Goal: Task Accomplishment & Management: Manage account settings

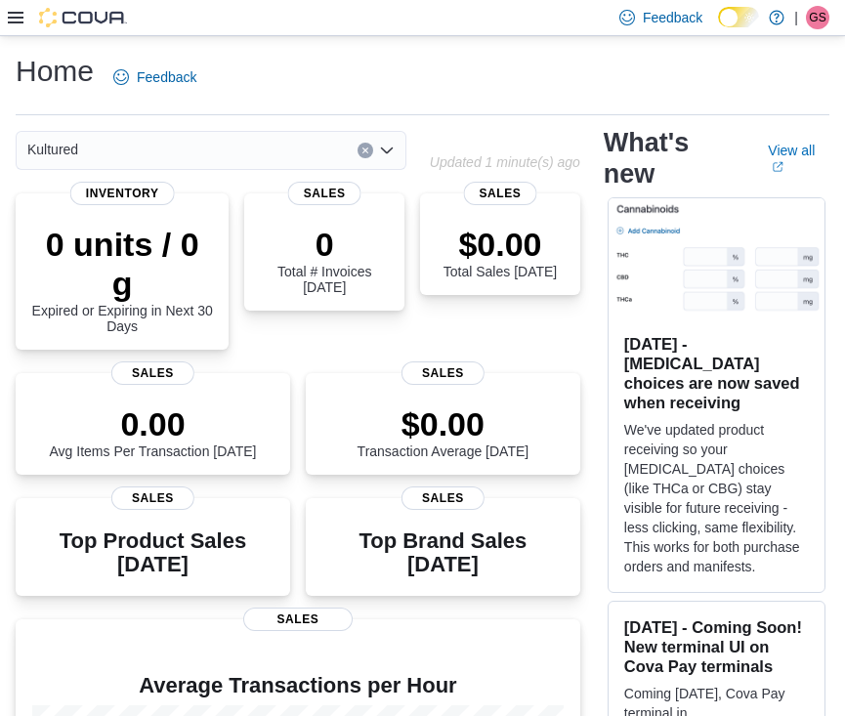
click at [14, 12] on icon at bounding box center [16, 18] width 16 height 12
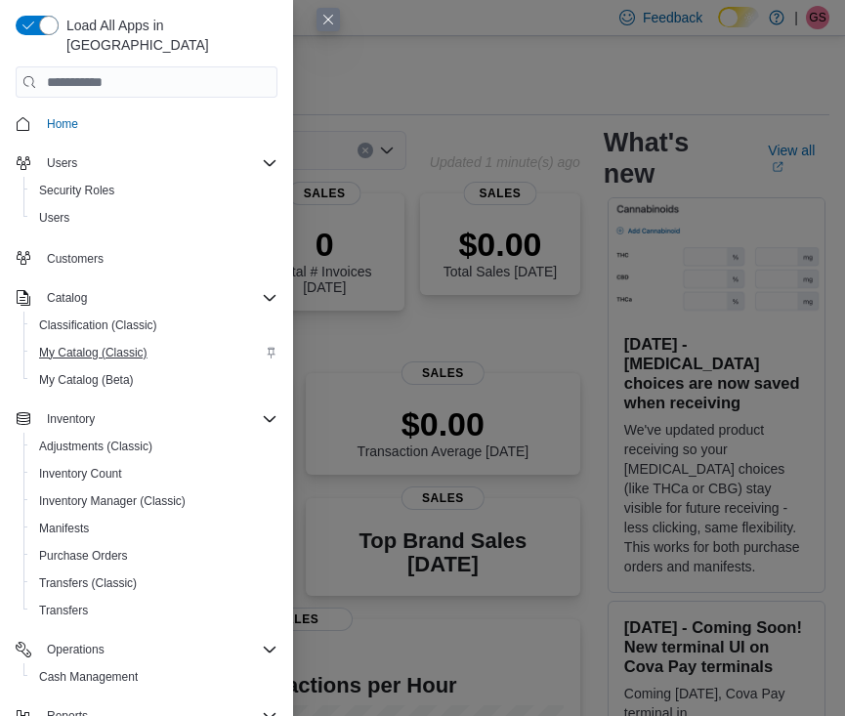
click at [109, 345] on span "My Catalog (Classic)" at bounding box center [93, 353] width 108 height 16
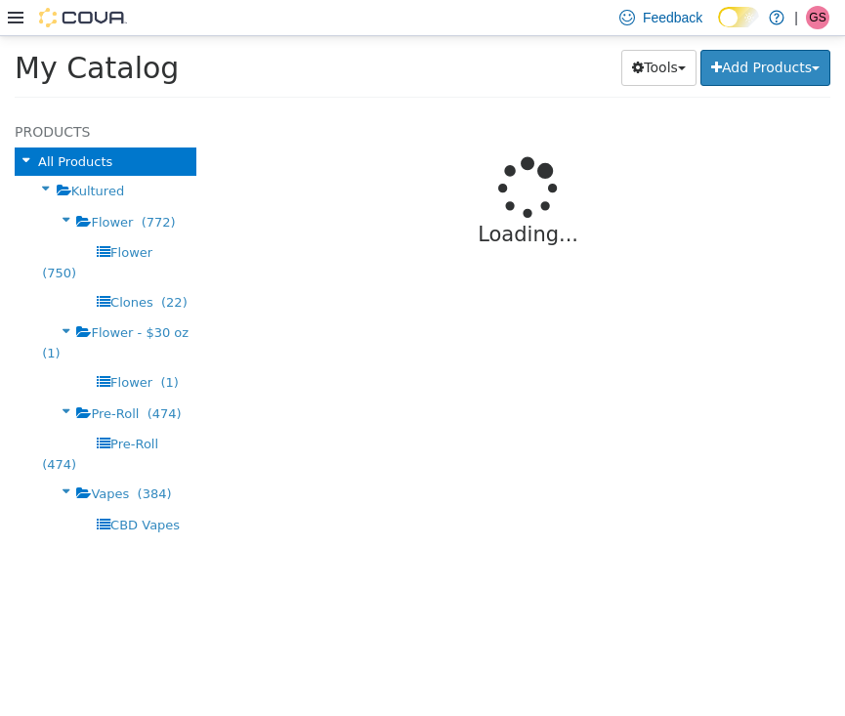
select select "**********"
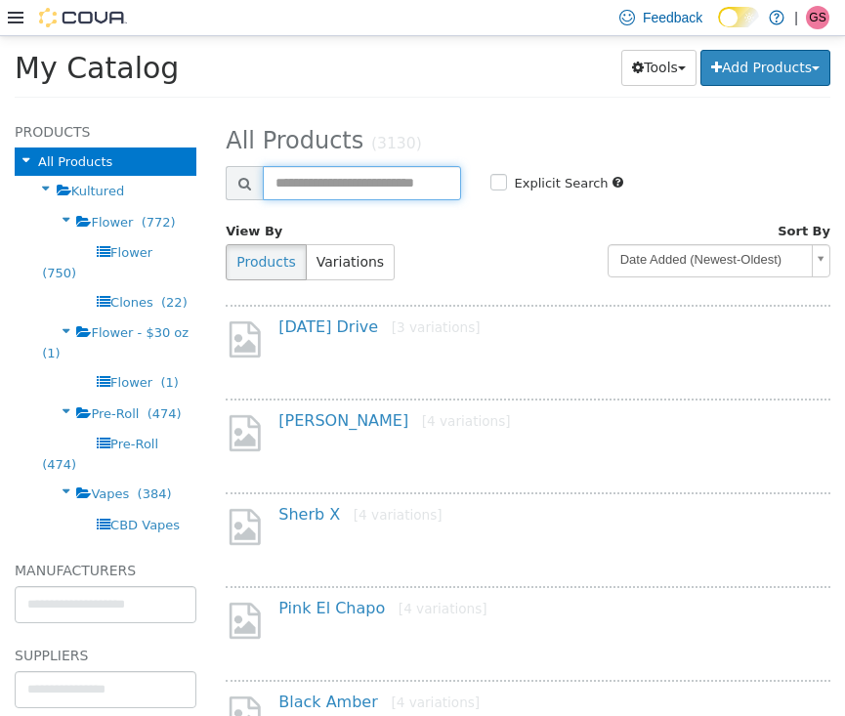
click at [328, 175] on input "text" at bounding box center [361, 182] width 197 height 34
type input "**********"
select select "**********"
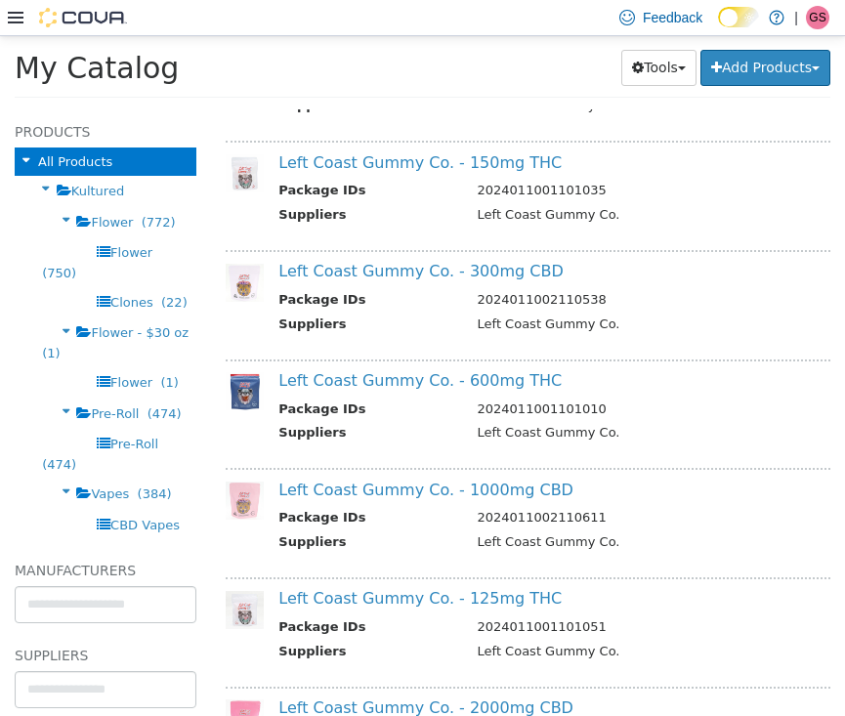
scroll to position [276, 0]
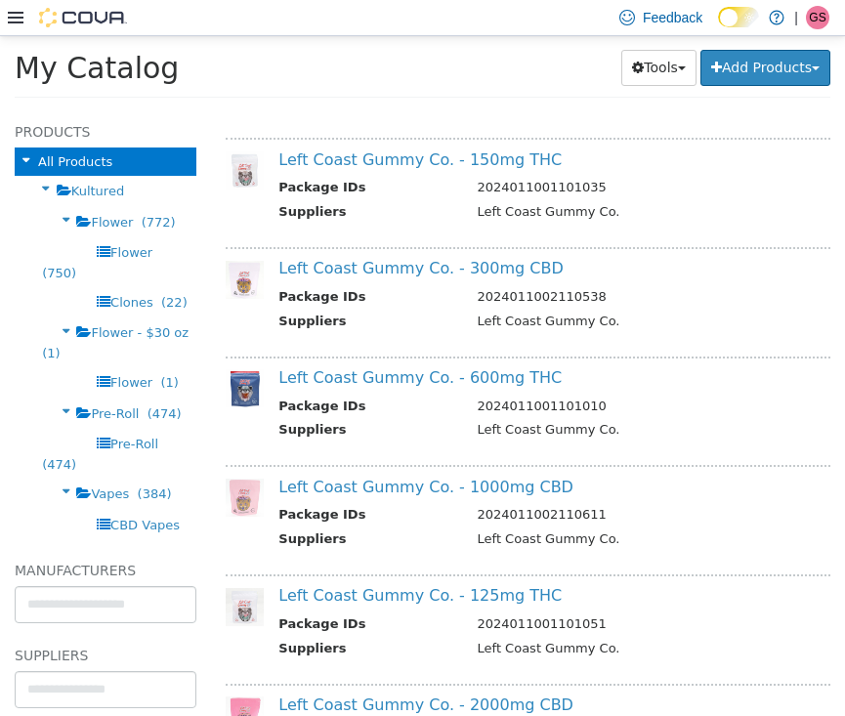
click at [429, 253] on div "Left Coast Gummy Co. - 300mg CBD Package IDs 2024011002110538 Suppliers Left Co…" at bounding box center [528, 295] width 605 height 99
click at [428, 263] on link "Left Coast Gummy Co. - 300mg CBD" at bounding box center [420, 267] width 284 height 19
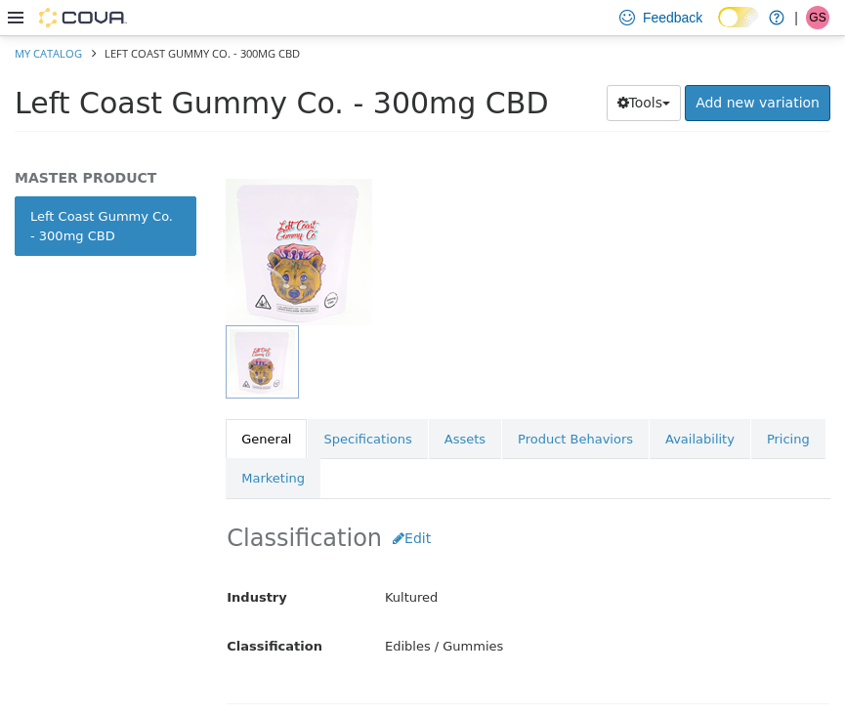
scroll to position [126, 0]
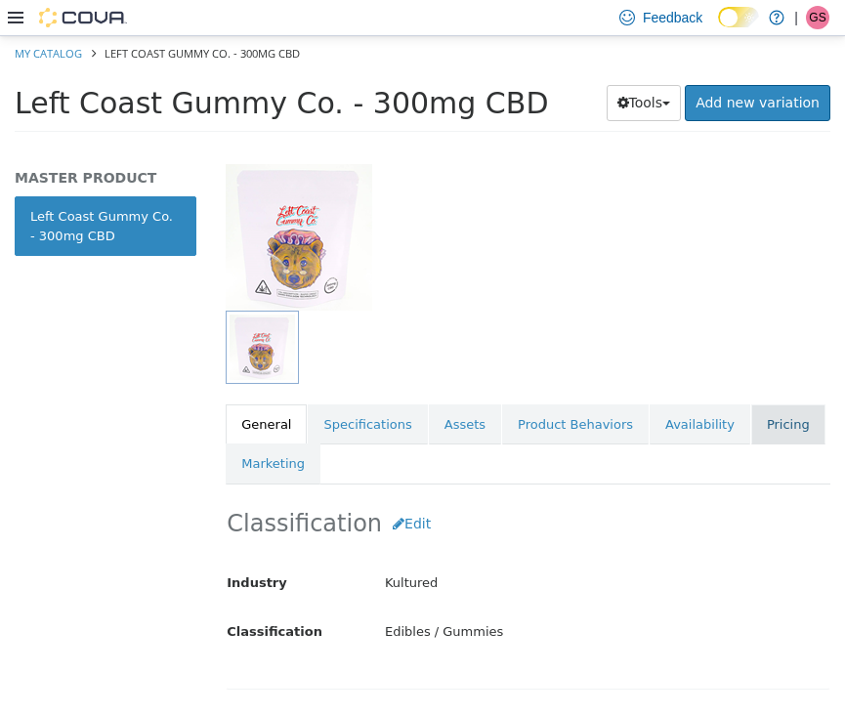
click at [774, 411] on link "Pricing" at bounding box center [788, 423] width 74 height 41
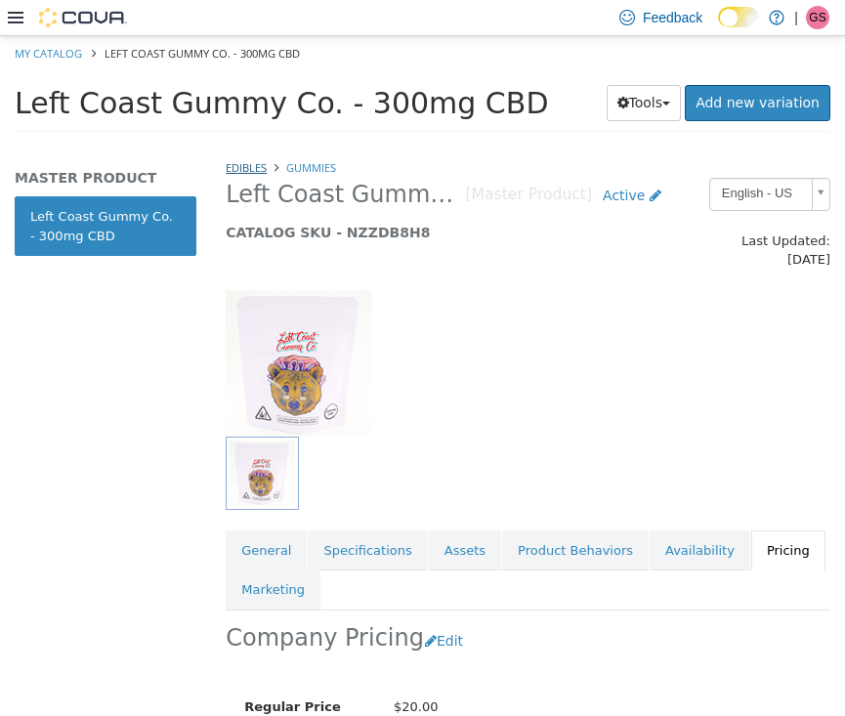
click at [245, 170] on link "Edibles" at bounding box center [246, 166] width 41 height 15
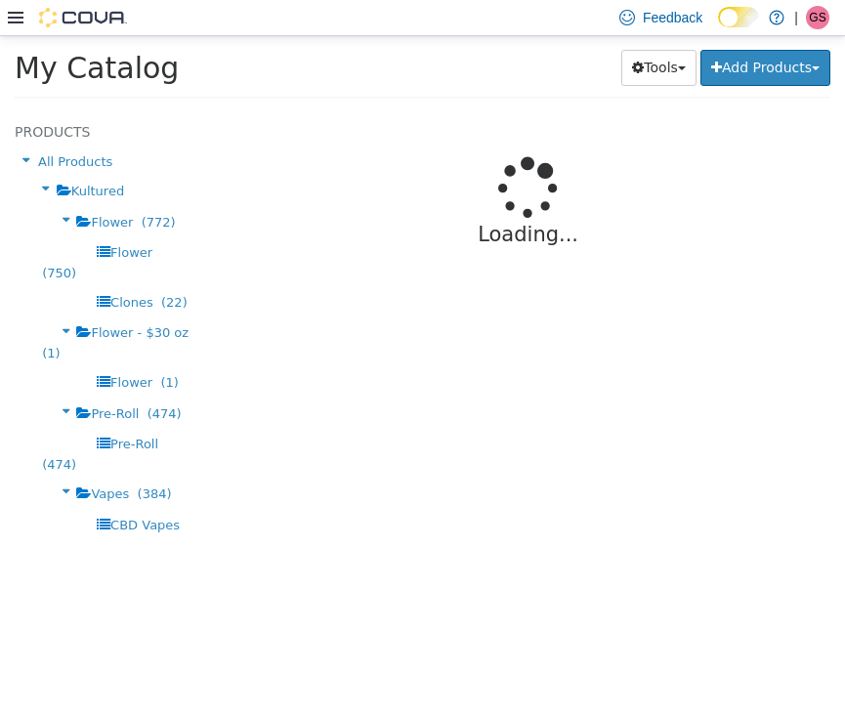
select select "**********"
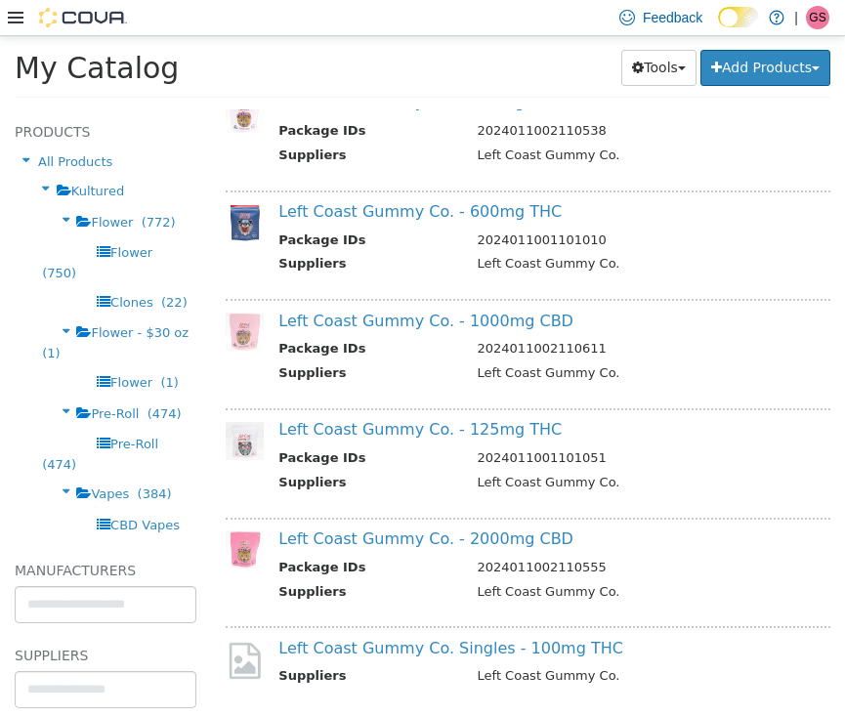
scroll to position [448, 0]
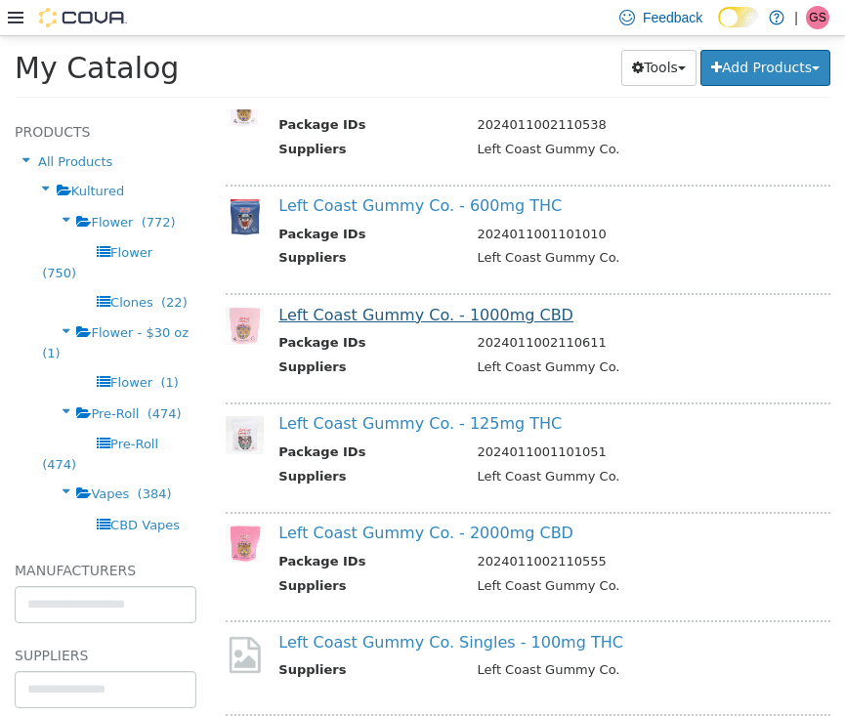
click at [464, 311] on link "Left Coast Gummy Co. - 1000mg CBD" at bounding box center [425, 314] width 295 height 19
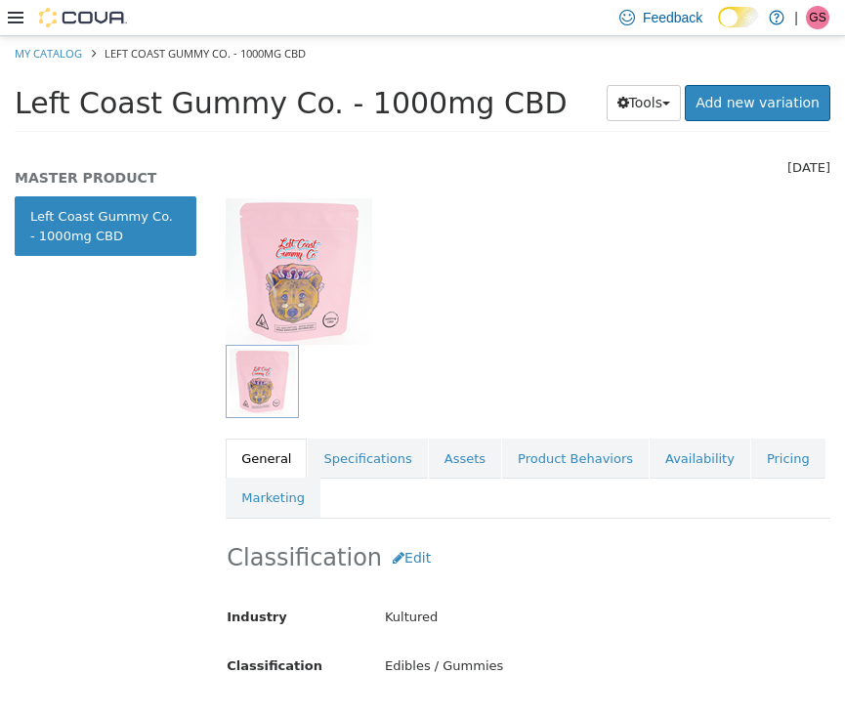
scroll to position [100, 0]
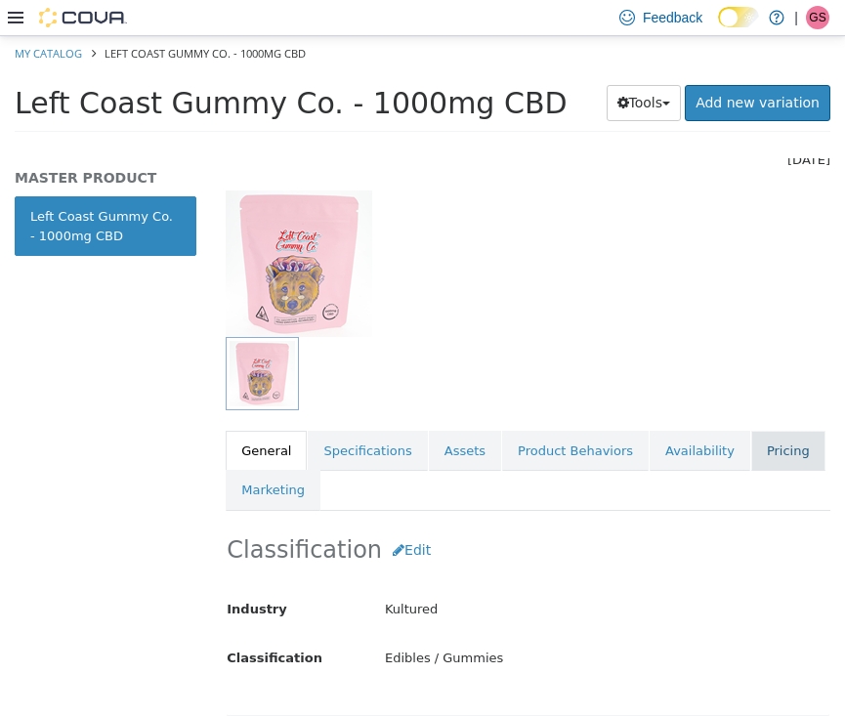
click at [772, 440] on link "Pricing" at bounding box center [788, 450] width 74 height 41
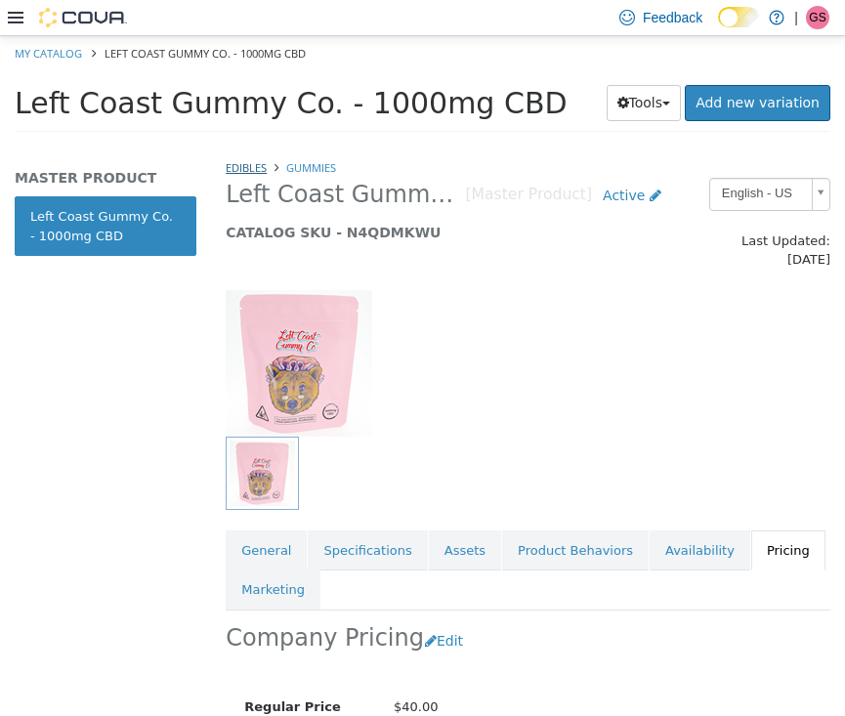
click at [250, 172] on link "Edibles" at bounding box center [246, 166] width 41 height 15
select select "**********"
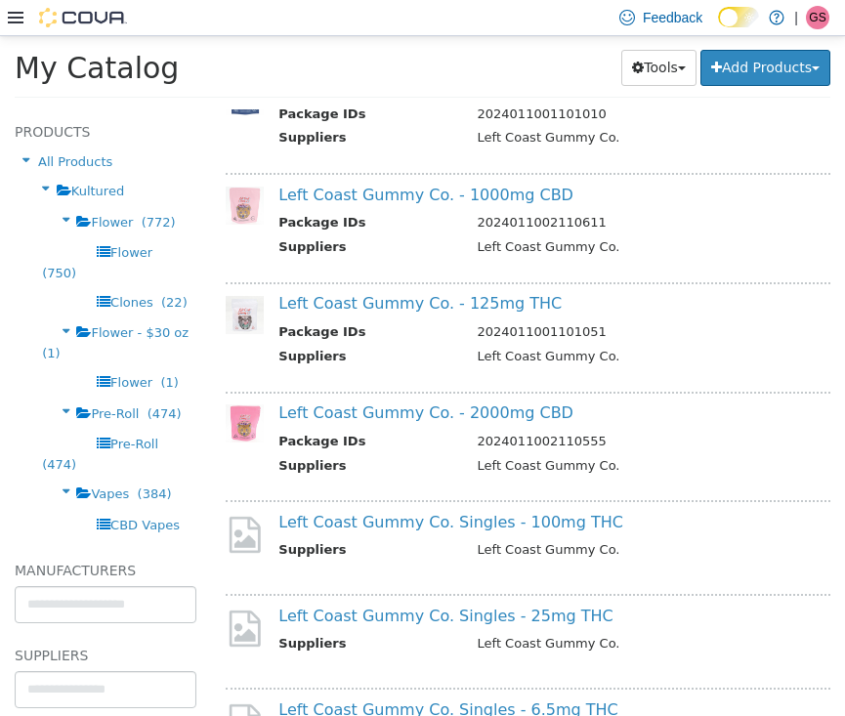
scroll to position [572, 0]
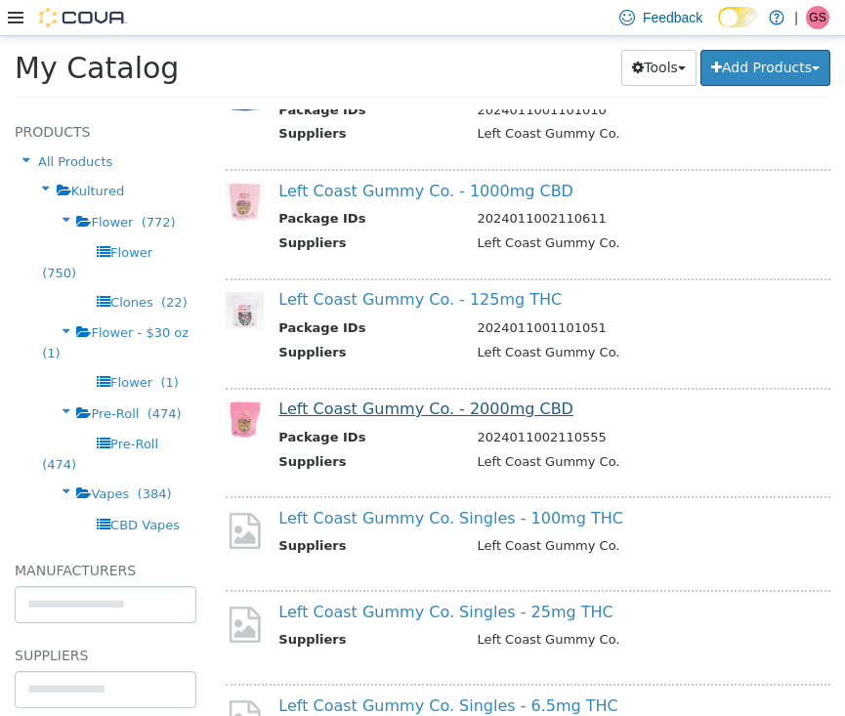
click at [466, 398] on link "Left Coast Gummy Co. - 2000mg CBD" at bounding box center [425, 407] width 295 height 19
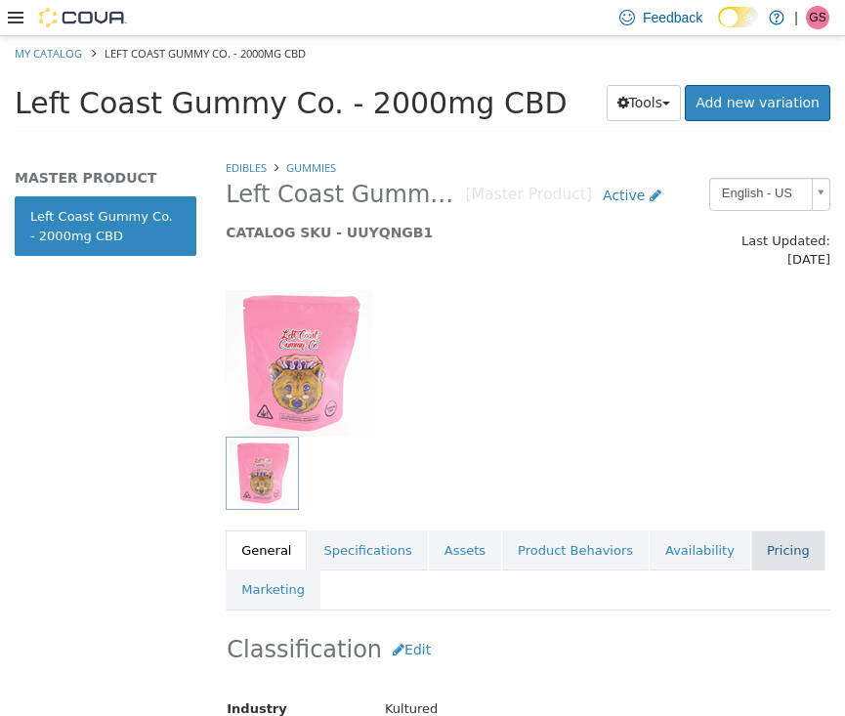
click at [774, 543] on link "Pricing" at bounding box center [788, 549] width 74 height 41
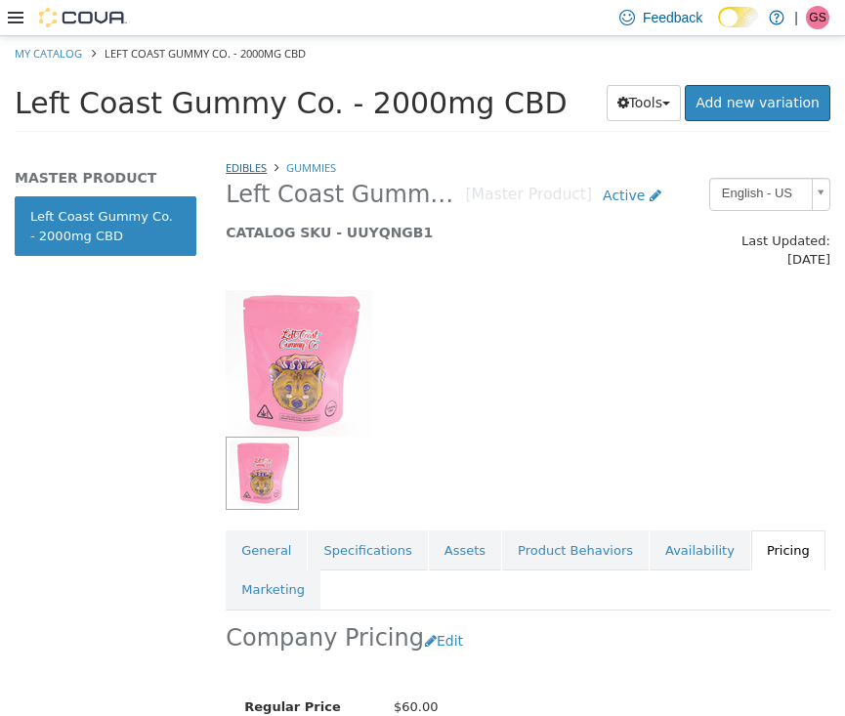
click at [238, 170] on link "Edibles" at bounding box center [246, 166] width 41 height 15
select select "**********"
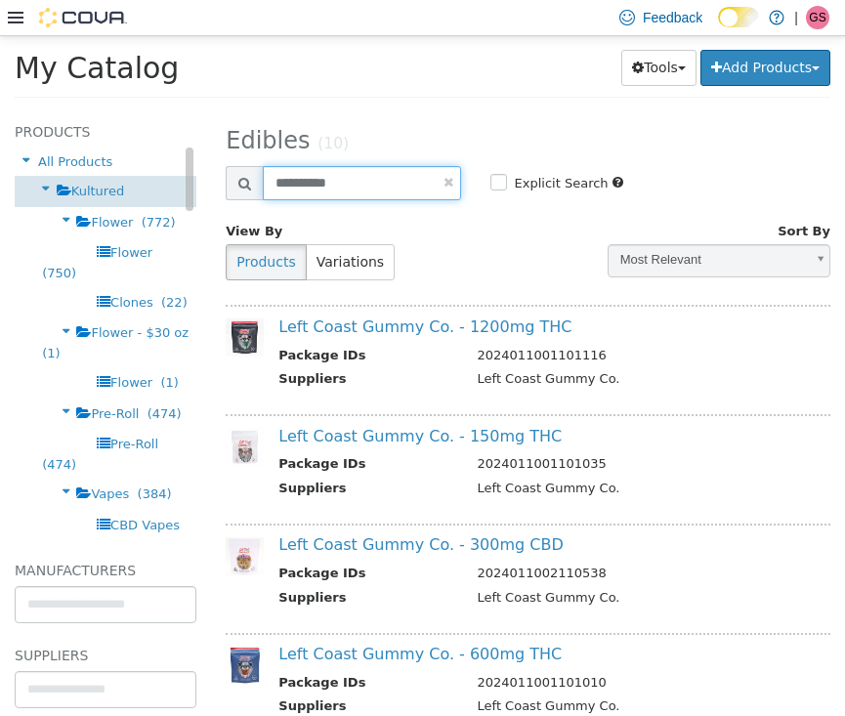
drag, startPoint x: 385, startPoint y: 189, endPoint x: 179, endPoint y: 187, distance: 206.1
click at [179, 109] on div "Products All Products Kultured Flower (772) Flower (750) Clones (22) Flower - $…" at bounding box center [422, 109] width 845 height 0
type input "******"
select select "**********"
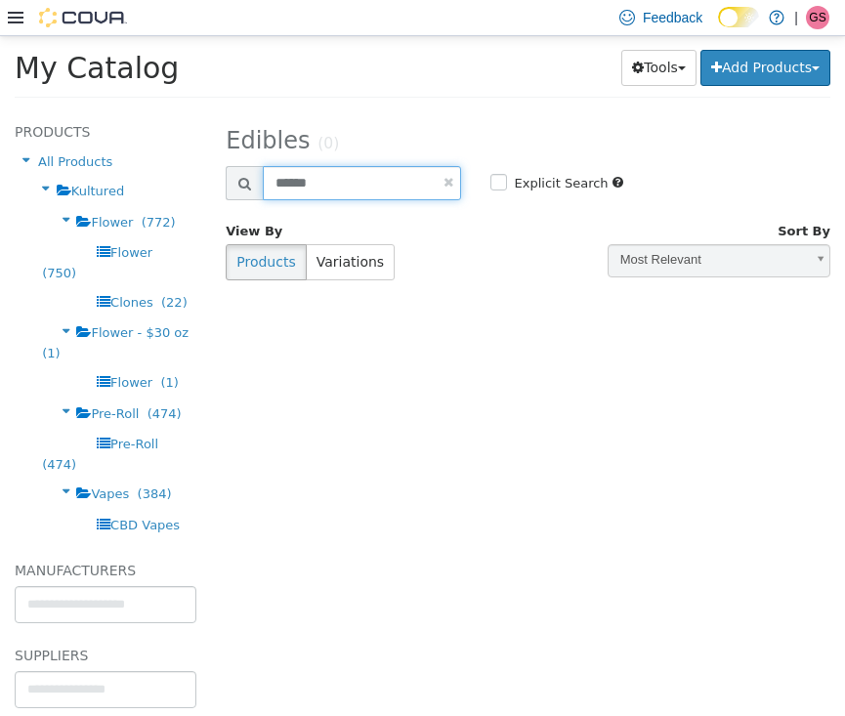
click at [350, 183] on input "******" at bounding box center [361, 182] width 197 height 34
type input "*****"
select select "**********"
drag, startPoint x: 354, startPoint y: 191, endPoint x: 215, endPoint y: 191, distance: 138.7
click at [215, 191] on div "Search Products *****" at bounding box center [343, 182] width 264 height 34
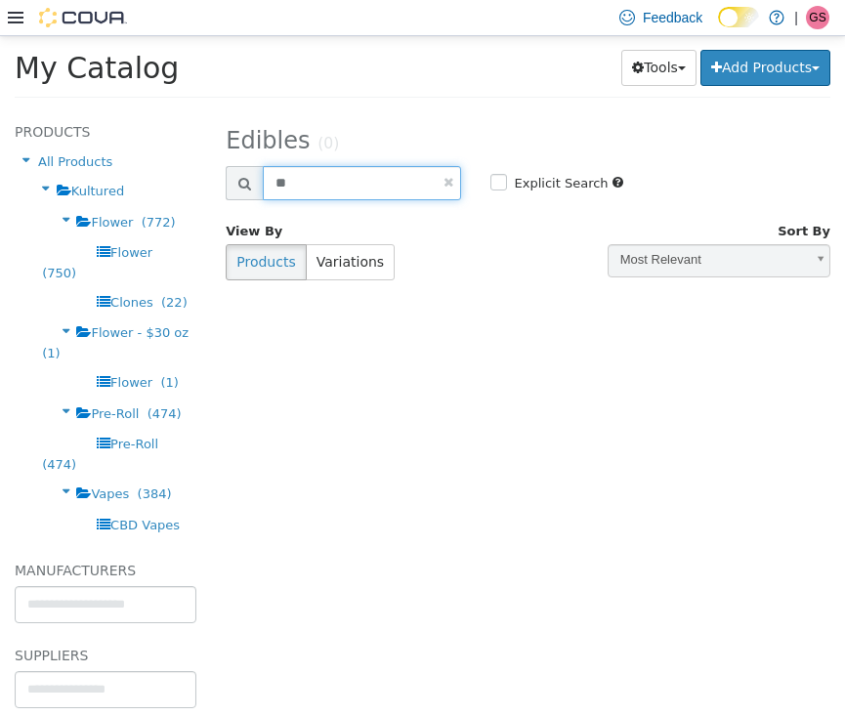
type input "*"
type input "****"
select select "**********"
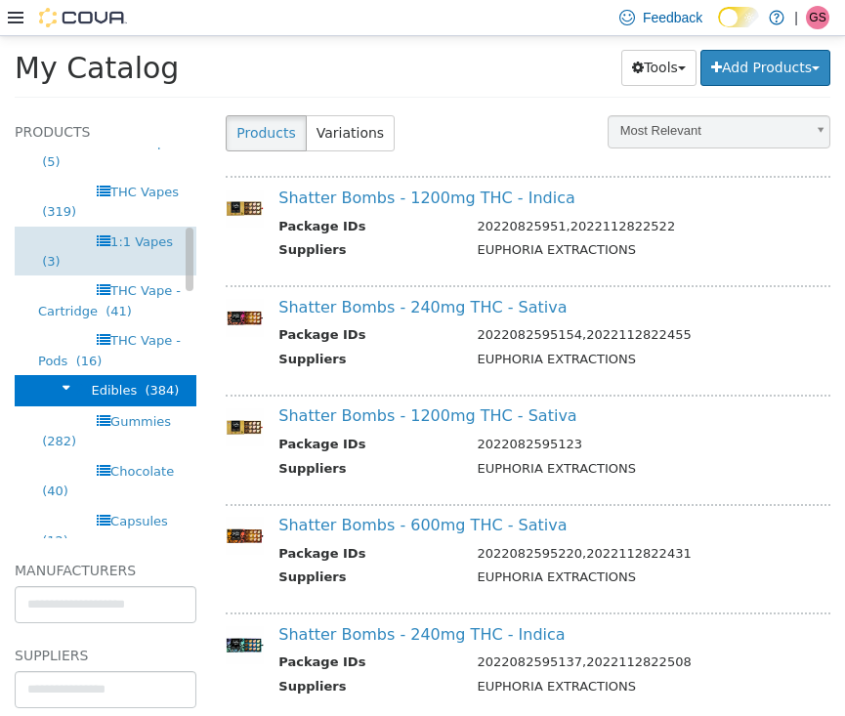
scroll to position [398, 0]
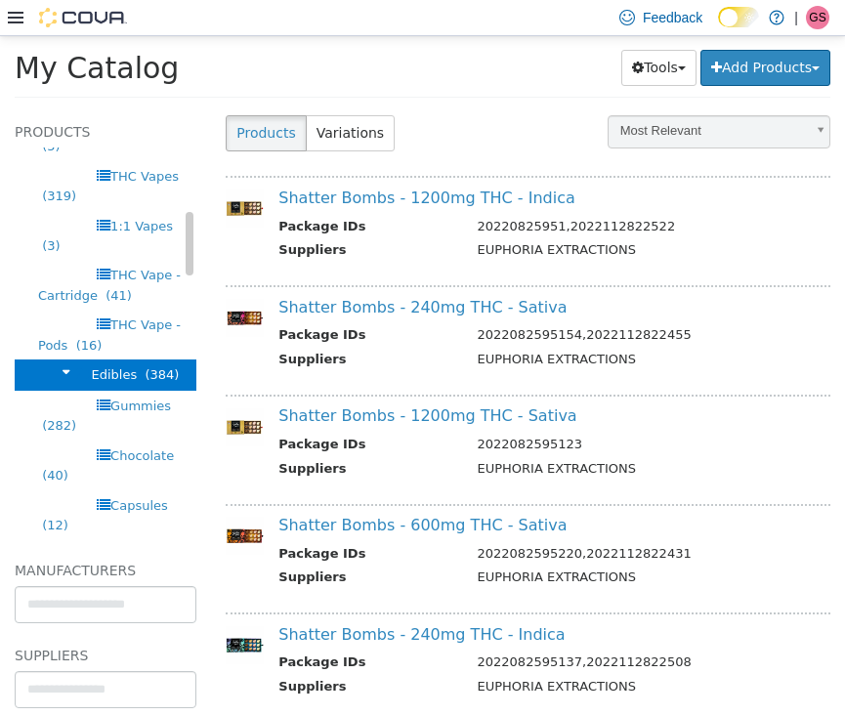
click at [155, 366] on span "(384)" at bounding box center [162, 373] width 34 height 15
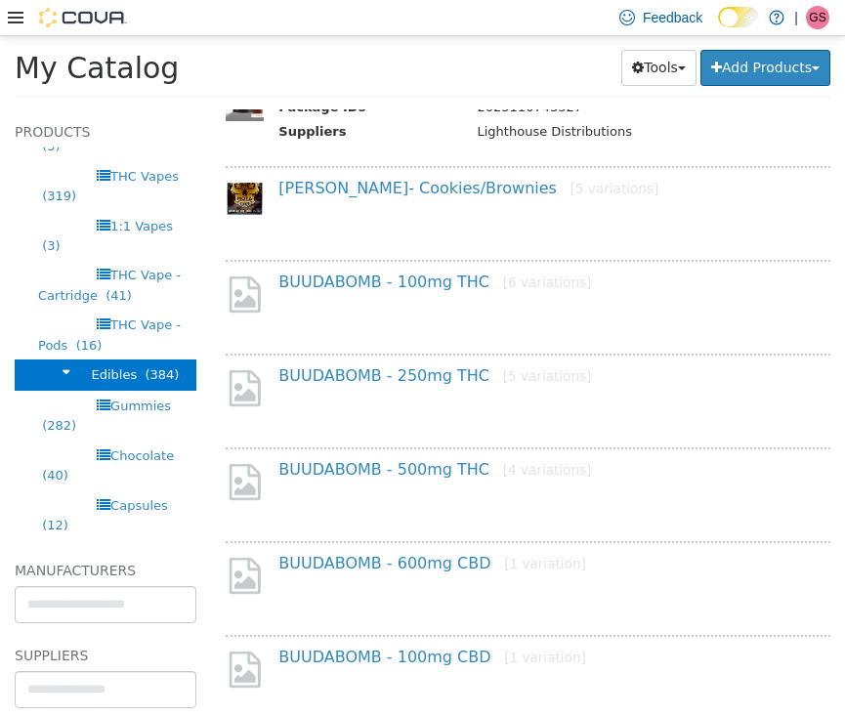
scroll to position [1231, 0]
click at [404, 271] on link "BUUDABOMB - 100mg THC [6 variations]" at bounding box center [434, 280] width 313 height 19
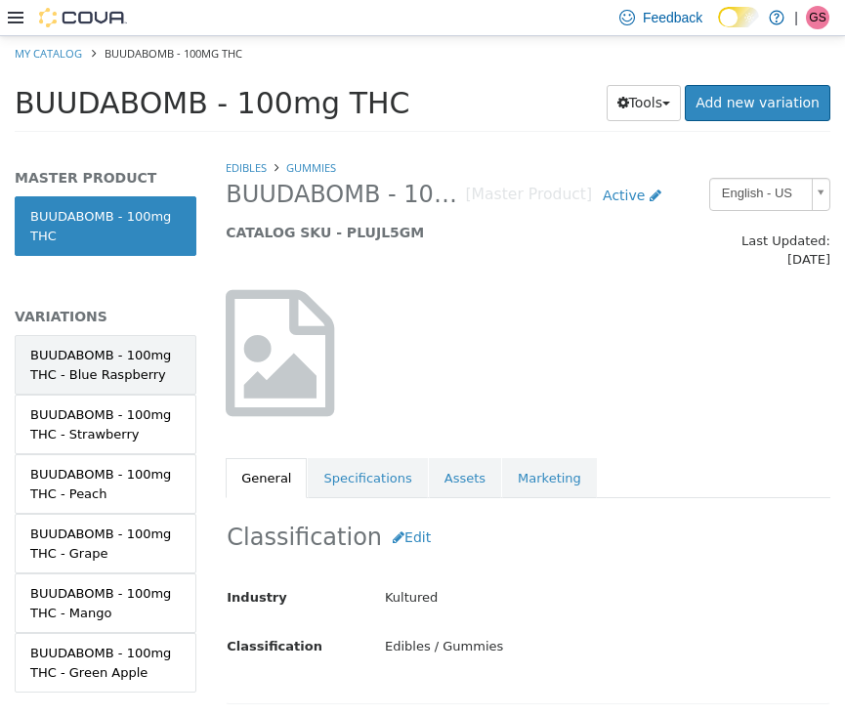
click at [109, 364] on div "BUUDABOMB - 100mg THC - Blue Raspberry" at bounding box center [105, 364] width 150 height 38
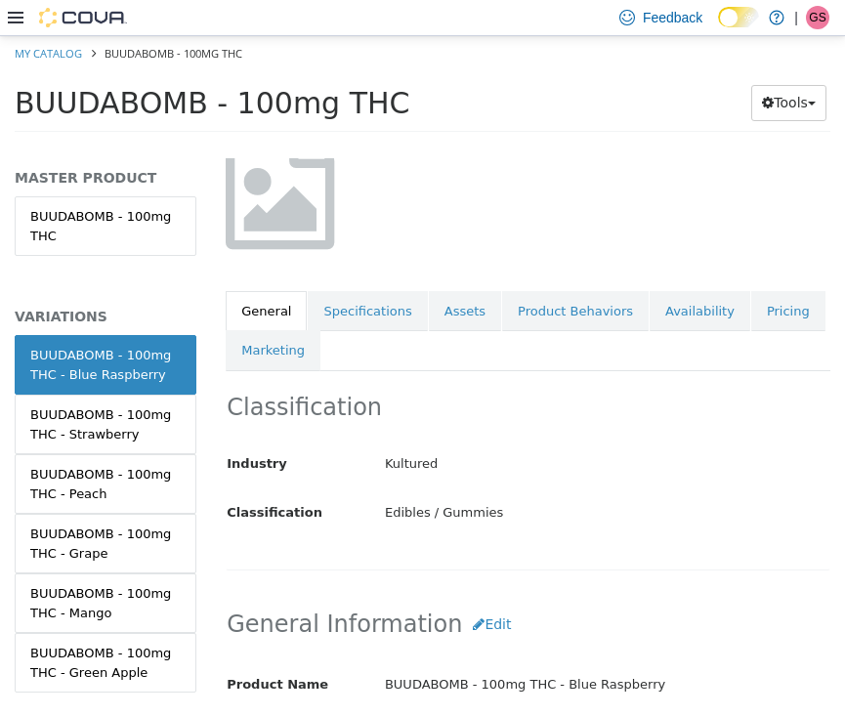
scroll to position [169, 0]
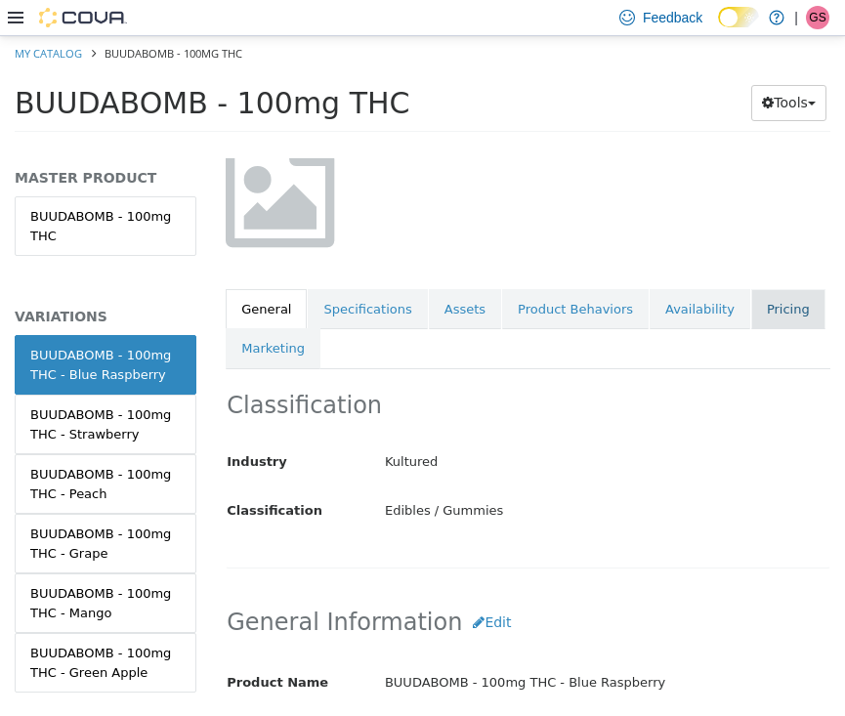
click at [759, 303] on link "Pricing" at bounding box center [788, 308] width 74 height 41
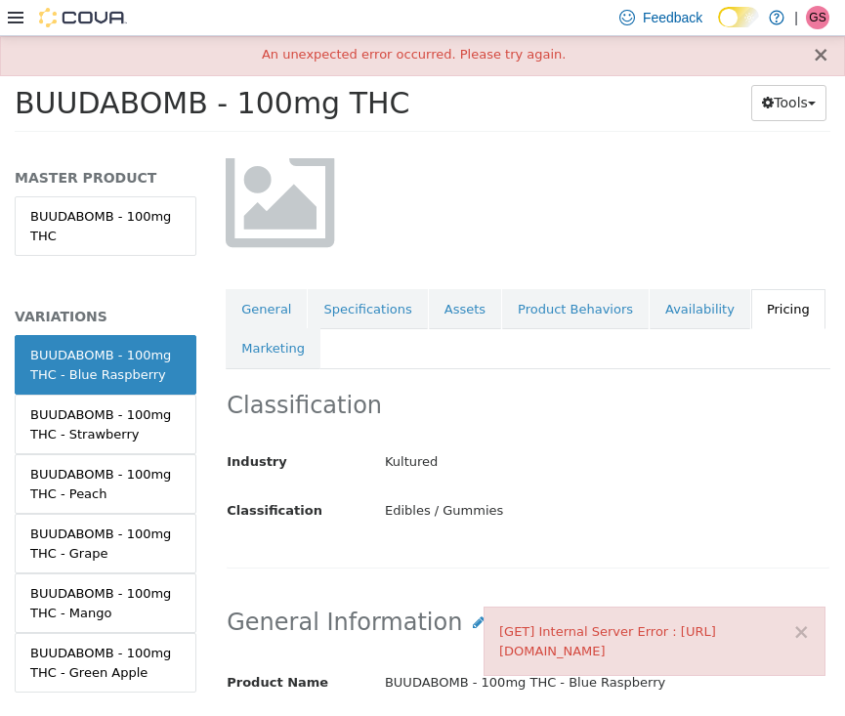
click at [821, 49] on button "×" at bounding box center [821, 54] width 18 height 21
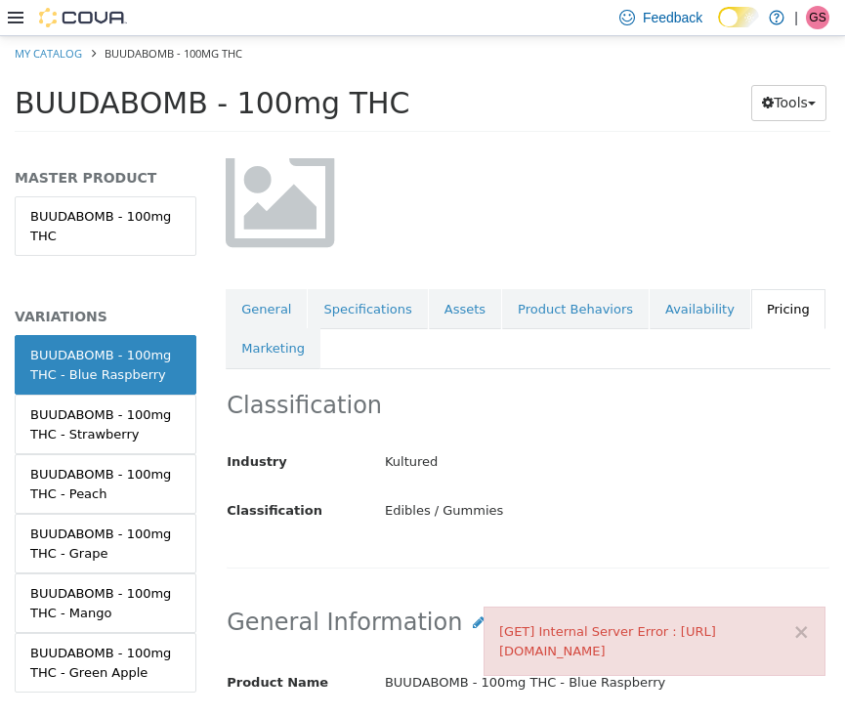
click at [762, 292] on link "Pricing" at bounding box center [788, 308] width 74 height 41
click at [804, 631] on button "×" at bounding box center [801, 631] width 18 height 21
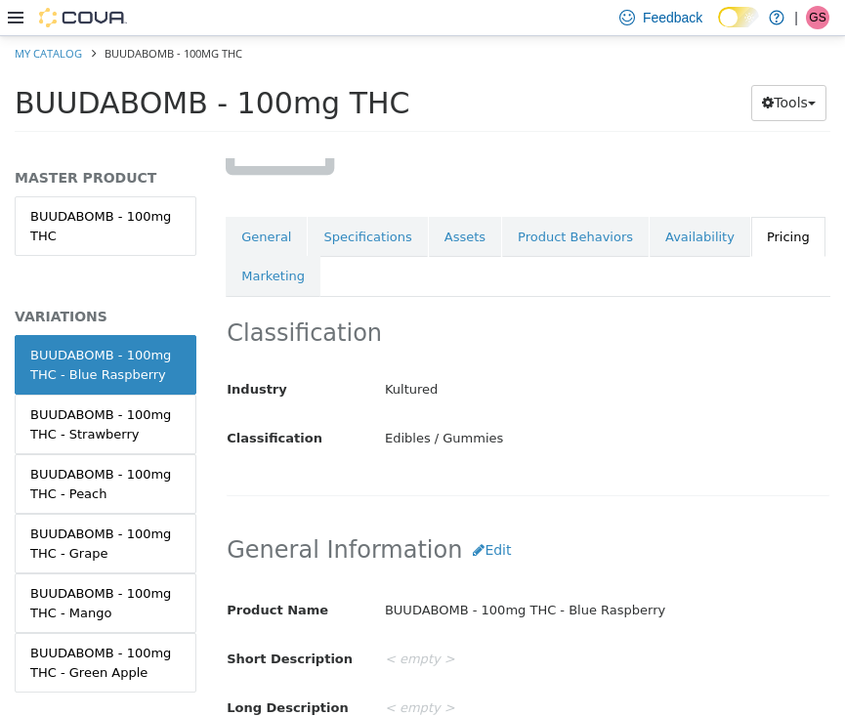
scroll to position [202, 0]
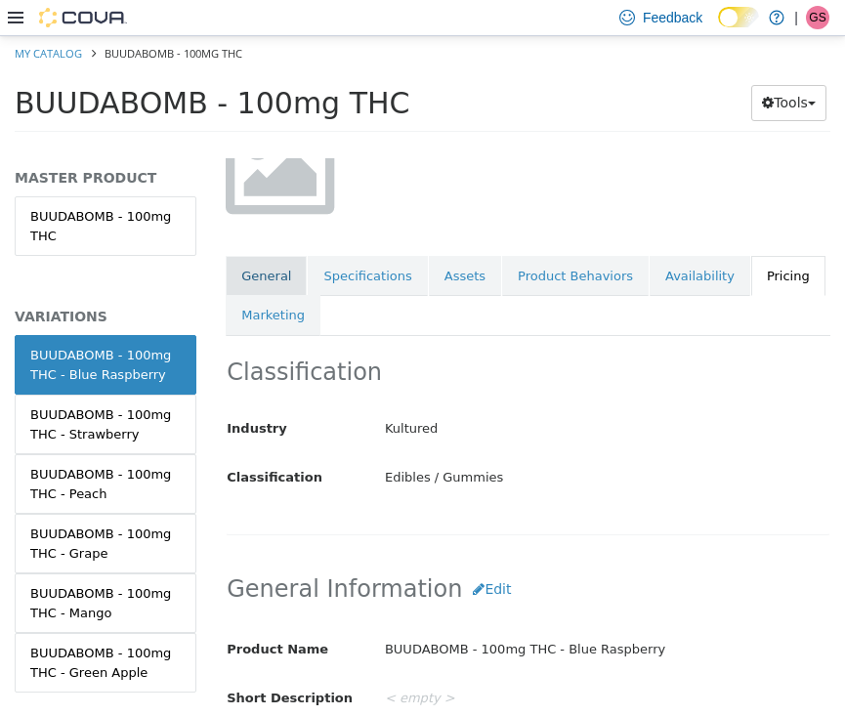
click at [267, 261] on link "General" at bounding box center [266, 275] width 81 height 41
click at [98, 345] on div "BUUDABOMB - 100mg THC - Blue Raspberry" at bounding box center [105, 364] width 150 height 38
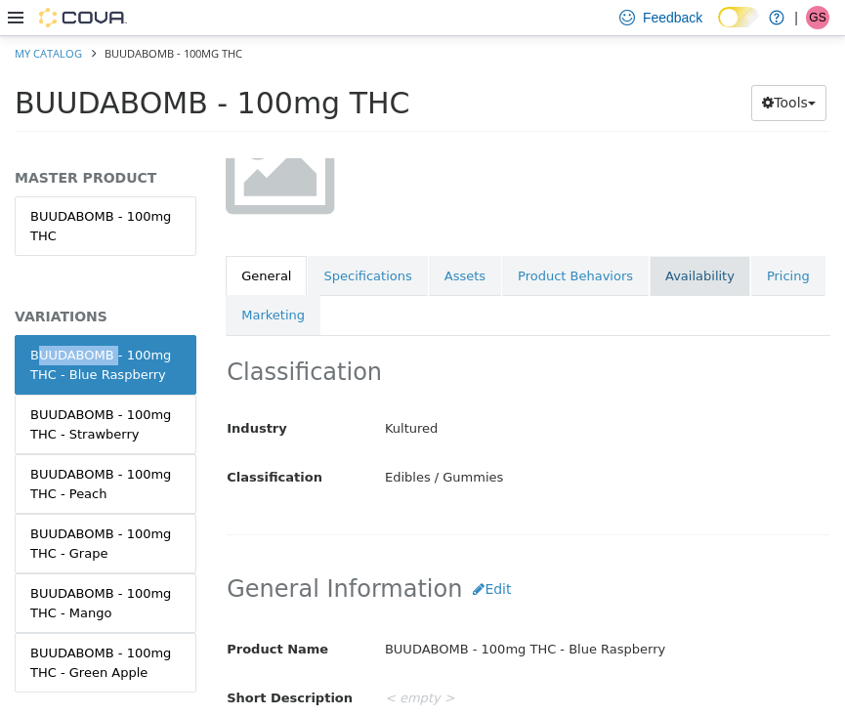
click at [727, 263] on link "Availability" at bounding box center [699, 275] width 101 height 41
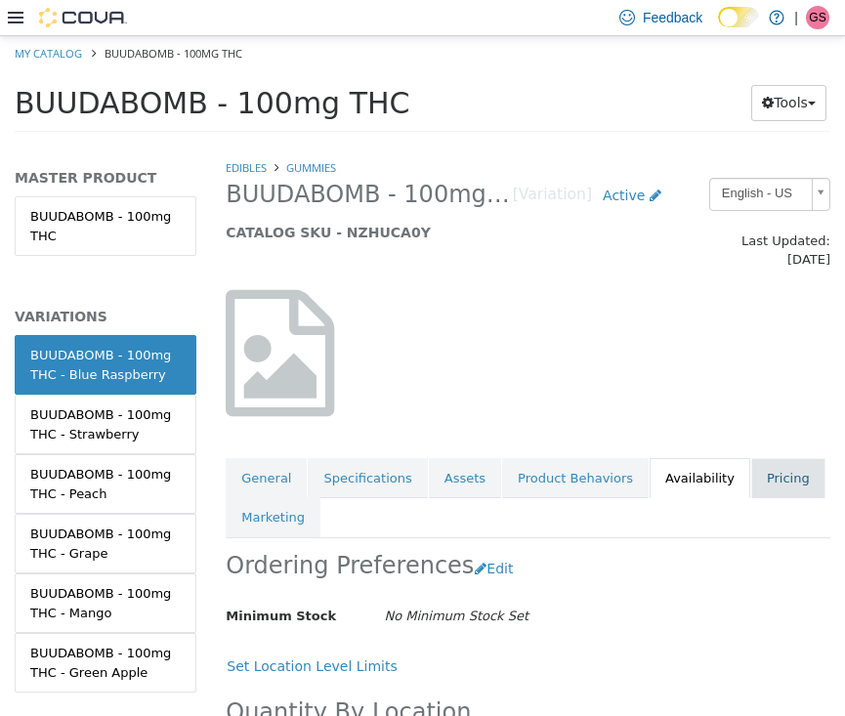
click at [759, 457] on link "Pricing" at bounding box center [788, 477] width 74 height 41
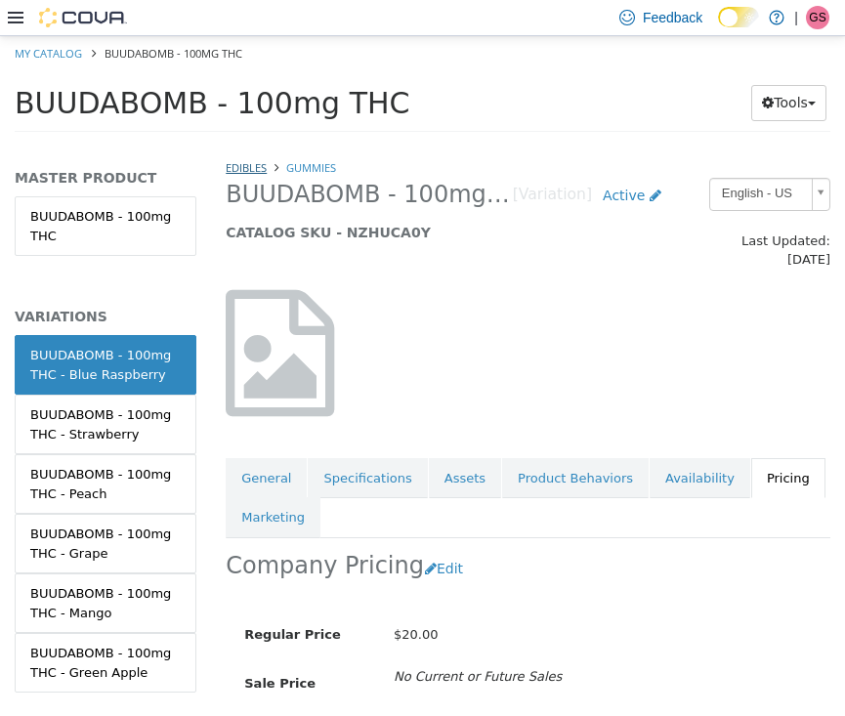
click at [243, 169] on link "Edibles" at bounding box center [246, 166] width 41 height 15
select select "**********"
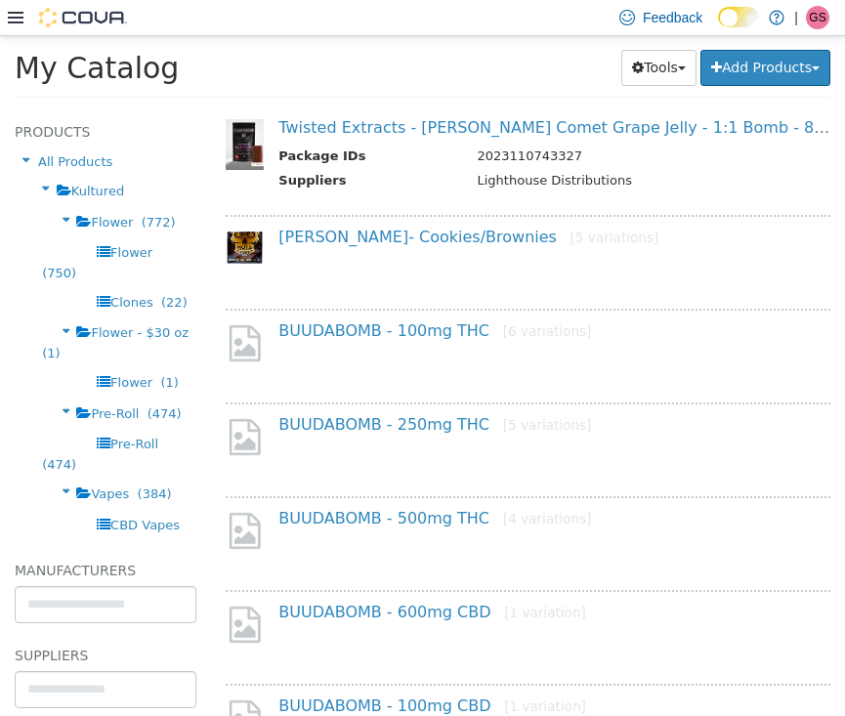
scroll to position [1184, 0]
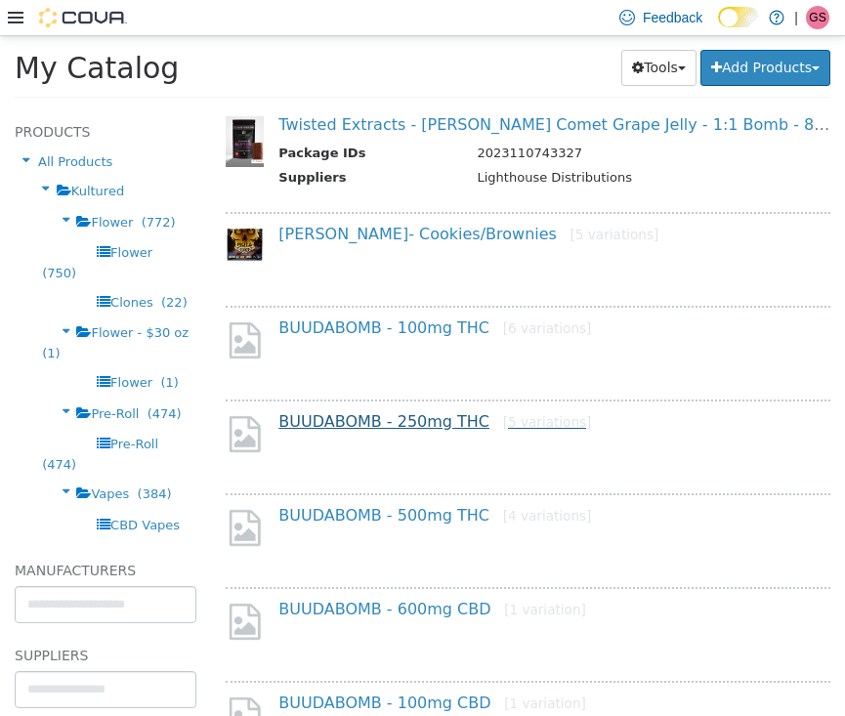
click at [386, 411] on link "BUUDABOMB - 250mg THC [5 variations]" at bounding box center [434, 420] width 313 height 19
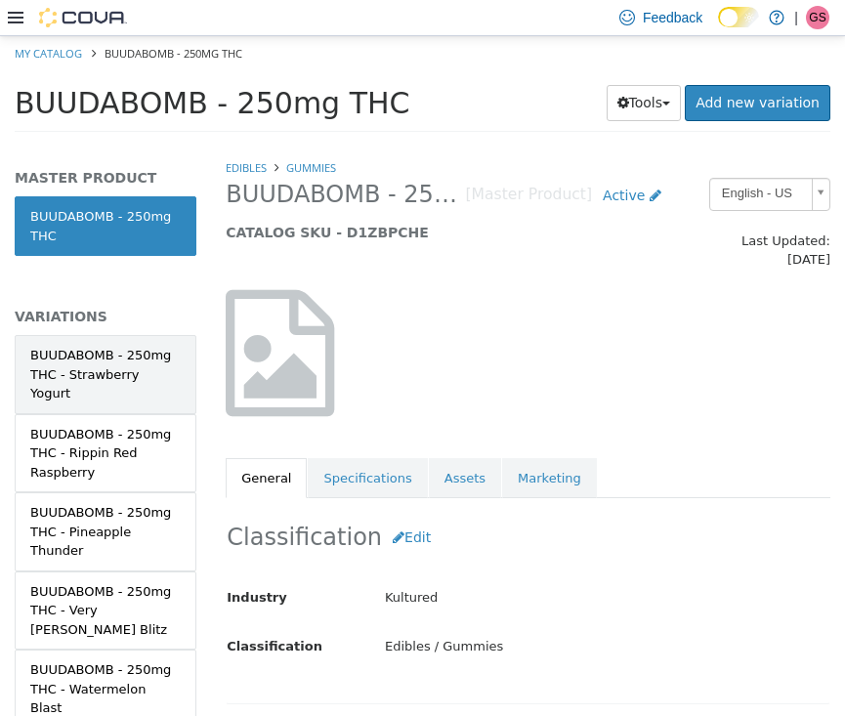
click at [136, 372] on div "BUUDABOMB - 250mg THC - Strawberry Yogurt" at bounding box center [105, 374] width 150 height 58
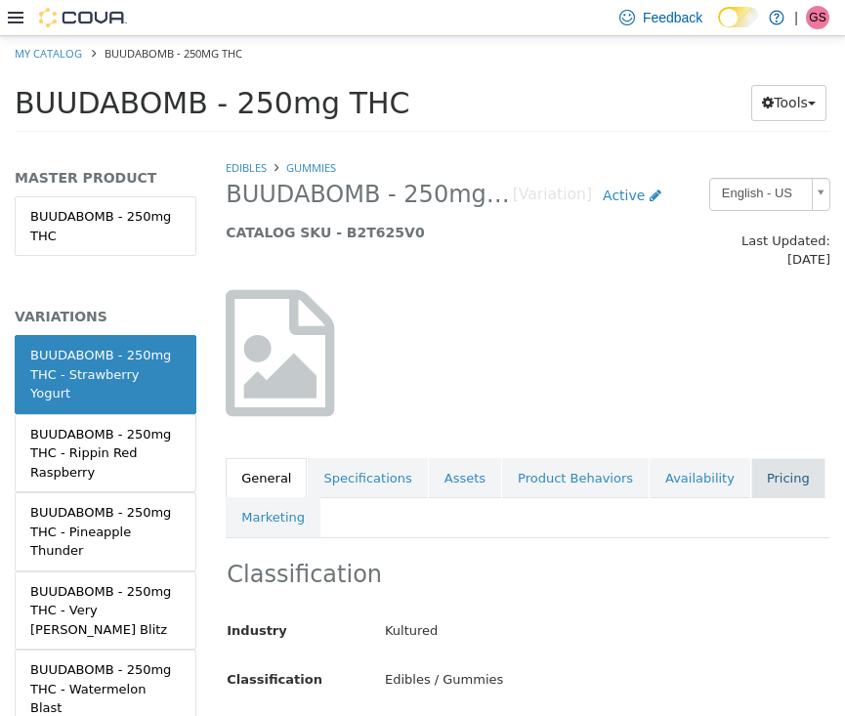
click at [759, 457] on link "Pricing" at bounding box center [788, 477] width 74 height 41
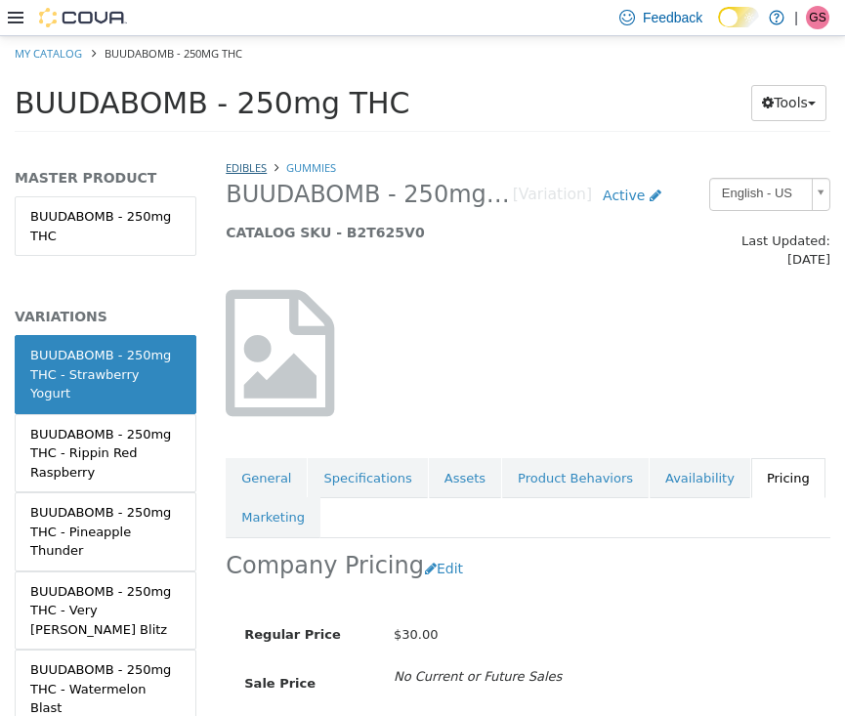
click at [248, 171] on link "Edibles" at bounding box center [246, 166] width 41 height 15
select select "**********"
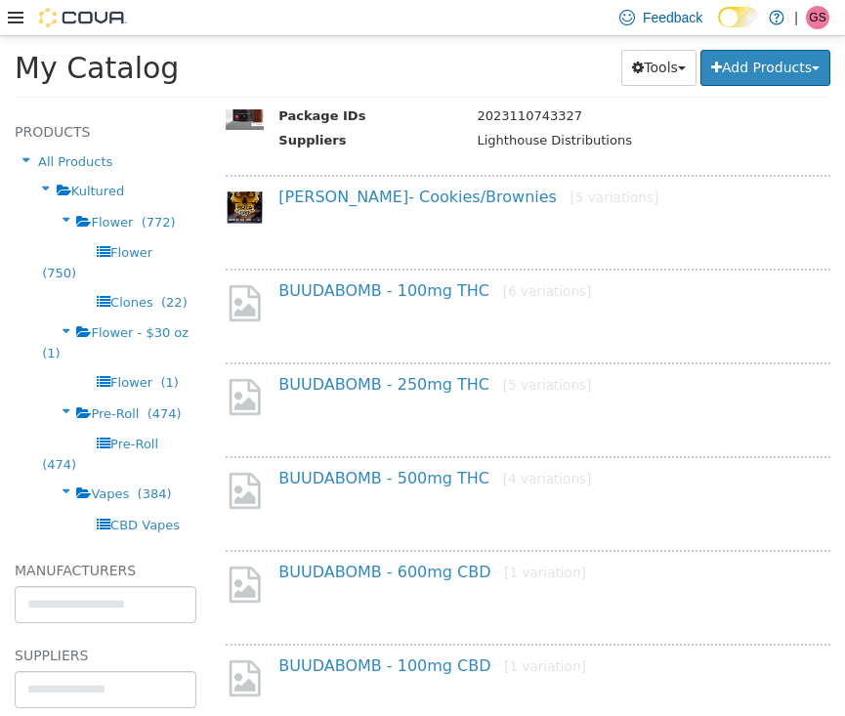
scroll to position [1228, 0]
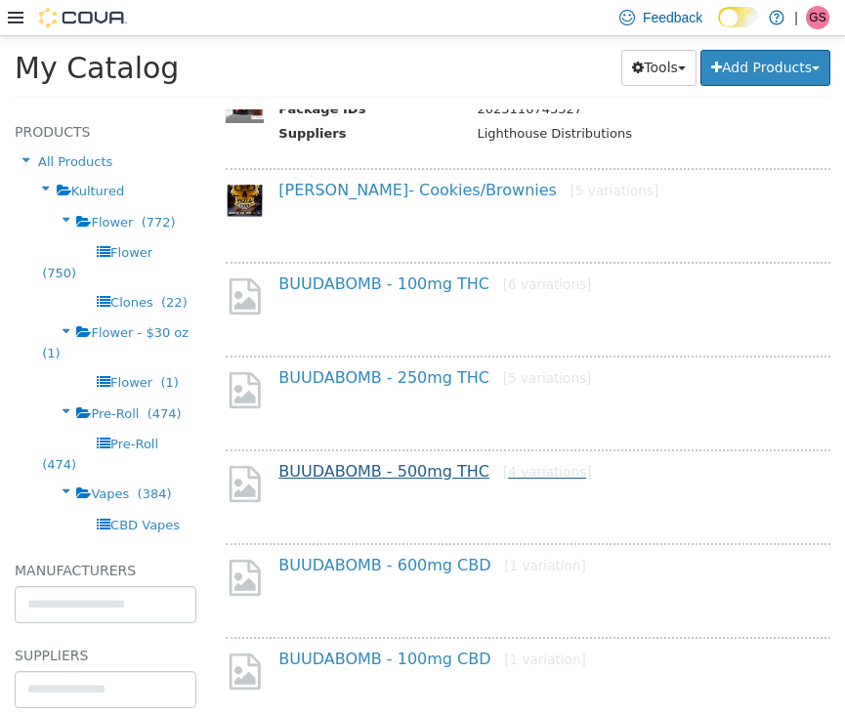
click at [416, 461] on link "BUUDABOMB - 500mg THC [4 variations]" at bounding box center [434, 470] width 313 height 19
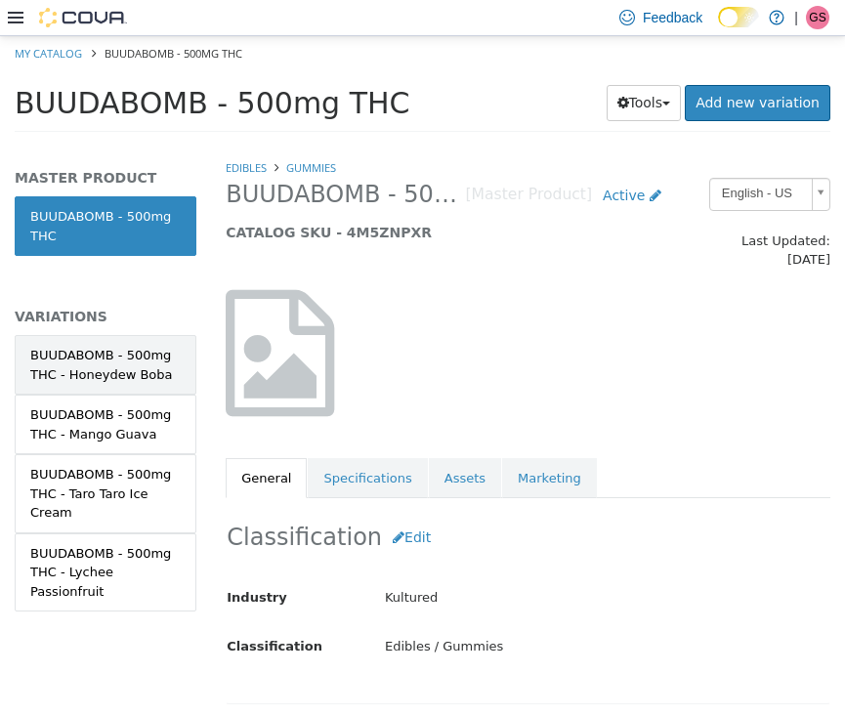
click at [108, 373] on div "BUUDABOMB - 500mg THC - Honeydew Boba" at bounding box center [105, 364] width 150 height 38
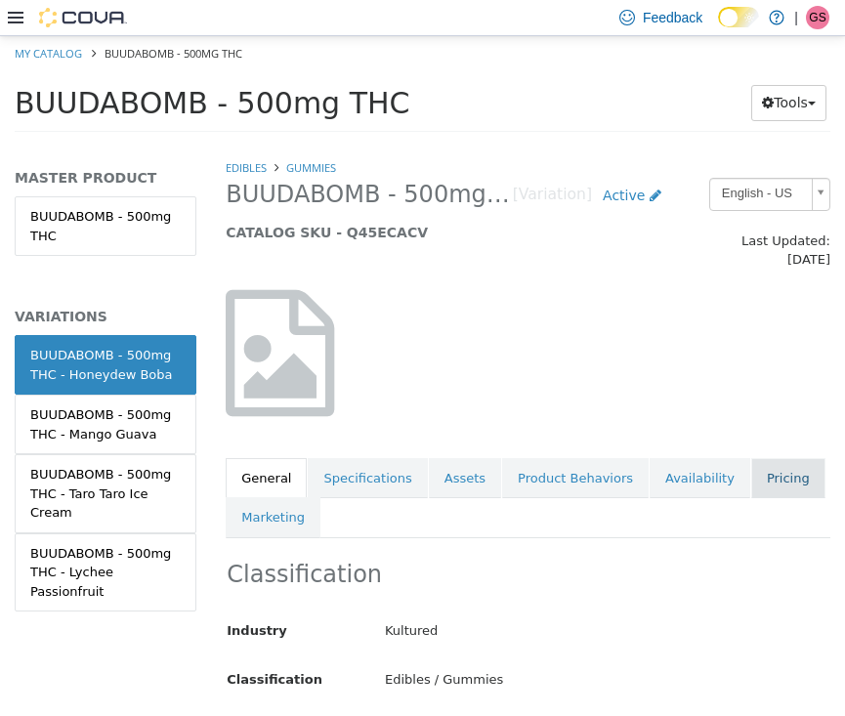
click at [755, 457] on link "Pricing" at bounding box center [788, 477] width 74 height 41
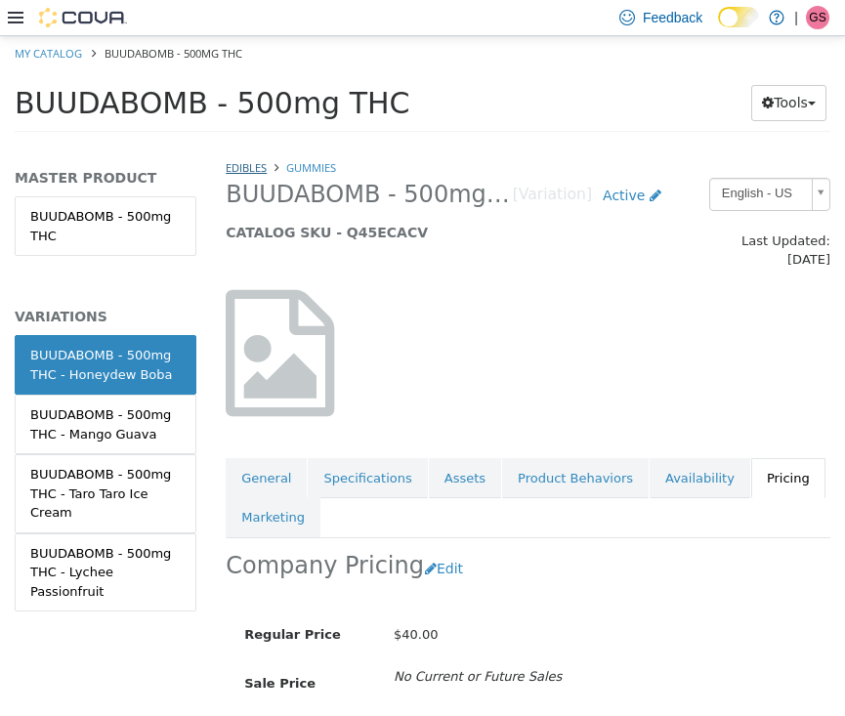
click at [243, 162] on link "Edibles" at bounding box center [246, 166] width 41 height 15
select select "**********"
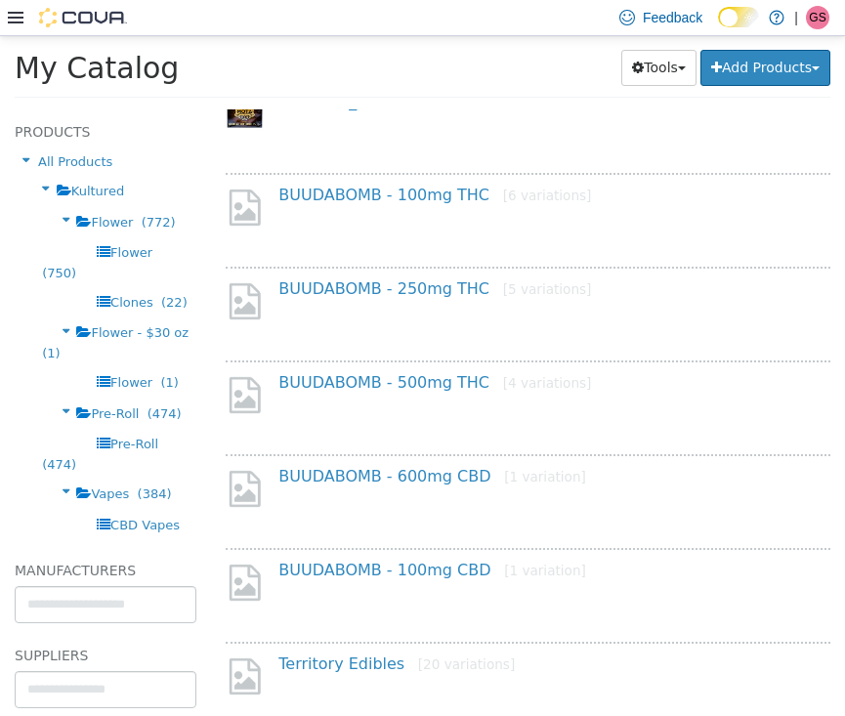
scroll to position [1322, 0]
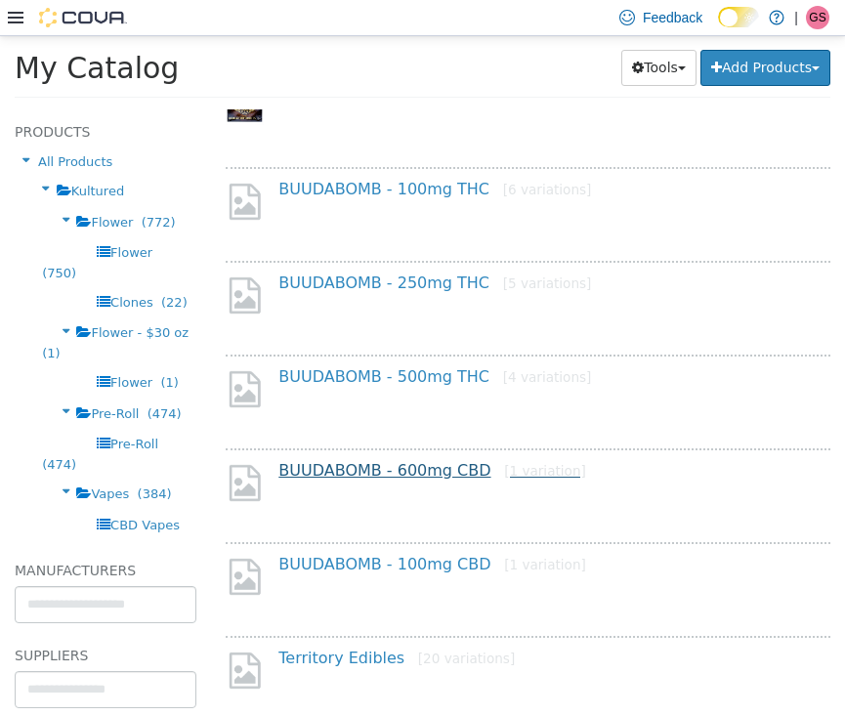
click at [392, 460] on link "BUUDABOMB - 600mg CBD [1 variation]" at bounding box center [432, 469] width 308 height 19
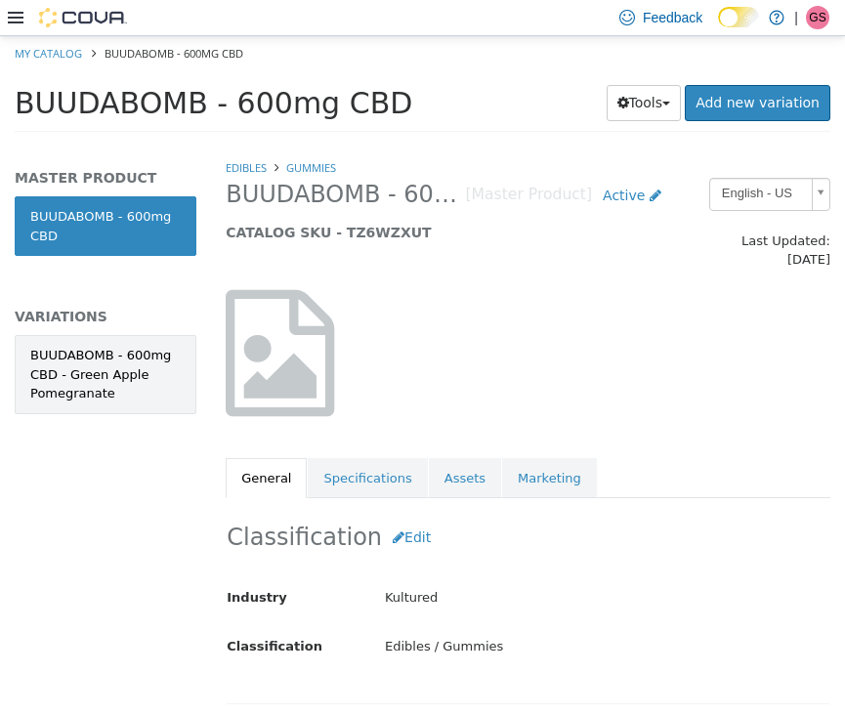
click at [125, 397] on div "BUUDABOMB - 600mg CBD - Green Apple Pomegranate" at bounding box center [105, 374] width 150 height 58
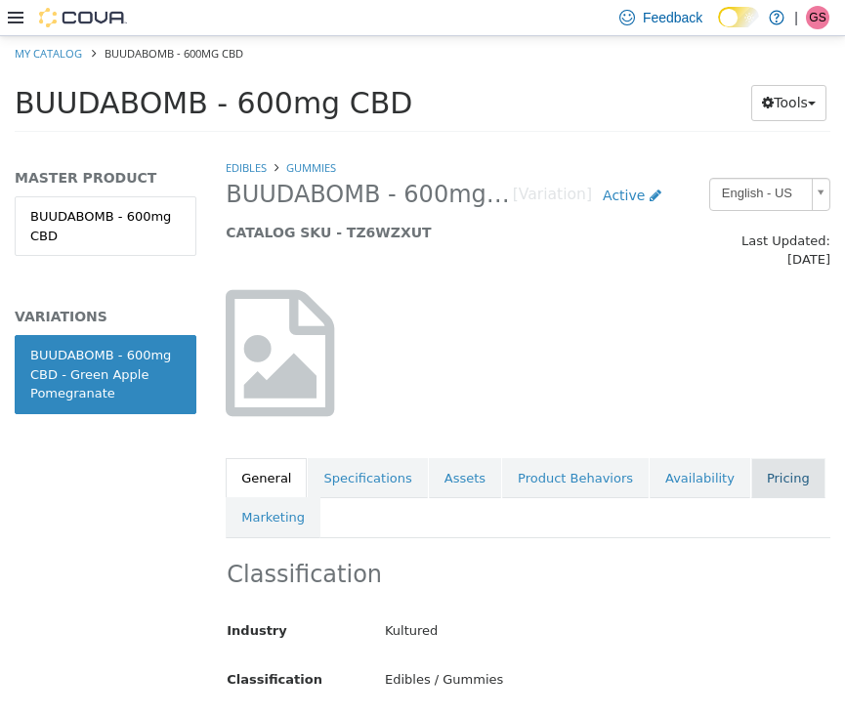
click at [799, 460] on link "Pricing" at bounding box center [788, 477] width 74 height 41
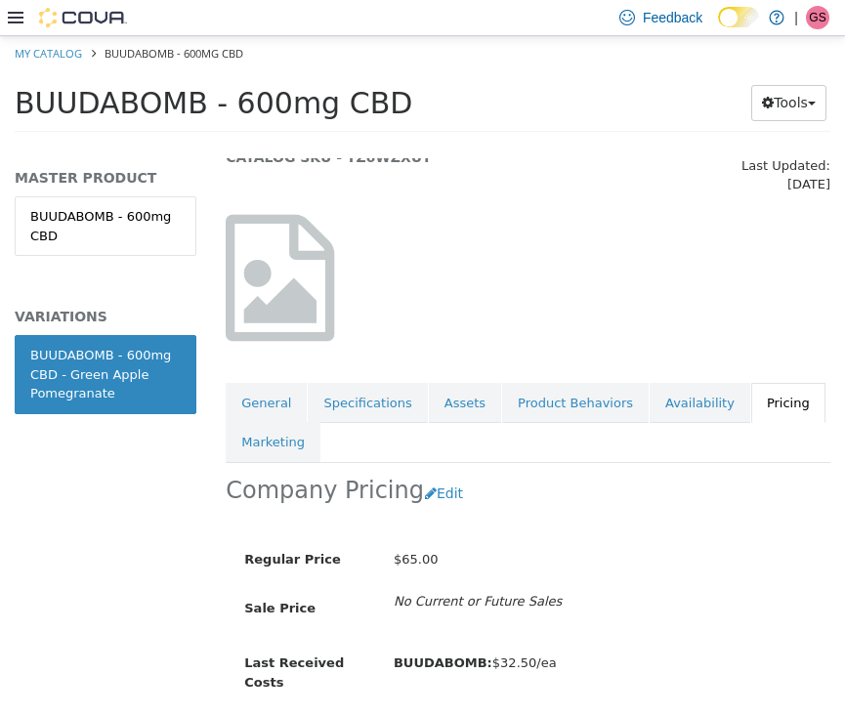
scroll to position [92, 0]
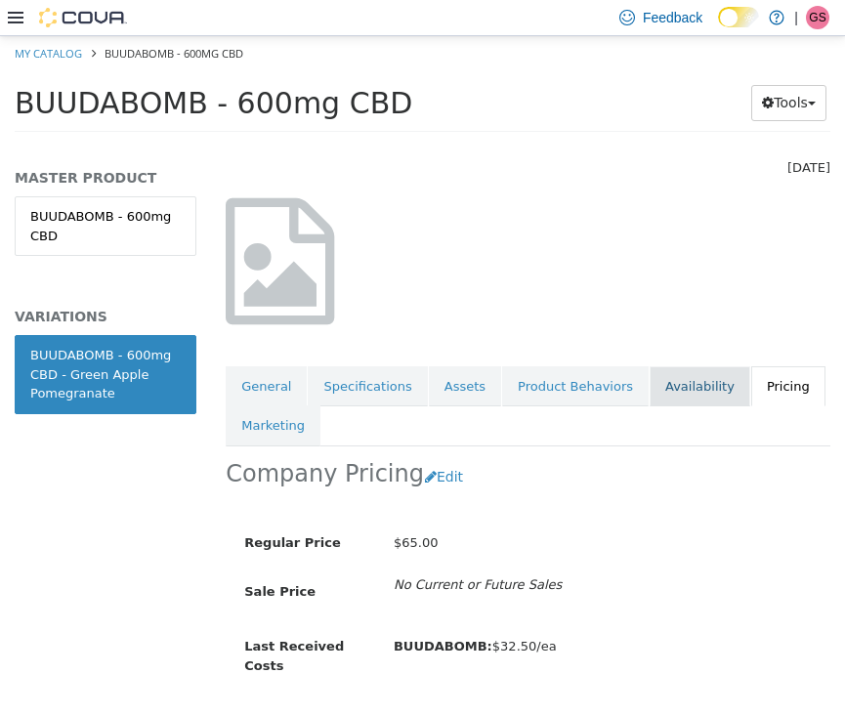
click at [649, 365] on link "Availability" at bounding box center [699, 385] width 101 height 41
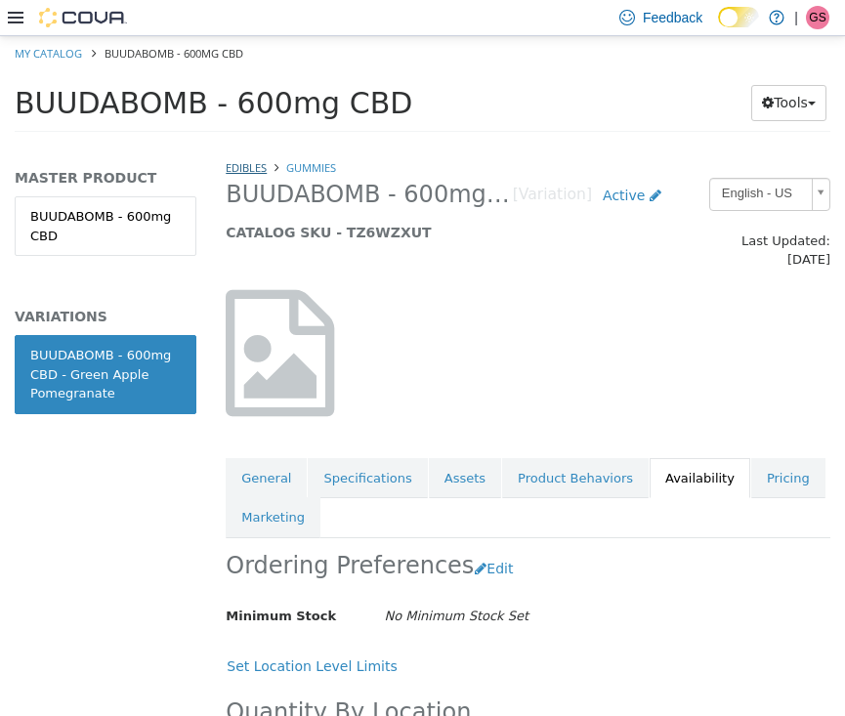
click at [241, 162] on link "Edibles" at bounding box center [246, 166] width 41 height 15
select select "**********"
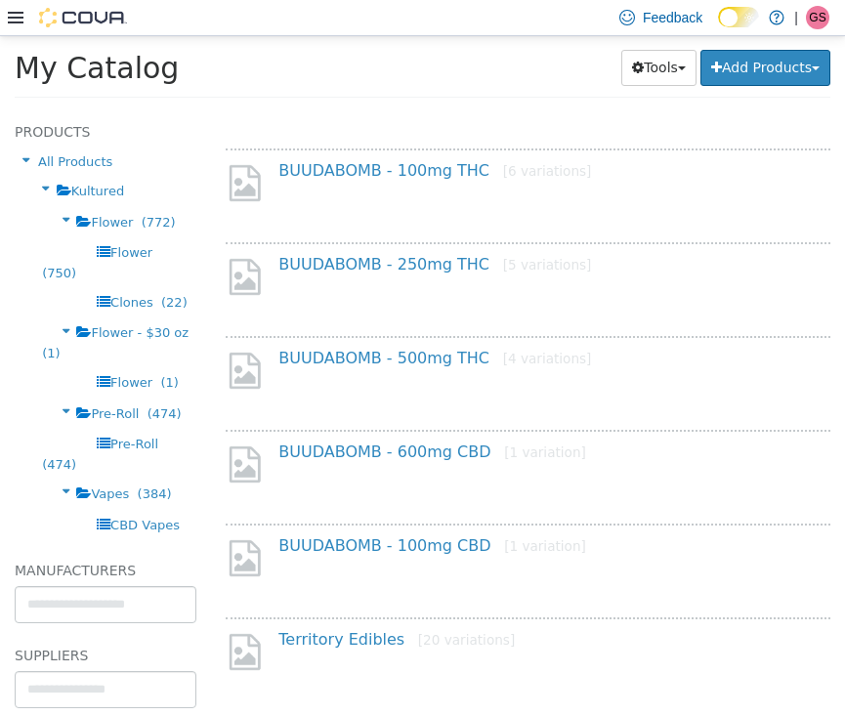
scroll to position [1343, 0]
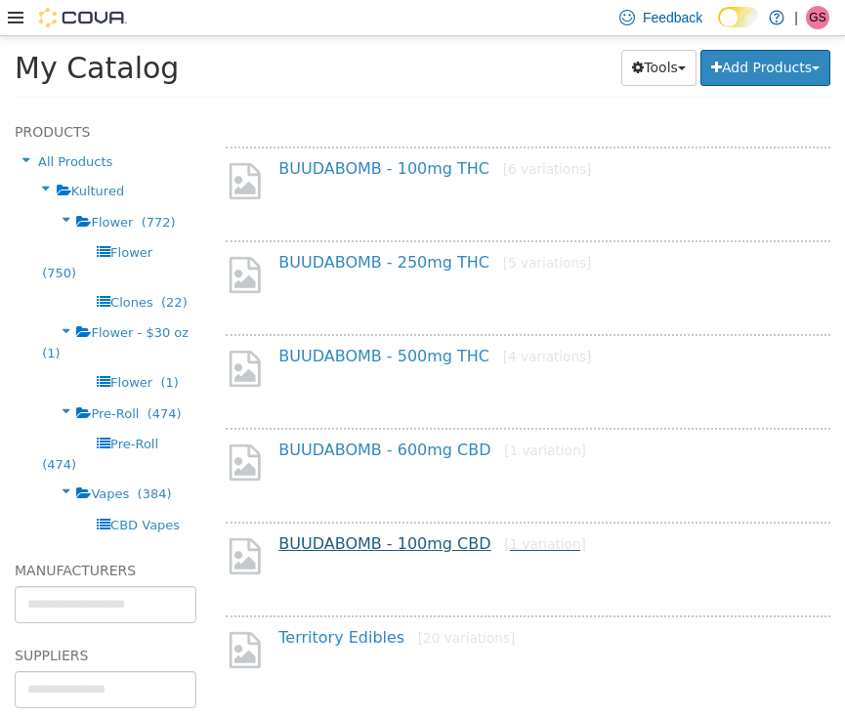
click at [369, 533] on link "BUUDABOMB - 100mg CBD [1 variation]" at bounding box center [432, 542] width 308 height 19
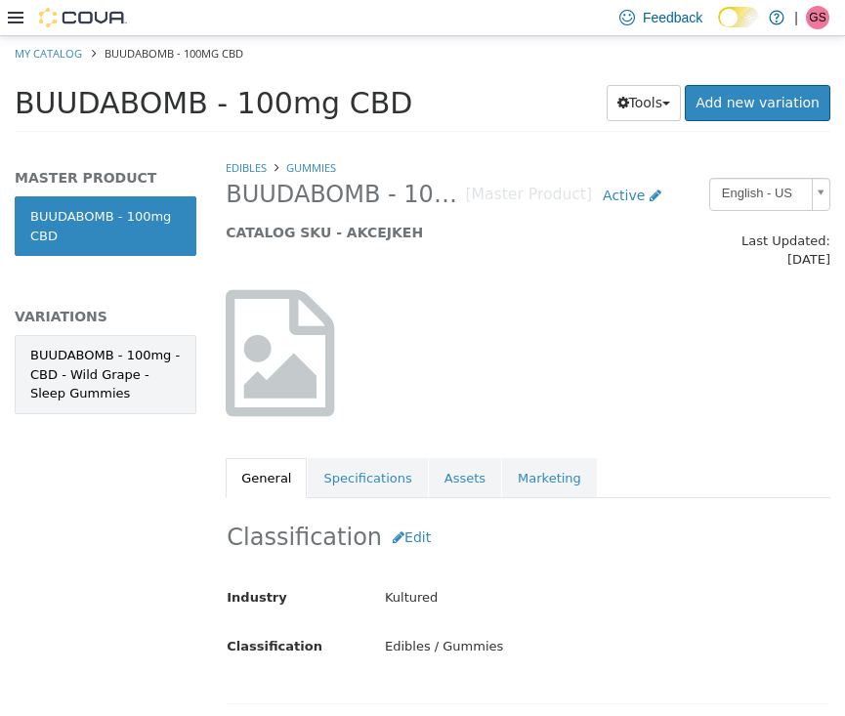
click at [125, 381] on div "BUUDABOMB - 100mg - CBD - Wild Grape - Sleep Gummies" at bounding box center [105, 374] width 150 height 58
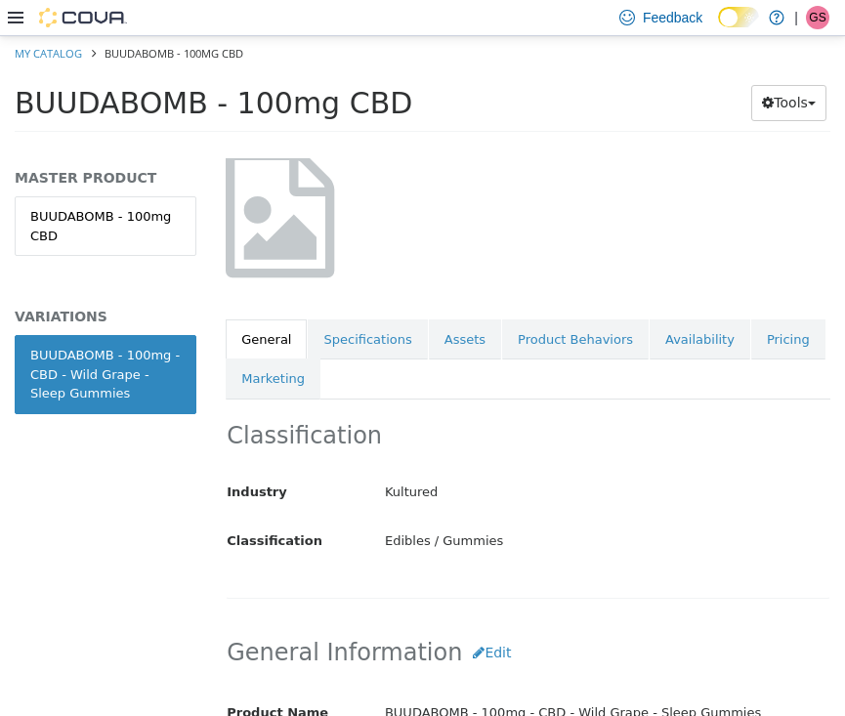
scroll to position [18, 0]
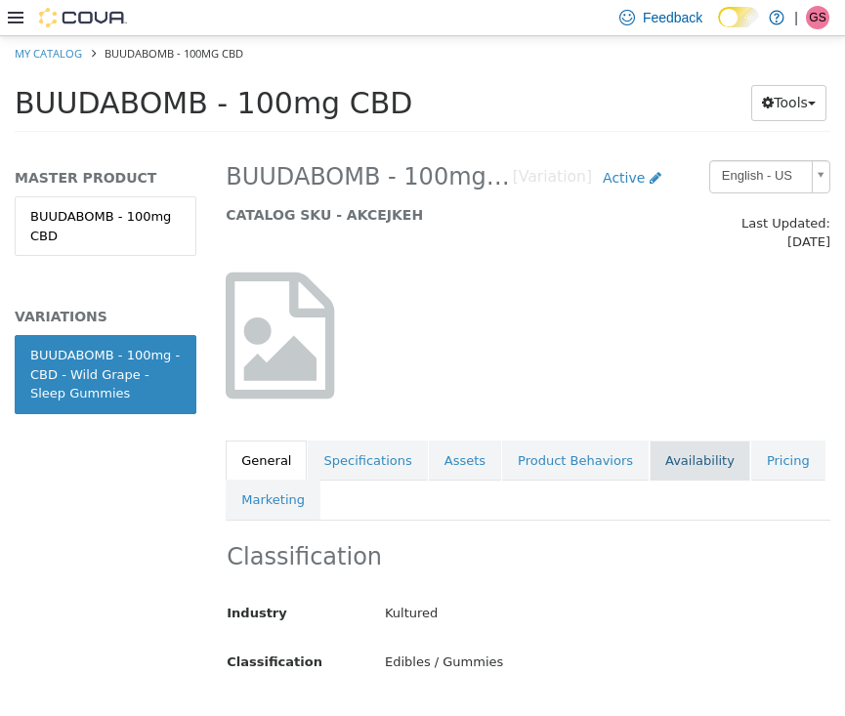
click at [694, 439] on link "Availability" at bounding box center [699, 459] width 101 height 41
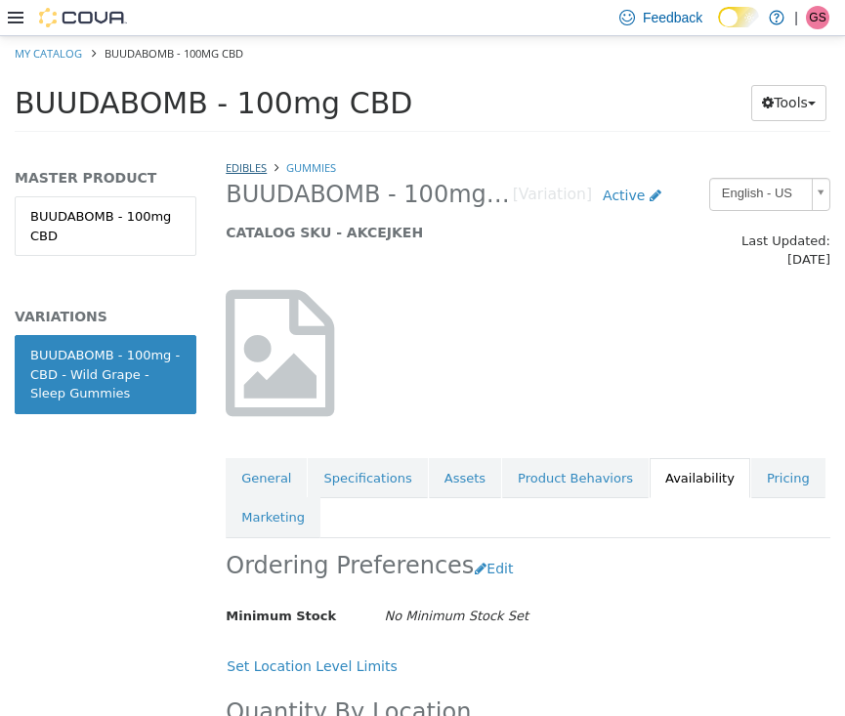
click at [251, 167] on link "Edibles" at bounding box center [246, 166] width 41 height 15
select select "**********"
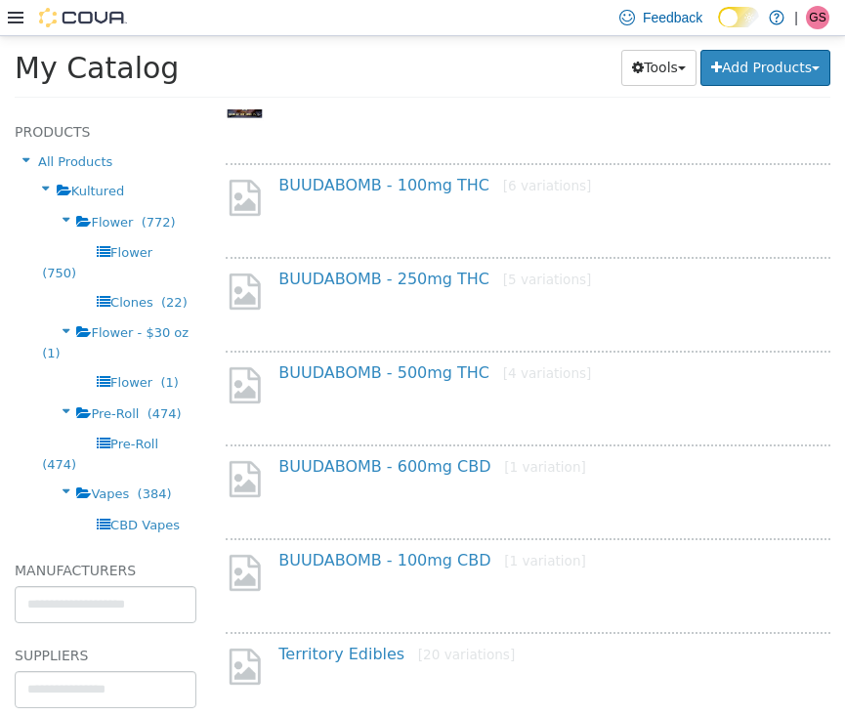
scroll to position [1324, 0]
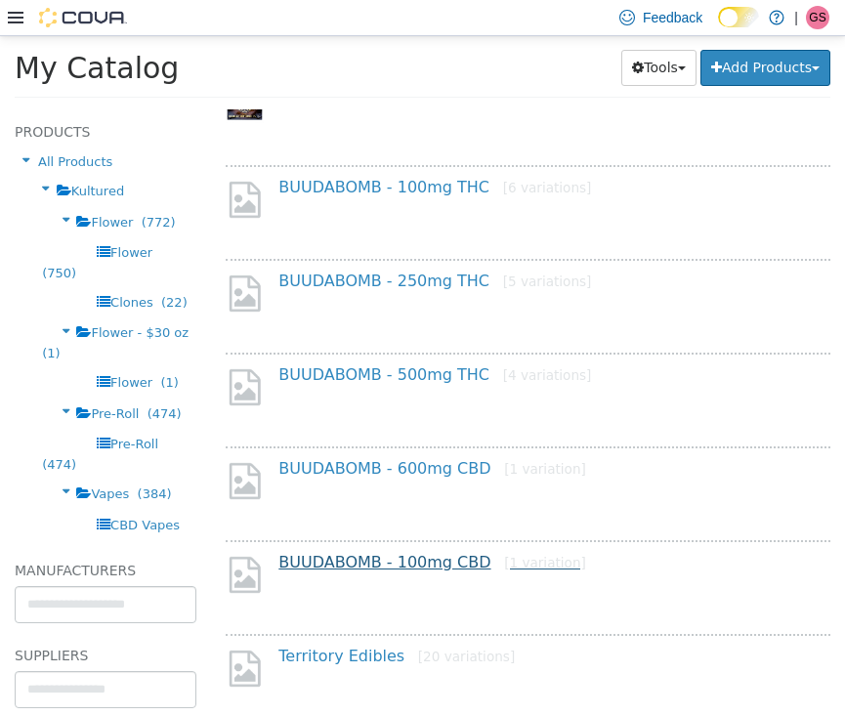
click at [416, 552] on link "BUUDABOMB - 100mg CBD [1 variation]" at bounding box center [432, 561] width 308 height 19
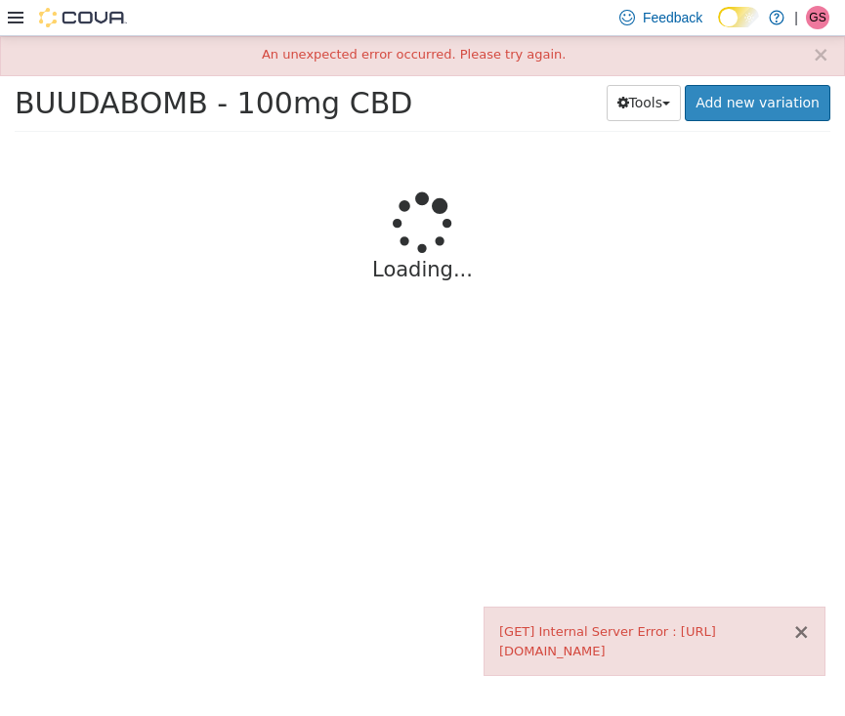
click at [808, 621] on button "×" at bounding box center [801, 631] width 18 height 21
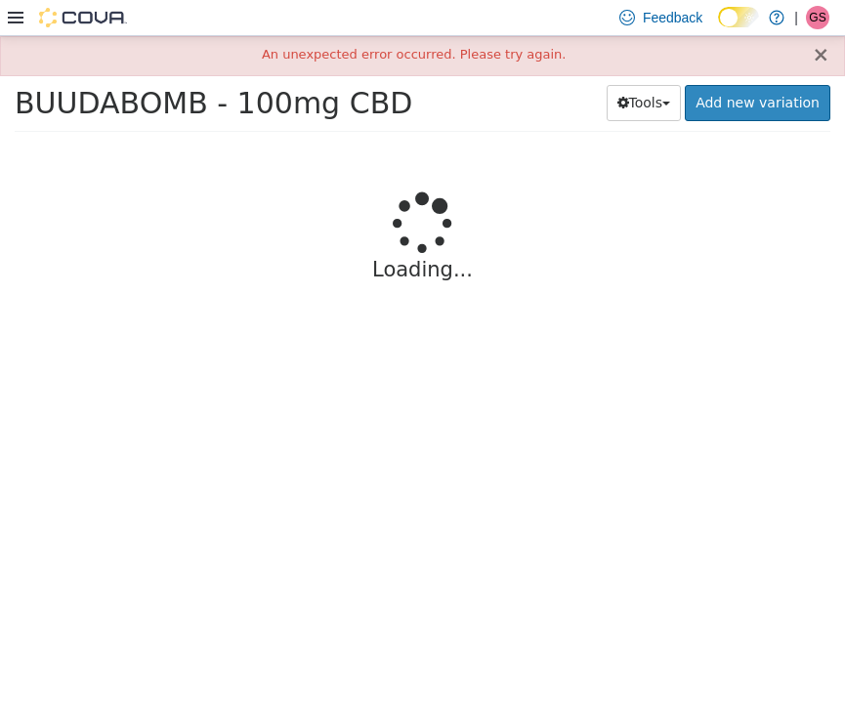
click at [819, 54] on button "×" at bounding box center [821, 54] width 18 height 21
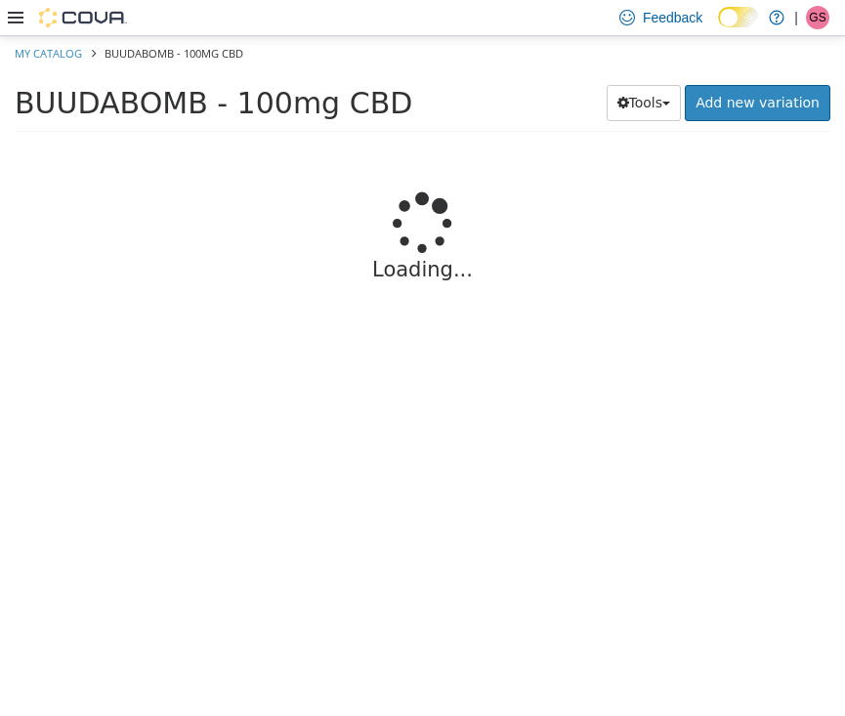
click at [7, 17] on div "Feedback Dark Mode Kultured | GS Gerrad Smith" at bounding box center [422, 18] width 845 height 36
click at [18, 17] on icon at bounding box center [16, 18] width 16 height 12
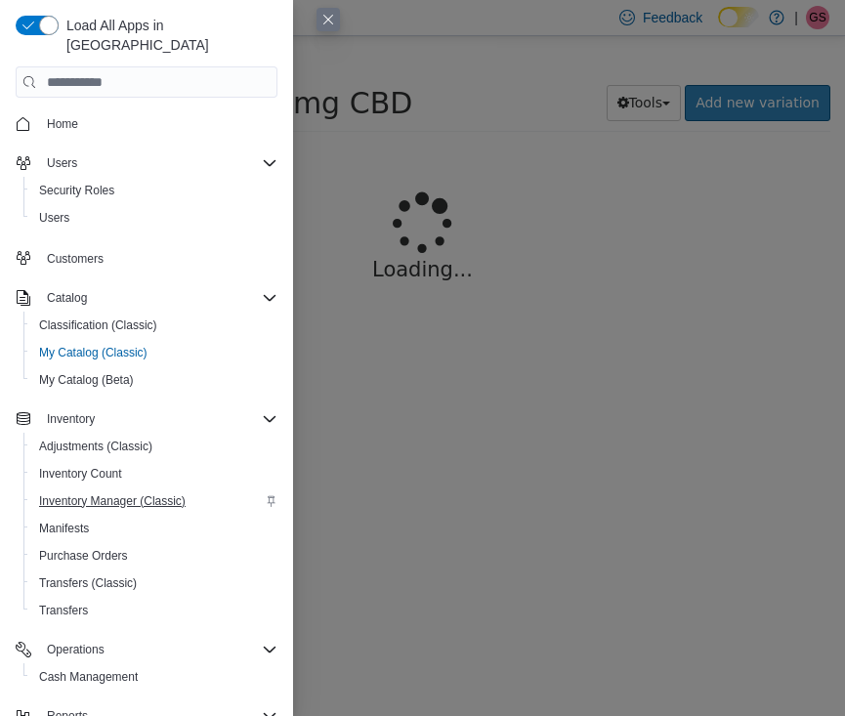
click at [101, 493] on span "Inventory Manager (Classic)" at bounding box center [112, 501] width 146 height 16
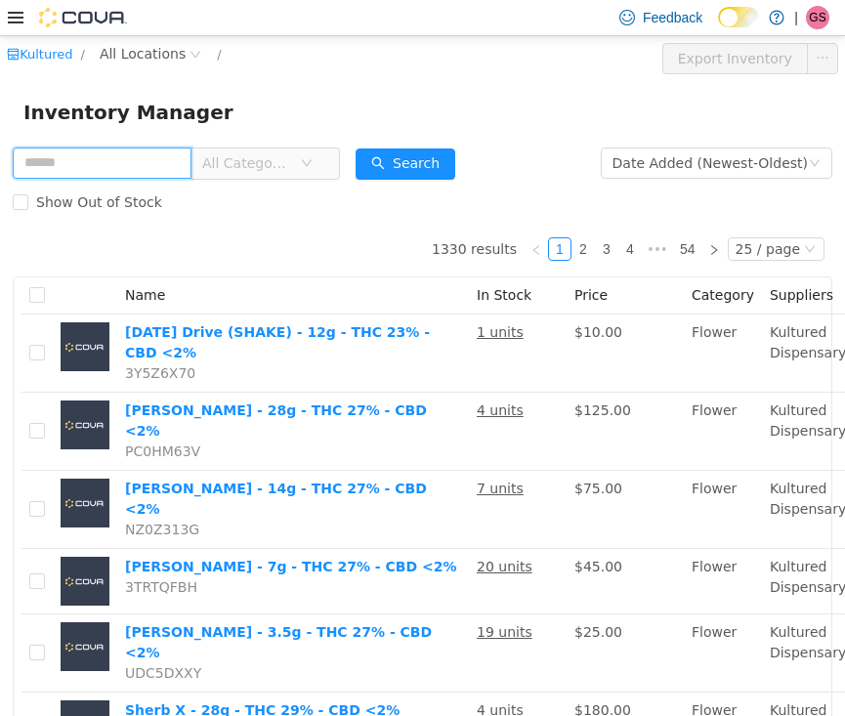
click at [127, 163] on input "text" at bounding box center [102, 161] width 179 height 31
type input "********"
click at [313, 160] on icon "icon: down" at bounding box center [307, 162] width 12 height 12
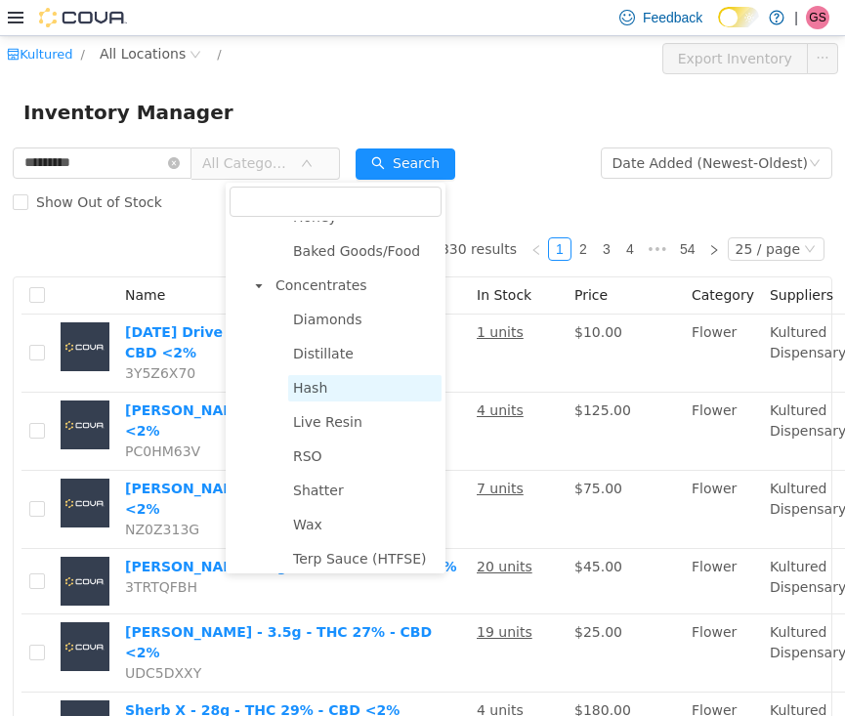
scroll to position [753, 0]
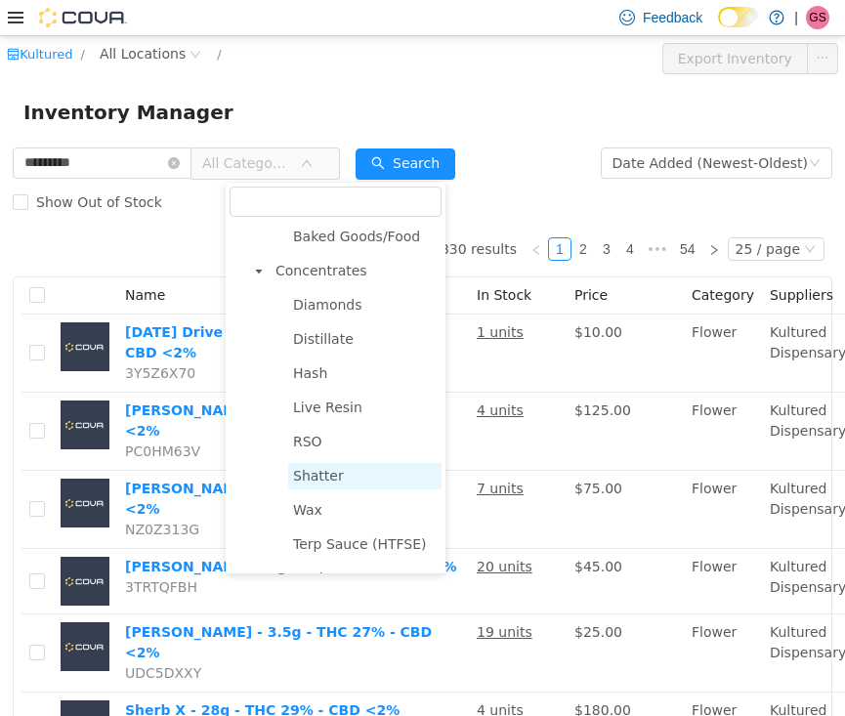
click at [308, 477] on span "Shatter" at bounding box center [318, 475] width 51 height 16
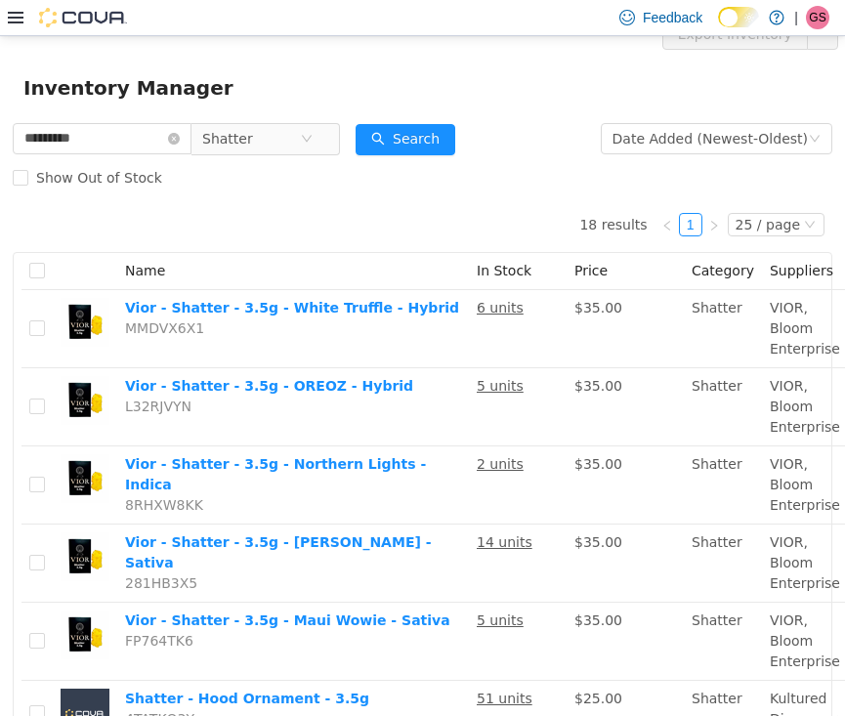
scroll to position [2, 0]
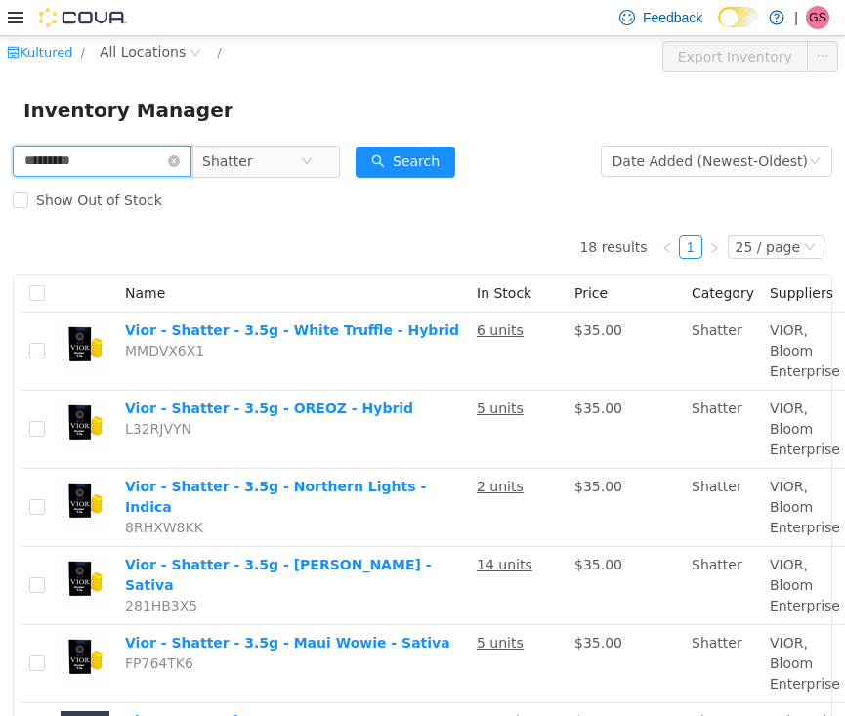
click at [130, 161] on input "********" at bounding box center [102, 160] width 179 height 31
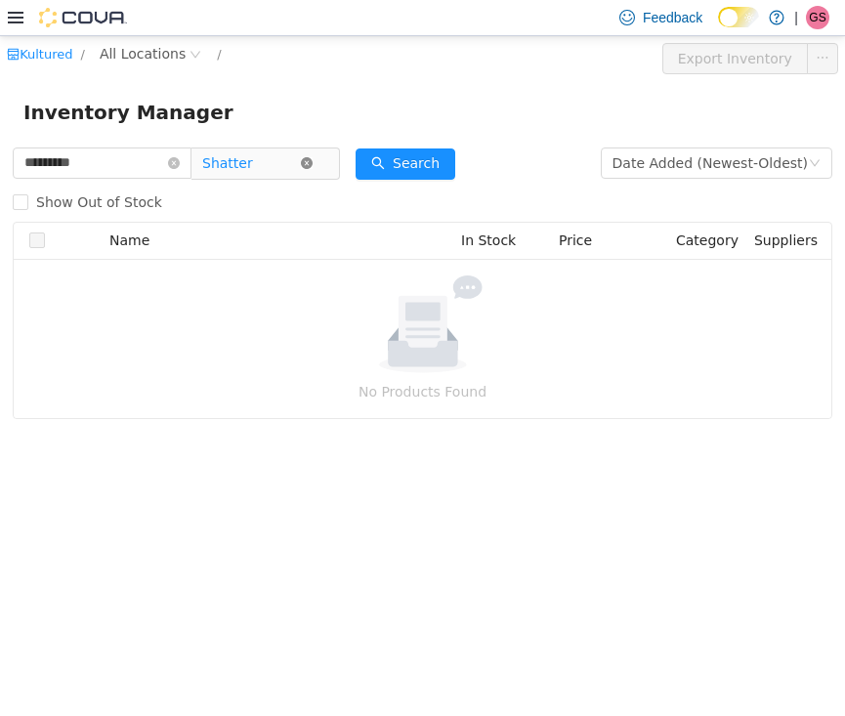
click at [313, 164] on icon "icon: close-circle" at bounding box center [307, 162] width 12 height 12
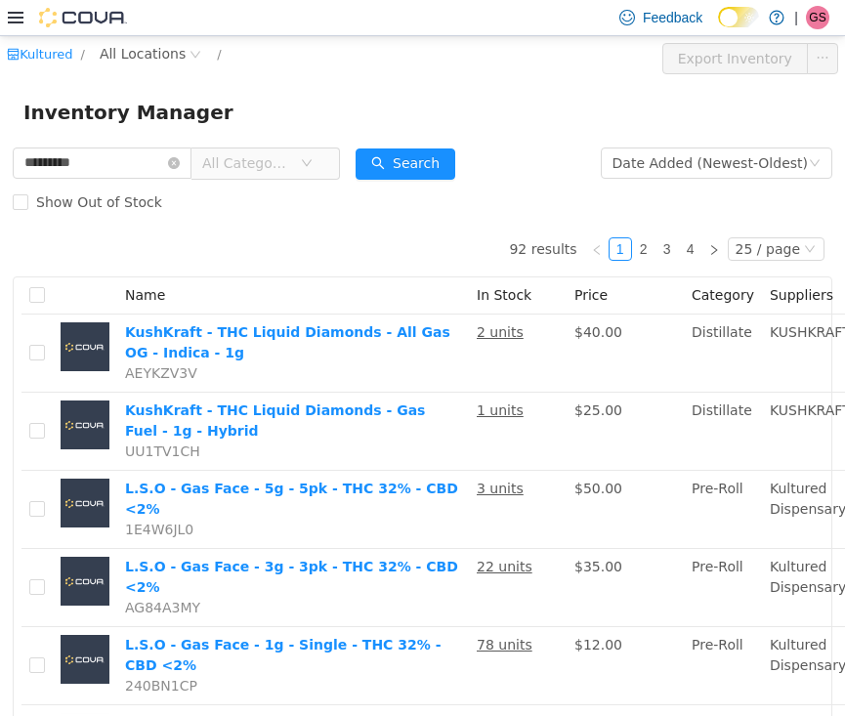
click at [300, 155] on span "All Categories" at bounding box center [251, 161] width 98 height 29
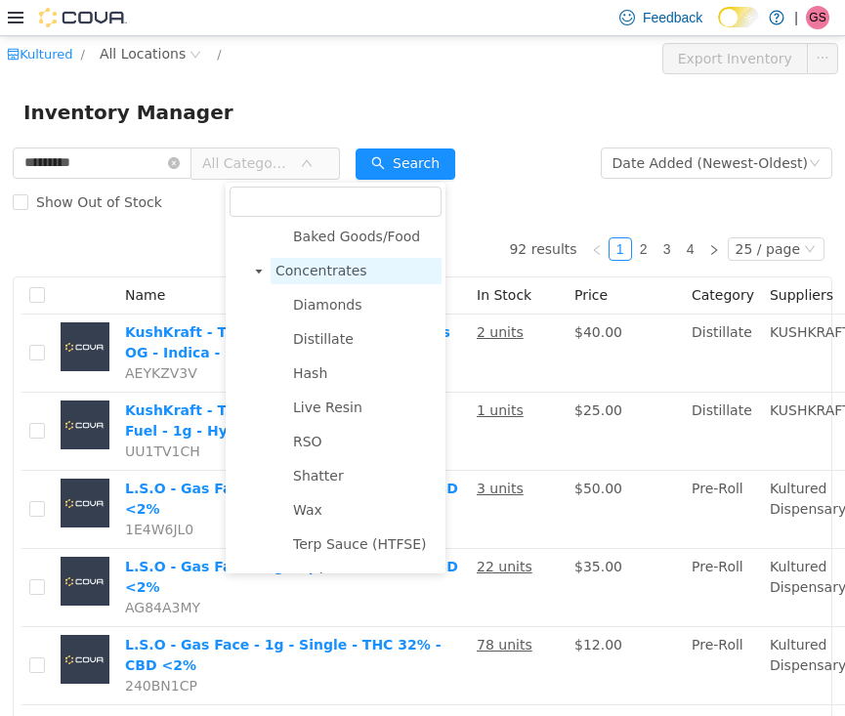
click at [331, 270] on span "Concentrates" at bounding box center [321, 270] width 92 height 16
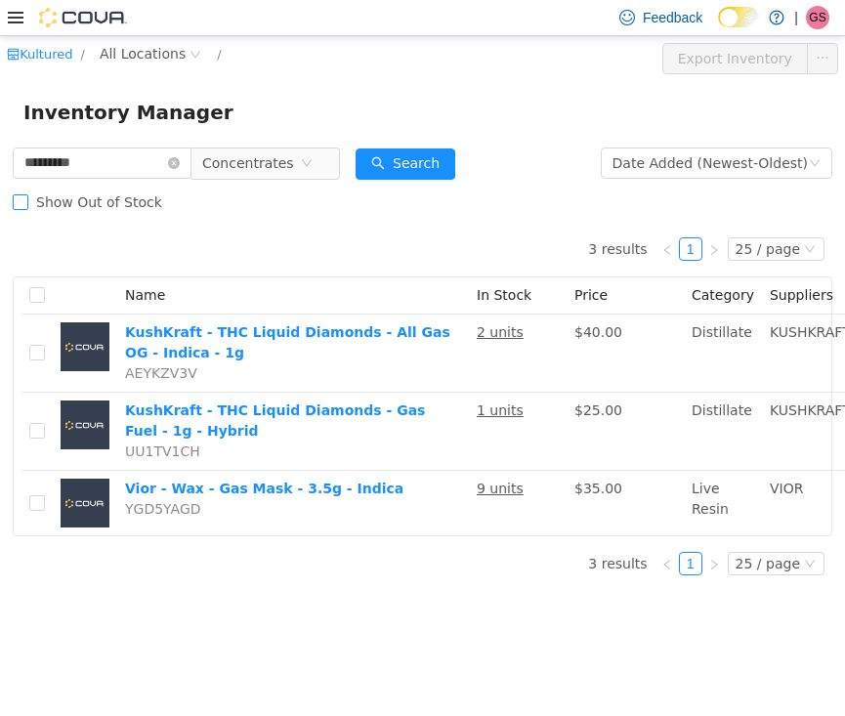
click at [28, 201] on span "Show Out of Stock" at bounding box center [99, 201] width 142 height 16
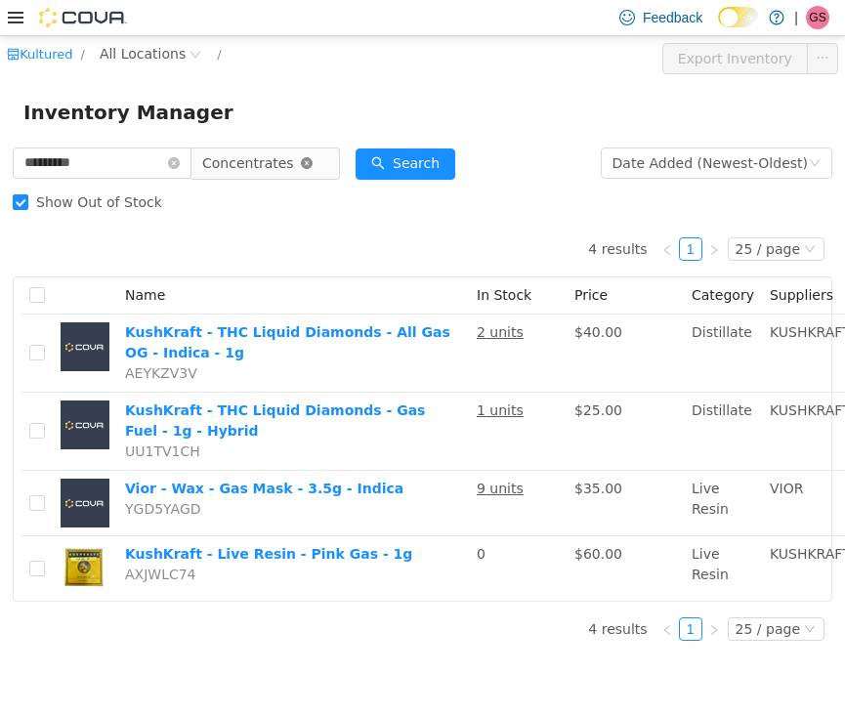
click at [313, 163] on icon "icon: close-circle" at bounding box center [307, 162] width 12 height 12
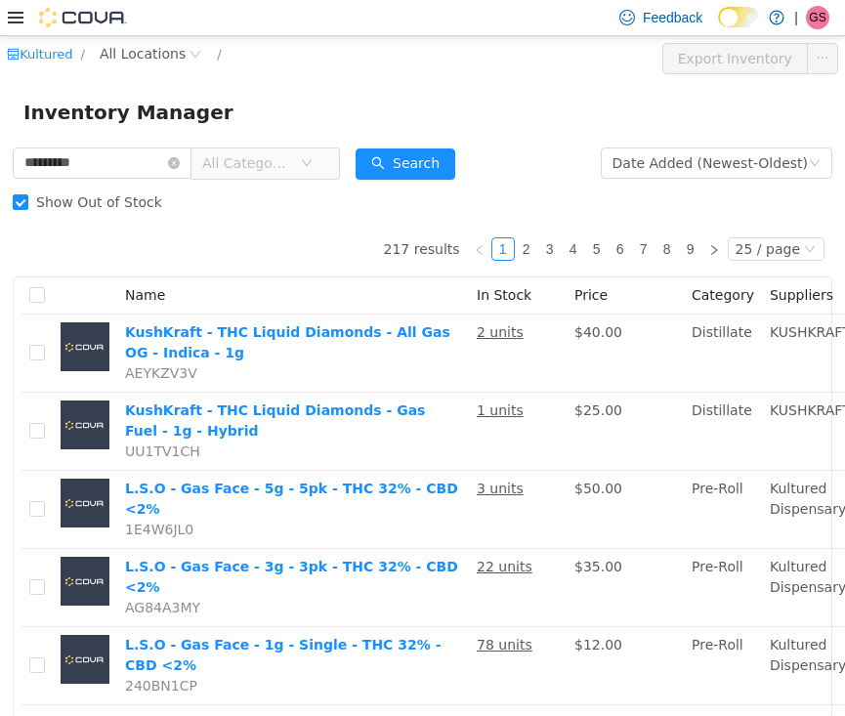
click at [313, 163] on icon "icon: down" at bounding box center [307, 162] width 12 height 12
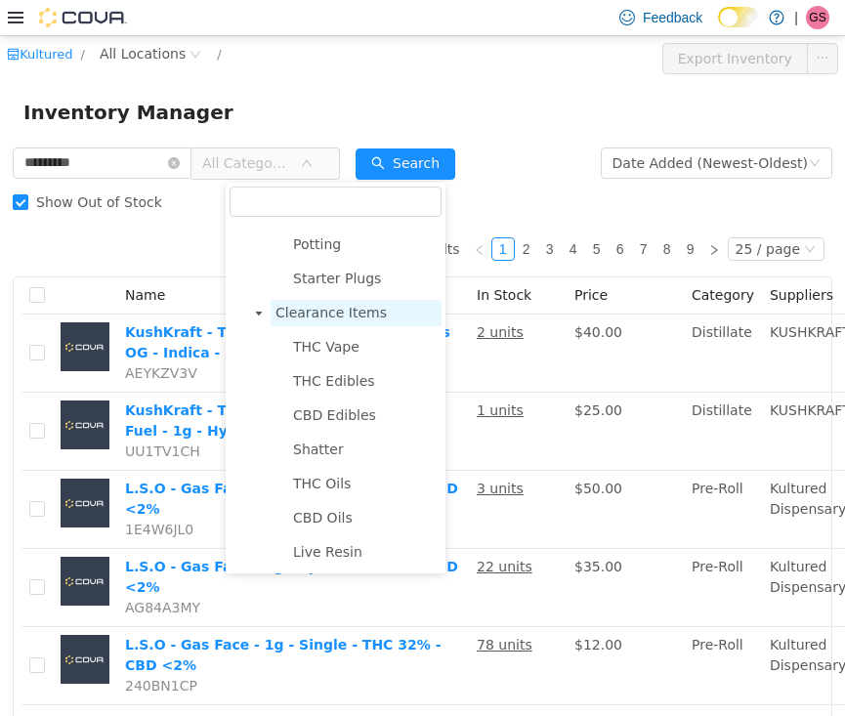
scroll to position [1824, 0]
click at [334, 313] on span "Clearance Items" at bounding box center [330, 312] width 111 height 16
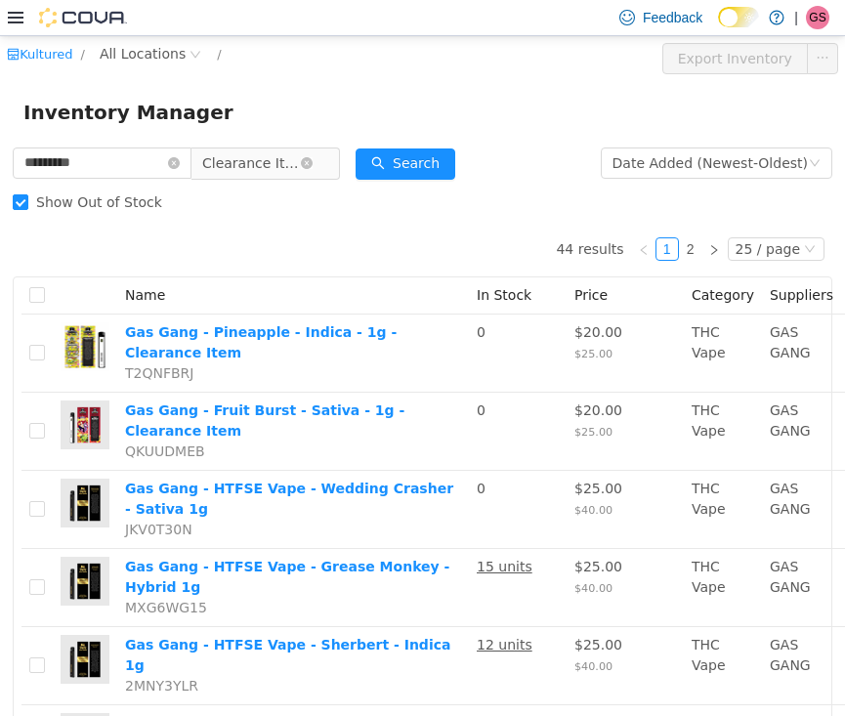
scroll to position [0, 0]
click at [324, 173] on span "Clearance Items" at bounding box center [257, 161] width 134 height 31
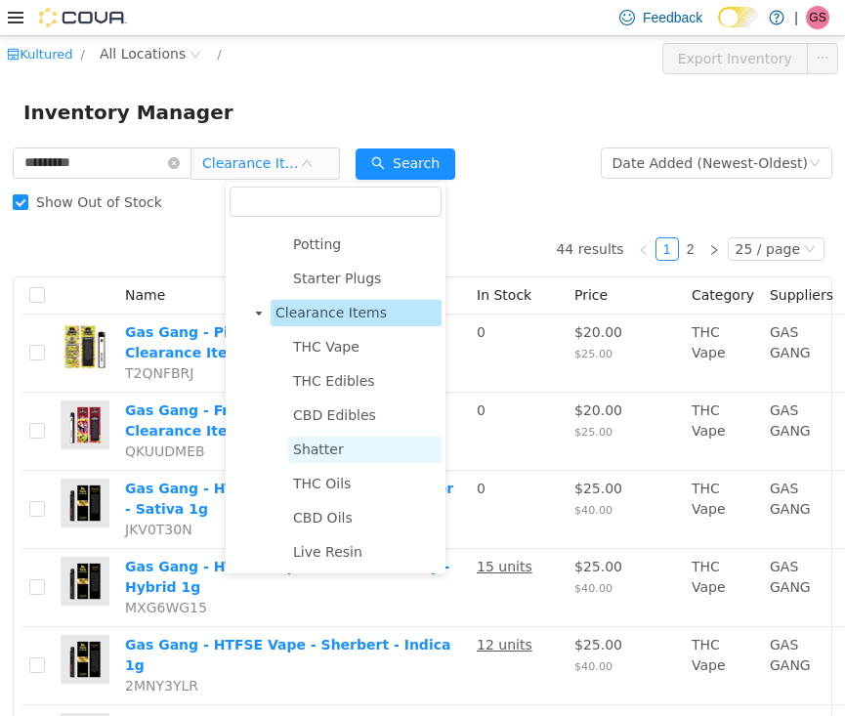
click at [327, 443] on span "Shatter" at bounding box center [318, 448] width 51 height 16
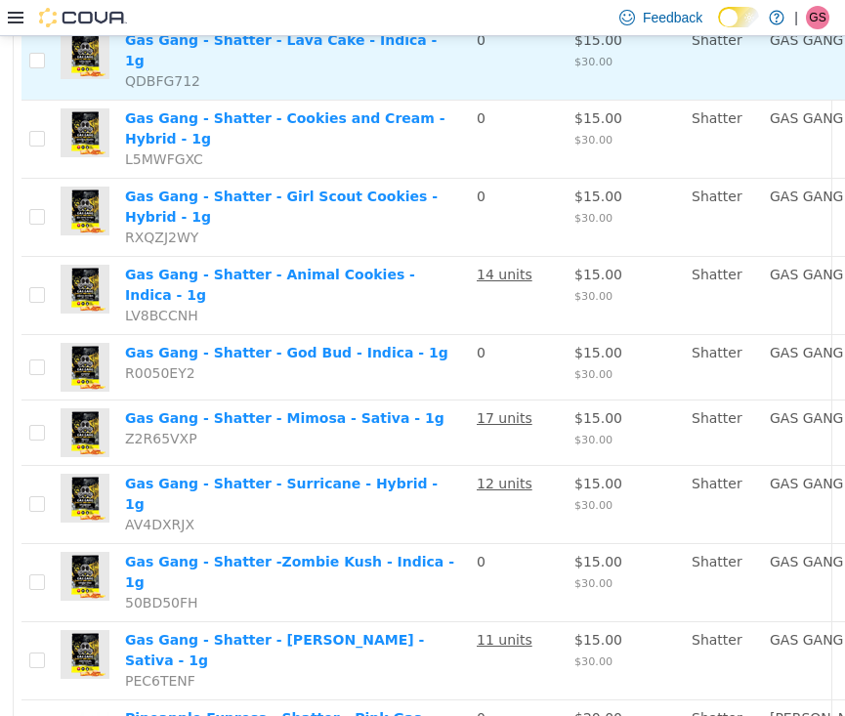
scroll to position [383, 0]
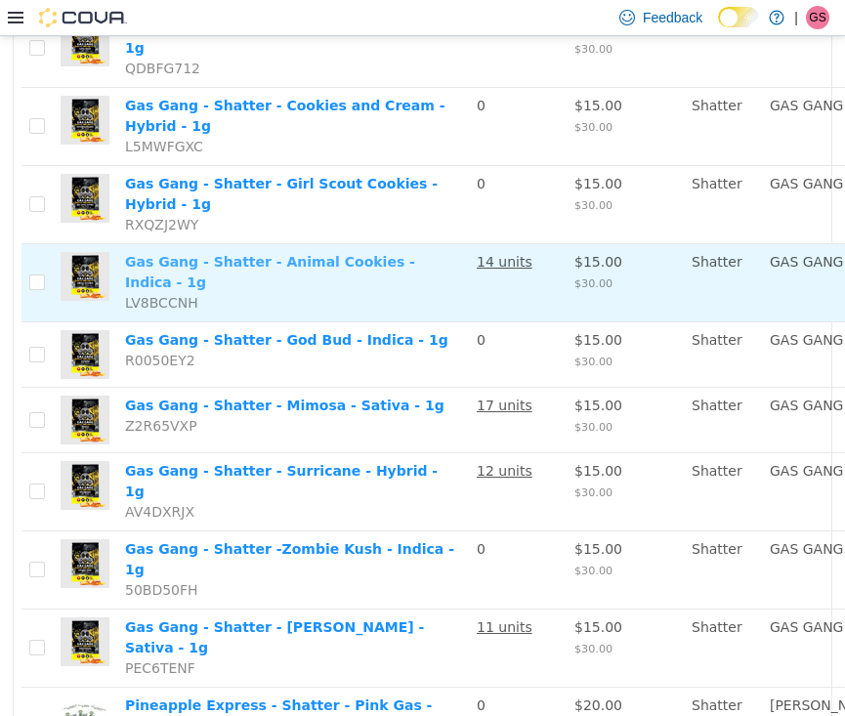
click at [227, 289] on link "Gas Gang - Shatter - Animal Cookies - Indica - 1g" at bounding box center [270, 271] width 290 height 36
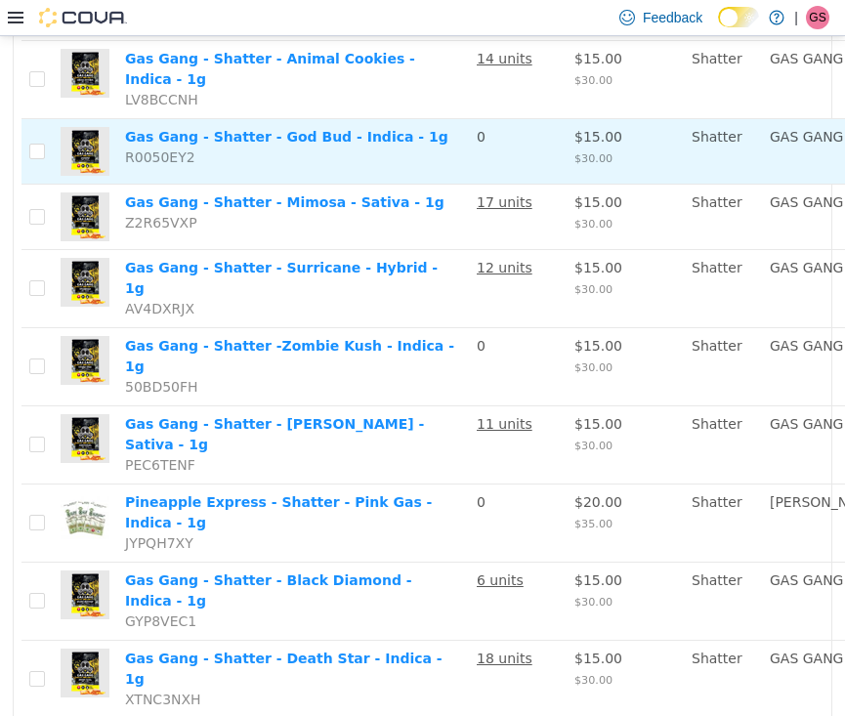
scroll to position [591, 0]
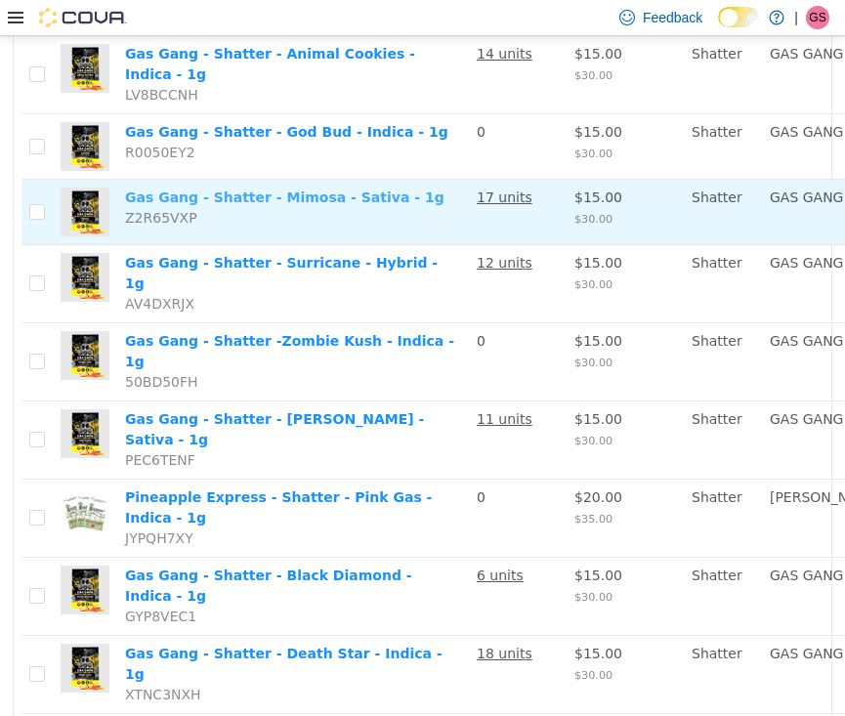
click at [228, 204] on link "Gas Gang - Shatter - Mimosa - Sativa - 1g" at bounding box center [284, 196] width 319 height 16
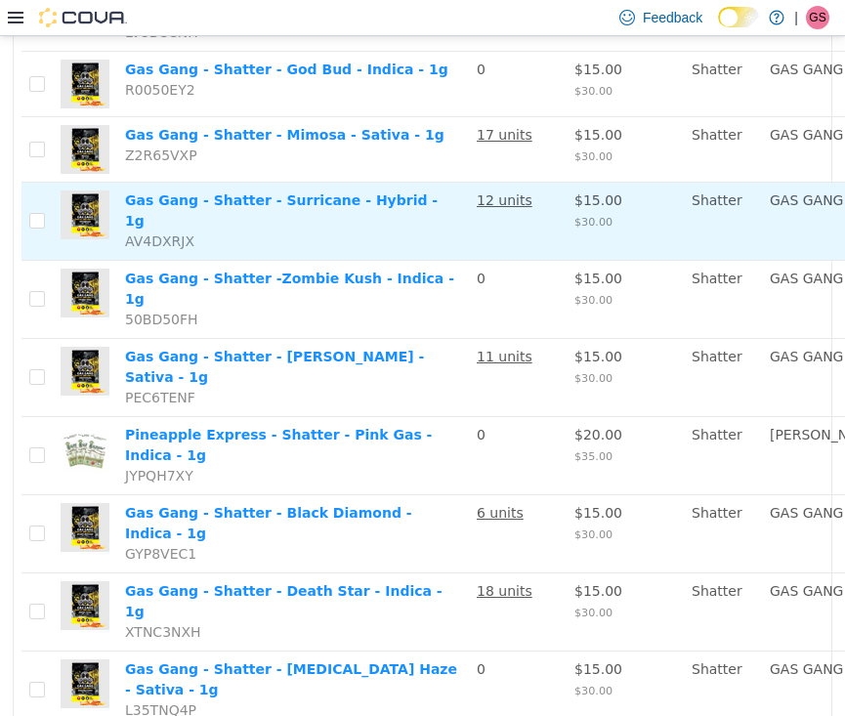
scroll to position [655, 0]
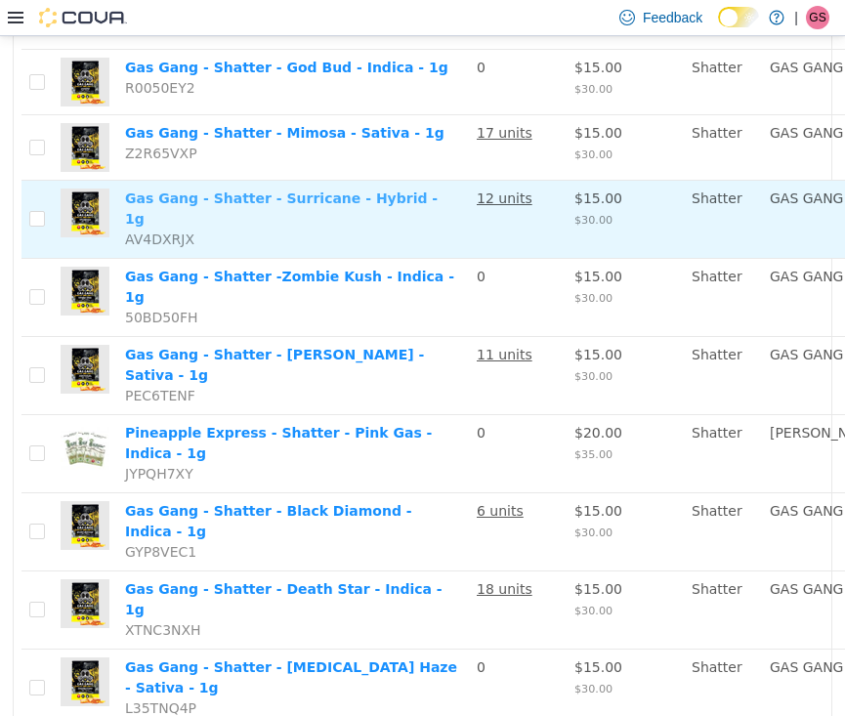
click at [231, 226] on link "Gas Gang - Shatter - Surricane - Hybrid - 1g" at bounding box center [281, 207] width 313 height 36
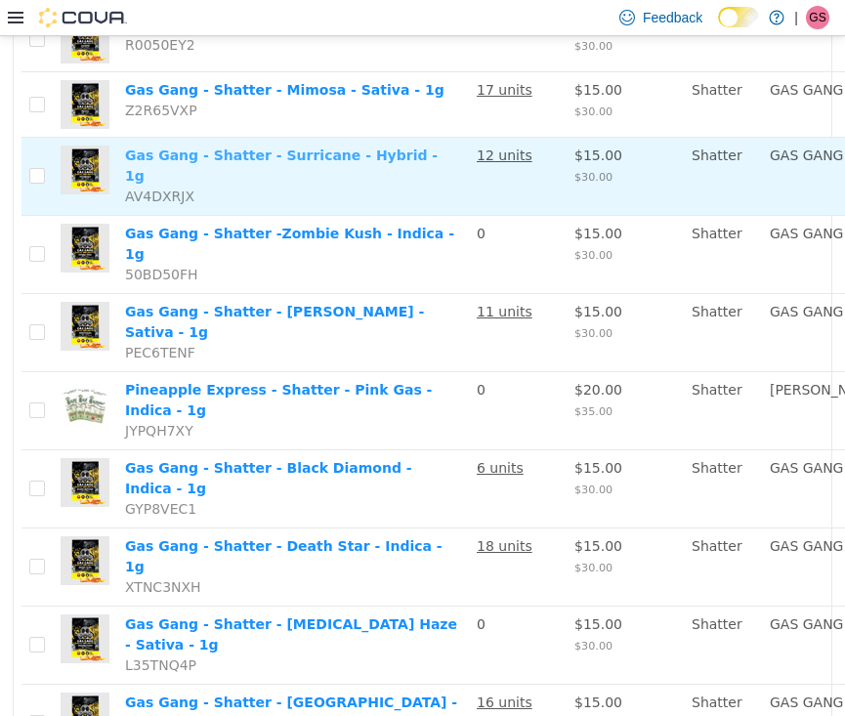
click at [240, 183] on link "Gas Gang - Shatter - Surricane - Hybrid - 1g" at bounding box center [281, 164] width 313 height 36
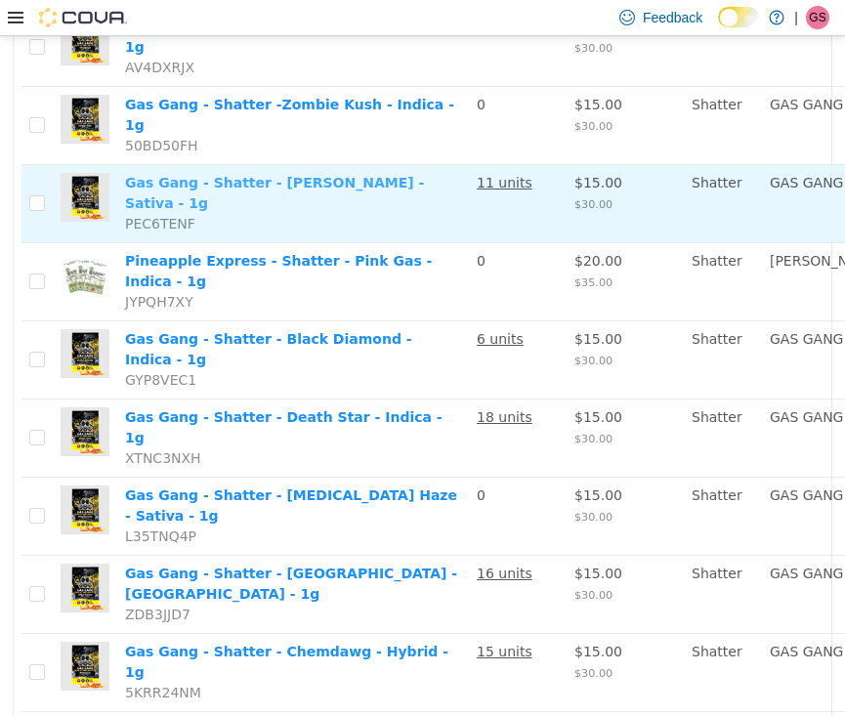
scroll to position [830, 0]
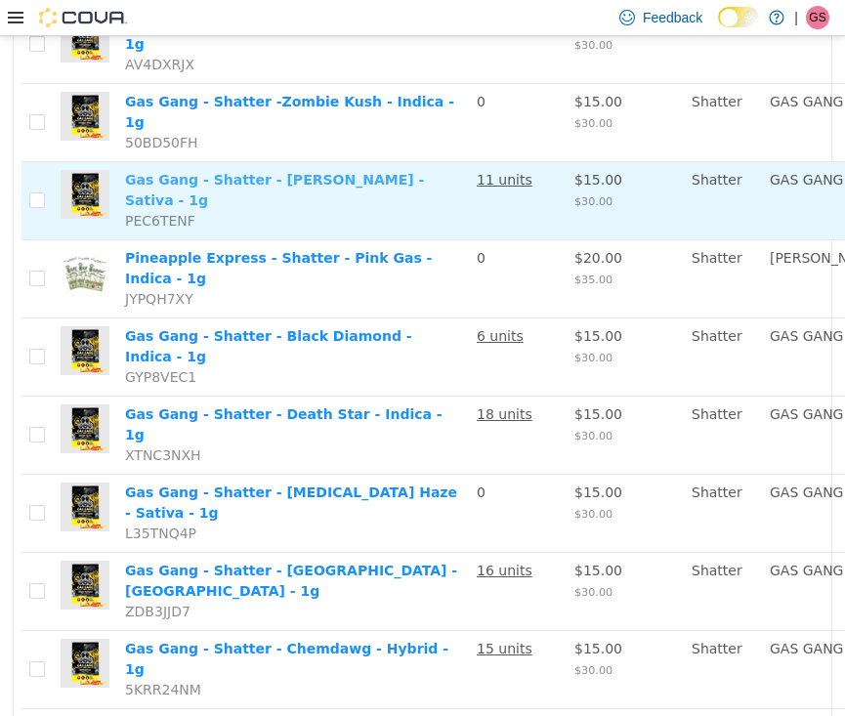
click at [221, 207] on link "Gas Gang - Shatter - Jack Herer - Sativa - 1g" at bounding box center [274, 189] width 299 height 36
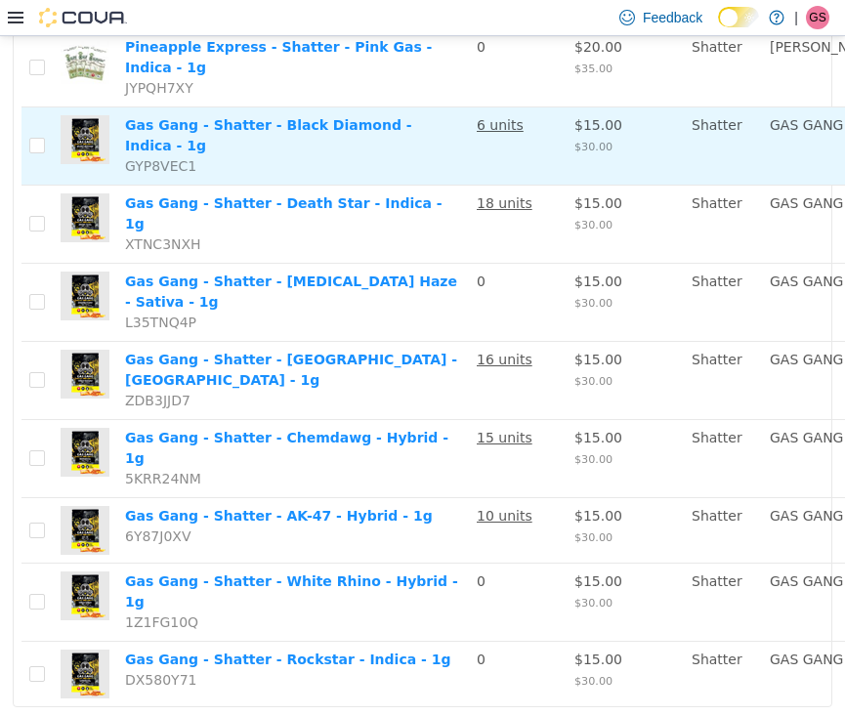
scroll to position [1054, 0]
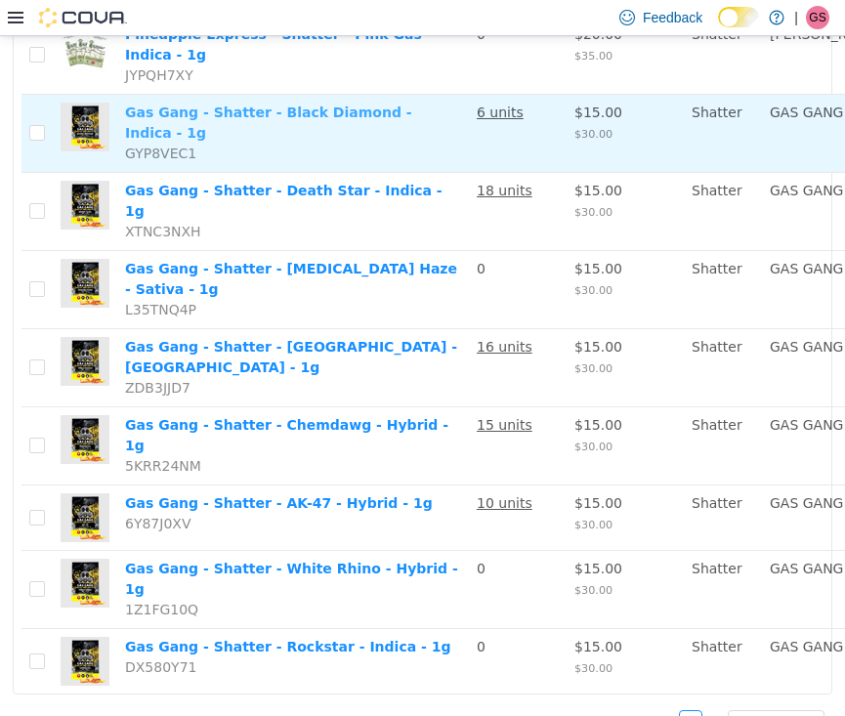
click at [222, 140] on link "Gas Gang - Shatter - Black Diamond - Indica - 1g" at bounding box center [268, 122] width 287 height 36
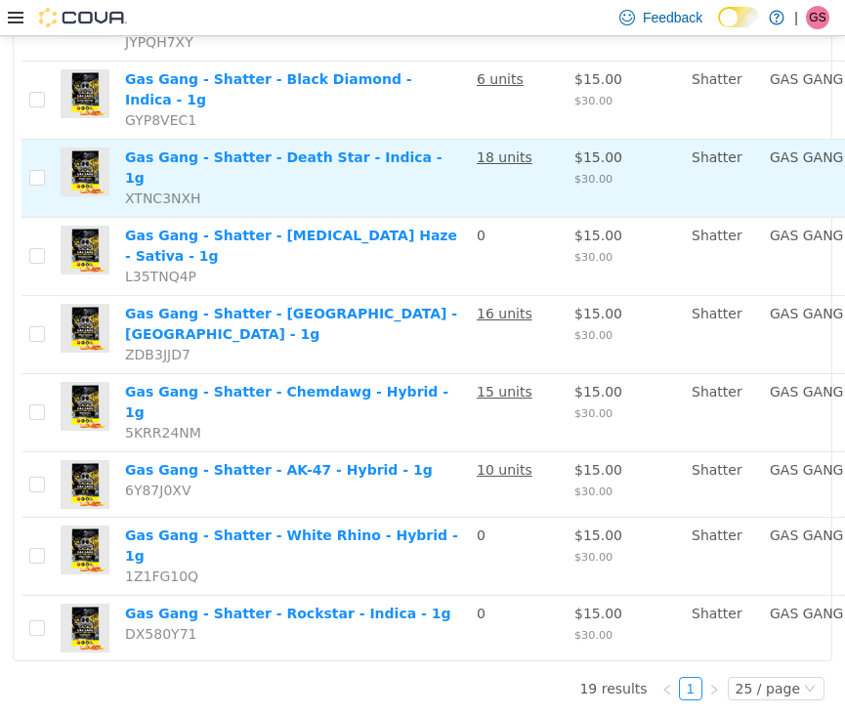
scroll to position [1108, 0]
click at [219, 185] on link "Gas Gang - Shatter - Death Star - Indica - 1g" at bounding box center [283, 166] width 317 height 36
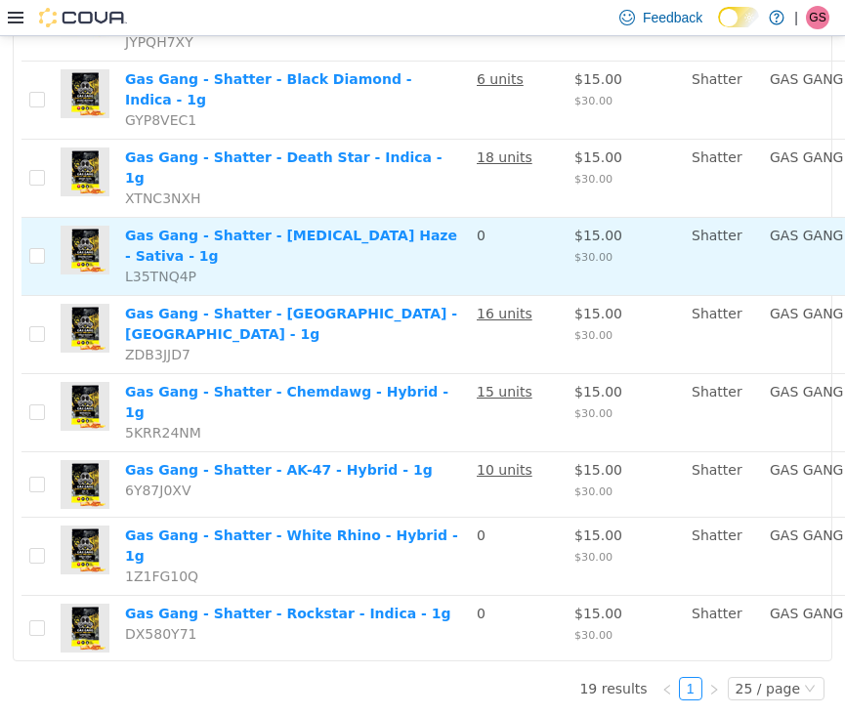
scroll to position [1302, 0]
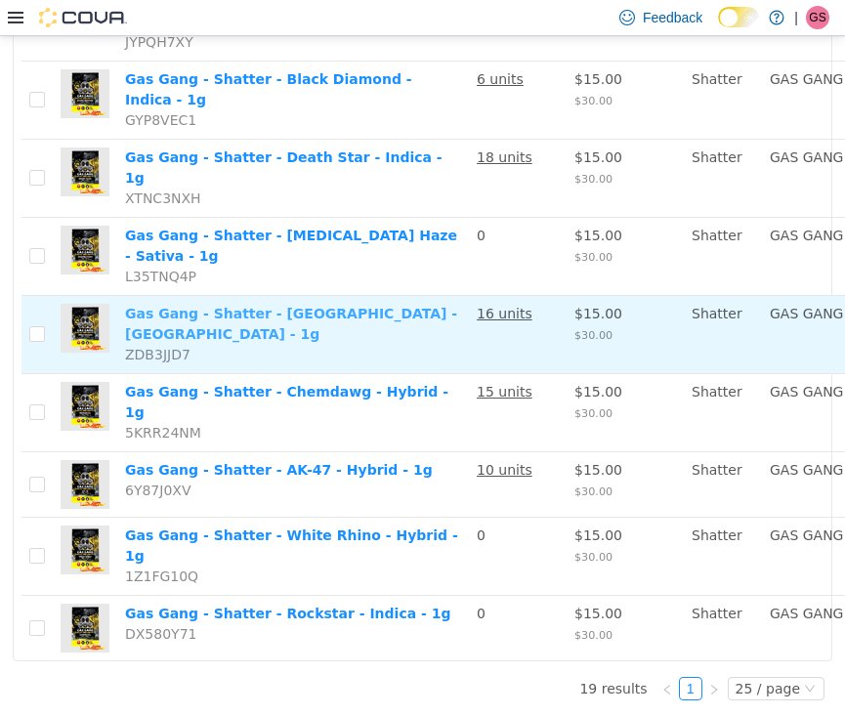
click at [206, 313] on link "Gas Gang - Shatter - White Castle - Indica - 1g" at bounding box center [291, 323] width 332 height 36
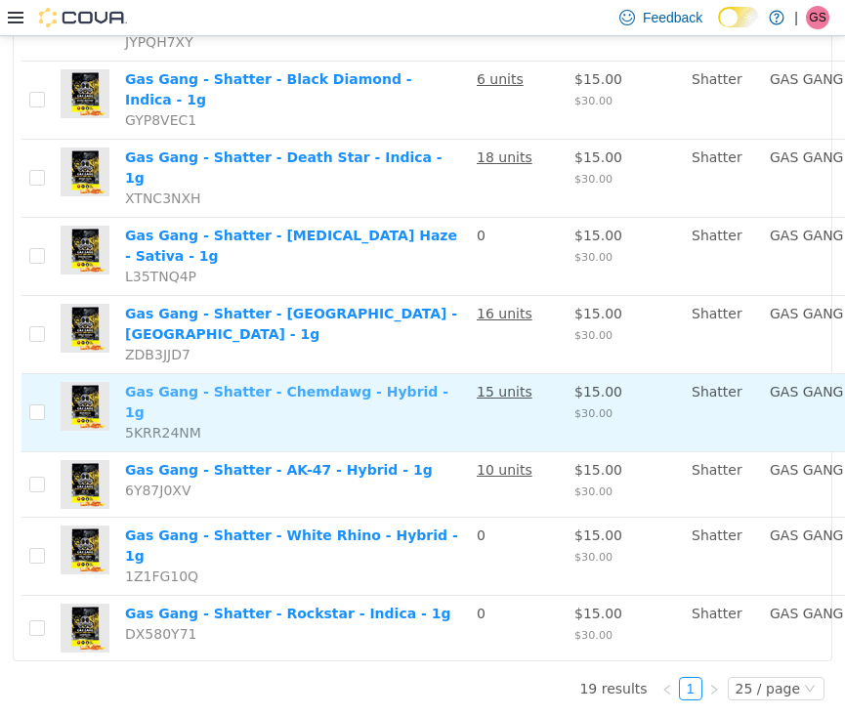
click at [226, 383] on link "Gas Gang - Shatter - Chemdawg - Hybrid - 1g" at bounding box center [286, 401] width 323 height 36
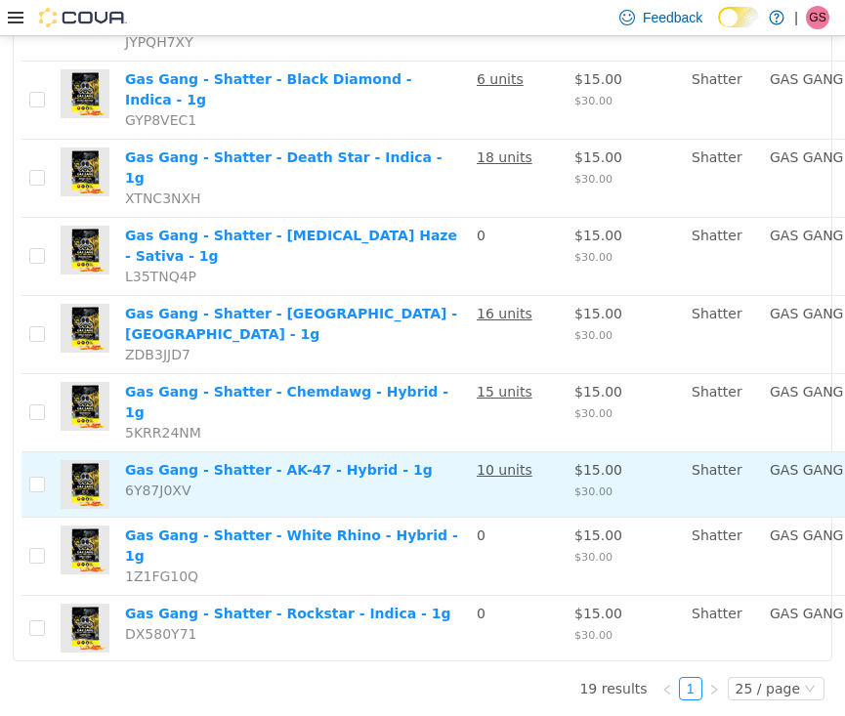
scroll to position [0, 0]
click at [266, 461] on link "Gas Gang - Shatter - AK-47 - Hybrid - 1g" at bounding box center [279, 469] width 308 height 16
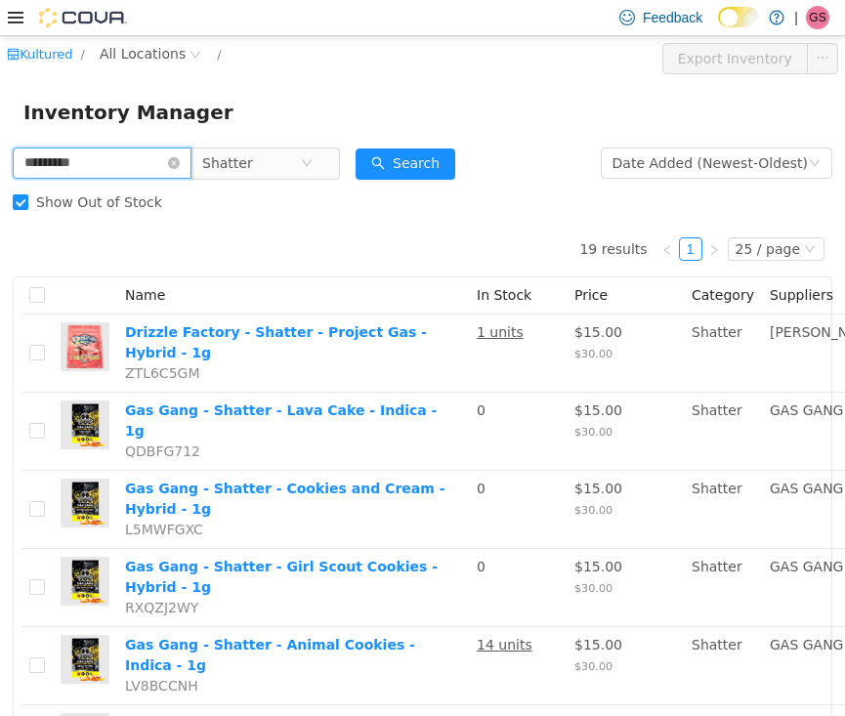
click at [110, 165] on input "********" at bounding box center [102, 161] width 179 height 31
drag, startPoint x: 110, startPoint y: 165, endPoint x: 0, endPoint y: 161, distance: 110.4
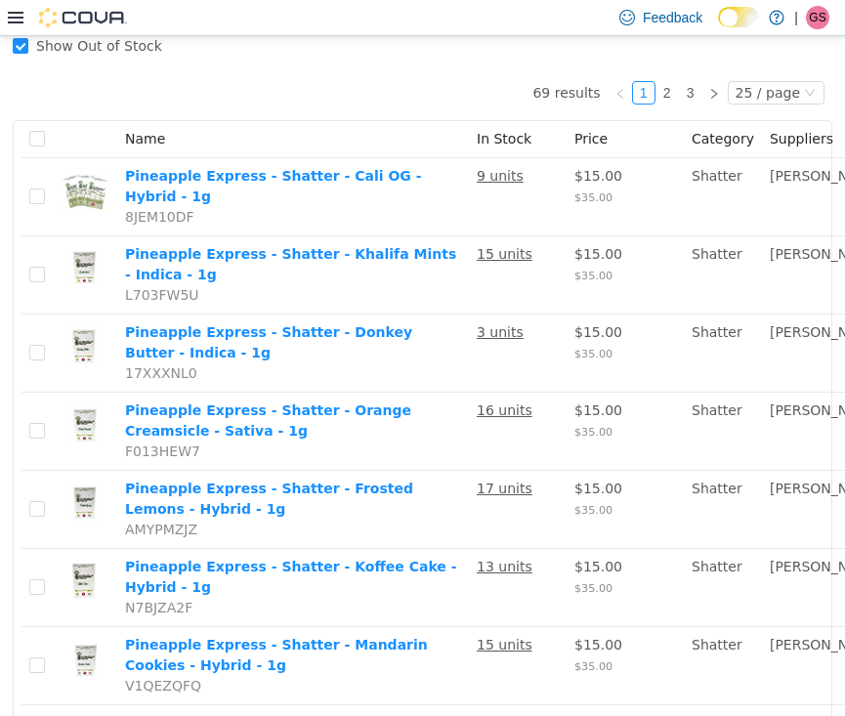
scroll to position [173, 0]
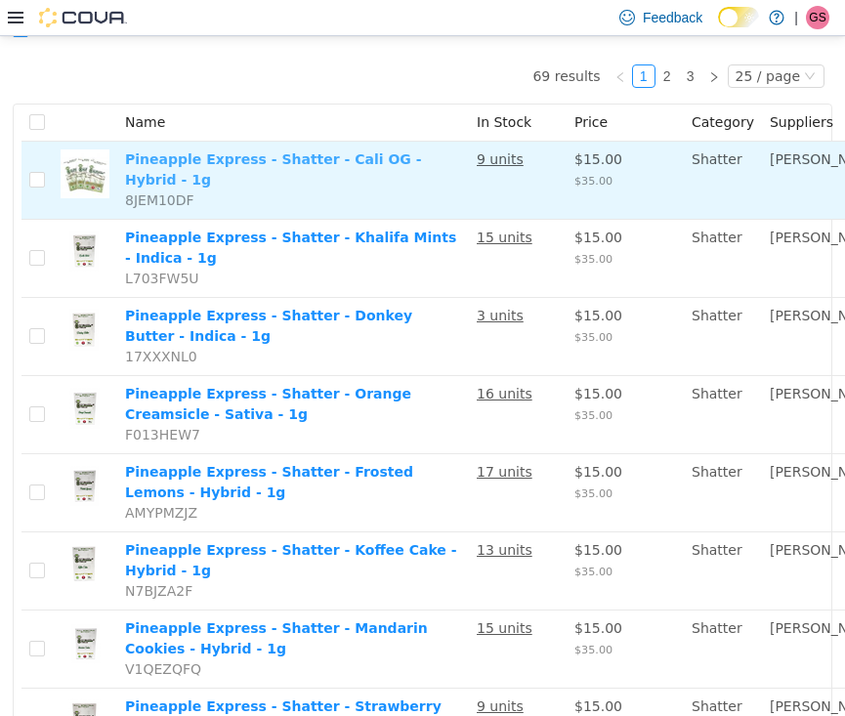
click at [221, 180] on link "Pineapple Express - Shatter - Cali OG - Hybrid - 1g" at bounding box center [273, 168] width 297 height 36
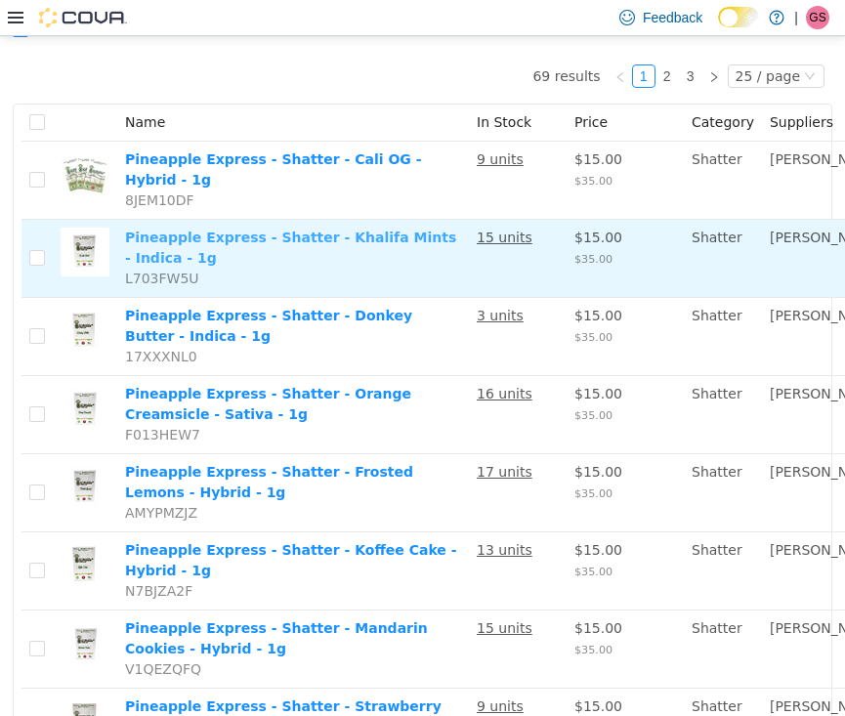
click at [224, 265] on link "Pineapple Express - Shatter - Khalifa Mints - Indica - 1g" at bounding box center [290, 247] width 331 height 36
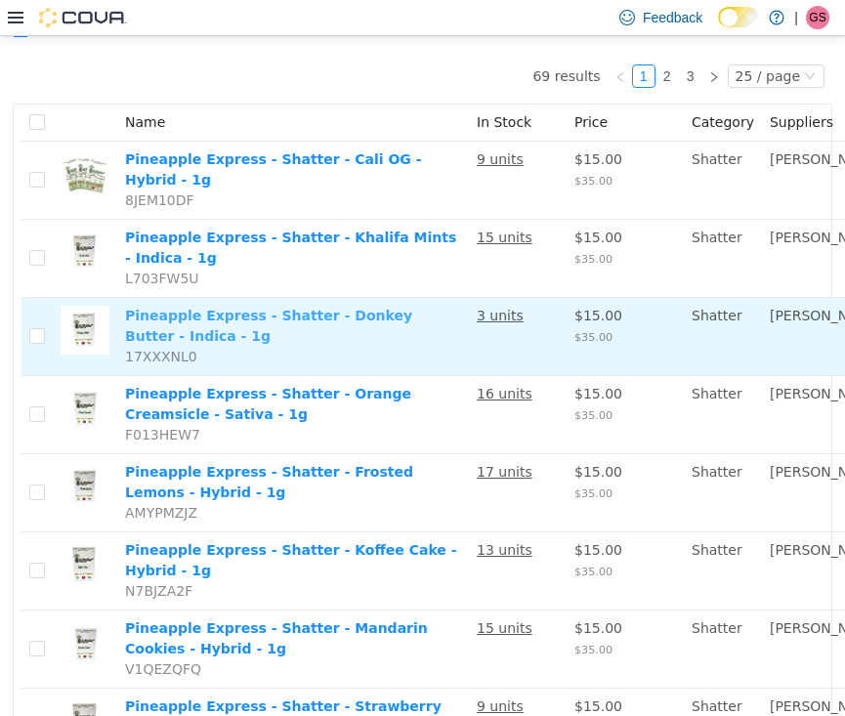
click at [212, 343] on link "Pineapple Express - Shatter - Donkey Butter - Indica - 1g" at bounding box center [268, 325] width 287 height 36
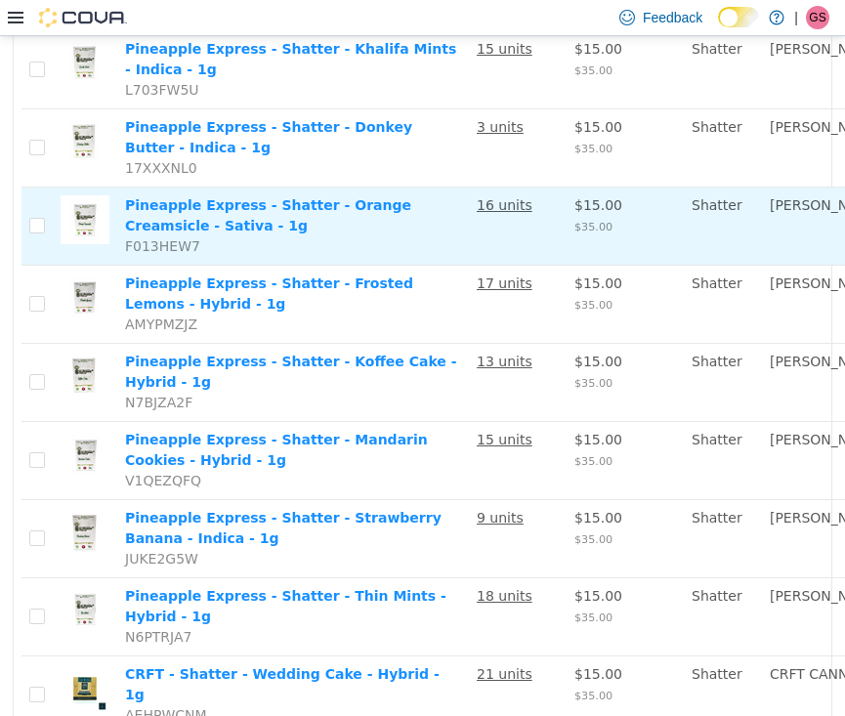
scroll to position [363, 0]
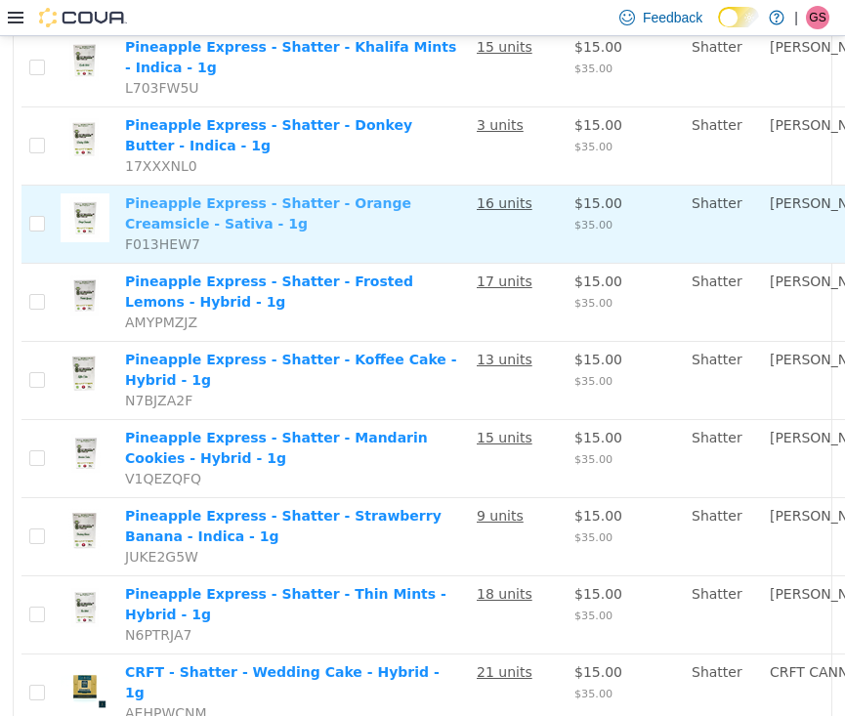
click at [213, 230] on link "Pineapple Express - Shatter - Orange Creamsicle - Sativa - 1g" at bounding box center [268, 212] width 286 height 36
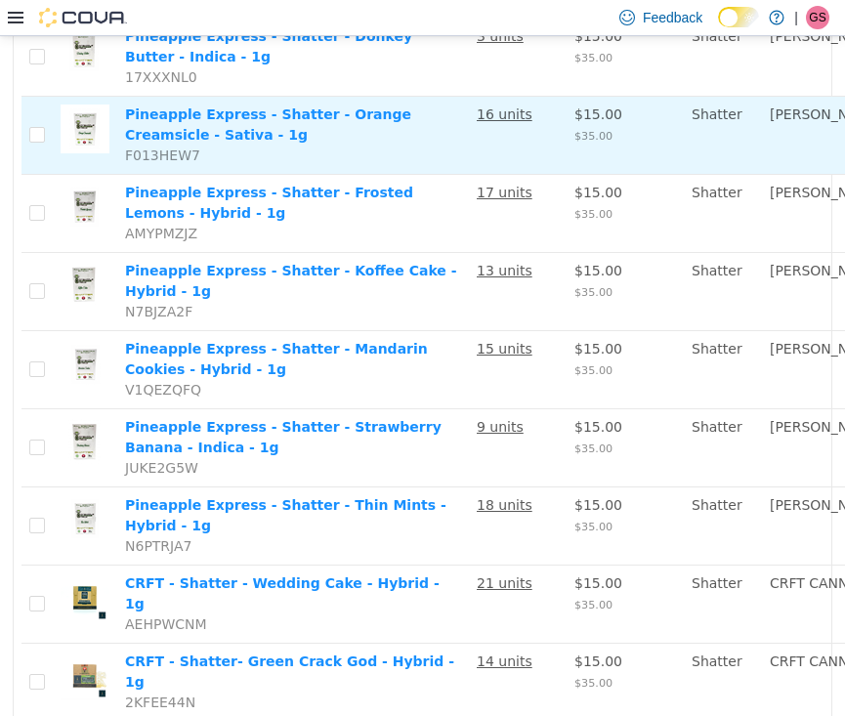
scroll to position [467, 0]
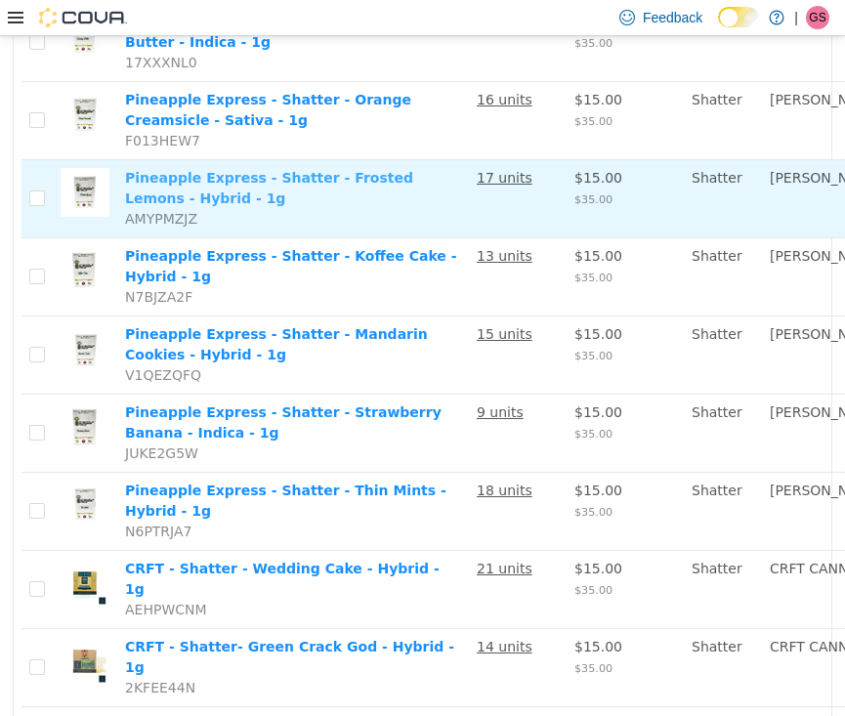
click at [214, 205] on link "Pineapple Express - Shatter - Frosted Lemons - Hybrid - 1g" at bounding box center [269, 187] width 288 height 36
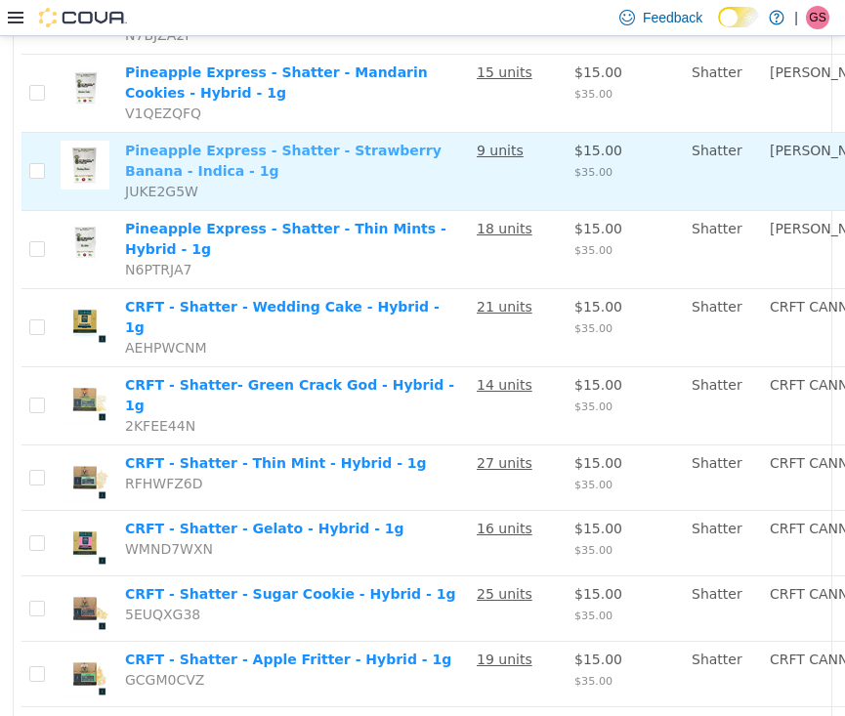
scroll to position [742, 0]
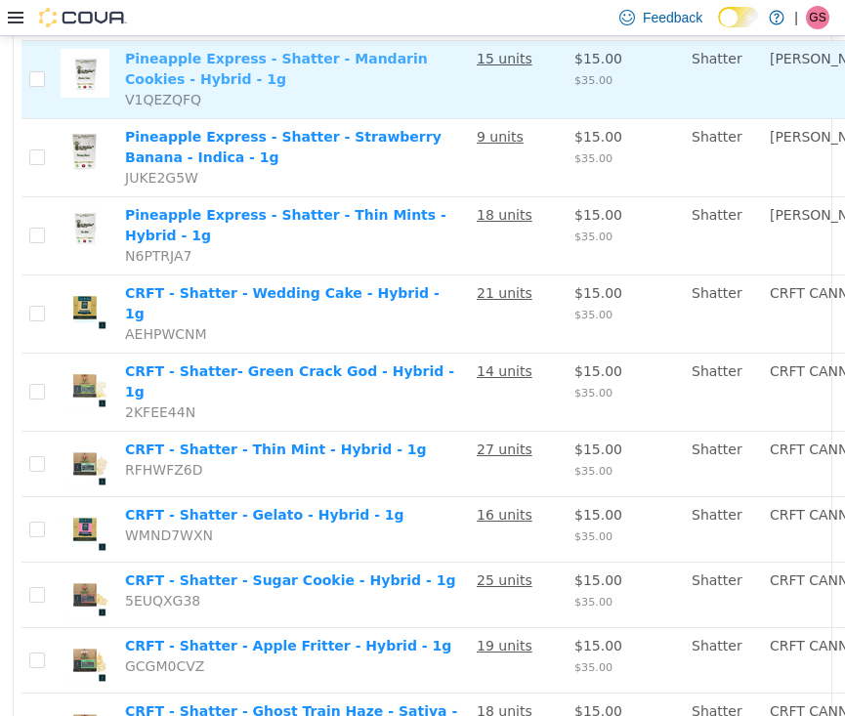
click at [192, 86] on link "Pineapple Express - Shatter - Mandarin Cookies - Hybrid - 1g" at bounding box center [276, 68] width 303 height 36
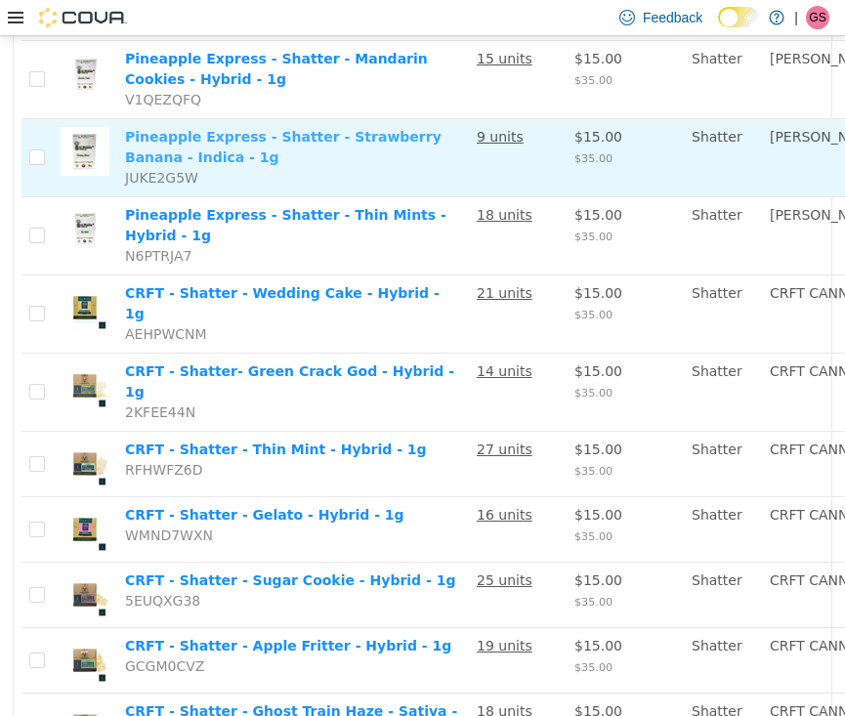
click at [223, 164] on link "Pineapple Express - Shatter - Strawberry Banana - Indica - 1g" at bounding box center [283, 146] width 316 height 36
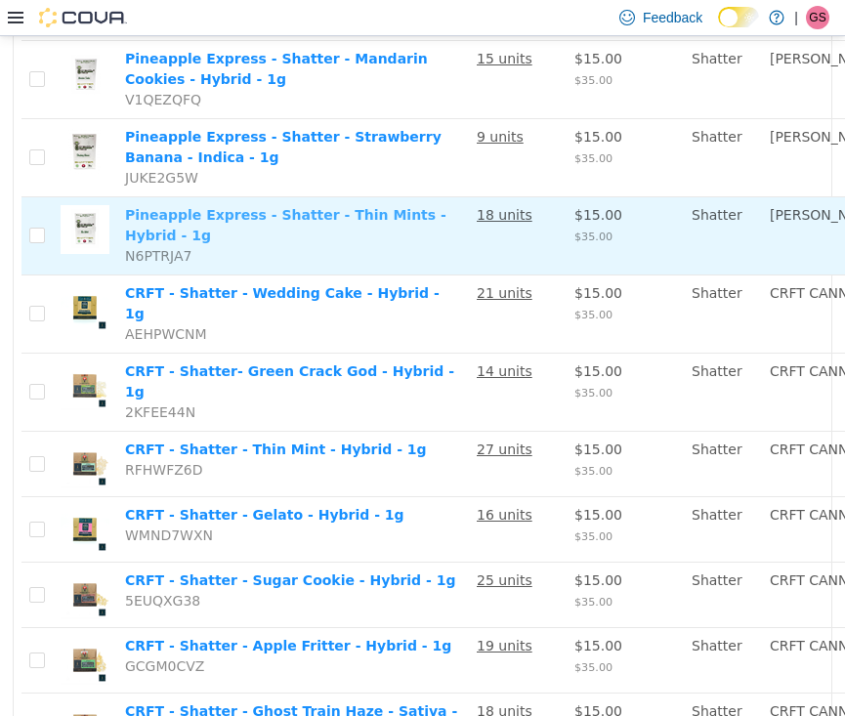
click at [204, 242] on link "Pineapple Express - Shatter - Thin Mints - Hybrid - 1g" at bounding box center [285, 224] width 321 height 36
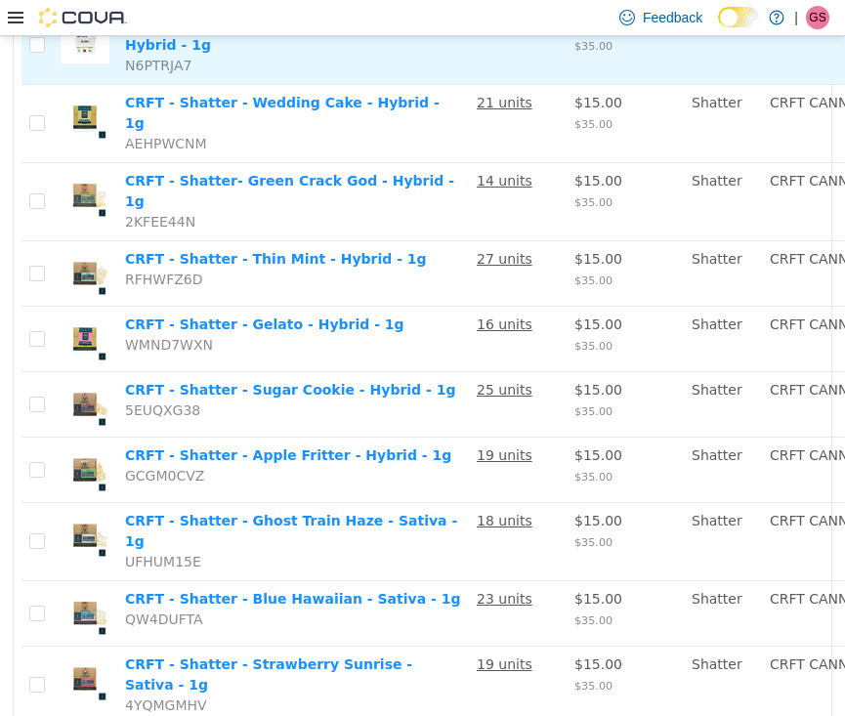
scroll to position [968, 0]
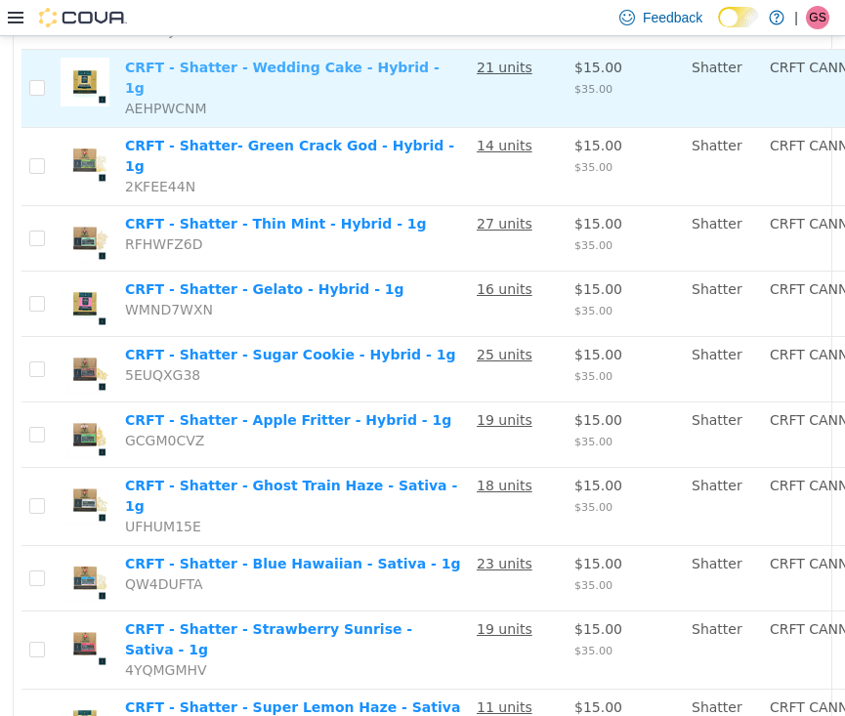
click at [203, 95] on link "CRFT - Shatter - Wedding Cake - Hybrid - 1g" at bounding box center [282, 77] width 314 height 36
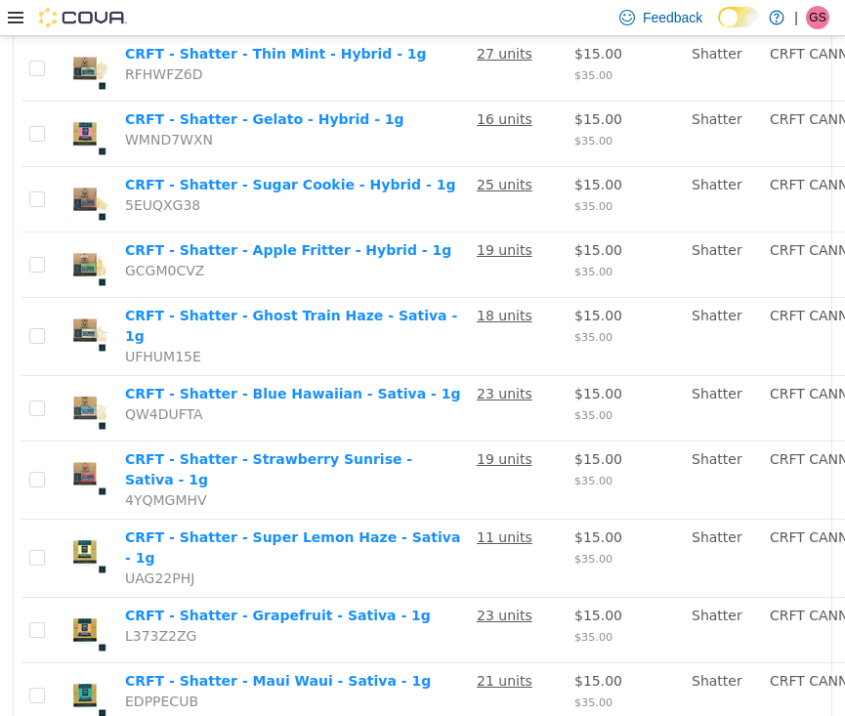
scroll to position [1160, 0]
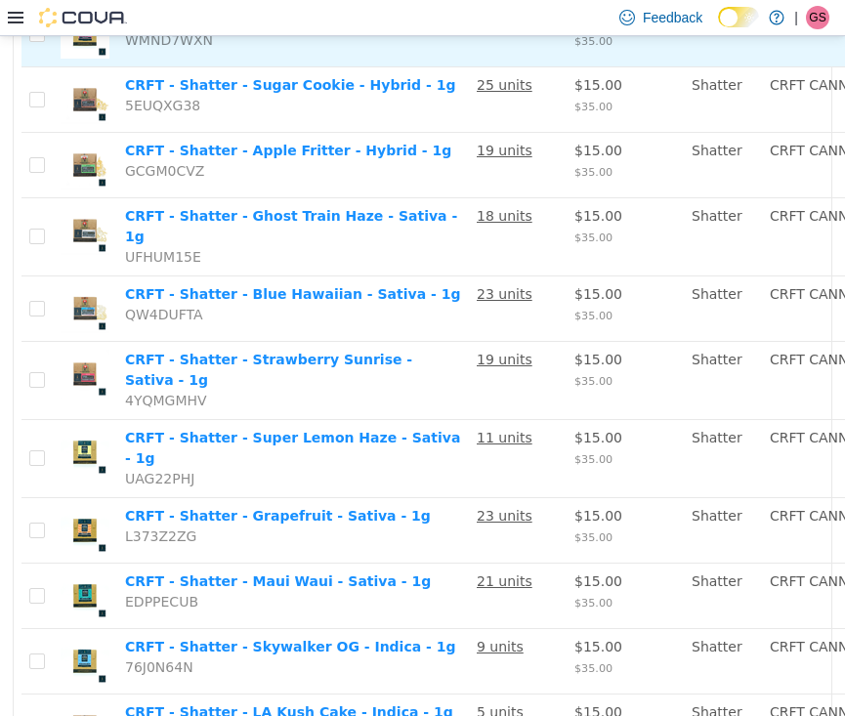
scroll to position [1271, 0]
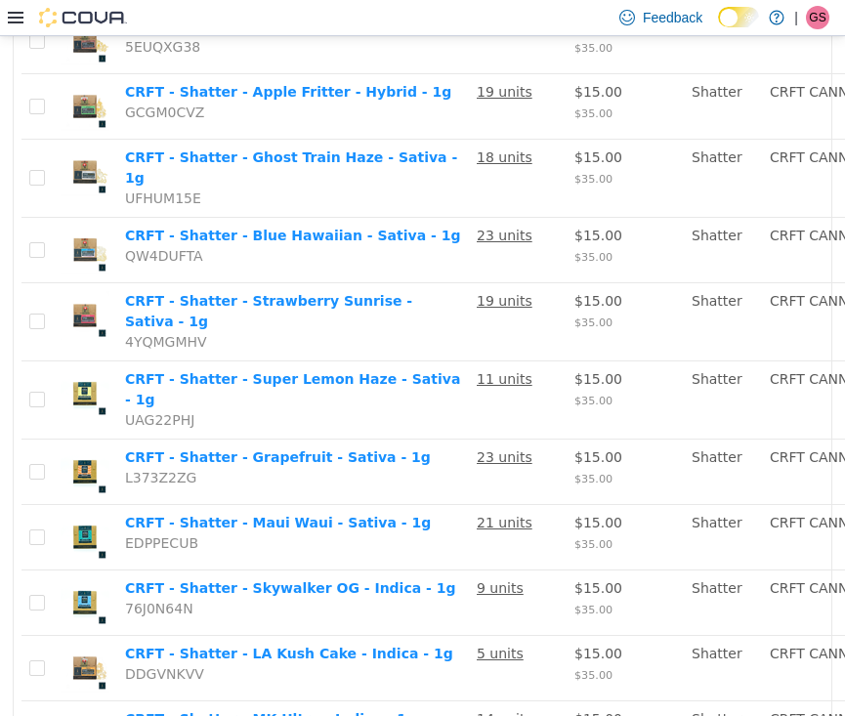
scroll to position [1312, 0]
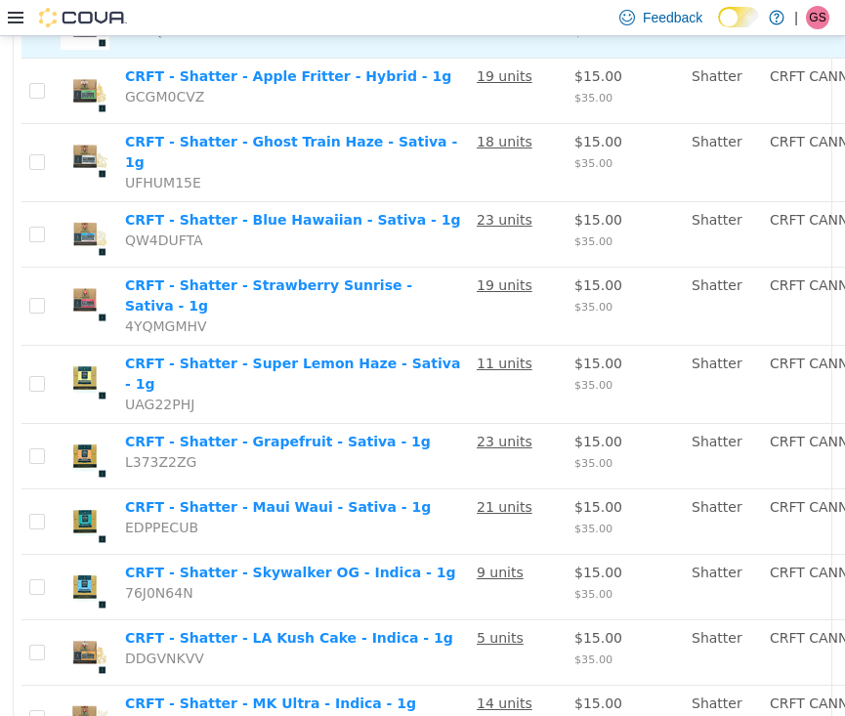
click at [243, 18] on link "CRFT - Shatter - Sugar Cookie - Hybrid - 1g" at bounding box center [290, 10] width 330 height 16
click at [220, 18] on link "CRFT - Shatter - Sugar Cookie - Hybrid - 1g" at bounding box center [290, 10] width 330 height 16
click at [208, 18] on link "CRFT - Shatter - Sugar Cookie - Hybrid - 1g" at bounding box center [290, 10] width 330 height 16
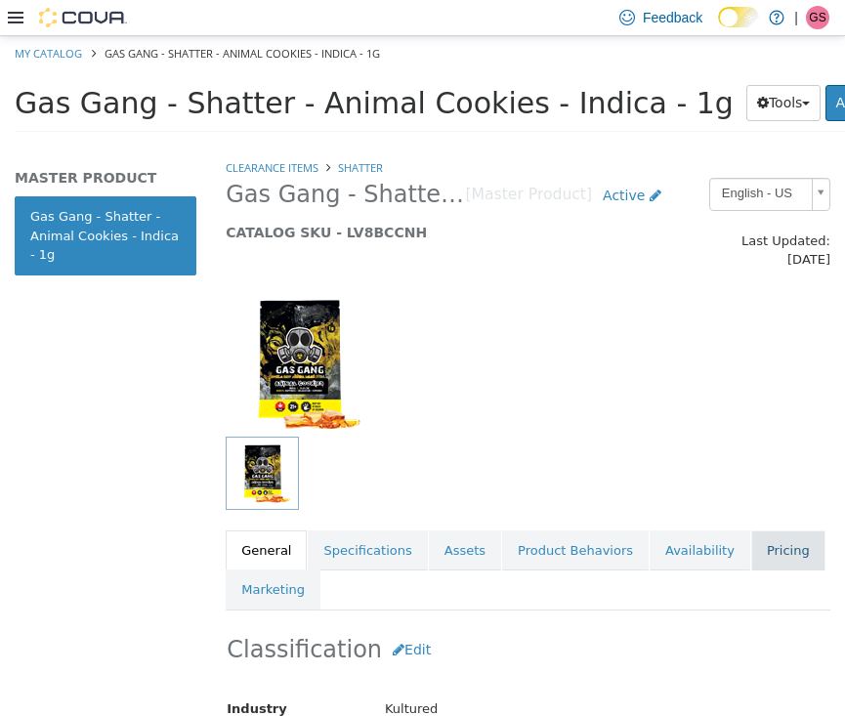
click at [778, 547] on link "Pricing" at bounding box center [788, 549] width 74 height 41
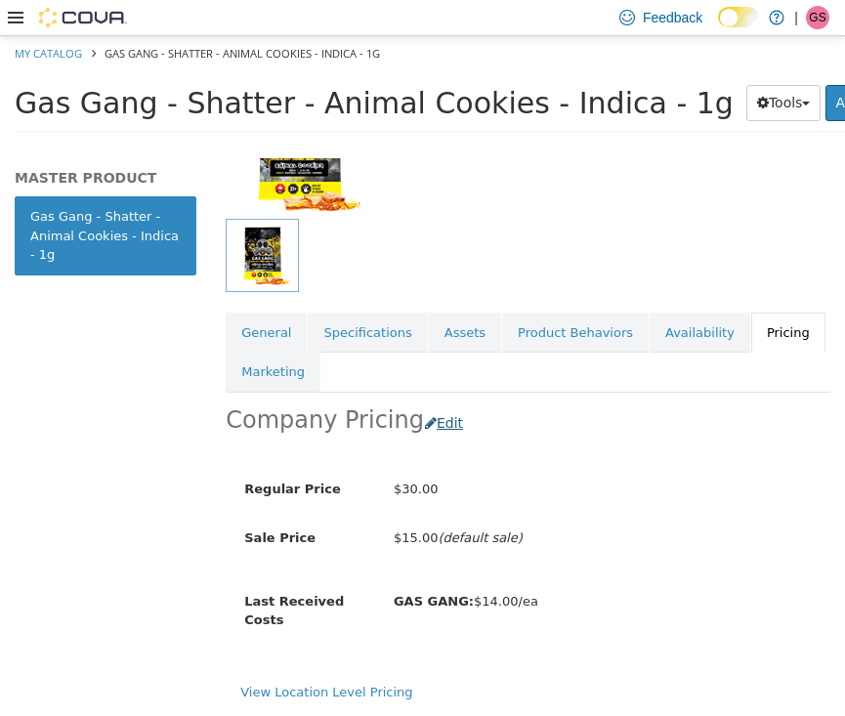
scroll to position [223, 0]
click at [437, 404] on button "Edit" at bounding box center [449, 422] width 50 height 36
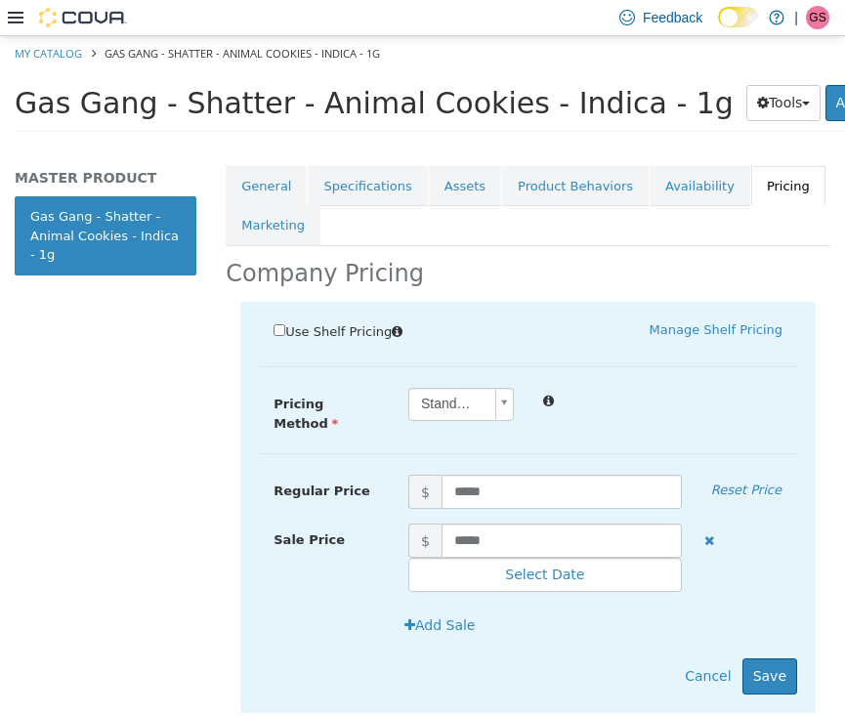
scroll to position [417, 0]
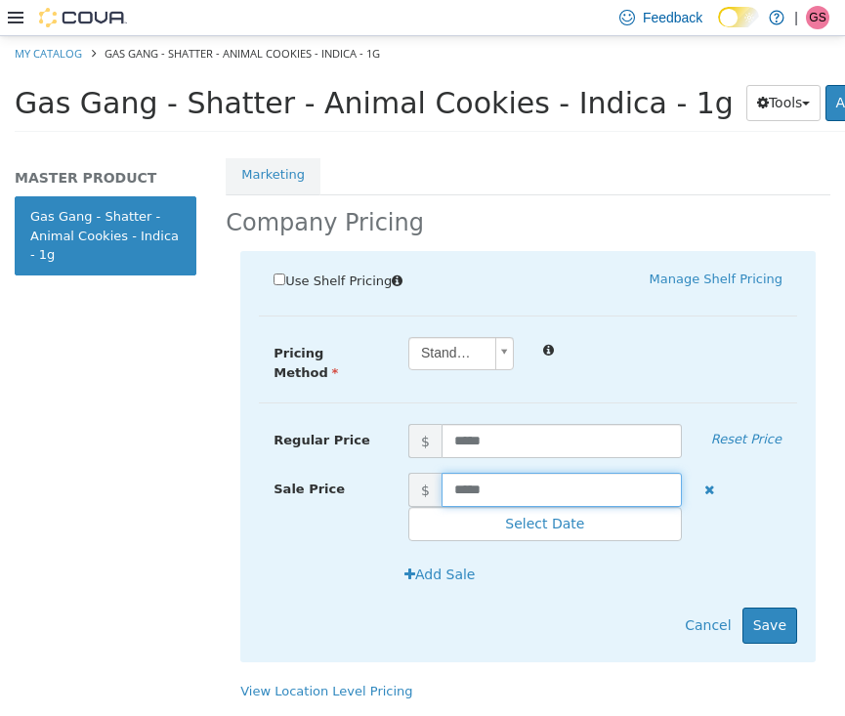
click at [518, 472] on input "*****" at bounding box center [561, 489] width 240 height 34
drag, startPoint x: 518, startPoint y: 472, endPoint x: 449, endPoint y: 472, distance: 68.4
click at [449, 472] on input "*****" at bounding box center [561, 489] width 240 height 34
type input "****"
click at [766, 606] on button "Save" at bounding box center [769, 624] width 55 height 36
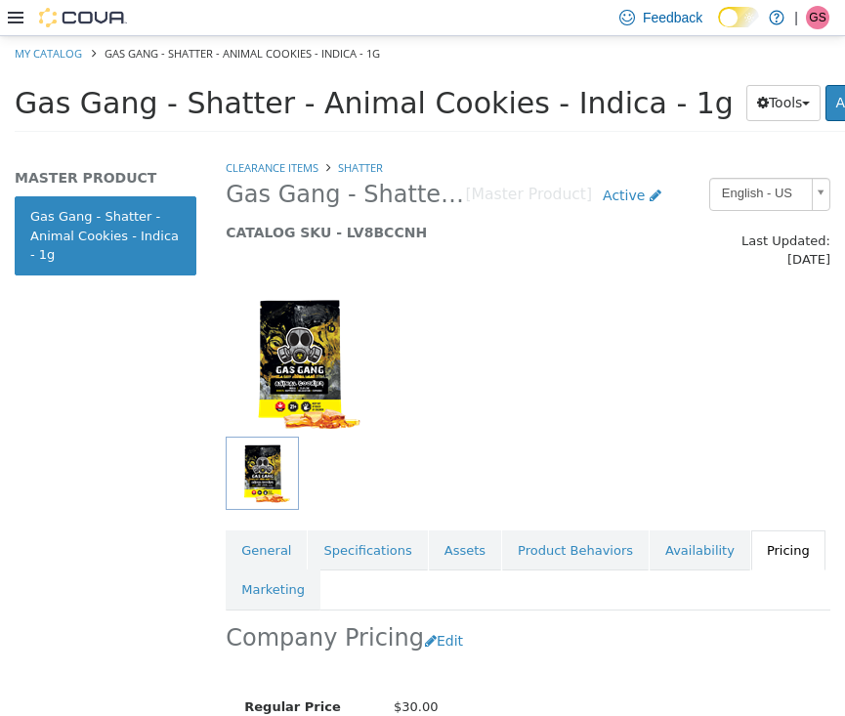
scroll to position [0, 0]
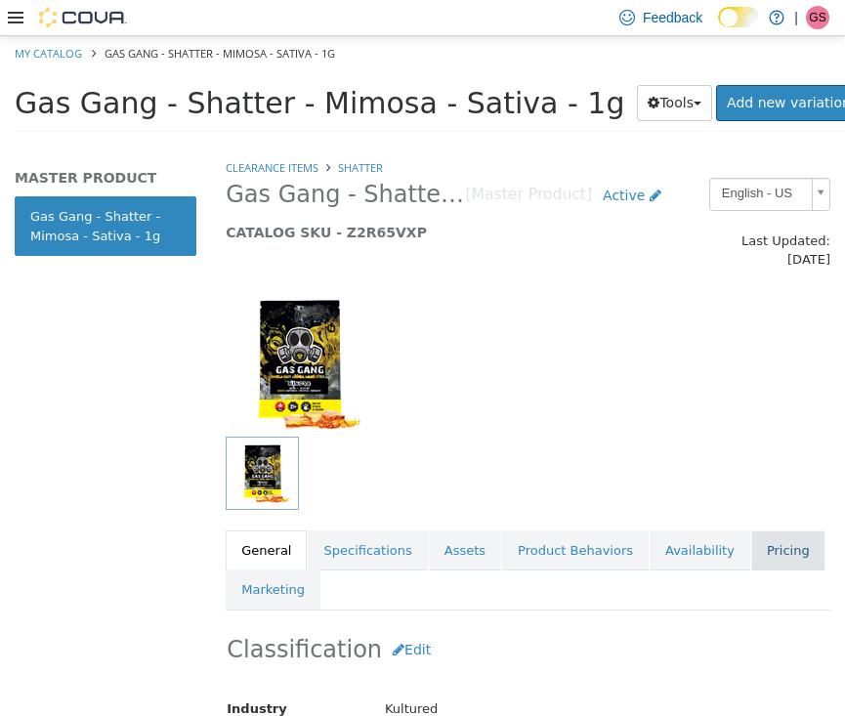
click at [760, 529] on link "Pricing" at bounding box center [788, 549] width 74 height 41
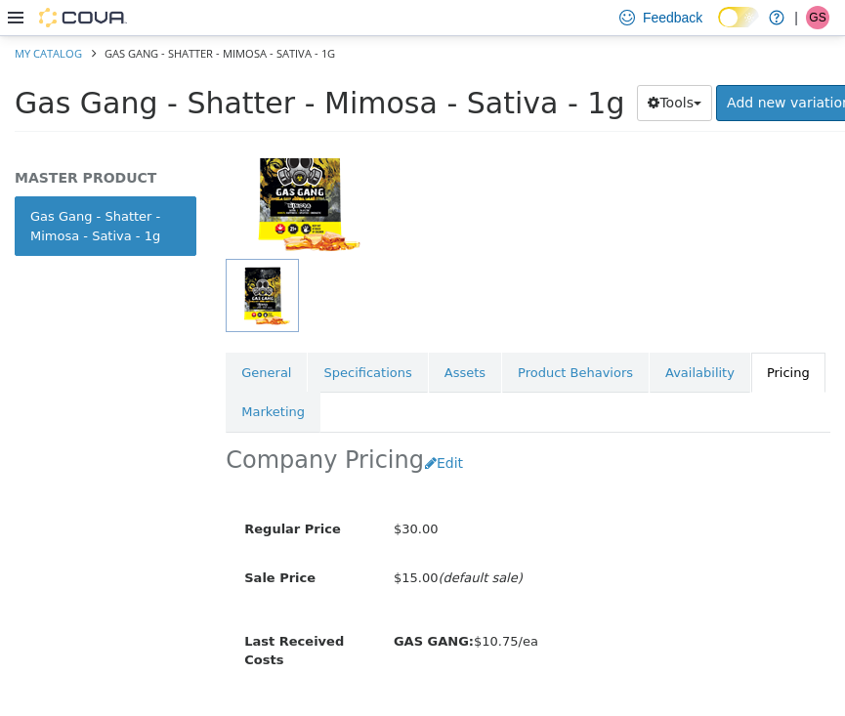
scroll to position [195, 0]
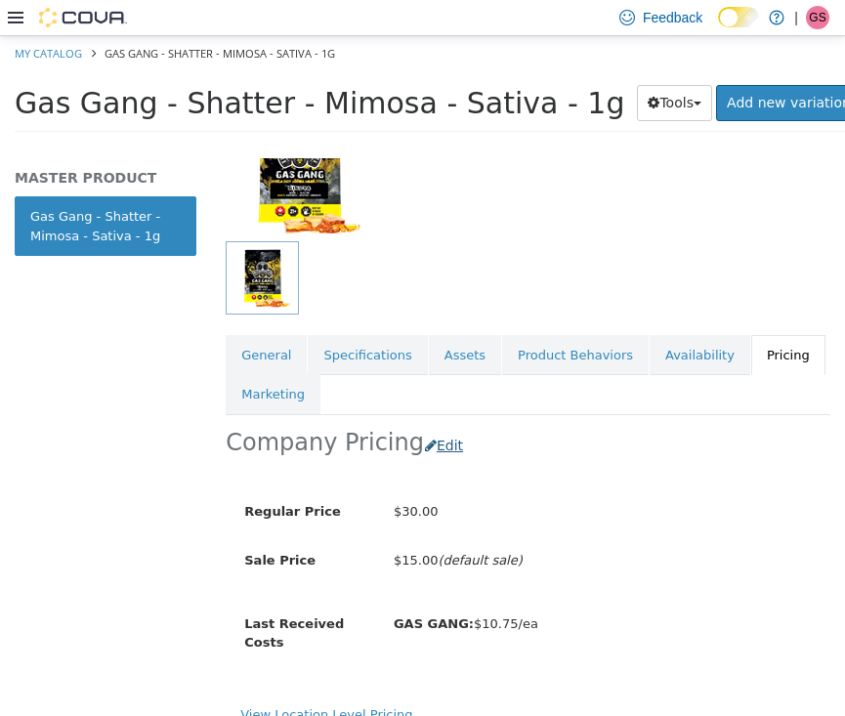
click at [433, 427] on button "Edit" at bounding box center [449, 445] width 50 height 36
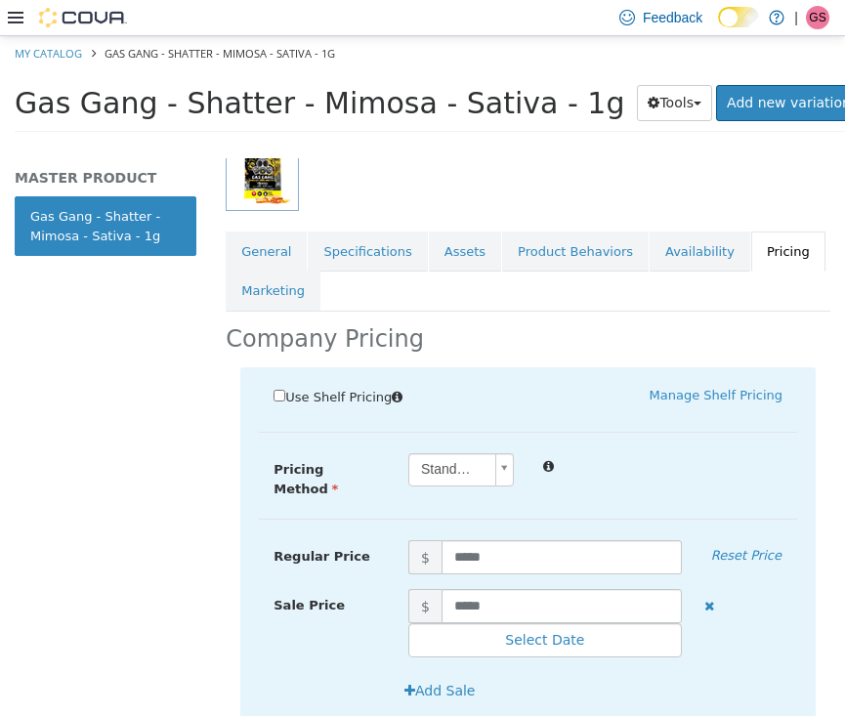
scroll to position [344, 0]
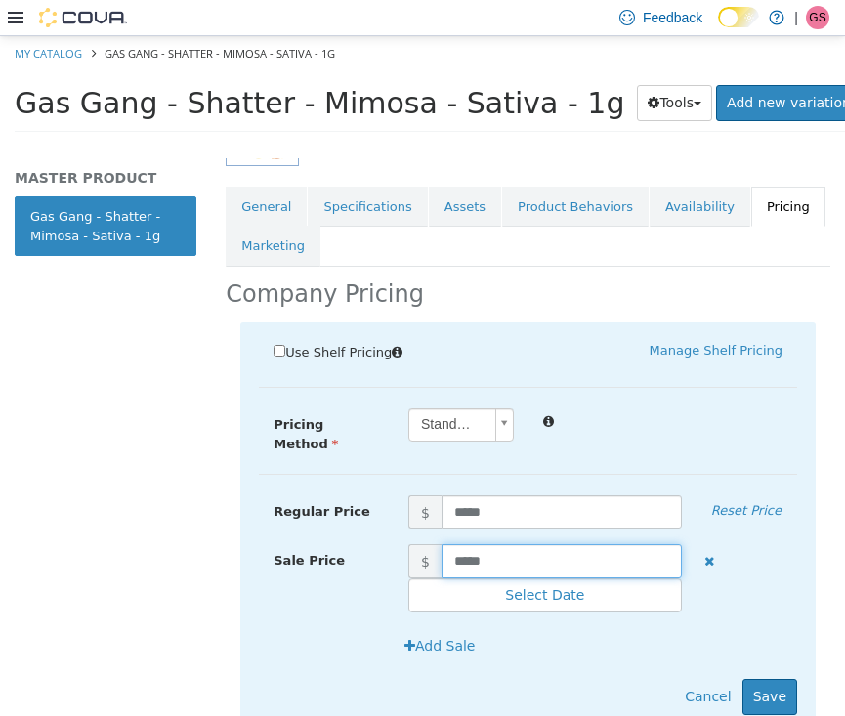
drag, startPoint x: 495, startPoint y: 531, endPoint x: 404, endPoint y: 531, distance: 90.8
click at [404, 543] on span "$ *****" at bounding box center [545, 560] width 303 height 34
type input "****"
click at [764, 678] on button "Save" at bounding box center [769, 696] width 55 height 36
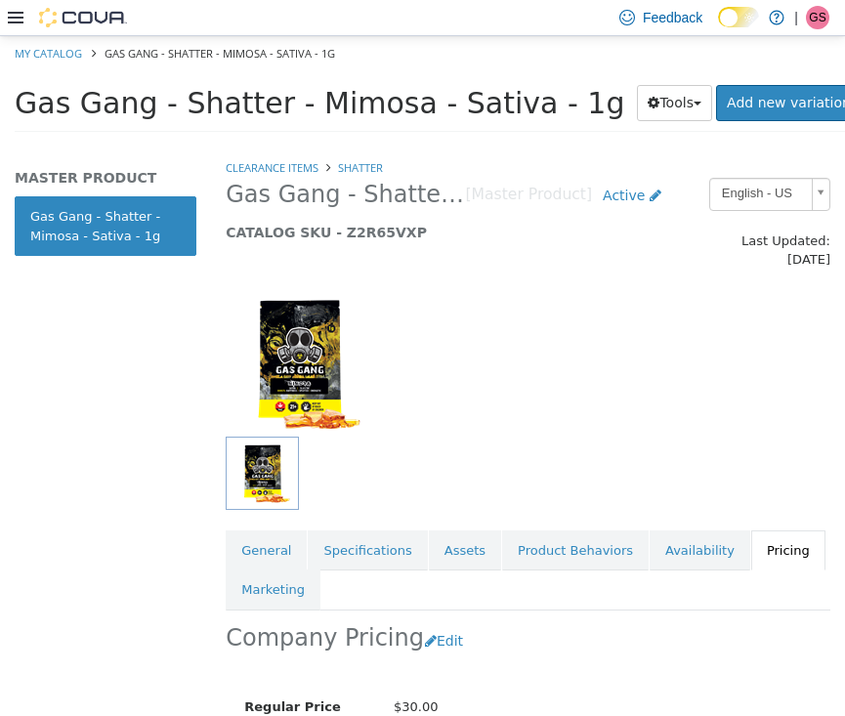
scroll to position [0, 0]
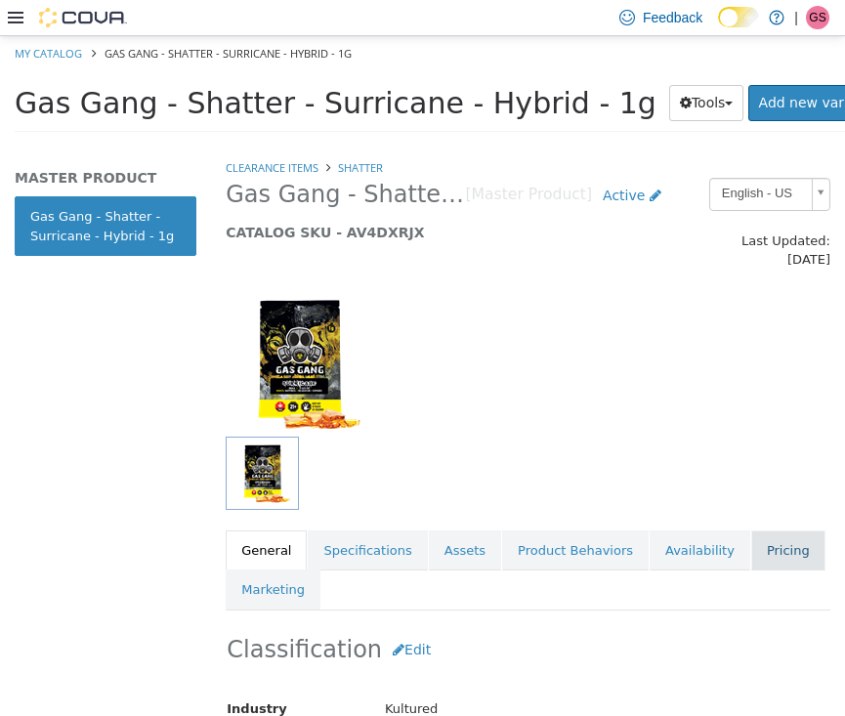
click at [774, 535] on link "Pricing" at bounding box center [788, 549] width 74 height 41
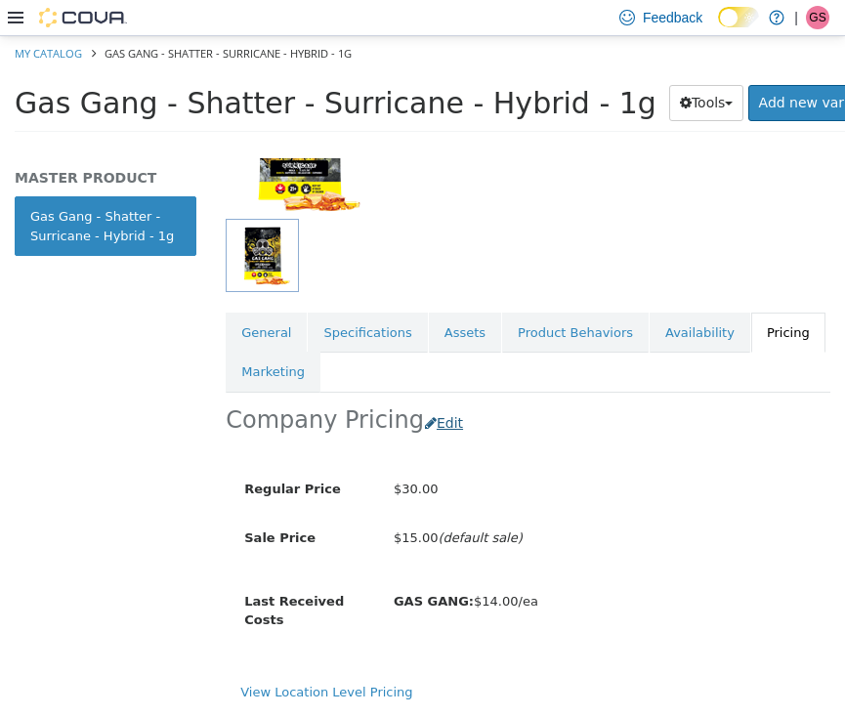
click at [436, 404] on button "Edit" at bounding box center [449, 422] width 50 height 36
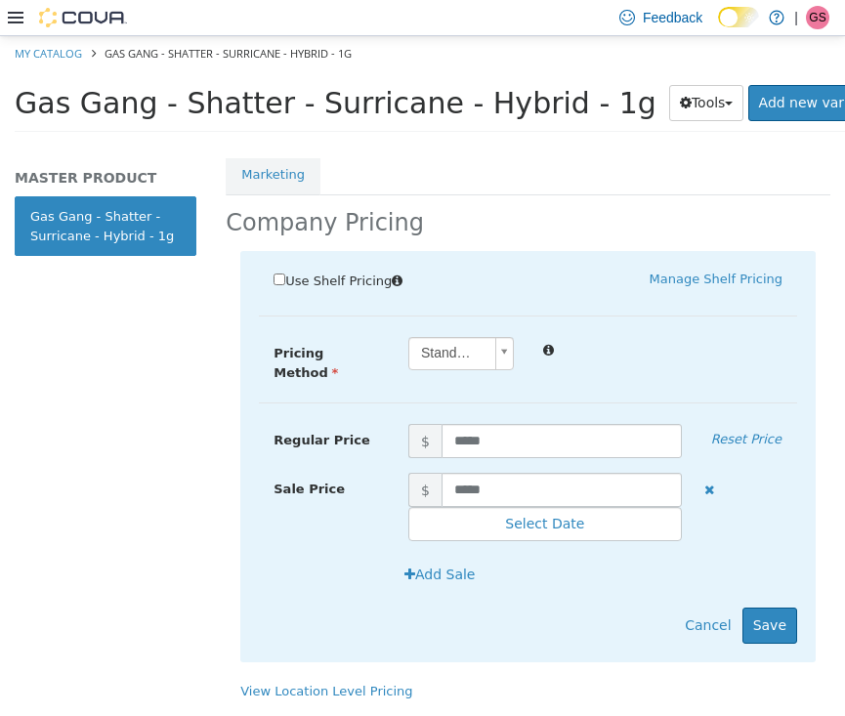
scroll to position [417, 0]
drag, startPoint x: 505, startPoint y: 466, endPoint x: 412, endPoint y: 466, distance: 92.8
click at [412, 472] on span "$ *****" at bounding box center [545, 489] width 303 height 34
type input "****"
click at [772, 606] on button "Save" at bounding box center [769, 624] width 55 height 36
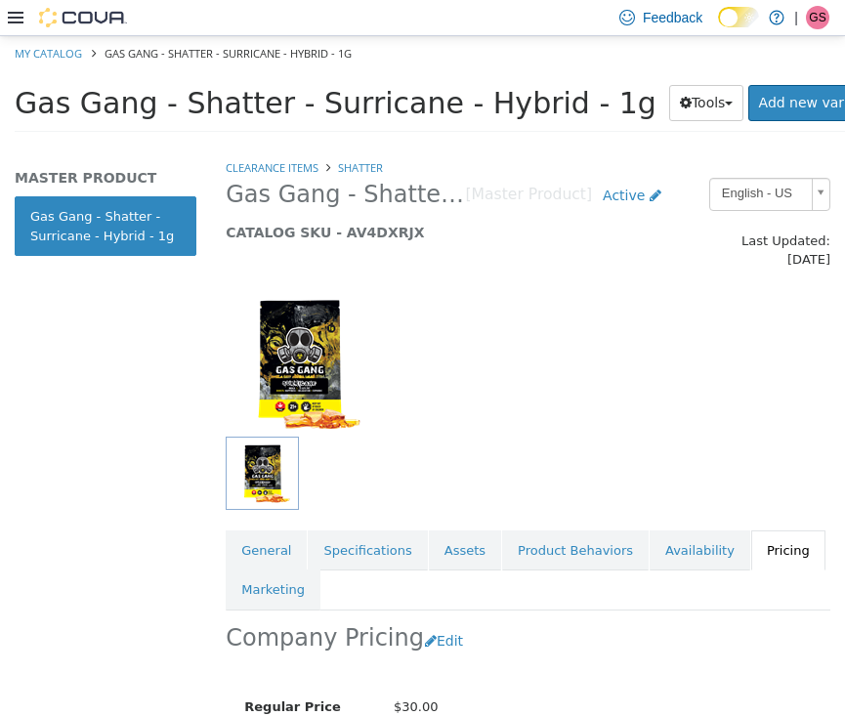
scroll to position [0, 0]
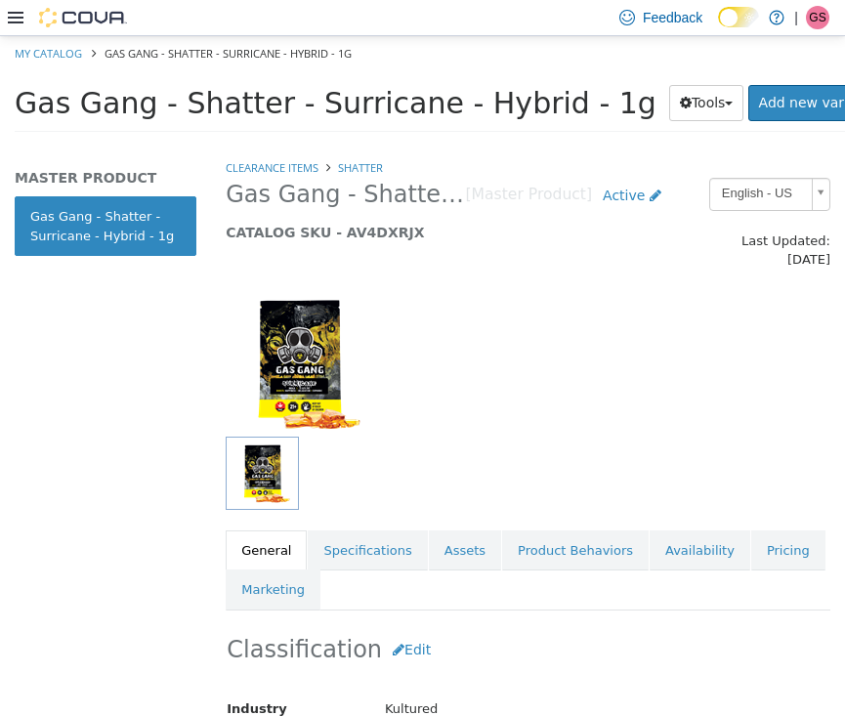
scroll to position [66, 0]
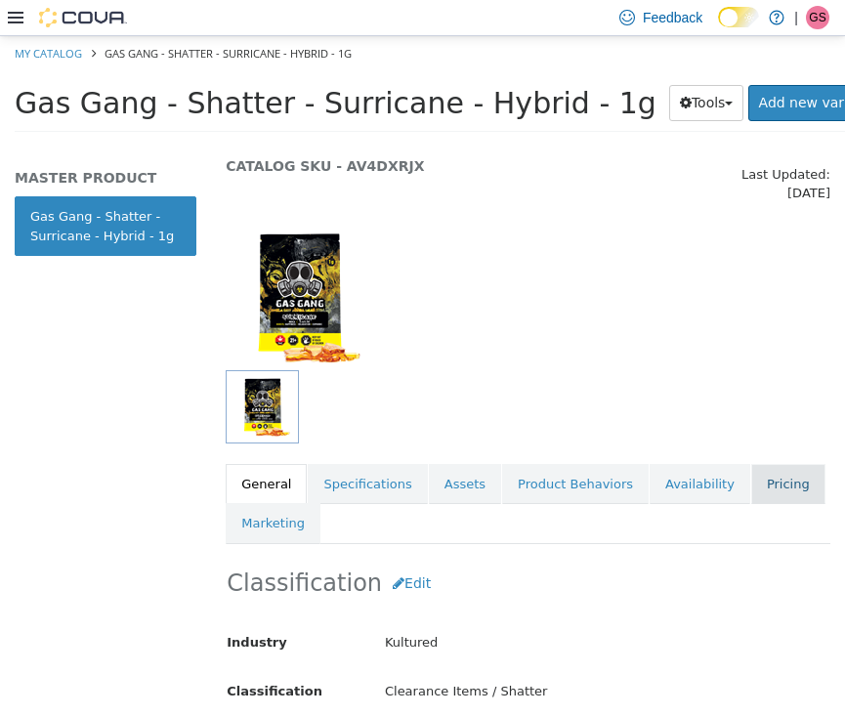
click at [751, 468] on link "Pricing" at bounding box center [788, 483] width 74 height 41
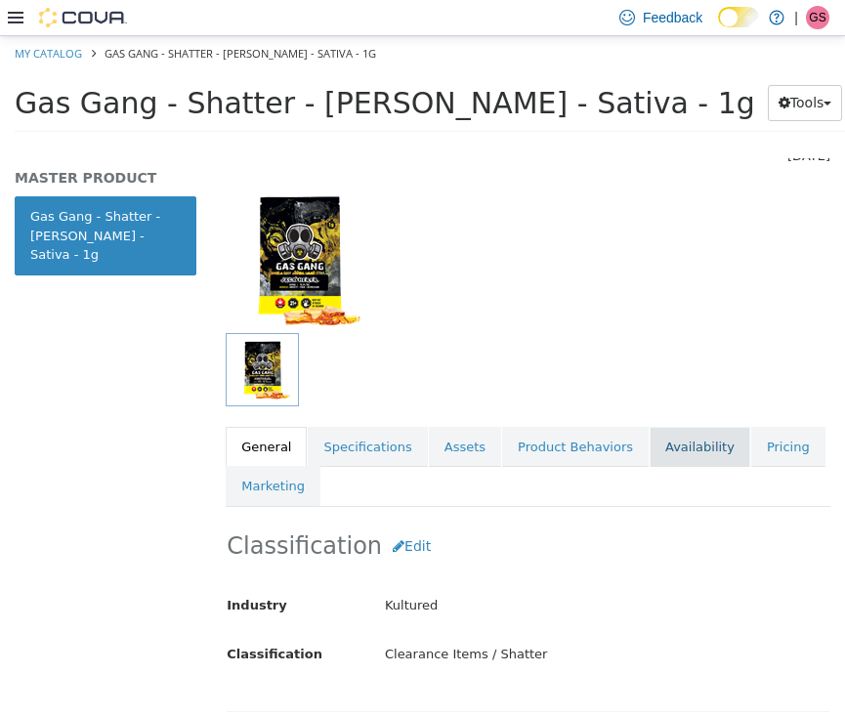
scroll to position [119, 0]
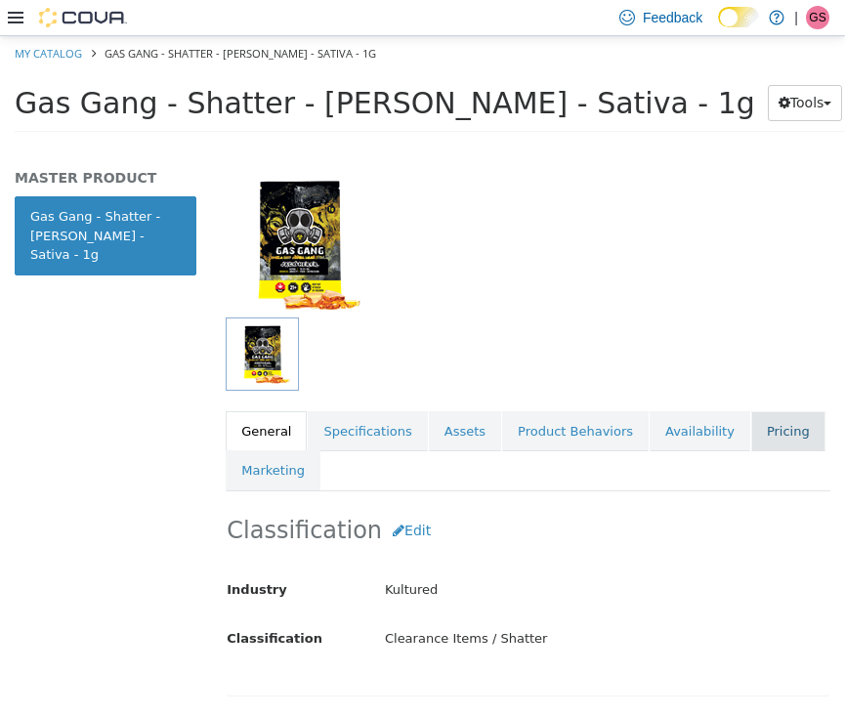
click at [775, 417] on link "Pricing" at bounding box center [788, 430] width 74 height 41
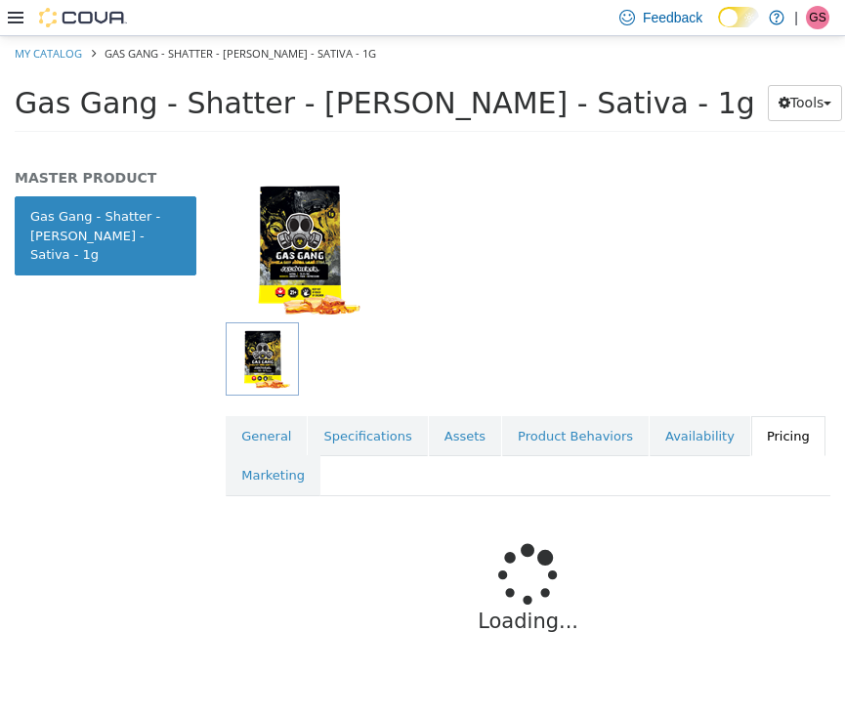
scroll to position [120, 0]
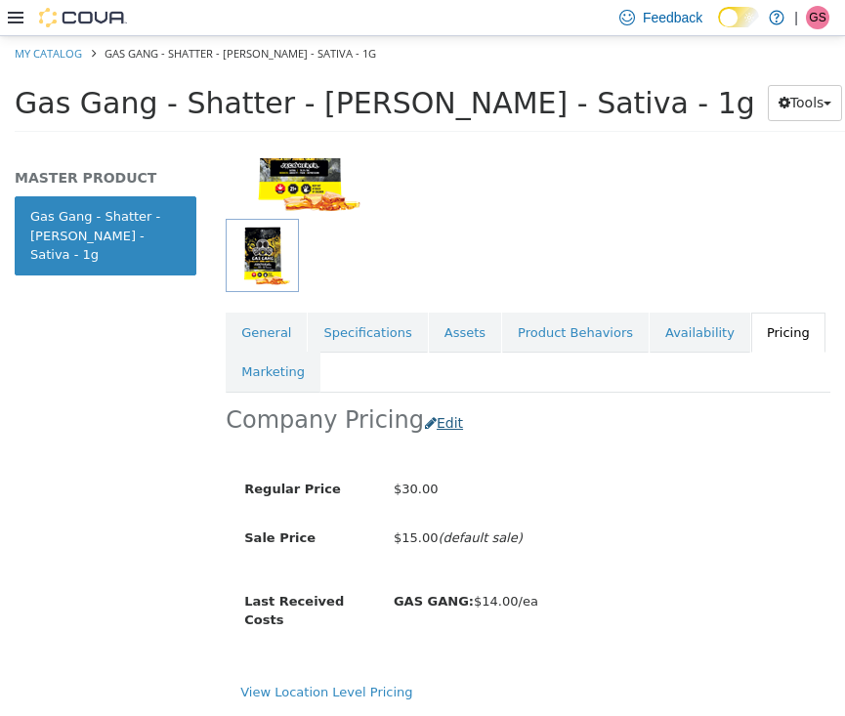
click at [437, 404] on button "Edit" at bounding box center [449, 422] width 50 height 36
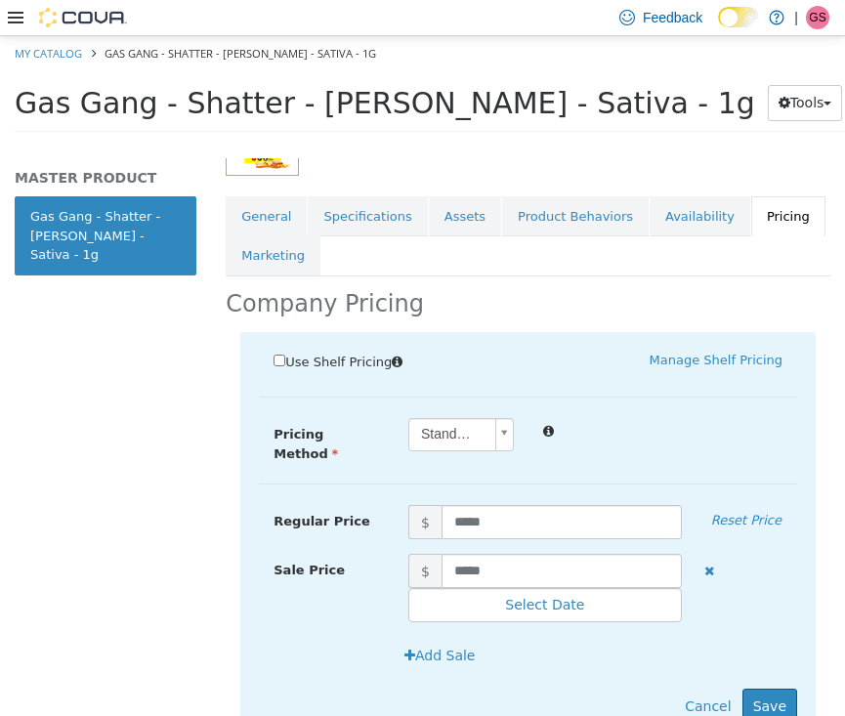
scroll to position [366, 0]
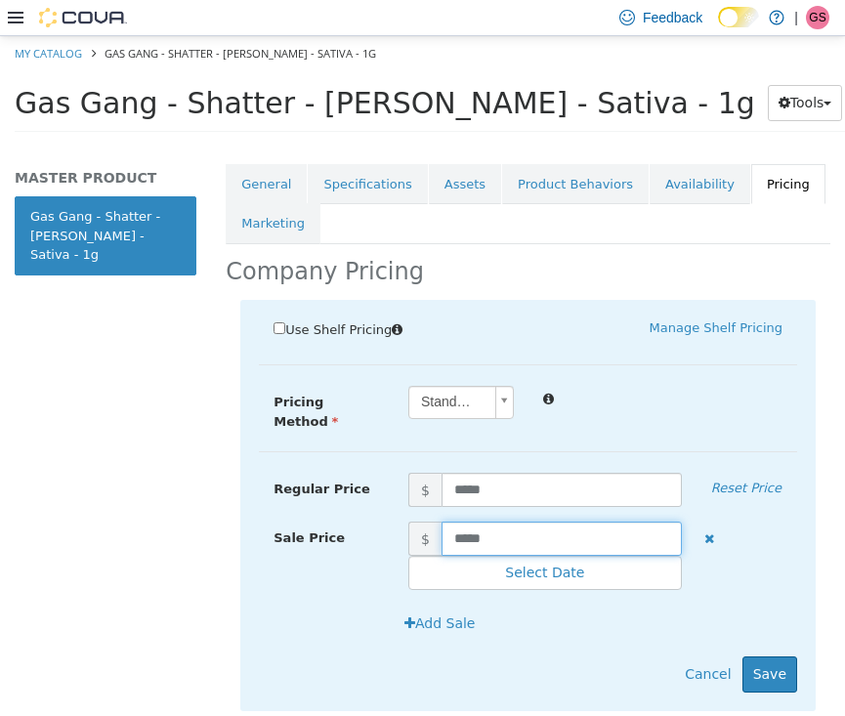
drag, startPoint x: 498, startPoint y: 516, endPoint x: 384, endPoint y: 516, distance: 114.3
click at [384, 521] on div "Sale Price $ ***** Select Date (UTC-4) [GEOGRAPHIC_DATA]" at bounding box center [528, 555] width 538 height 69
type input "*"
type input "****"
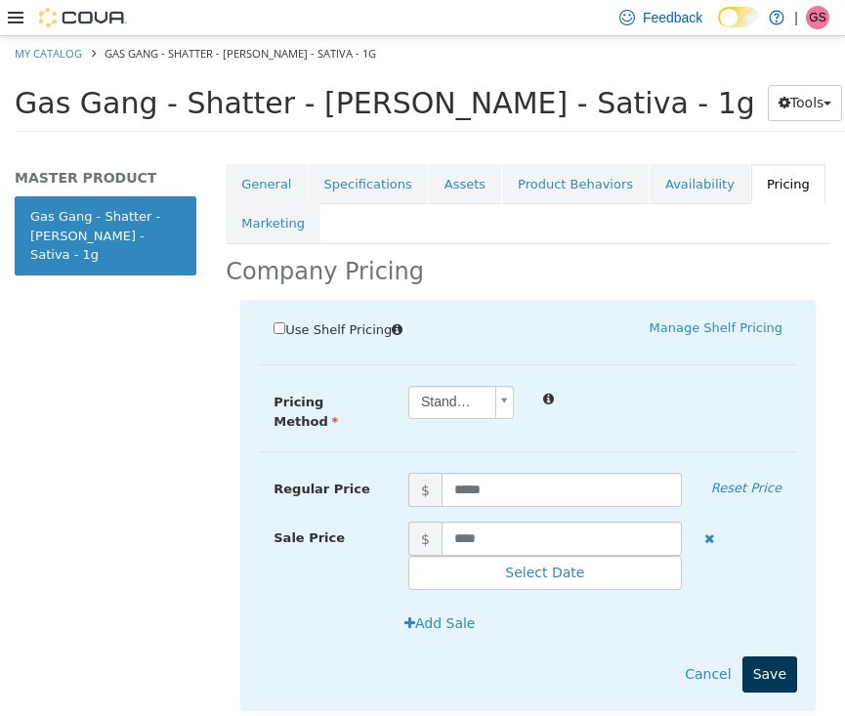
click at [771, 655] on button "Save" at bounding box center [769, 673] width 55 height 36
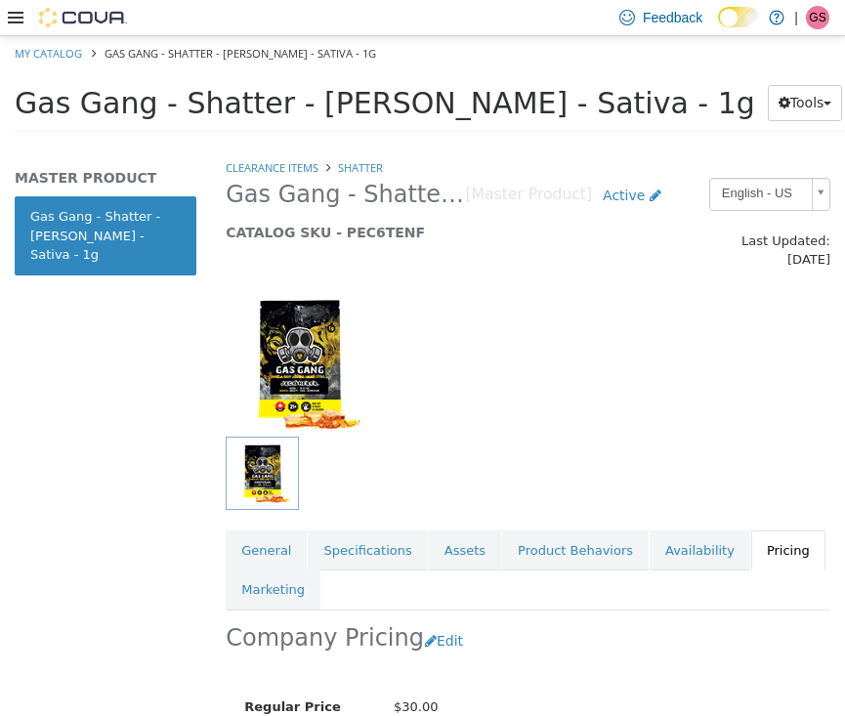
scroll to position [0, 0]
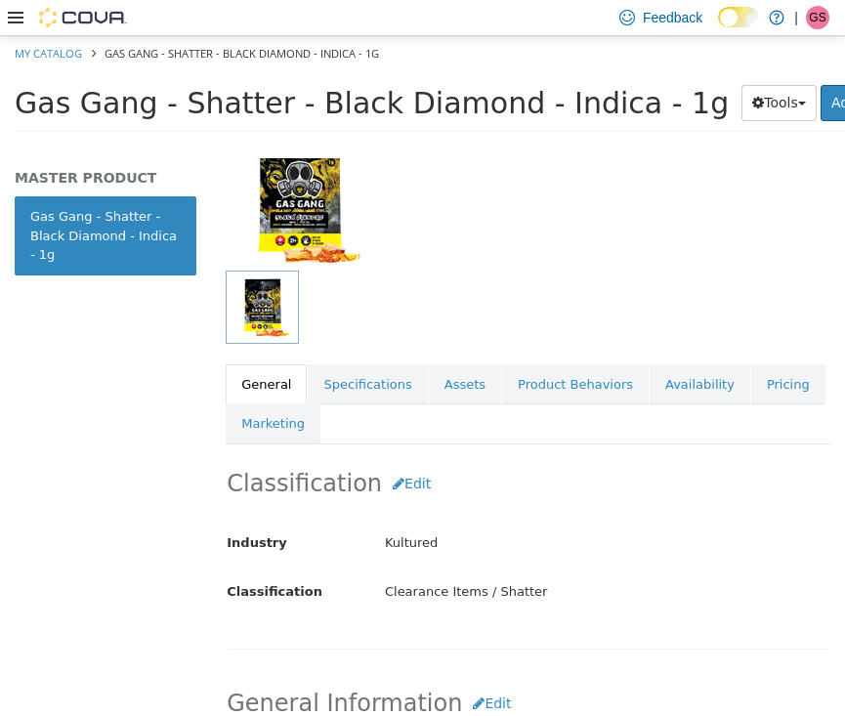
scroll to position [182, 0]
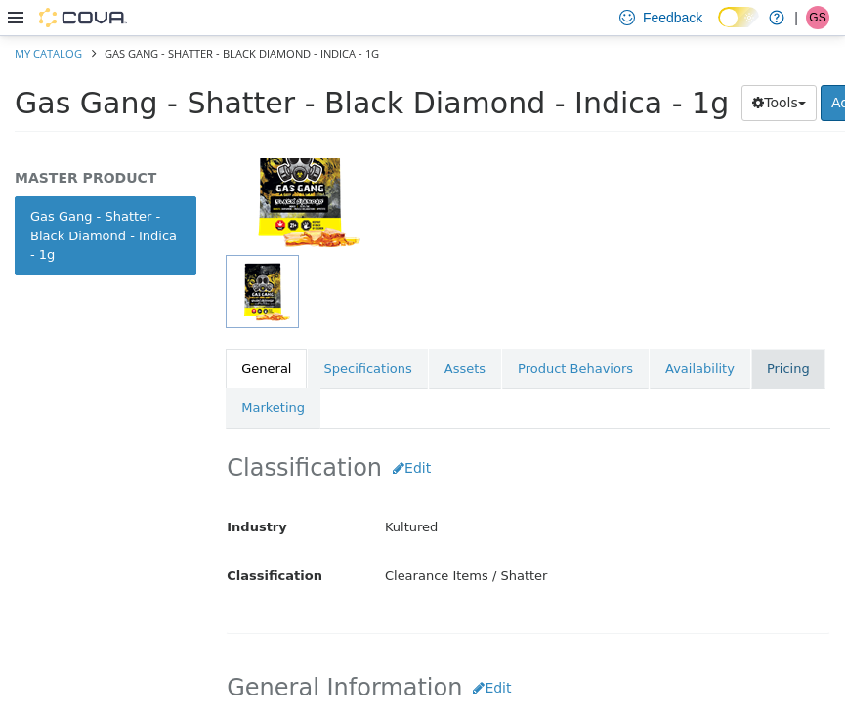
click at [781, 348] on link "Pricing" at bounding box center [788, 368] width 74 height 41
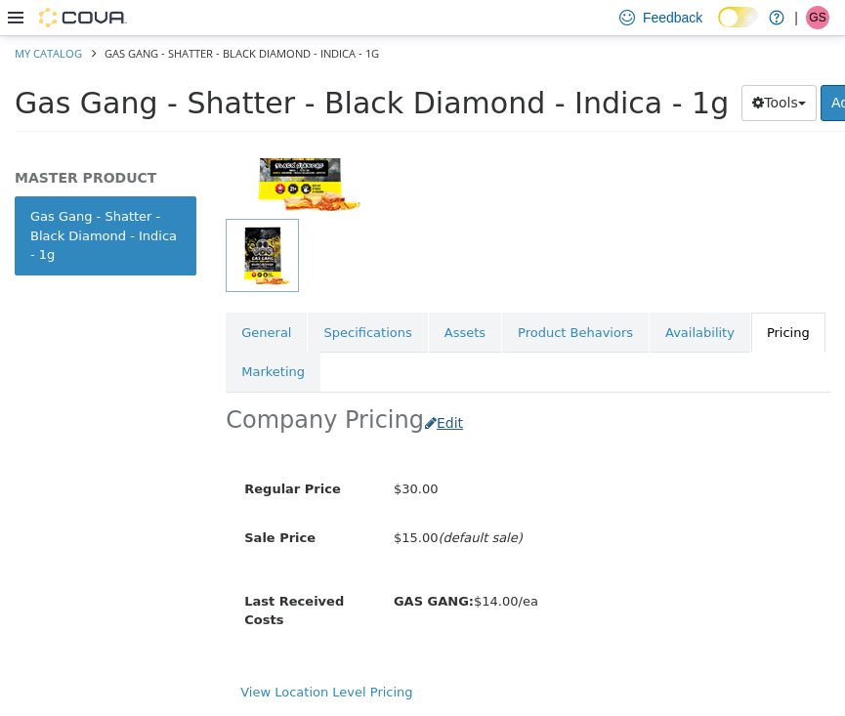
click at [429, 404] on button "Edit" at bounding box center [449, 422] width 50 height 36
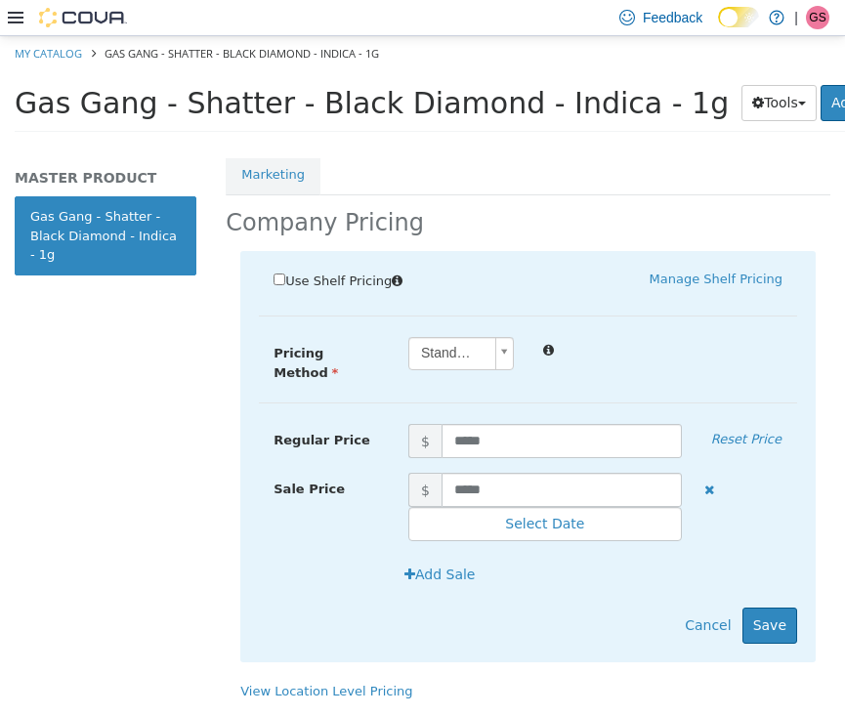
scroll to position [417, 0]
drag, startPoint x: 522, startPoint y: 455, endPoint x: 400, endPoint y: 455, distance: 122.1
click at [400, 472] on span "$ *****" at bounding box center [545, 489] width 303 height 34
drag, startPoint x: 511, startPoint y: 470, endPoint x: 430, endPoint y: 469, distance: 81.1
click at [430, 472] on span "$ *****" at bounding box center [545, 489] width 303 height 34
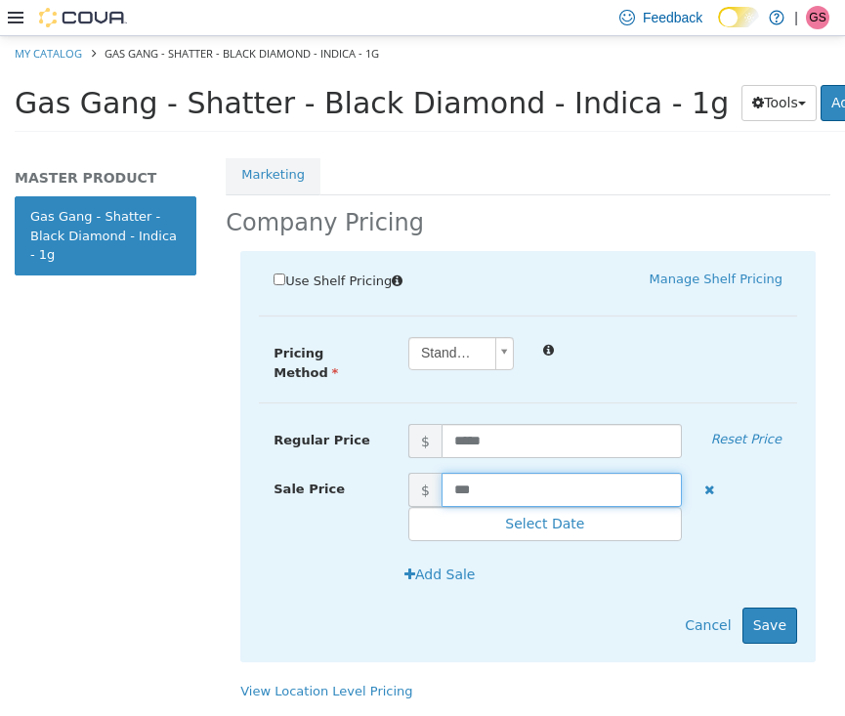
type input "****"
click at [772, 606] on button "Save" at bounding box center [769, 624] width 55 height 36
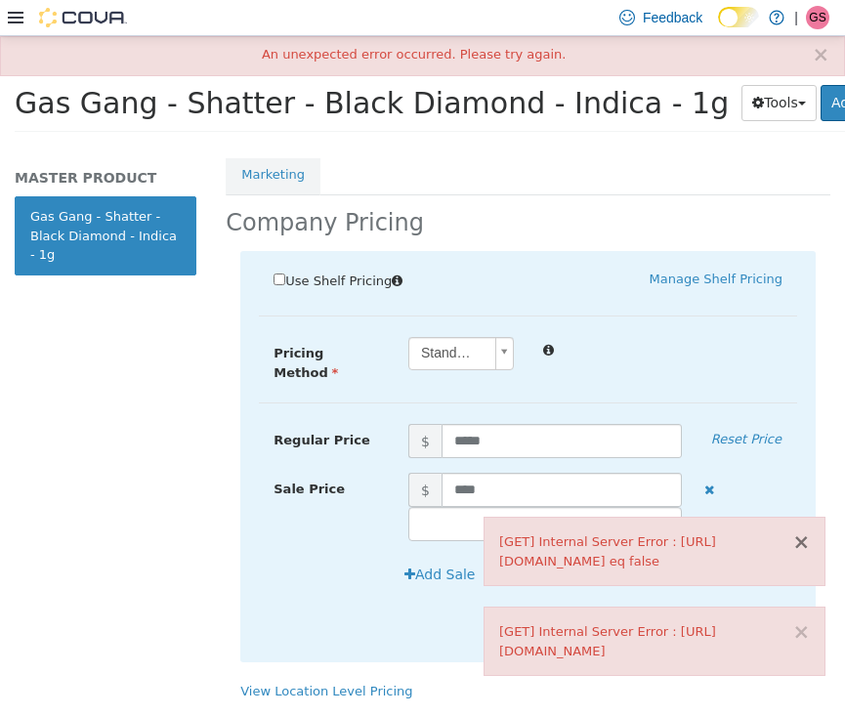
click at [801, 531] on button "×" at bounding box center [801, 541] width 18 height 21
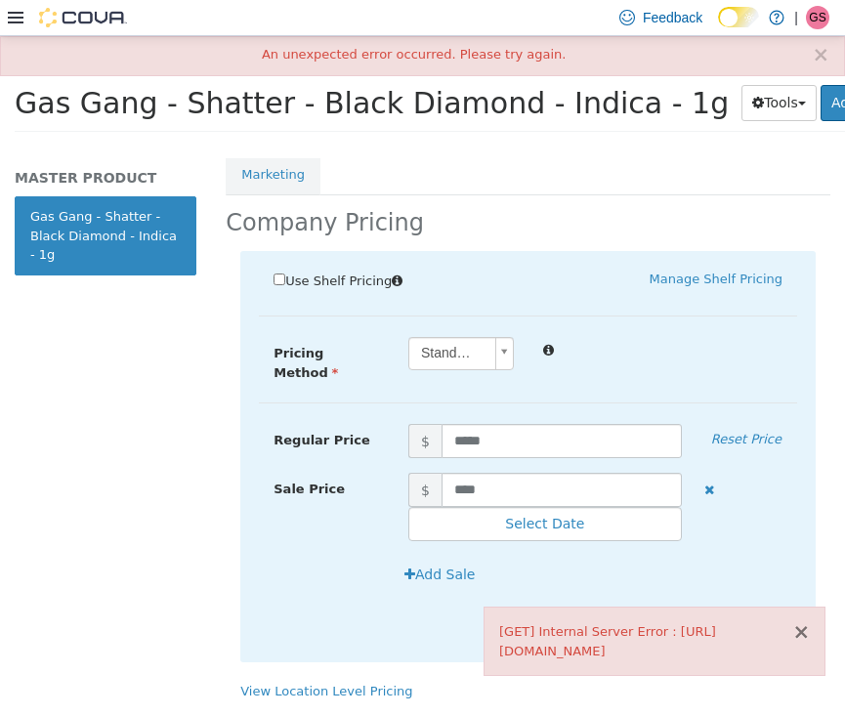
click at [799, 636] on button "×" at bounding box center [801, 631] width 18 height 21
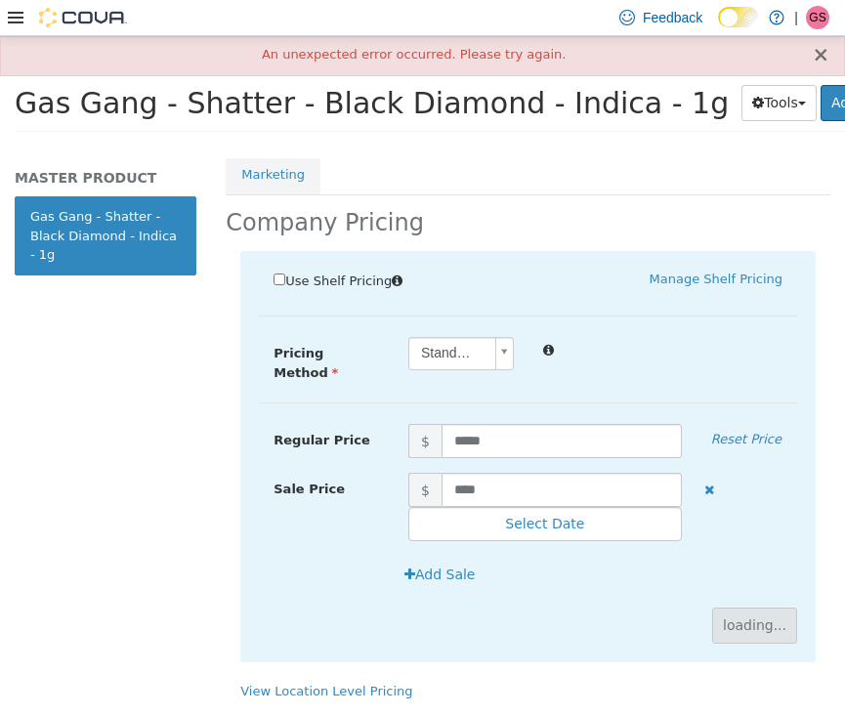
click at [823, 55] on button "×" at bounding box center [821, 54] width 18 height 21
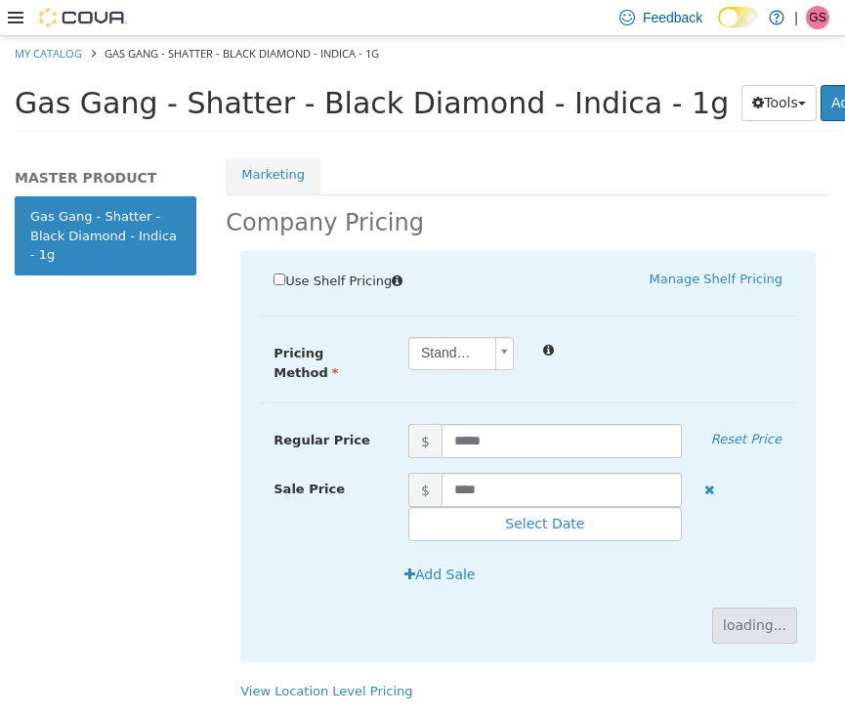
click at [762, 556] on div "Add Sale" at bounding box center [595, 574] width 403 height 36
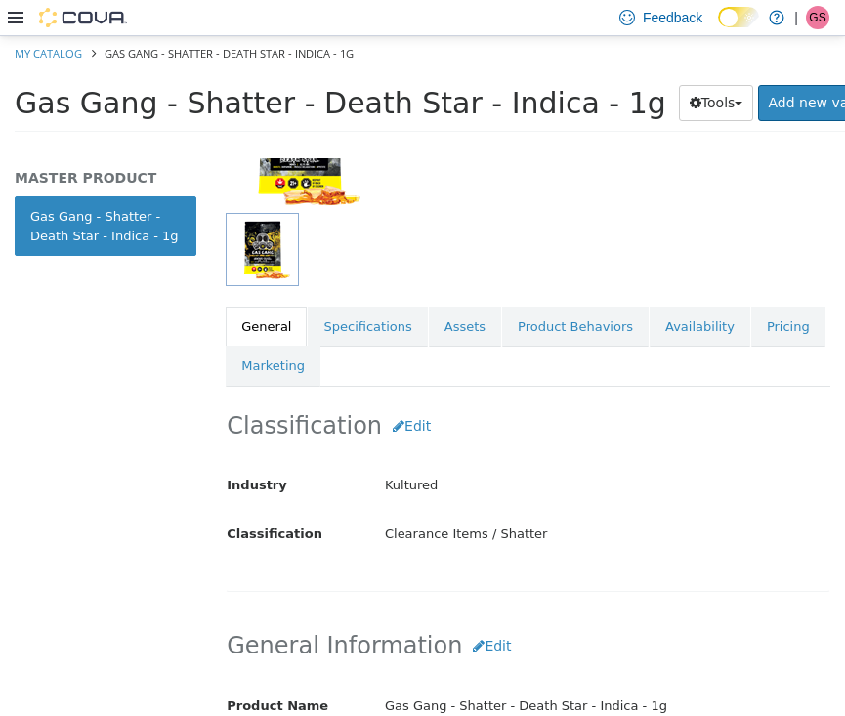
scroll to position [252, 0]
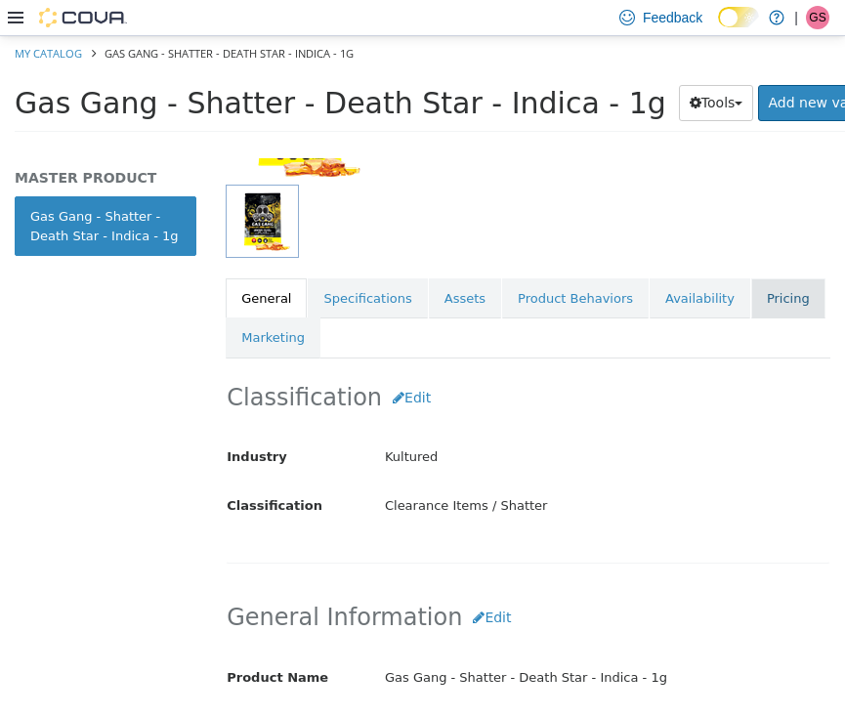
click at [769, 277] on link "Pricing" at bounding box center [788, 297] width 74 height 41
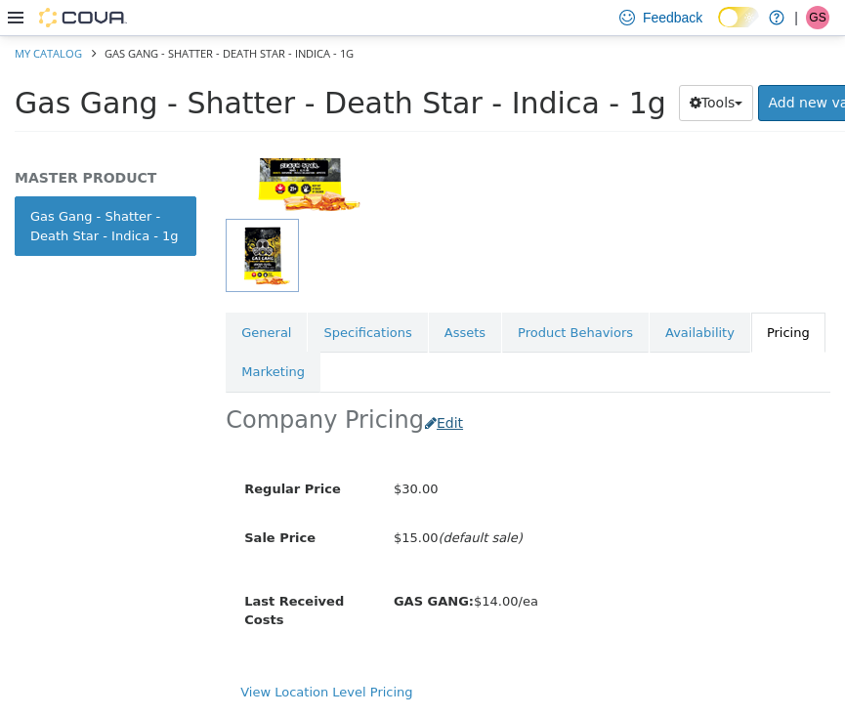
click at [433, 404] on button "Edit" at bounding box center [449, 422] width 50 height 36
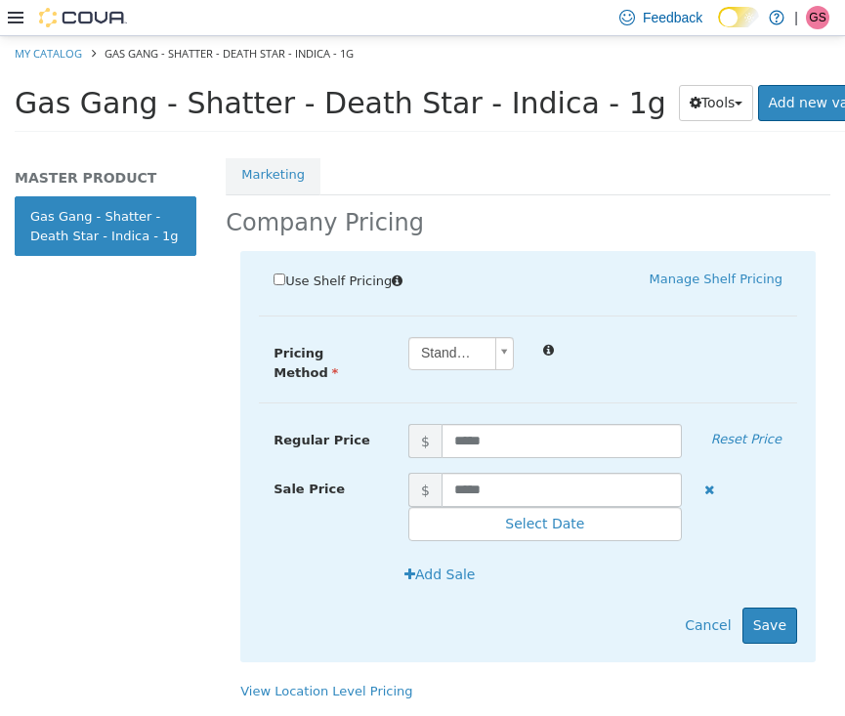
scroll to position [417, 0]
drag, startPoint x: 514, startPoint y: 462, endPoint x: 408, endPoint y: 462, distance: 105.5
click at [408, 472] on span "$ *****" at bounding box center [545, 489] width 303 height 34
type input "****"
click at [770, 606] on button "Save" at bounding box center [769, 624] width 55 height 36
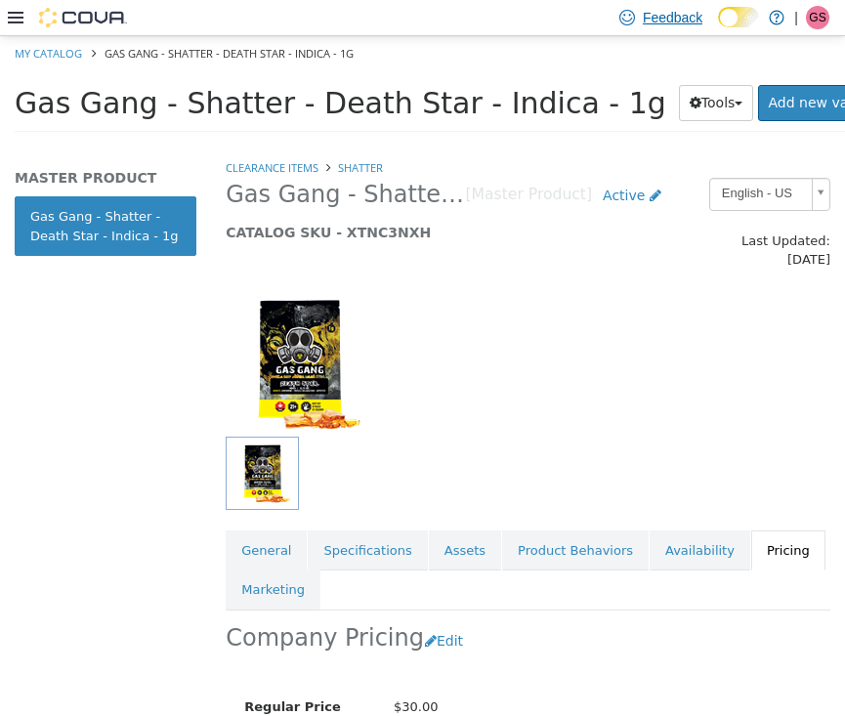
scroll to position [0, 0]
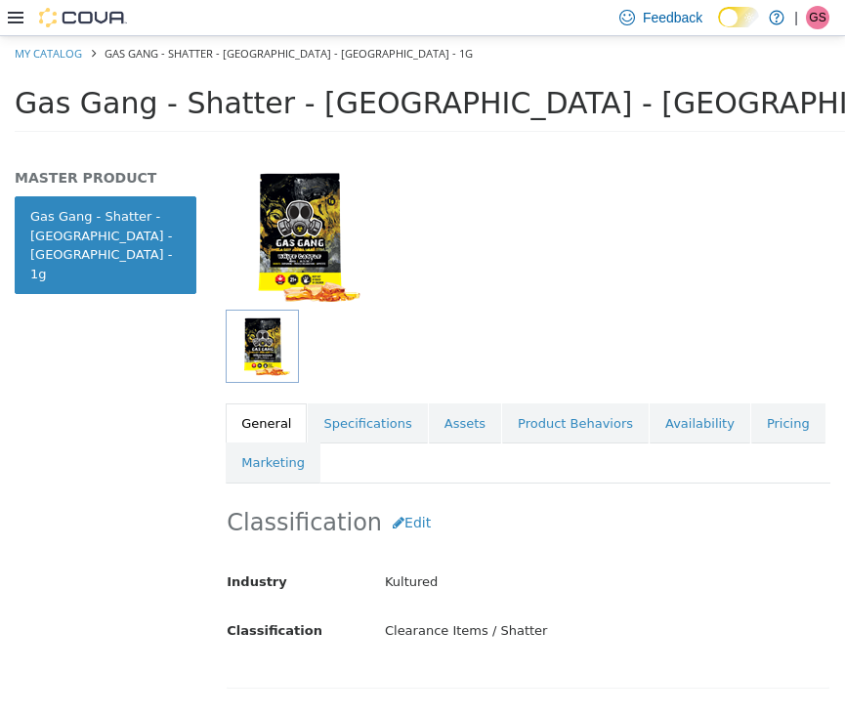
scroll to position [144, 0]
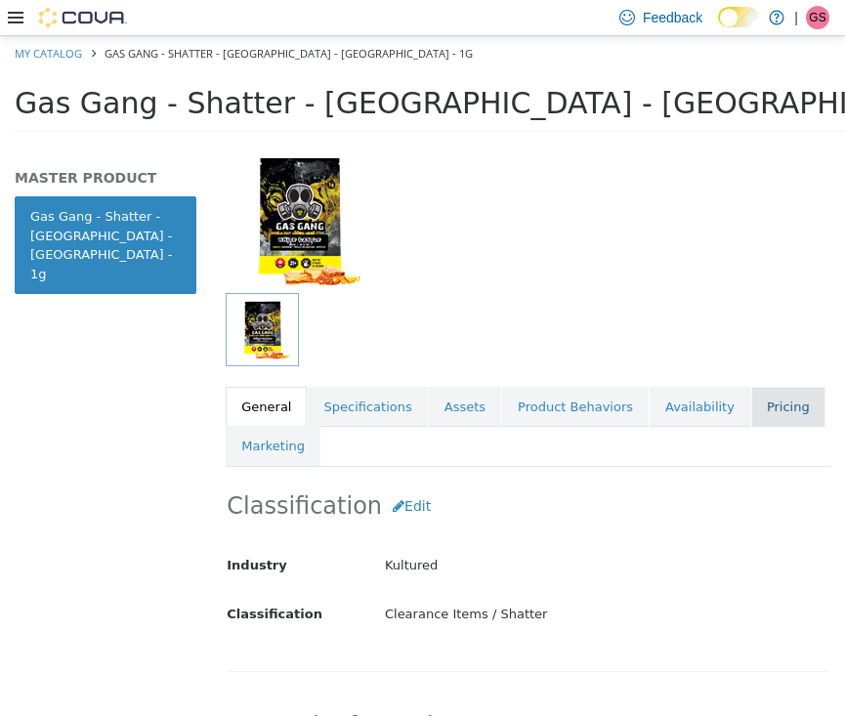
click at [775, 386] on link "Pricing" at bounding box center [788, 406] width 74 height 41
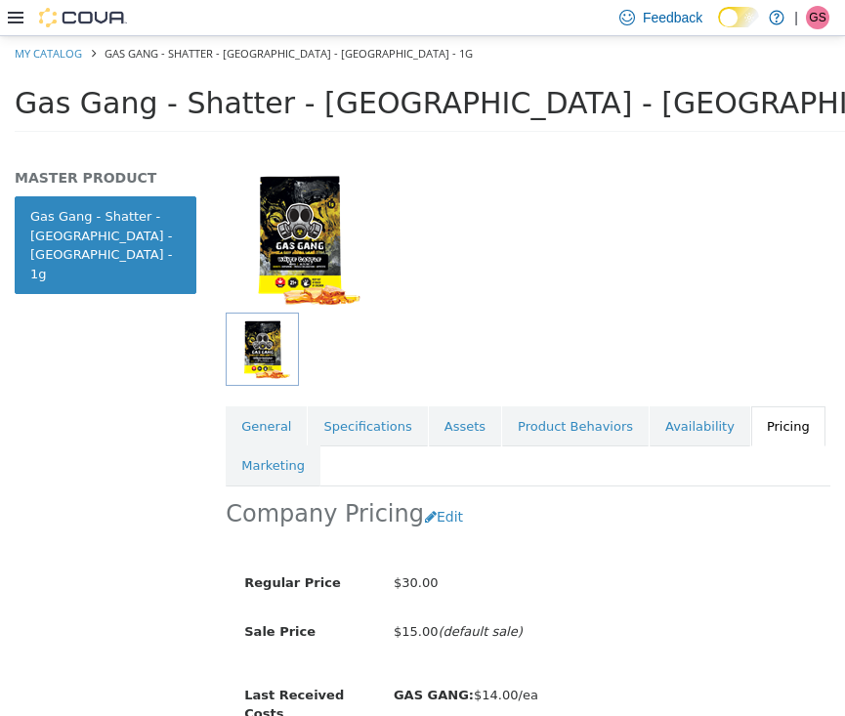
scroll to position [126, 0]
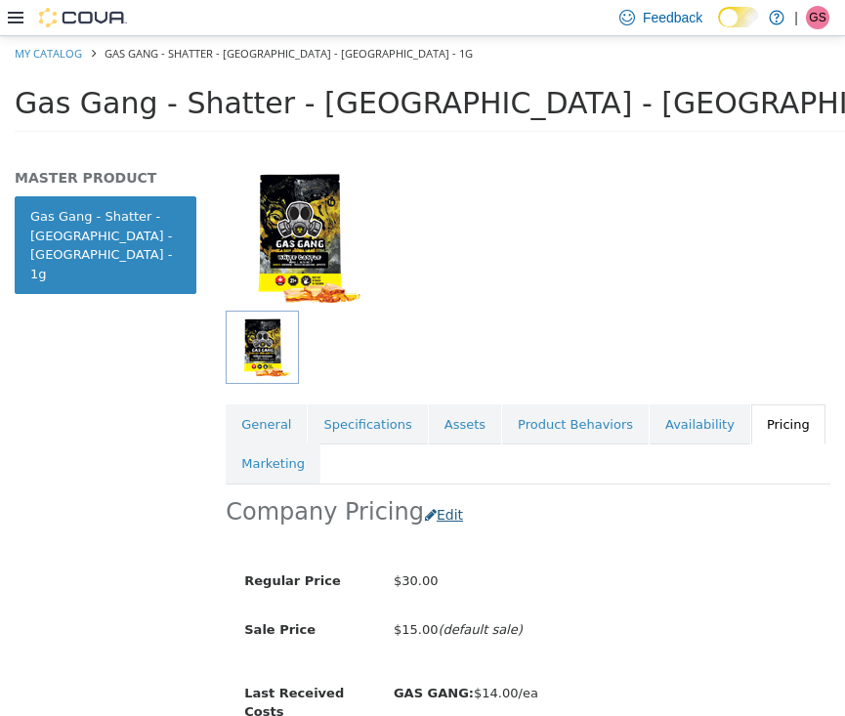
click at [437, 496] on button "Edit" at bounding box center [449, 514] width 50 height 36
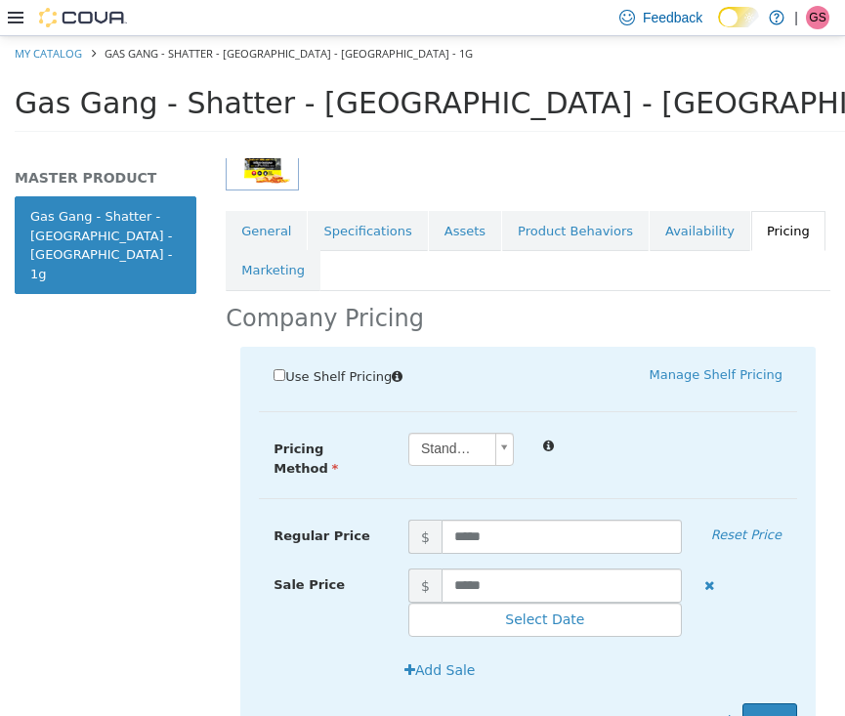
scroll to position [344, 0]
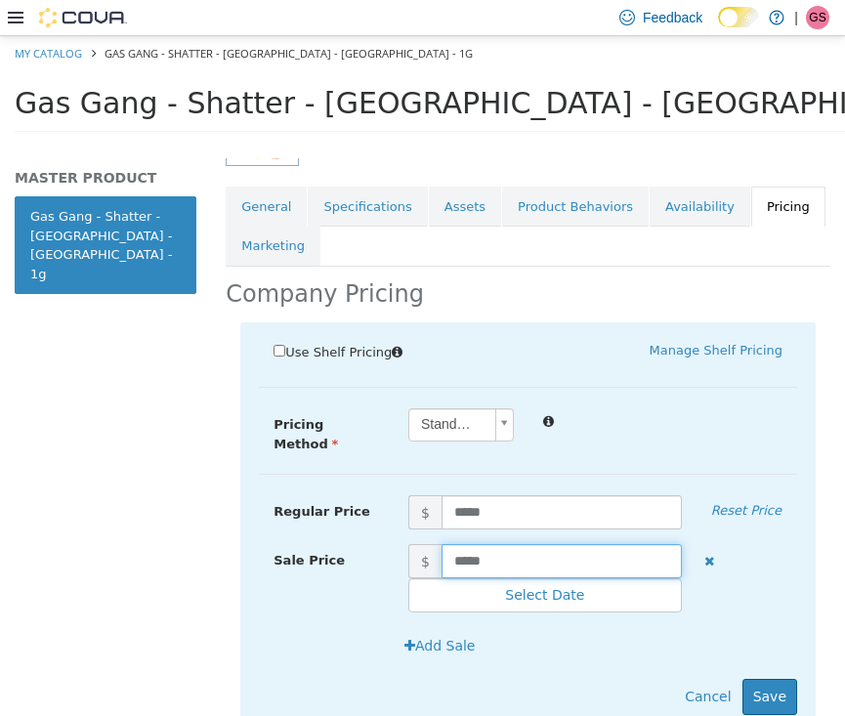
drag, startPoint x: 515, startPoint y: 531, endPoint x: 420, endPoint y: 537, distance: 94.9
click at [420, 543] on span "$ *****" at bounding box center [545, 560] width 303 height 34
type input "****"
click at [778, 678] on button "Save" at bounding box center [769, 696] width 55 height 36
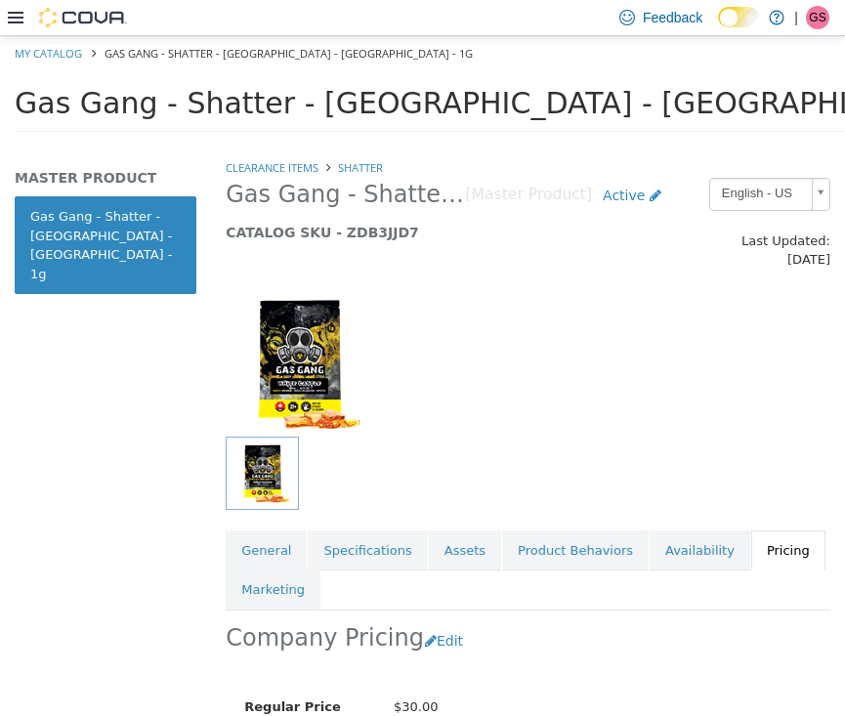
scroll to position [0, 0]
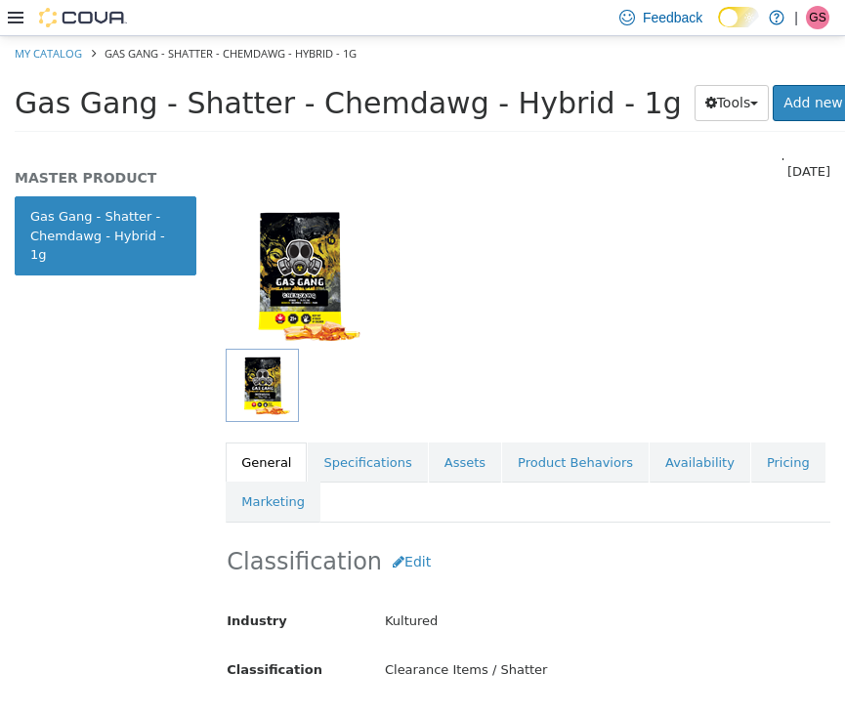
scroll to position [103, 0]
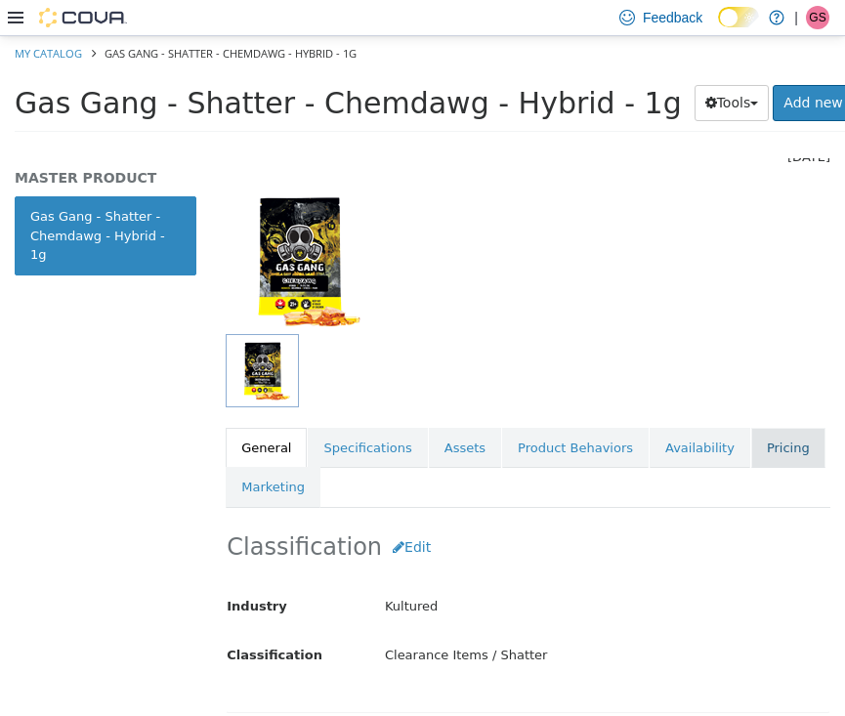
click at [771, 429] on link "Pricing" at bounding box center [788, 447] width 74 height 41
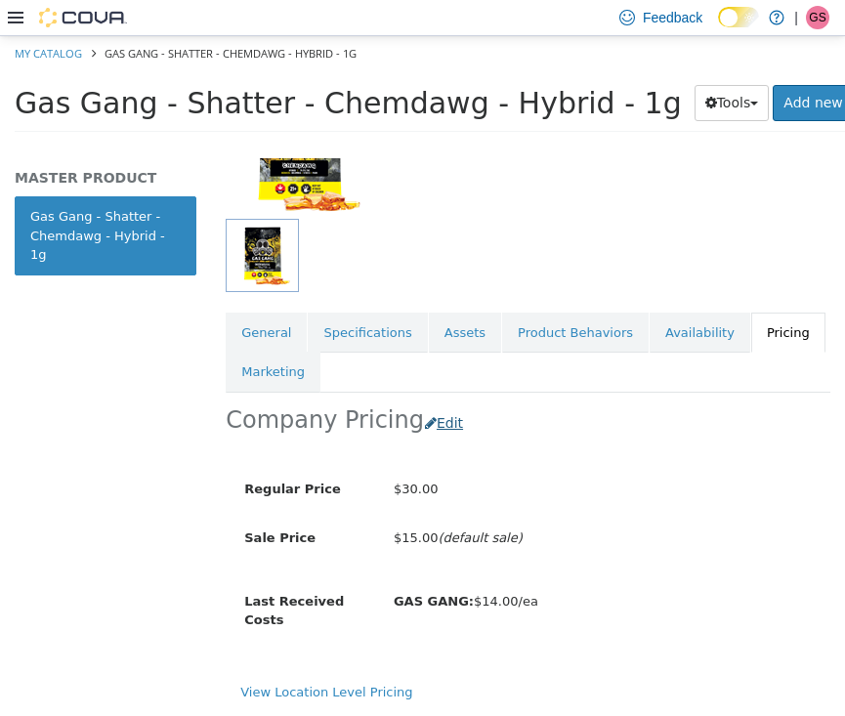
click at [443, 404] on button "Edit" at bounding box center [449, 422] width 50 height 36
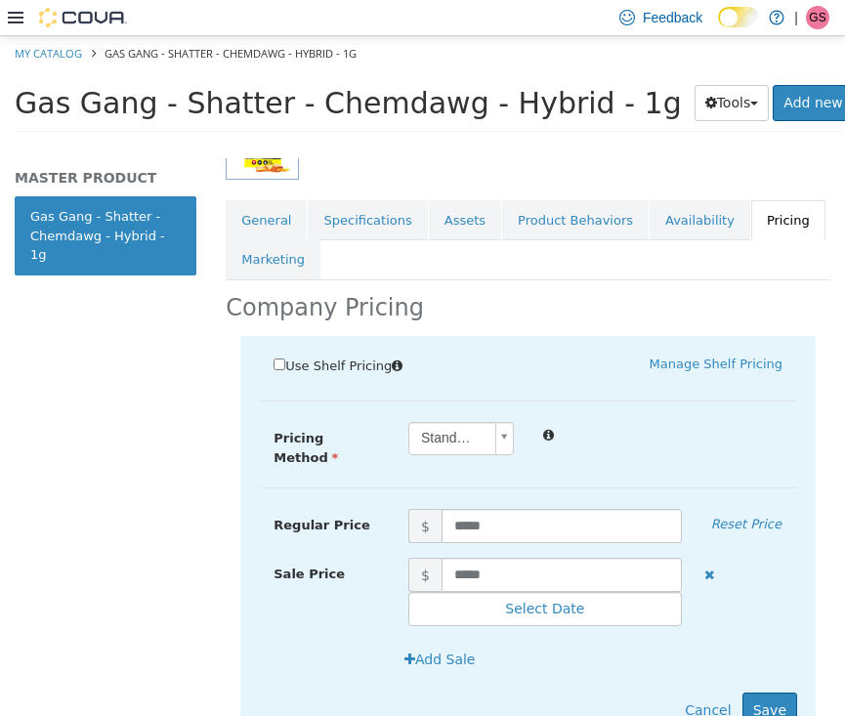
scroll to position [379, 0]
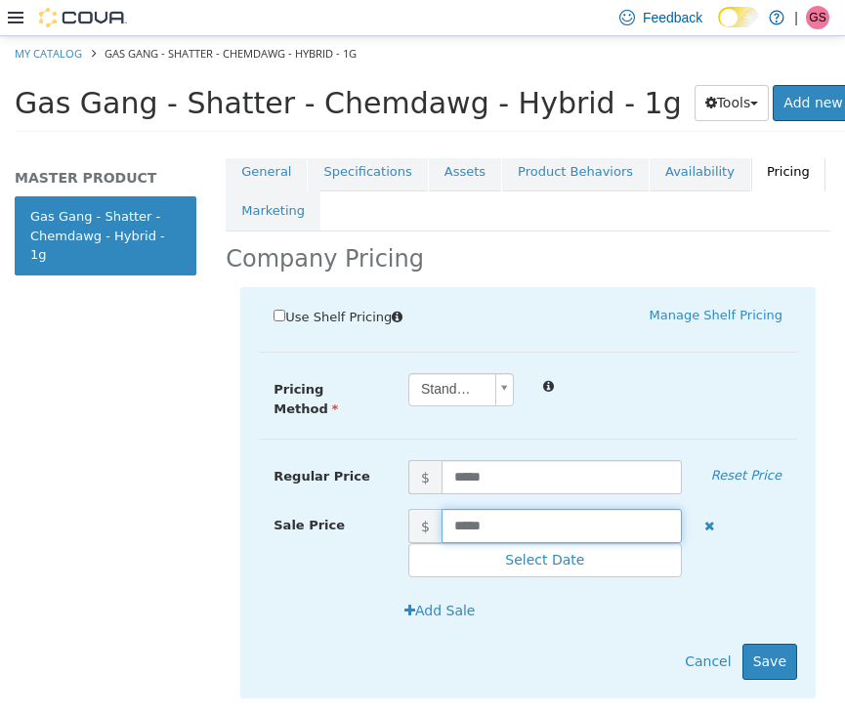
drag, startPoint x: 503, startPoint y: 509, endPoint x: 360, endPoint y: 508, distance: 142.6
click at [360, 508] on div "Sale Price $ ***** Select Date (UTC-4) [GEOGRAPHIC_DATA]" at bounding box center [528, 542] width 538 height 69
type input "****"
click at [784, 646] on button "Save" at bounding box center [769, 661] width 55 height 36
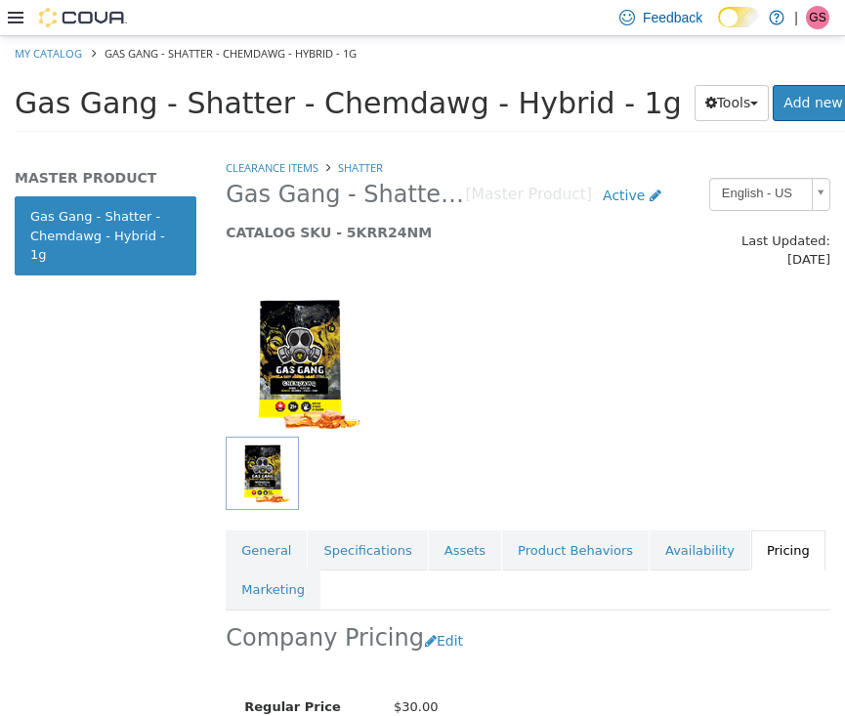
scroll to position [0, 0]
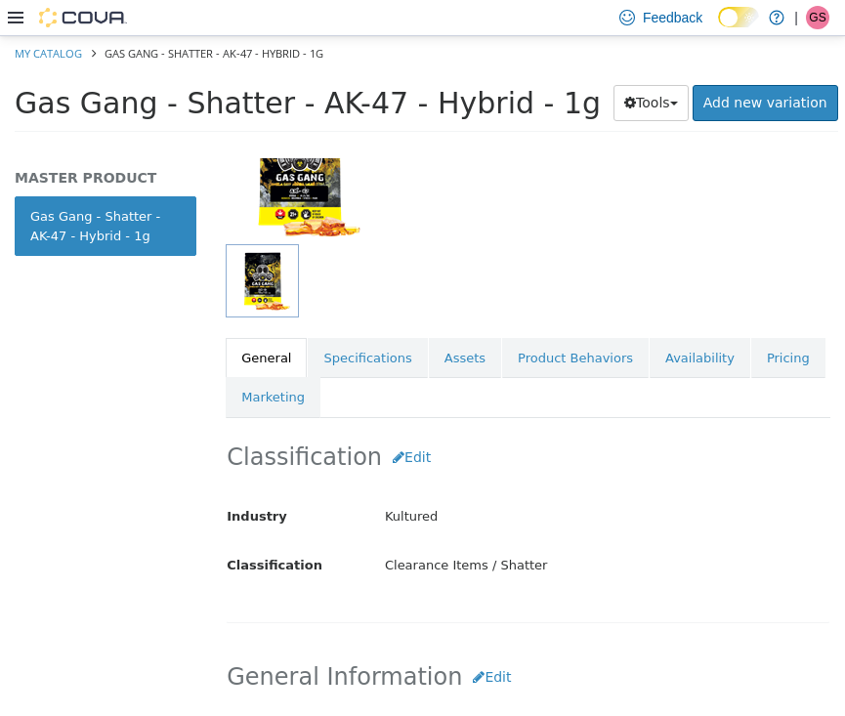
scroll to position [333, 0]
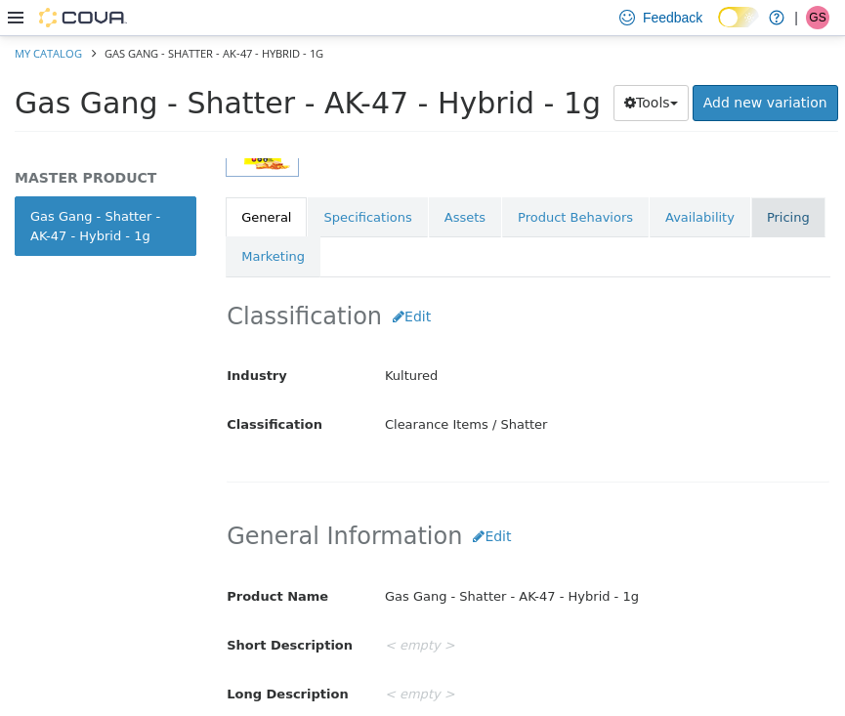
click at [757, 212] on link "Pricing" at bounding box center [788, 216] width 74 height 41
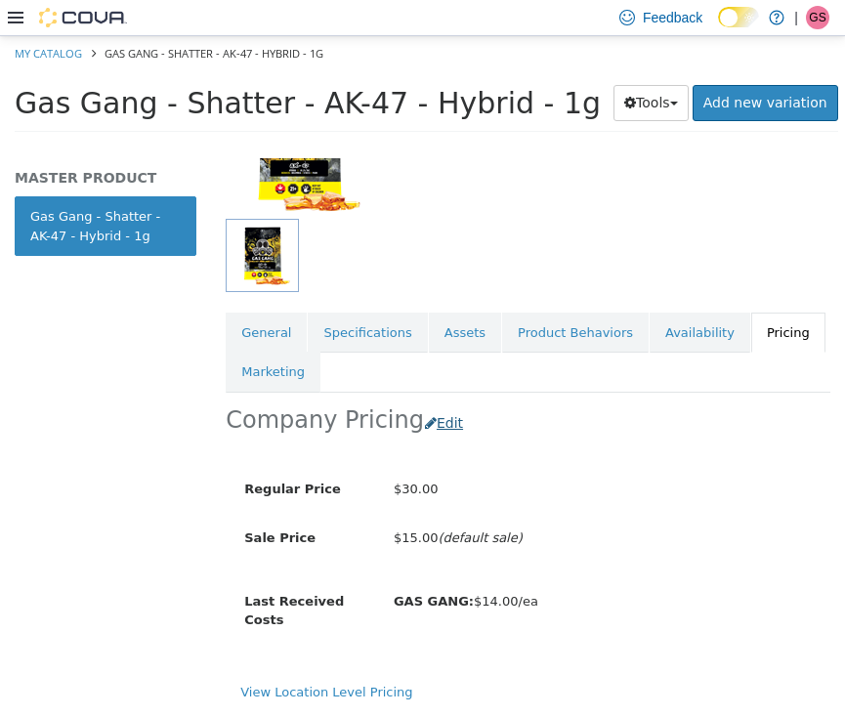
click at [442, 404] on button "Edit" at bounding box center [449, 422] width 50 height 36
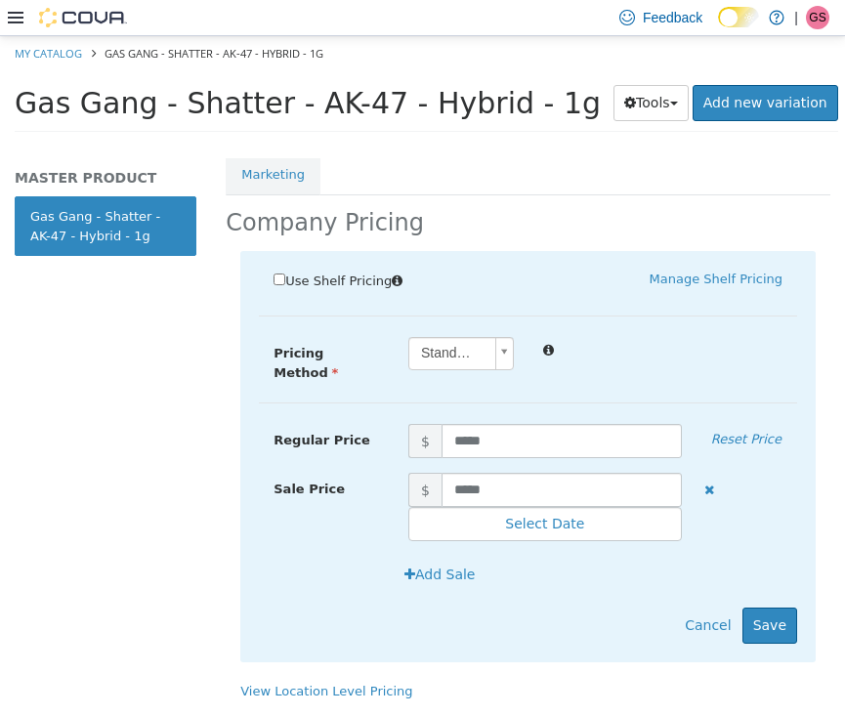
scroll to position [417, 0]
drag, startPoint x: 508, startPoint y: 467, endPoint x: 395, endPoint y: 467, distance: 113.3
click at [395, 472] on span "$ *****" at bounding box center [545, 489] width 303 height 34
type input "****"
click at [772, 606] on button "Save" at bounding box center [769, 624] width 55 height 36
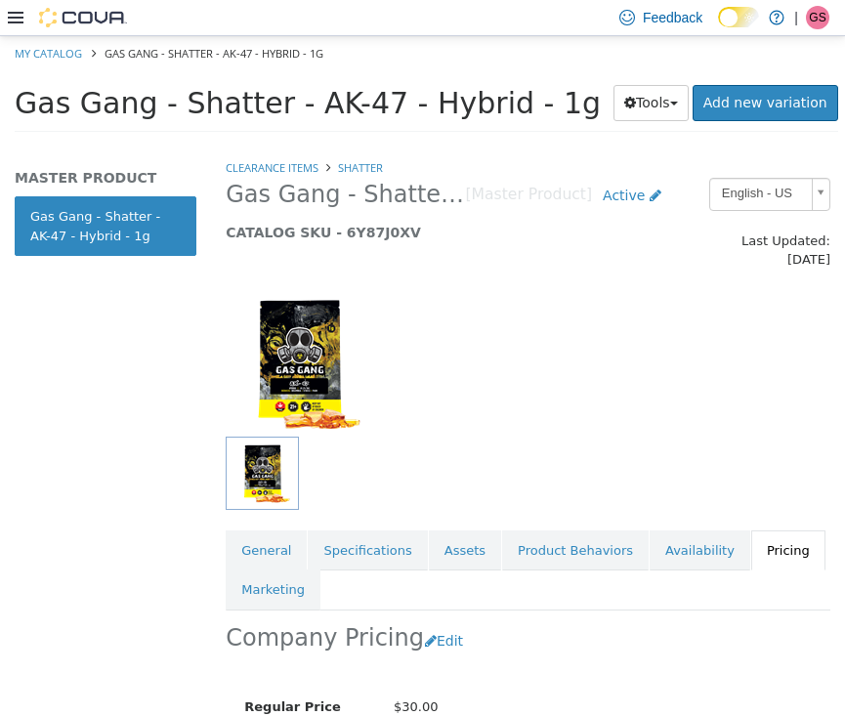
scroll to position [0, 0]
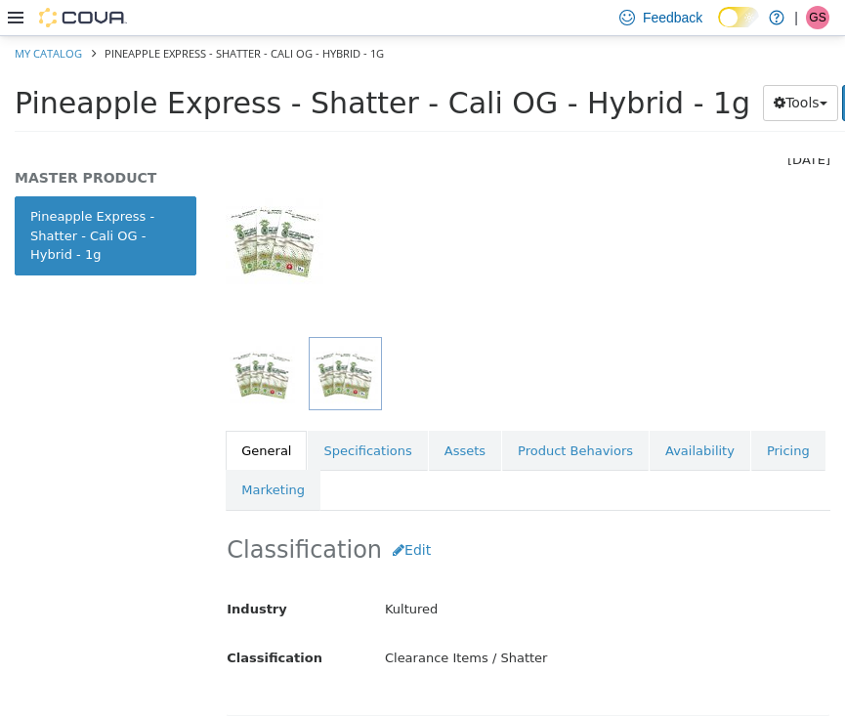
scroll to position [155, 0]
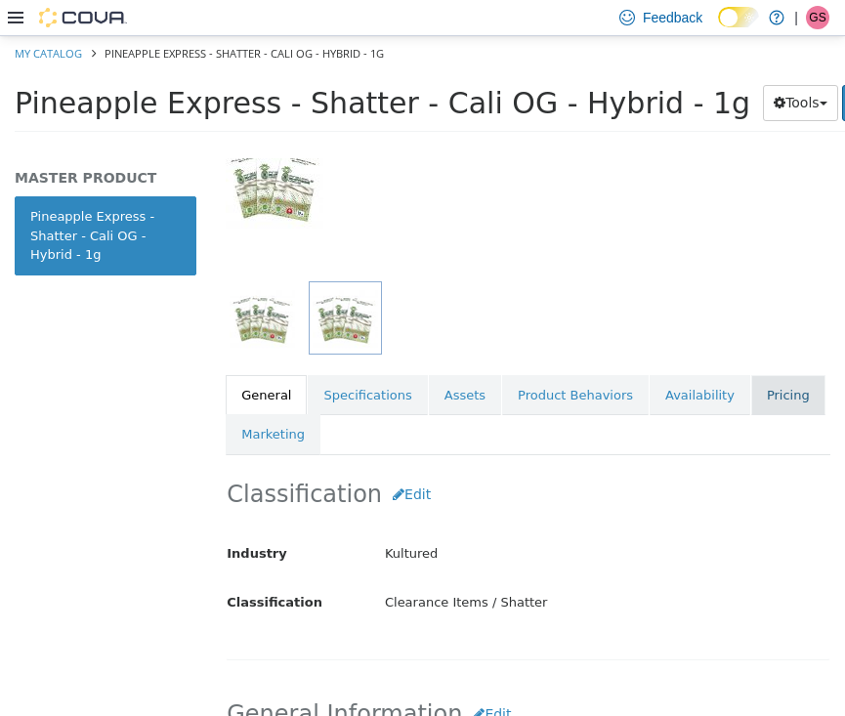
click at [764, 374] on link "Pricing" at bounding box center [788, 394] width 74 height 41
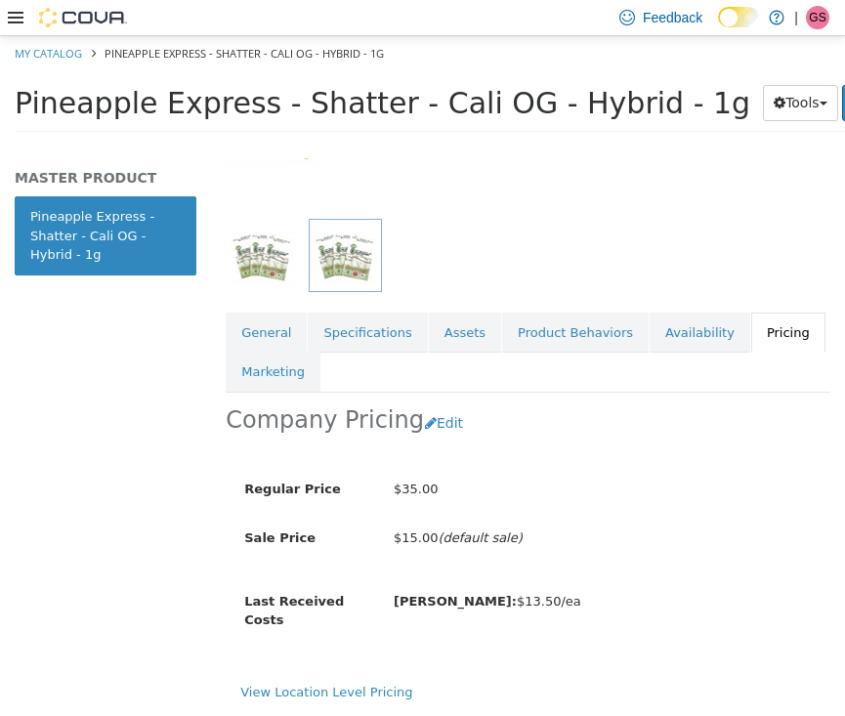
scroll to position [223, 0]
click at [425, 404] on button "Edit" at bounding box center [449, 422] width 50 height 36
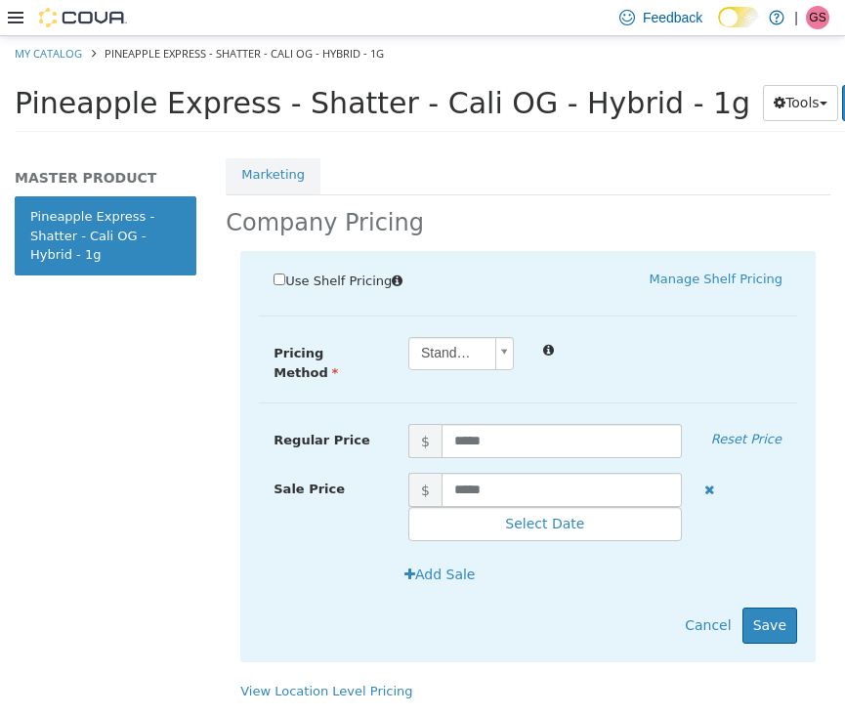
scroll to position [417, 0]
drag, startPoint x: 526, startPoint y: 462, endPoint x: 393, endPoint y: 462, distance: 133.8
click at [394, 472] on span "$ *****" at bounding box center [545, 489] width 303 height 34
type input "****"
click at [763, 606] on button "Save" at bounding box center [769, 624] width 55 height 36
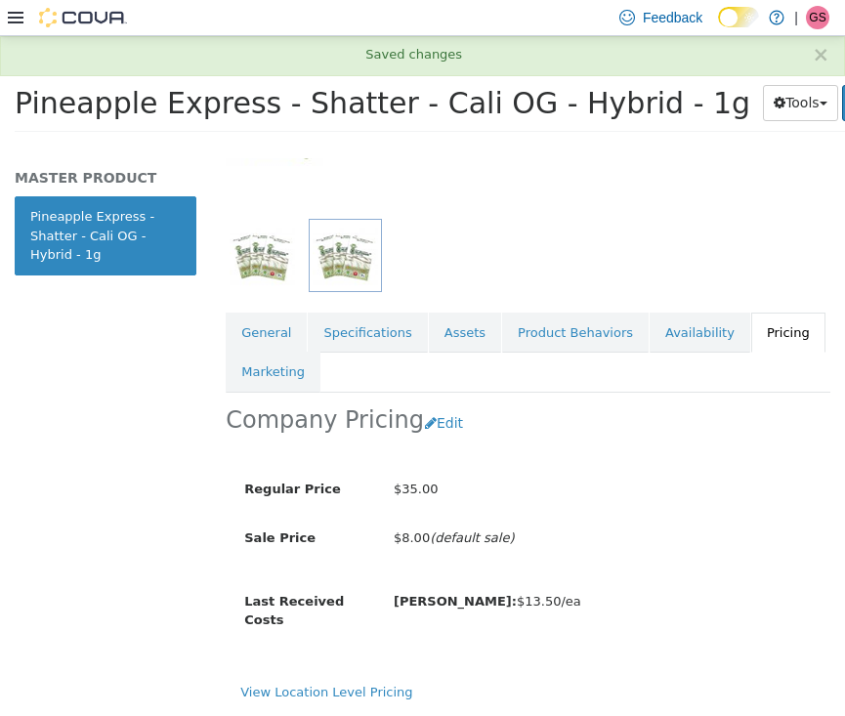
scroll to position [223, 0]
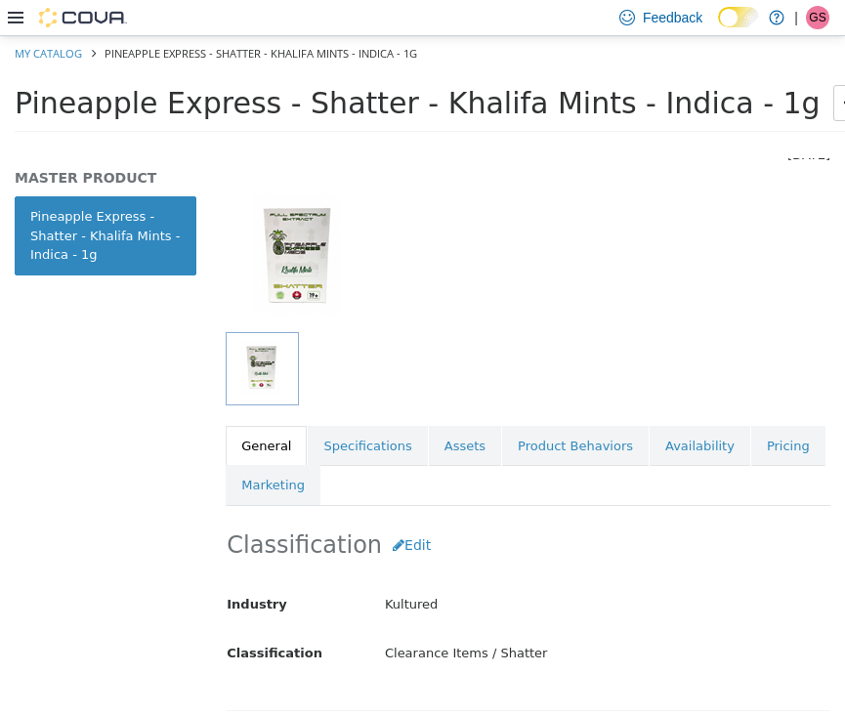
scroll to position [167, 0]
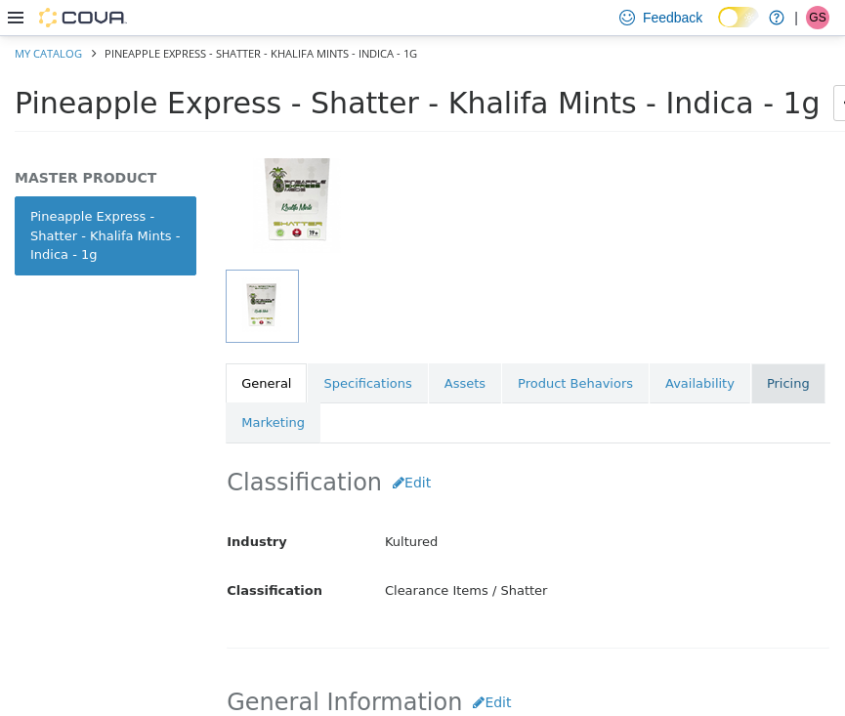
click at [765, 370] on link "Pricing" at bounding box center [788, 382] width 74 height 41
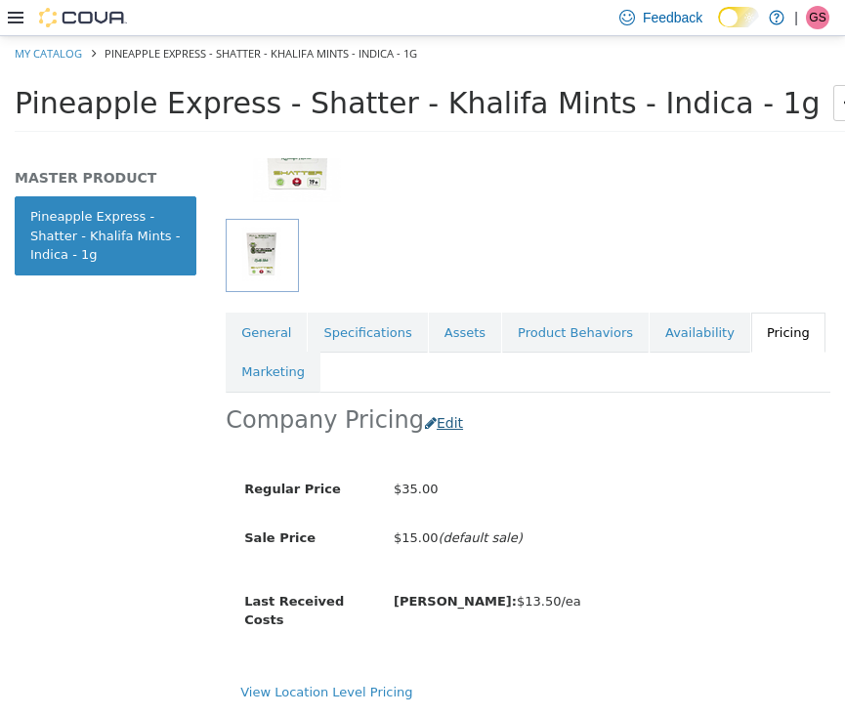
click at [448, 404] on button "Edit" at bounding box center [449, 422] width 50 height 36
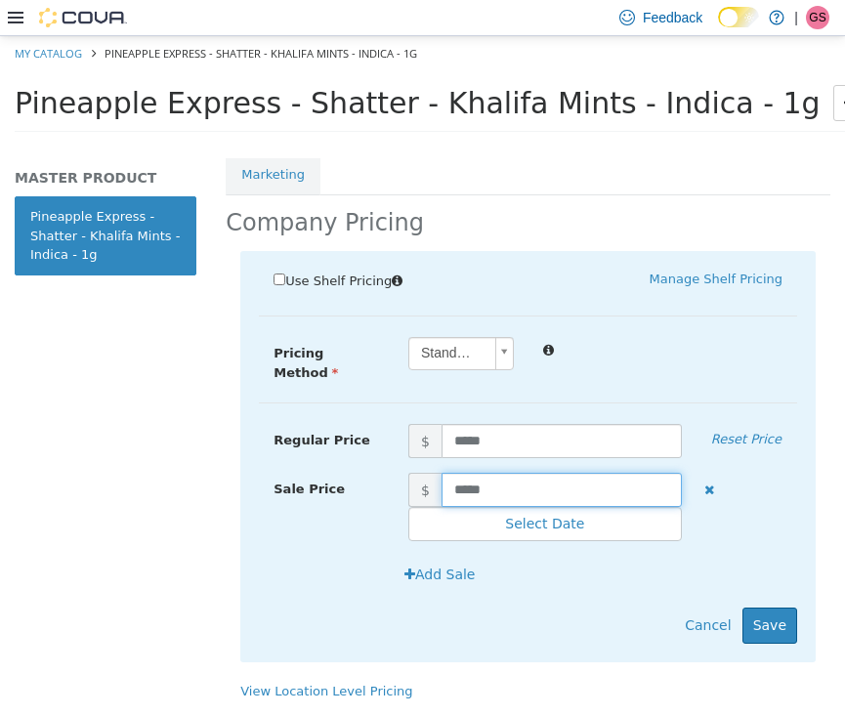
scroll to position [417, 0]
drag, startPoint x: 507, startPoint y: 465, endPoint x: 414, endPoint y: 465, distance: 92.8
click at [414, 472] on span "$ *****" at bounding box center [545, 489] width 303 height 34
type input "****"
click at [770, 606] on button "Save" at bounding box center [769, 624] width 55 height 36
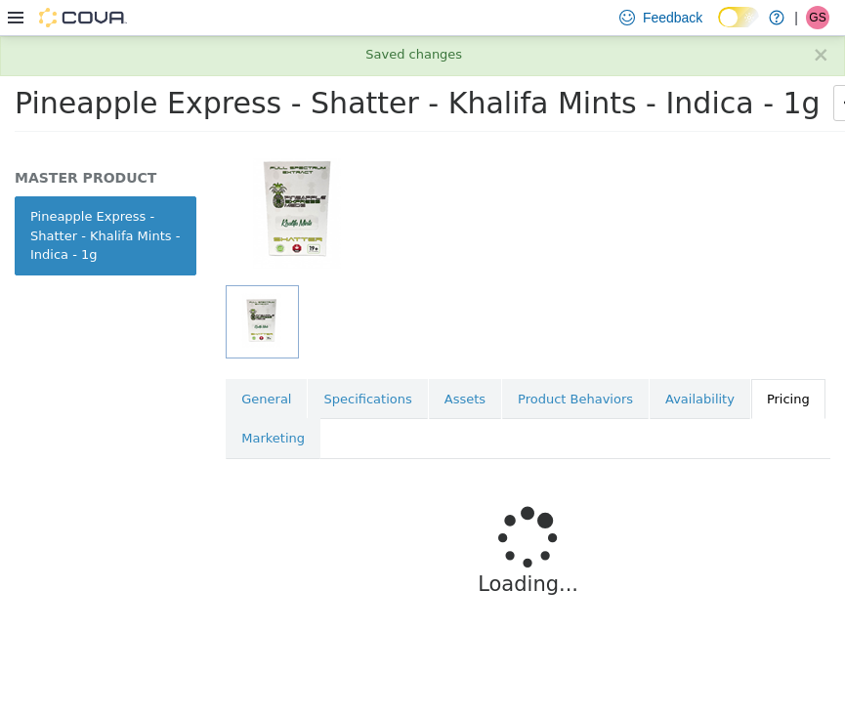
scroll to position [132, 0]
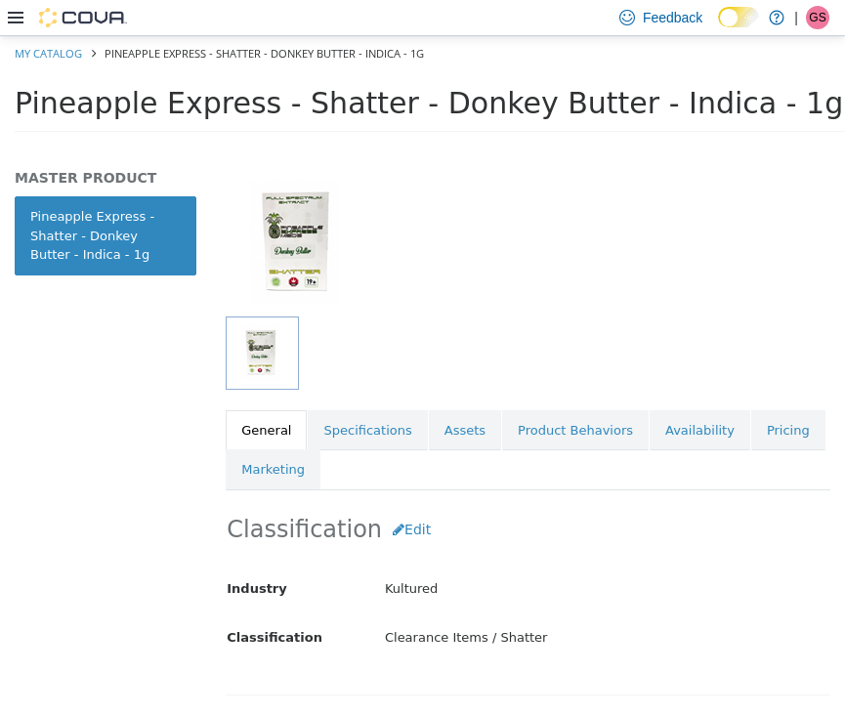
scroll to position [150, 0]
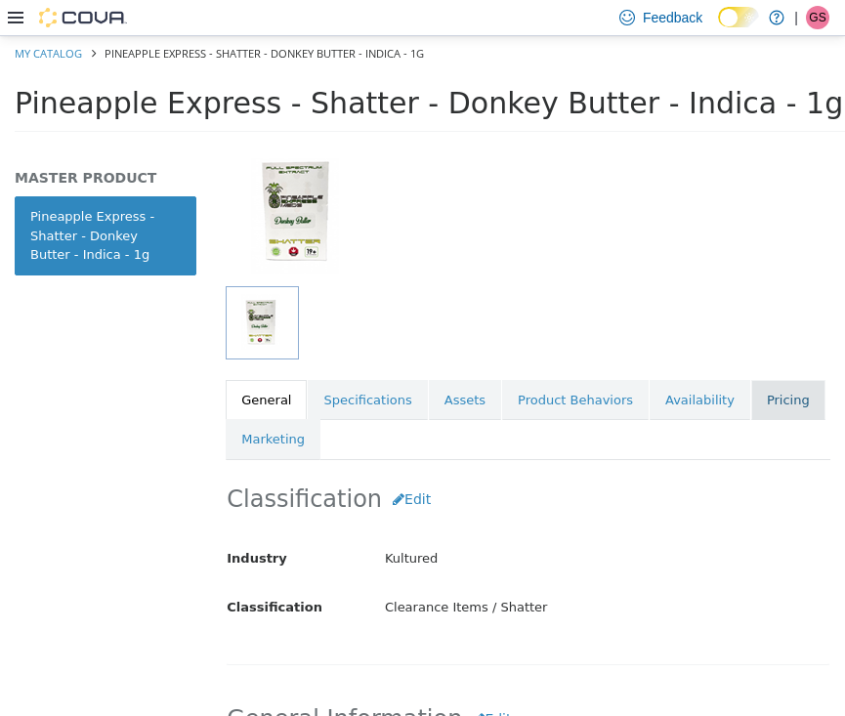
click at [751, 379] on link "Pricing" at bounding box center [788, 399] width 74 height 41
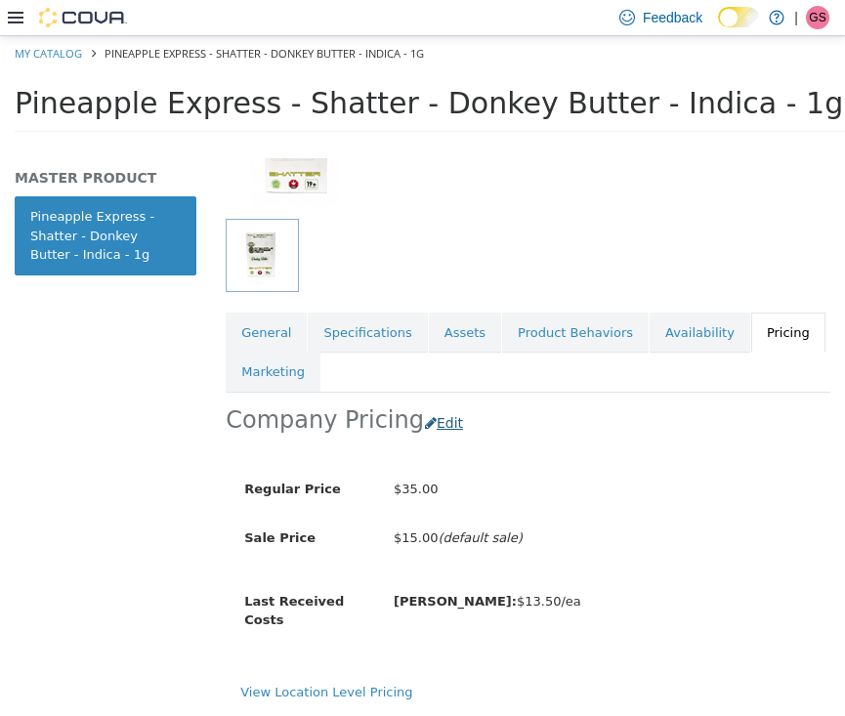
click at [438, 404] on button "Edit" at bounding box center [449, 422] width 50 height 36
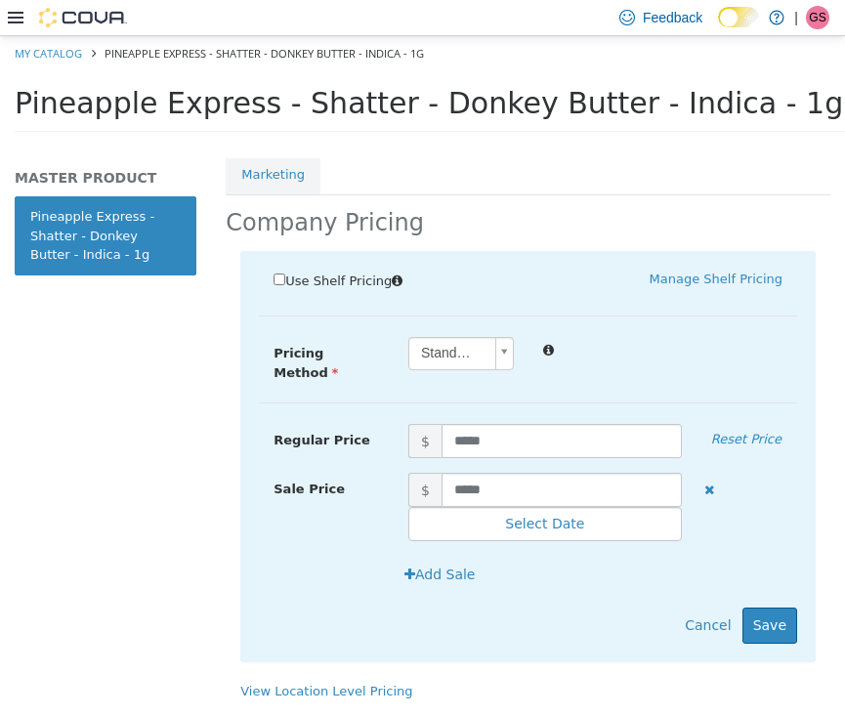
scroll to position [417, 0]
drag, startPoint x: 526, startPoint y: 463, endPoint x: 370, endPoint y: 463, distance: 156.3
click at [370, 472] on div "Sale Price $ ***** Select Date (UTC-4) [GEOGRAPHIC_DATA]" at bounding box center [528, 506] width 538 height 69
type input "****"
click at [757, 606] on button "Save" at bounding box center [769, 624] width 55 height 36
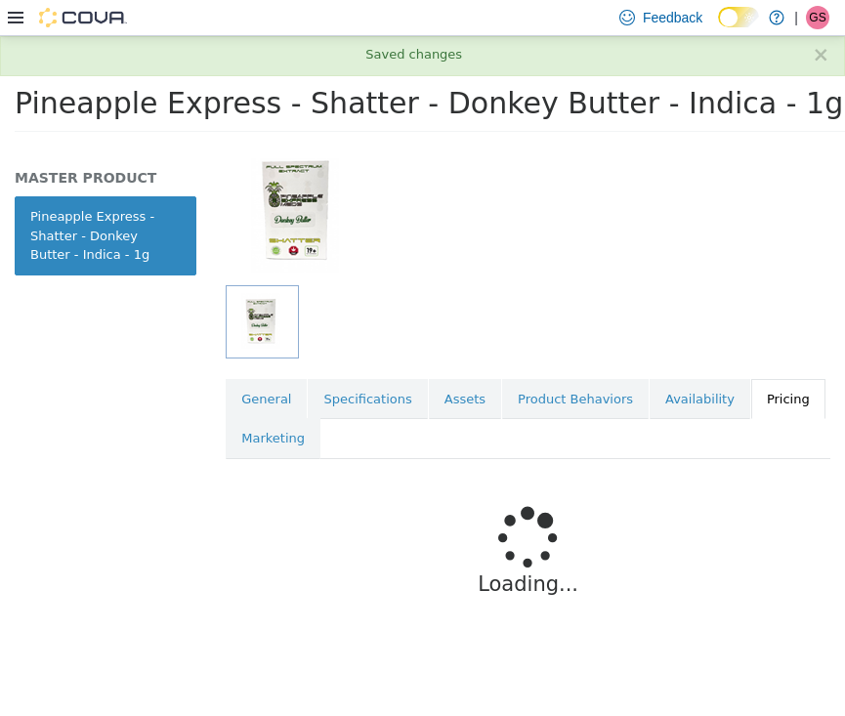
scroll to position [132, 0]
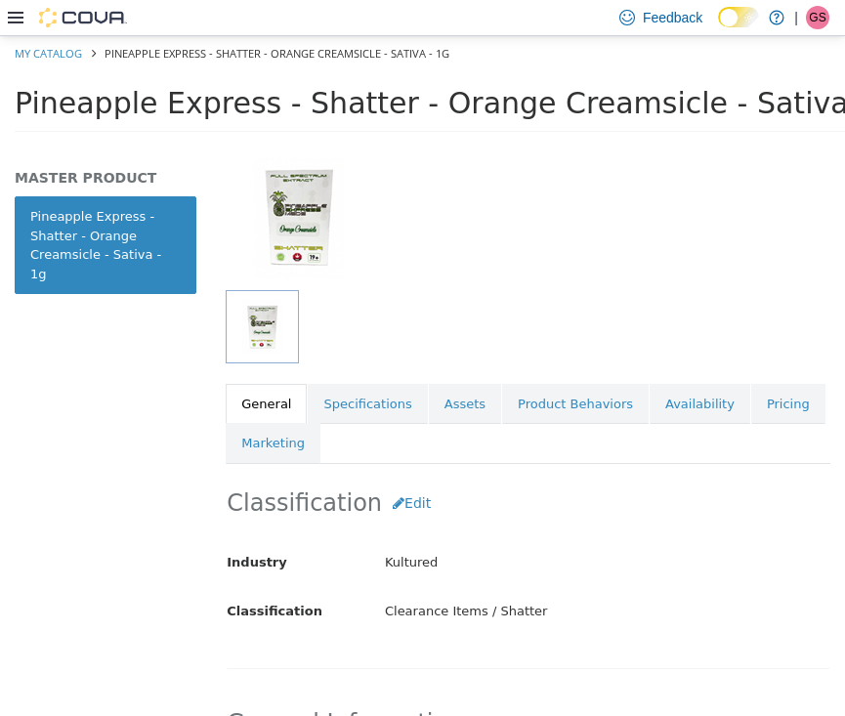
scroll to position [179, 0]
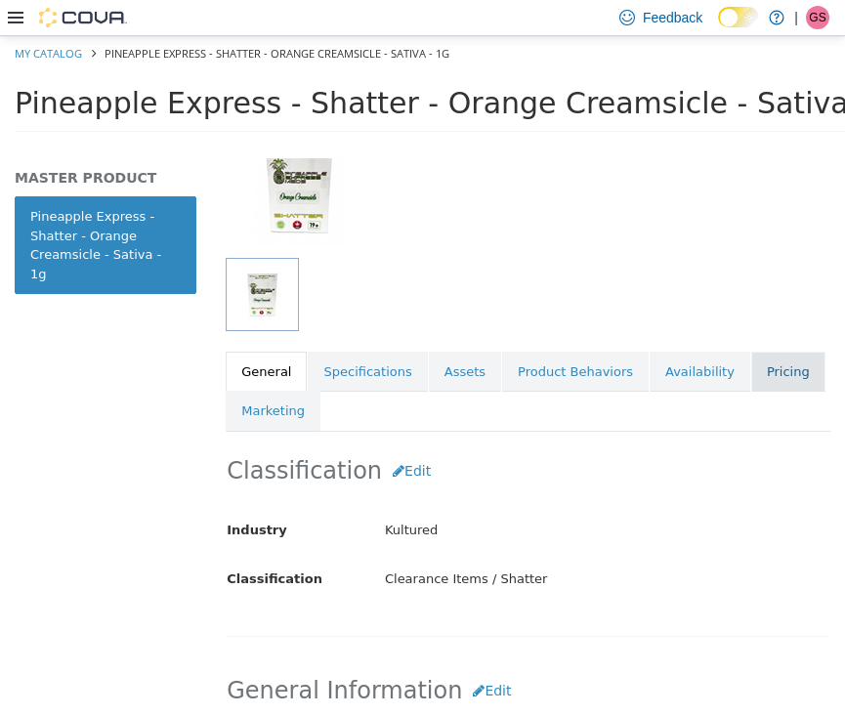
click at [772, 352] on link "Pricing" at bounding box center [788, 371] width 74 height 41
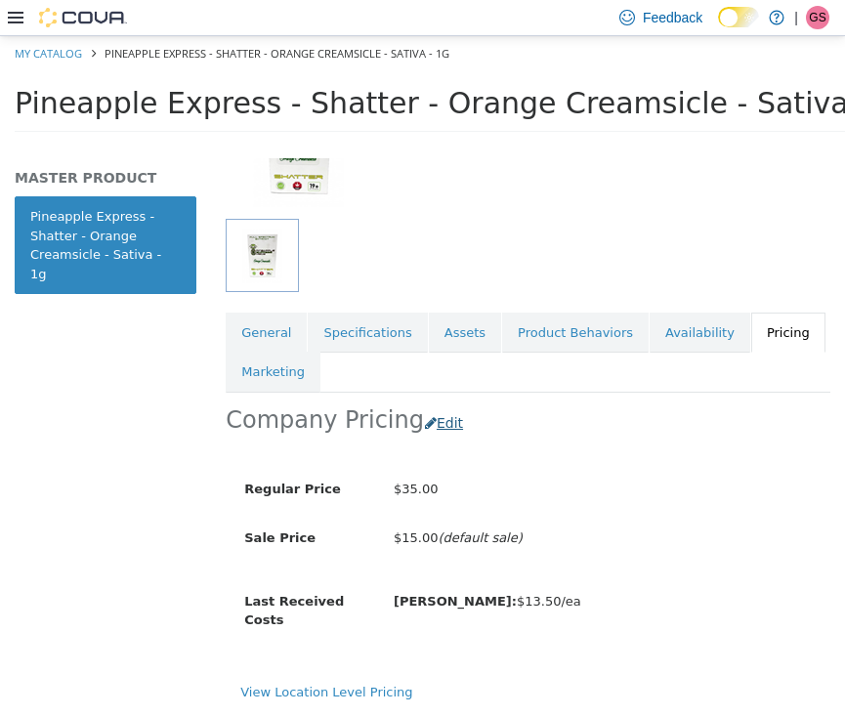
click at [431, 404] on button "Edit" at bounding box center [449, 422] width 50 height 36
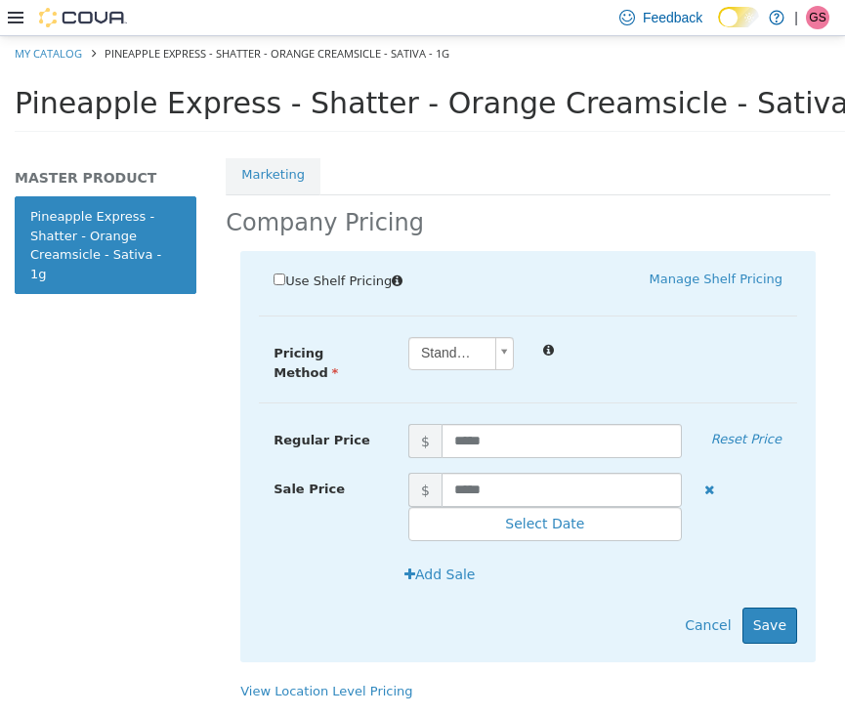
scroll to position [417, 0]
drag, startPoint x: 515, startPoint y: 456, endPoint x: 365, endPoint y: 459, distance: 149.4
click at [365, 472] on div "Sale Price $ ***** Select Date (UTC-4) [GEOGRAPHIC_DATA]" at bounding box center [528, 506] width 538 height 69
type input "****"
click at [781, 606] on button "Save" at bounding box center [769, 624] width 55 height 36
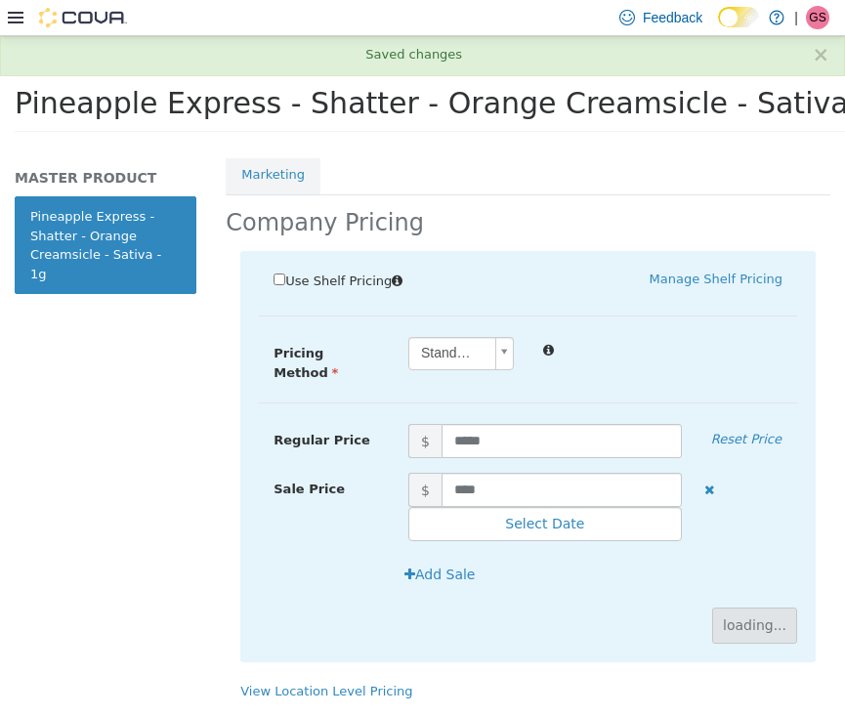
scroll to position [223, 0]
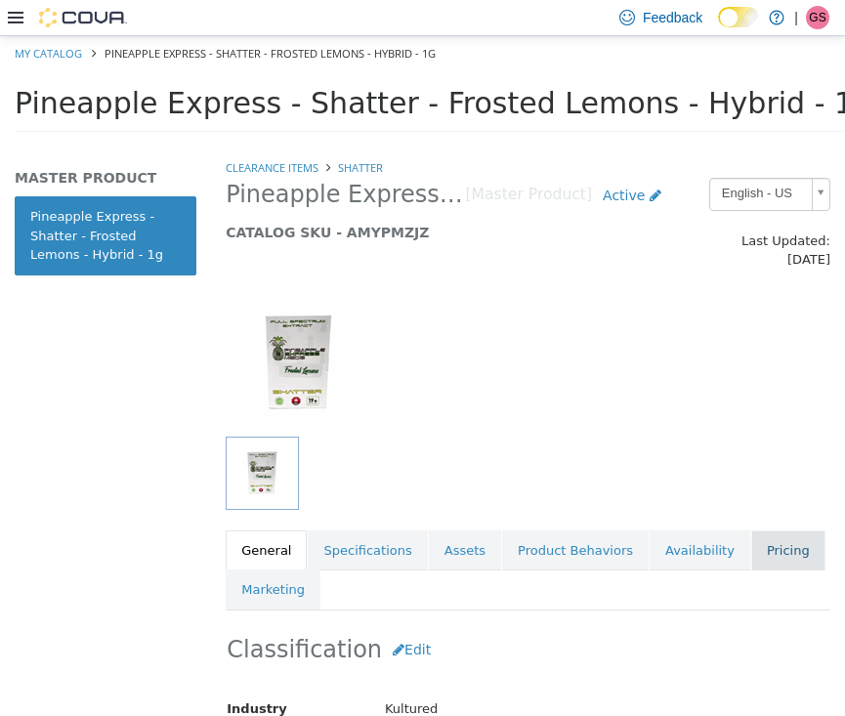
click at [758, 534] on link "Pricing" at bounding box center [788, 549] width 74 height 41
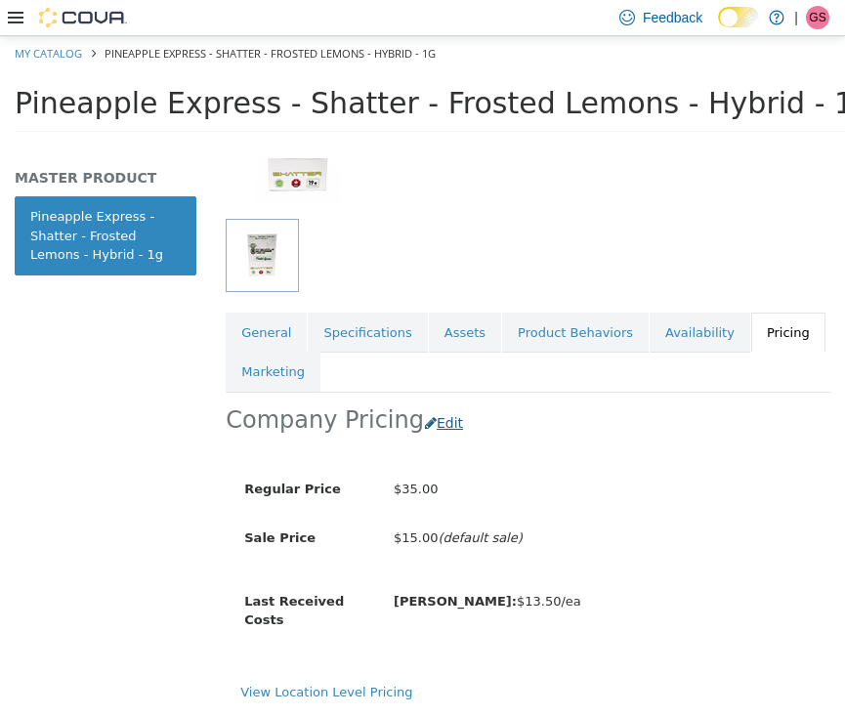
click at [436, 404] on button "Edit" at bounding box center [449, 422] width 50 height 36
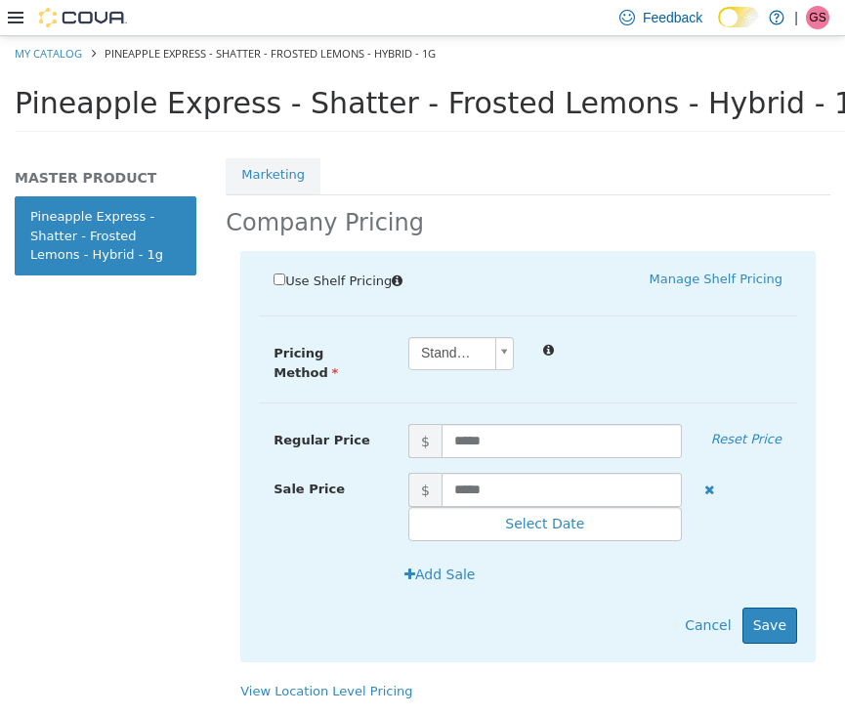
scroll to position [417, 0]
drag, startPoint x: 511, startPoint y: 463, endPoint x: 353, endPoint y: 463, distance: 158.2
click at [353, 472] on div "Sale Price $ ***** Select Date (UTC-4) [GEOGRAPHIC_DATA]" at bounding box center [528, 506] width 538 height 69
type input "****"
click at [779, 606] on button "Save" at bounding box center [769, 624] width 55 height 36
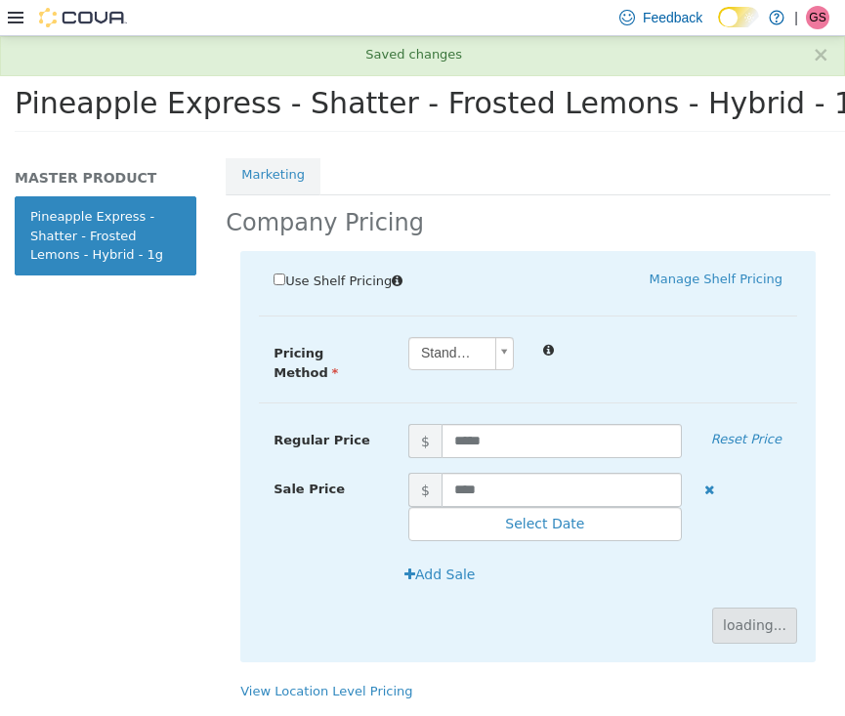
scroll to position [223, 0]
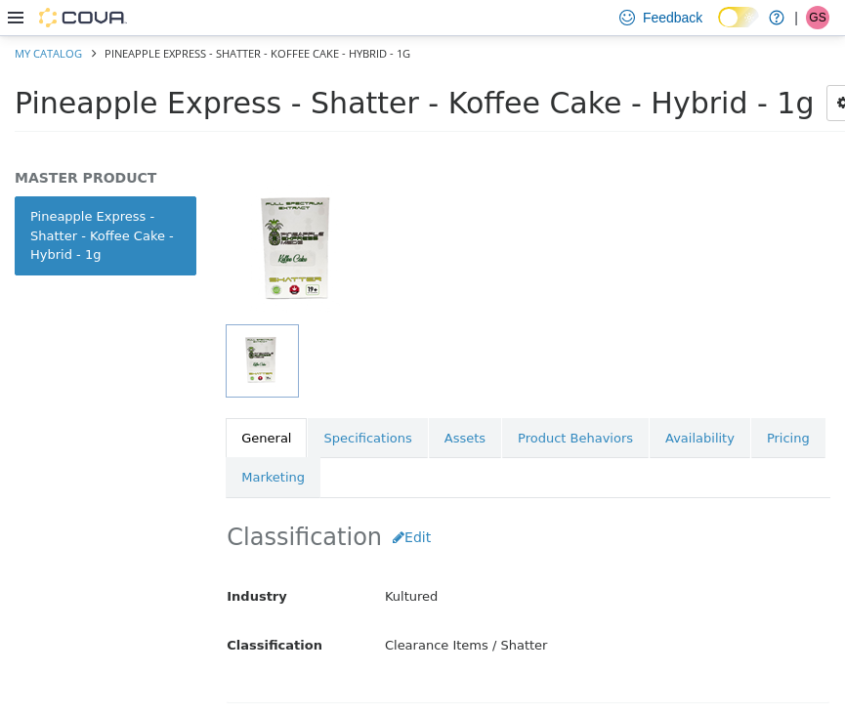
scroll to position [130, 0]
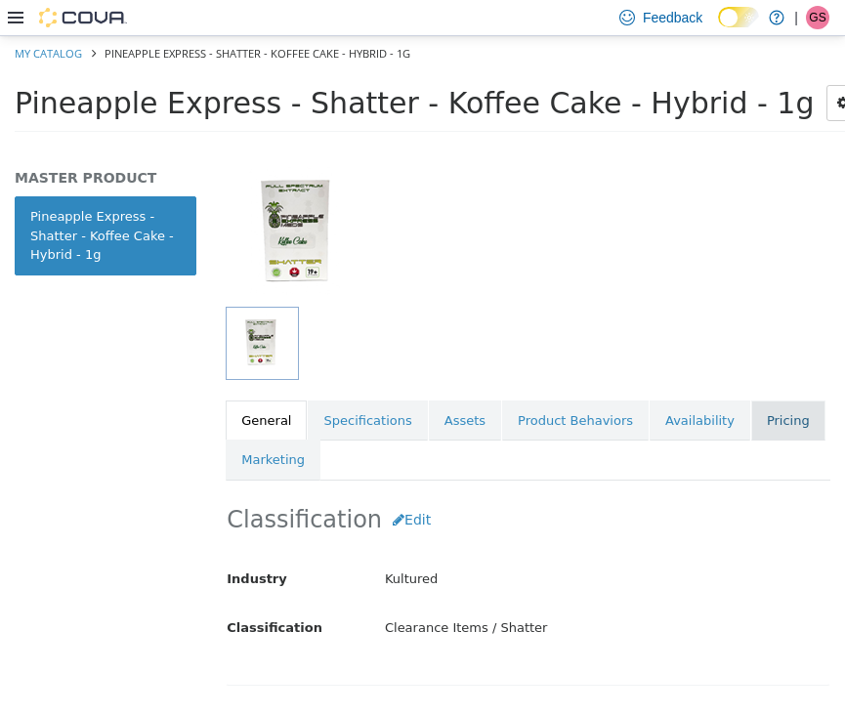
click at [776, 403] on link "Pricing" at bounding box center [788, 419] width 74 height 41
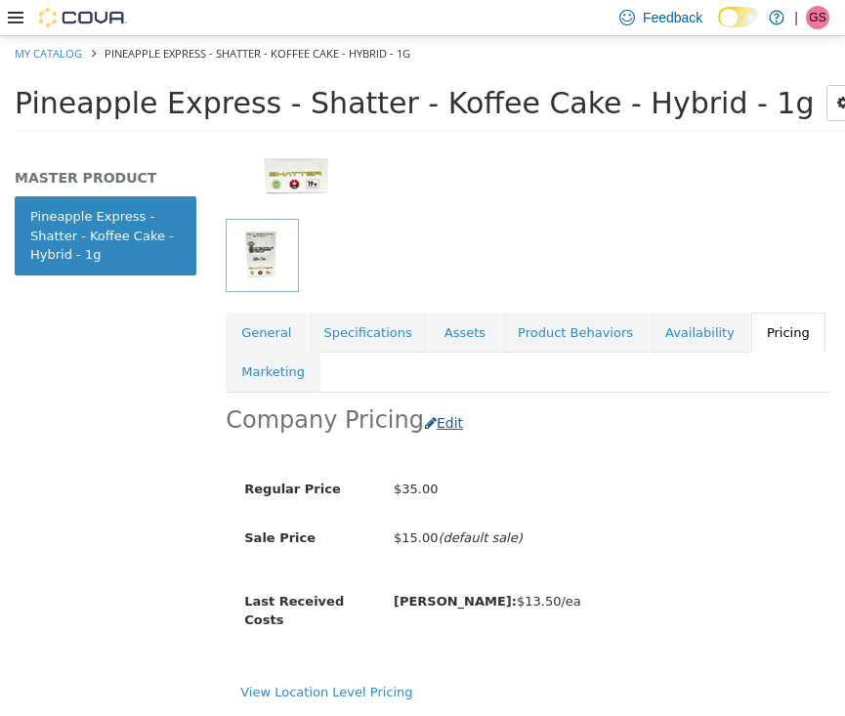
click at [430, 404] on button "Edit" at bounding box center [449, 422] width 50 height 36
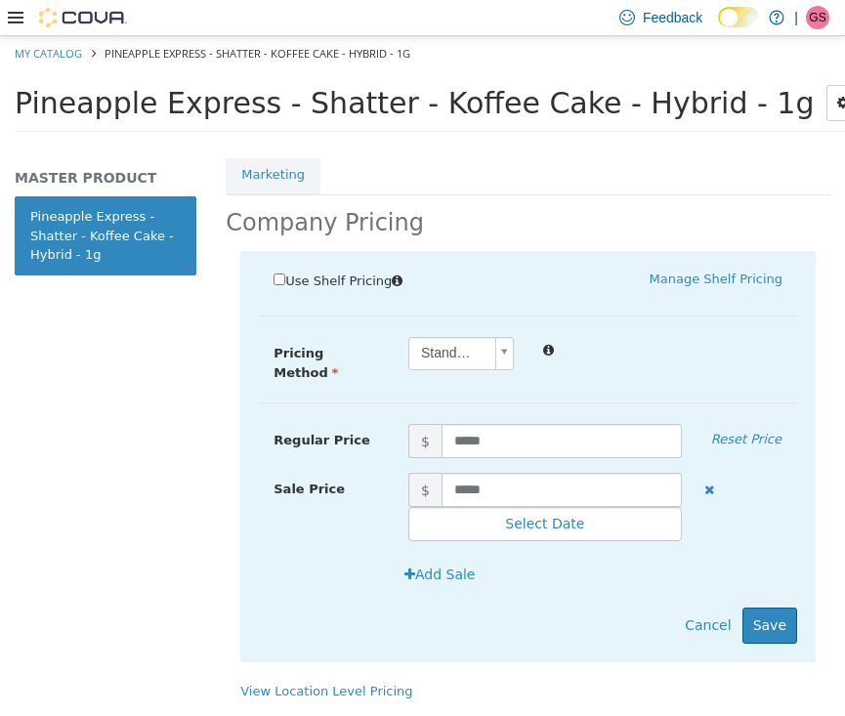
scroll to position [417, 0]
drag, startPoint x: 525, startPoint y: 459, endPoint x: 369, endPoint y: 459, distance: 156.3
click at [369, 472] on div "Sale Price $ ***** Select Date (UTC-4) [GEOGRAPHIC_DATA]" at bounding box center [528, 506] width 538 height 69
type input "****"
click at [767, 606] on button "Save" at bounding box center [769, 624] width 55 height 36
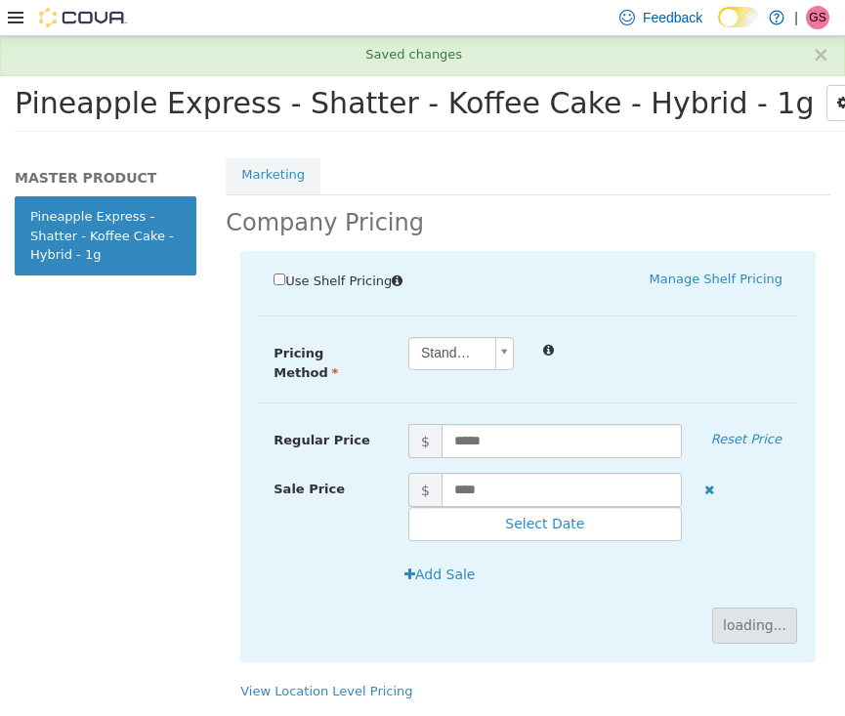
scroll to position [223, 0]
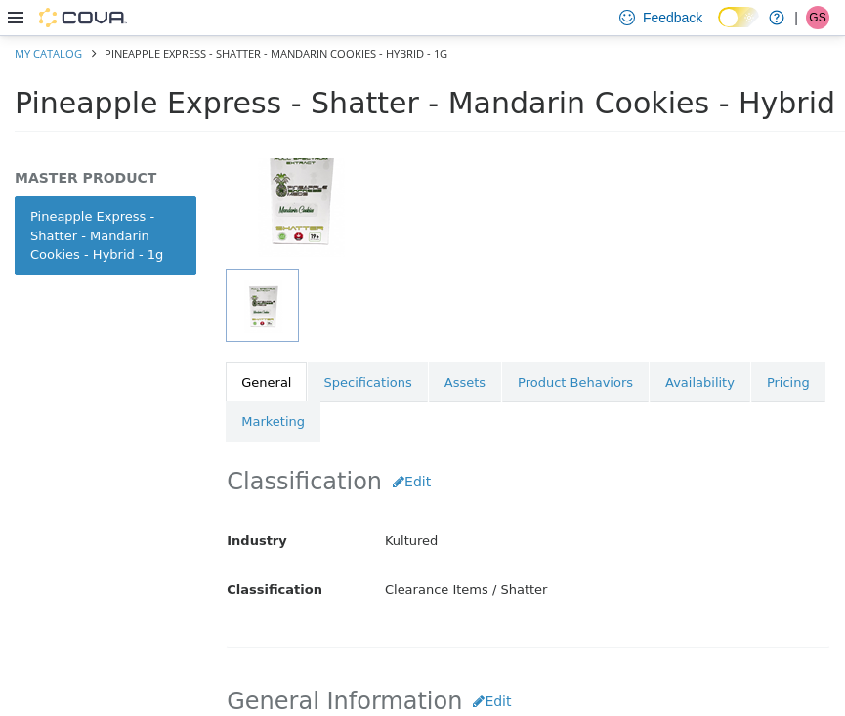
scroll to position [250, 0]
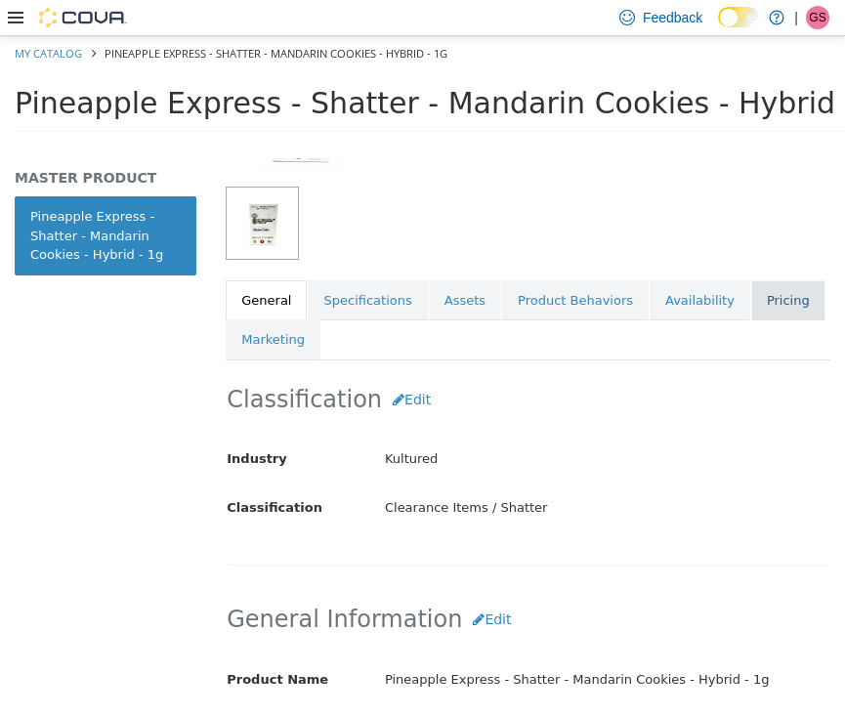
click at [797, 297] on link "Pricing" at bounding box center [788, 299] width 74 height 41
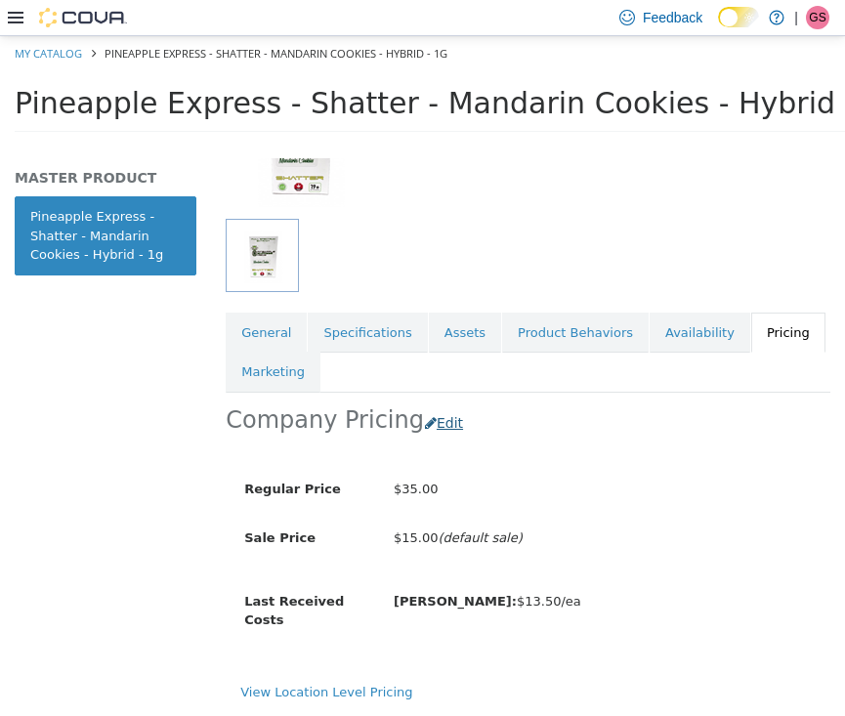
click at [424, 404] on button "Edit" at bounding box center [449, 422] width 50 height 36
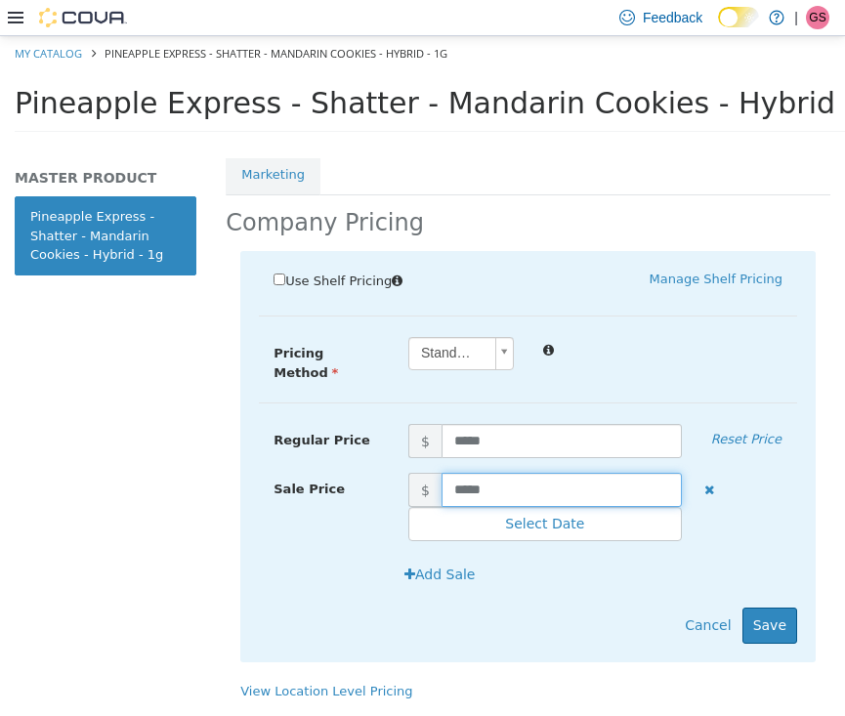
scroll to position [417, 0]
drag, startPoint x: 523, startPoint y: 455, endPoint x: 360, endPoint y: 455, distance: 163.1
click at [360, 472] on div "Sale Price $ ***** Select Date (UTC-4) Toronto" at bounding box center [528, 506] width 538 height 69
drag, startPoint x: 518, startPoint y: 467, endPoint x: 392, endPoint y: 466, distance: 126.0
click at [392, 472] on div "Sale Price $ ***** Select Date (UTC-4) Toronto" at bounding box center [528, 506] width 538 height 69
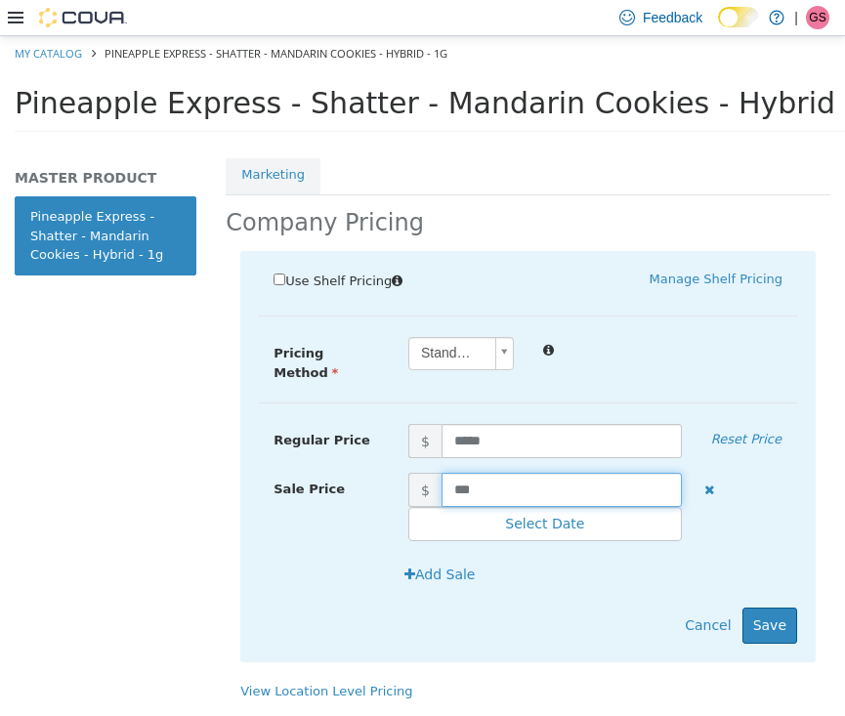
type input "****"
click at [768, 606] on button "Save" at bounding box center [769, 624] width 55 height 36
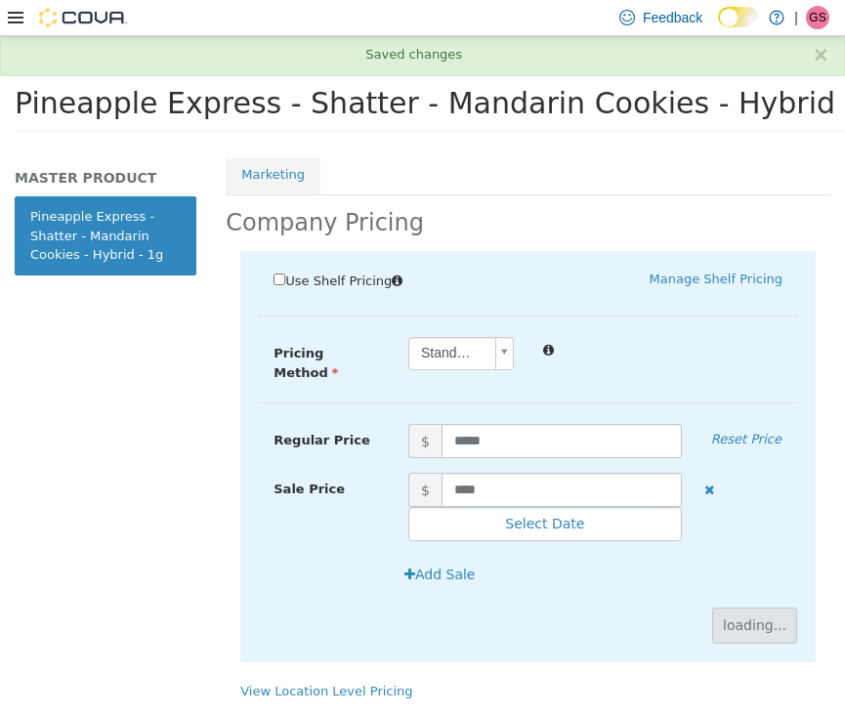
scroll to position [223, 0]
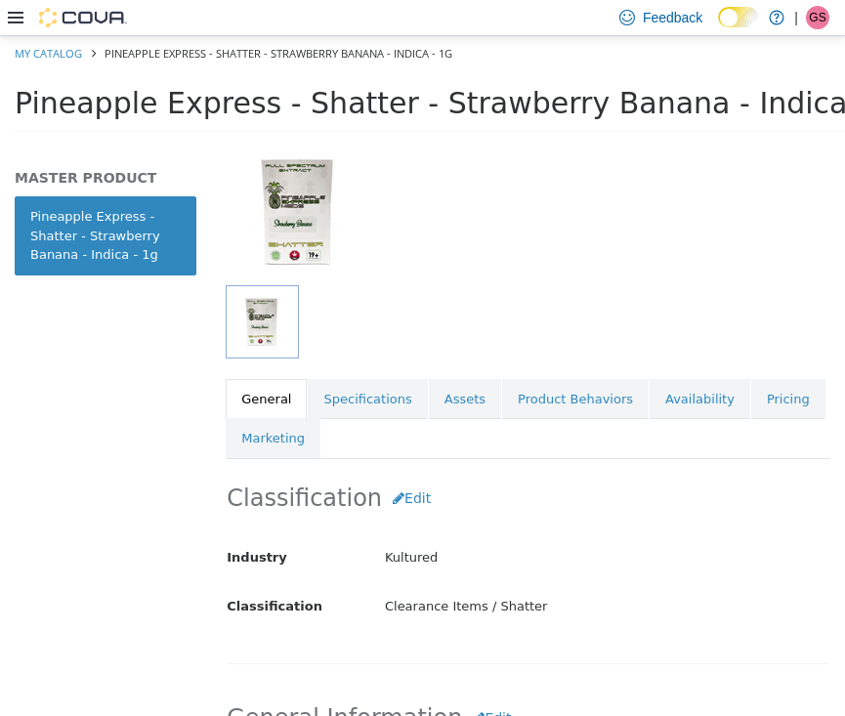
scroll to position [225, 0]
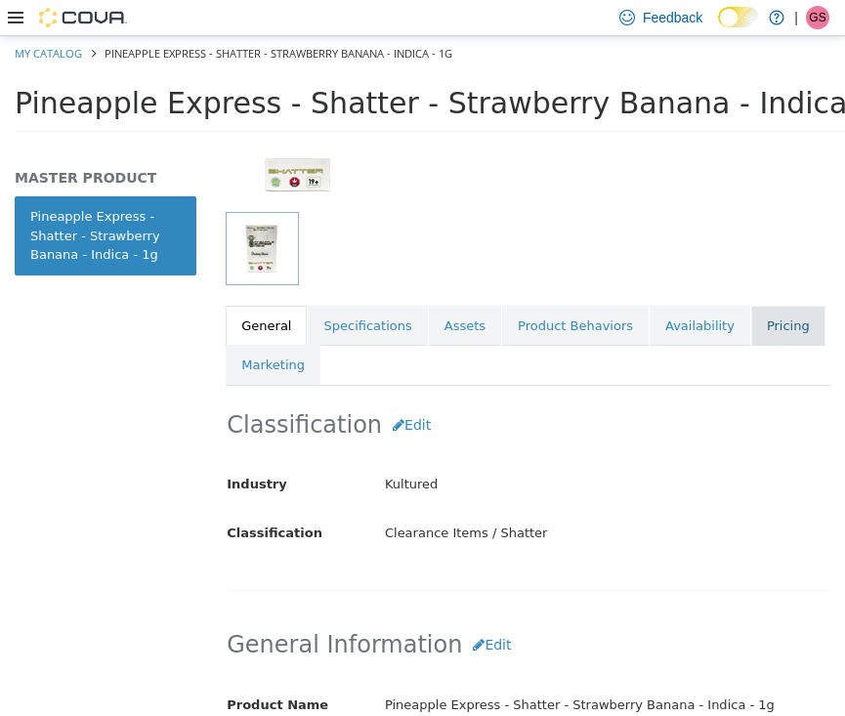
click at [773, 318] on link "Pricing" at bounding box center [788, 325] width 74 height 41
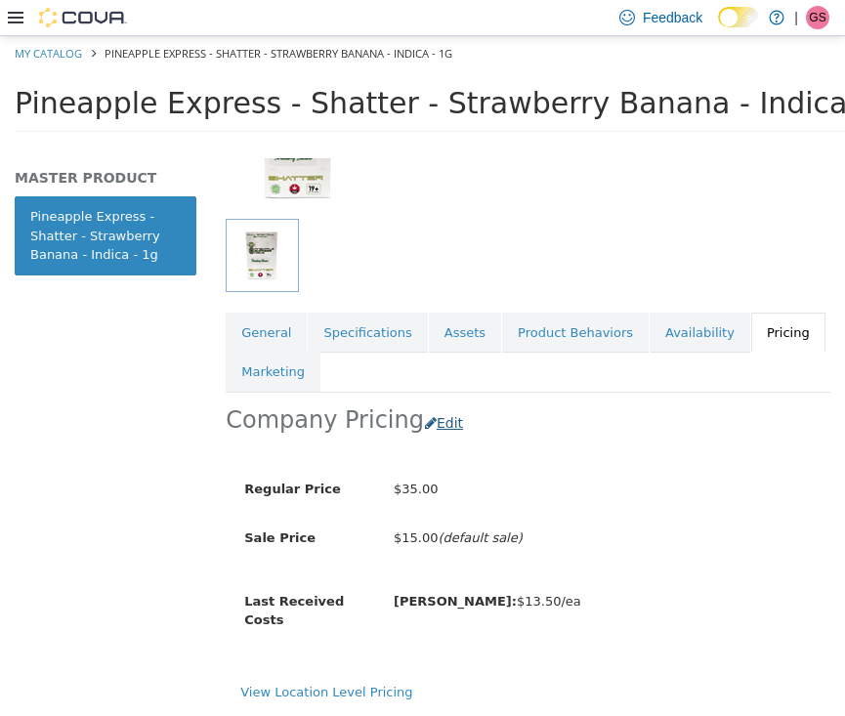
click at [424, 404] on button "Edit" at bounding box center [449, 422] width 50 height 36
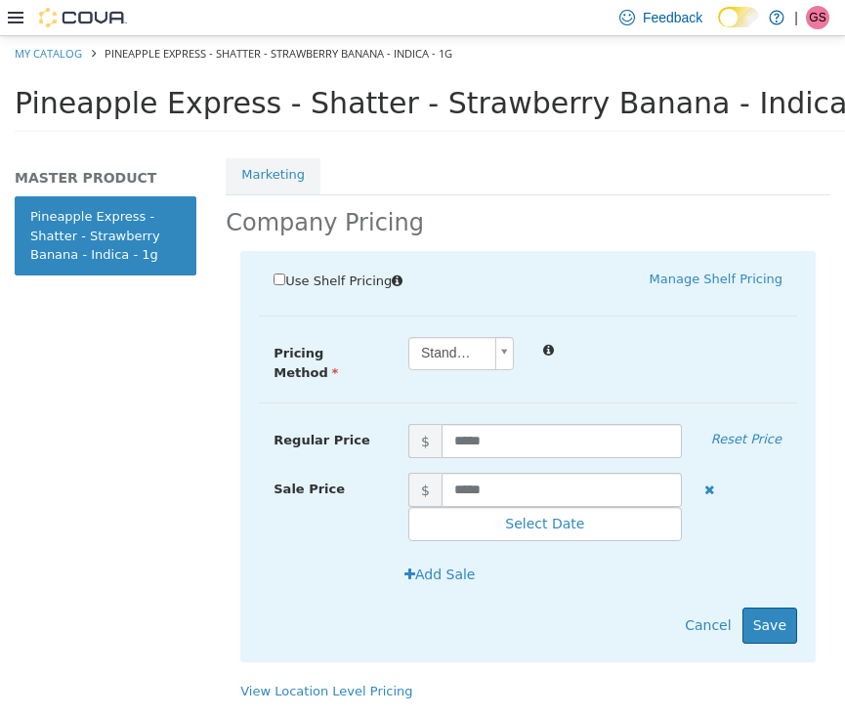
scroll to position [417, 0]
drag, startPoint x: 503, startPoint y: 471, endPoint x: 395, endPoint y: 471, distance: 108.4
click at [395, 472] on span "$ *****" at bounding box center [545, 489] width 303 height 34
type input "****"
click at [771, 606] on button "Save" at bounding box center [769, 624] width 55 height 36
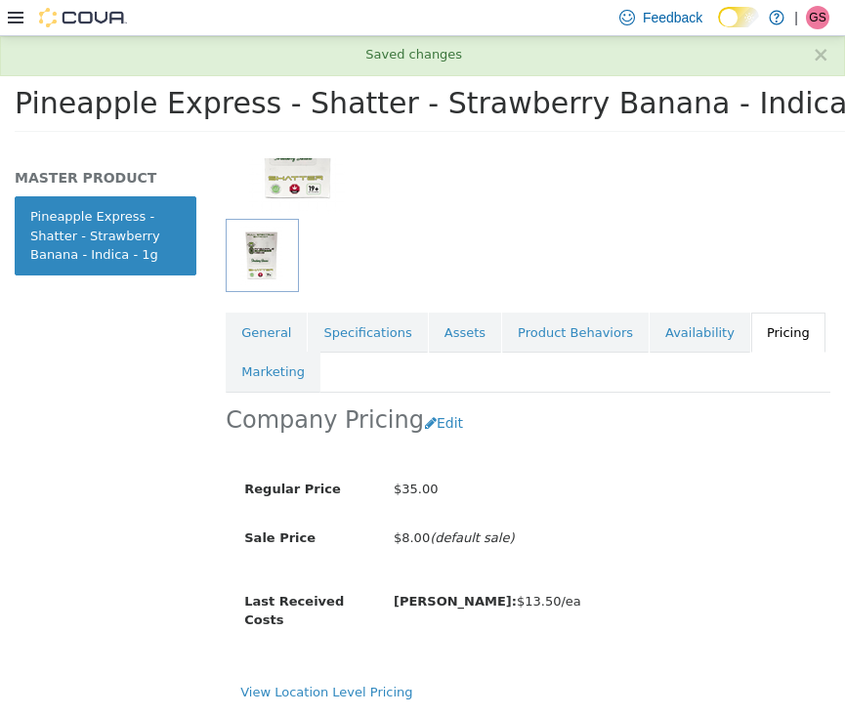
scroll to position [132, 0]
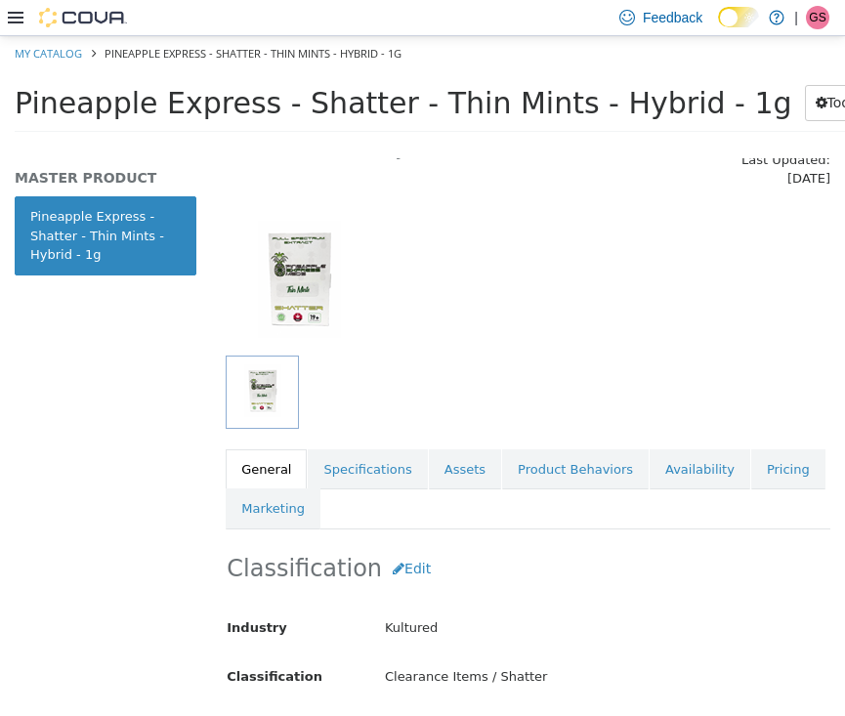
scroll to position [118, 0]
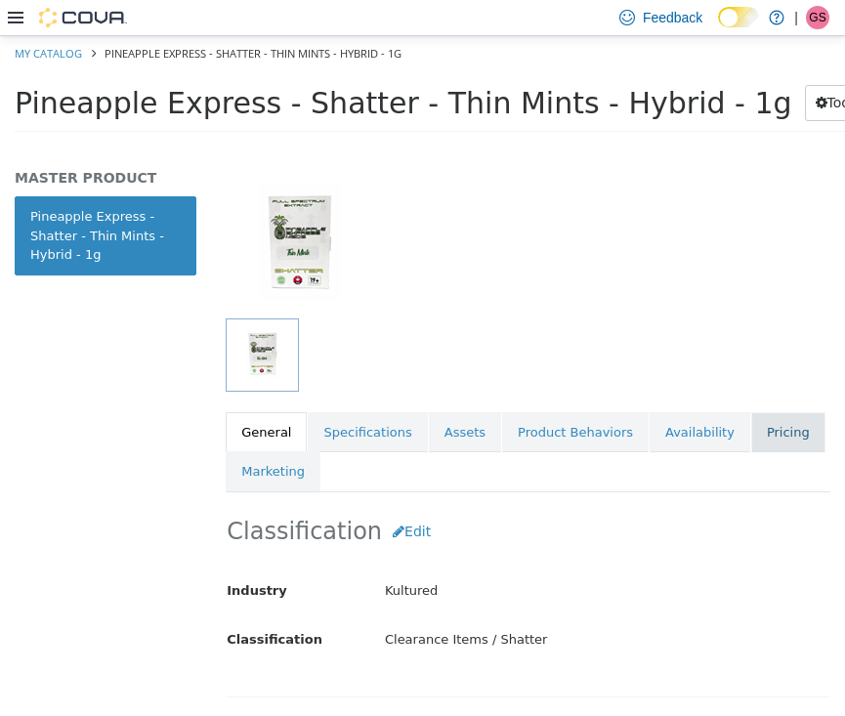
click at [751, 422] on link "Pricing" at bounding box center [788, 431] width 74 height 41
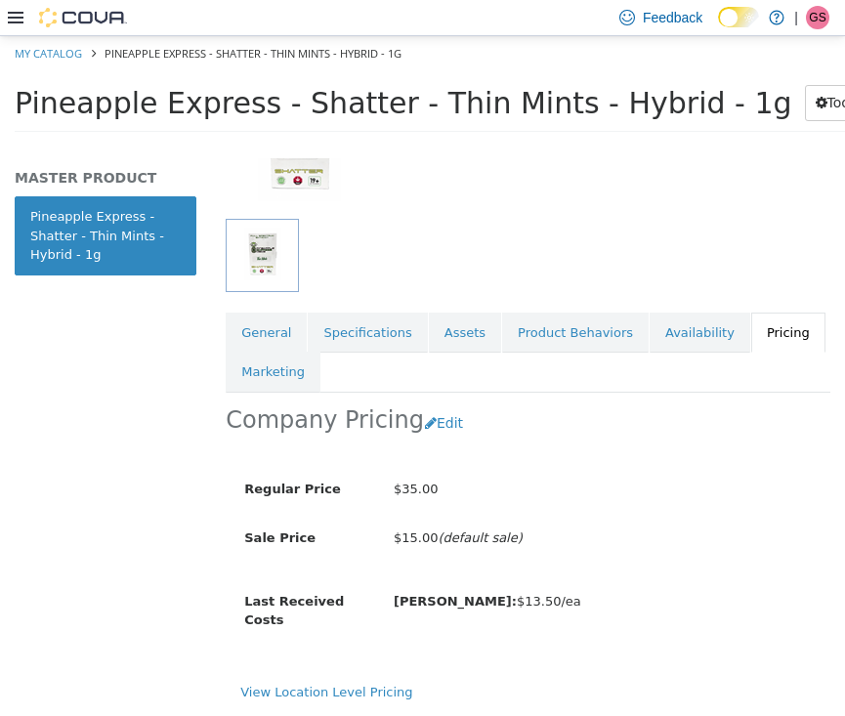
scroll to position [223, 0]
click at [435, 404] on button "Edit" at bounding box center [449, 422] width 50 height 36
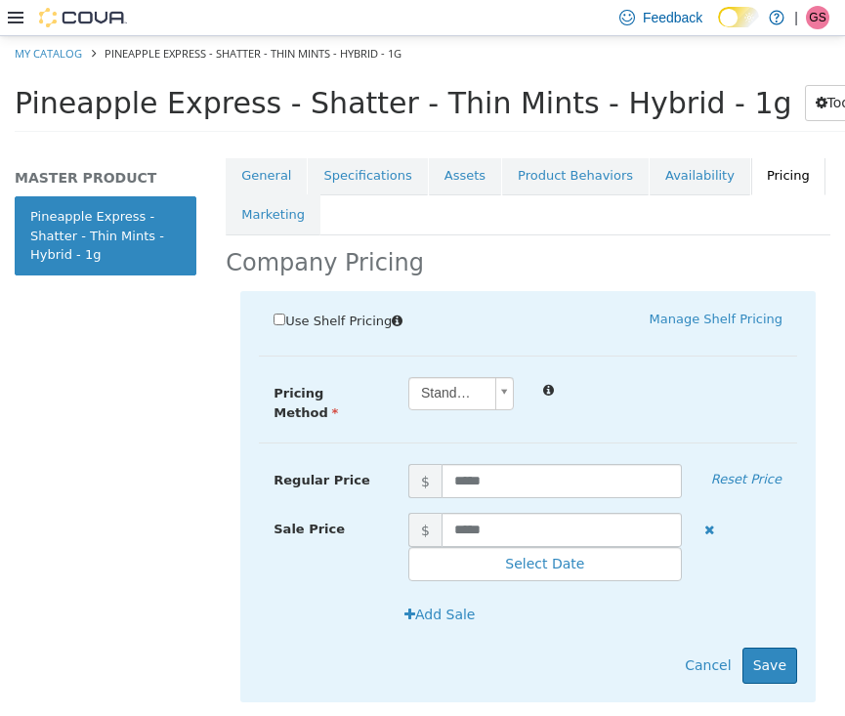
scroll to position [378, 0]
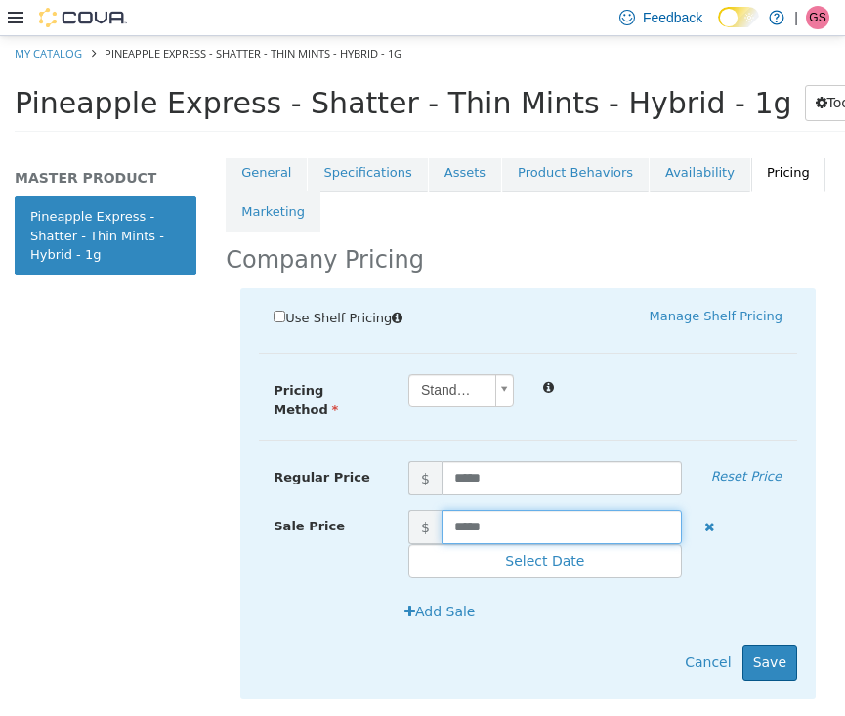
drag, startPoint x: 536, startPoint y: 506, endPoint x: 370, endPoint y: 506, distance: 166.0
click at [370, 509] on div "Sale Price $ ***** Select Date (UTC-4) [GEOGRAPHIC_DATA]" at bounding box center [528, 543] width 538 height 69
type input "****"
click at [766, 644] on button "Save" at bounding box center [769, 662] width 55 height 36
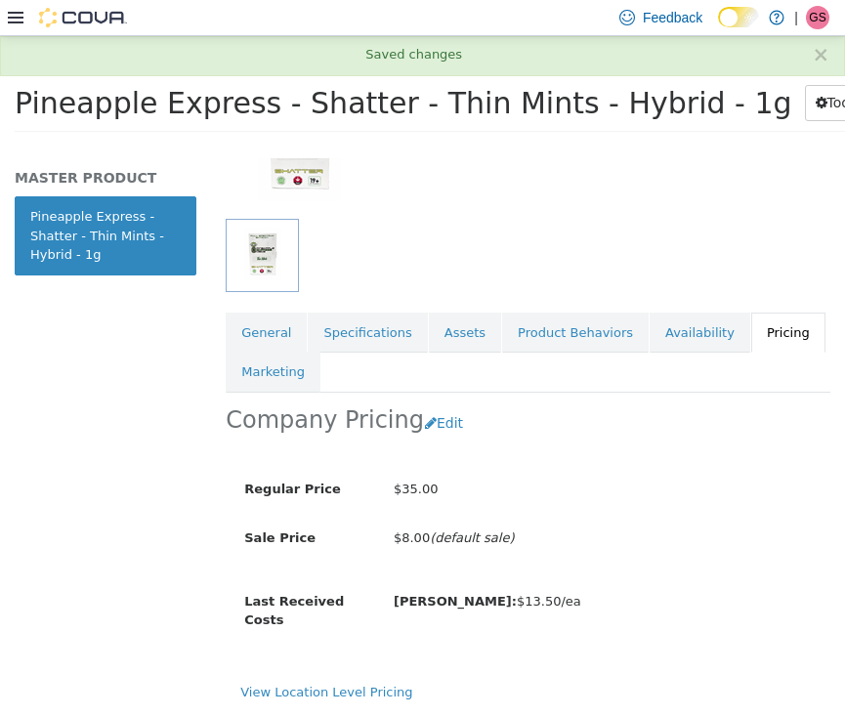
scroll to position [223, 0]
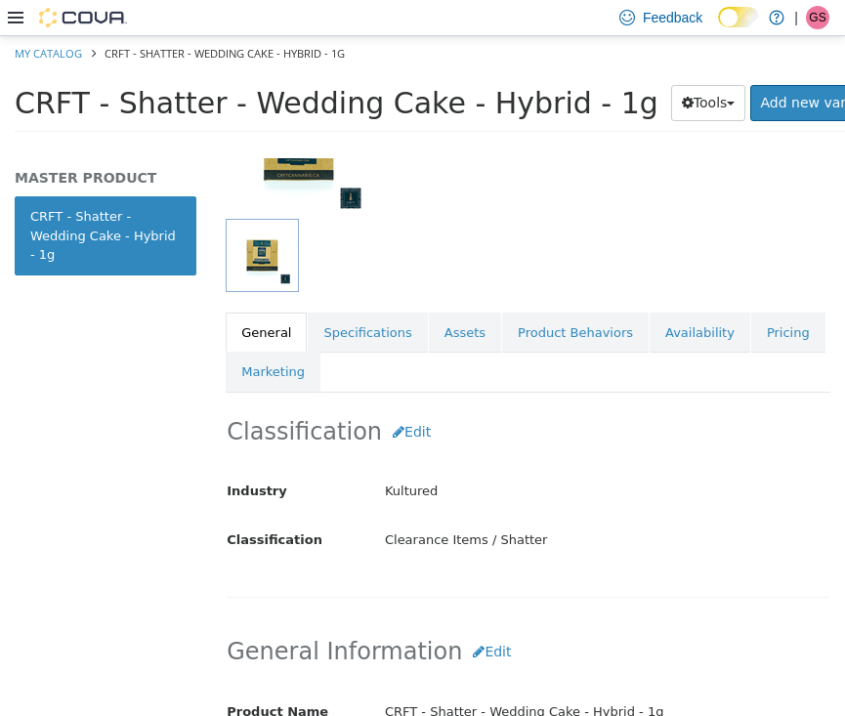
scroll to position [251, 0]
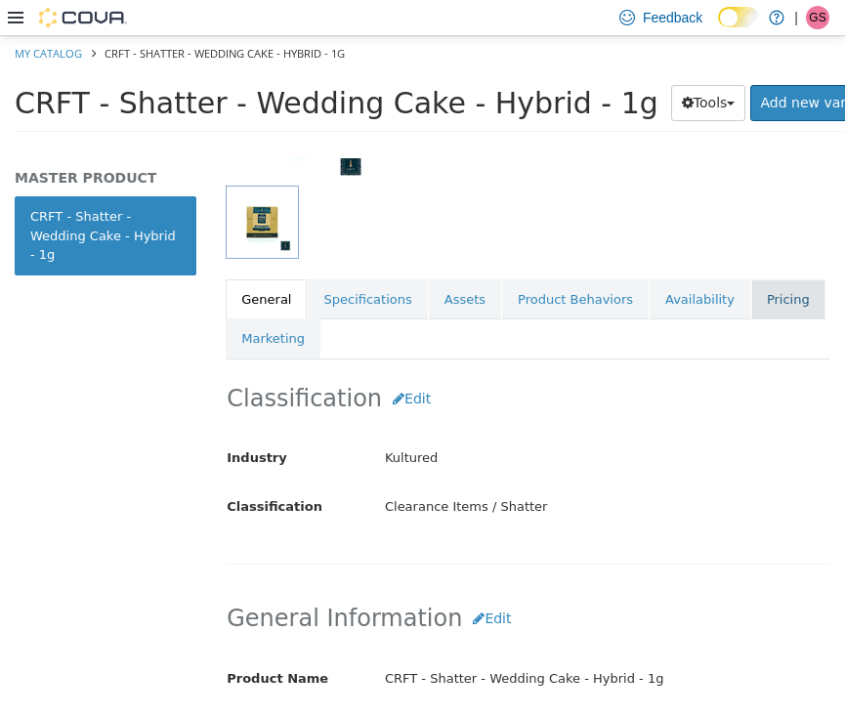
click at [780, 282] on link "Pricing" at bounding box center [788, 298] width 74 height 41
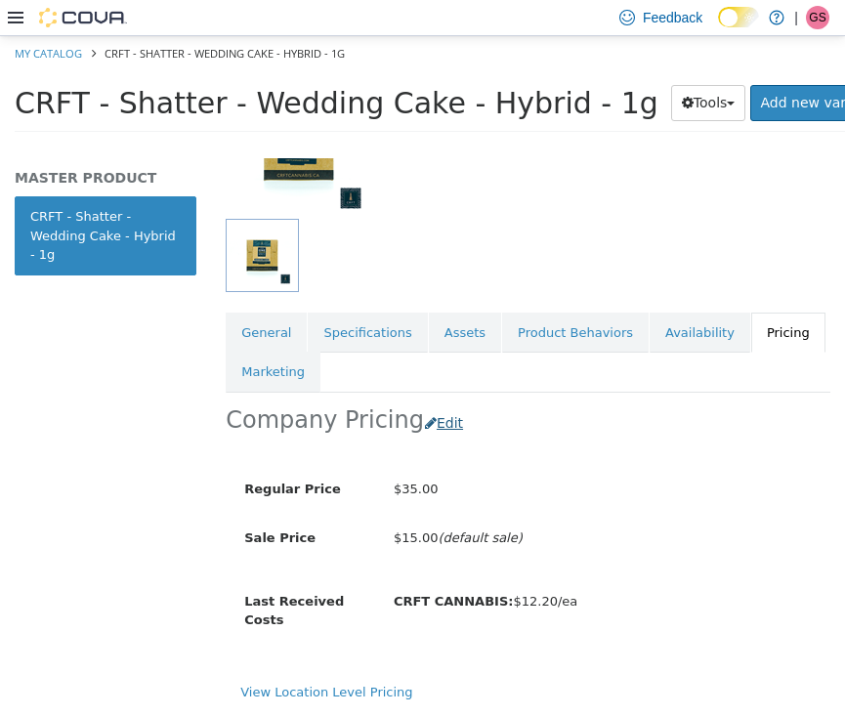
click at [425, 404] on button "Edit" at bounding box center [449, 422] width 50 height 36
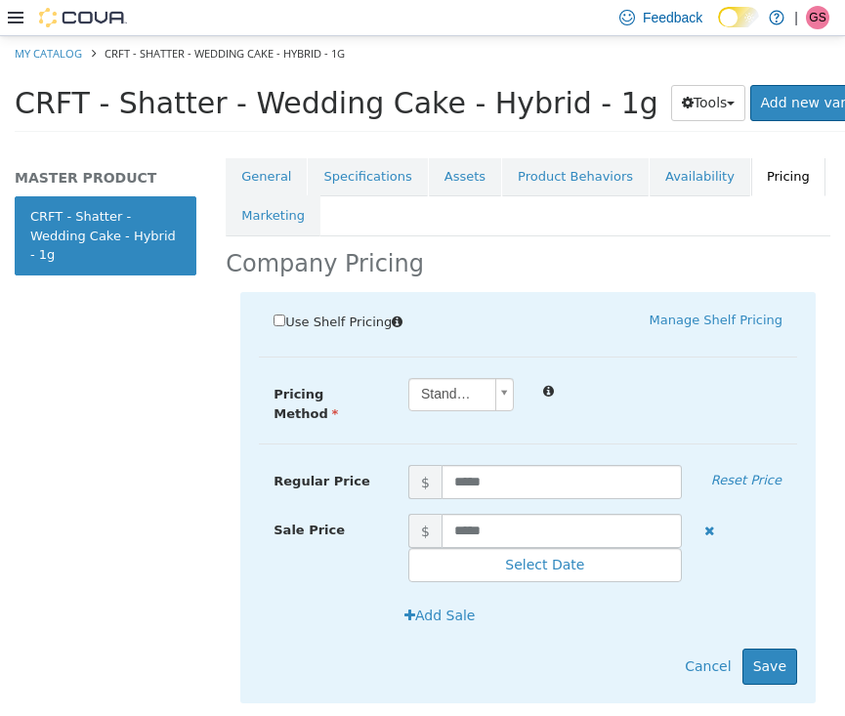
scroll to position [404, 0]
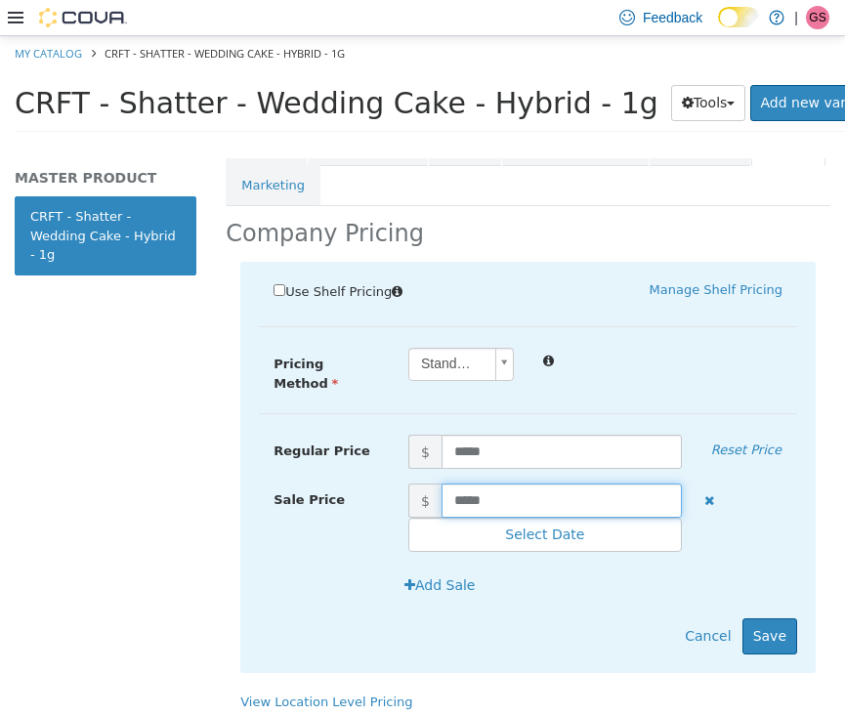
drag, startPoint x: 505, startPoint y: 477, endPoint x: 386, endPoint y: 477, distance: 119.1
click at [386, 482] on div "Sale Price $ ***** Select Date (UTC-4) [GEOGRAPHIC_DATA]" at bounding box center [528, 516] width 538 height 69
type input "****"
click at [799, 616] on div "Use Shelf Pricing    Manage Shelf Pricing Shelf Price Select a Shelf Price Shel…" at bounding box center [527, 467] width 575 height 412
click at [776, 617] on button "Save" at bounding box center [769, 635] width 55 height 36
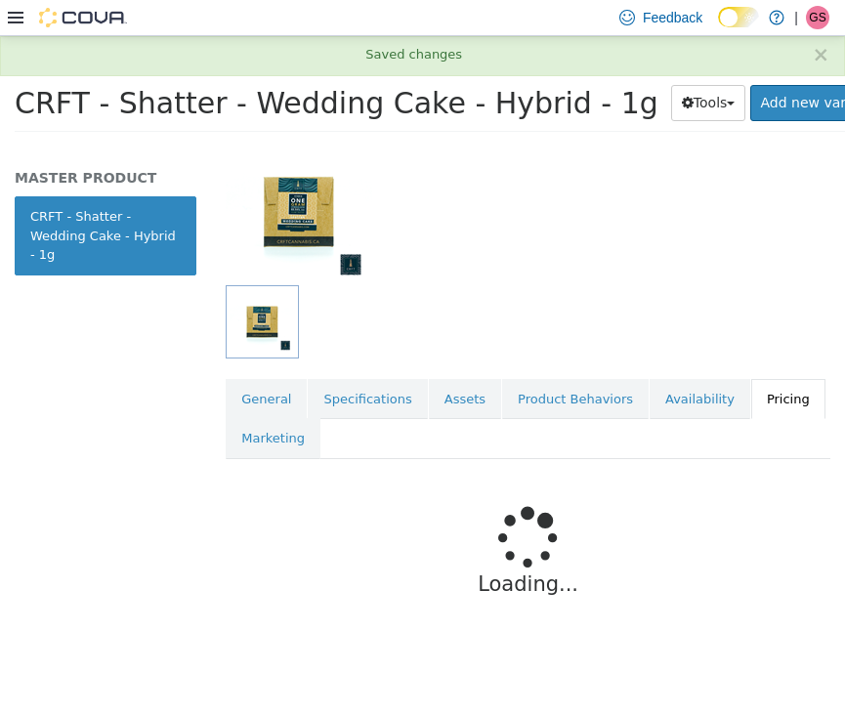
scroll to position [132, 0]
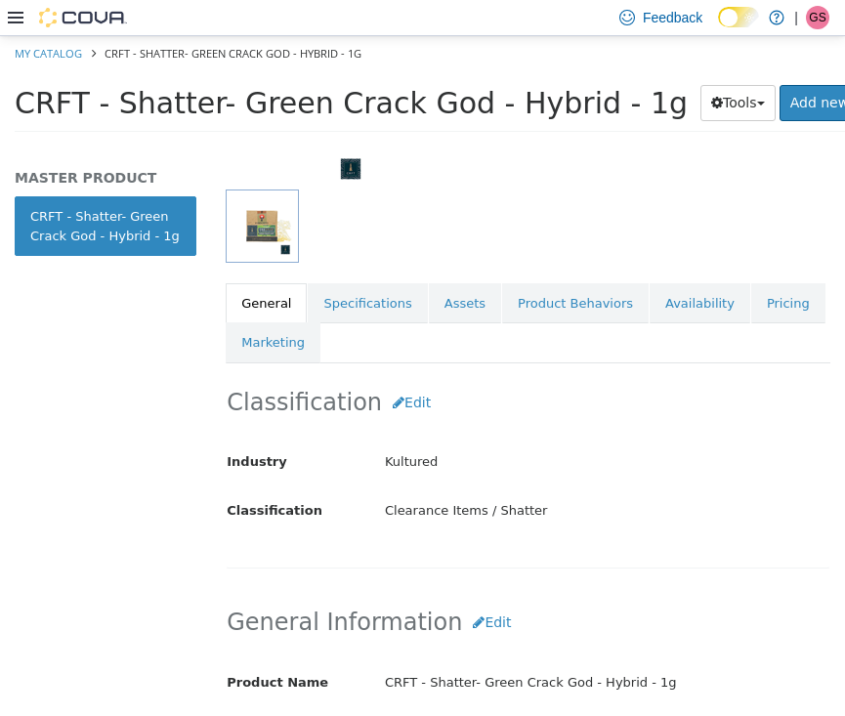
scroll to position [296, 0]
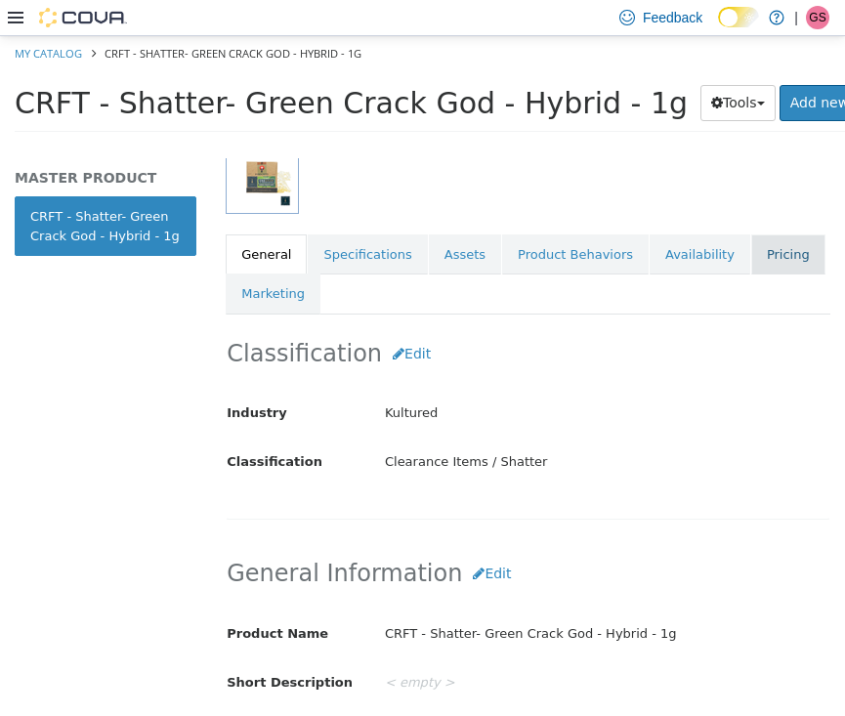
click at [759, 239] on link "Pricing" at bounding box center [788, 253] width 74 height 41
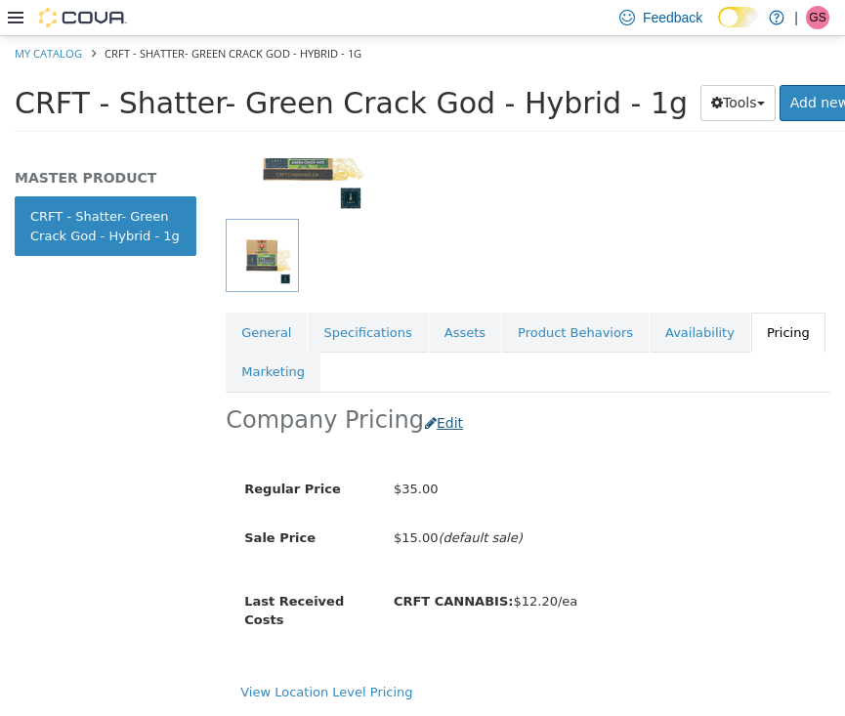
click at [435, 404] on button "Edit" at bounding box center [449, 422] width 50 height 36
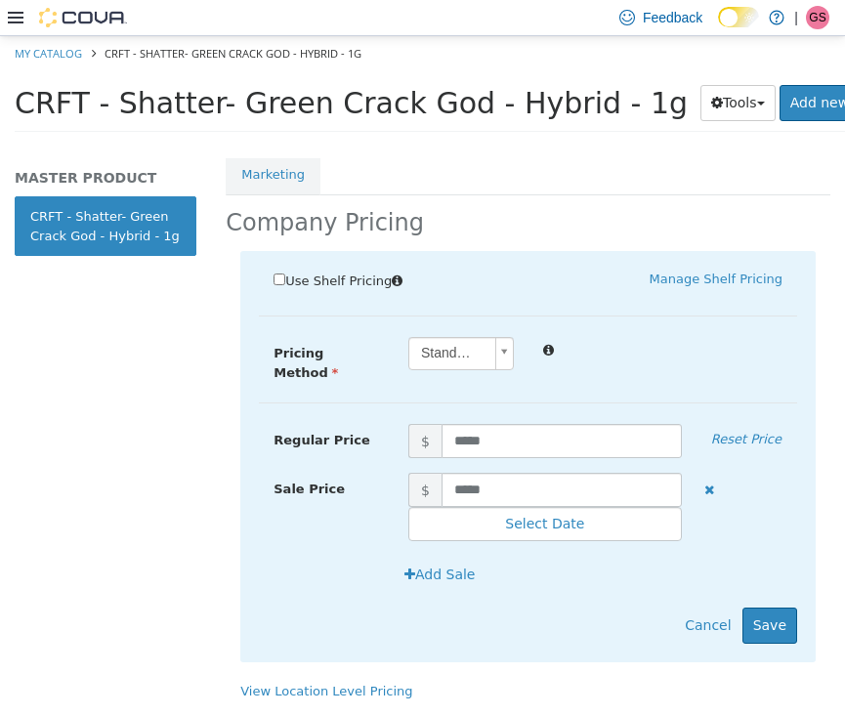
scroll to position [417, 0]
drag, startPoint x: 523, startPoint y: 460, endPoint x: 361, endPoint y: 460, distance: 162.1
click at [361, 472] on div "Sale Price $ ***** Select Date (UTC-4) Toronto" at bounding box center [528, 506] width 538 height 69
type input "****"
click at [753, 606] on button "Save" at bounding box center [769, 624] width 55 height 36
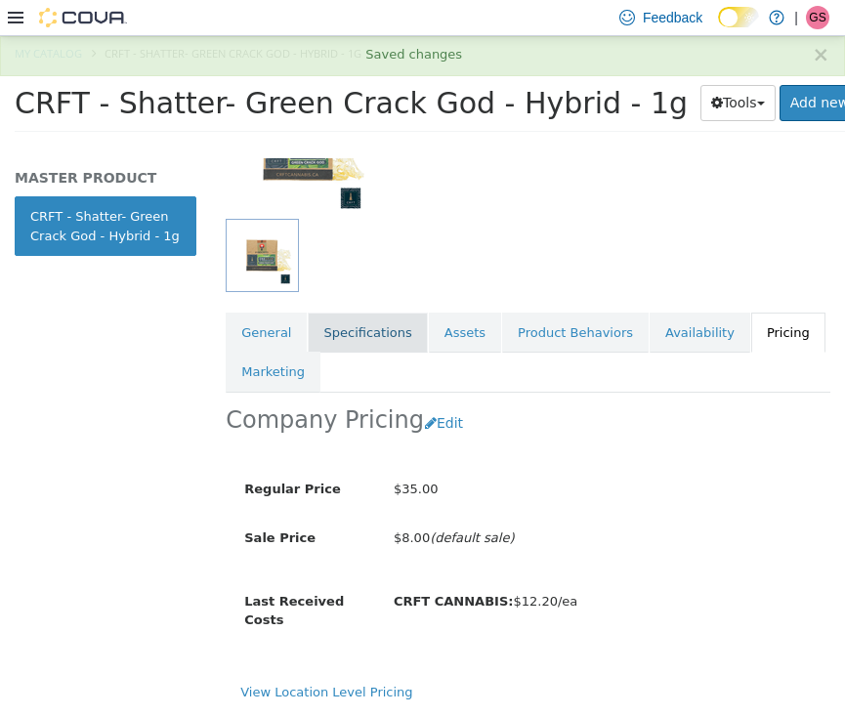
scroll to position [165, 0]
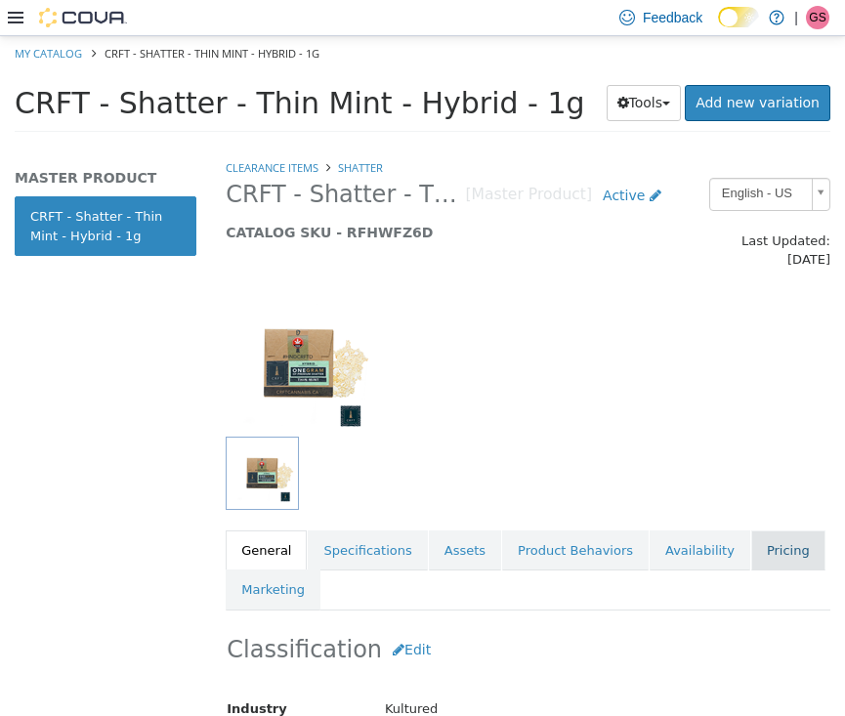
click at [764, 539] on link "Pricing" at bounding box center [788, 549] width 74 height 41
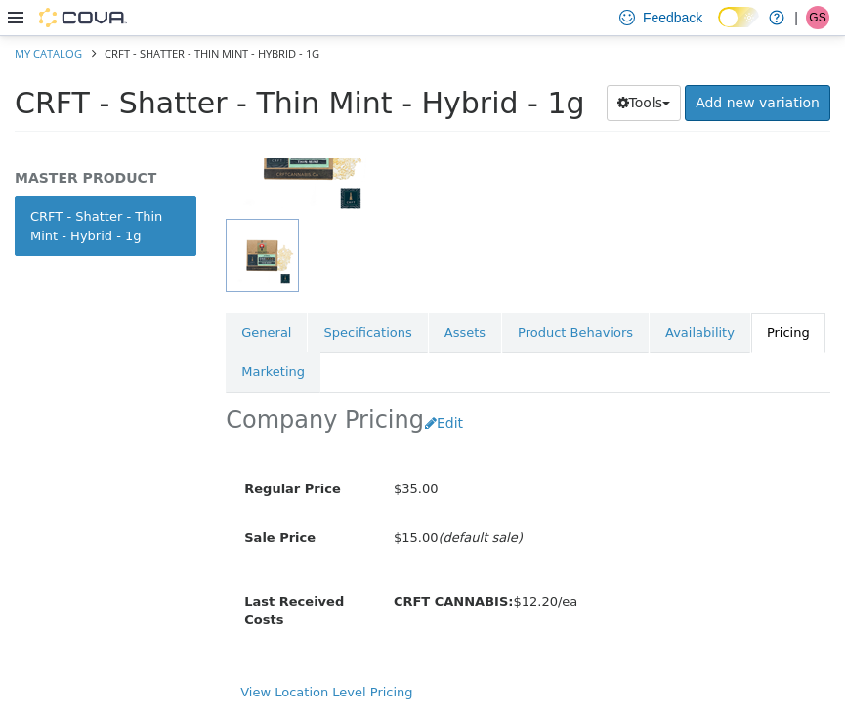
scroll to position [223, 0]
click at [442, 404] on button "Edit" at bounding box center [449, 422] width 50 height 36
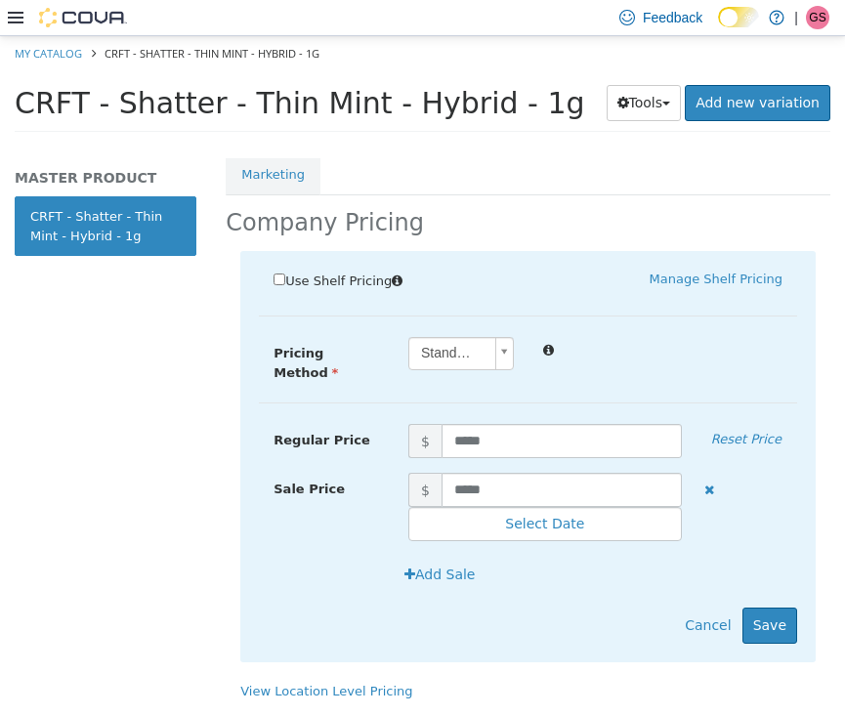
scroll to position [417, 0]
drag, startPoint x: 529, startPoint y: 466, endPoint x: 380, endPoint y: 463, distance: 149.4
click at [380, 472] on div "Sale Price $ ***** Select Date (UTC-4) [GEOGRAPHIC_DATA]" at bounding box center [528, 506] width 538 height 69
type input "****"
click at [767, 606] on button "Save" at bounding box center [769, 624] width 55 height 36
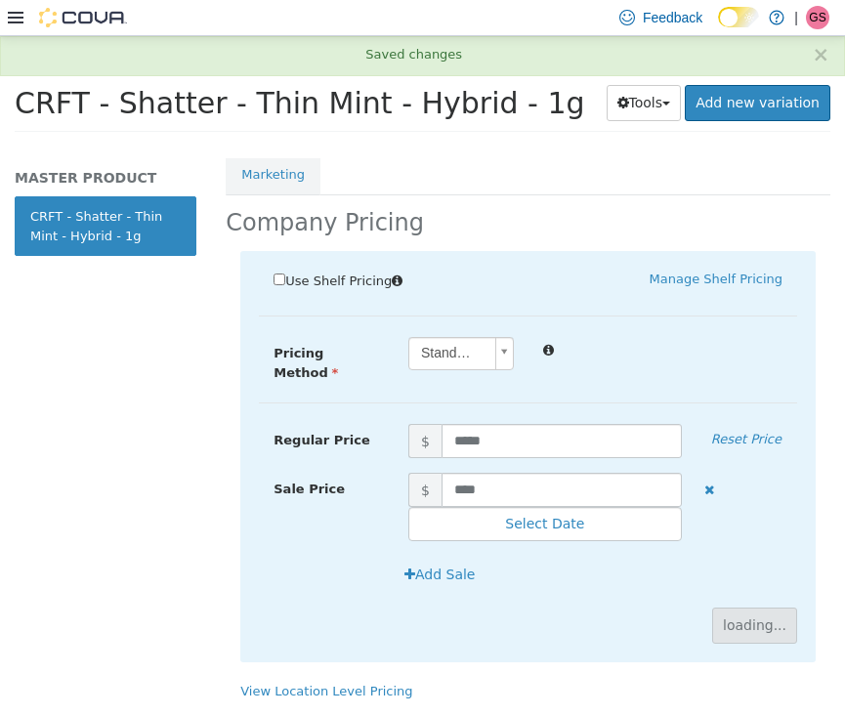
scroll to position [132, 0]
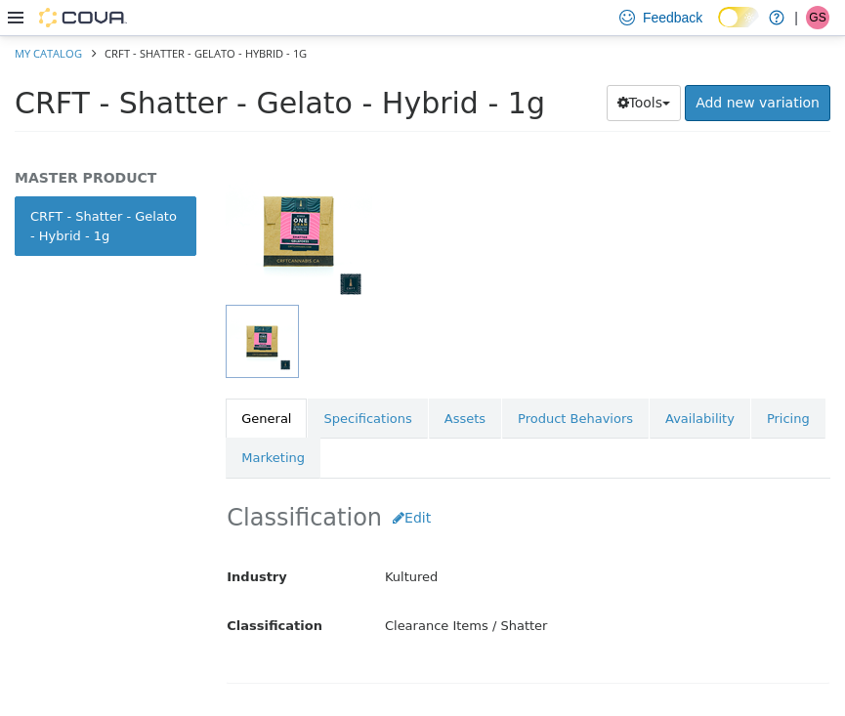
scroll to position [189, 0]
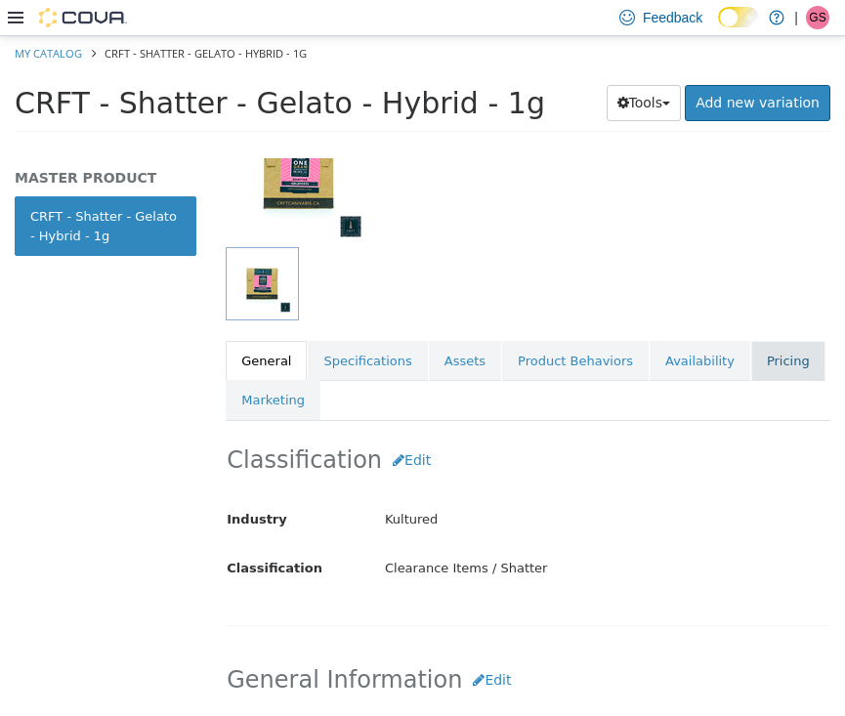
click at [771, 349] on link "Pricing" at bounding box center [788, 360] width 74 height 41
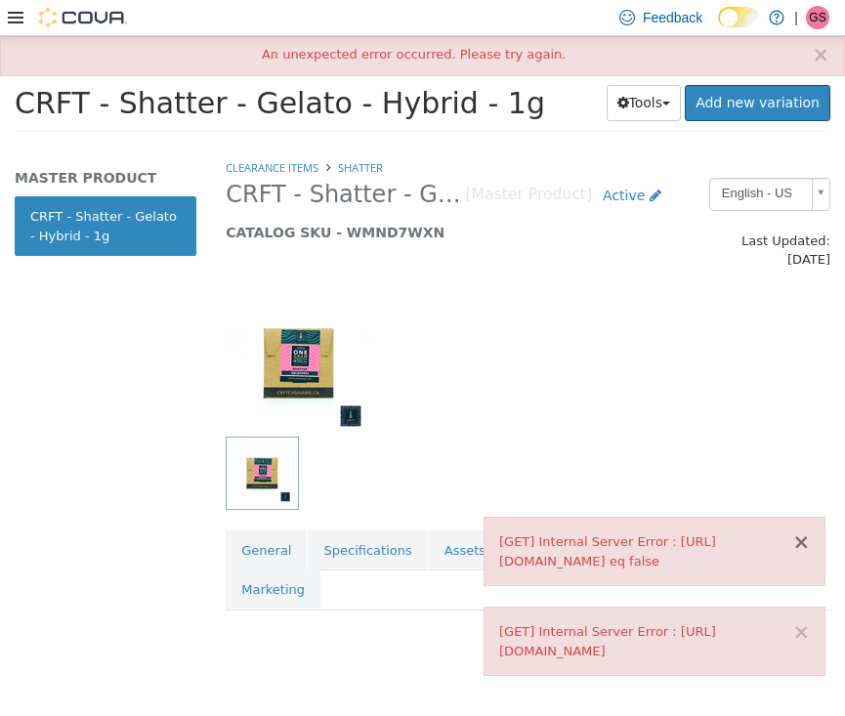
click at [803, 531] on button "×" at bounding box center [801, 541] width 18 height 21
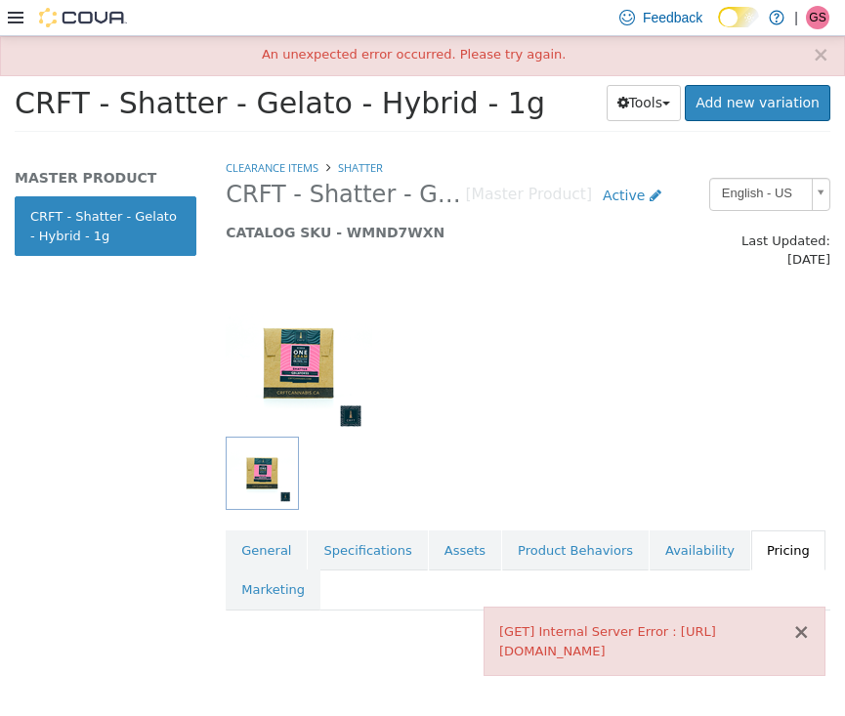
click at [802, 634] on button "×" at bounding box center [801, 631] width 18 height 21
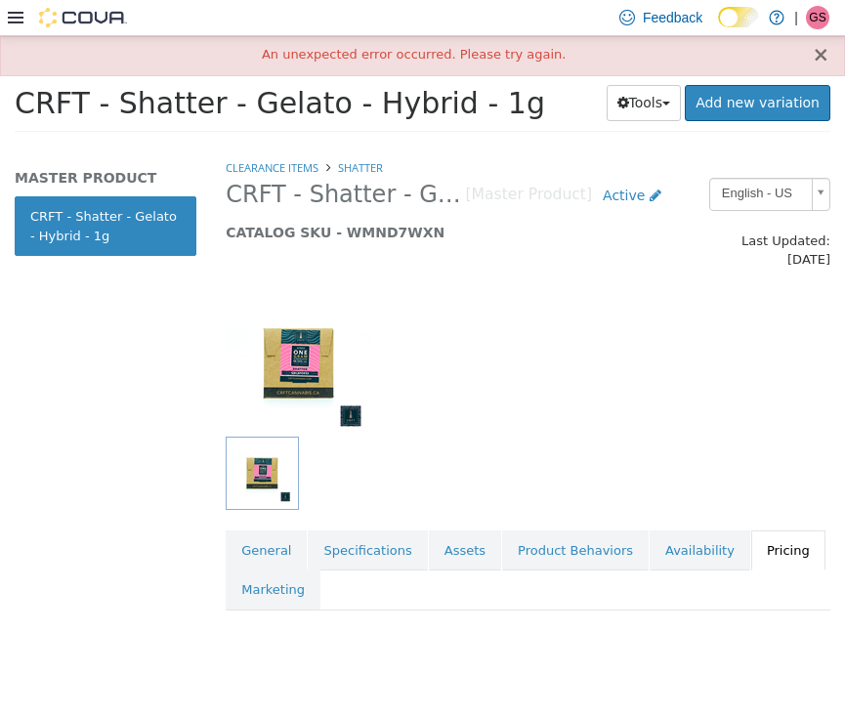
click at [824, 55] on button "×" at bounding box center [821, 54] width 18 height 21
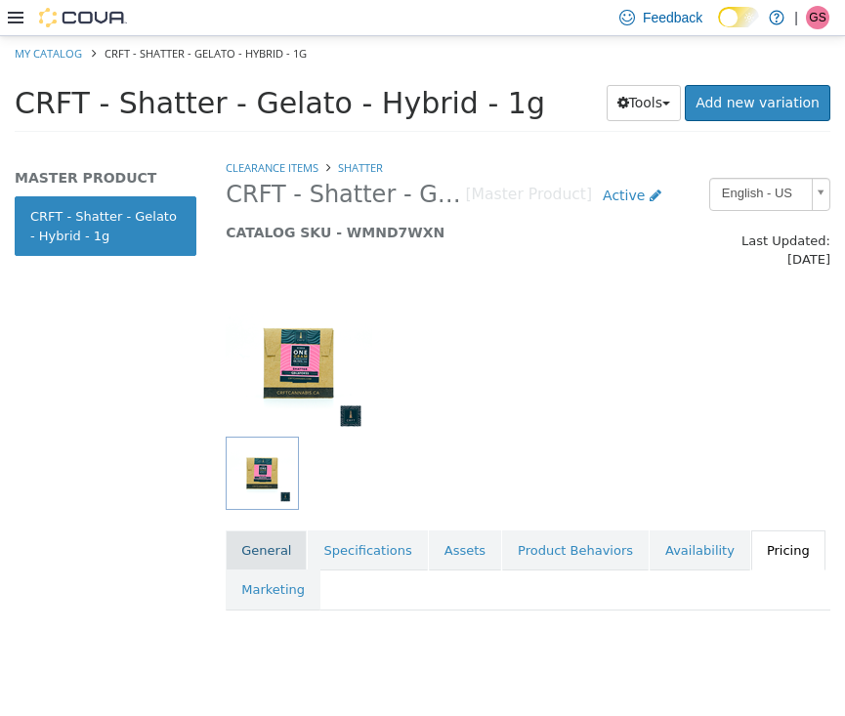
click at [255, 529] on link "General" at bounding box center [266, 549] width 81 height 41
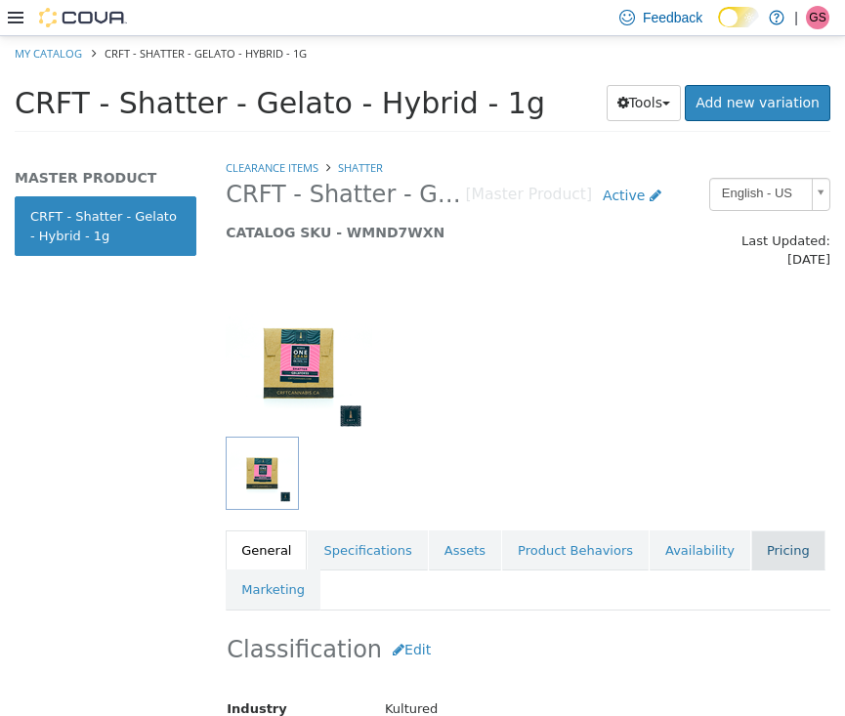
click at [767, 543] on link "Pricing" at bounding box center [788, 549] width 74 height 41
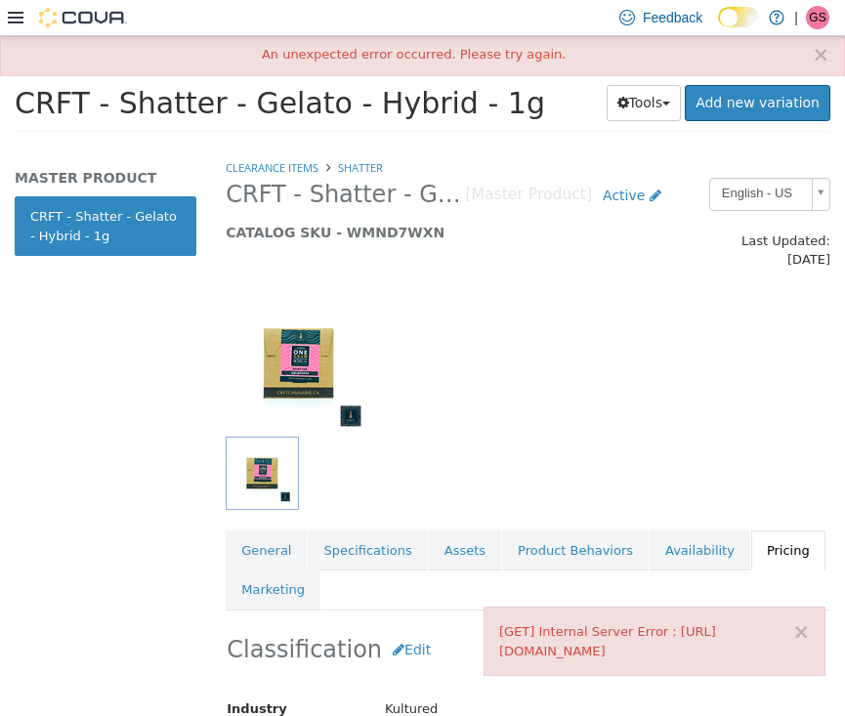
click at [767, 543] on link "Pricing" at bounding box center [788, 549] width 74 height 41
click at [801, 627] on button "×" at bounding box center [801, 631] width 18 height 21
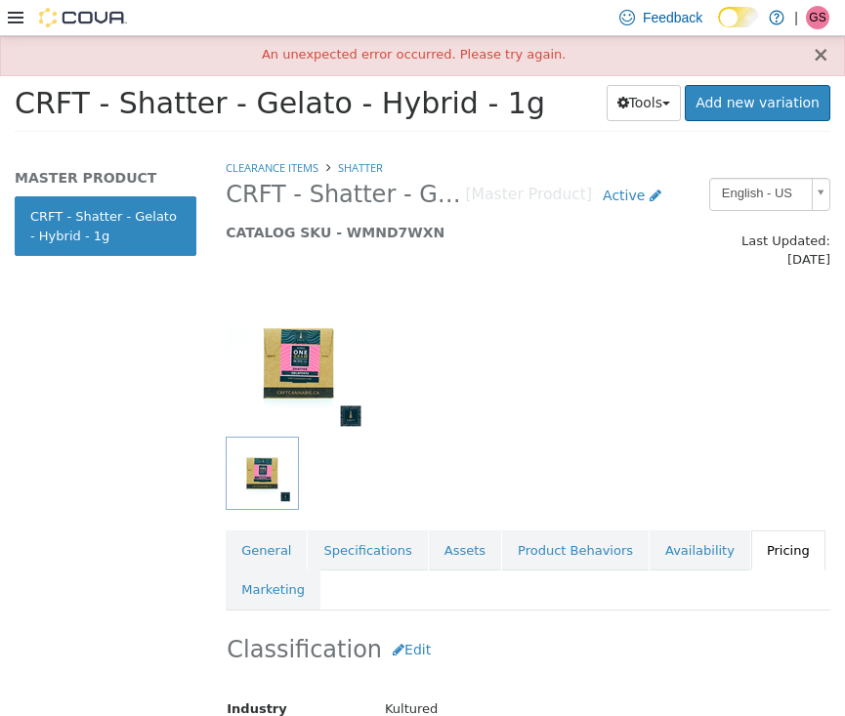
click at [822, 50] on button "×" at bounding box center [821, 54] width 18 height 21
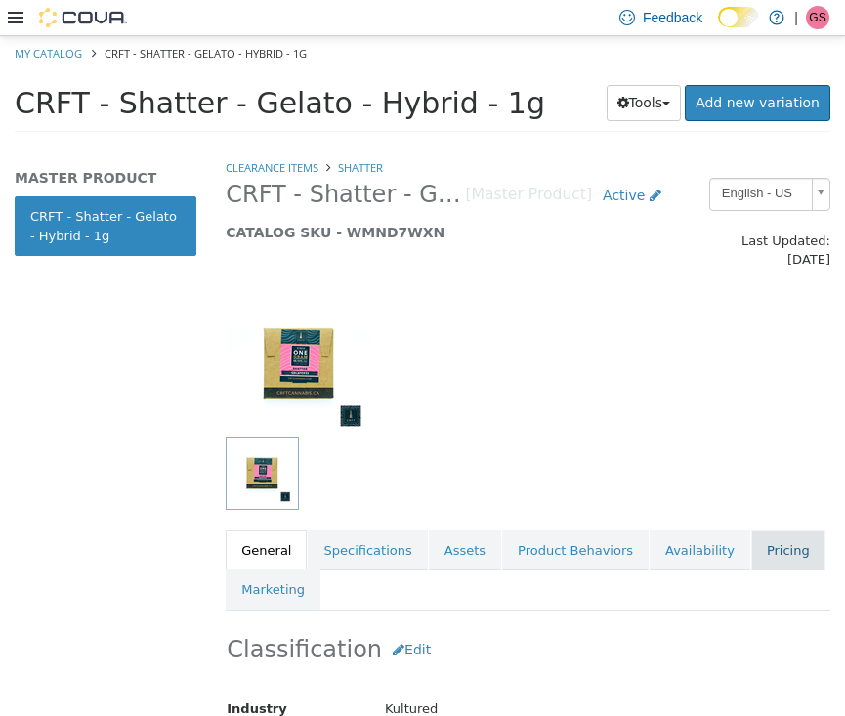
click at [755, 529] on link "Pricing" at bounding box center [788, 549] width 74 height 41
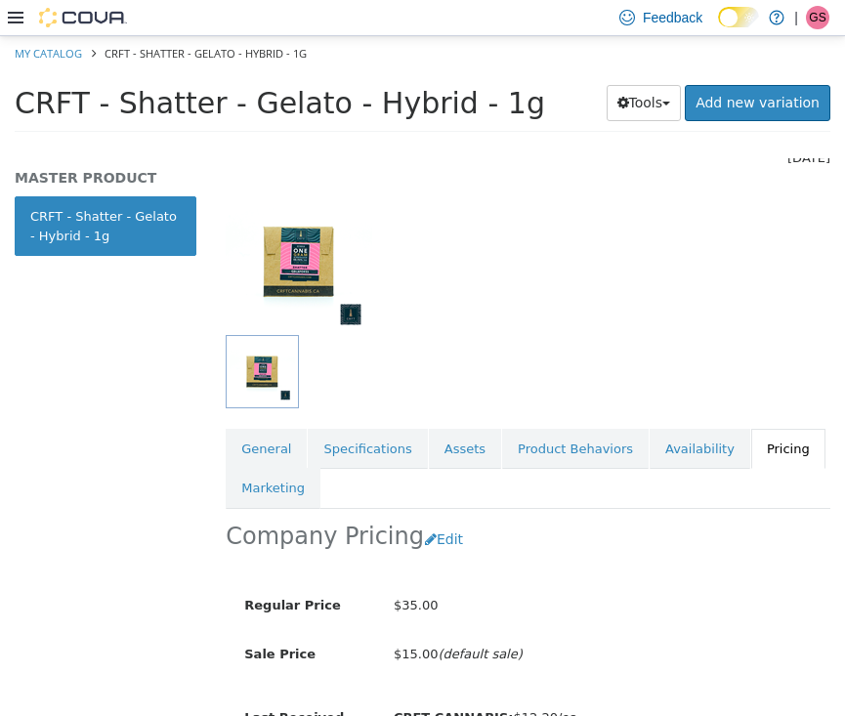
scroll to position [105, 0]
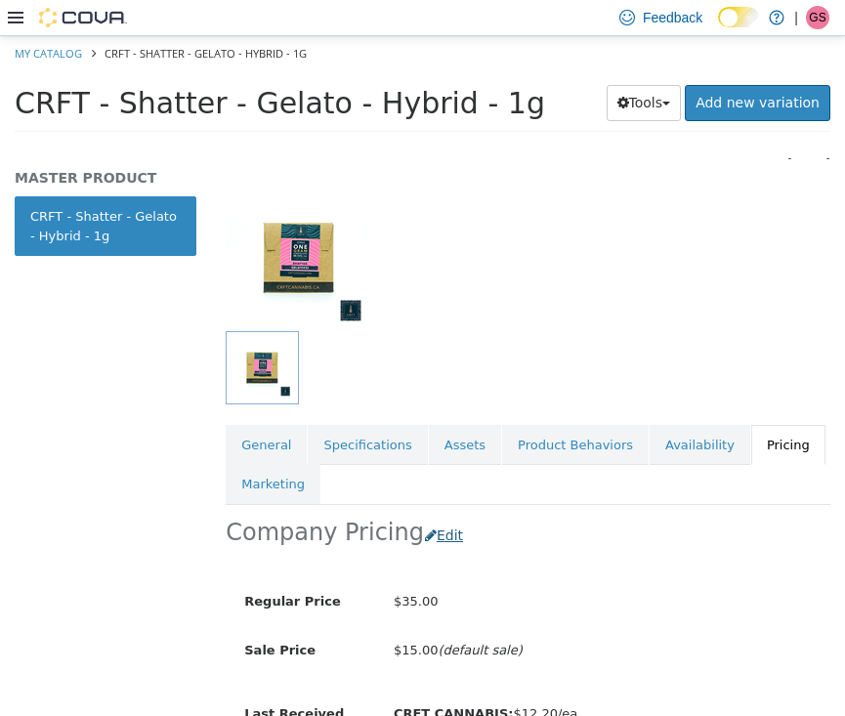
click at [429, 517] on button "Edit" at bounding box center [449, 535] width 50 height 36
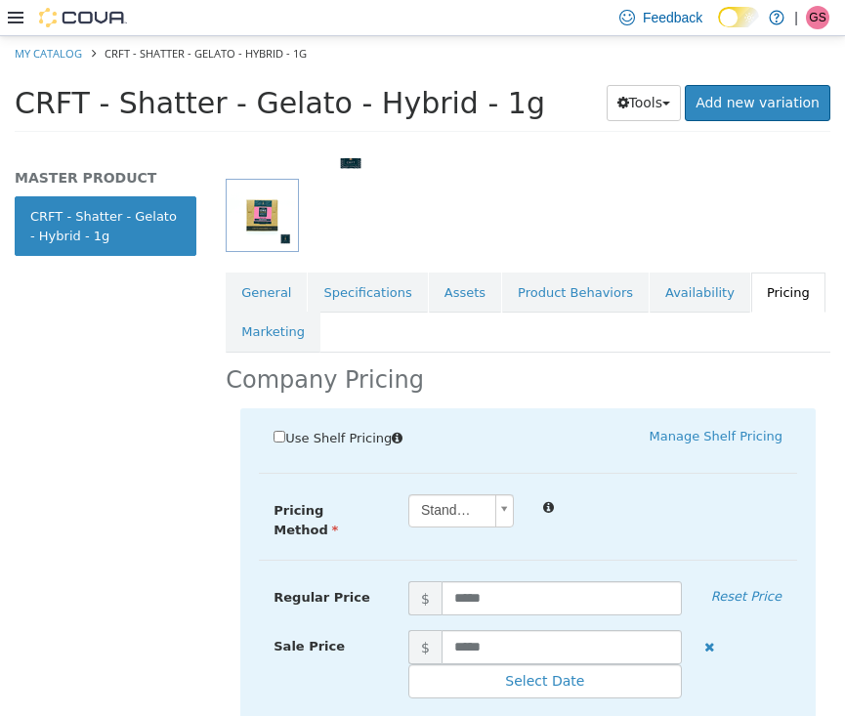
scroll to position [343, 0]
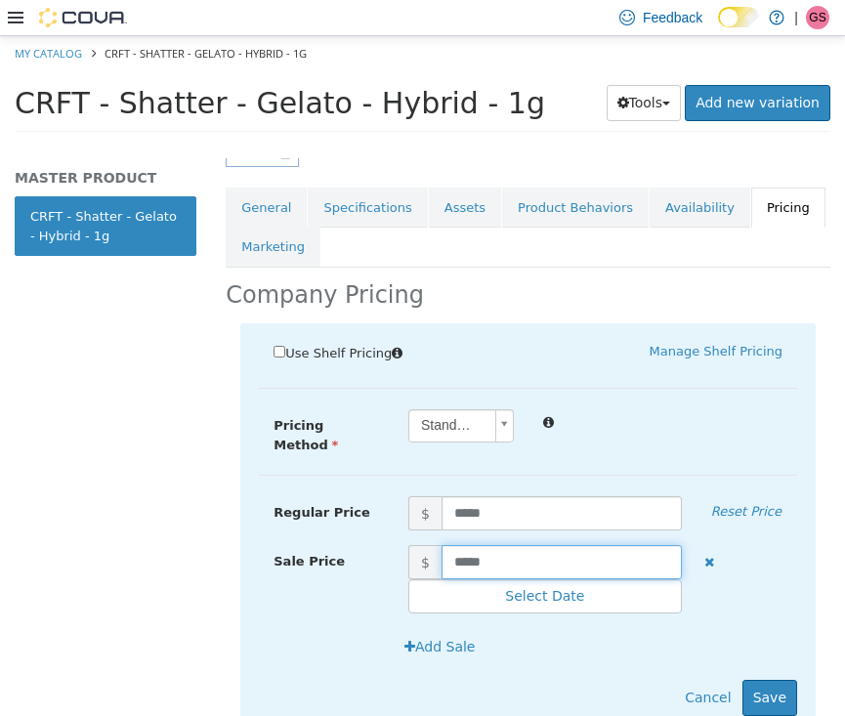
drag, startPoint x: 527, startPoint y: 537, endPoint x: 372, endPoint y: 537, distance: 155.3
click at [372, 544] on div "Sale Price $ ***** Select Date (UTC-4) [GEOGRAPHIC_DATA]" at bounding box center [528, 578] width 538 height 69
type input "****"
click at [781, 679] on button "Save" at bounding box center [769, 697] width 55 height 36
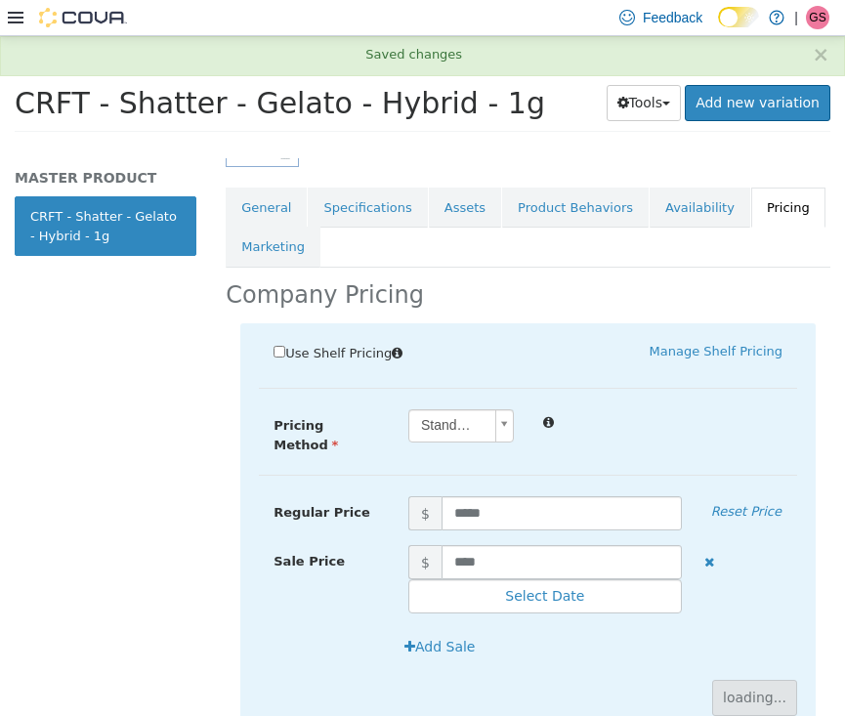
scroll to position [132, 0]
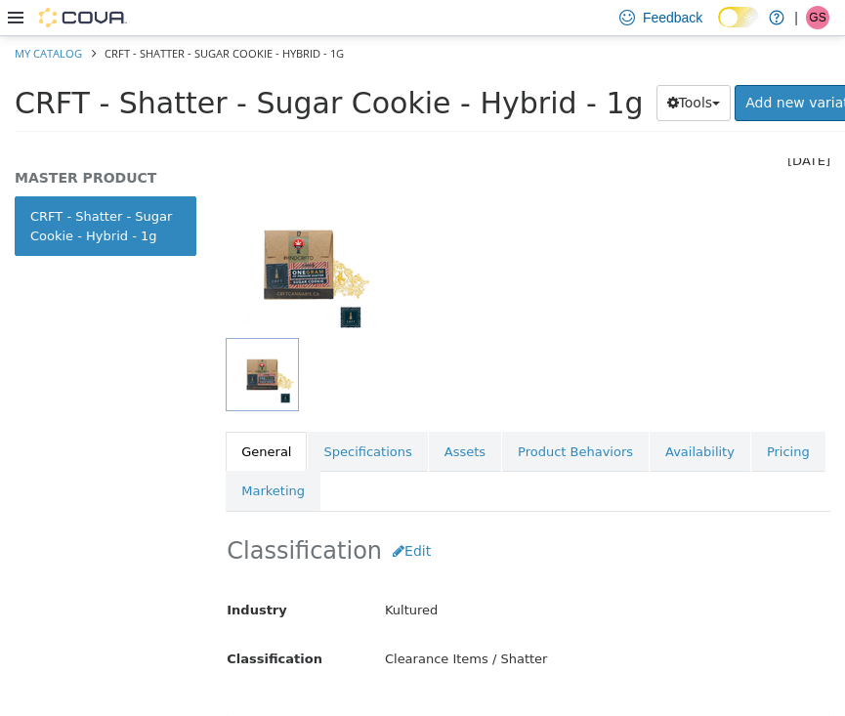
scroll to position [136, 0]
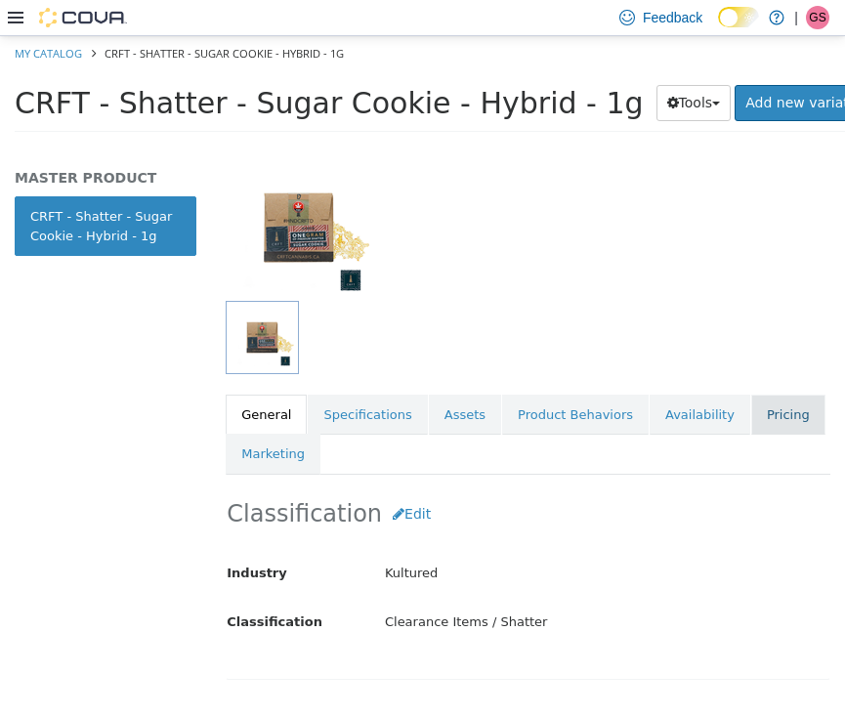
click at [775, 401] on link "Pricing" at bounding box center [788, 414] width 74 height 41
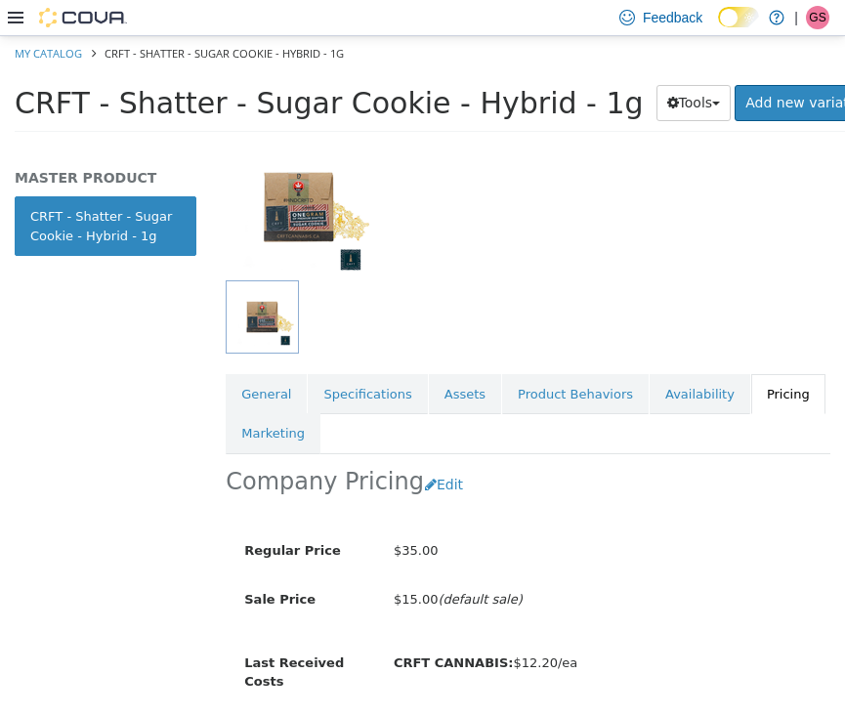
scroll to position [168, 0]
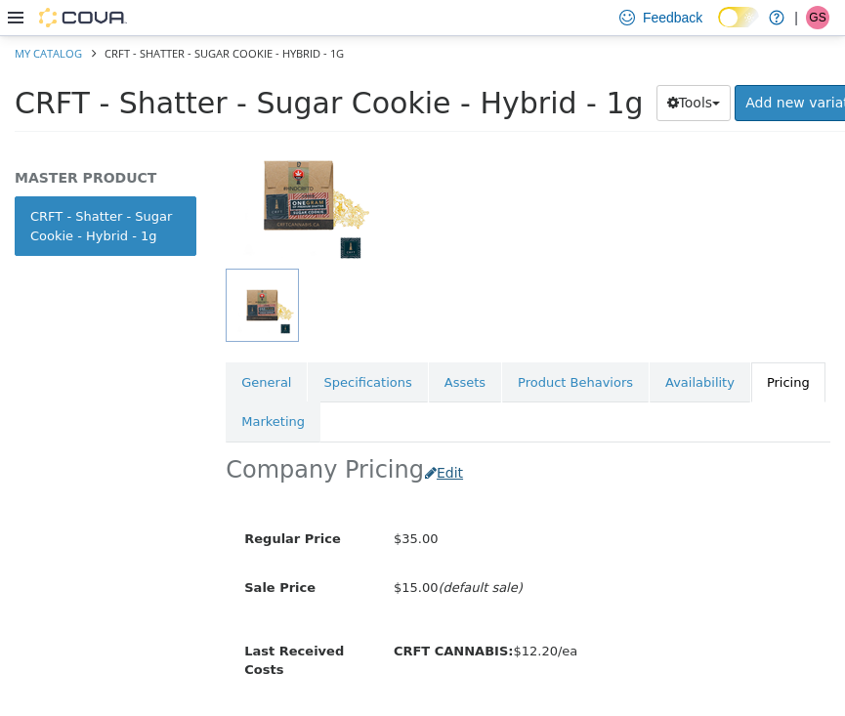
click at [432, 458] on button "Edit" at bounding box center [449, 472] width 50 height 36
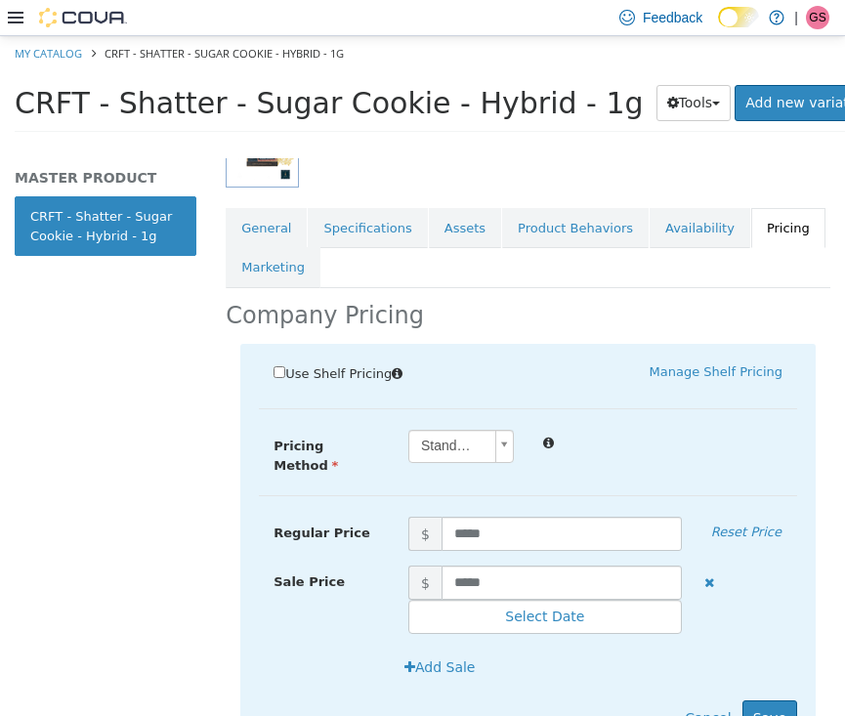
scroll to position [324, 0]
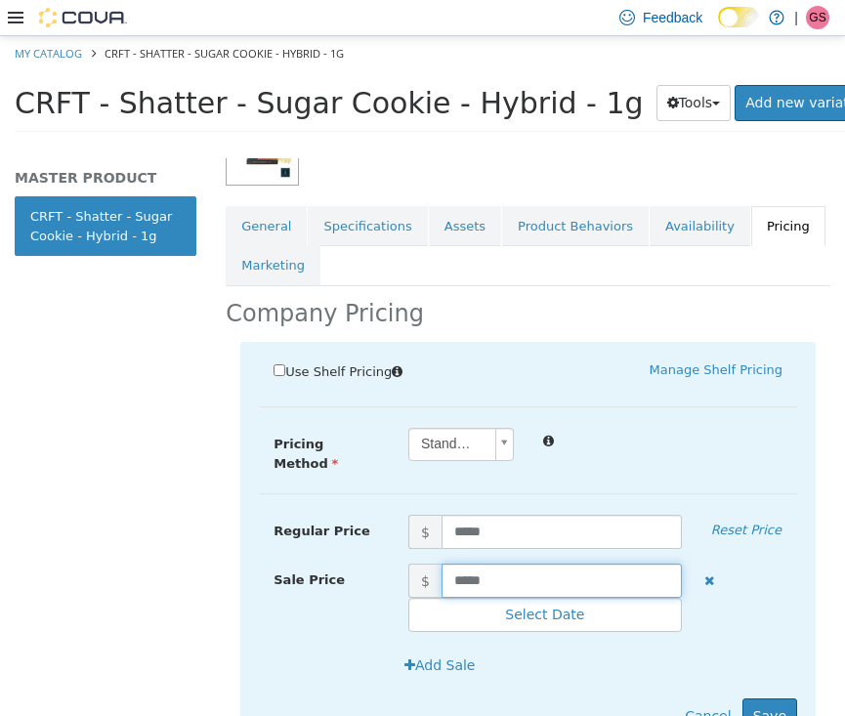
drag, startPoint x: 535, startPoint y: 562, endPoint x: 389, endPoint y: 542, distance: 147.8
click at [389, 563] on div "Sale Price $ ***** Select Date (UTC-4) [GEOGRAPHIC_DATA]" at bounding box center [528, 597] width 538 height 69
type input "****"
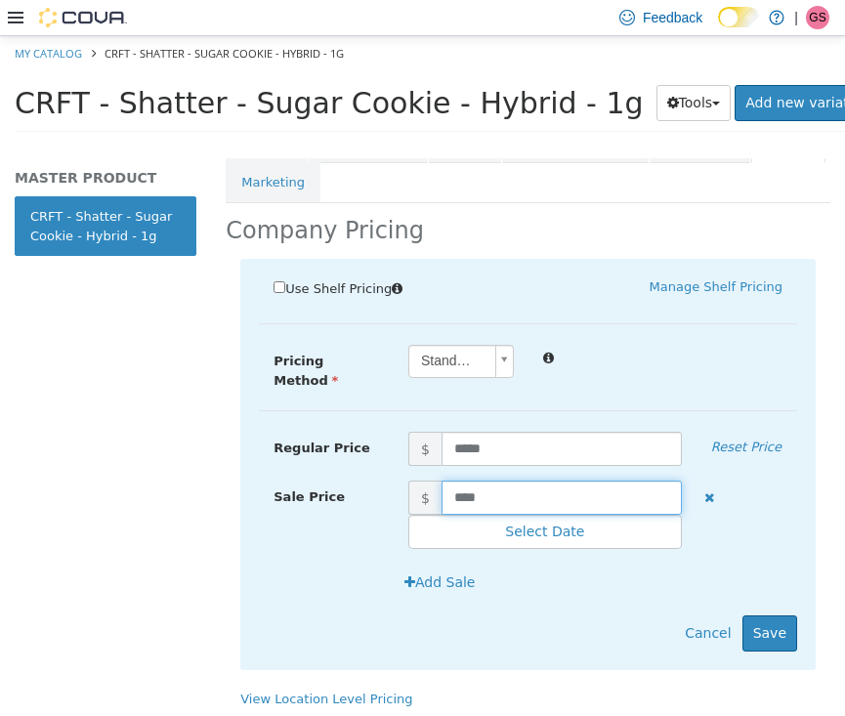
scroll to position [414, 0]
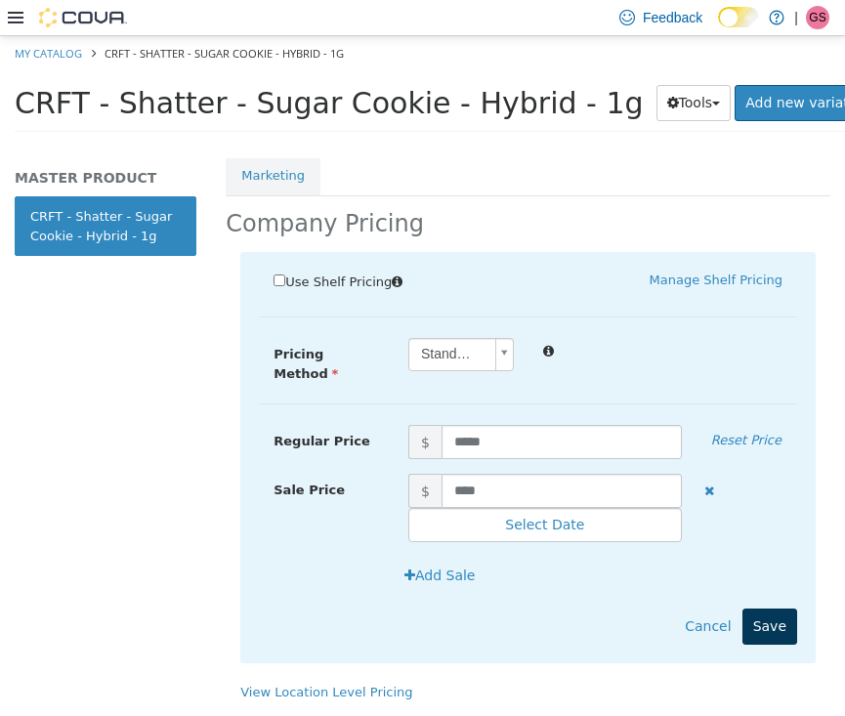
click at [768, 607] on button "Save" at bounding box center [769, 625] width 55 height 36
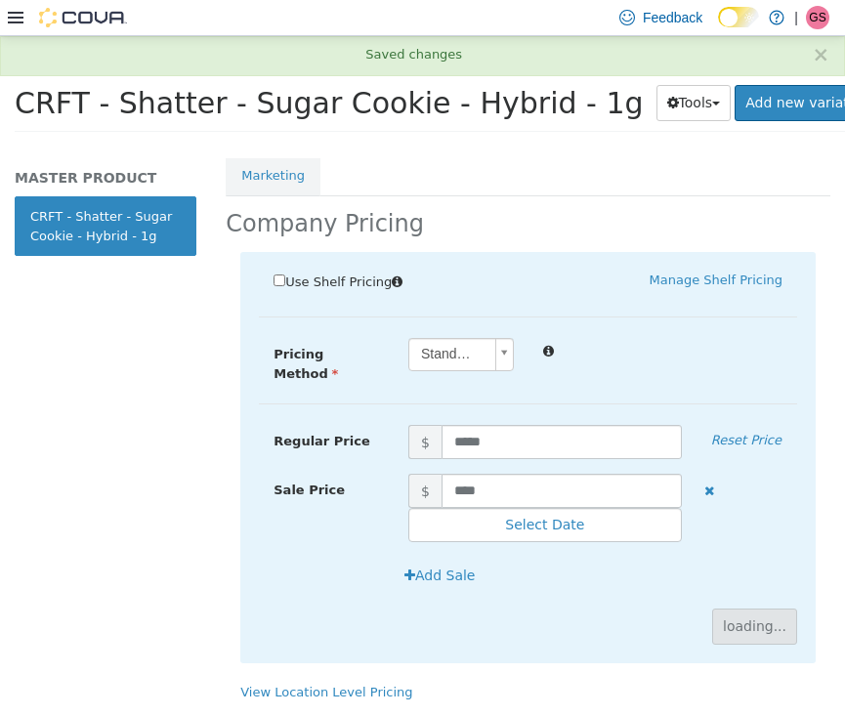
scroll to position [132, 0]
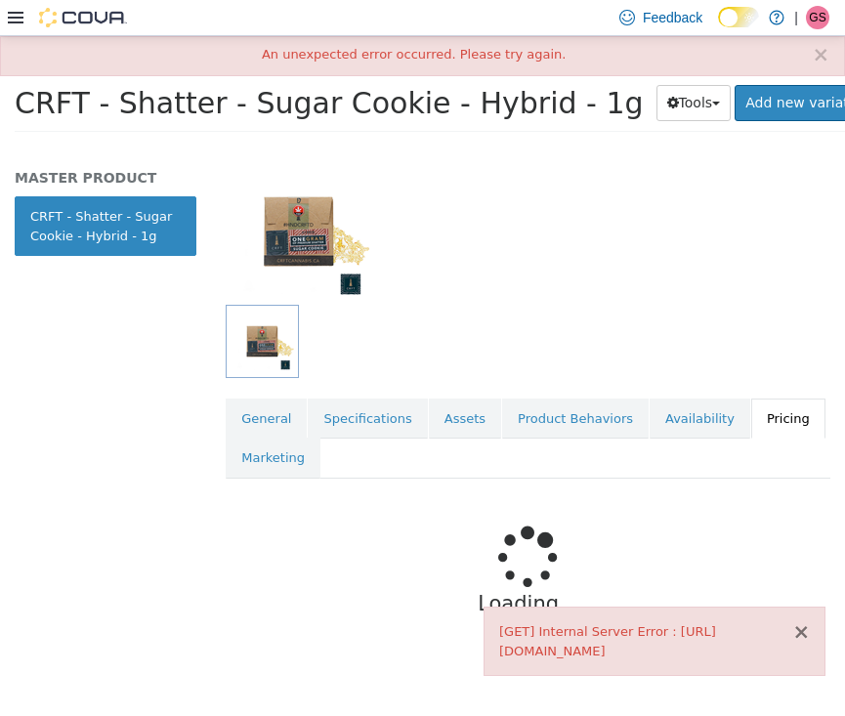
click at [807, 626] on button "×" at bounding box center [801, 631] width 18 height 21
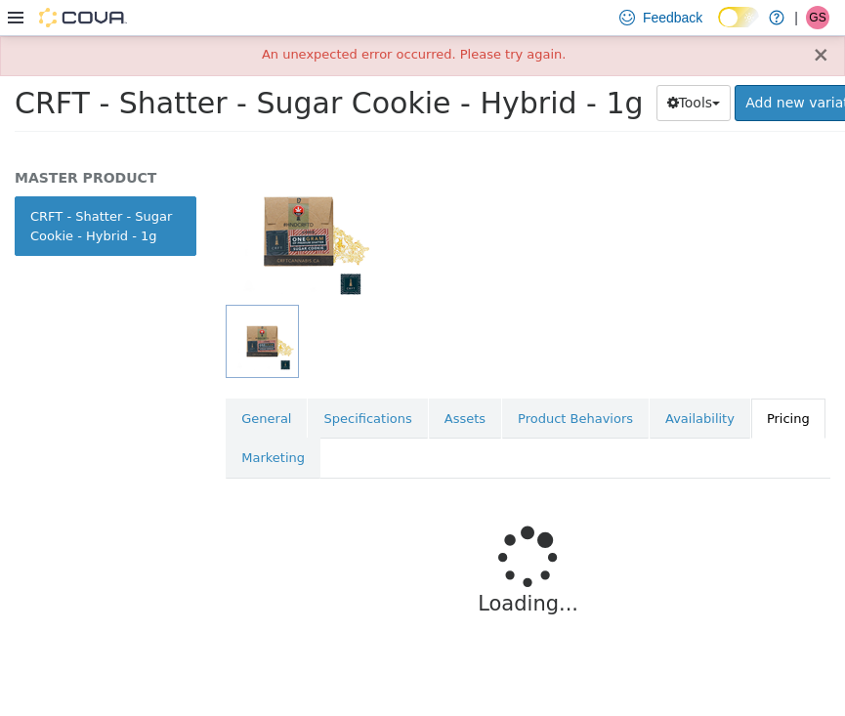
click at [823, 51] on button "×" at bounding box center [821, 54] width 18 height 21
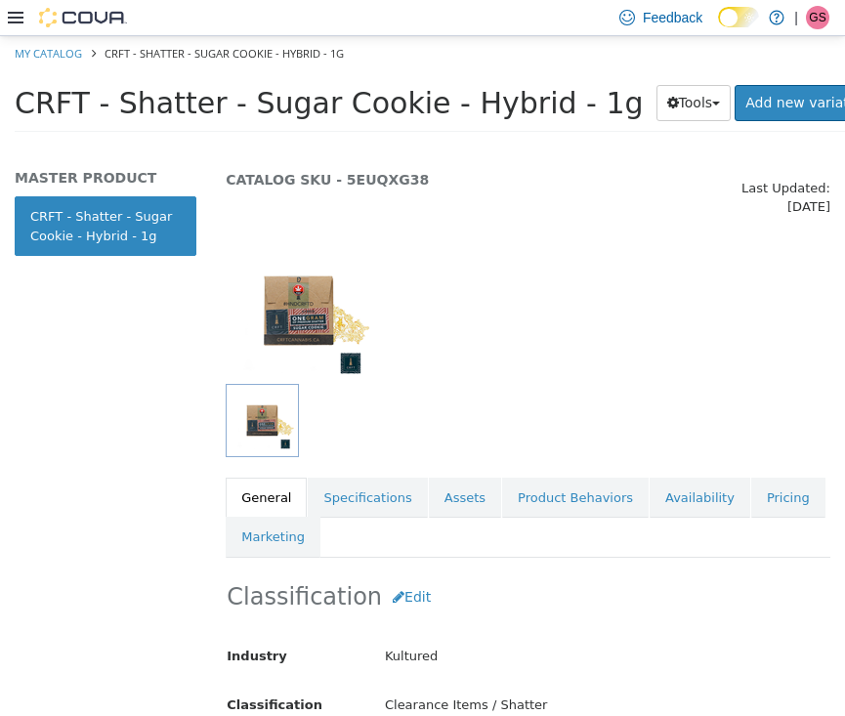
scroll to position [67, 0]
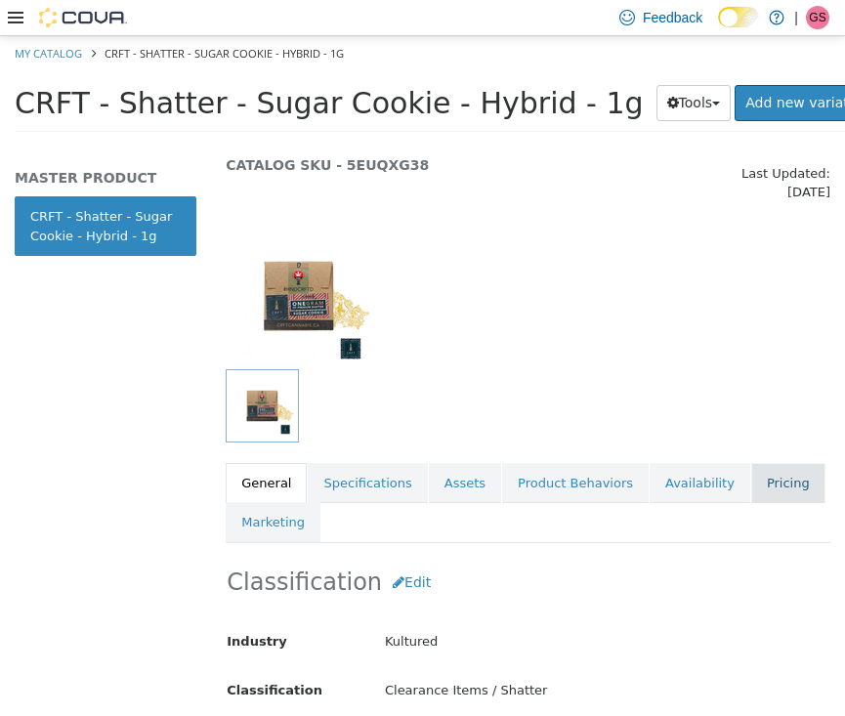
click at [760, 462] on link "Pricing" at bounding box center [788, 482] width 74 height 41
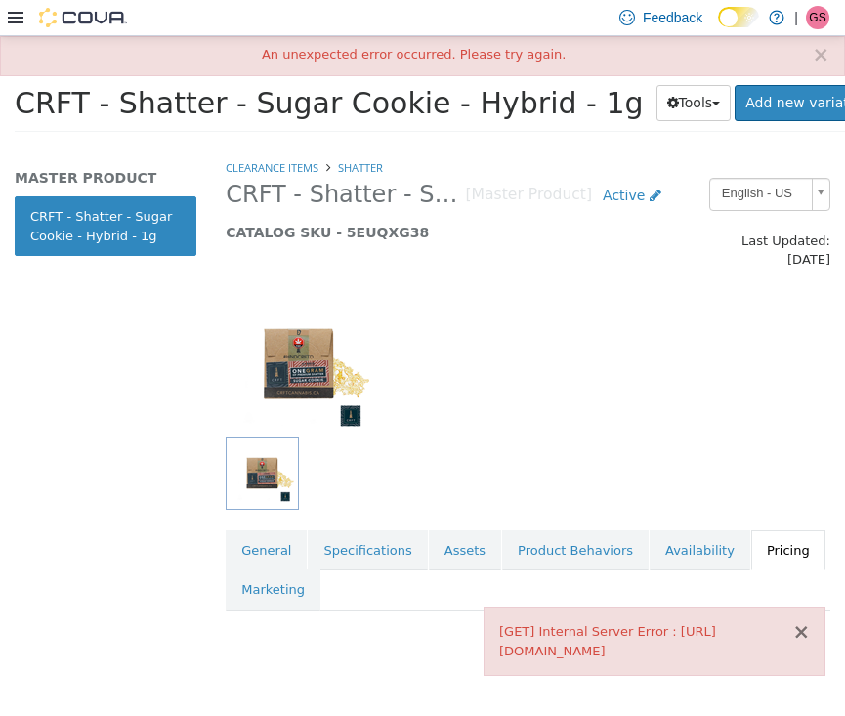
click at [802, 624] on button "×" at bounding box center [801, 631] width 18 height 21
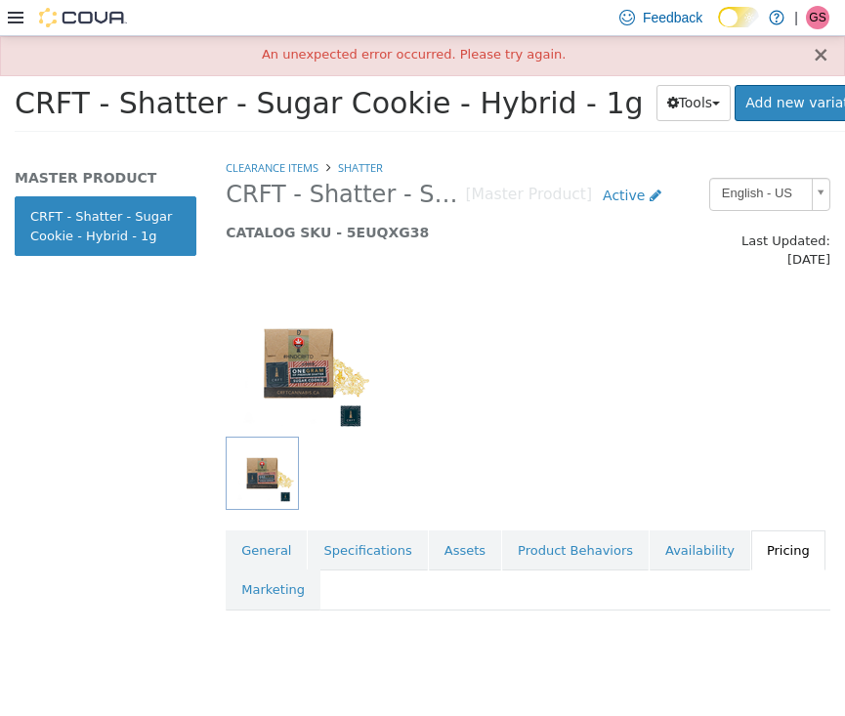
click at [822, 51] on button "×" at bounding box center [821, 54] width 18 height 21
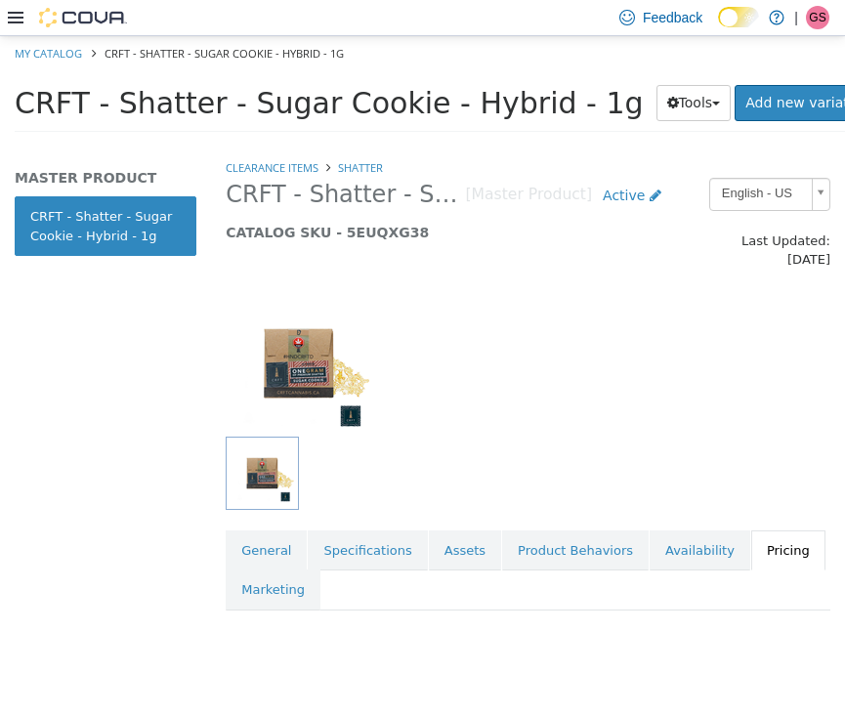
click at [763, 529] on link "Pricing" at bounding box center [788, 549] width 74 height 41
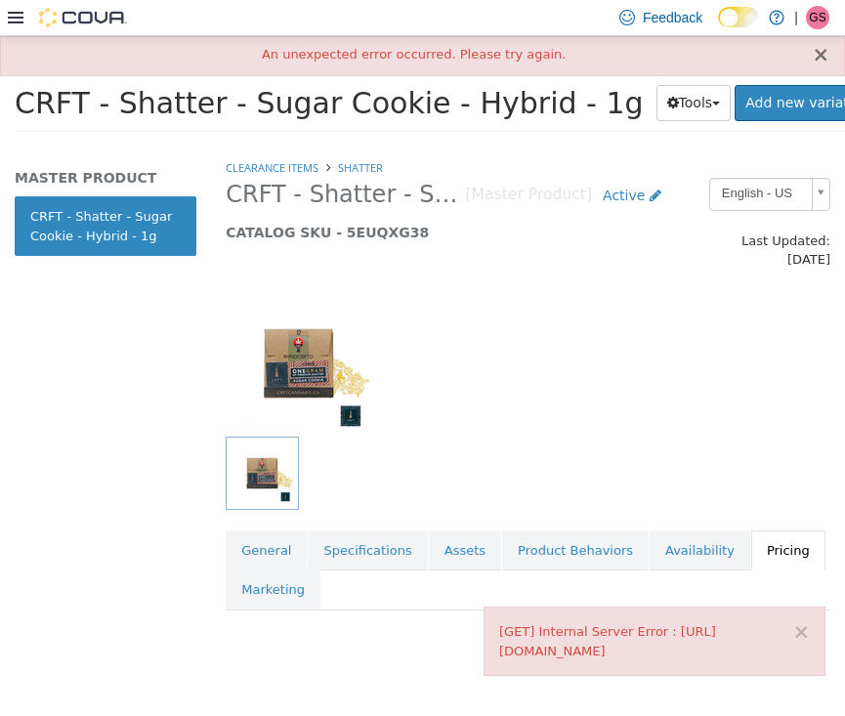
click at [825, 53] on button "×" at bounding box center [821, 54] width 18 height 21
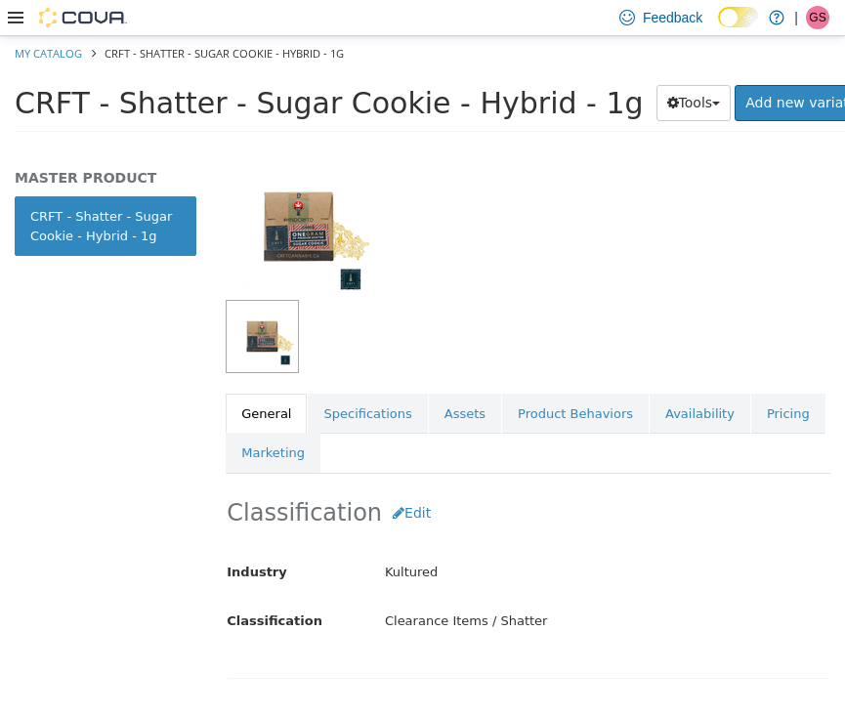
scroll to position [175, 0]
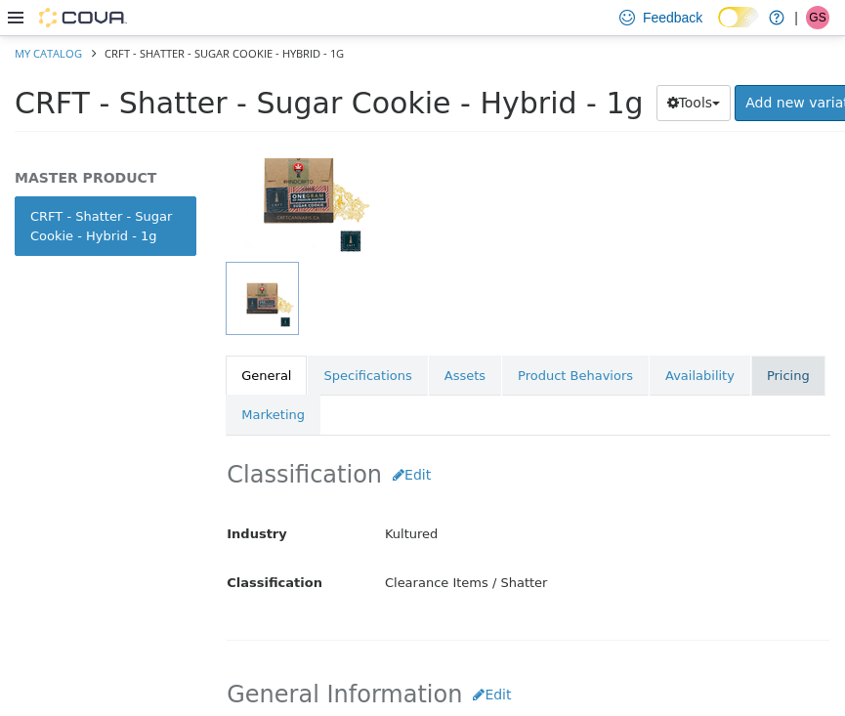
click at [757, 355] on link "Pricing" at bounding box center [788, 375] width 74 height 41
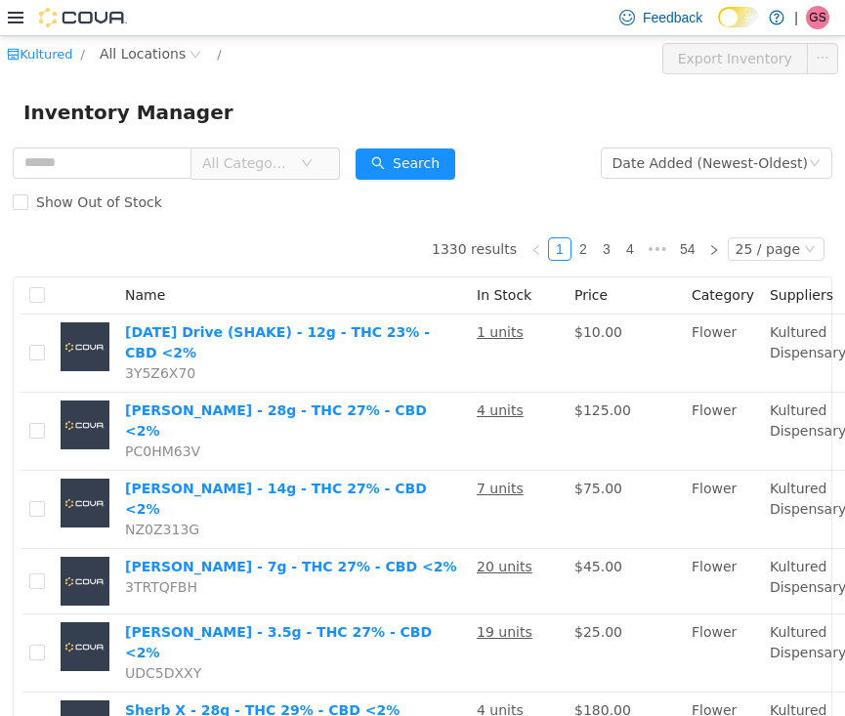
click at [324, 163] on span "All Categories" at bounding box center [257, 161] width 134 height 31
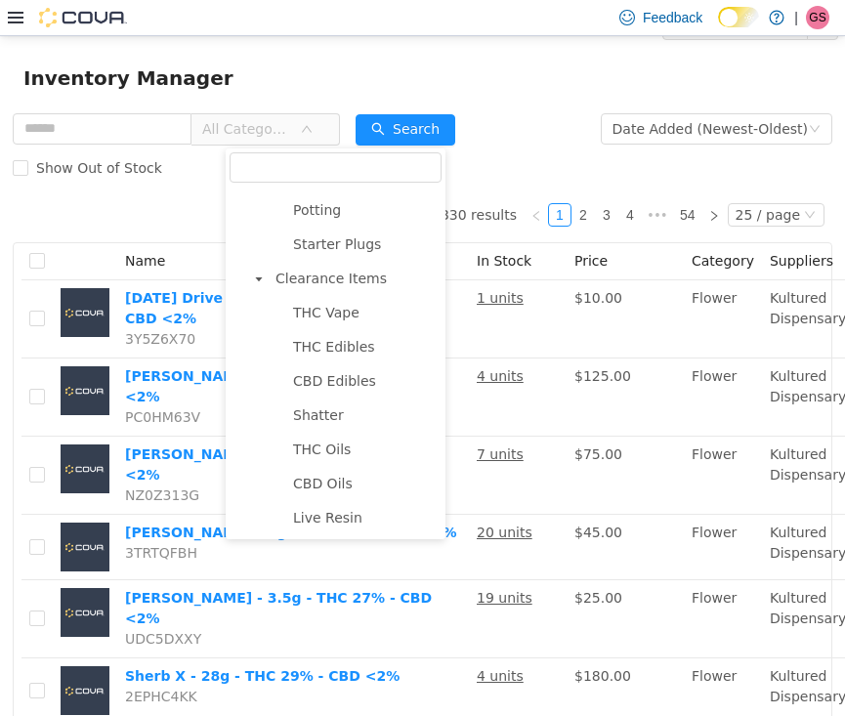
scroll to position [53, 0]
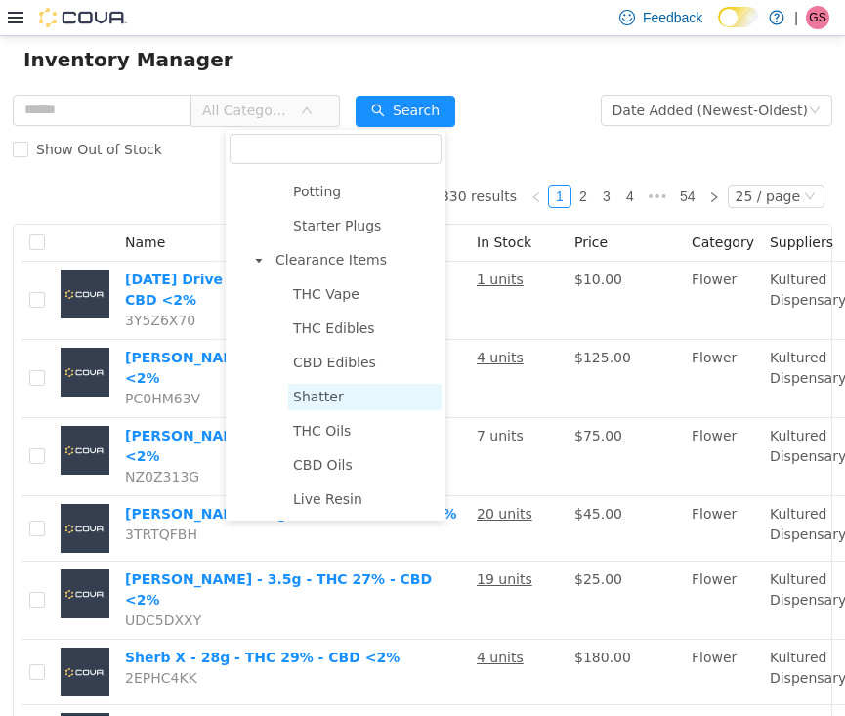
click at [314, 401] on span "Shatter" at bounding box center [318, 396] width 51 height 16
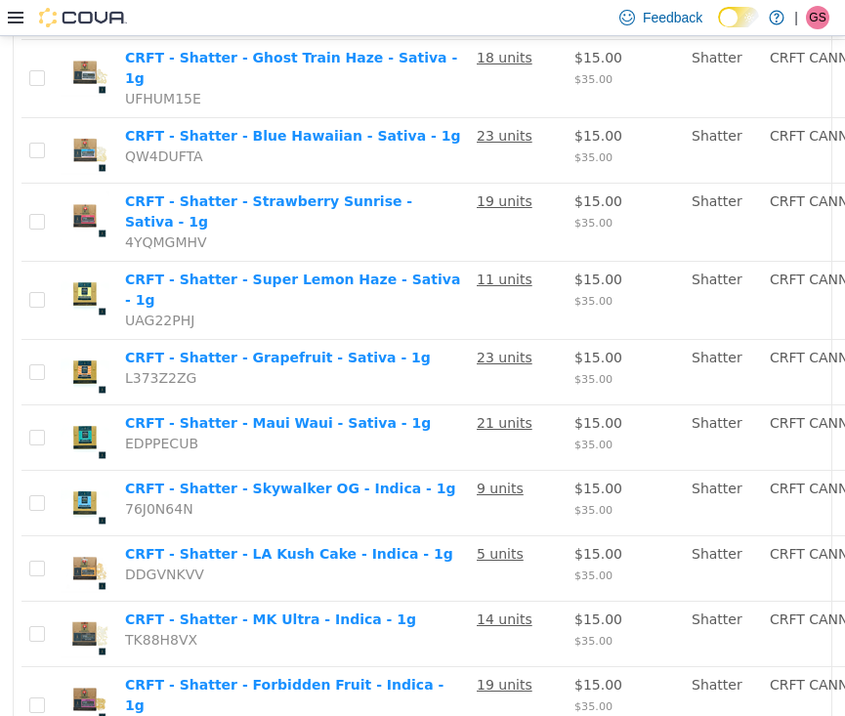
scroll to position [1386, 0]
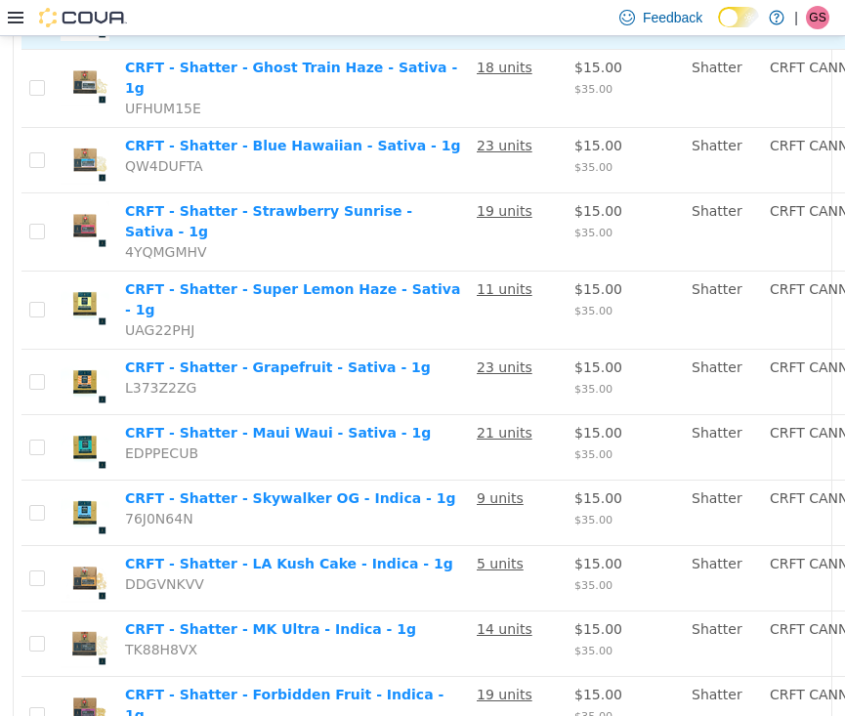
click at [241, 9] on link "CRFT - Shatter - Apple Fritter - Hybrid - 1g" at bounding box center [288, 1] width 326 height 16
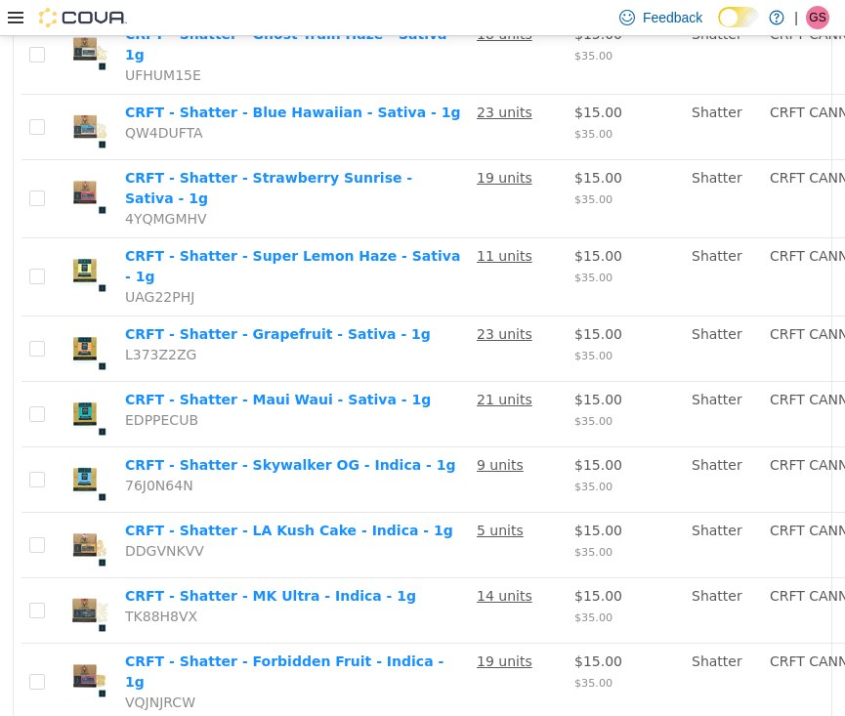
scroll to position [1421, 0]
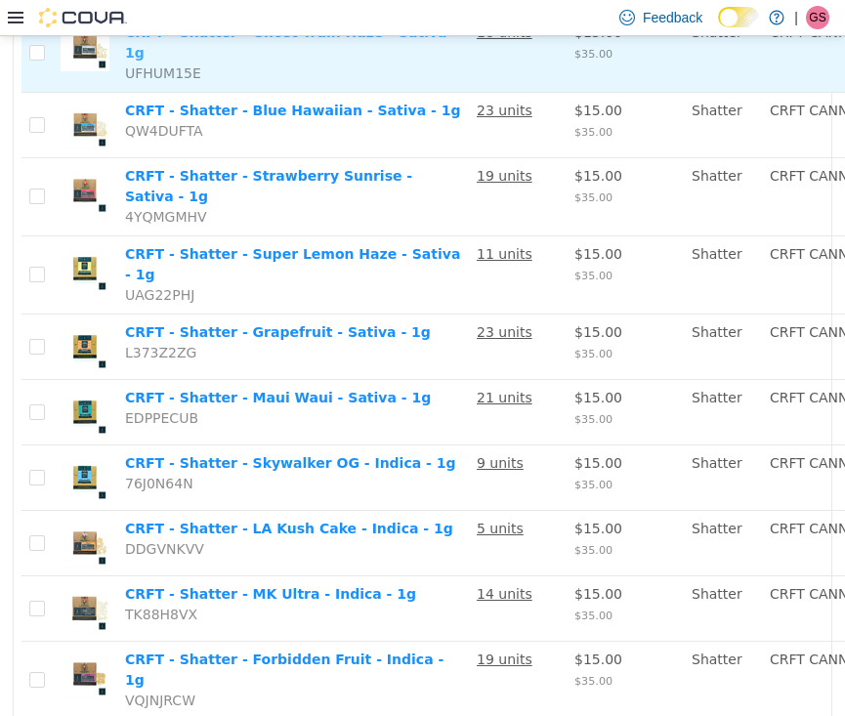
click at [241, 60] on link "CRFT - Shatter - Ghost Train Haze - Sativa - 1g" at bounding box center [291, 41] width 332 height 36
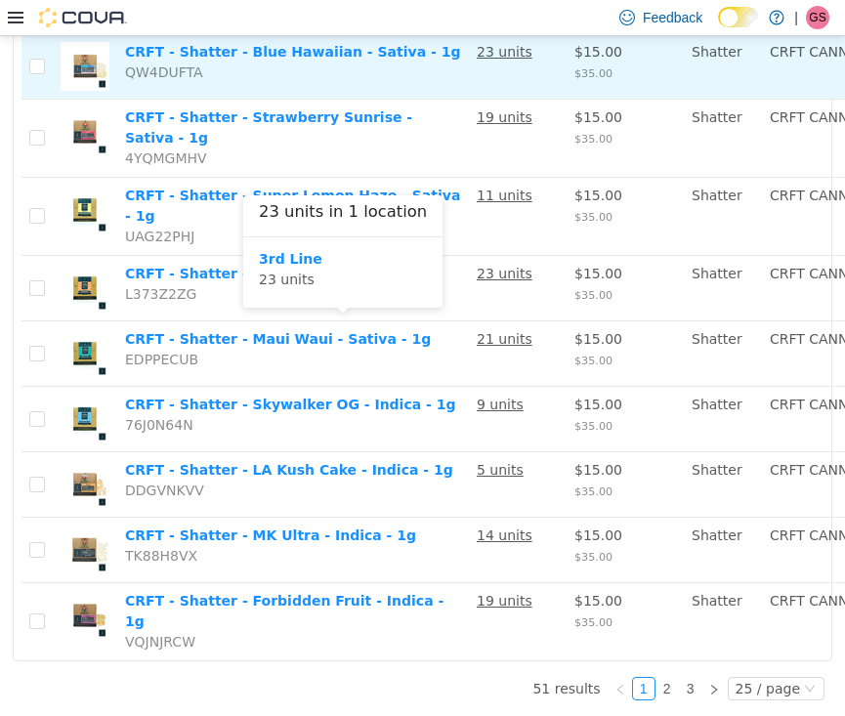
scroll to position [1517, 0]
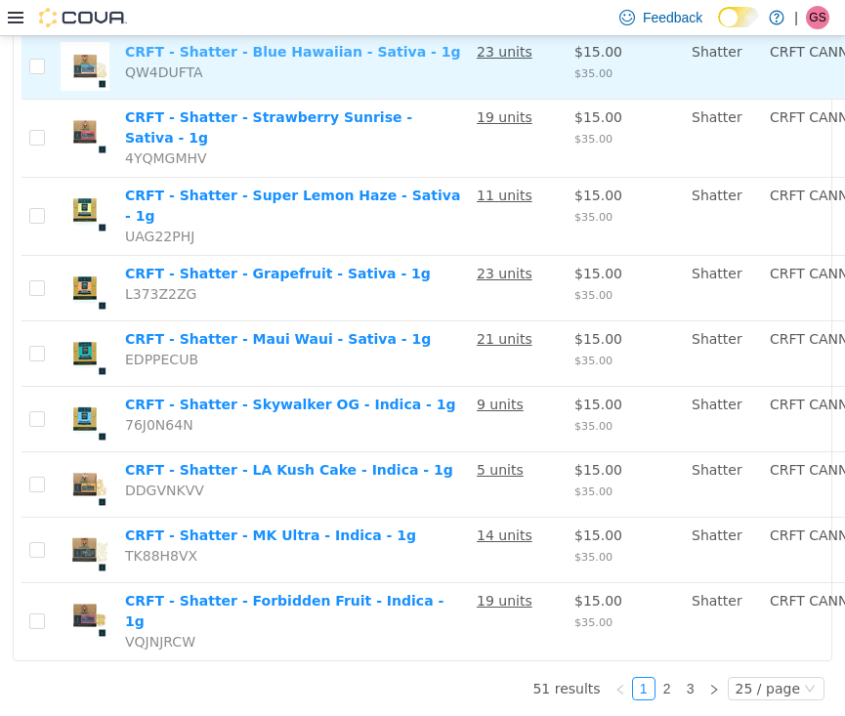
click at [216, 59] on link "CRFT - Shatter - Blue Hawaiian - Sativa - 1g" at bounding box center [292, 51] width 335 height 16
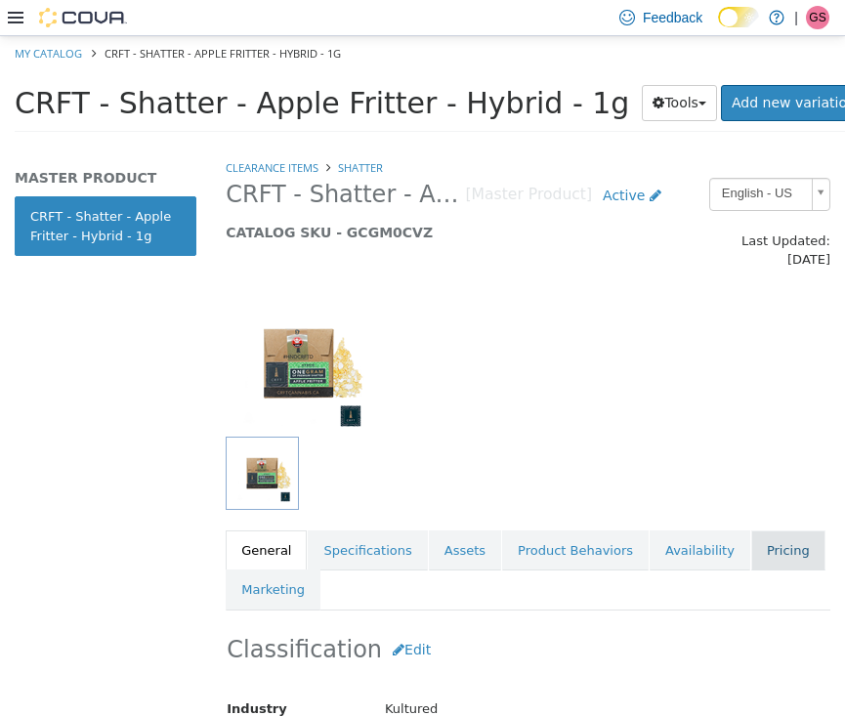
click at [762, 530] on link "Pricing" at bounding box center [788, 549] width 74 height 41
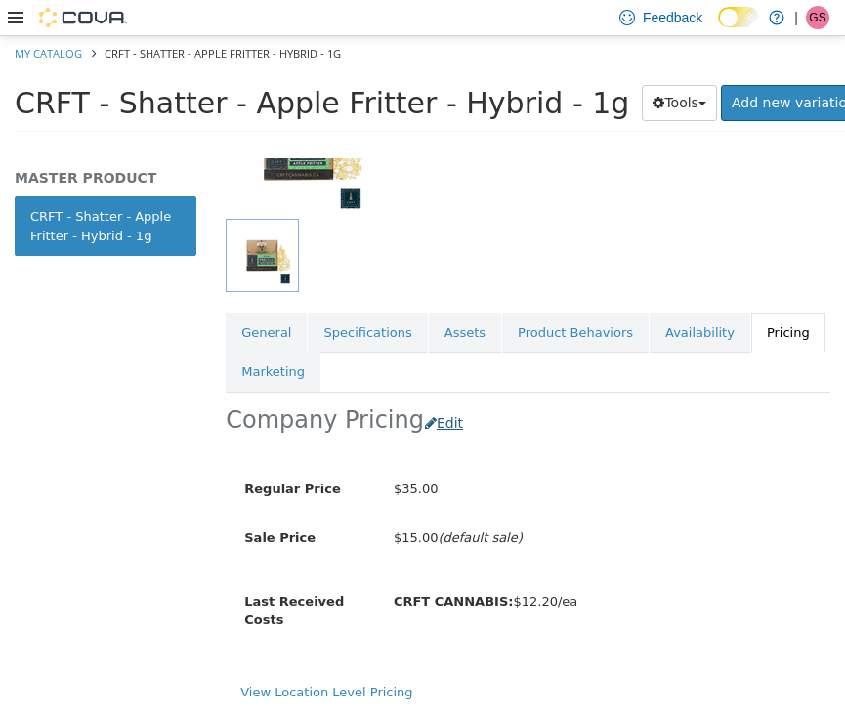
click at [446, 404] on button "Edit" at bounding box center [449, 422] width 50 height 36
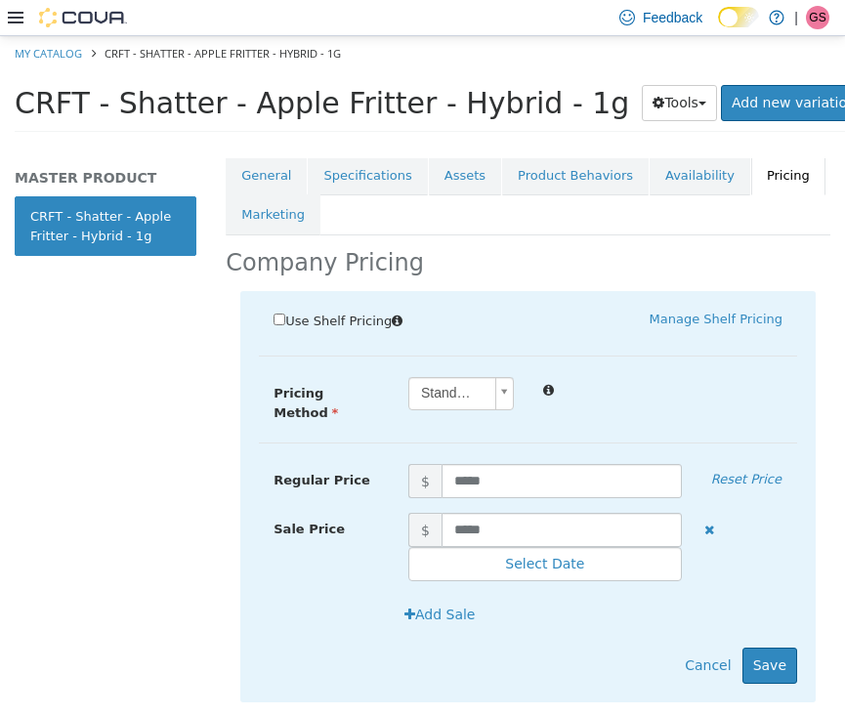
scroll to position [391, 0]
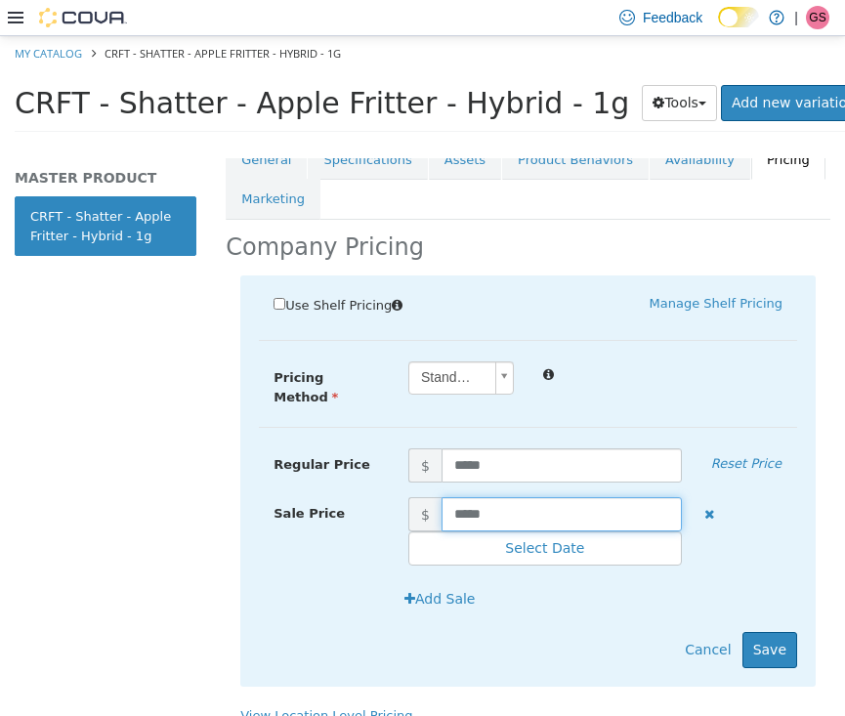
drag, startPoint x: 541, startPoint y: 498, endPoint x: 370, endPoint y: 488, distance: 171.2
click at [370, 496] on div "Sale Price $ ***** Select Date (UTC-4) [GEOGRAPHIC_DATA]" at bounding box center [528, 530] width 538 height 69
type input "****"
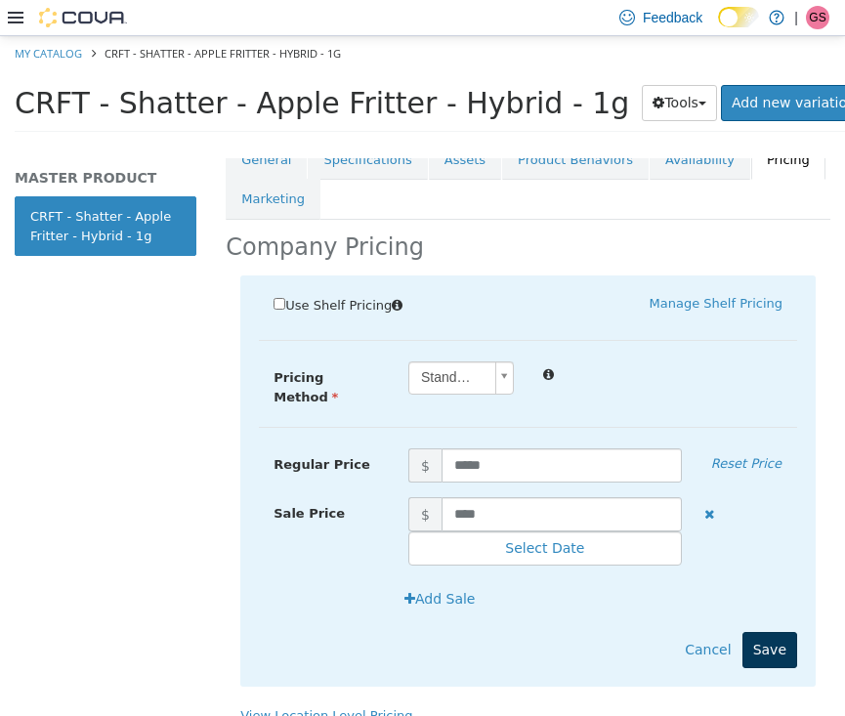
click at [767, 631] on button "Save" at bounding box center [769, 649] width 55 height 36
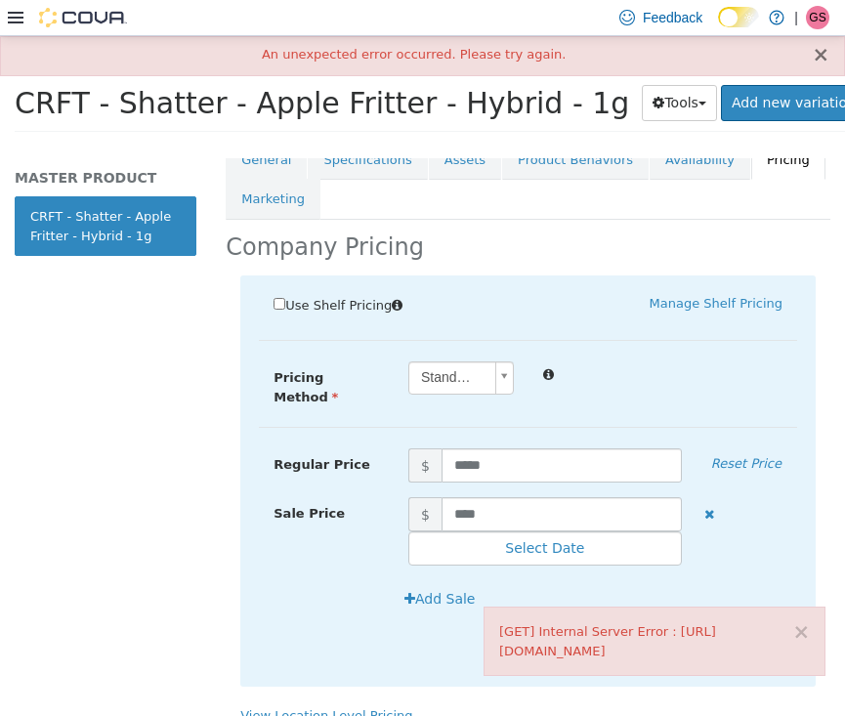
click at [823, 55] on button "×" at bounding box center [821, 54] width 18 height 21
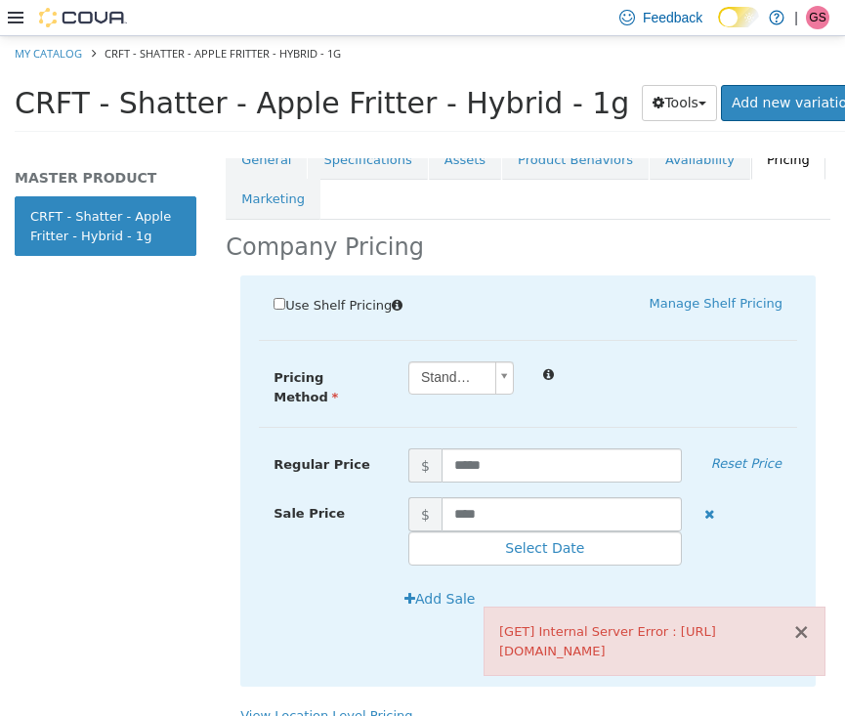
click at [804, 632] on button "×" at bounding box center [801, 631] width 18 height 21
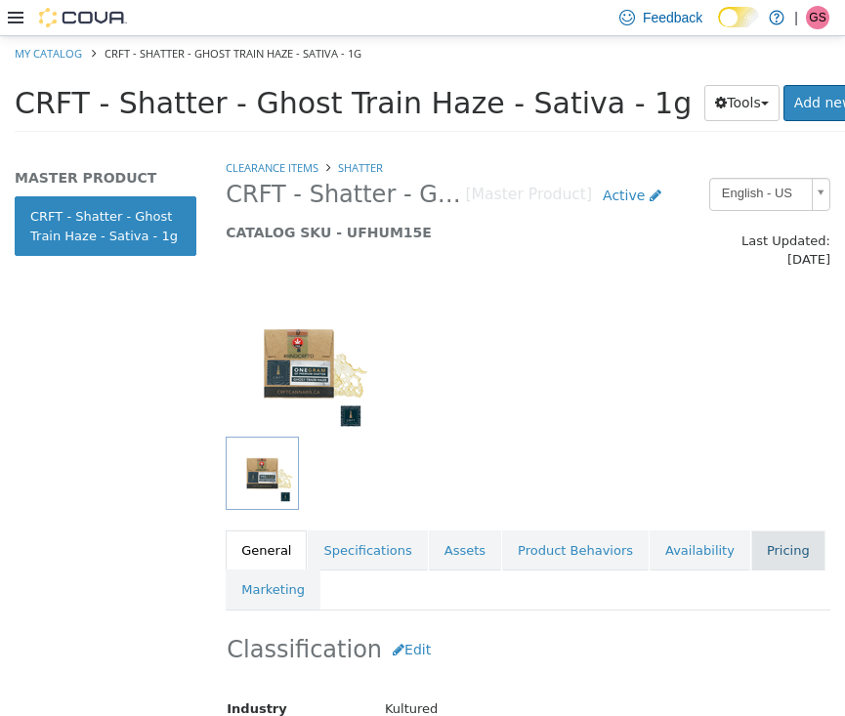
click at [751, 529] on link "Pricing" at bounding box center [788, 549] width 74 height 41
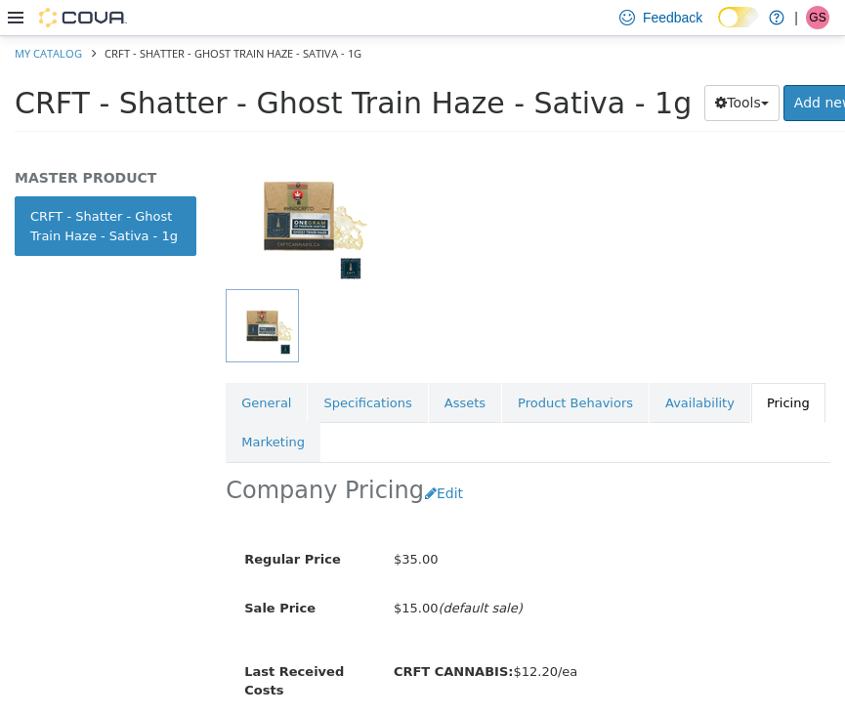
scroll to position [151, 0]
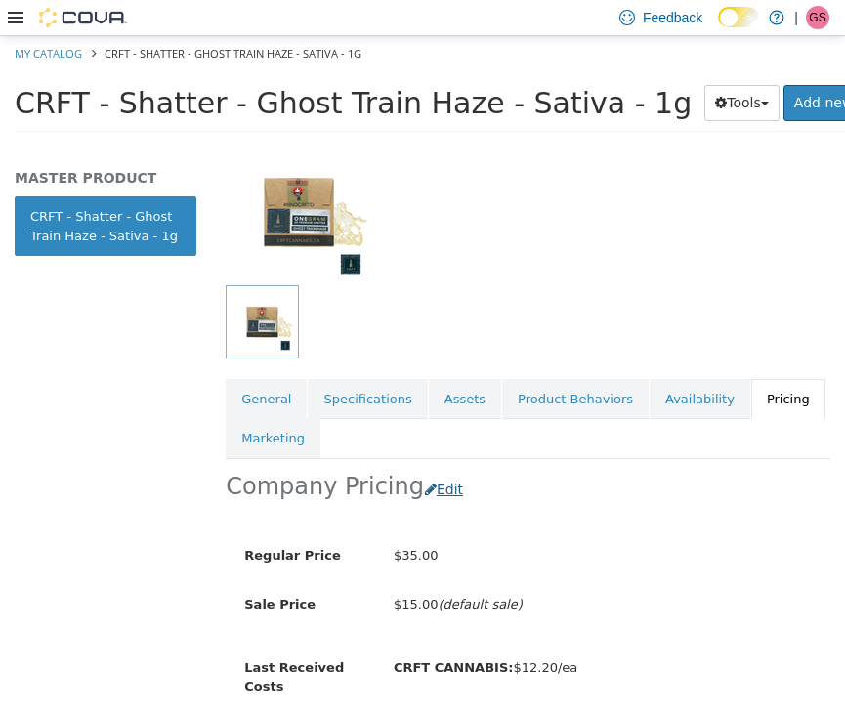
click at [439, 476] on button "Edit" at bounding box center [449, 489] width 50 height 36
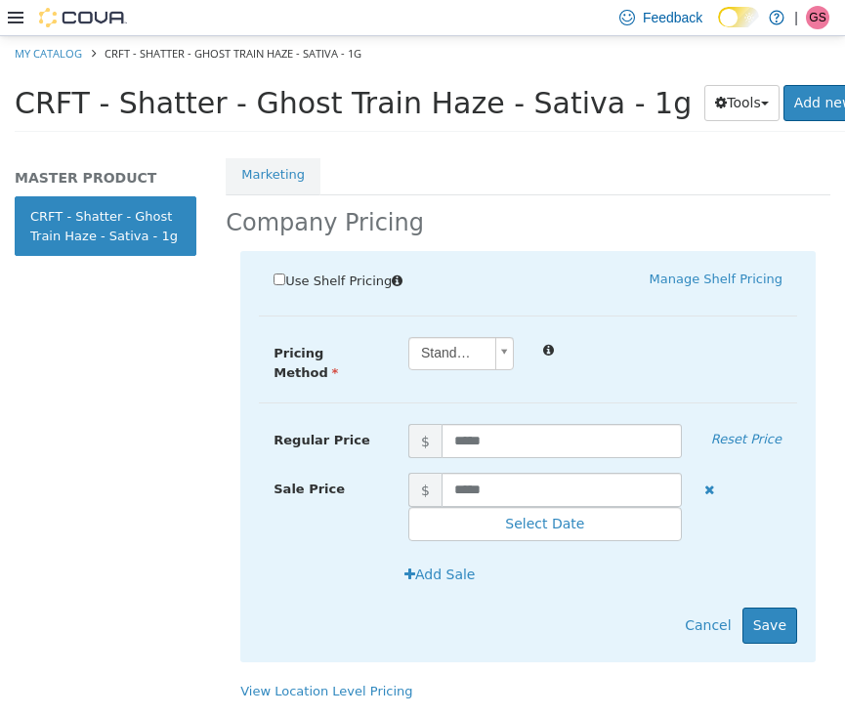
scroll to position [417, 0]
drag, startPoint x: 510, startPoint y: 468, endPoint x: 415, endPoint y: 468, distance: 94.7
click at [415, 472] on span "$ *****" at bounding box center [545, 489] width 303 height 34
type input "****"
click at [777, 606] on button "Save" at bounding box center [769, 624] width 55 height 36
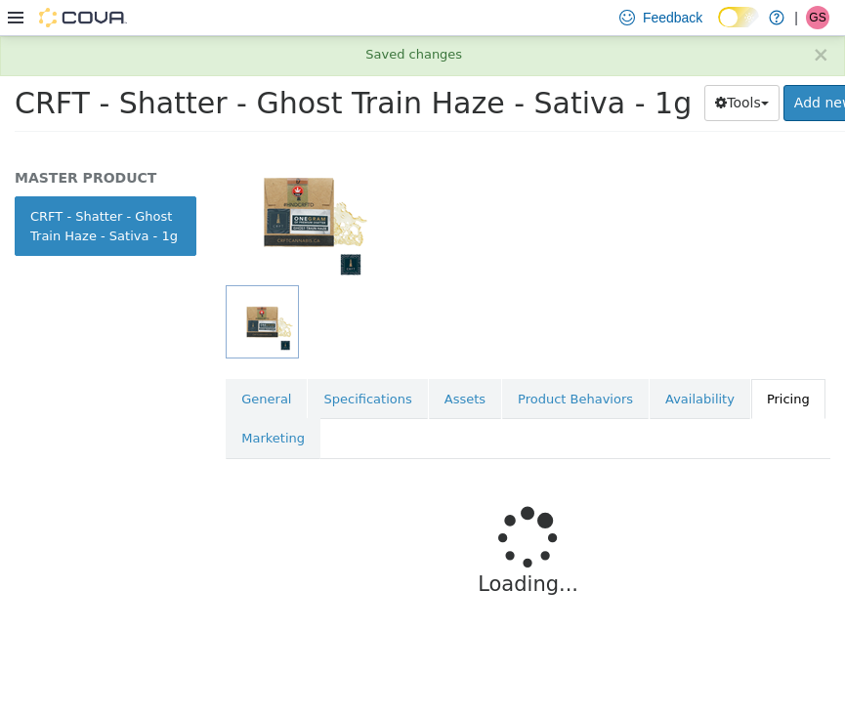
scroll to position [132, 0]
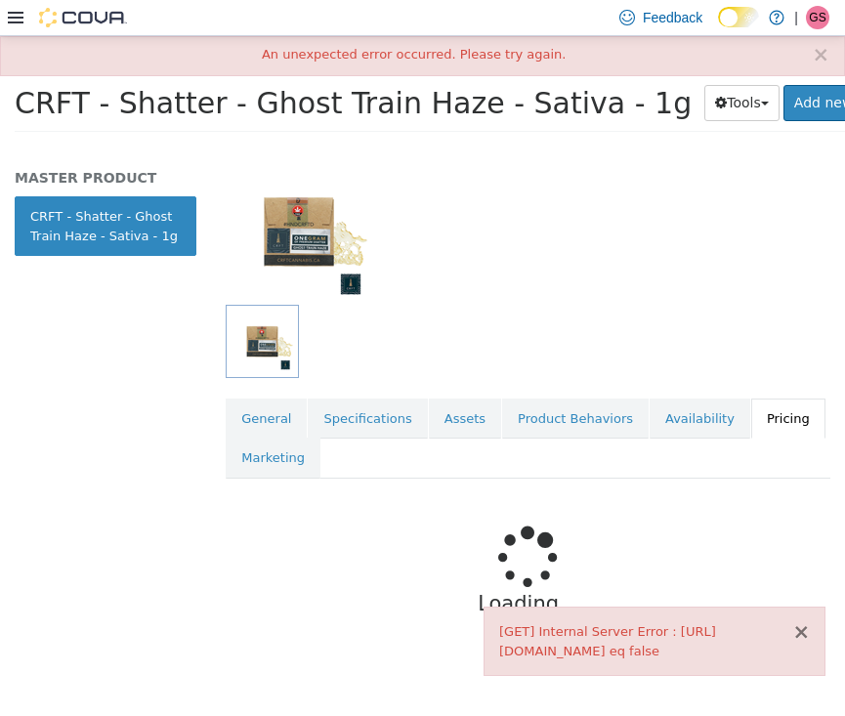
click at [802, 621] on button "×" at bounding box center [801, 631] width 18 height 21
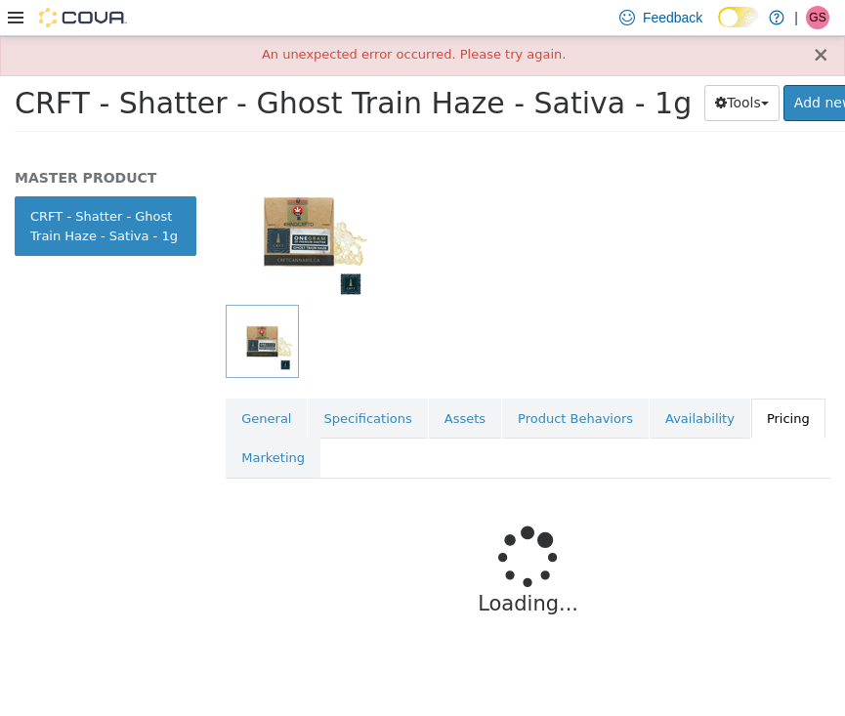
click at [821, 60] on button "×" at bounding box center [821, 54] width 18 height 21
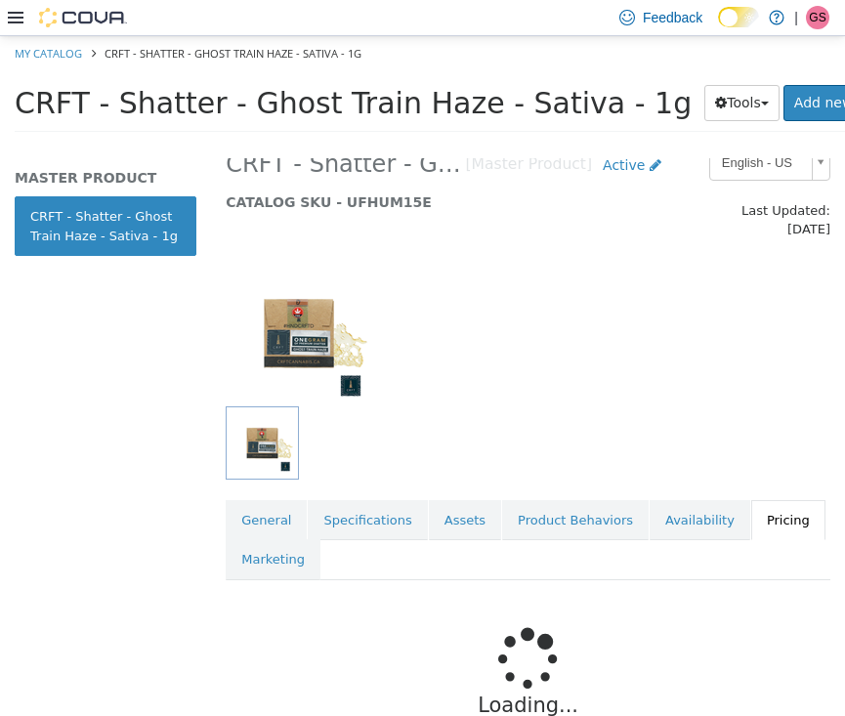
scroll to position [18, 0]
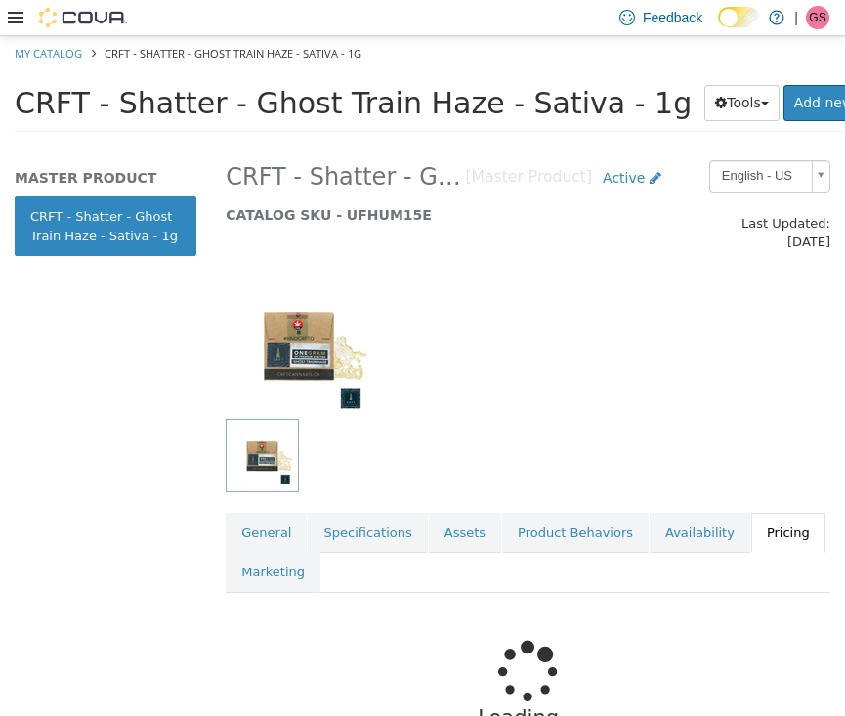
click at [763, 518] on link "Pricing" at bounding box center [788, 532] width 74 height 41
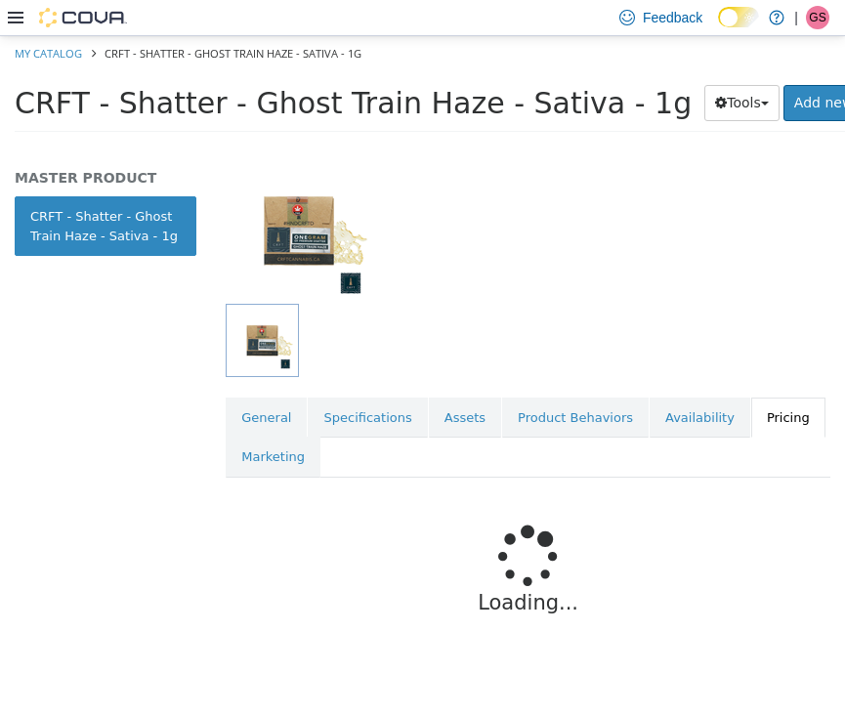
scroll to position [132, 0]
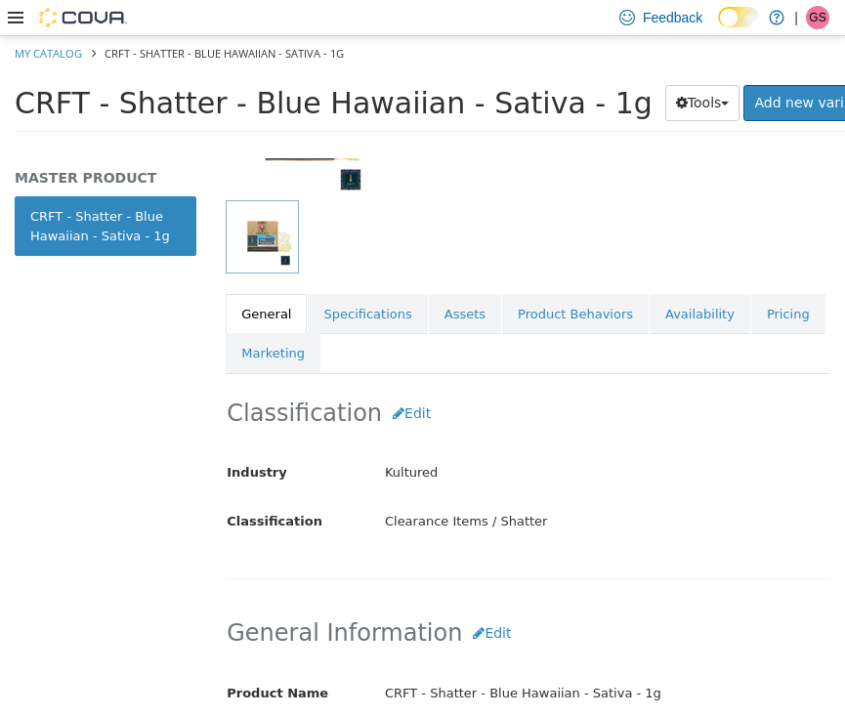
scroll to position [139, 0]
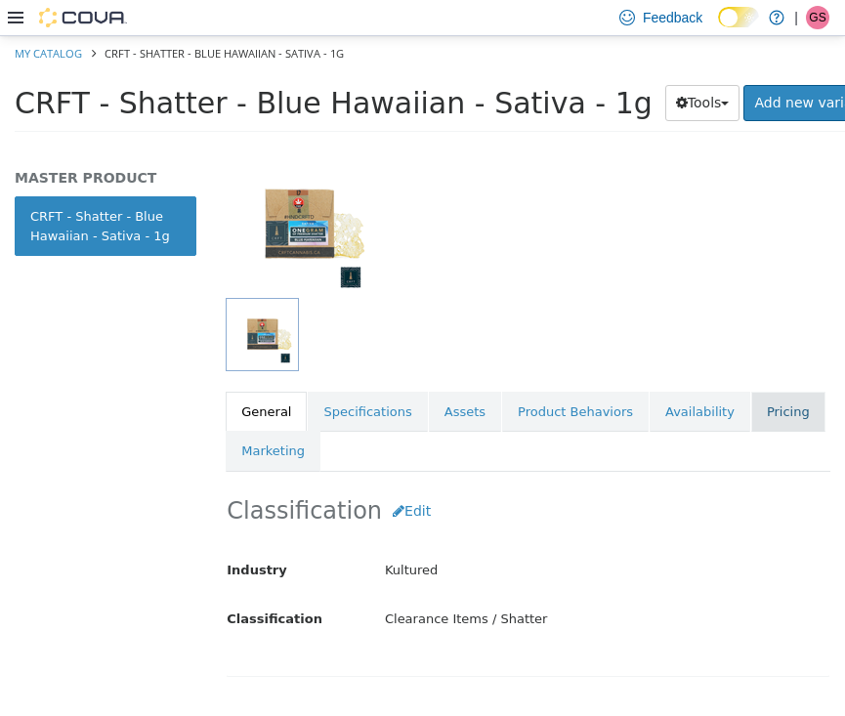
click at [768, 391] on link "Pricing" at bounding box center [788, 411] width 74 height 41
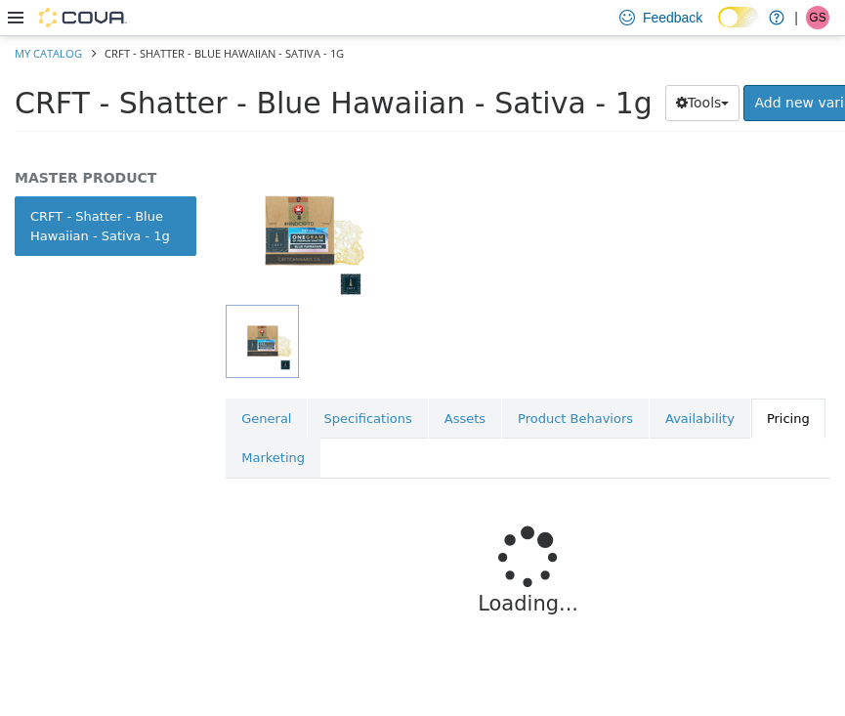
click at [767, 407] on link "Pricing" at bounding box center [788, 417] width 74 height 41
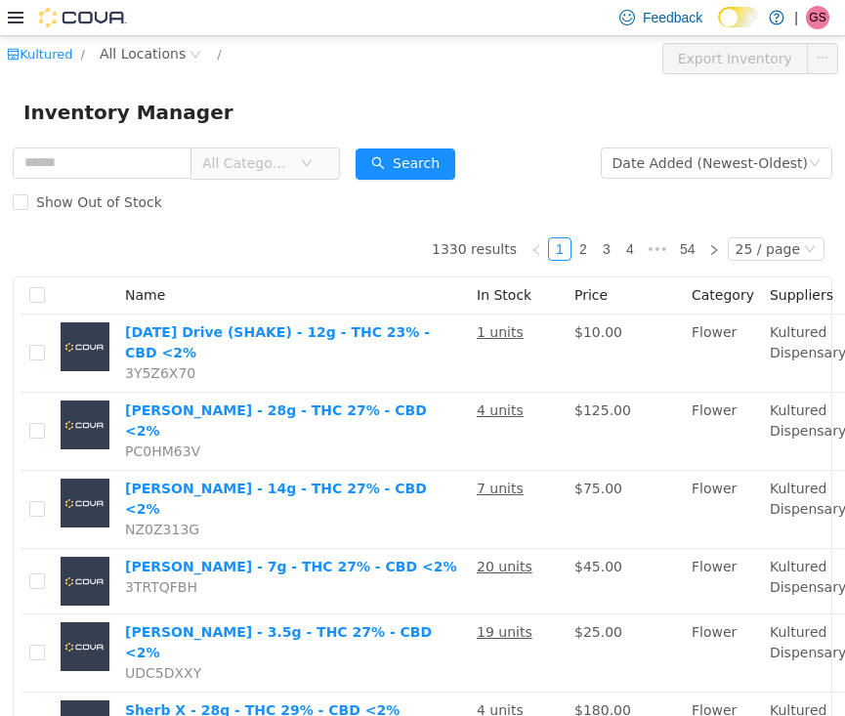
click at [313, 159] on icon "icon: down" at bounding box center [307, 162] width 12 height 12
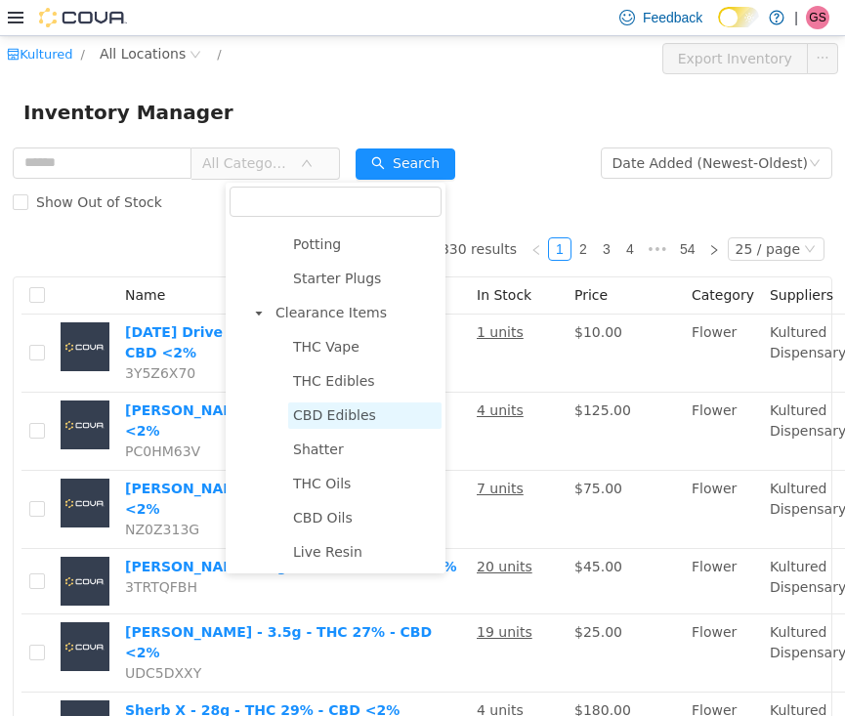
scroll to position [1824, 0]
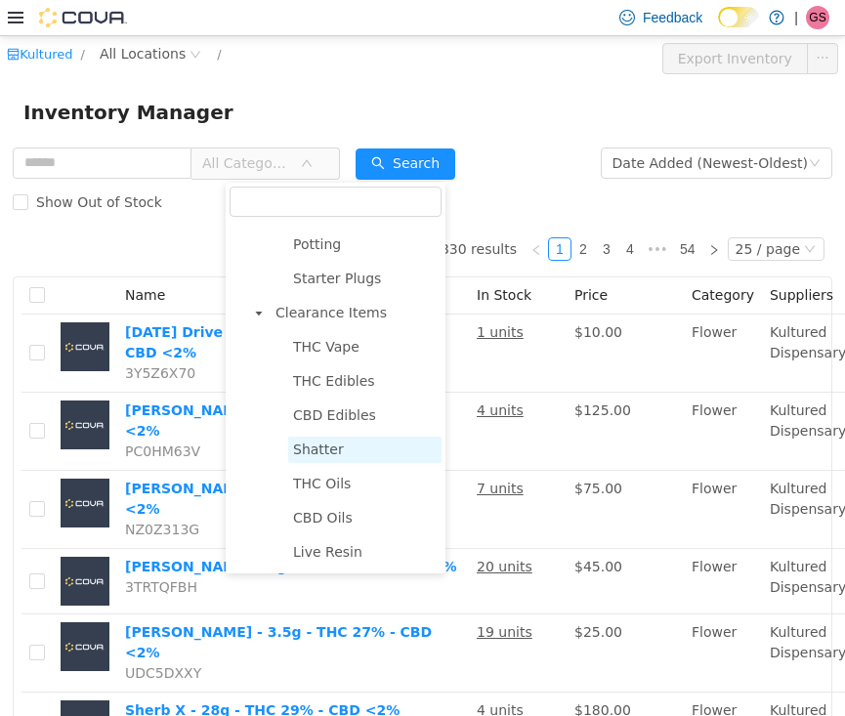
click at [323, 450] on span "Shatter" at bounding box center [318, 448] width 51 height 16
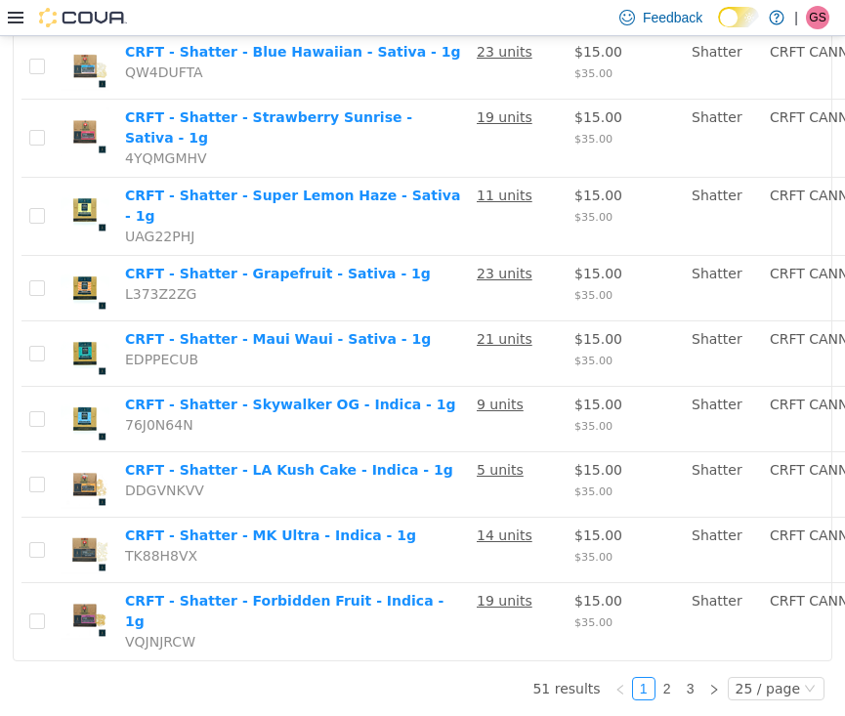
scroll to position [1557, 0]
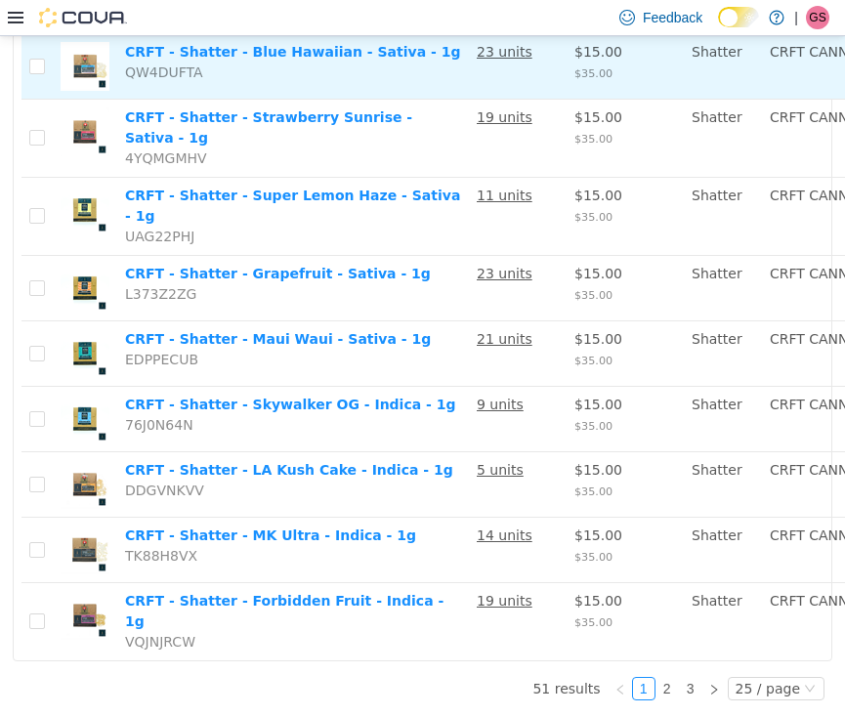
click at [238, 99] on td "CRFT - Shatter - Blue Hawaiian - Sativa - 1g QW4DUFTA" at bounding box center [293, 65] width 352 height 65
click at [224, 59] on link "CRFT - Shatter - Blue Hawaiian - Sativa - 1g" at bounding box center [292, 51] width 335 height 16
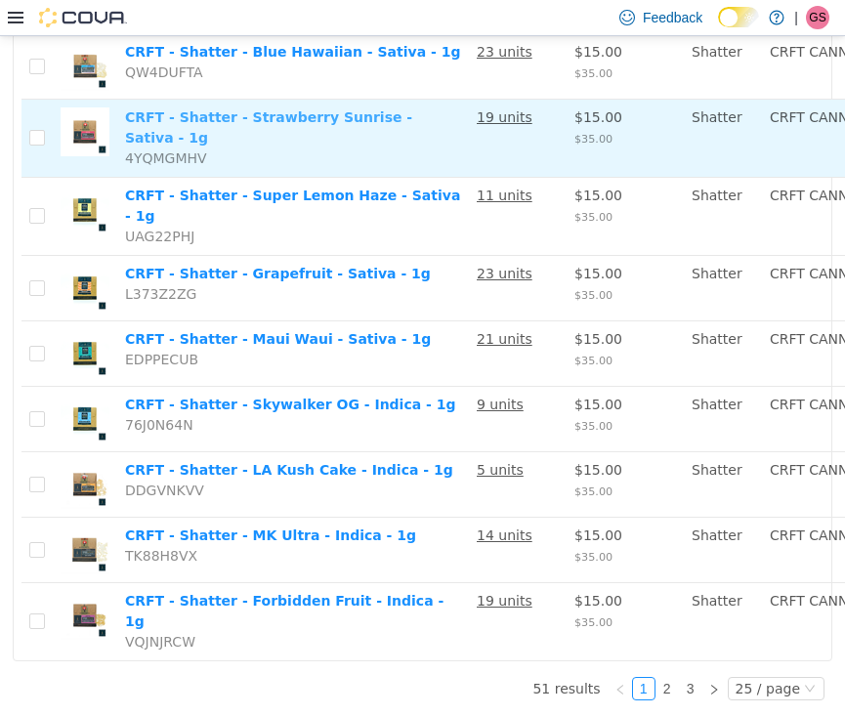
click at [226, 145] on link "CRFT - Shatter - Strawberry Sunrise - Sativa - 1g" at bounding box center [268, 126] width 287 height 36
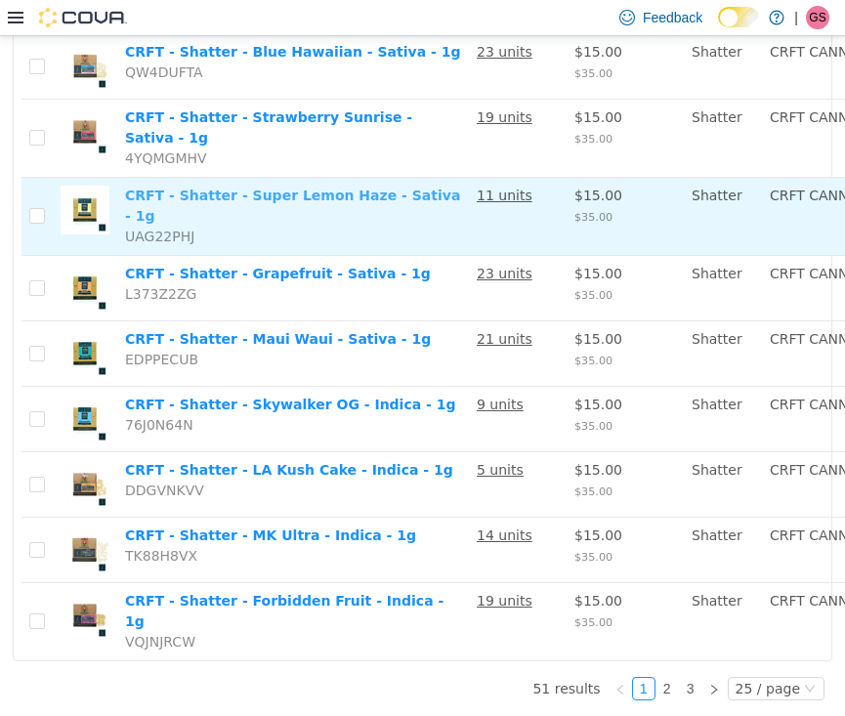
click at [232, 223] on link "CRFT - Shatter - Super Lemon Haze - Sativa - 1g" at bounding box center [292, 205] width 335 height 36
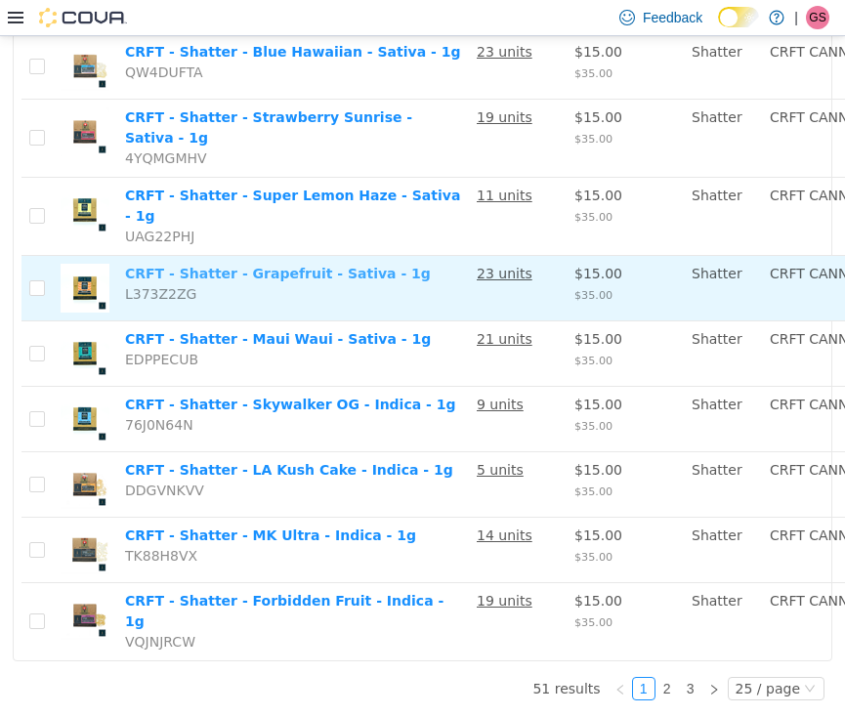
click at [197, 276] on link "CRFT - Shatter - Grapefruit - Sativa - 1g" at bounding box center [278, 273] width 306 height 16
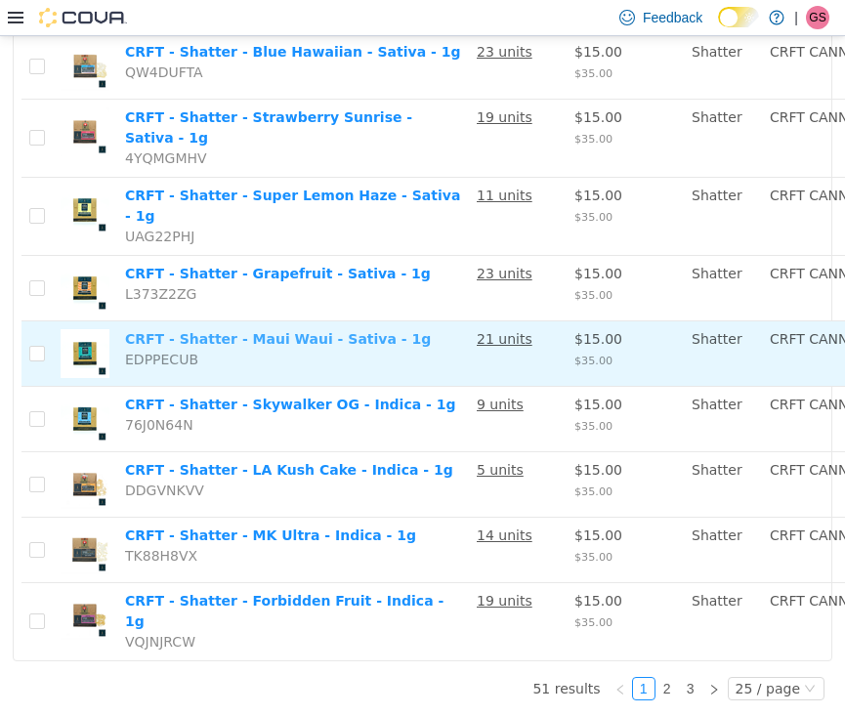
click at [212, 346] on link "CRFT - Shatter - Maui Waui - Sativa - 1g" at bounding box center [278, 338] width 306 height 16
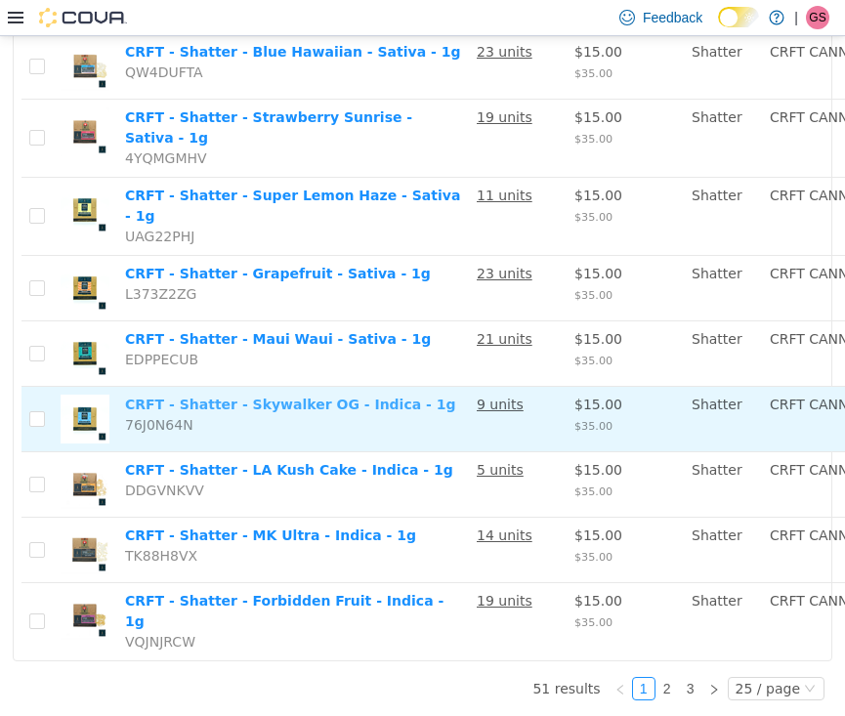
scroll to position [1895, 0]
click at [216, 396] on link "CRFT - Shatter - Skywalker OG - Indica - 1g" at bounding box center [290, 404] width 331 height 16
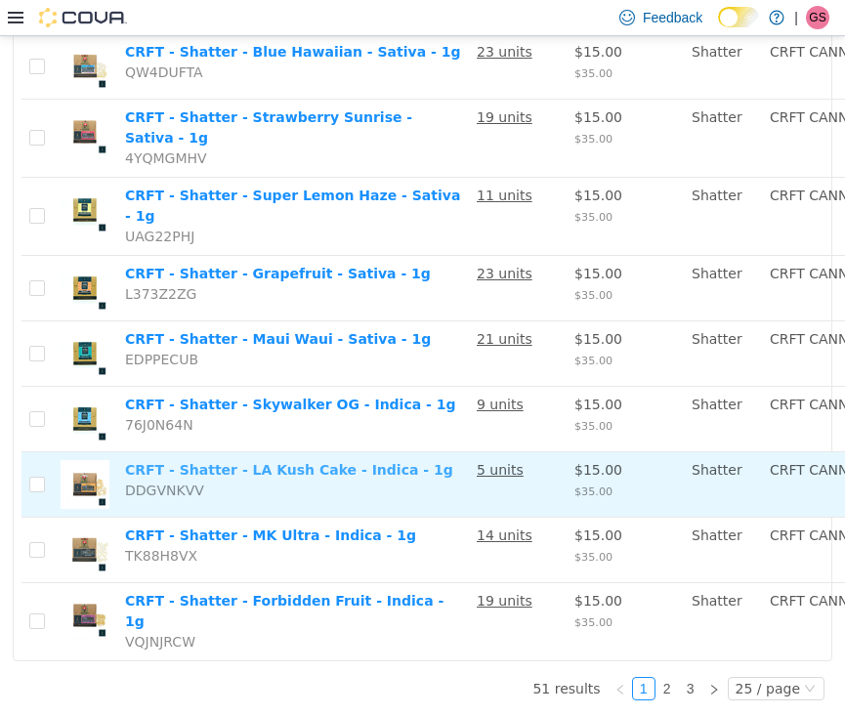
click at [214, 461] on link "CRFT - Shatter - LA Kush Cake - Indica - 1g" at bounding box center [289, 469] width 328 height 16
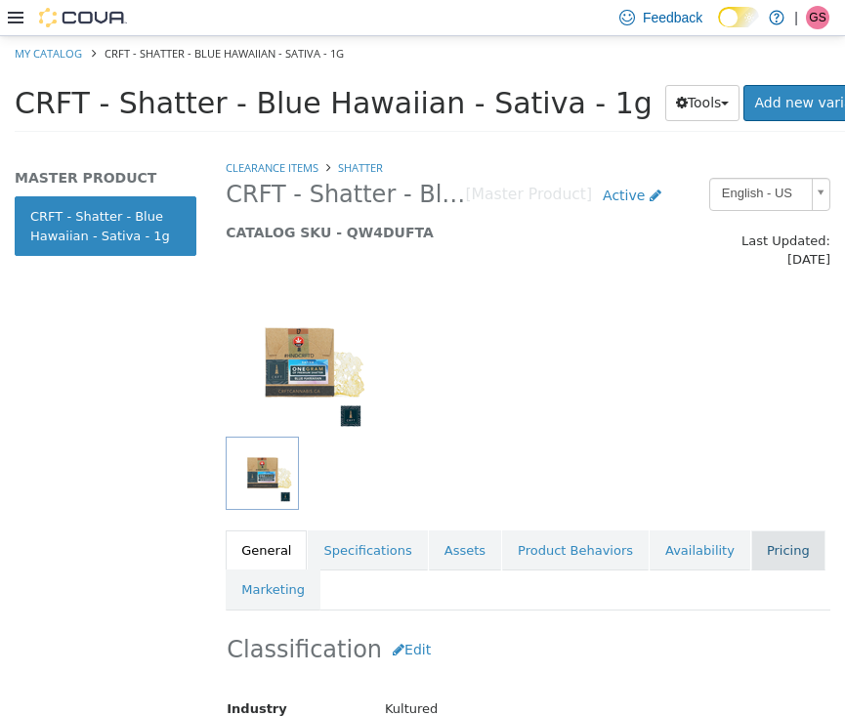
click at [774, 540] on link "Pricing" at bounding box center [788, 549] width 74 height 41
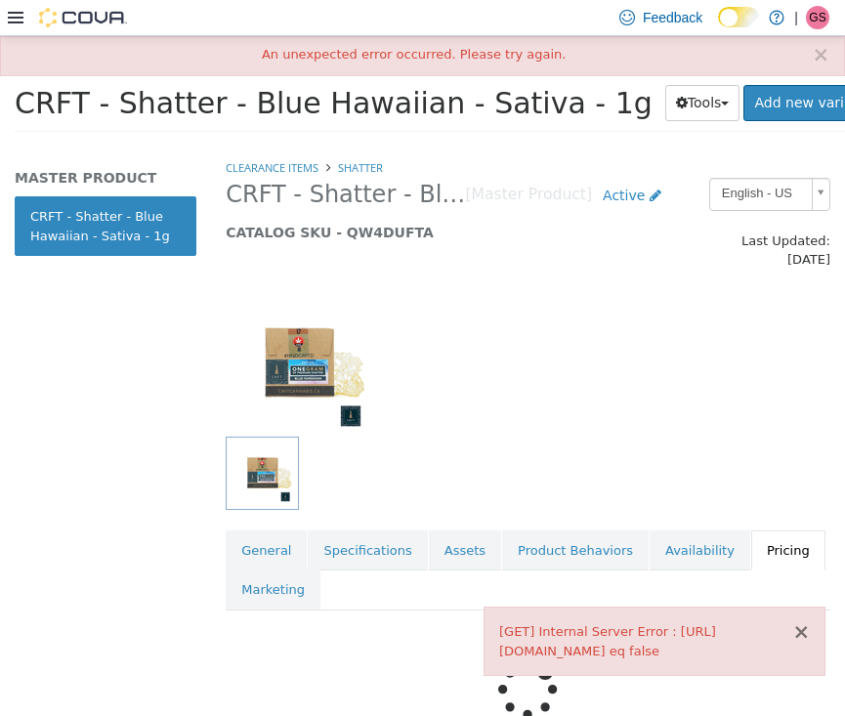
click at [799, 621] on button "×" at bounding box center [801, 631] width 18 height 21
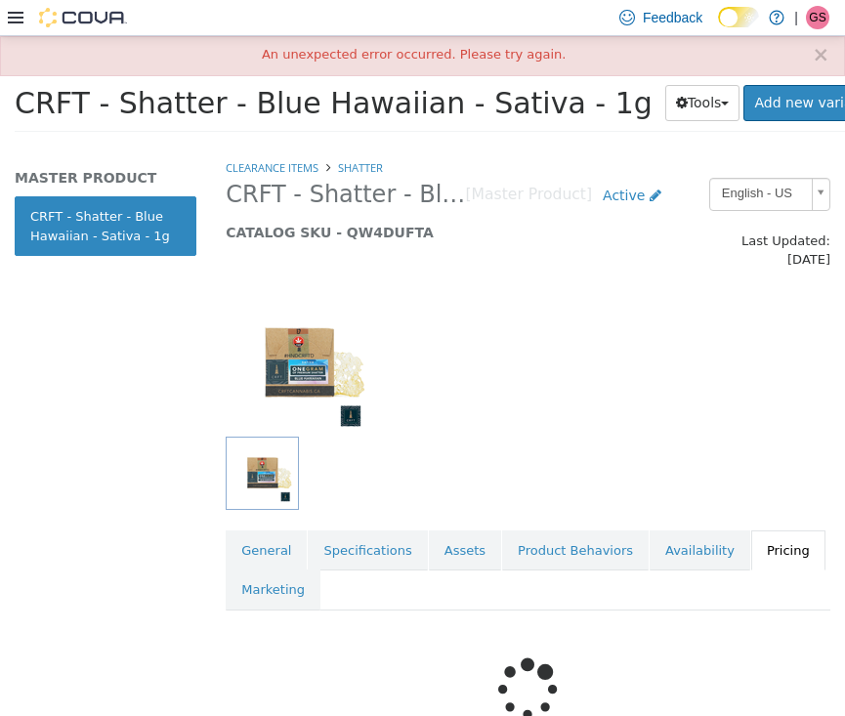
click at [830, 57] on div "× An unexpected error occurred. Please try again." at bounding box center [422, 55] width 845 height 40
click at [822, 56] on button "×" at bounding box center [821, 54] width 18 height 21
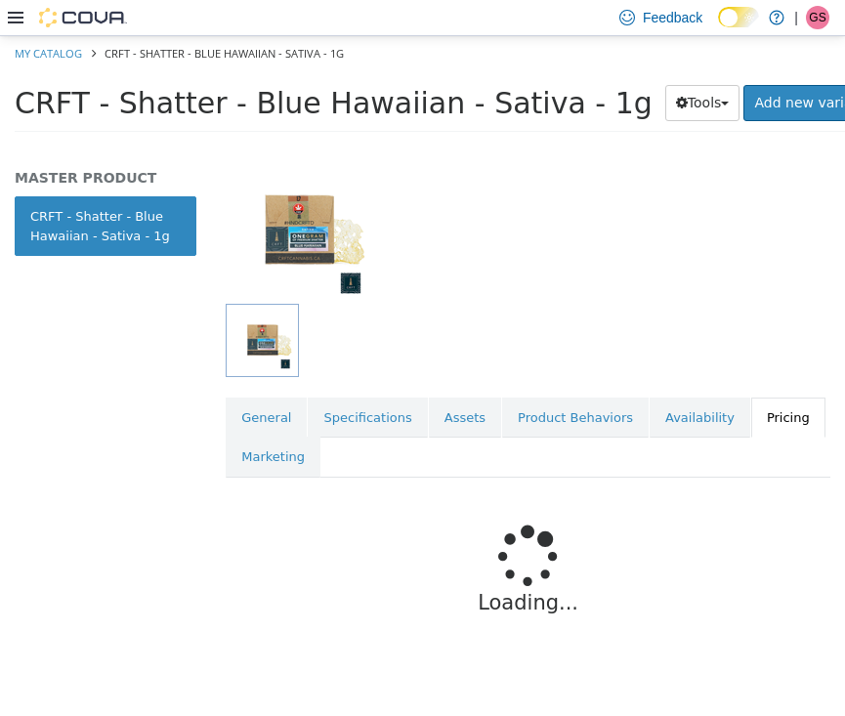
scroll to position [132, 0]
click at [685, 399] on link "Availability" at bounding box center [699, 417] width 101 height 41
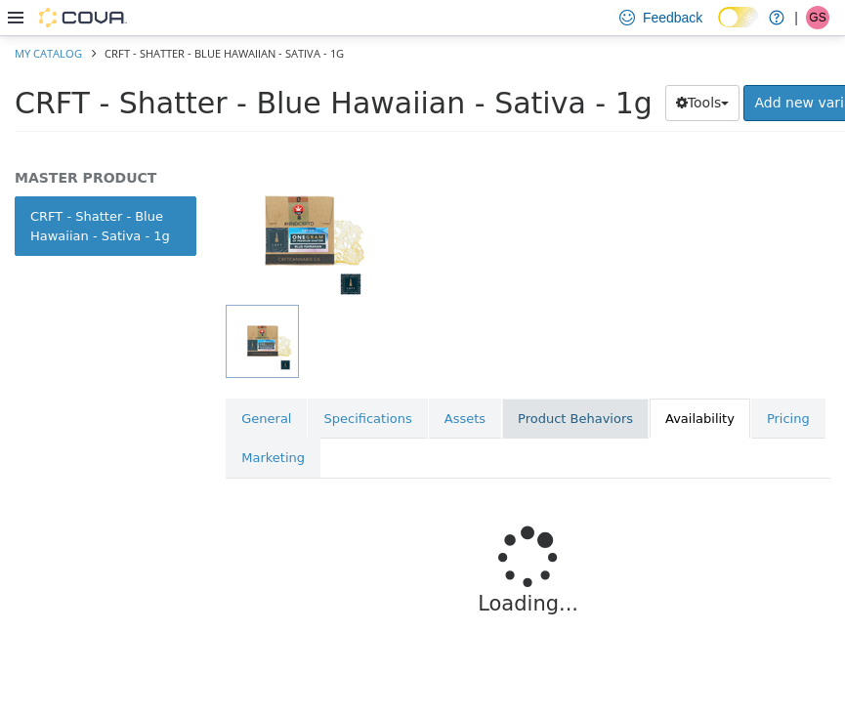
click at [605, 397] on link "Product Behaviors" at bounding box center [575, 417] width 146 height 41
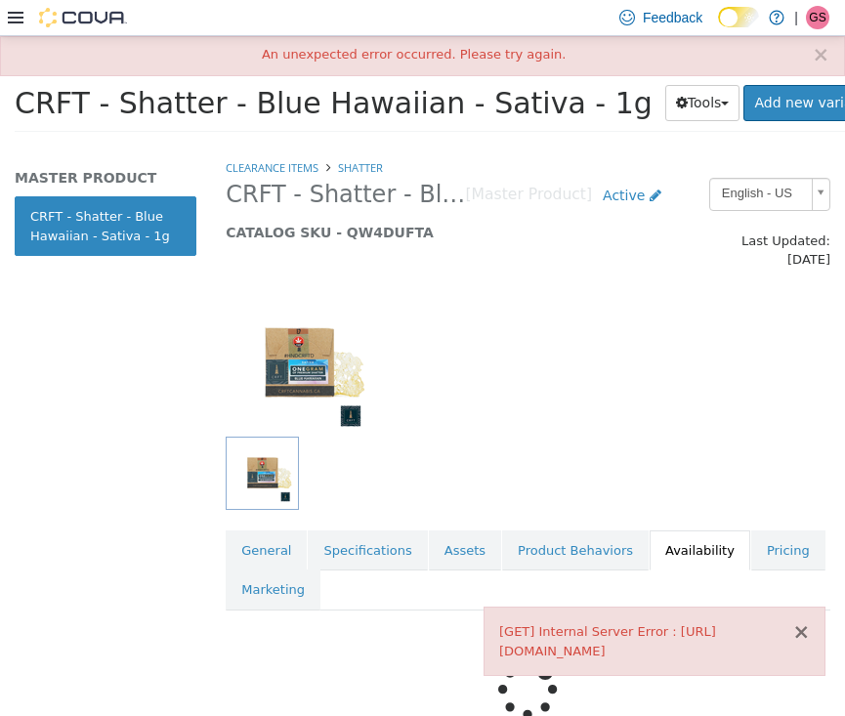
click at [806, 621] on button "×" at bounding box center [801, 631] width 18 height 21
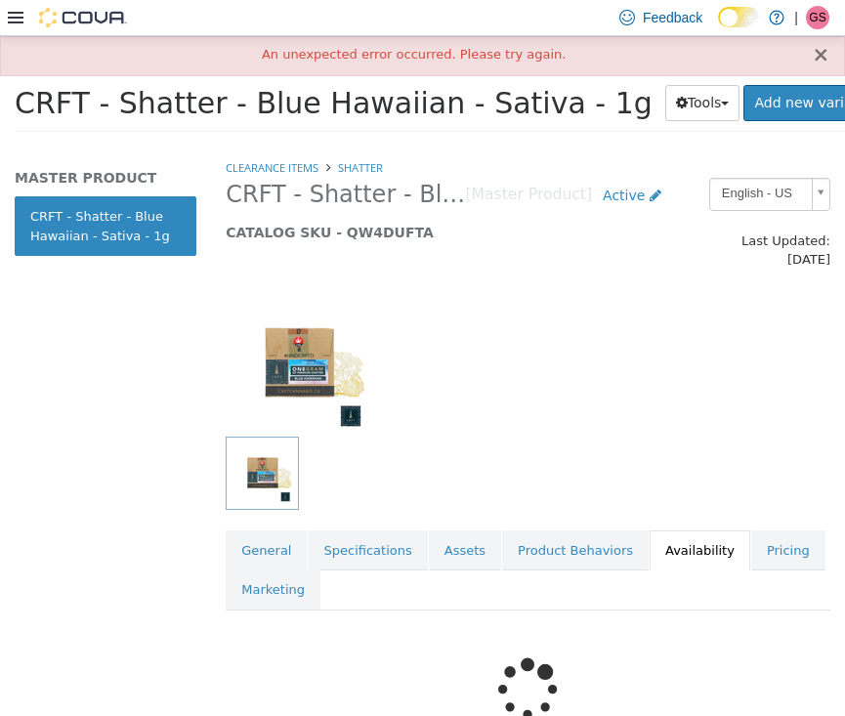
click at [819, 50] on button "×" at bounding box center [821, 54] width 18 height 21
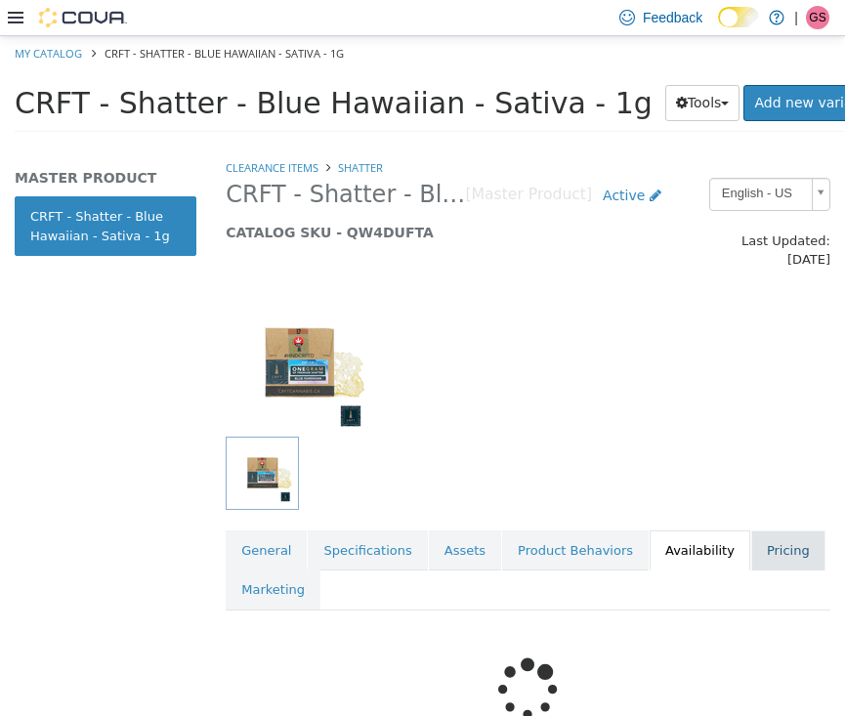
click at [769, 531] on link "Pricing" at bounding box center [788, 549] width 74 height 41
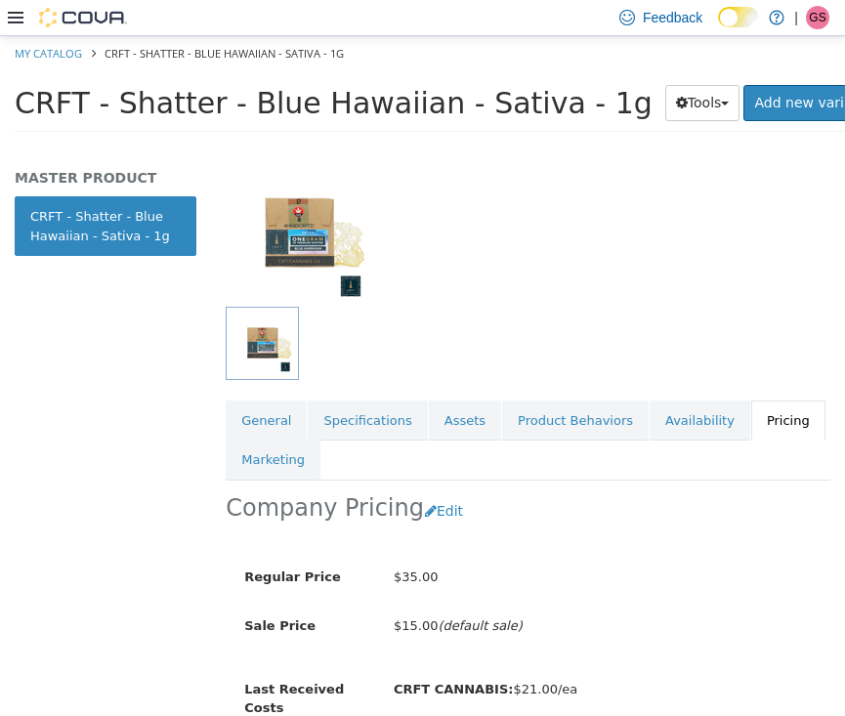
scroll to position [137, 0]
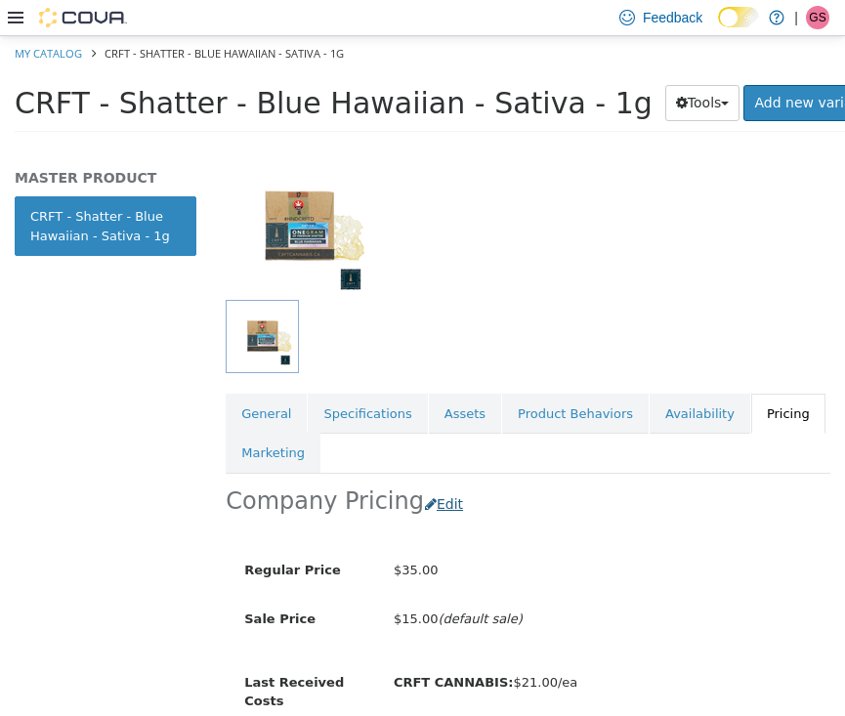
click at [438, 488] on button "Edit" at bounding box center [449, 503] width 50 height 36
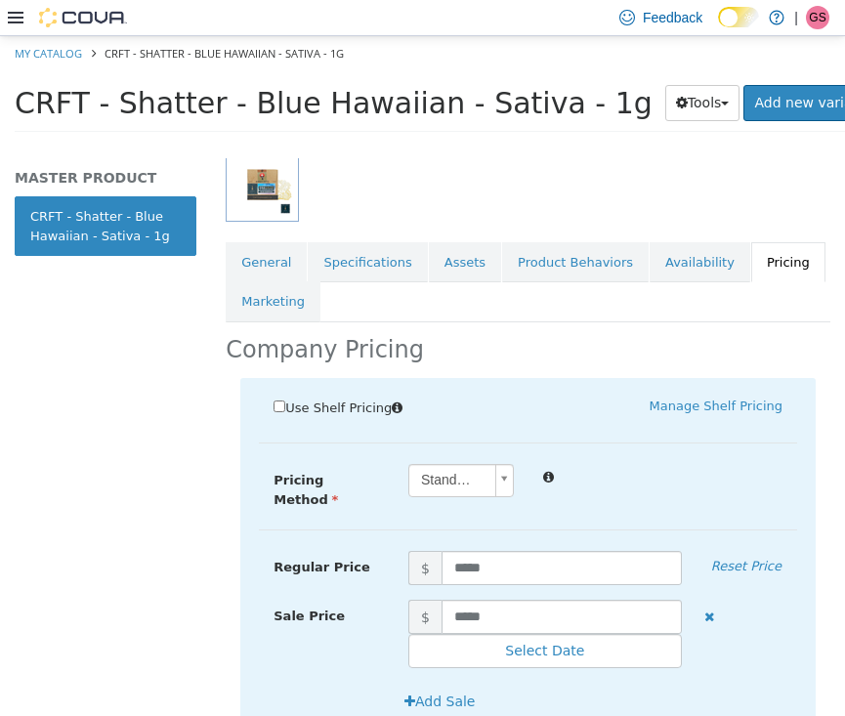
scroll to position [359, 0]
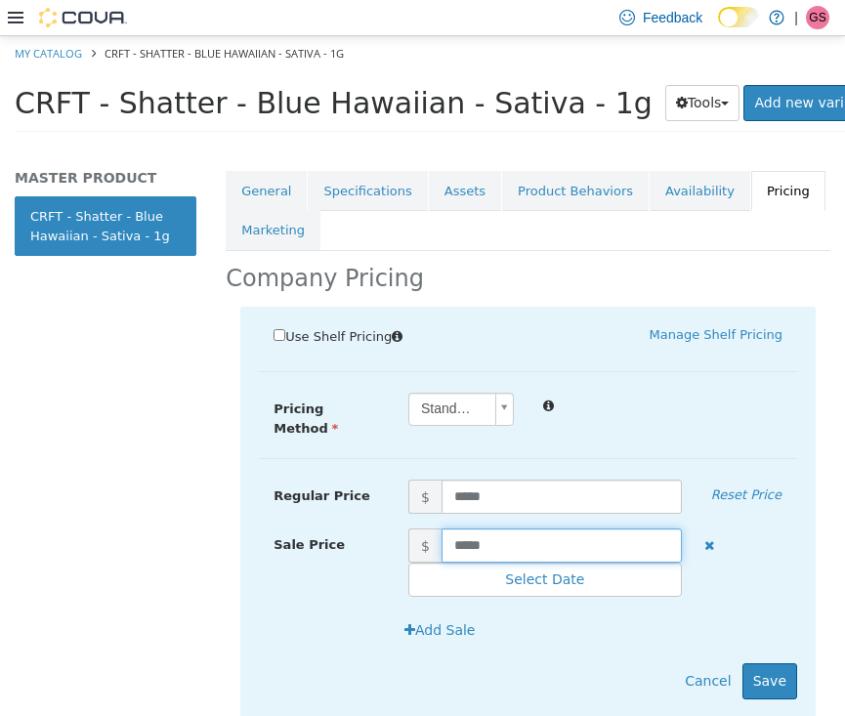
click at [520, 527] on input "*****" at bounding box center [561, 544] width 240 height 34
drag, startPoint x: 520, startPoint y: 513, endPoint x: 387, endPoint y: 513, distance: 132.8
click at [387, 527] on div "Sale Price $ ***** Select Date (UTC-4) Toronto" at bounding box center [528, 561] width 538 height 69
type input "****"
click at [774, 662] on button "Save" at bounding box center [769, 680] width 55 height 36
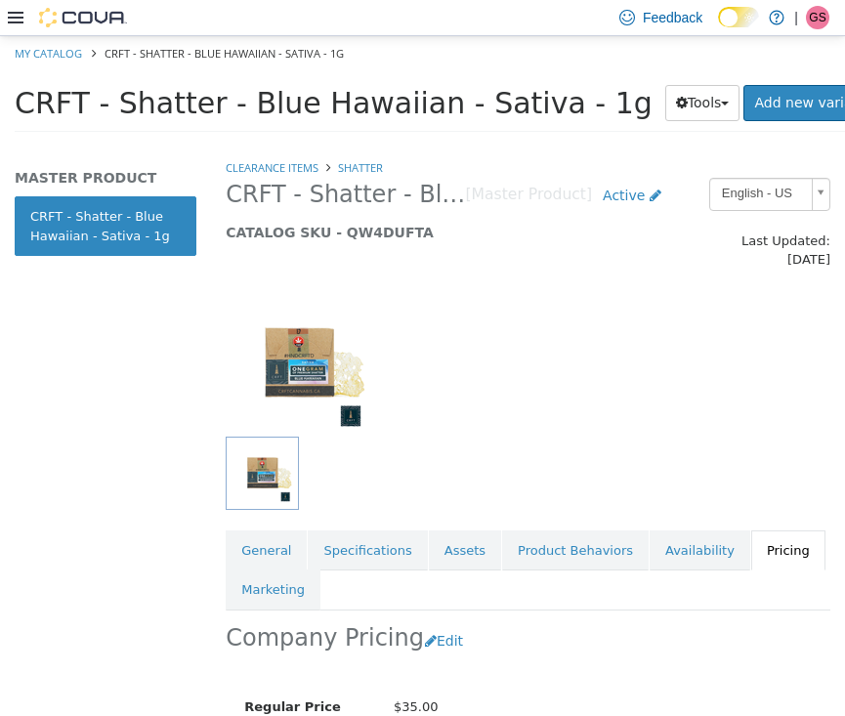
scroll to position [0, 0]
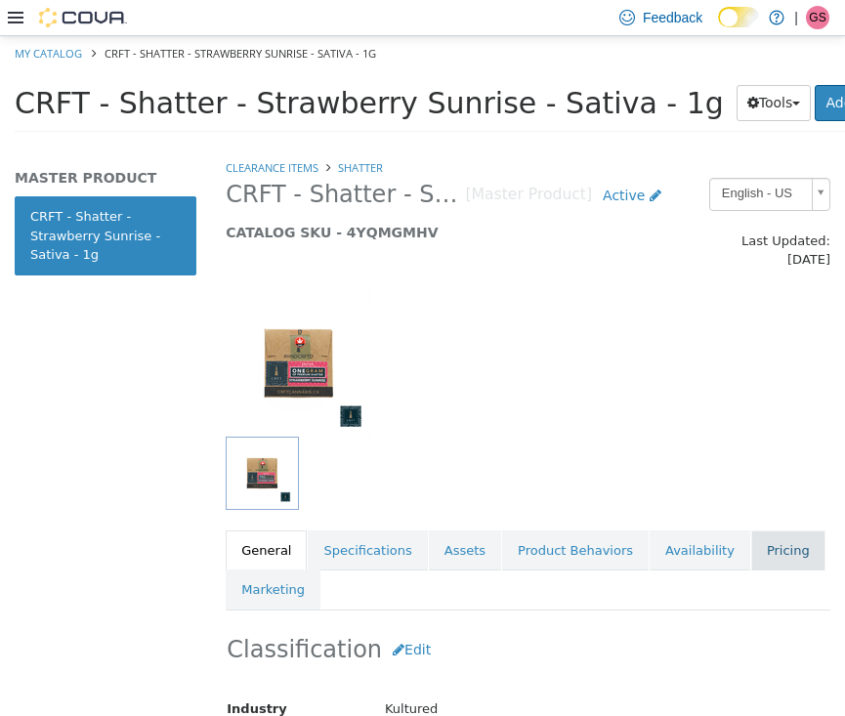
click at [765, 529] on link "Pricing" at bounding box center [788, 549] width 74 height 41
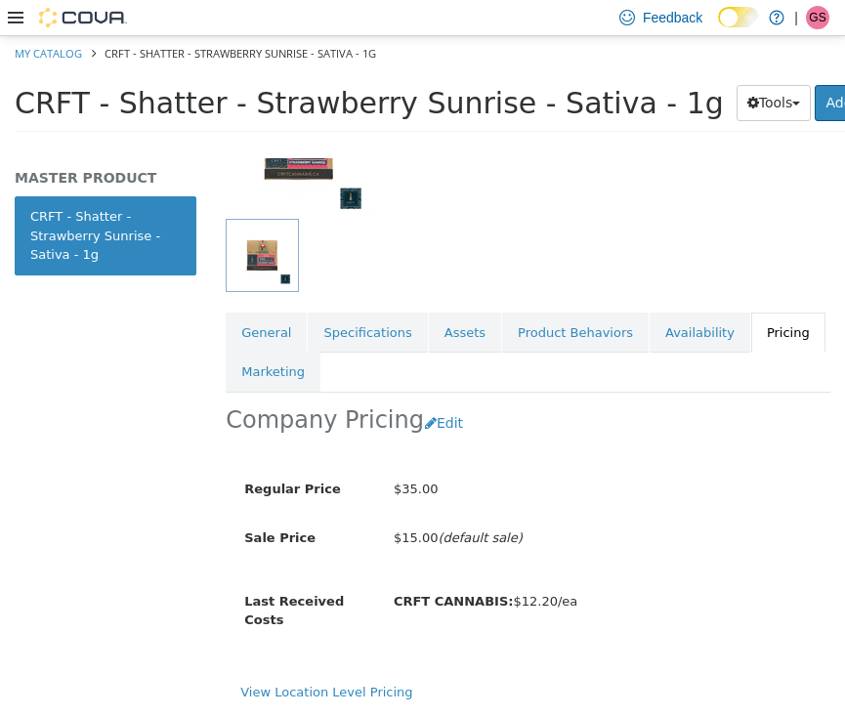
scroll to position [223, 0]
click at [430, 404] on button "Edit" at bounding box center [449, 422] width 50 height 36
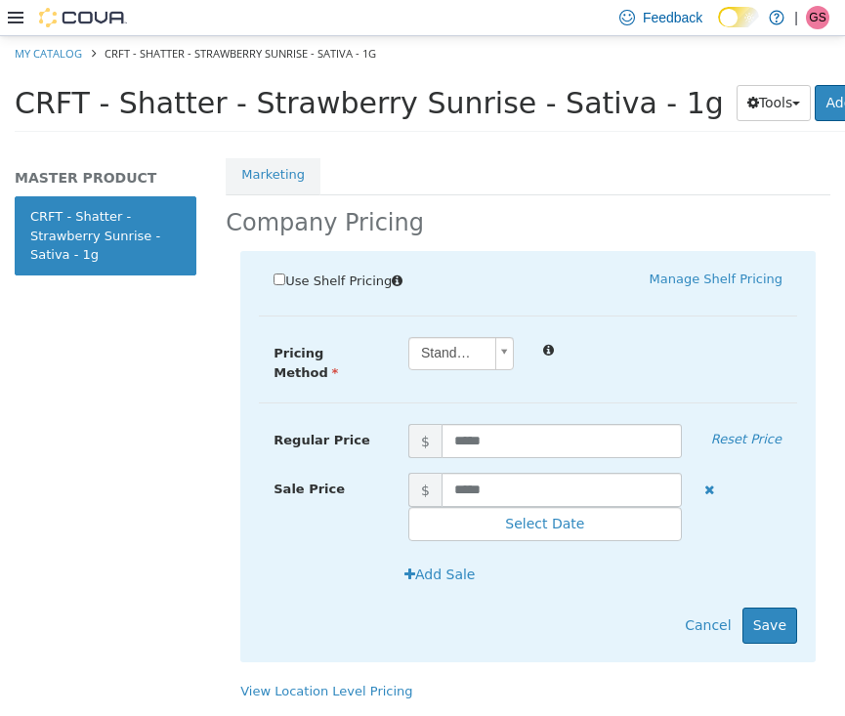
scroll to position [417, 0]
click at [501, 472] on input "*****" at bounding box center [561, 489] width 240 height 34
drag, startPoint x: 501, startPoint y: 462, endPoint x: 403, endPoint y: 462, distance: 97.7
click at [403, 472] on span "$ *****" at bounding box center [545, 489] width 303 height 34
type input "****"
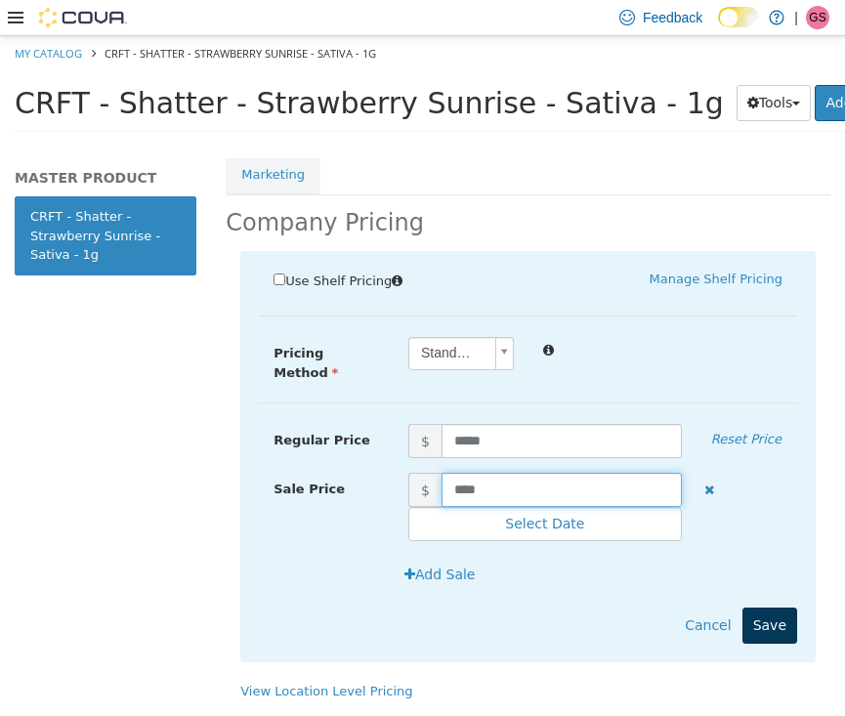
click at [760, 606] on button "Save" at bounding box center [769, 624] width 55 height 36
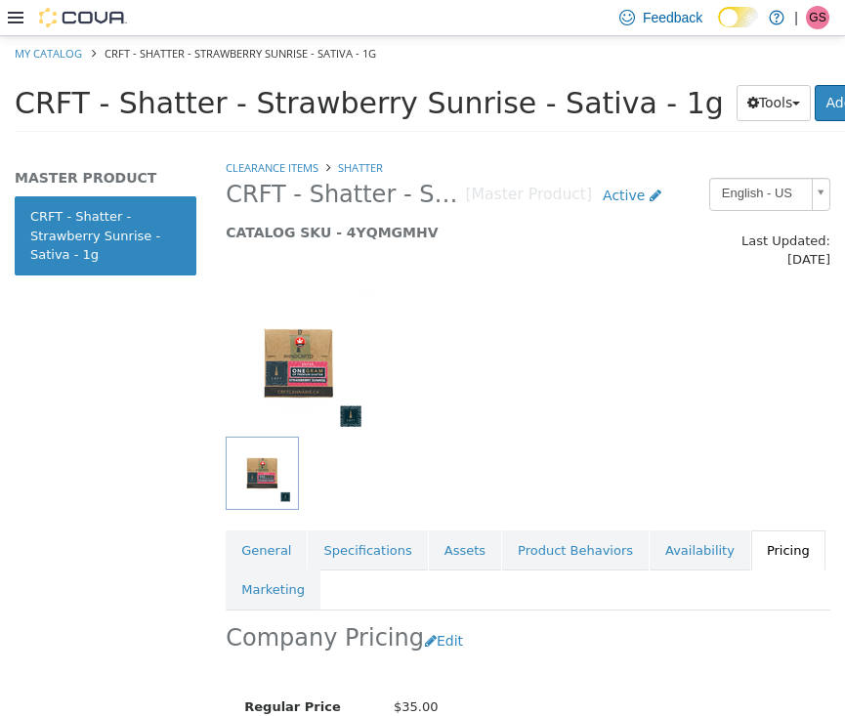
scroll to position [0, 0]
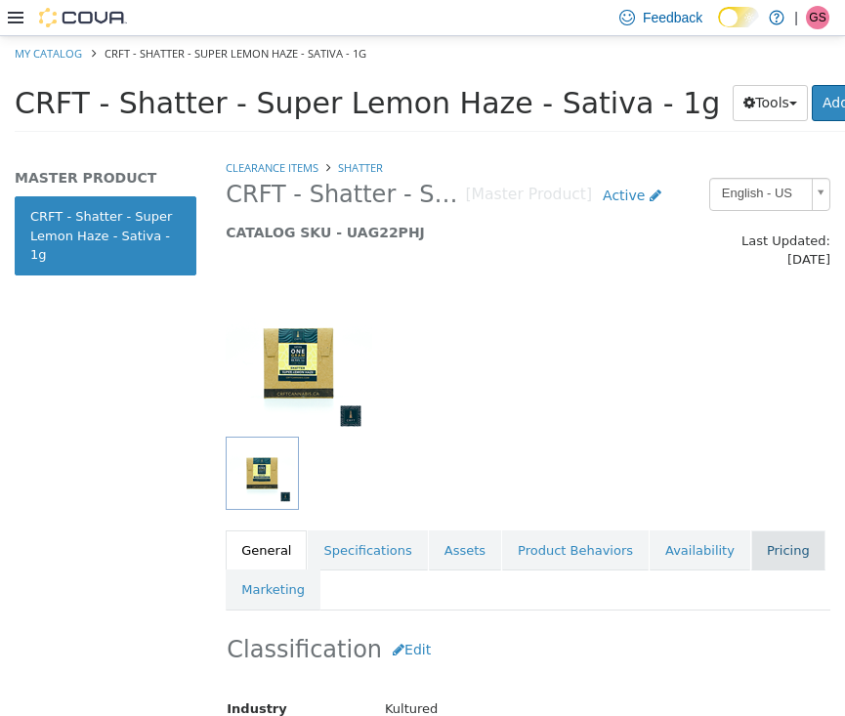
click at [759, 548] on link "Pricing" at bounding box center [788, 549] width 74 height 41
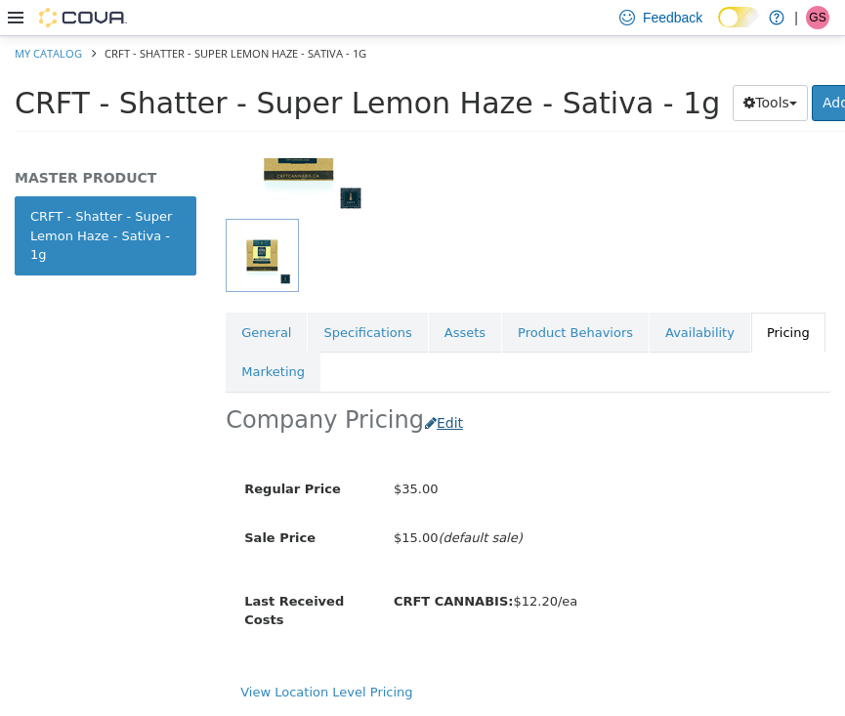
click at [427, 404] on button "Edit" at bounding box center [449, 422] width 50 height 36
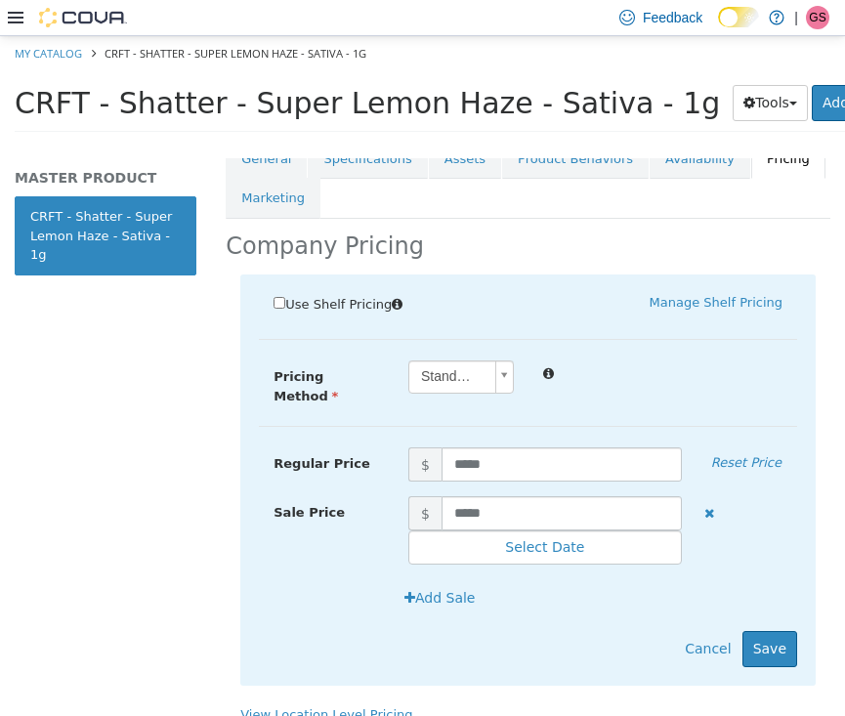
scroll to position [410, 0]
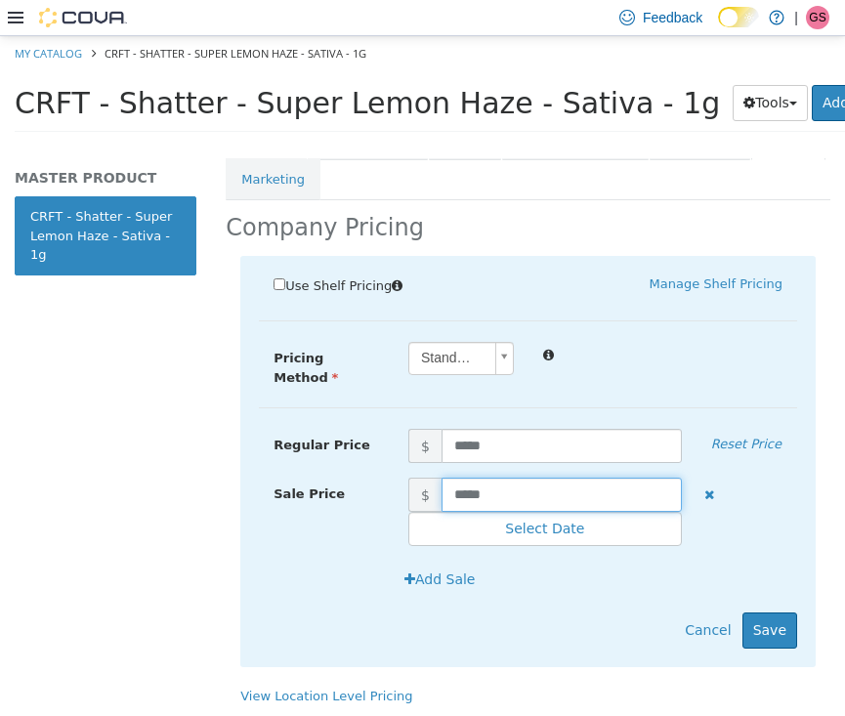
click at [534, 477] on input "*****" at bounding box center [561, 494] width 240 height 34
drag, startPoint x: 534, startPoint y: 474, endPoint x: 410, endPoint y: 474, distance: 124.0
click at [410, 477] on span "$ *****" at bounding box center [545, 494] width 303 height 34
type input "****"
click at [775, 611] on button "Save" at bounding box center [769, 629] width 55 height 36
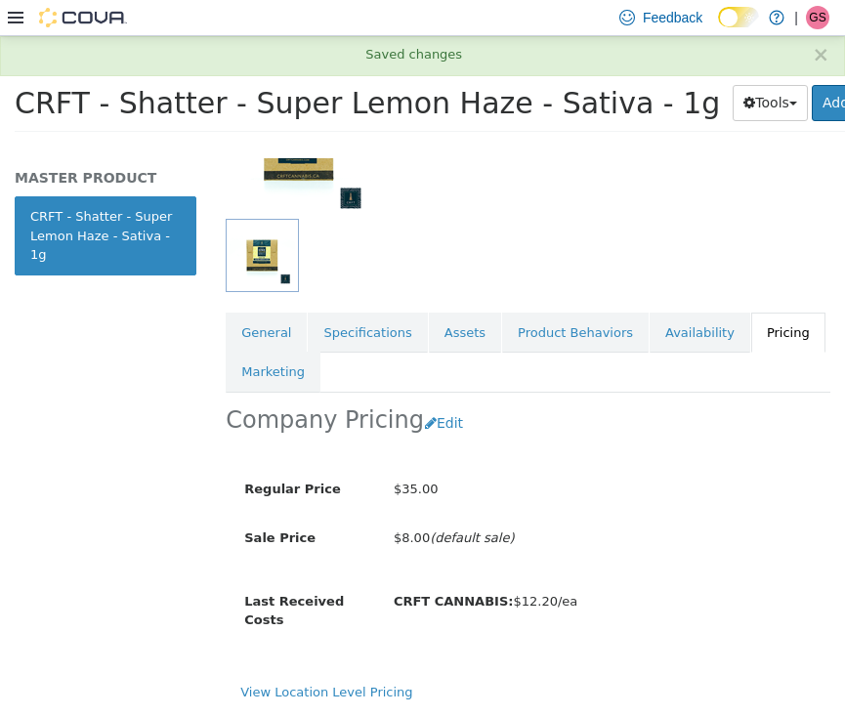
scroll to position [223, 0]
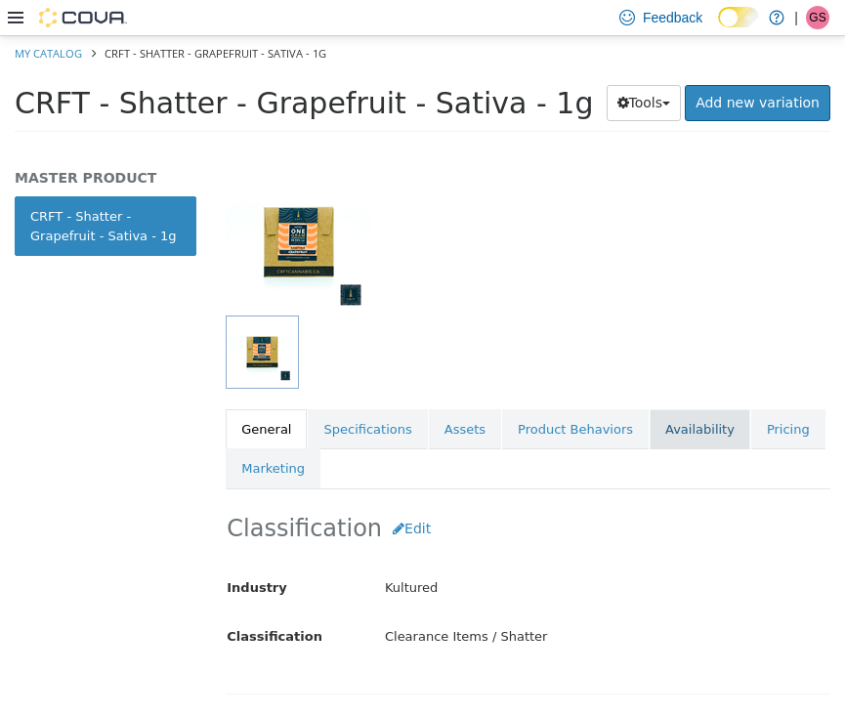
scroll to position [147, 0]
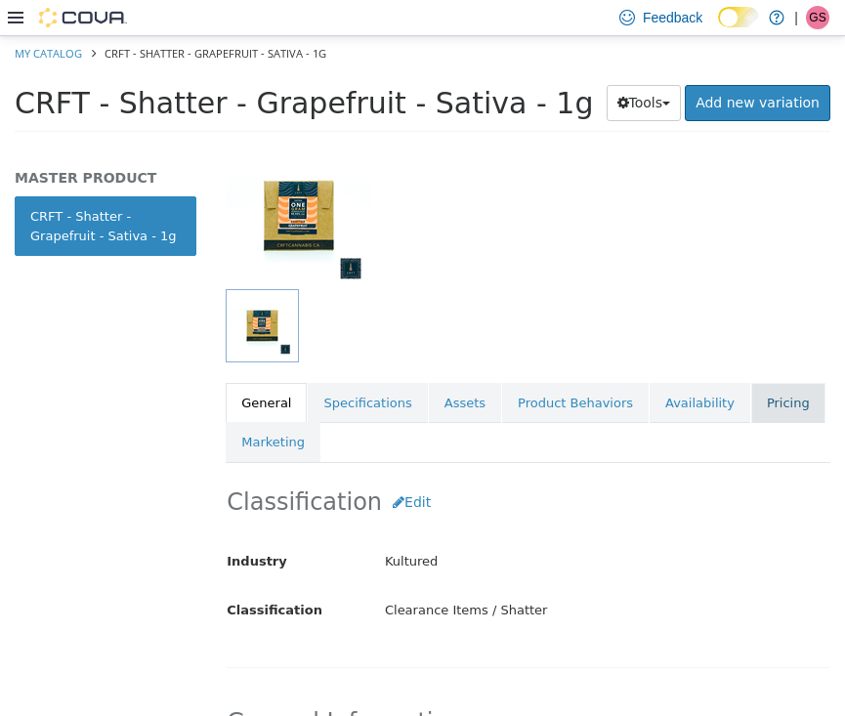
click at [776, 386] on link "Pricing" at bounding box center [788, 402] width 74 height 41
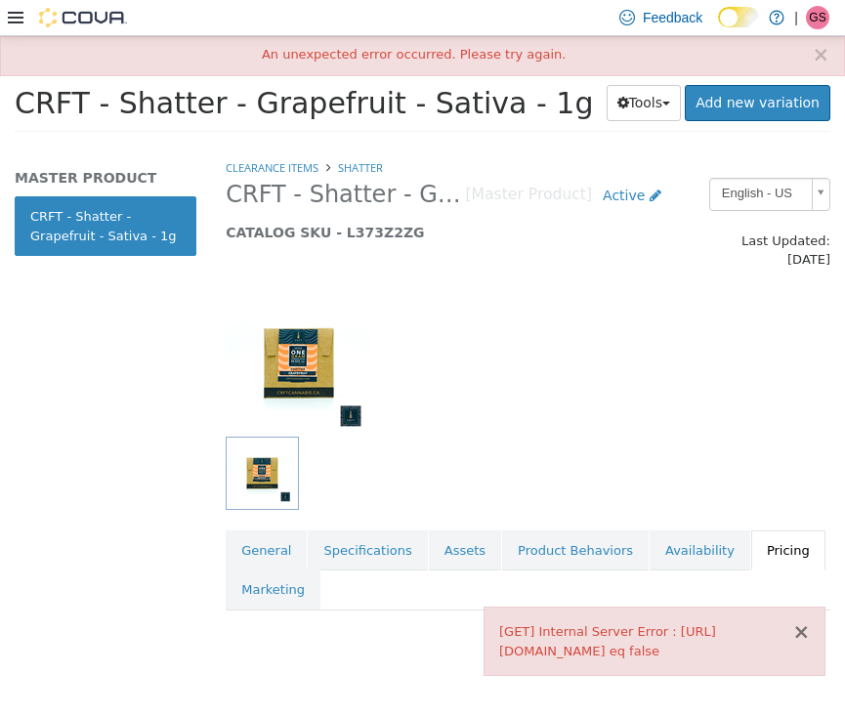
click at [805, 621] on button "×" at bounding box center [801, 631] width 18 height 21
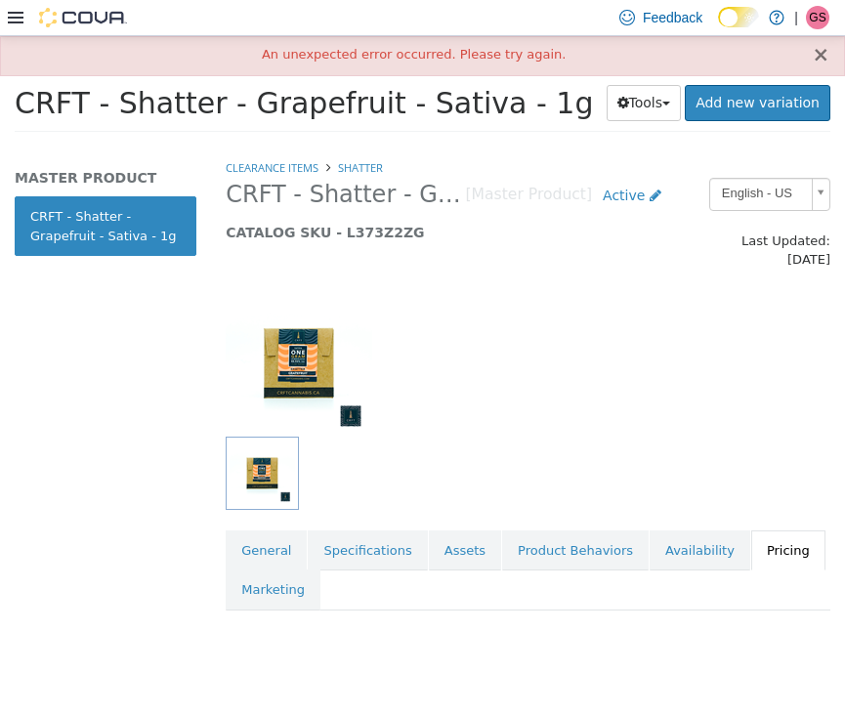
click at [821, 55] on button "×" at bounding box center [821, 54] width 18 height 21
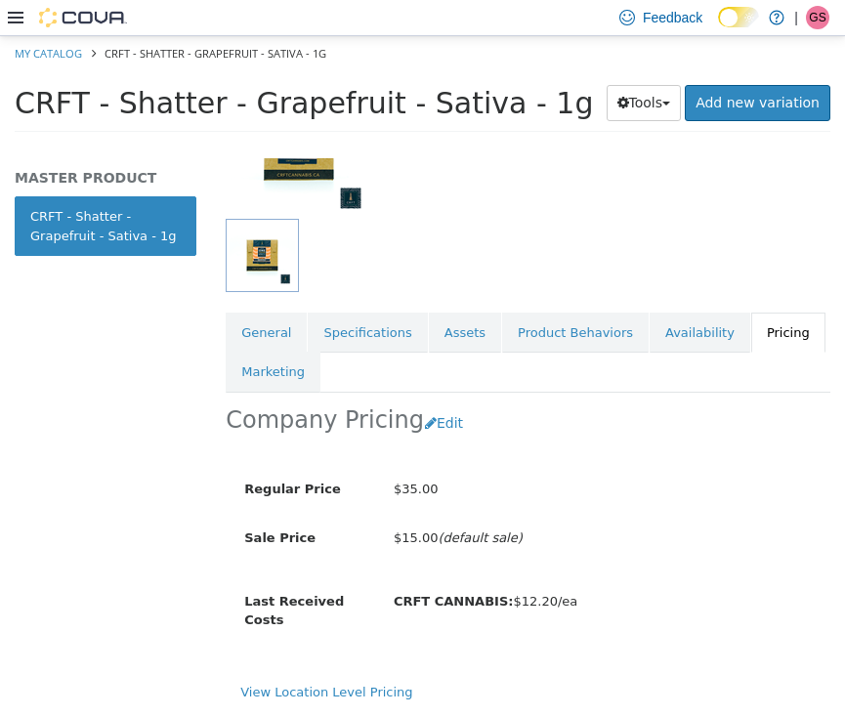
scroll to position [223, 0]
click at [437, 404] on button "Edit" at bounding box center [449, 422] width 50 height 36
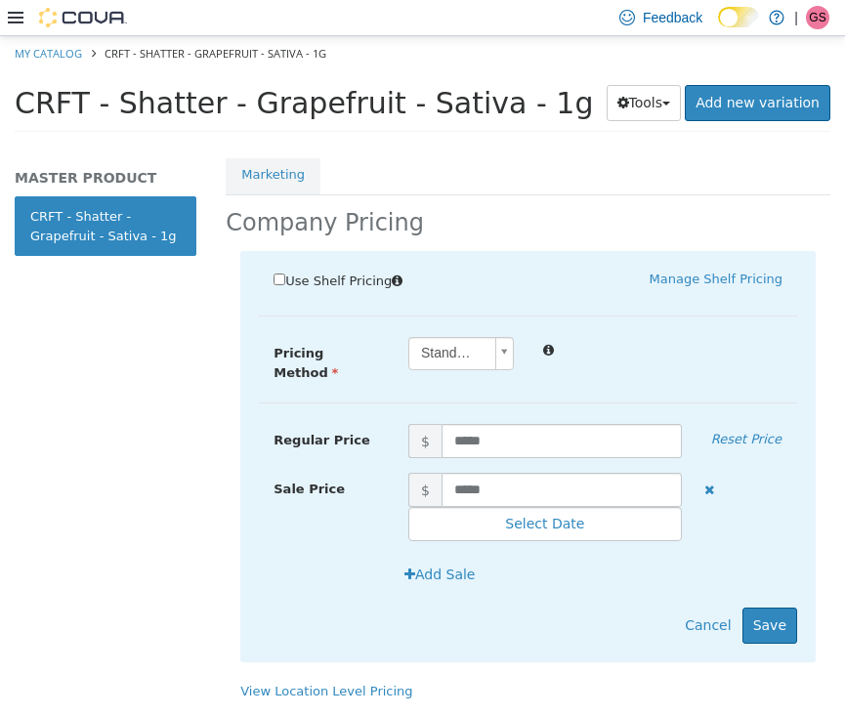
scroll to position [417, 0]
click at [527, 472] on input "*****" at bounding box center [561, 489] width 240 height 34
drag, startPoint x: 527, startPoint y: 470, endPoint x: 352, endPoint y: 441, distance: 178.1
click at [352, 423] on div "Regular Price $ ***** Reset Price Sale Price $ ***** Select Date (UTC-4) [GEOGR…" at bounding box center [528, 423] width 538 height 0
type input "****"
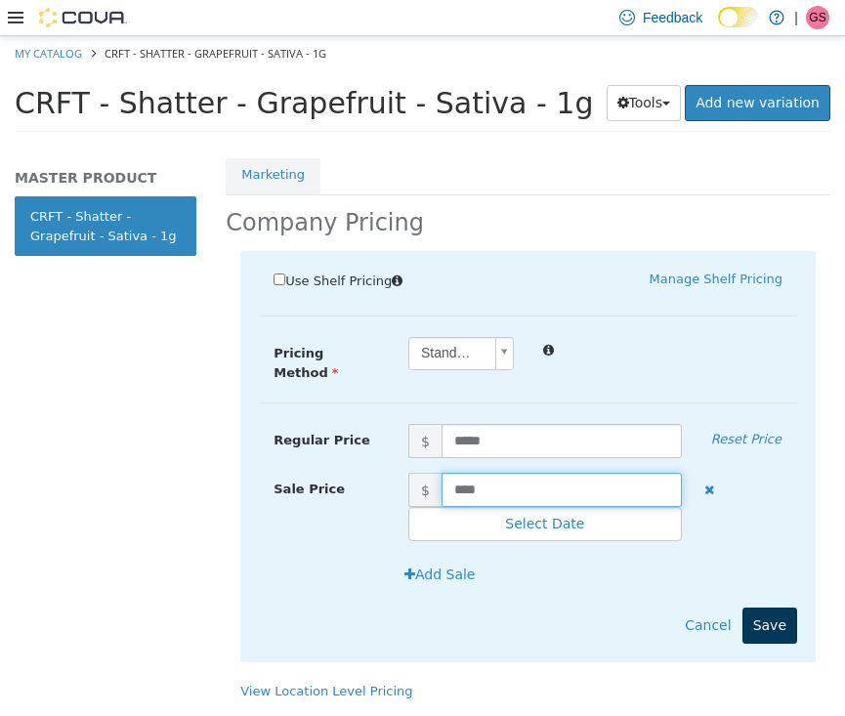
click at [755, 606] on button "Save" at bounding box center [769, 624] width 55 height 36
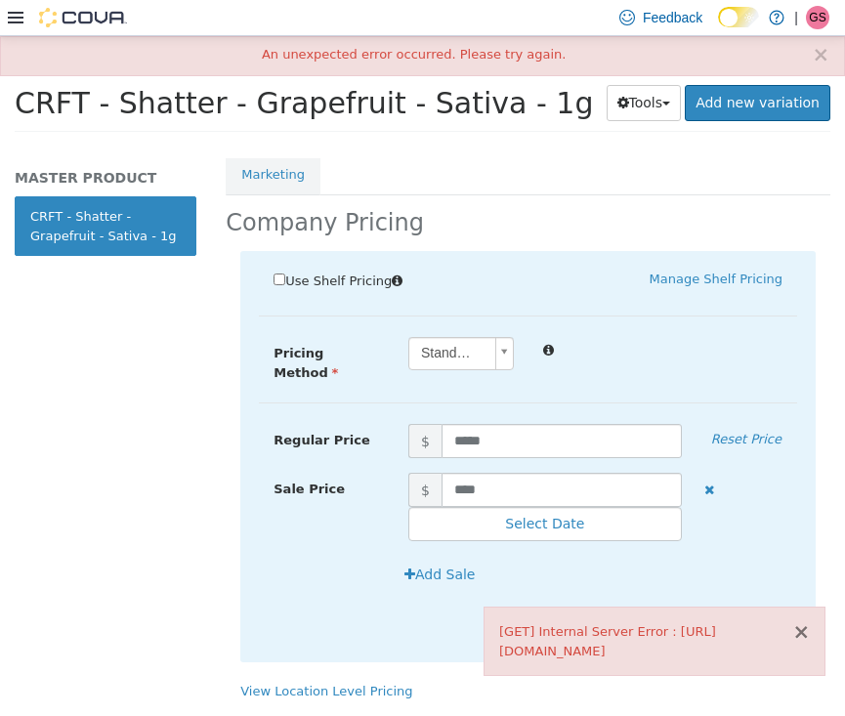
click at [802, 629] on button "×" at bounding box center [801, 631] width 18 height 21
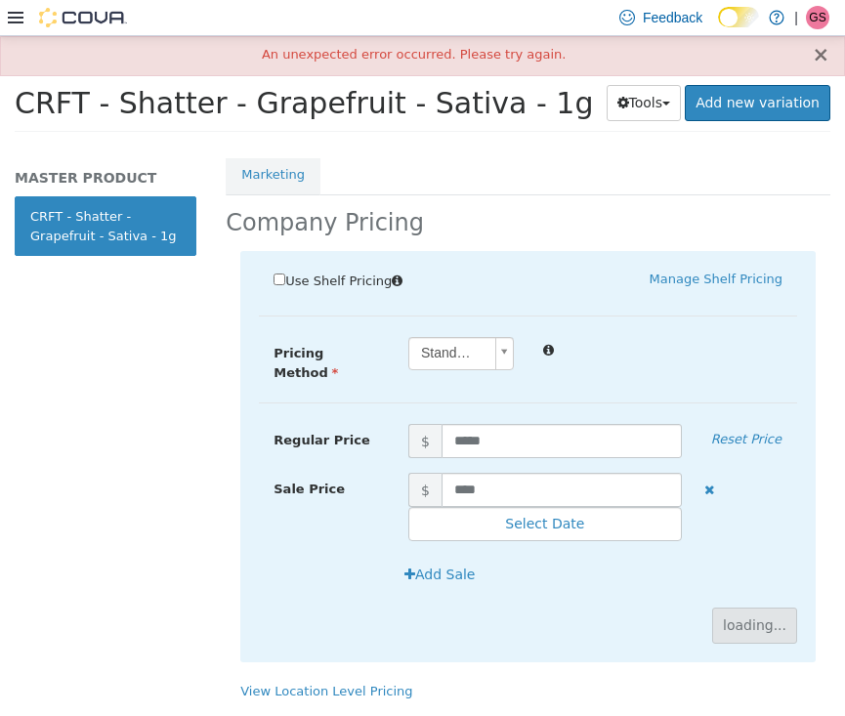
click at [826, 49] on button "×" at bounding box center [821, 54] width 18 height 21
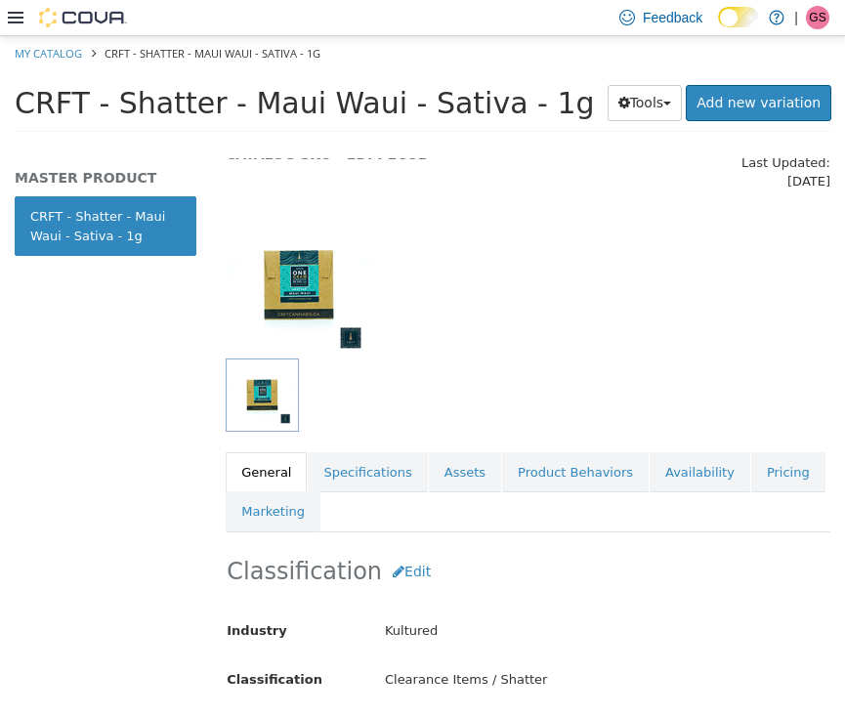
scroll to position [128, 0]
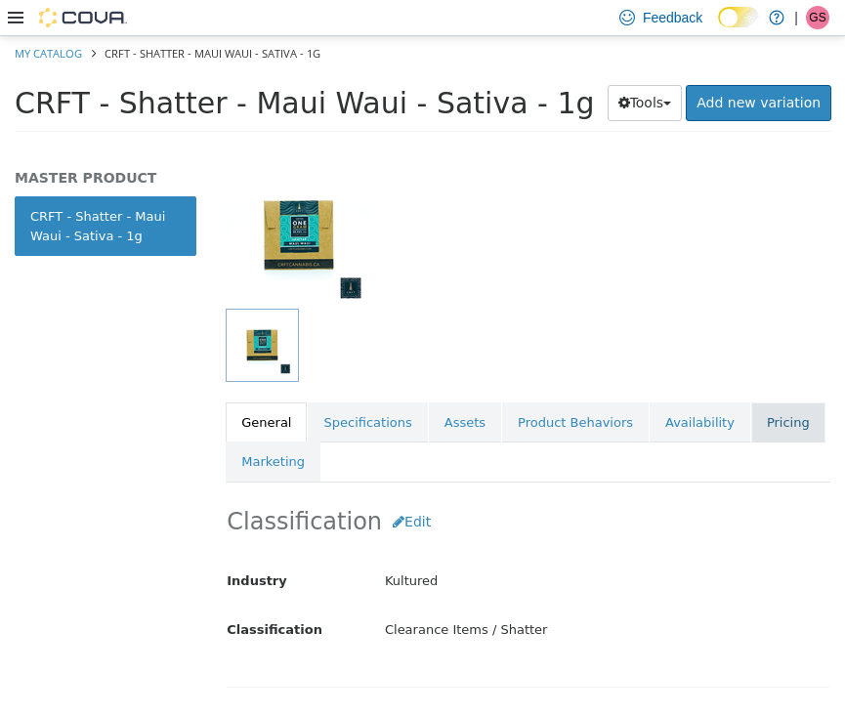
click at [775, 408] on link "Pricing" at bounding box center [788, 421] width 74 height 41
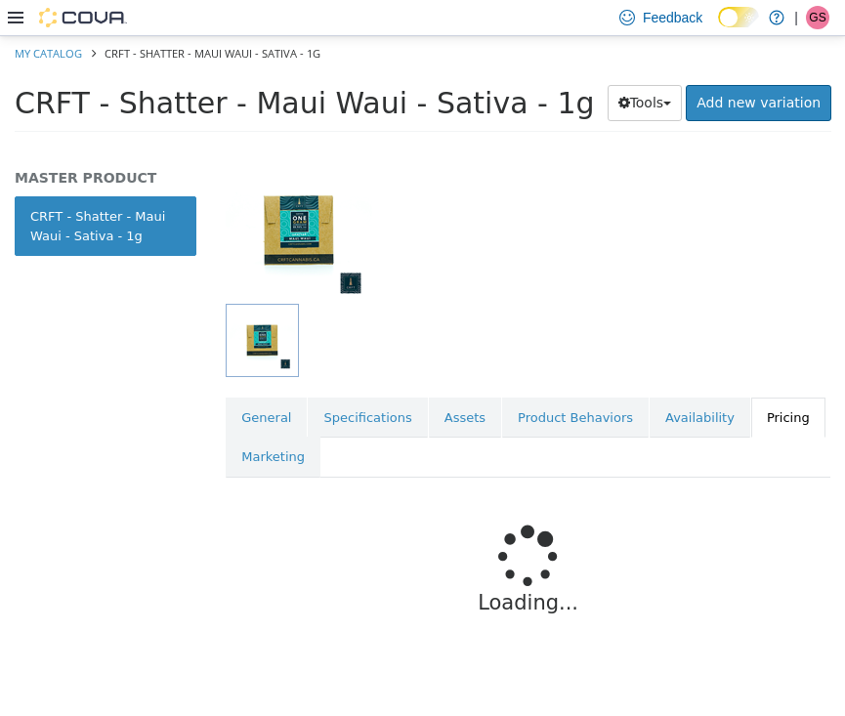
scroll to position [132, 0]
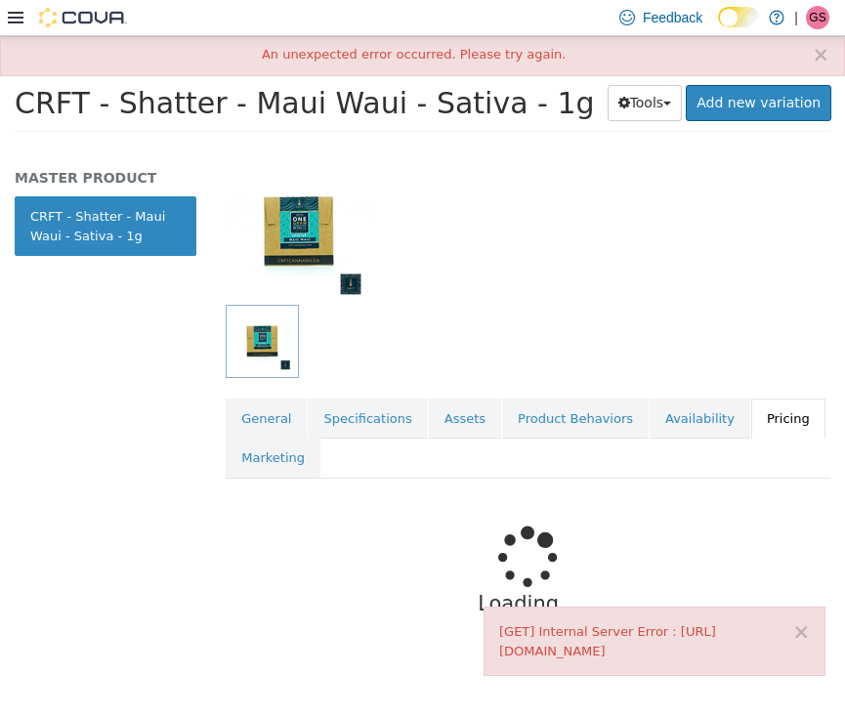
click at [793, 629] on div "[GET] Internal Server Error : [URL][DOMAIN_NAME]" at bounding box center [654, 640] width 311 height 38
click at [813, 635] on div "× [GET] Internal Server Error : [URL][DOMAIN_NAME]" at bounding box center [654, 639] width 342 height 69
click at [806, 634] on button "×" at bounding box center [801, 631] width 18 height 21
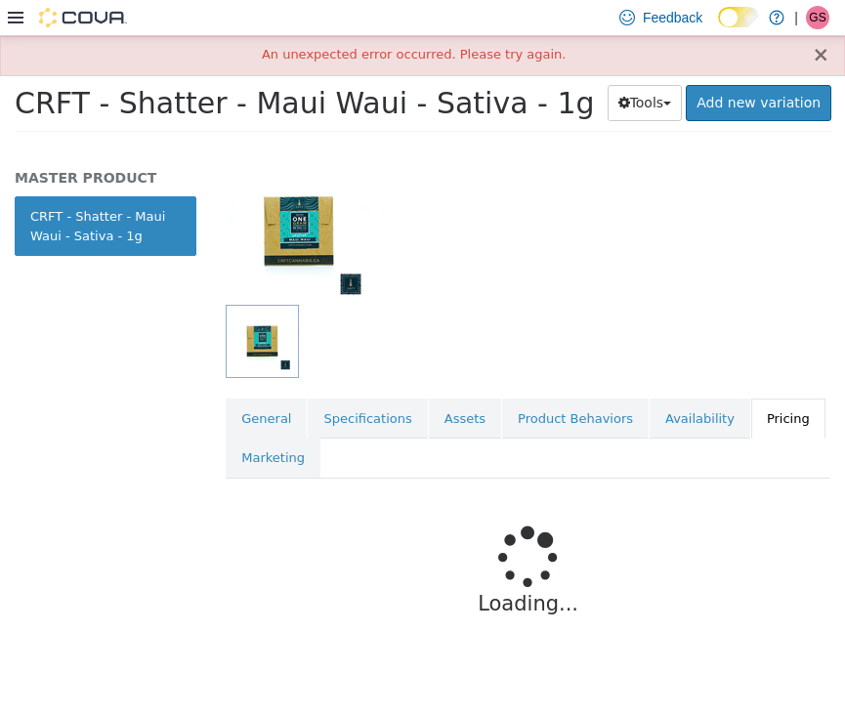
click at [822, 58] on button "×" at bounding box center [821, 54] width 18 height 21
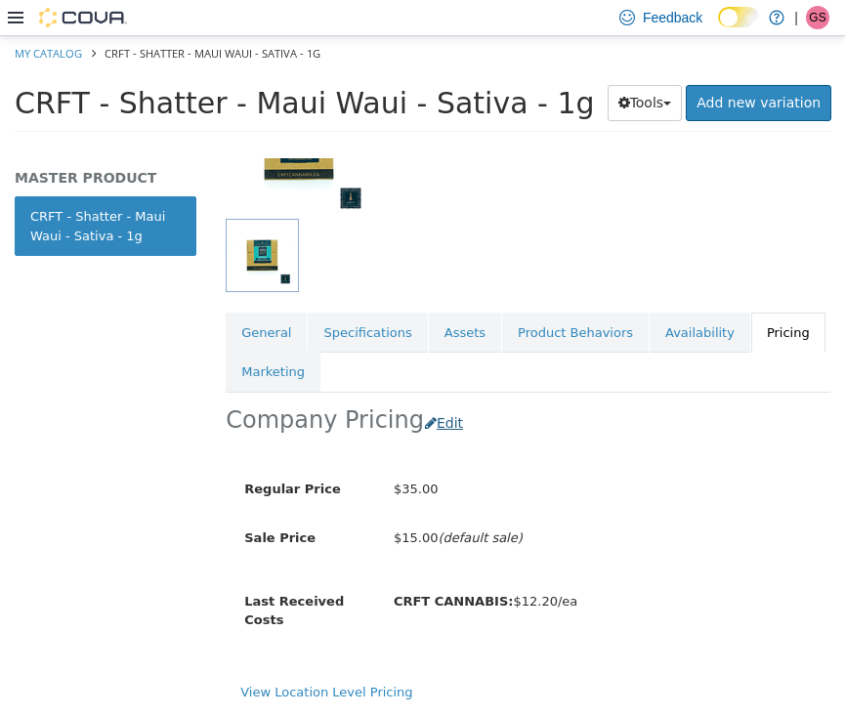
scroll to position [223, 0]
click at [433, 404] on button "Edit" at bounding box center [449, 422] width 50 height 36
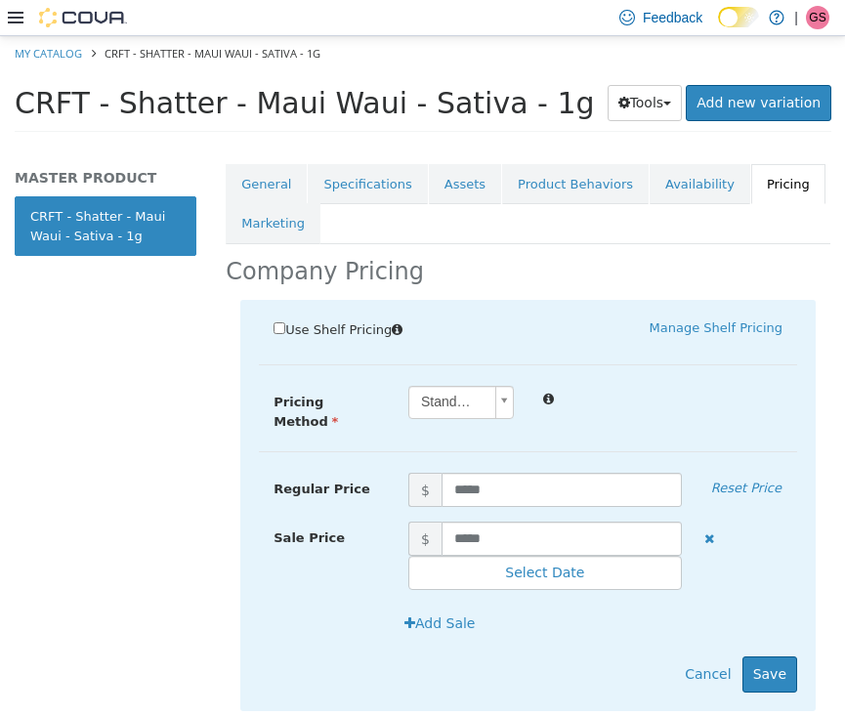
scroll to position [417, 0]
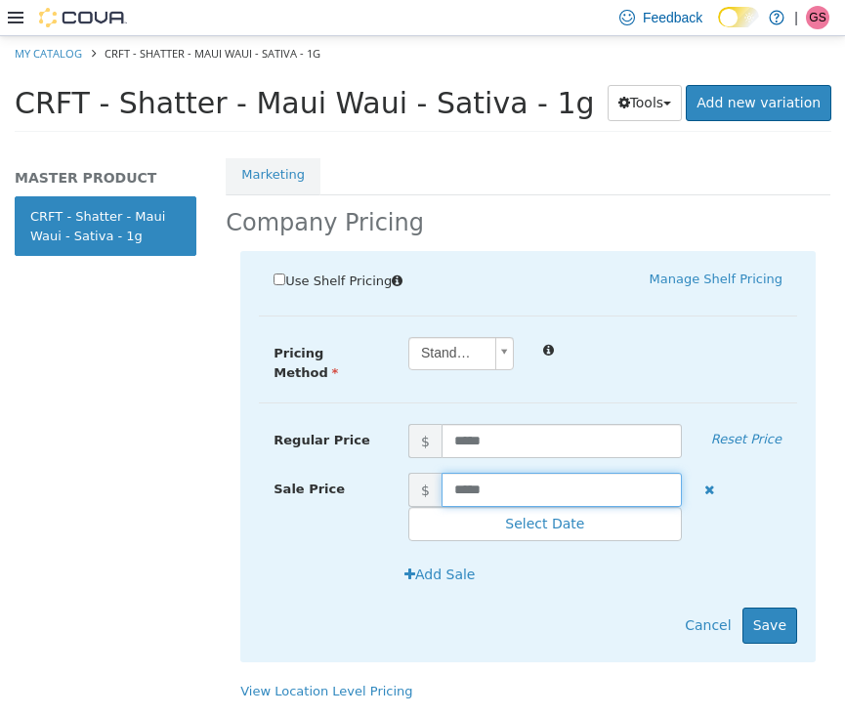
click at [504, 472] on input "*****" at bounding box center [561, 489] width 240 height 34
drag, startPoint x: 504, startPoint y: 468, endPoint x: 396, endPoint y: 466, distance: 108.4
click at [396, 472] on span "$ *****" at bounding box center [545, 489] width 303 height 34
type input "****"
click at [779, 612] on button "Save" at bounding box center [769, 624] width 55 height 36
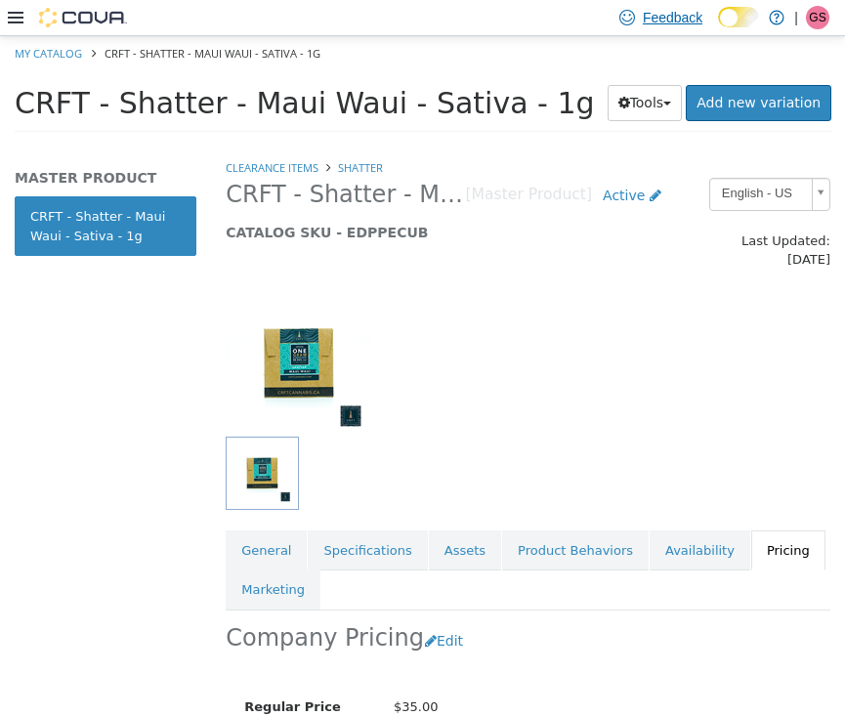
scroll to position [0, 0]
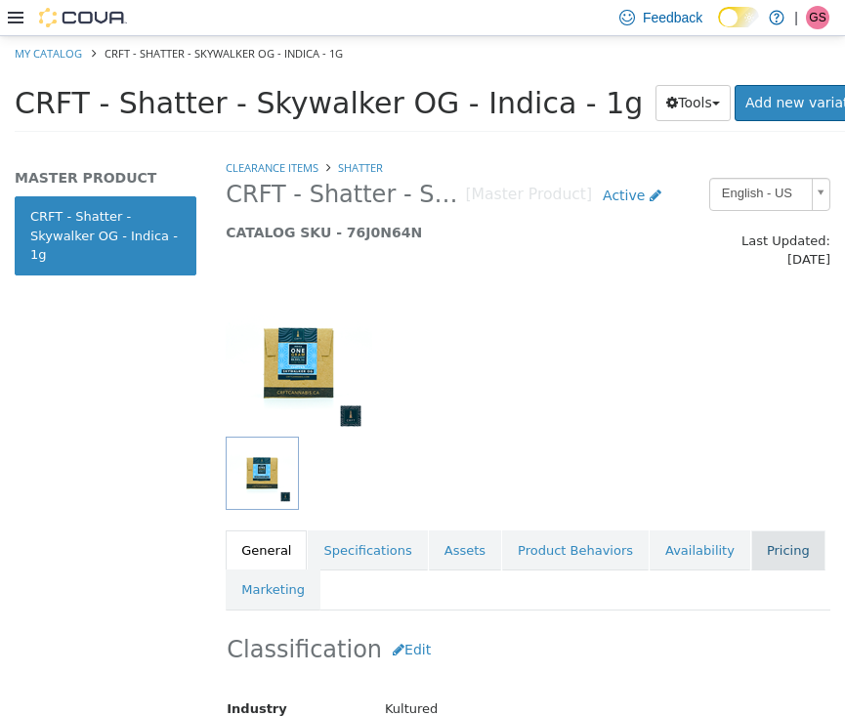
click at [768, 532] on link "Pricing" at bounding box center [788, 549] width 74 height 41
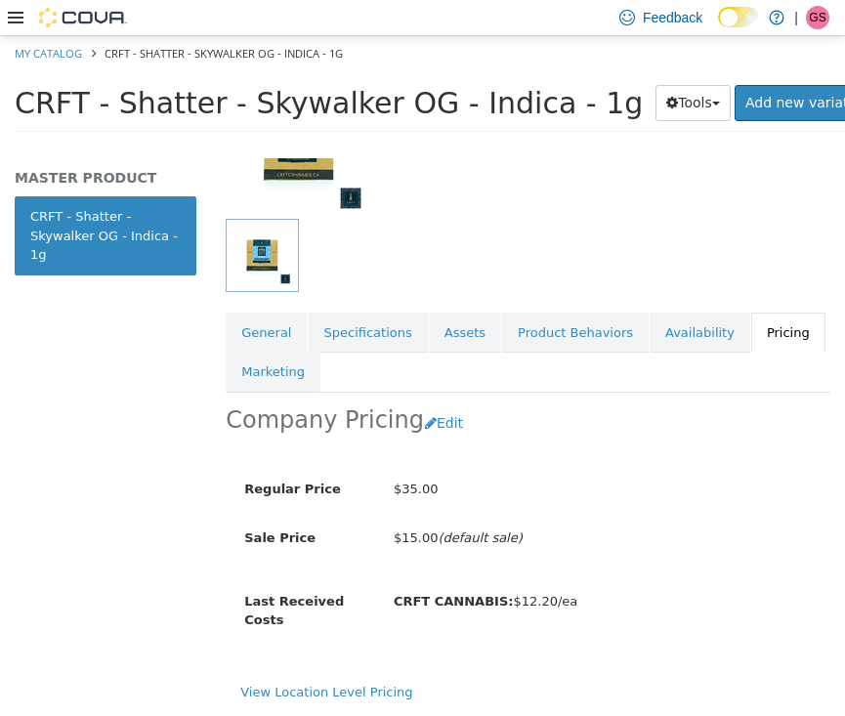
scroll to position [223, 0]
click at [436, 404] on button "Edit" at bounding box center [449, 422] width 50 height 36
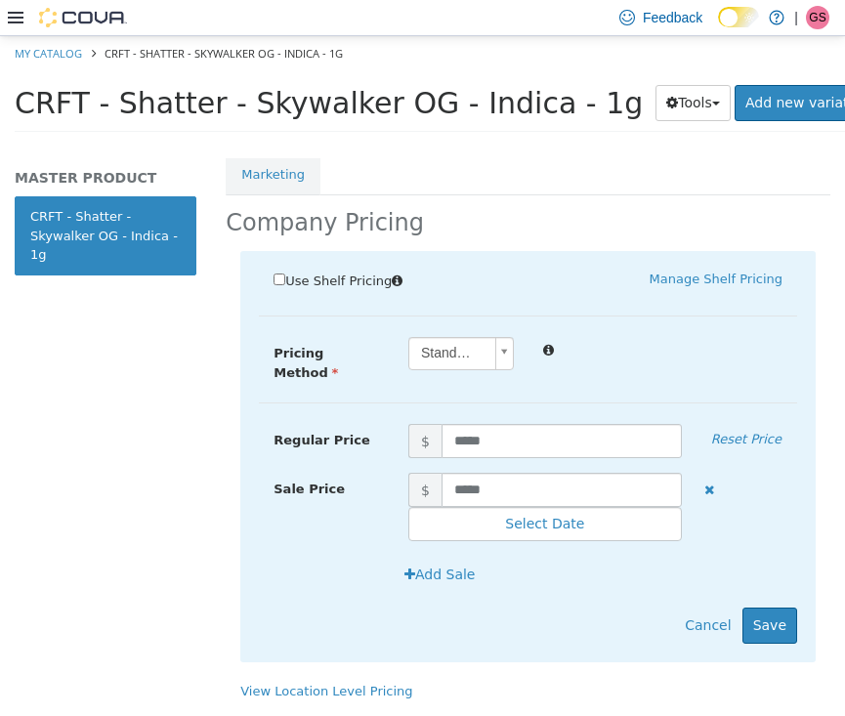
scroll to position [417, 0]
drag, startPoint x: 514, startPoint y: 473, endPoint x: 403, endPoint y: 458, distance: 111.3
click at [403, 472] on span "$ *****" at bounding box center [545, 489] width 303 height 34
type input "****"
click at [749, 606] on button "Save" at bounding box center [769, 624] width 55 height 36
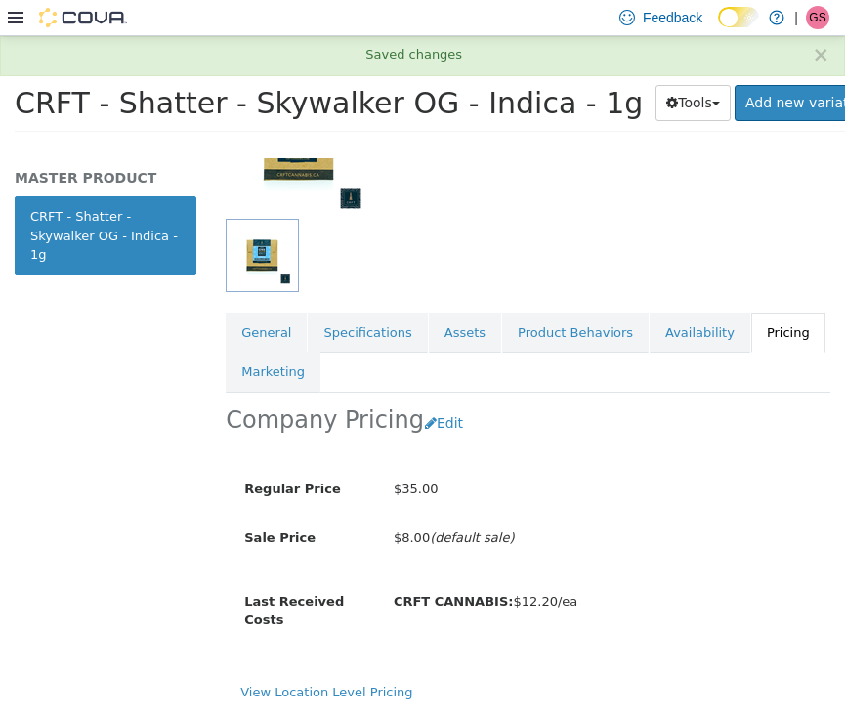
scroll to position [223, 0]
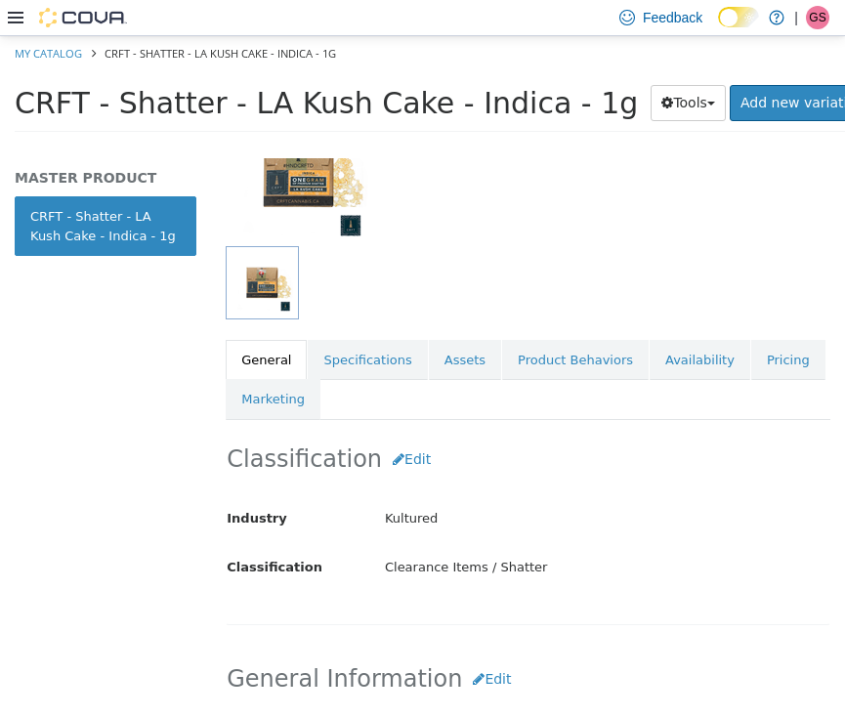
scroll to position [230, 0]
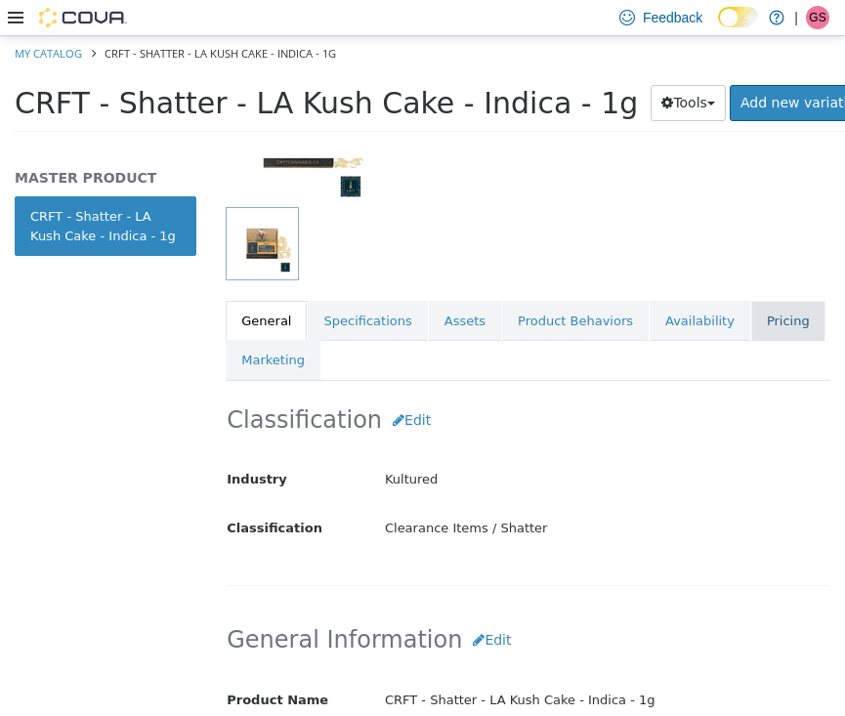
click at [786, 311] on link "Pricing" at bounding box center [788, 320] width 74 height 41
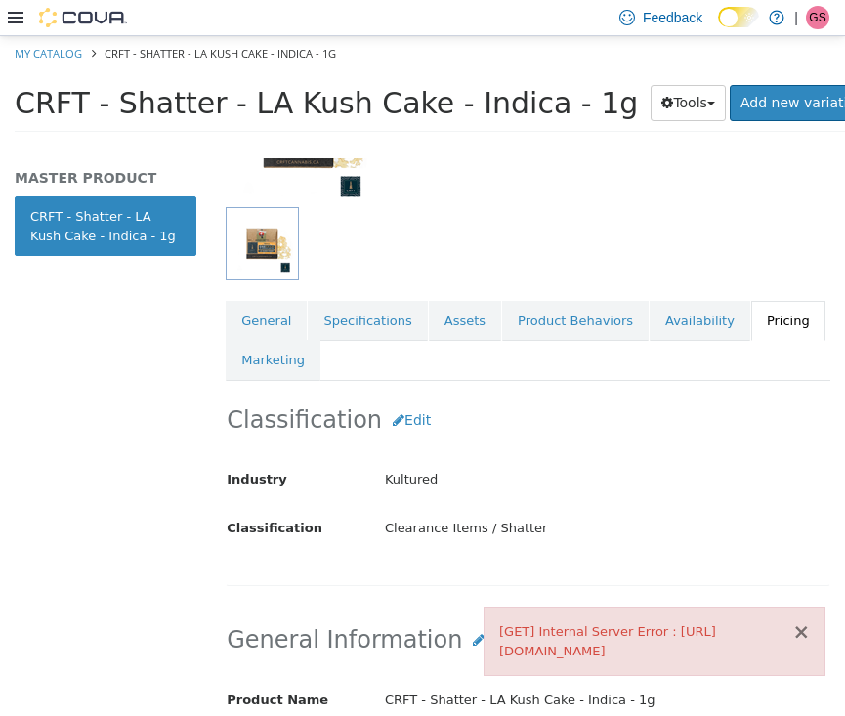
click at [802, 621] on button "×" at bounding box center [801, 631] width 18 height 21
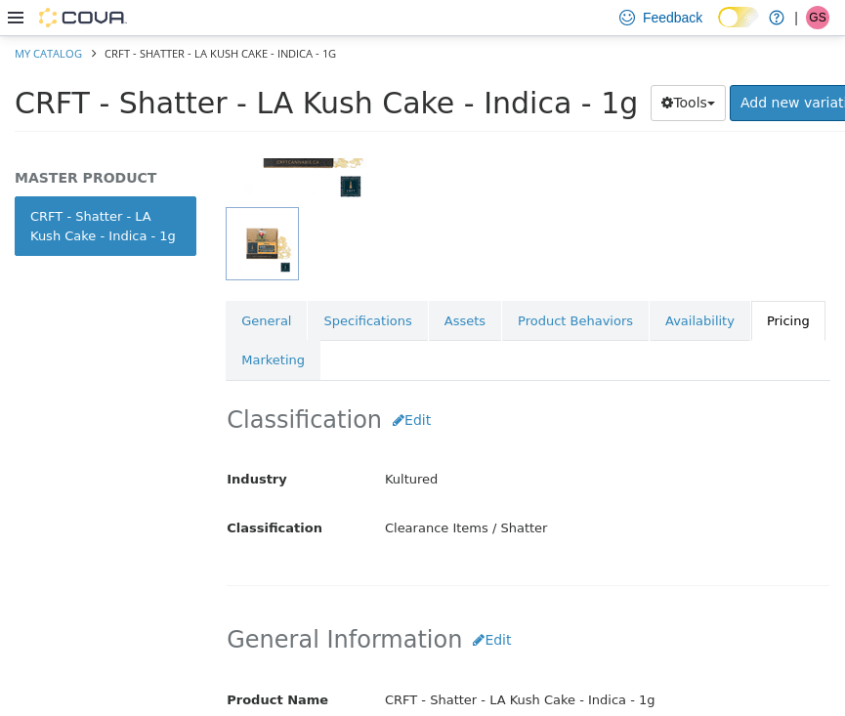
click at [761, 303] on link "Pricing" at bounding box center [788, 320] width 74 height 41
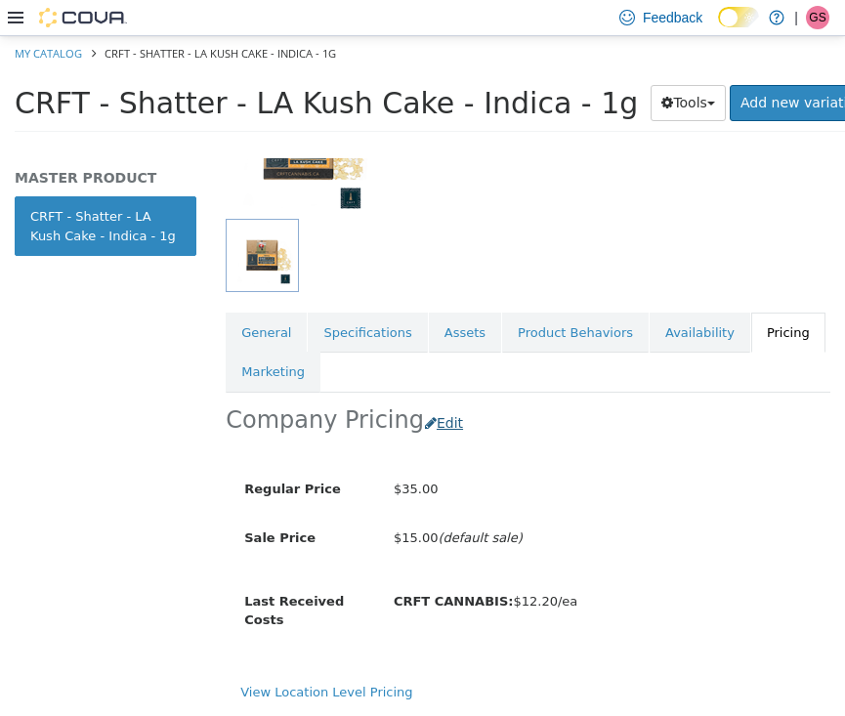
click at [435, 404] on button "Edit" at bounding box center [449, 422] width 50 height 36
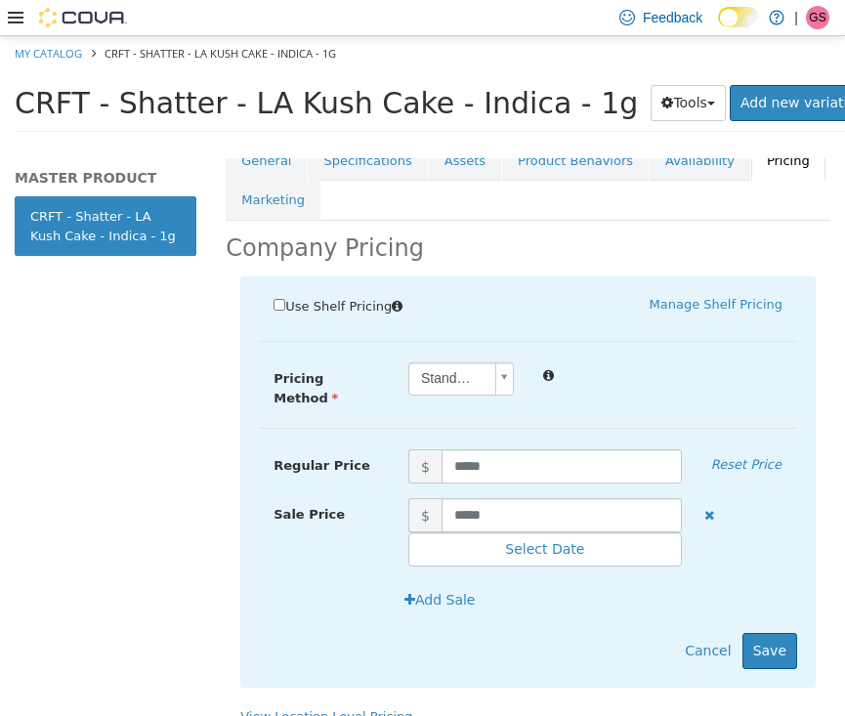
scroll to position [402, 0]
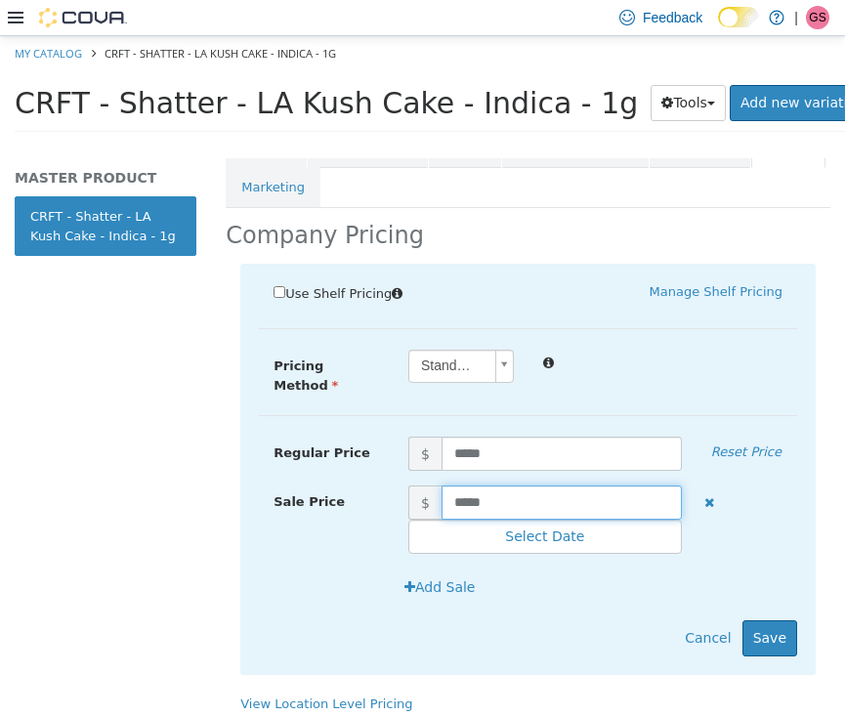
drag, startPoint x: 518, startPoint y: 473, endPoint x: 429, endPoint y: 473, distance: 88.9
click at [429, 484] on span "$ *****" at bounding box center [545, 501] width 303 height 34
type input "****"
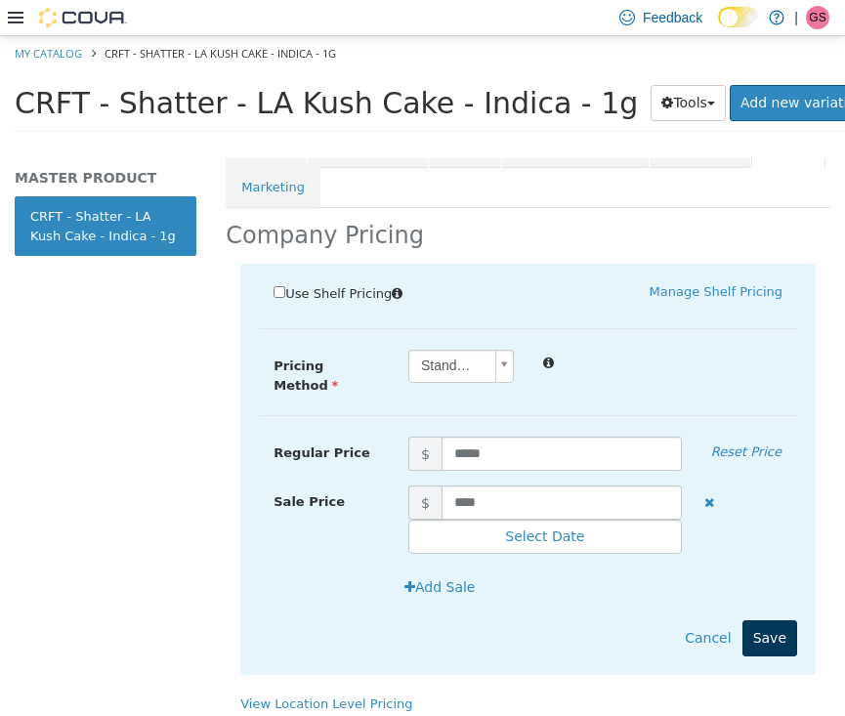
click at [759, 619] on button "Save" at bounding box center [769, 637] width 55 height 36
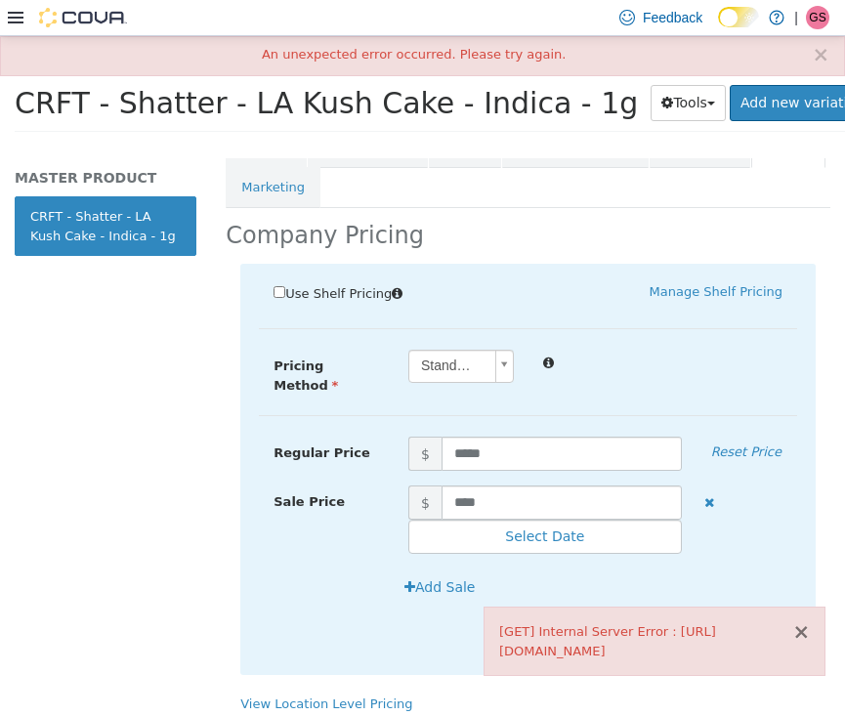
click at [807, 635] on button "×" at bounding box center [801, 631] width 18 height 21
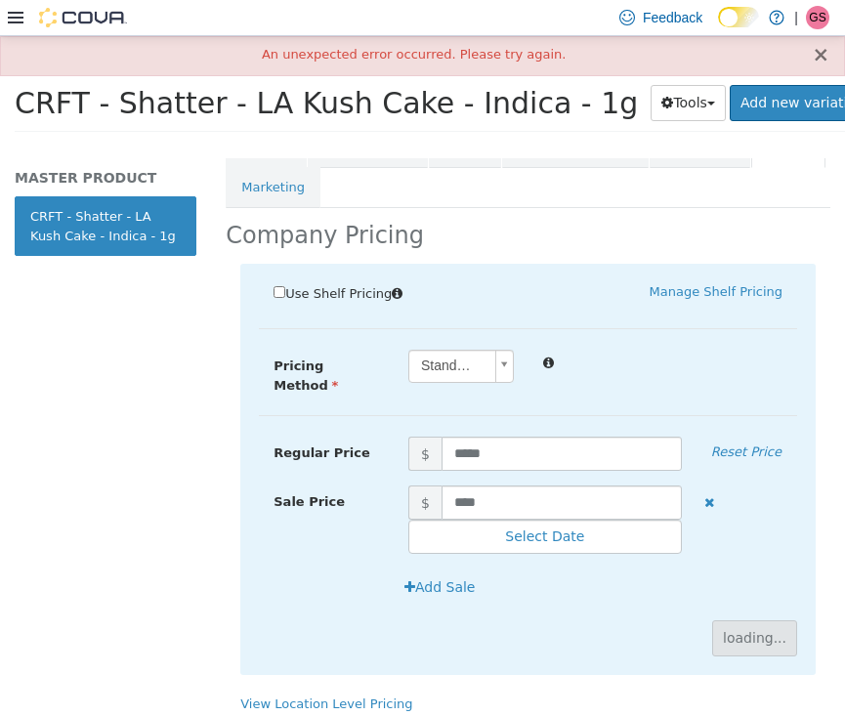
click at [820, 59] on button "×" at bounding box center [821, 54] width 18 height 21
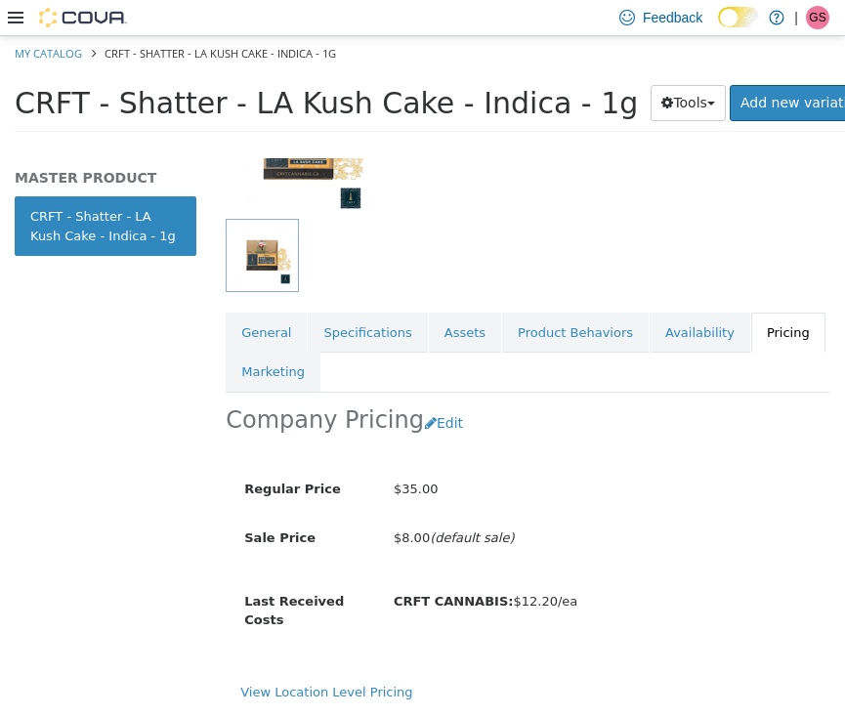
scroll to position [223, 0]
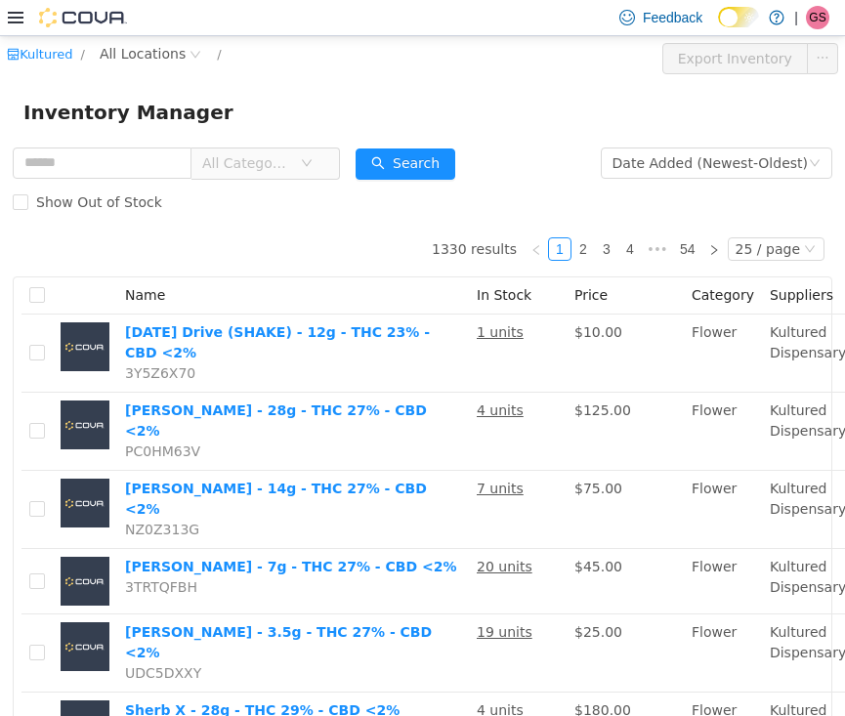
click at [313, 159] on icon "icon: down" at bounding box center [307, 162] width 12 height 12
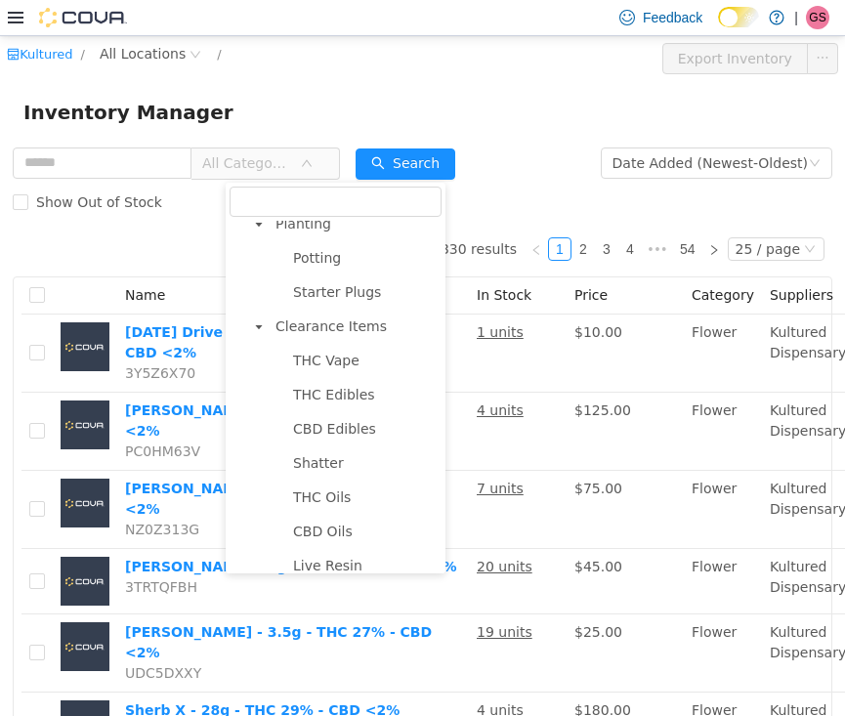
scroll to position [1799, 0]
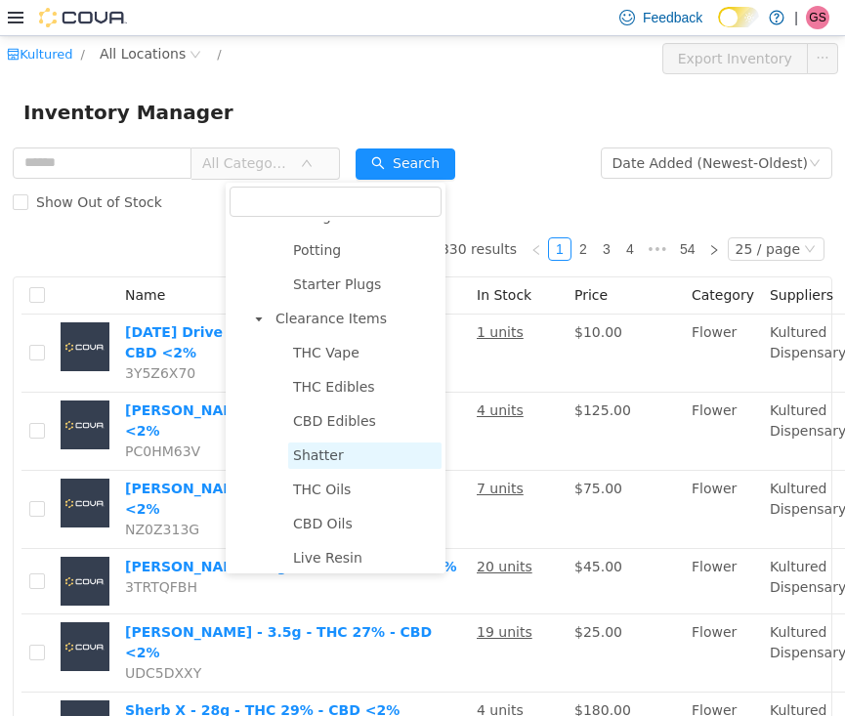
click at [320, 462] on span "Shatter" at bounding box center [318, 454] width 51 height 16
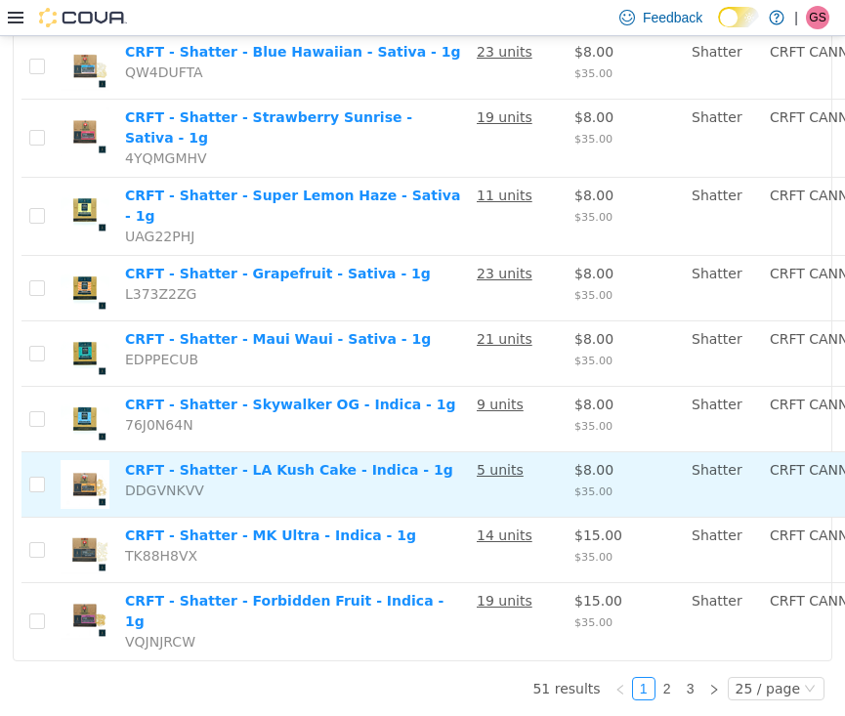
scroll to position [0, 0]
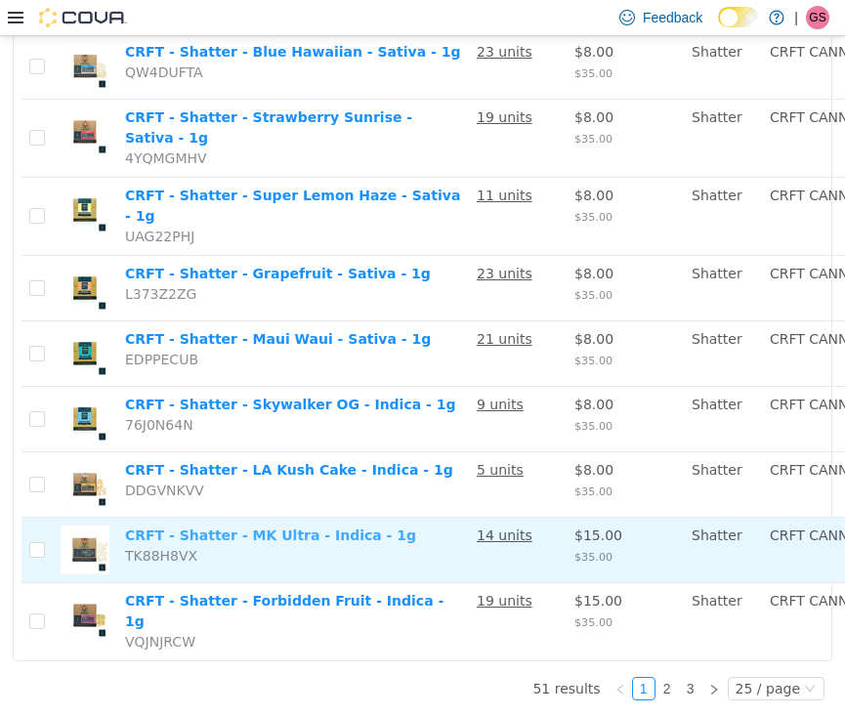
click at [207, 526] on link "CRFT - Shatter - MK Ultra - Indica - 1g" at bounding box center [270, 534] width 291 height 16
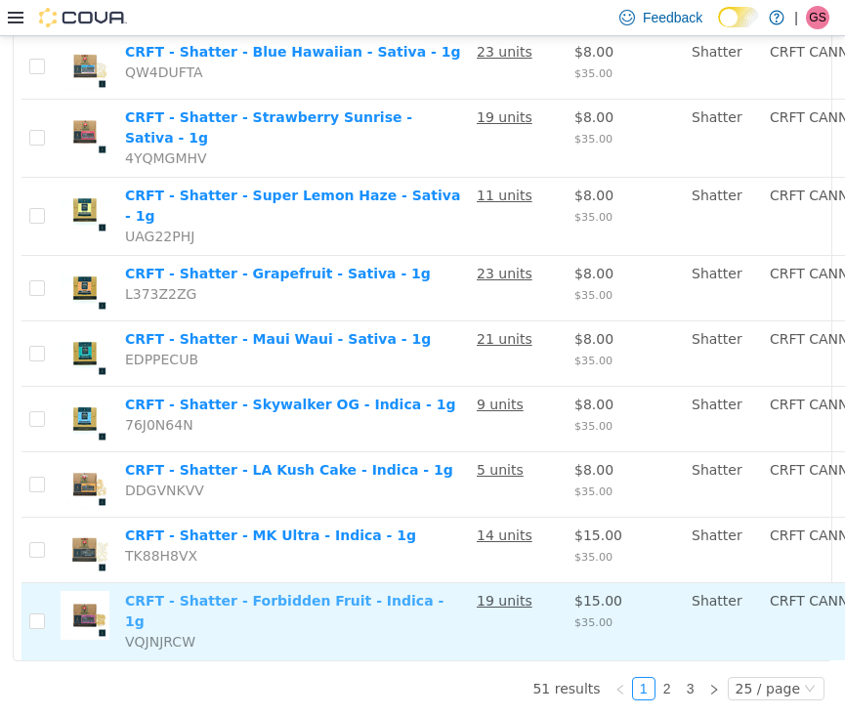
click at [198, 592] on link "CRFT - Shatter - Forbidden Fruit - Indica - 1g" at bounding box center [284, 610] width 318 height 36
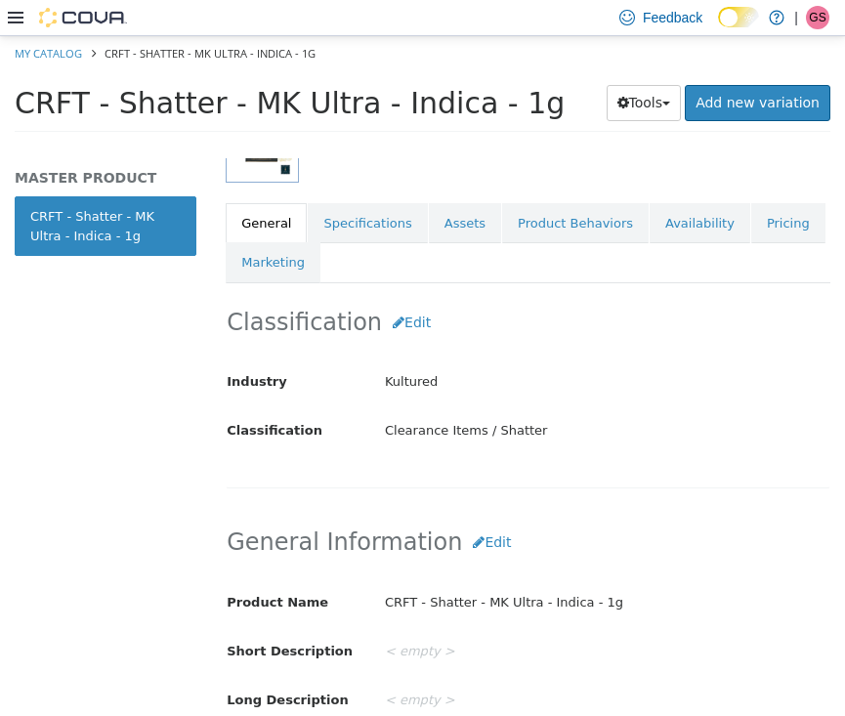
scroll to position [338, 0]
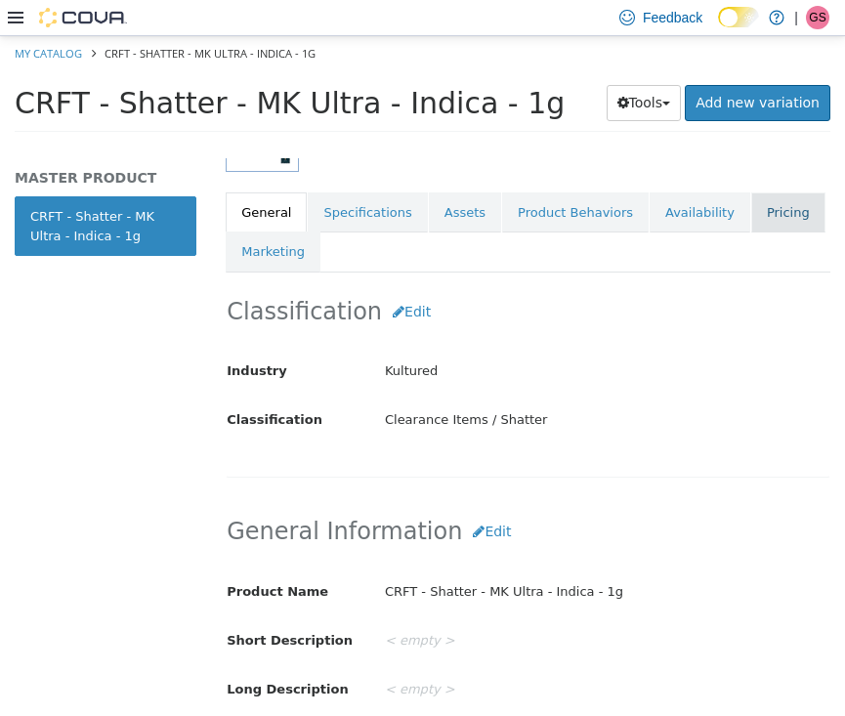
click at [778, 204] on link "Pricing" at bounding box center [788, 211] width 74 height 41
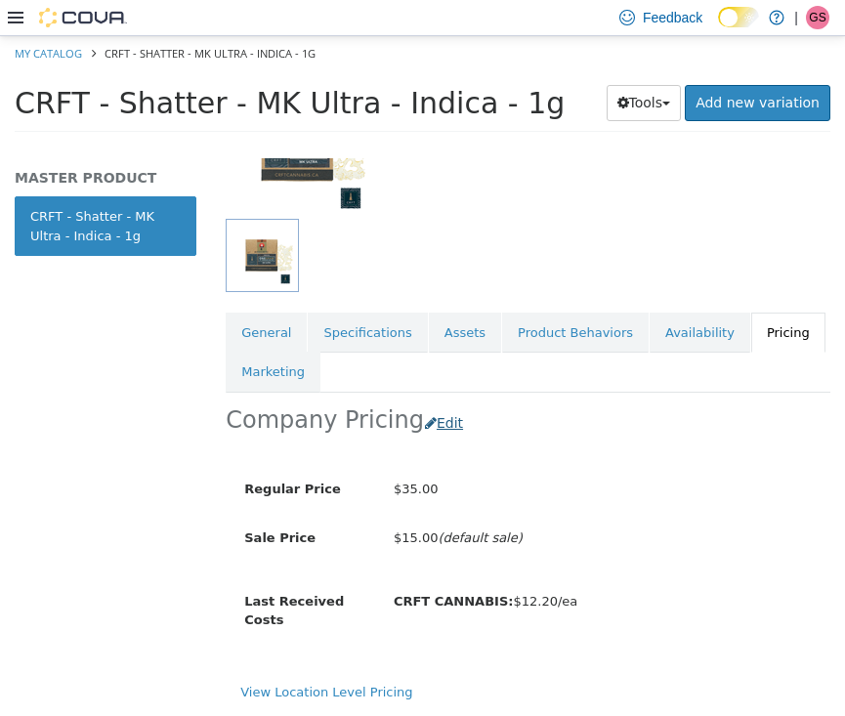
click at [434, 404] on button "Edit" at bounding box center [449, 422] width 50 height 36
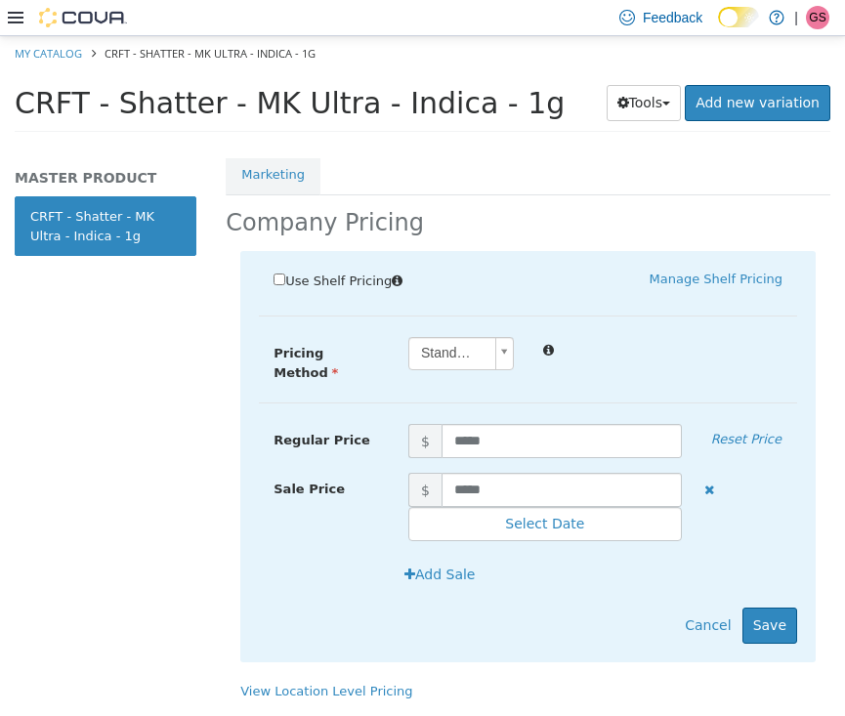
scroll to position [417, 0]
drag, startPoint x: 517, startPoint y: 464, endPoint x: 386, endPoint y: 463, distance: 130.9
click at [386, 472] on div "Sale Price $ ***** Select Date (UTC-4) Toronto" at bounding box center [528, 506] width 538 height 69
type input "****"
click at [770, 610] on button "Save" at bounding box center [769, 624] width 55 height 36
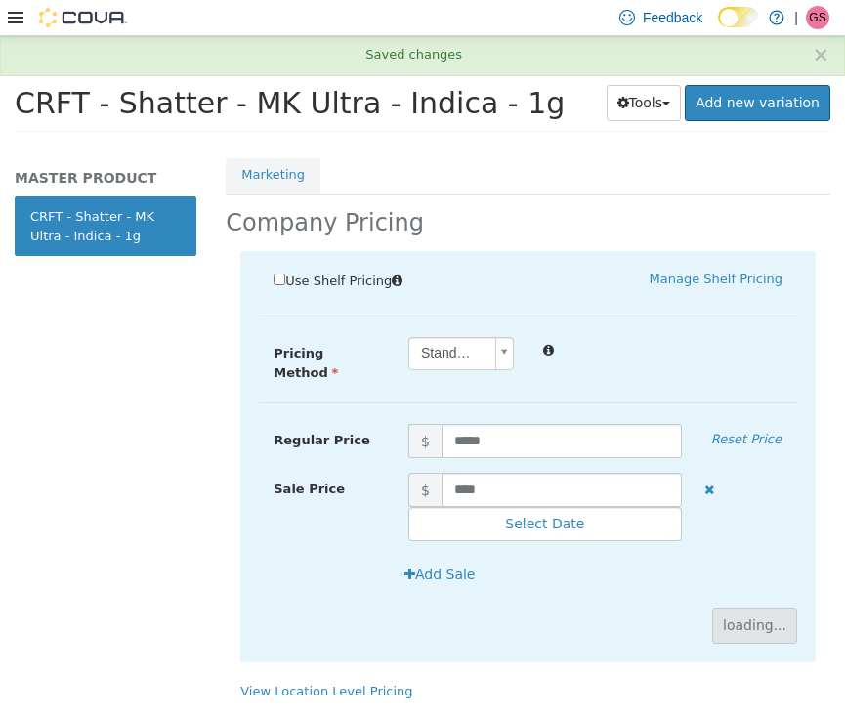
scroll to position [223, 0]
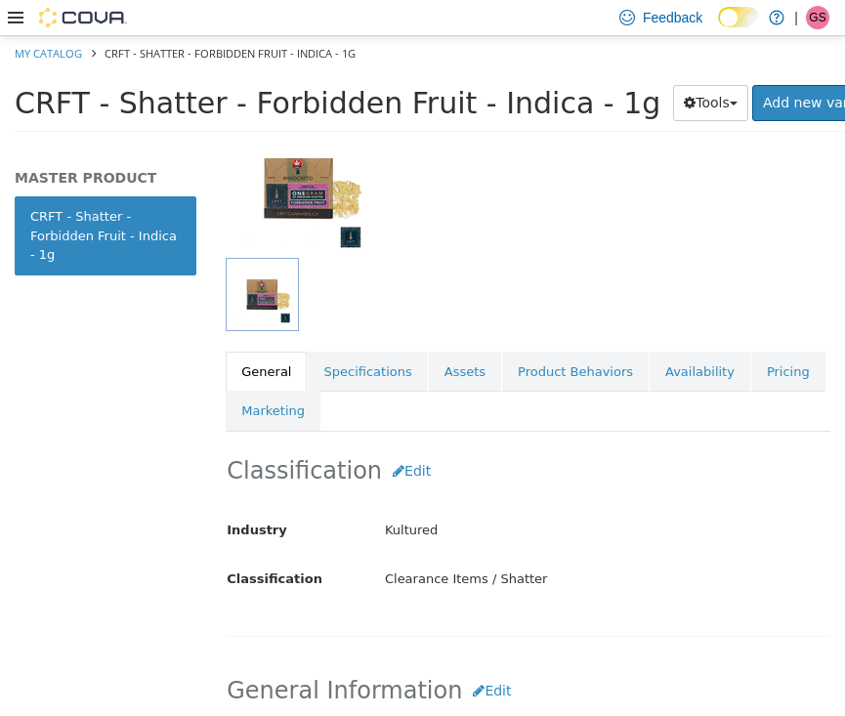
scroll to position [195, 0]
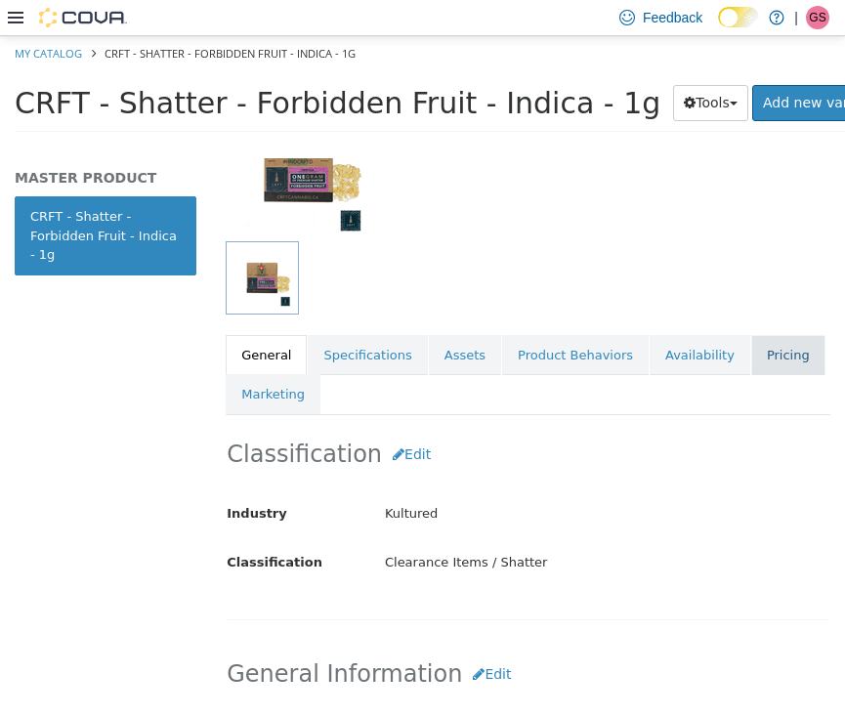
click at [755, 334] on link "Pricing" at bounding box center [788, 354] width 74 height 41
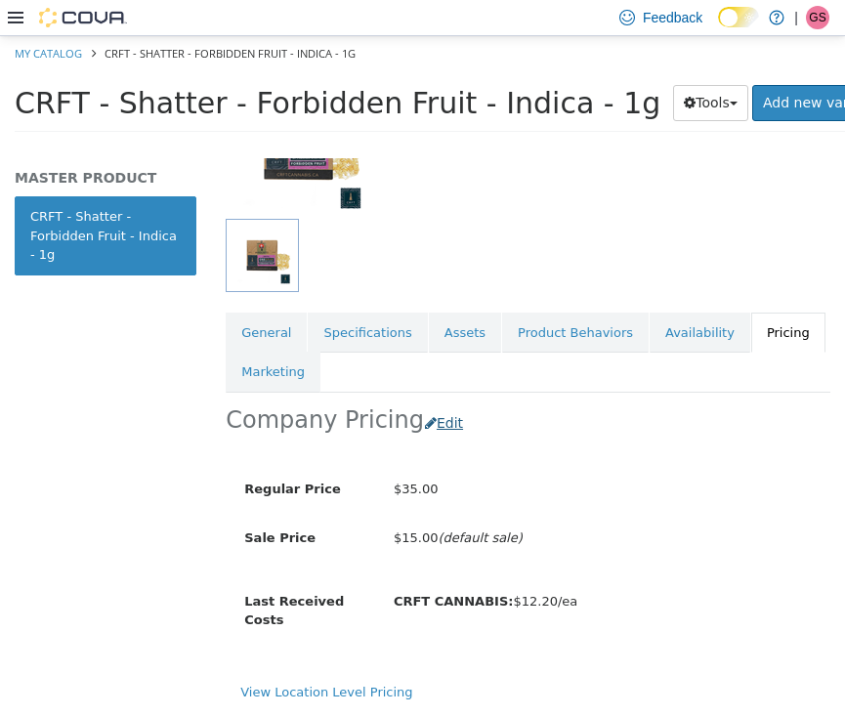
scroll to position [223, 0]
click at [437, 404] on button "Edit" at bounding box center [449, 422] width 50 height 36
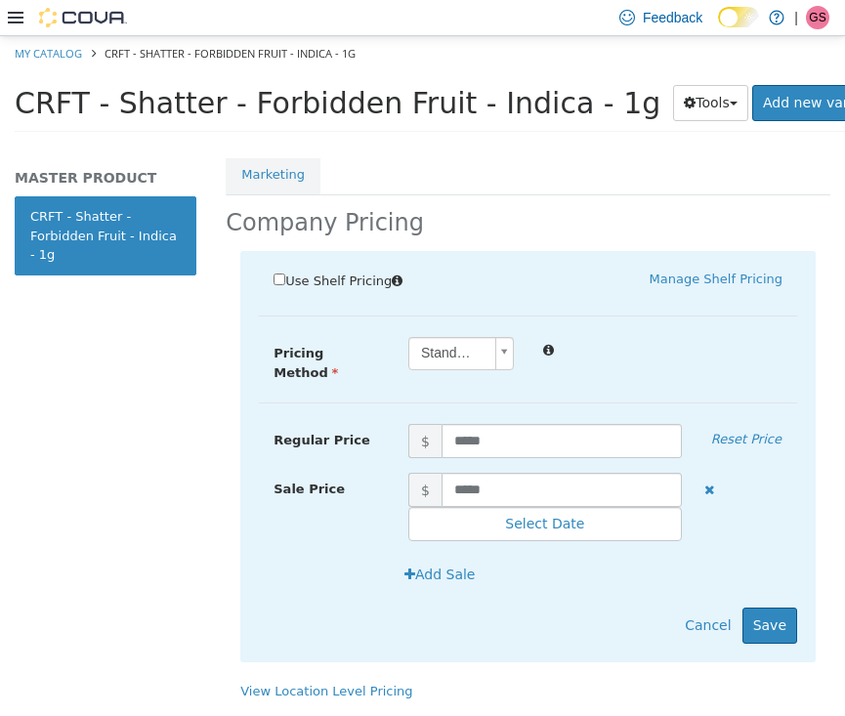
scroll to position [417, 0]
drag, startPoint x: 538, startPoint y: 471, endPoint x: 405, endPoint y: 456, distance: 133.6
click at [405, 472] on span "$ *****" at bounding box center [545, 489] width 303 height 34
type input "****"
click at [783, 606] on button "Save" at bounding box center [769, 624] width 55 height 36
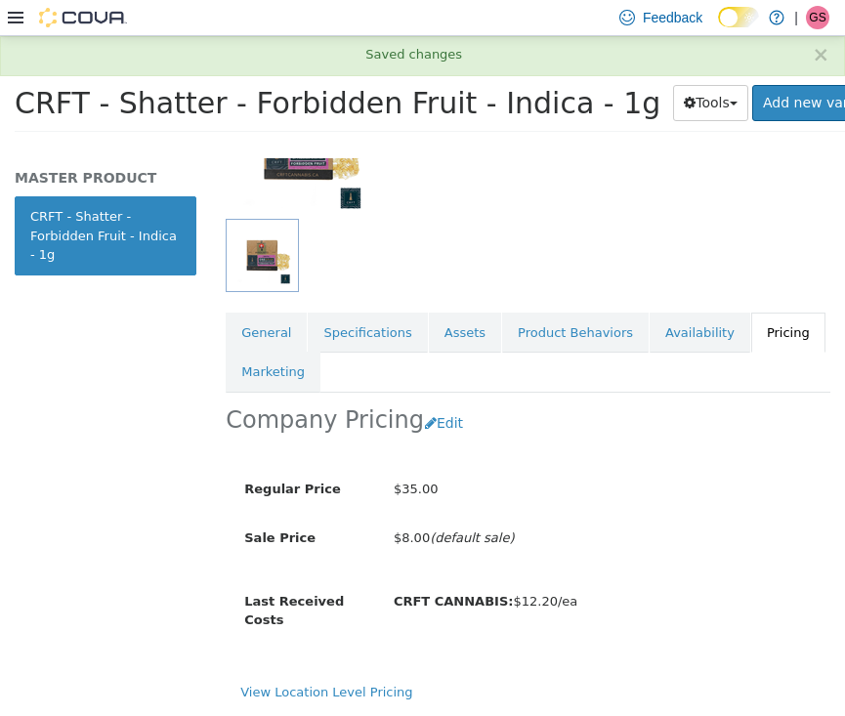
scroll to position [223, 0]
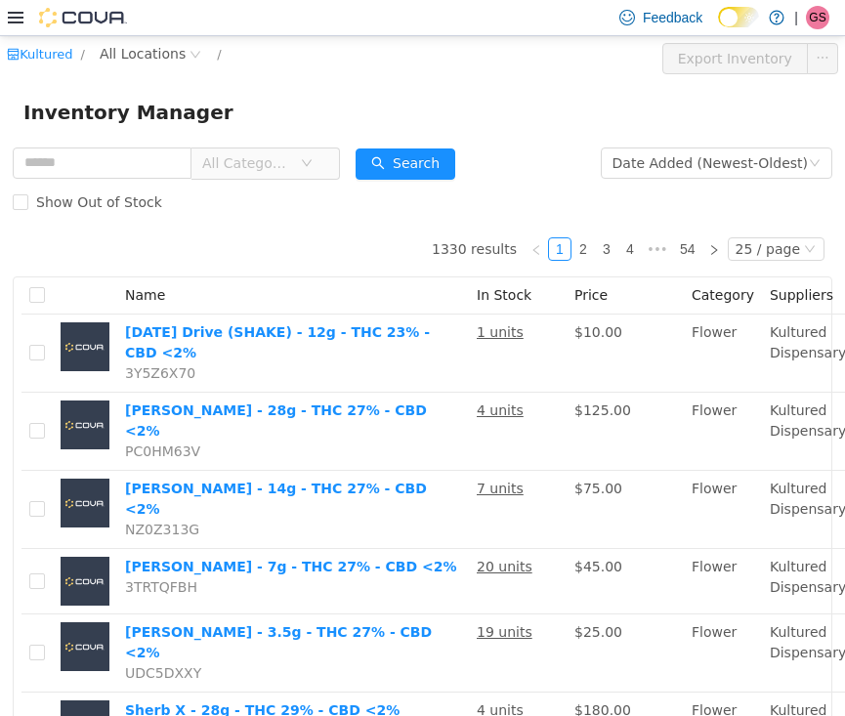
click at [313, 164] on icon "icon: down" at bounding box center [307, 162] width 12 height 12
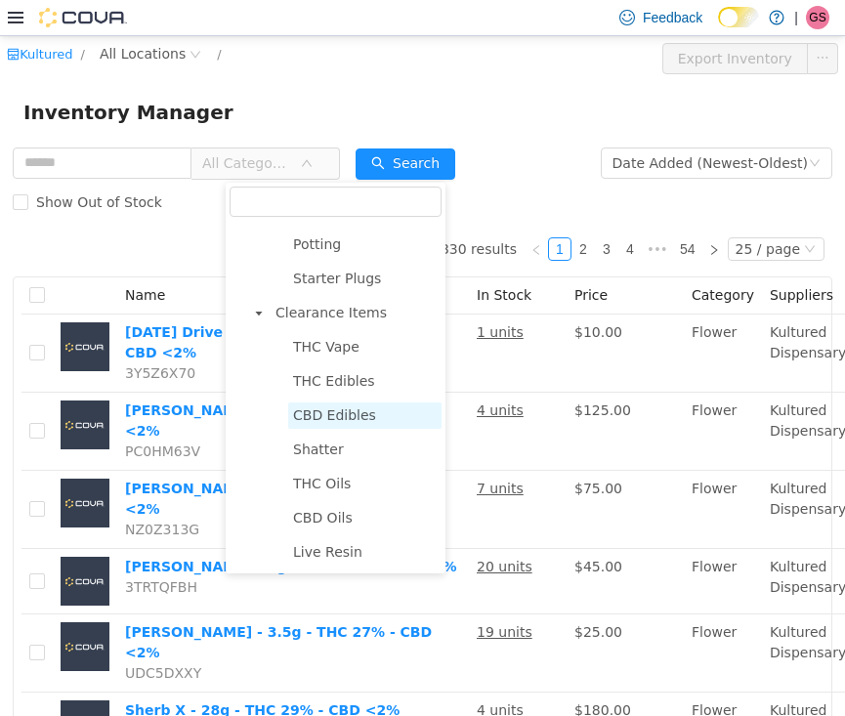
scroll to position [1824, 0]
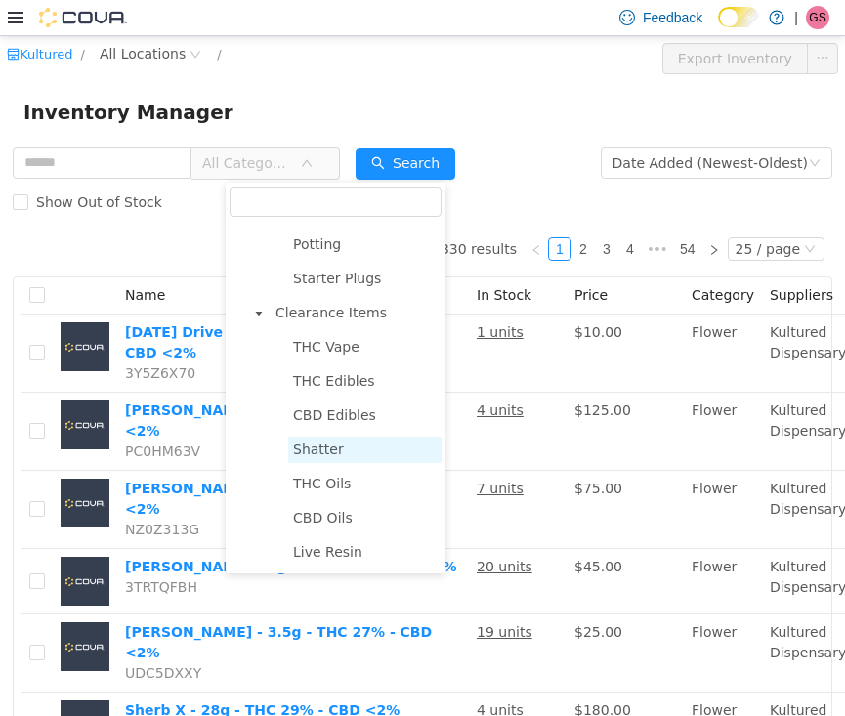
click at [326, 450] on span "Shatter" at bounding box center [318, 448] width 51 height 16
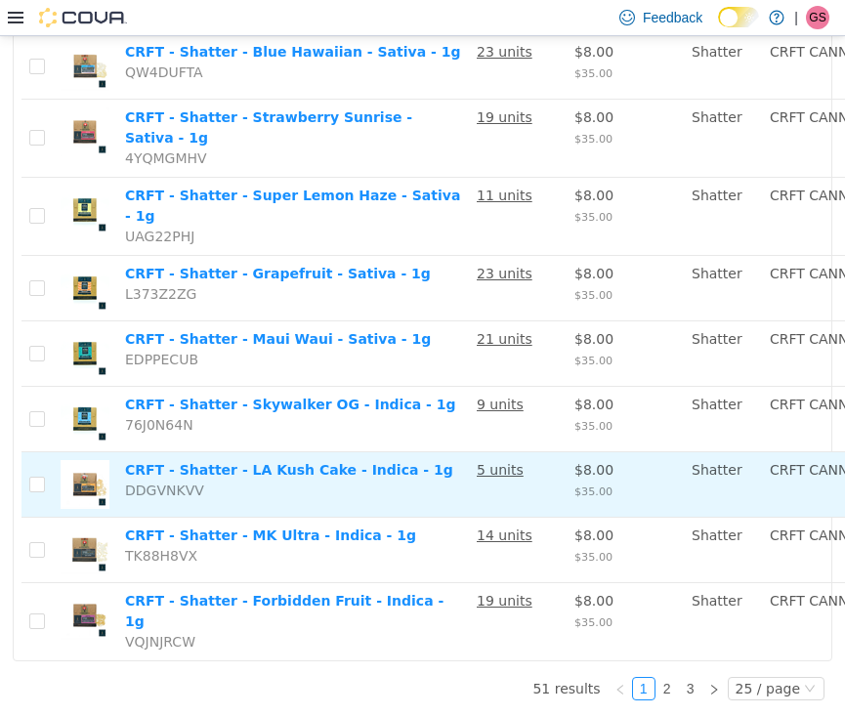
scroll to position [1895, 0]
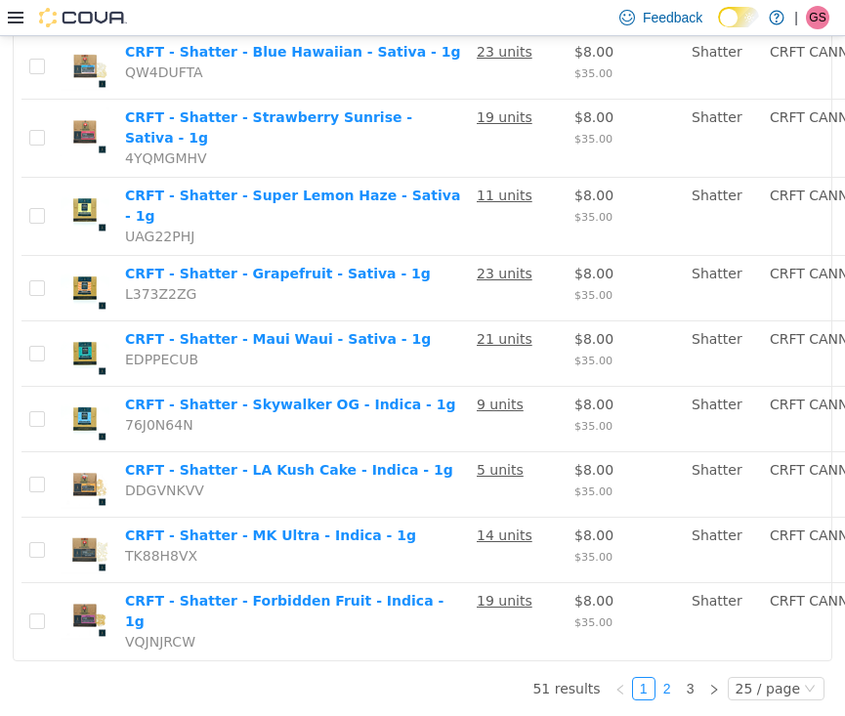
click at [673, 693] on link "2" at bounding box center [666, 687] width 21 height 21
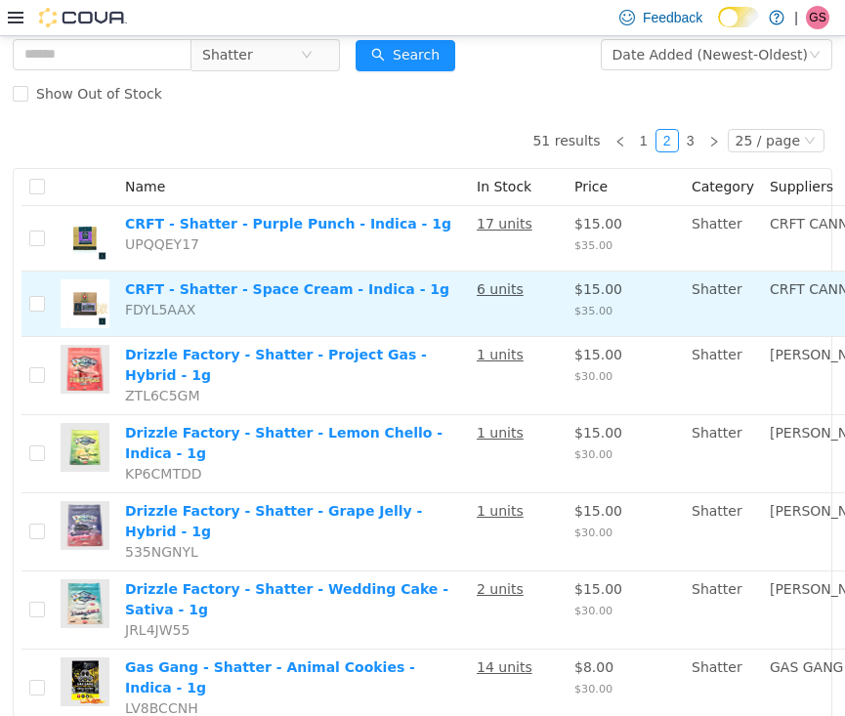
scroll to position [110, 0]
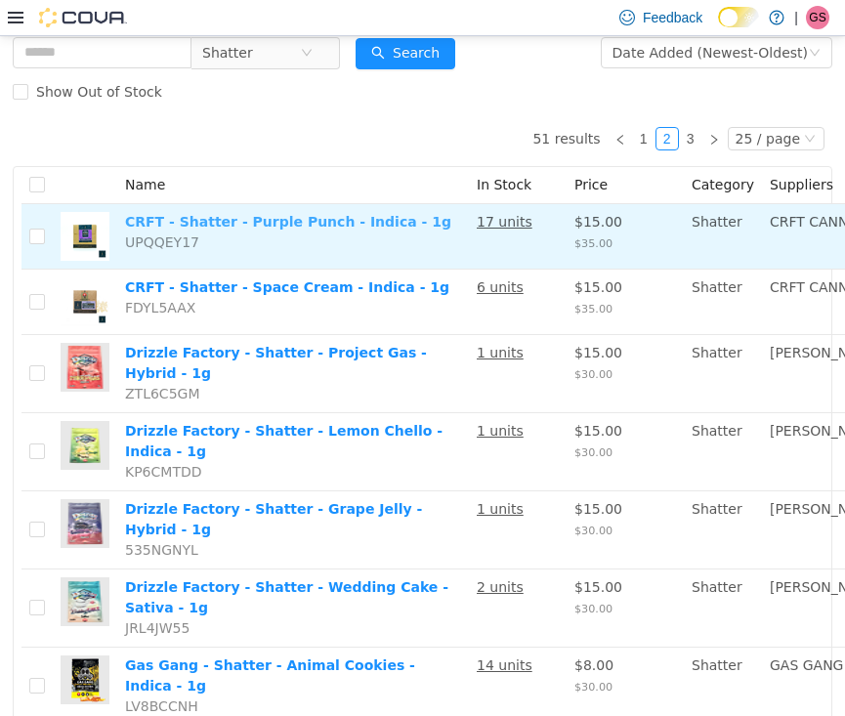
click at [208, 229] on link "CRFT - Shatter - Purple Punch - Indica - 1g" at bounding box center [288, 221] width 326 height 16
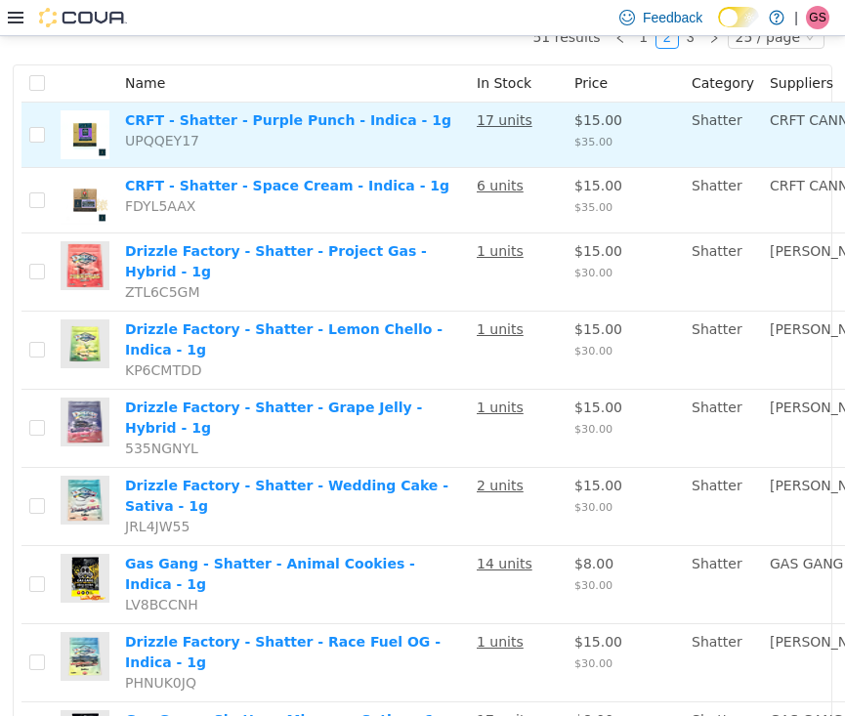
scroll to position [220, 0]
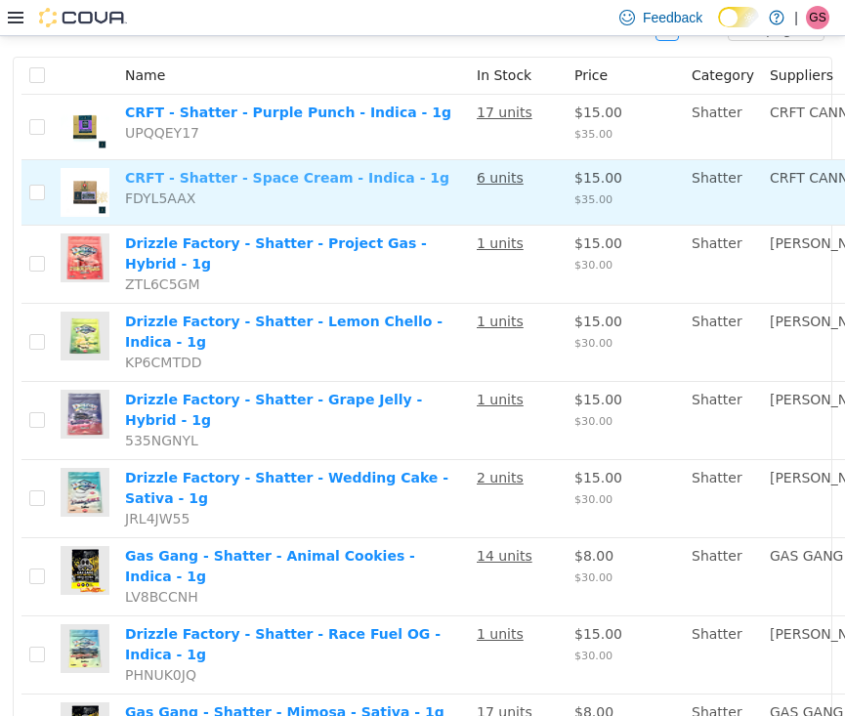
click at [218, 185] on link "CRFT - Shatter - Space Cream - Indica - 1g" at bounding box center [287, 177] width 324 height 16
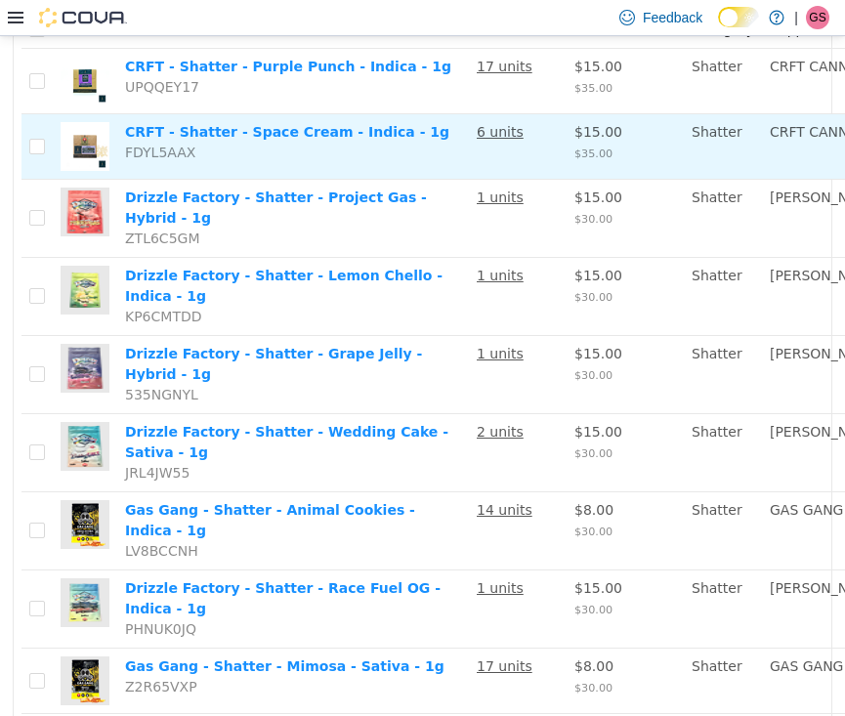
scroll to position [321, 0]
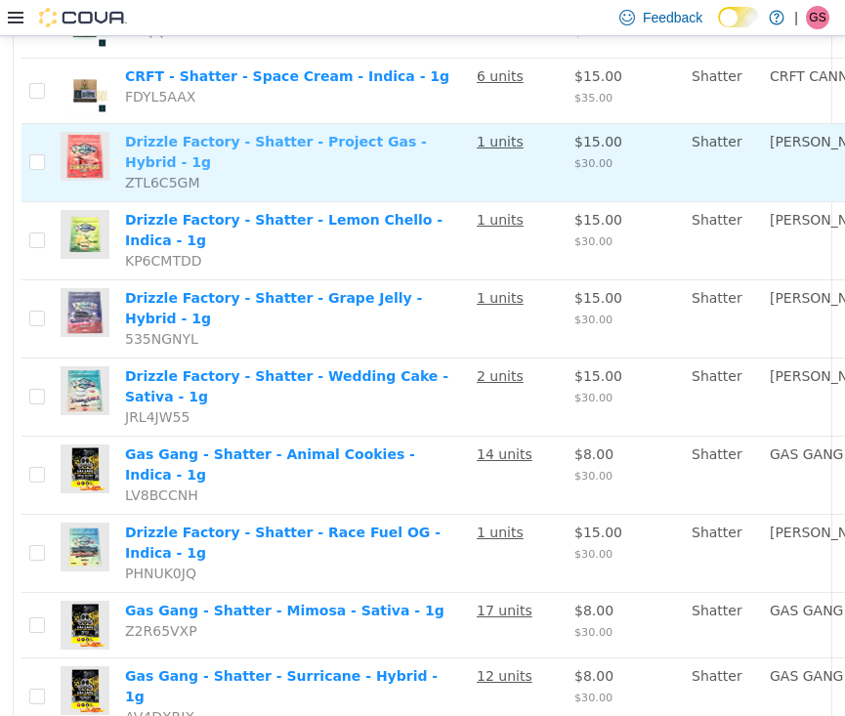
click at [233, 169] on link "Drizzle Factory - Shatter - Project Gas - Hybrid - 1g" at bounding box center [276, 151] width 302 height 36
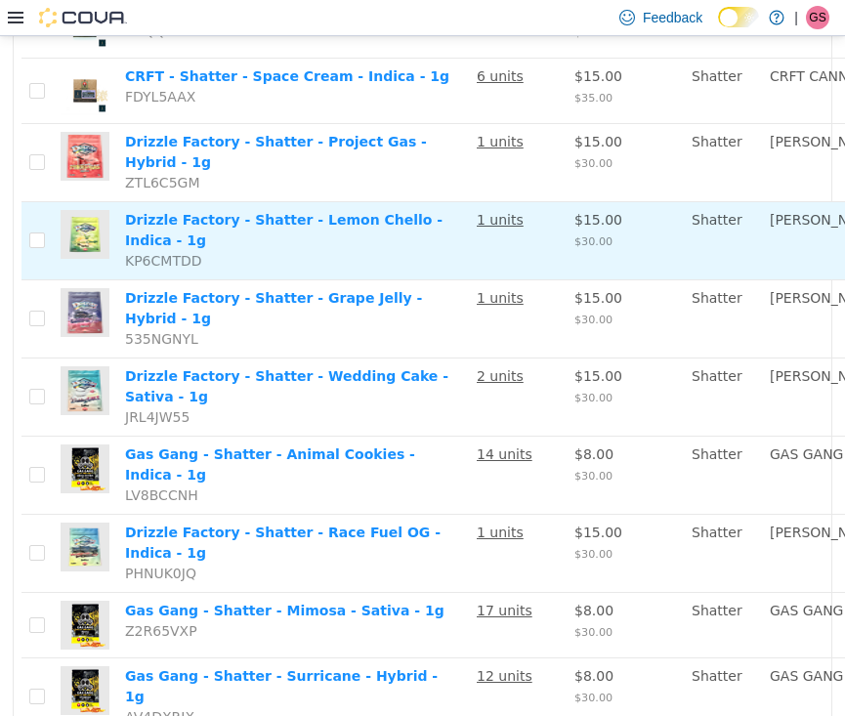
scroll to position [381, 0]
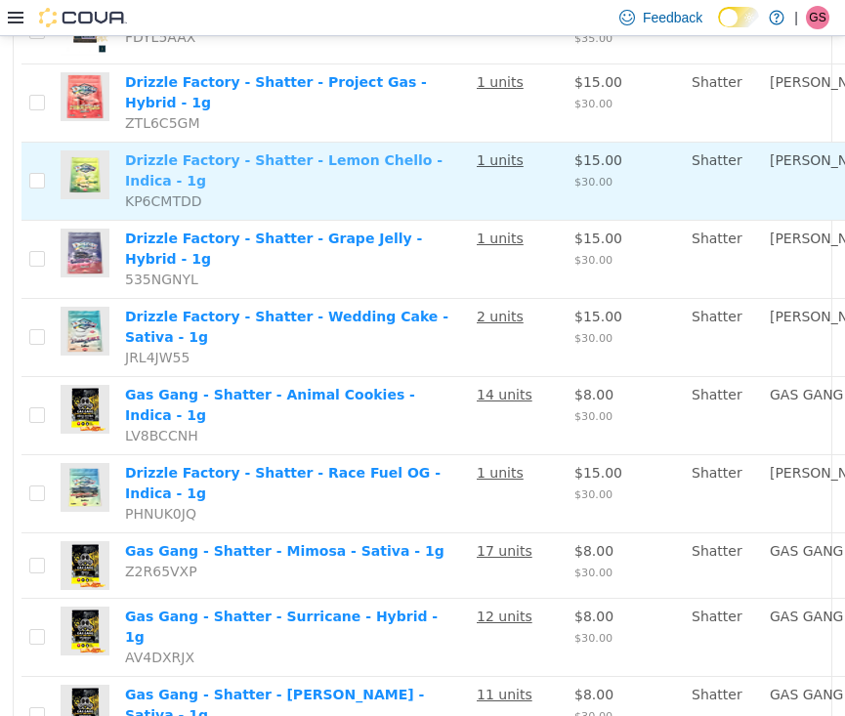
click at [246, 188] on link "Drizzle Factory - Shatter - Lemon Chello - Indica - 1g" at bounding box center [283, 169] width 317 height 36
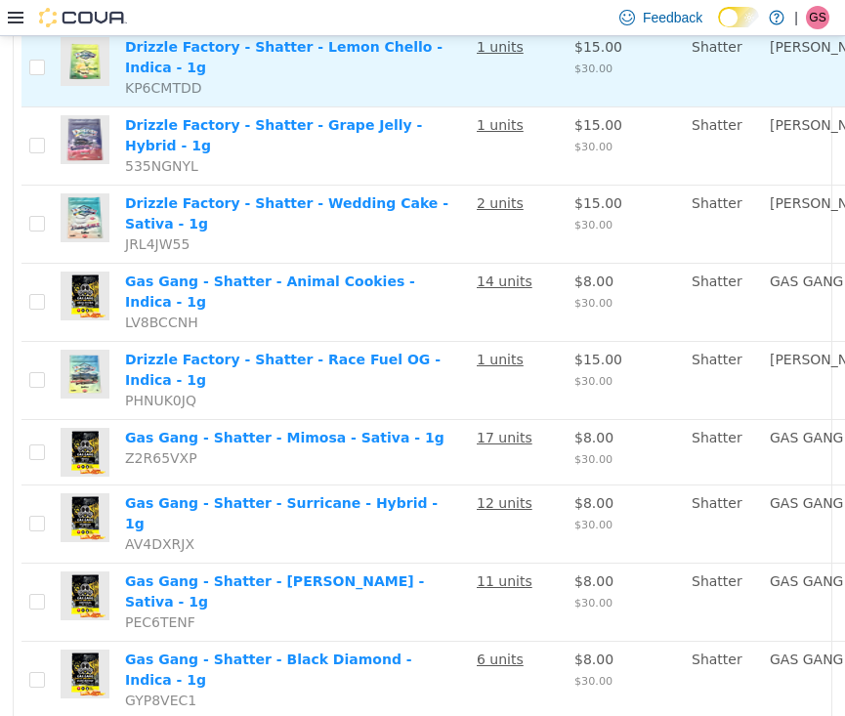
scroll to position [533, 0]
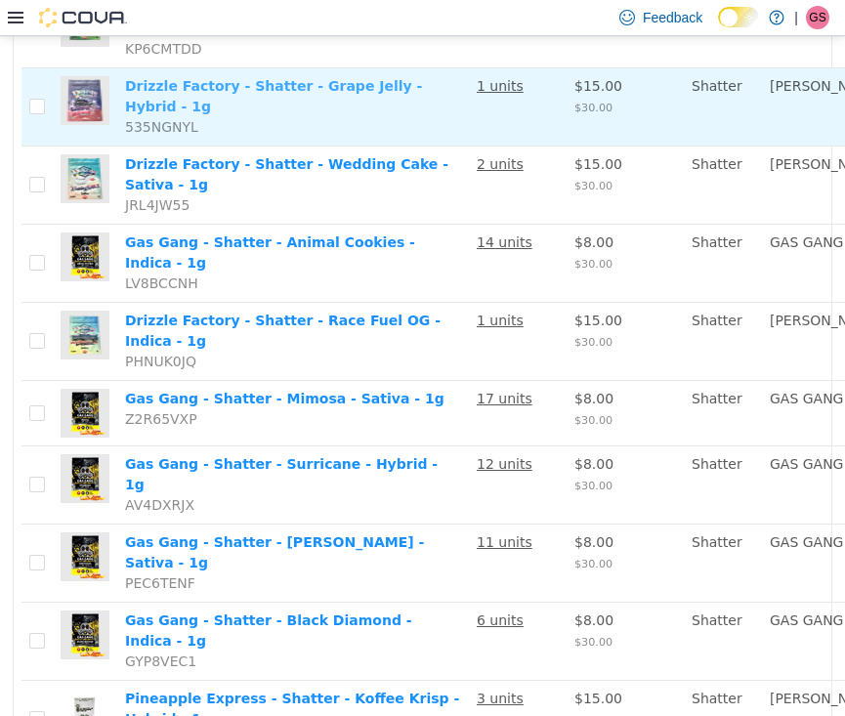
click at [240, 113] on link "Drizzle Factory - Shatter - Grape Jelly - Hybrid - 1g" at bounding box center [273, 95] width 297 height 36
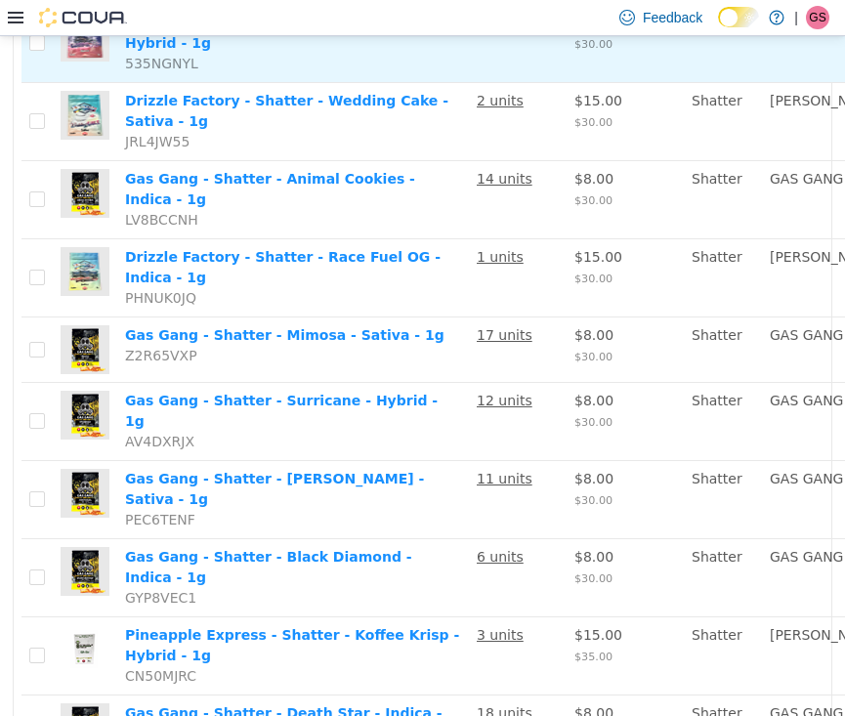
scroll to position [598, 0]
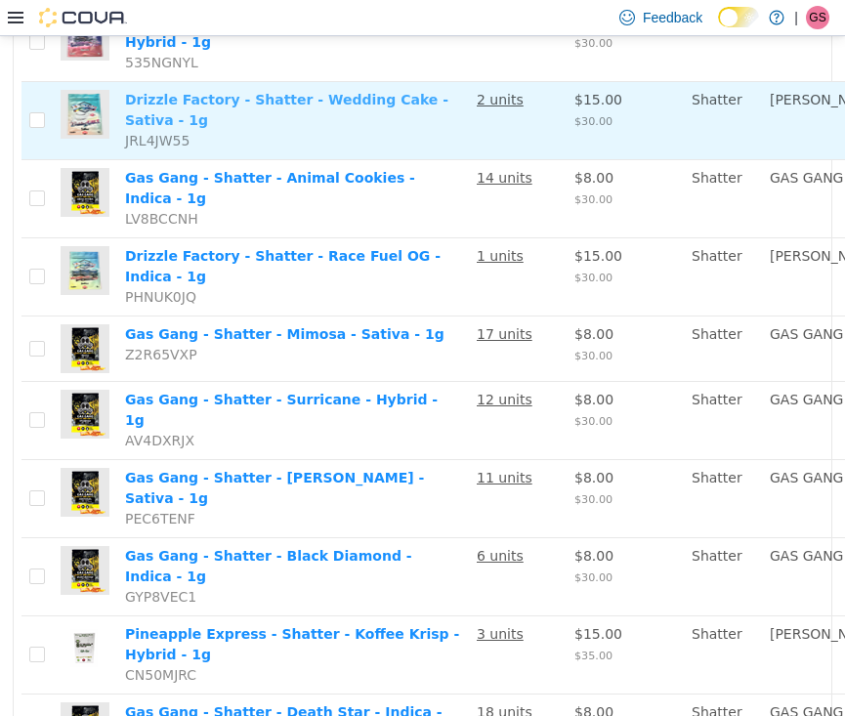
click at [239, 127] on link "Drizzle Factory - Shatter - Wedding Cake - Sativa - 1g" at bounding box center [286, 109] width 323 height 36
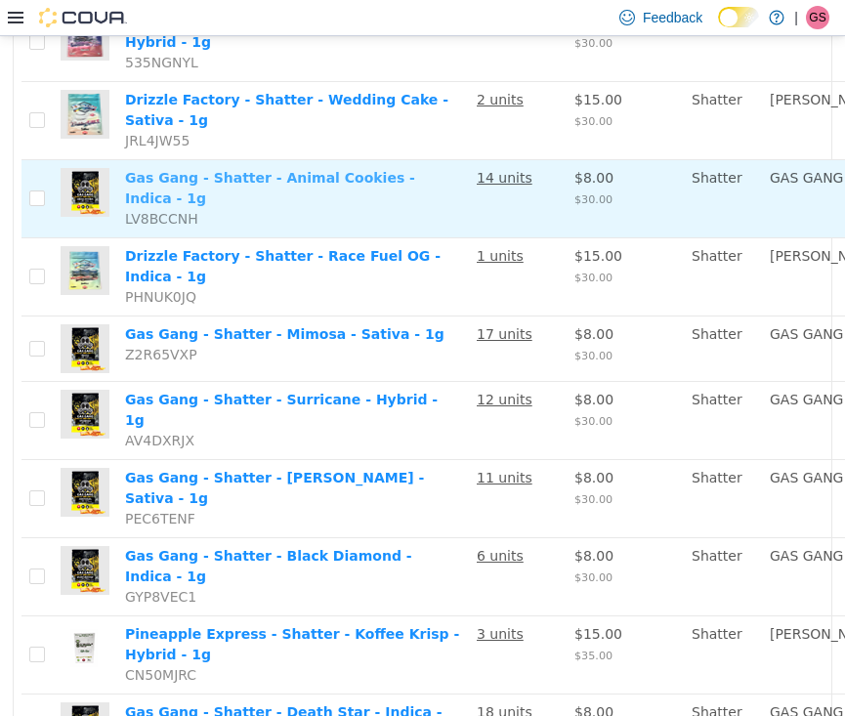
click at [212, 205] on link "Gas Gang - Shatter - Animal Cookies - Indica - 1g" at bounding box center [270, 187] width 290 height 36
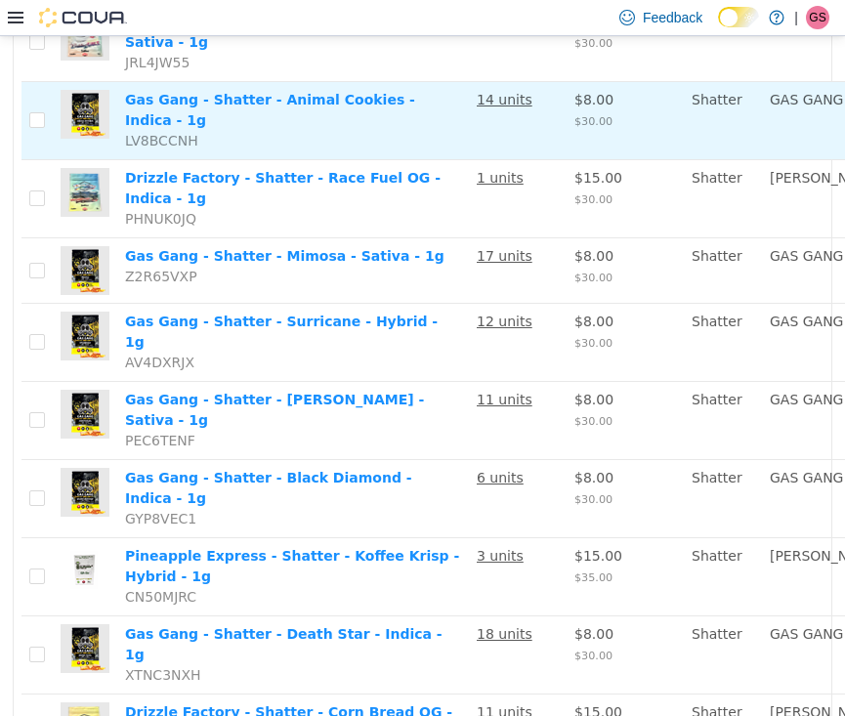
scroll to position [695, 0]
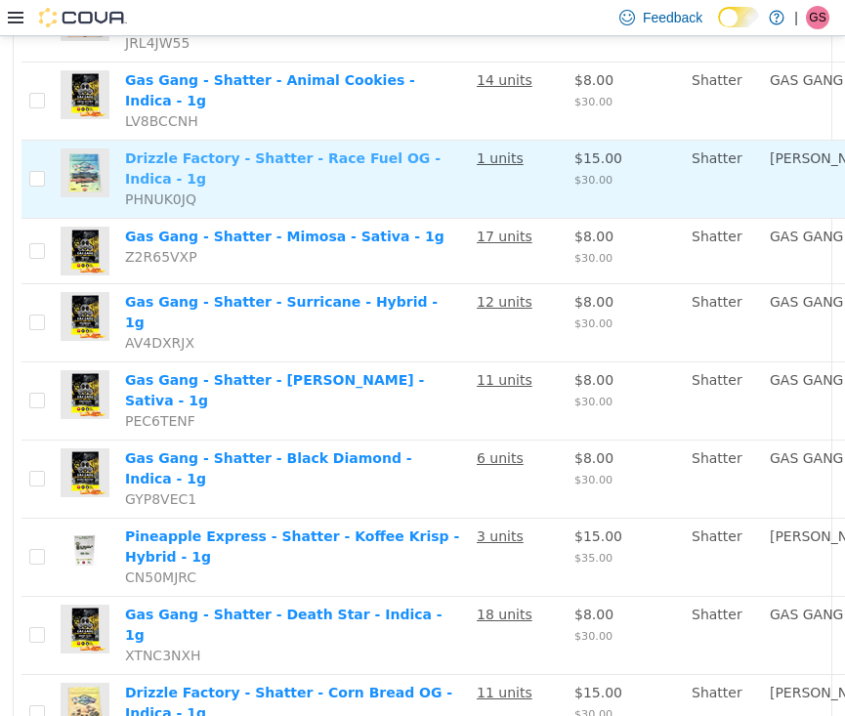
click at [250, 186] on link "Drizzle Factory - Shatter - Race Fuel OG - Indica - 1g" at bounding box center [282, 167] width 315 height 36
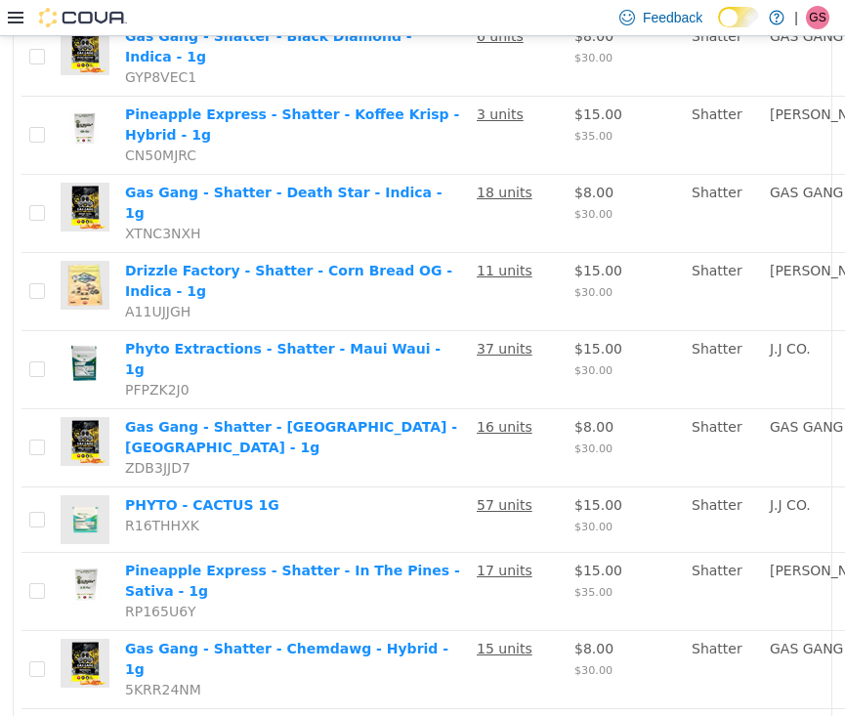
scroll to position [1118, 0]
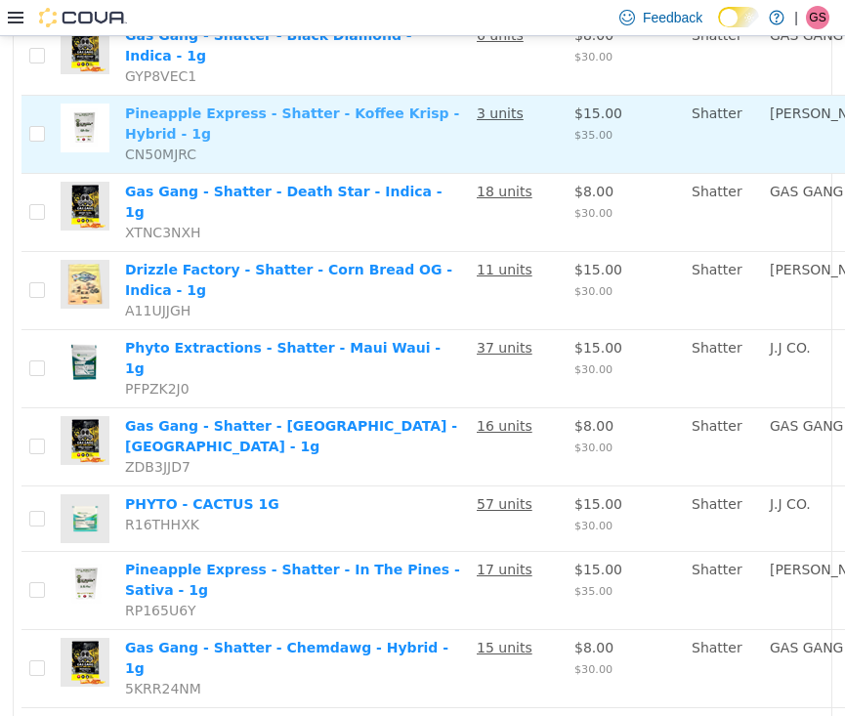
click at [217, 141] on link "Pineapple Express - Shatter - Koffee Krisp - Hybrid - 1g" at bounding box center [292, 122] width 334 height 36
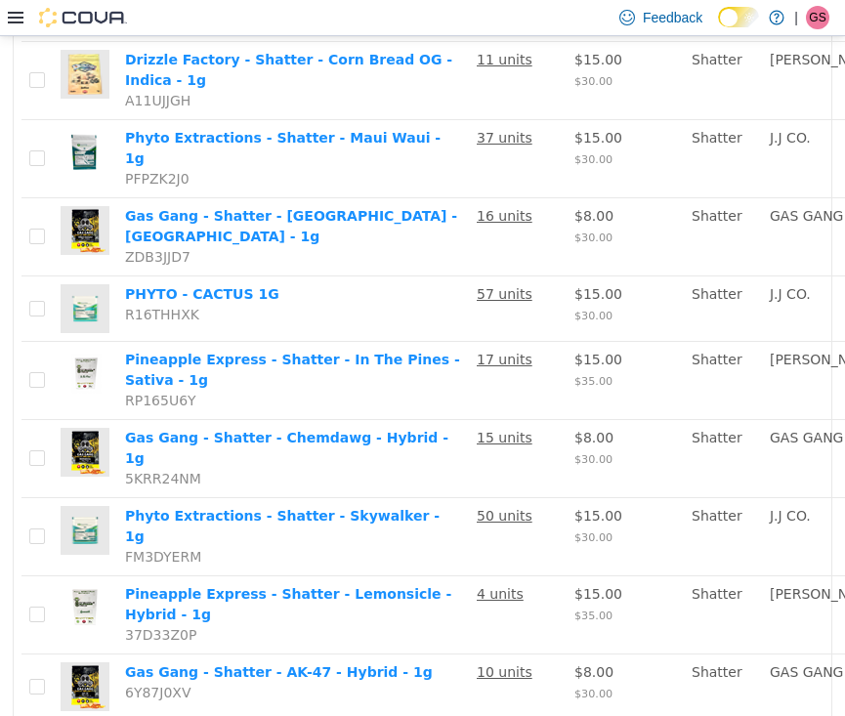
scroll to position [1336, 0]
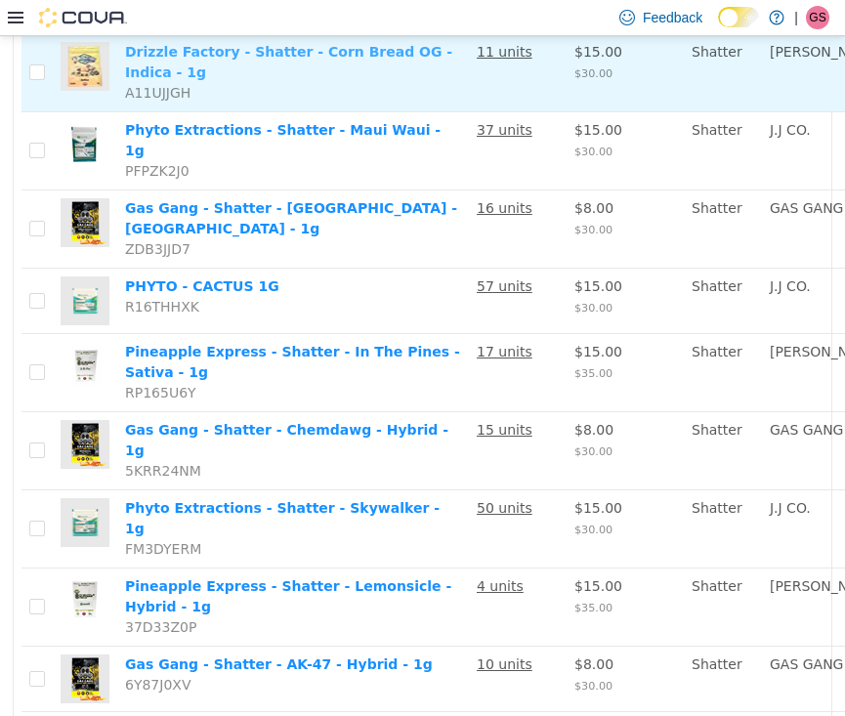
click at [251, 79] on link "Drizzle Factory - Shatter - Corn Bread OG - Indica - 1g" at bounding box center [288, 61] width 327 height 36
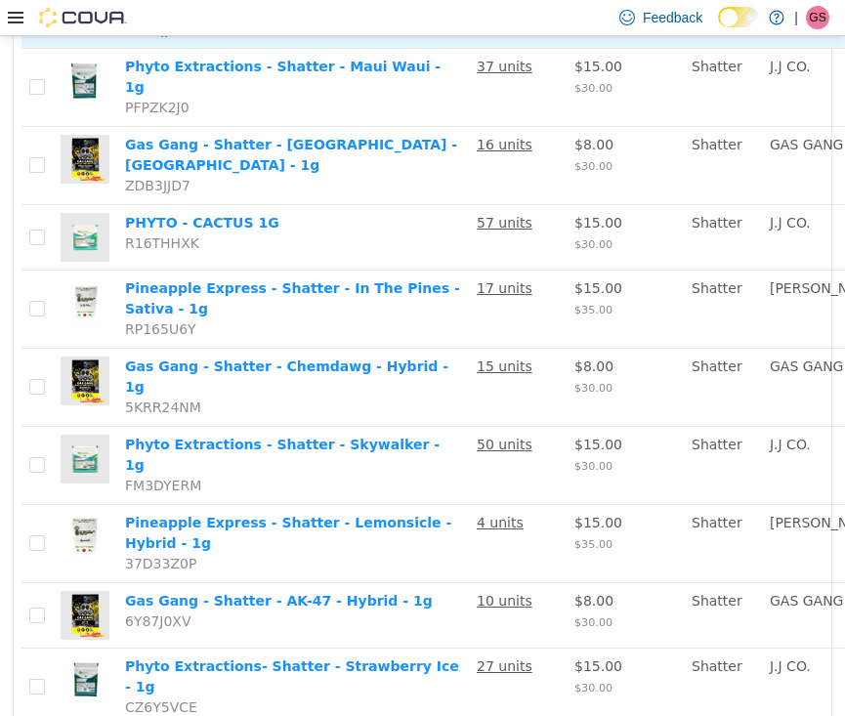
scroll to position [1402, 0]
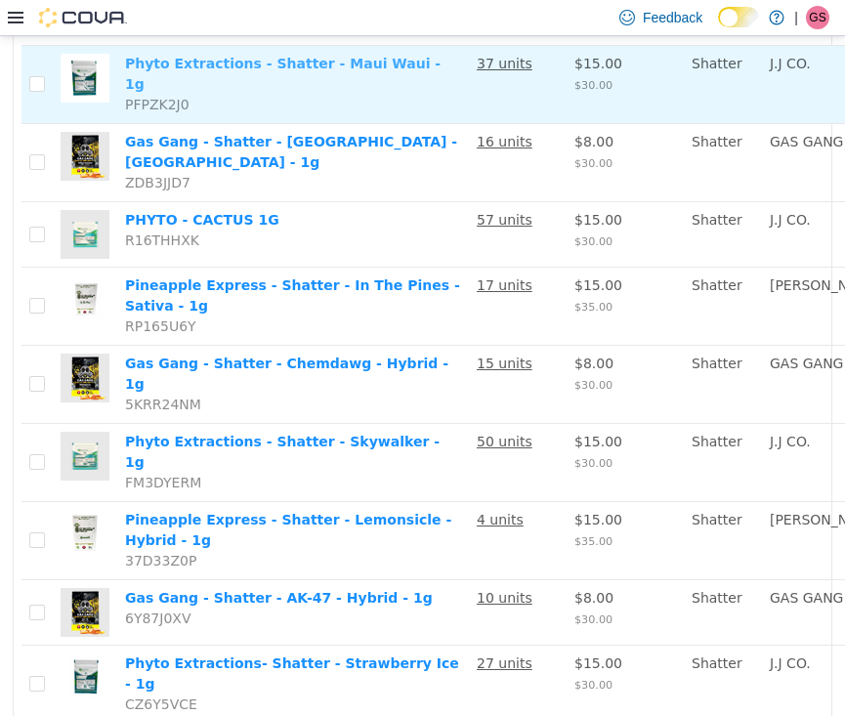
click at [254, 91] on link "Phyto Extractions - Shatter - Maui Waui - 1g" at bounding box center [282, 73] width 315 height 36
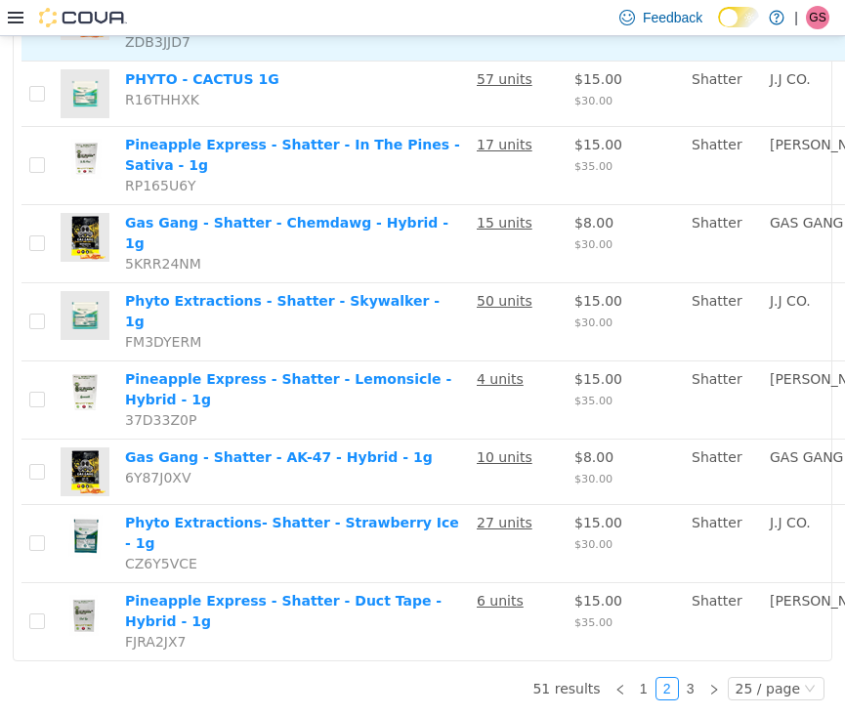
scroll to position [1574, 0]
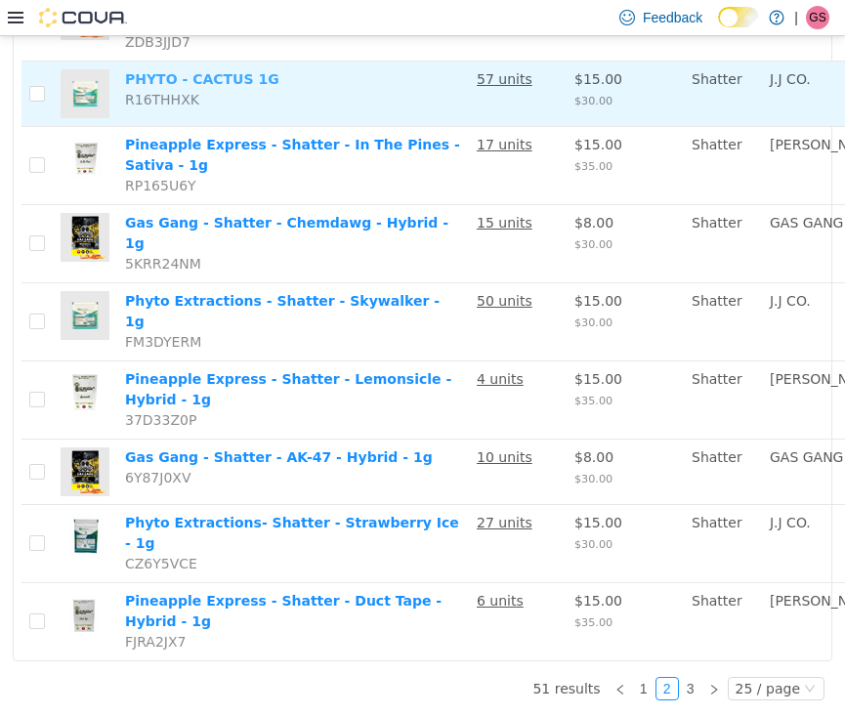
click at [230, 86] on link "PHYTO - CACTUS 1G" at bounding box center [202, 78] width 154 height 16
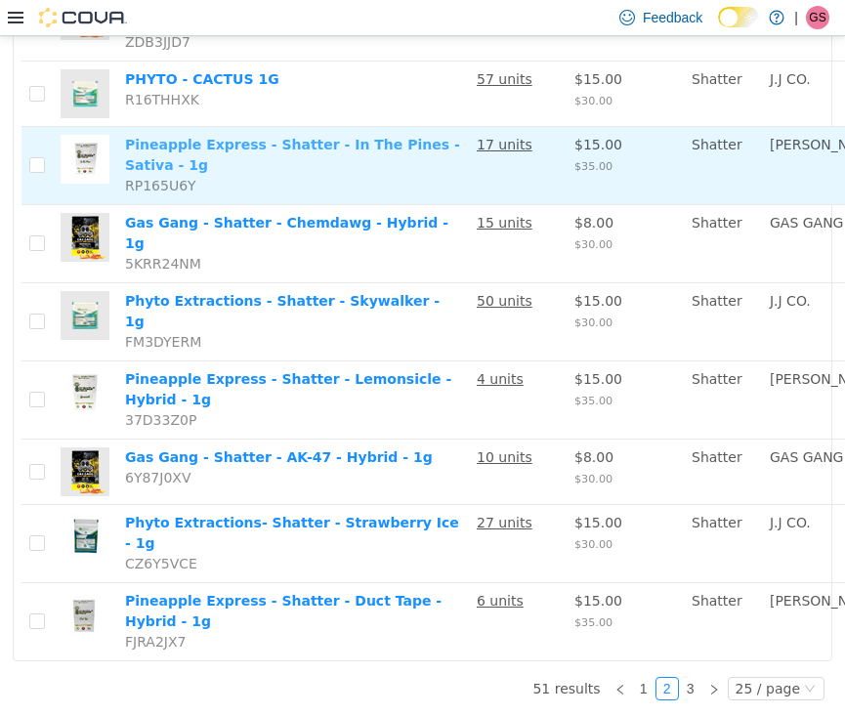
click at [222, 172] on link "Pineapple Express - Shatter - In The Pines - Sativa - 1g" at bounding box center [292, 154] width 335 height 36
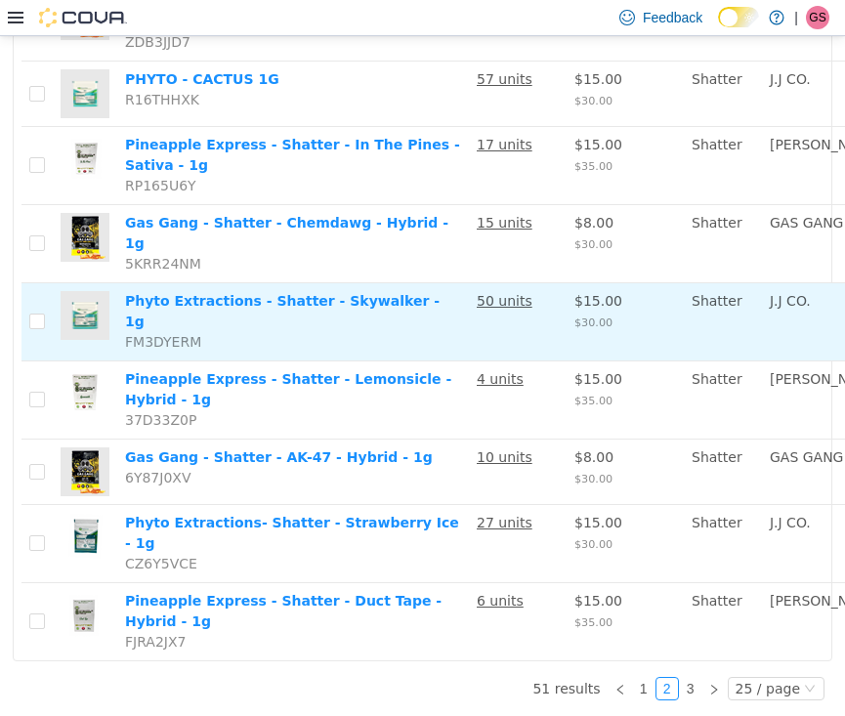
scroll to position [1874, 0]
click at [231, 292] on link "Phyto Extractions - Shatter - Skywalker - 1g" at bounding box center [282, 310] width 314 height 36
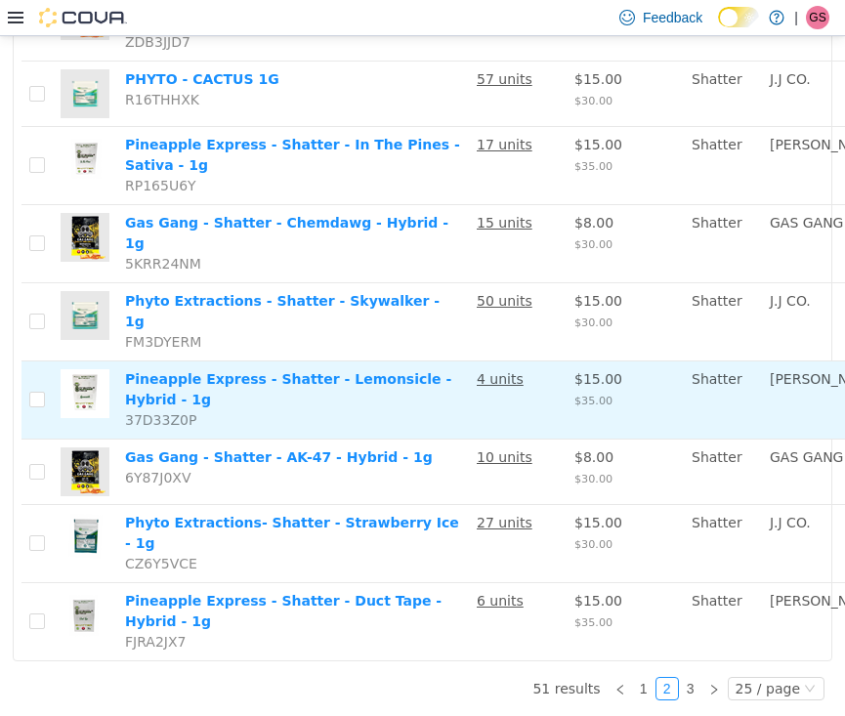
scroll to position [1902, 0]
click at [188, 370] on link "Pineapple Express - Shatter - Lemonsicle - Hybrid - 1g" at bounding box center [288, 388] width 326 height 36
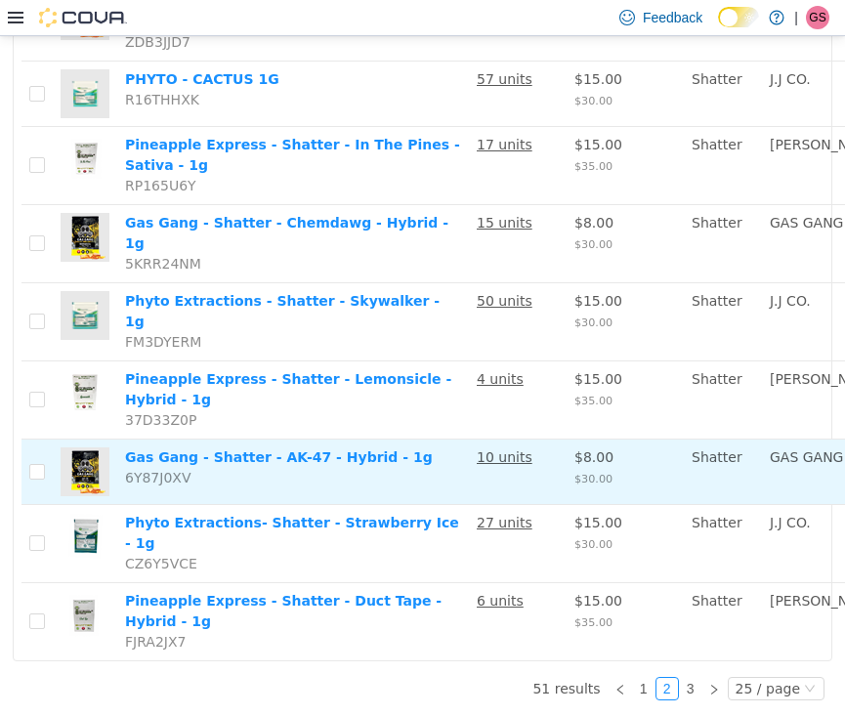
scroll to position [0, 0]
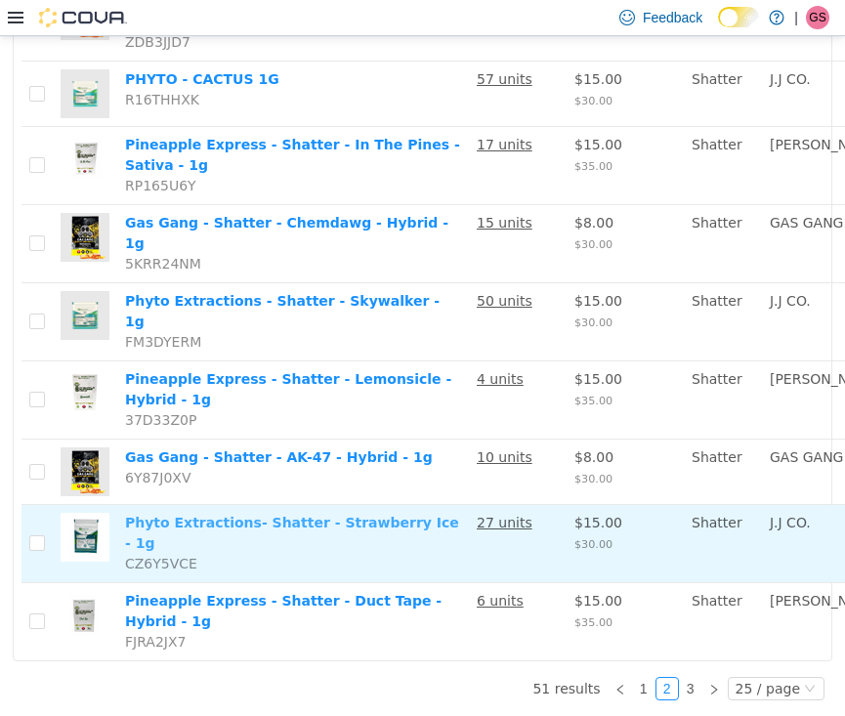
click at [219, 514] on link "Phyto Extractions- Shatter - Strawberry Ice - 1g" at bounding box center [292, 532] width 334 height 36
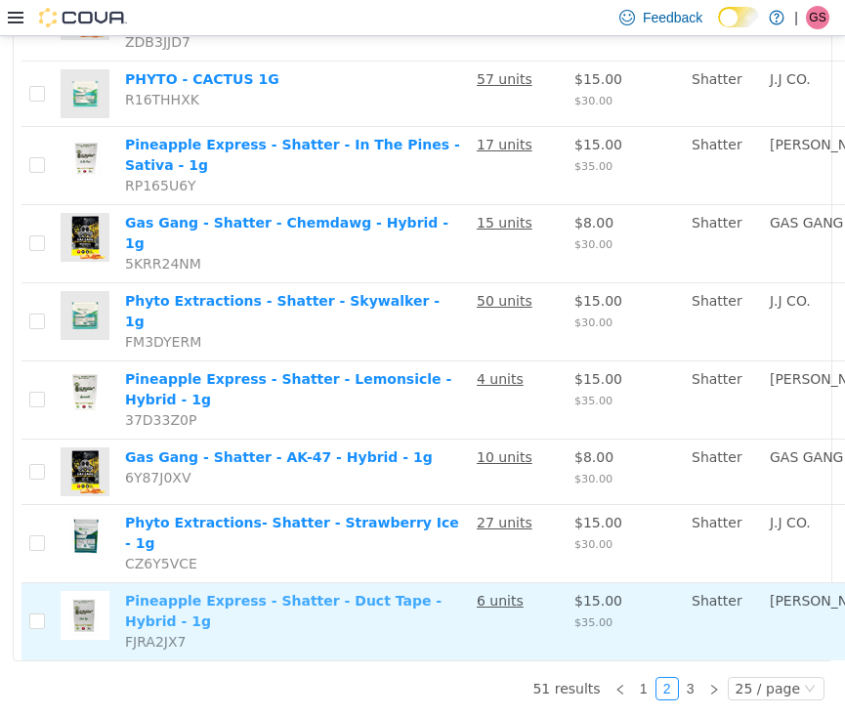
click at [216, 597] on link "Pineapple Express - Shatter - Duct Tape - Hybrid - 1g" at bounding box center [283, 610] width 316 height 36
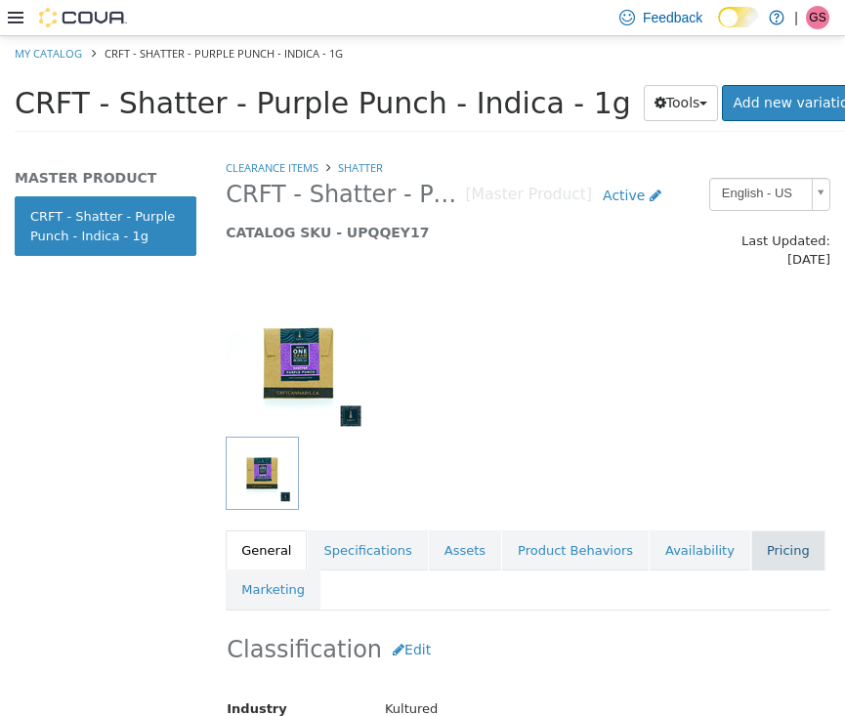
click at [754, 529] on link "Pricing" at bounding box center [788, 549] width 74 height 41
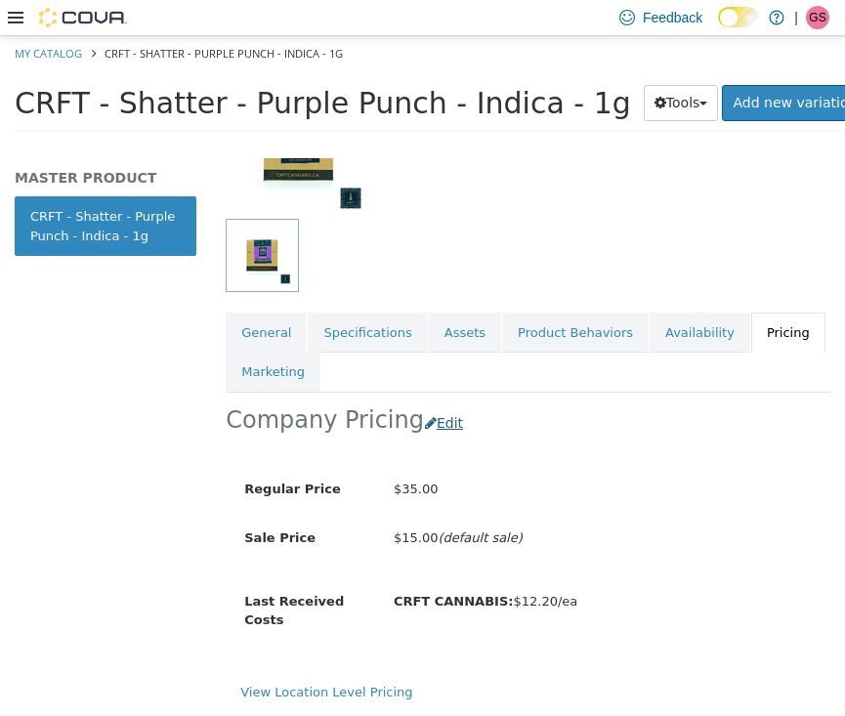
click at [435, 404] on button "Edit" at bounding box center [449, 422] width 50 height 36
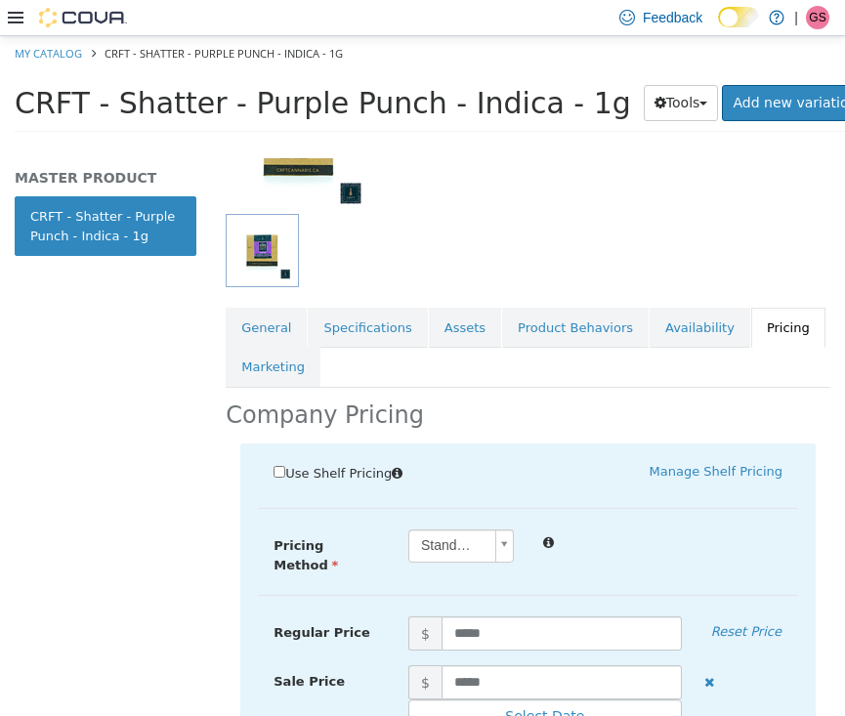
scroll to position [376, 0]
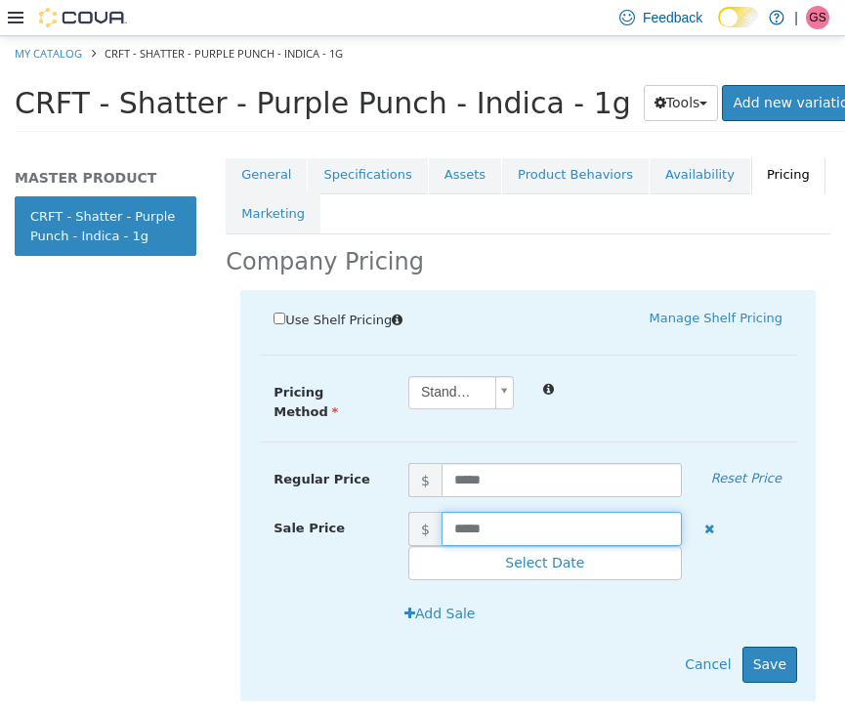
drag, startPoint x: 502, startPoint y: 498, endPoint x: 430, endPoint y: 498, distance: 72.3
click at [430, 511] on span "$ *****" at bounding box center [545, 528] width 303 height 34
type input "****"
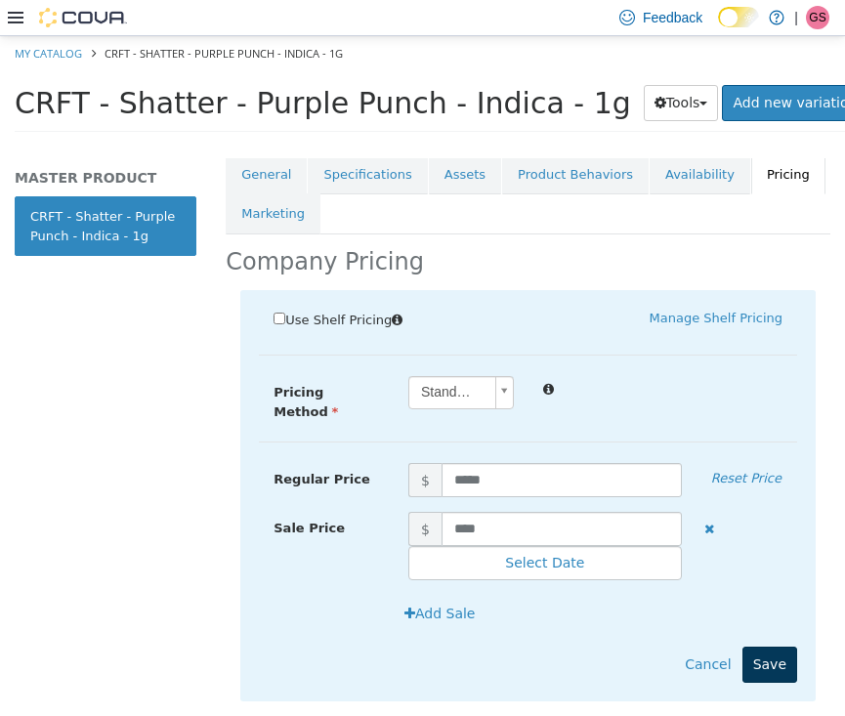
click at [777, 646] on button "Save" at bounding box center [769, 664] width 55 height 36
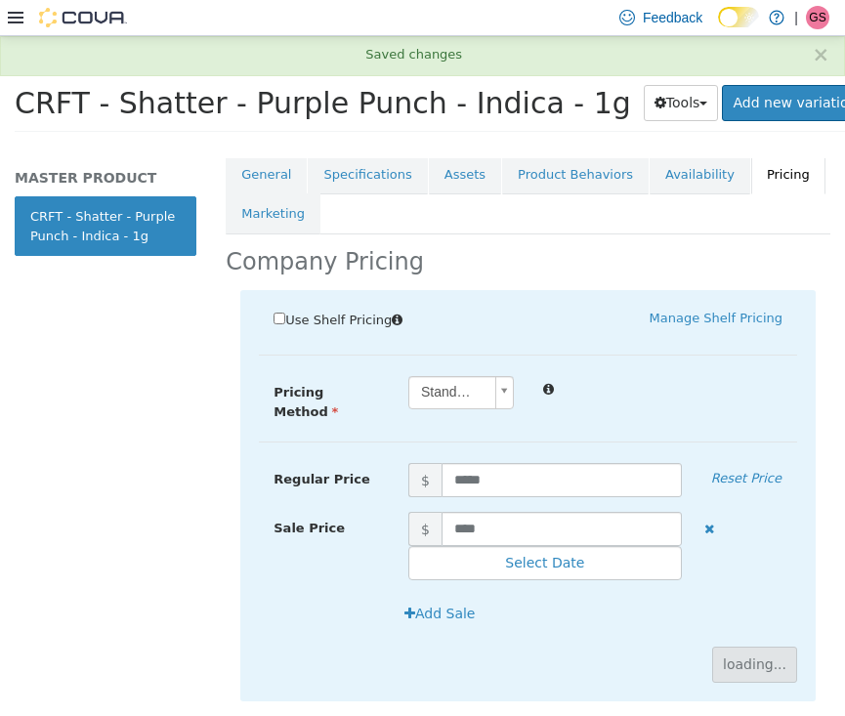
scroll to position [223, 0]
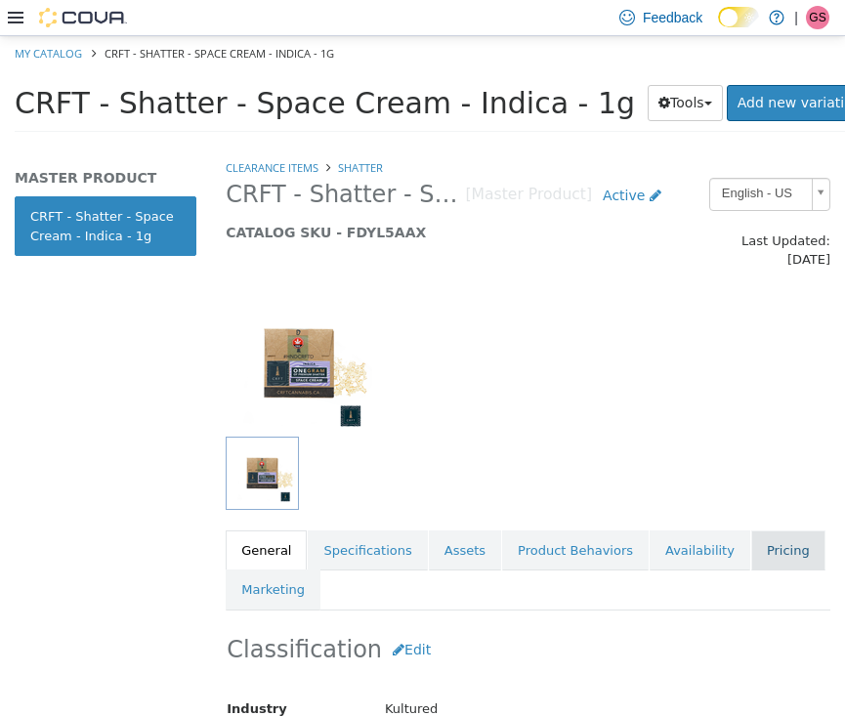
click at [769, 533] on link "Pricing" at bounding box center [788, 549] width 74 height 41
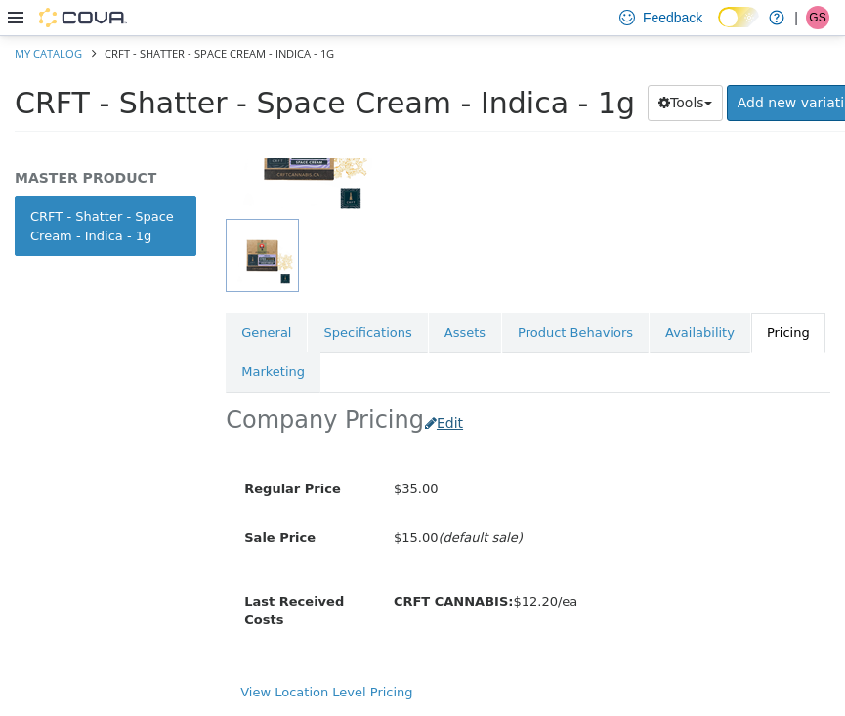
click at [430, 404] on button "Edit" at bounding box center [449, 422] width 50 height 36
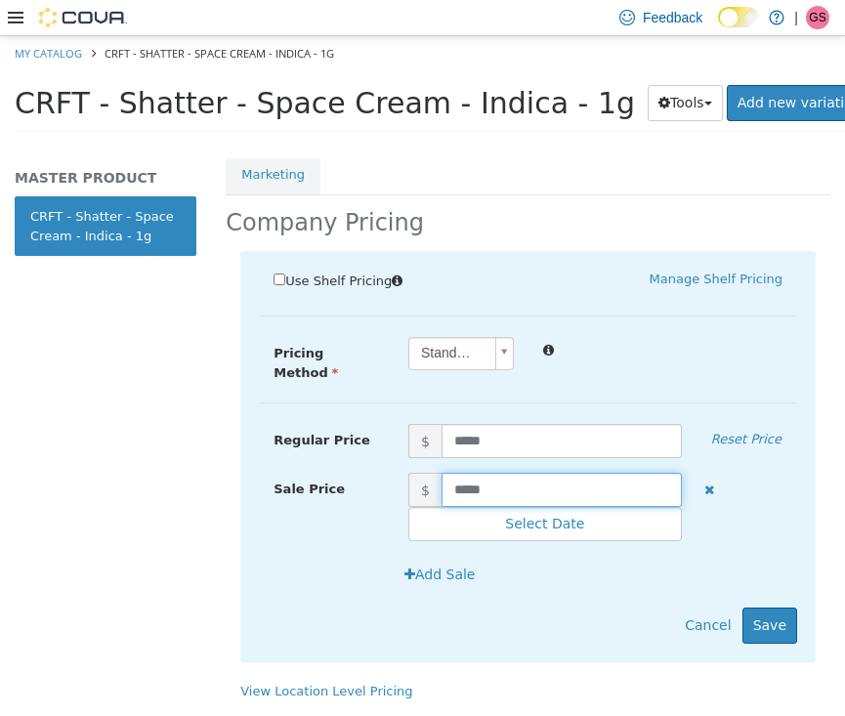
scroll to position [417, 0]
click at [522, 472] on input "*****" at bounding box center [561, 489] width 240 height 34
drag, startPoint x: 522, startPoint y: 457, endPoint x: 393, endPoint y: 457, distance: 129.9
click at [394, 472] on span "$ *****" at bounding box center [545, 489] width 303 height 34
type input "****"
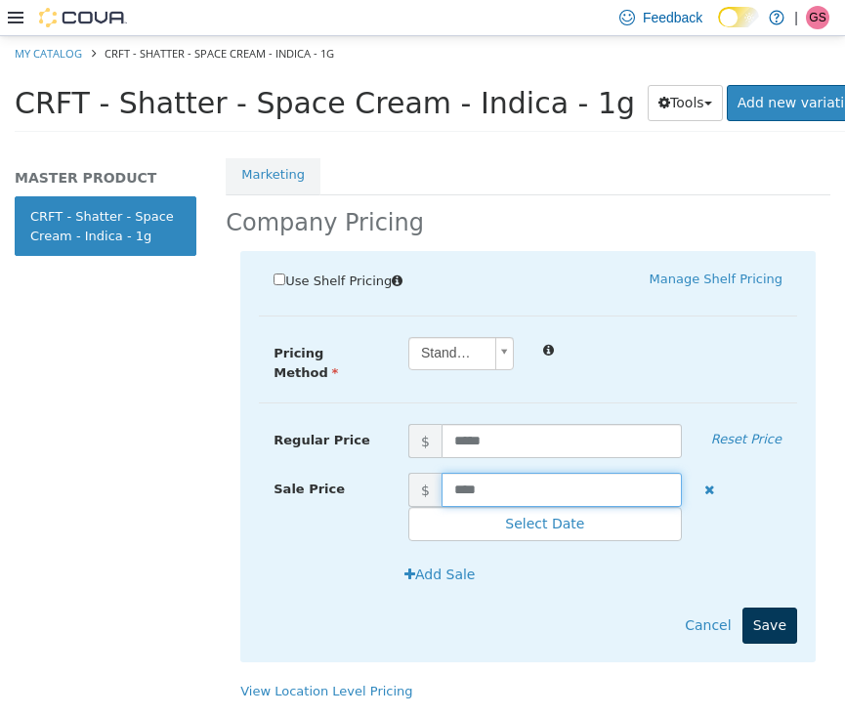
click at [772, 606] on button "Save" at bounding box center [769, 624] width 55 height 36
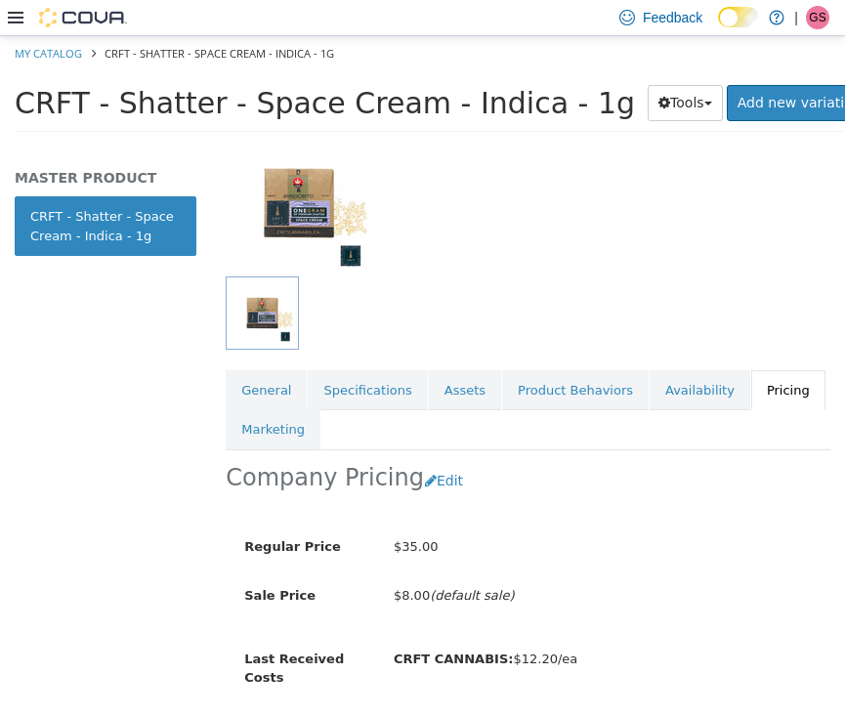
scroll to position [0, 0]
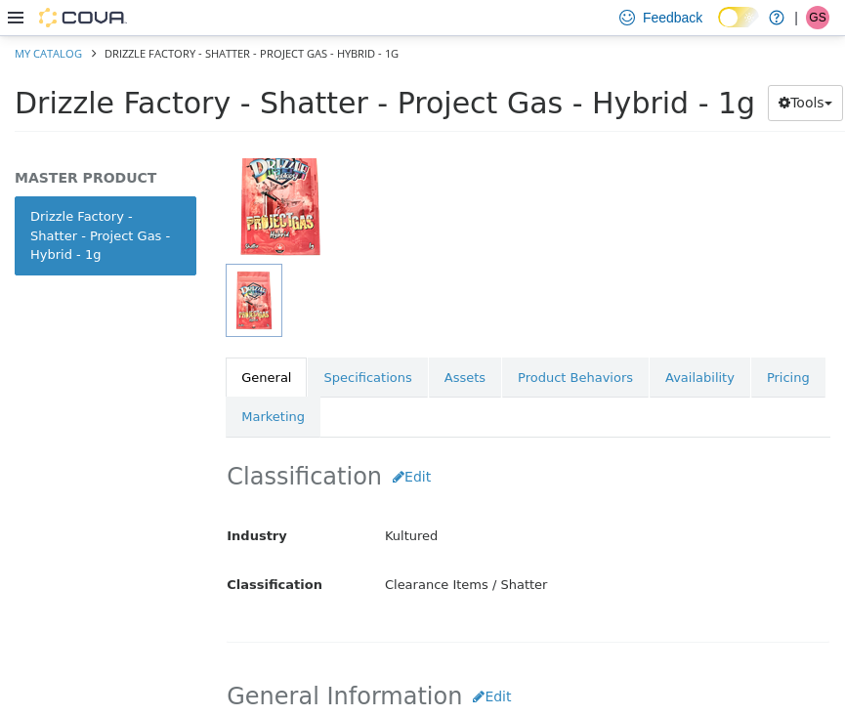
scroll to position [194, 0]
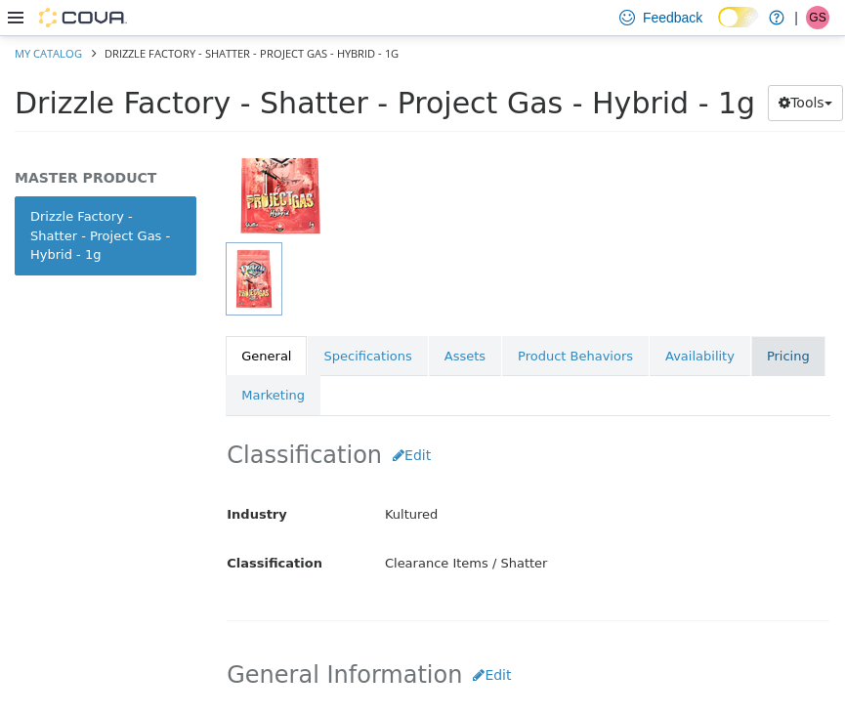
click at [762, 335] on link "Pricing" at bounding box center [788, 355] width 74 height 41
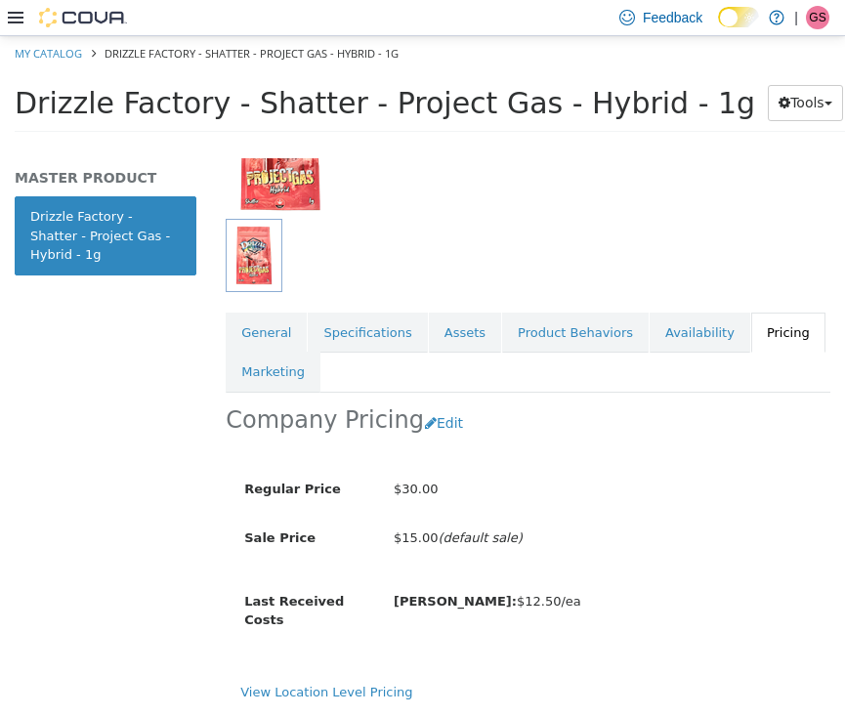
scroll to position [223, 0]
click at [429, 407] on button "Edit" at bounding box center [449, 422] width 50 height 36
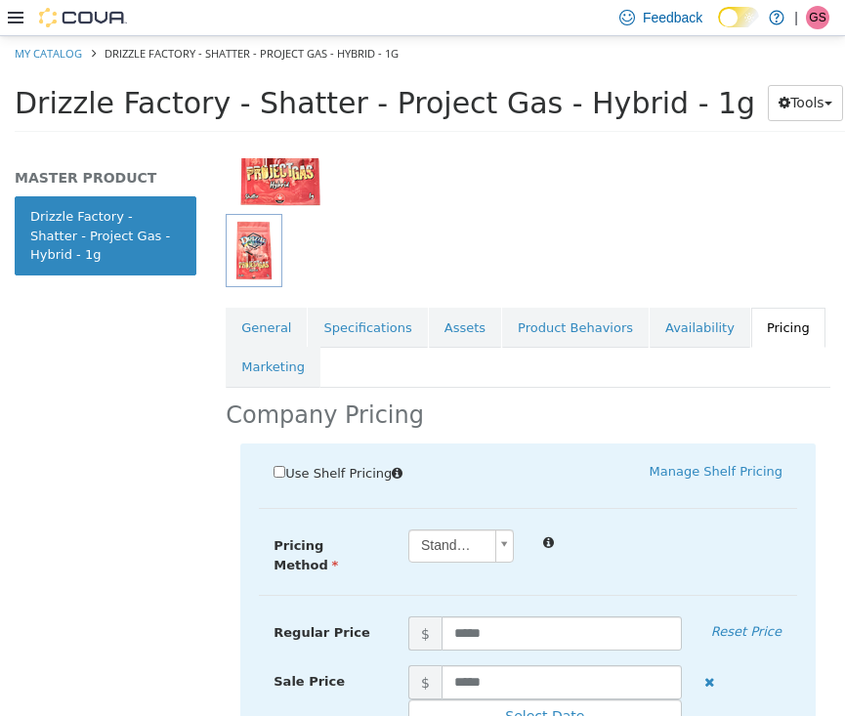
scroll to position [403, 0]
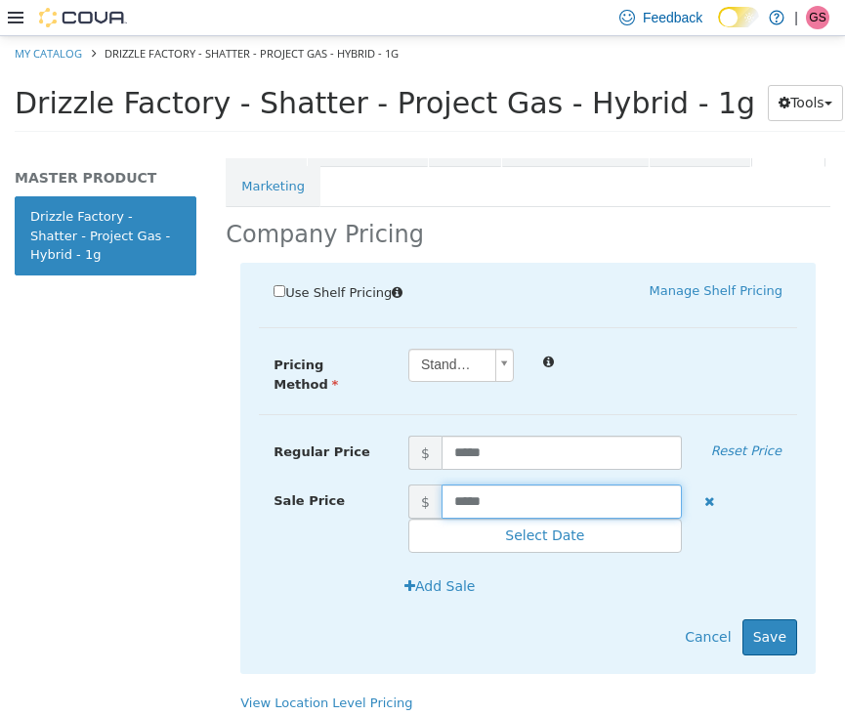
drag, startPoint x: 520, startPoint y: 481, endPoint x: 423, endPoint y: 481, distance: 96.7
click at [423, 483] on span "$ *****" at bounding box center [545, 500] width 303 height 34
type input "****"
click at [762, 618] on button "Save" at bounding box center [769, 636] width 55 height 36
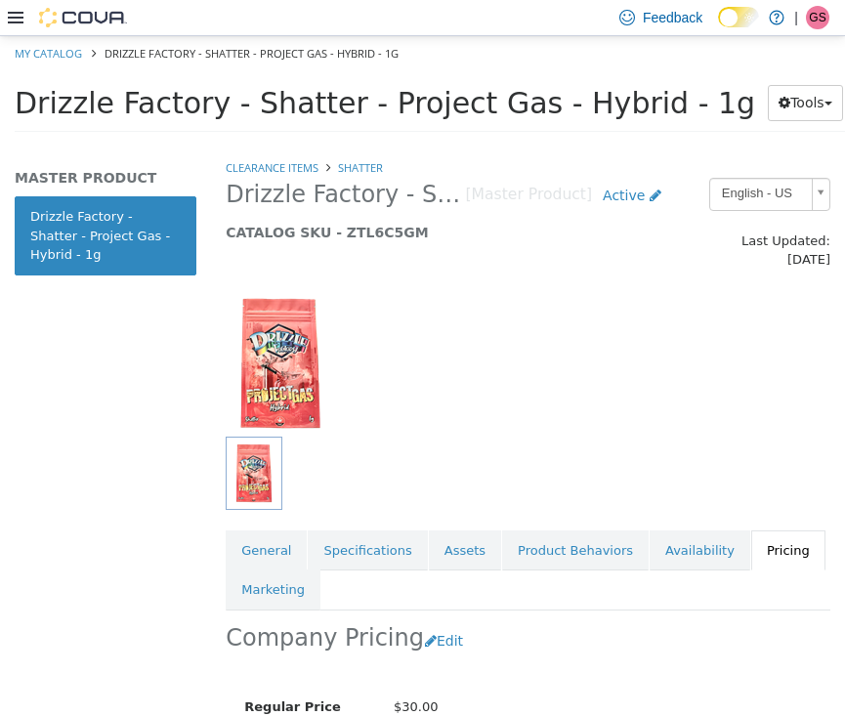
scroll to position [0, 0]
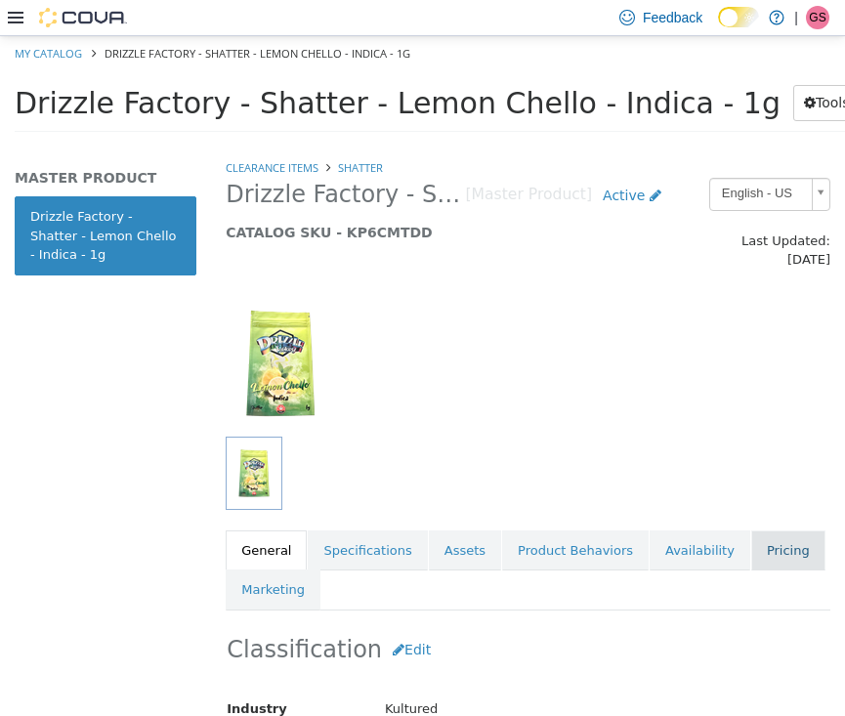
click at [754, 529] on link "Pricing" at bounding box center [788, 549] width 74 height 41
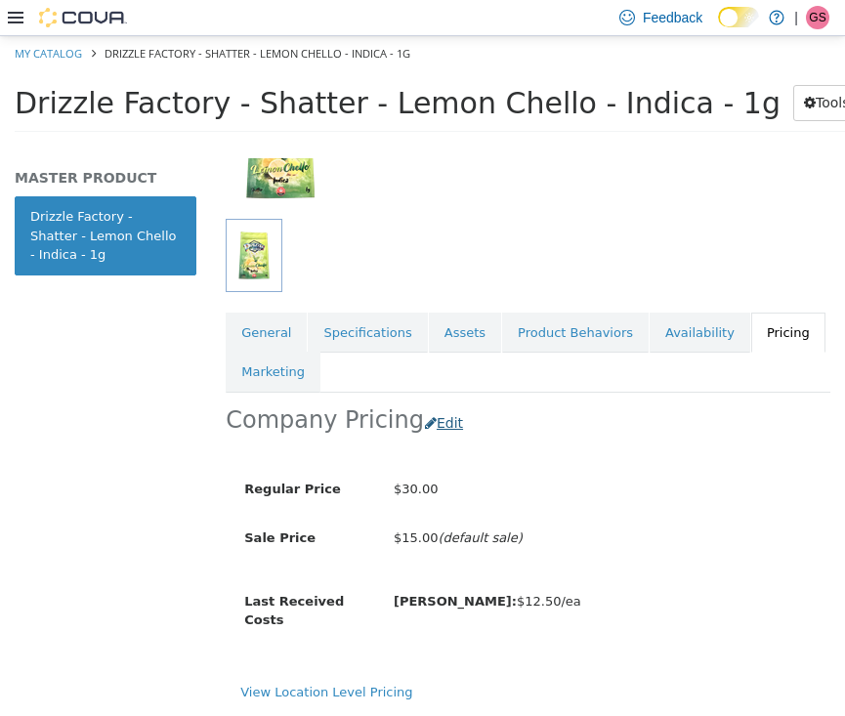
click at [433, 404] on button "Edit" at bounding box center [449, 422] width 50 height 36
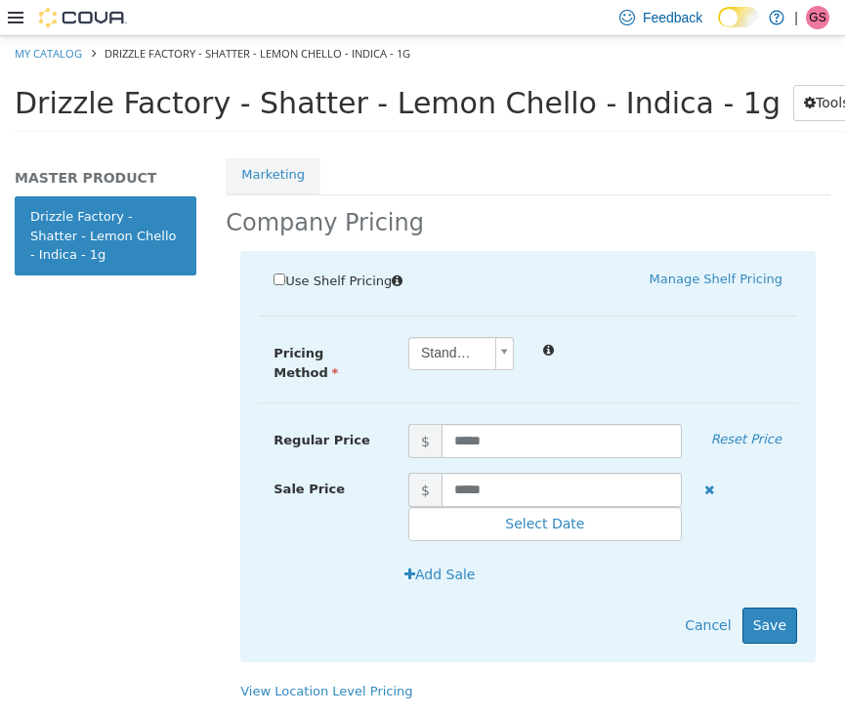
scroll to position [417, 0]
drag, startPoint x: 514, startPoint y: 461, endPoint x: 413, endPoint y: 461, distance: 100.6
click at [413, 472] on span "$ *****" at bounding box center [545, 489] width 303 height 34
type input "****"
click at [770, 606] on button "Save" at bounding box center [769, 624] width 55 height 36
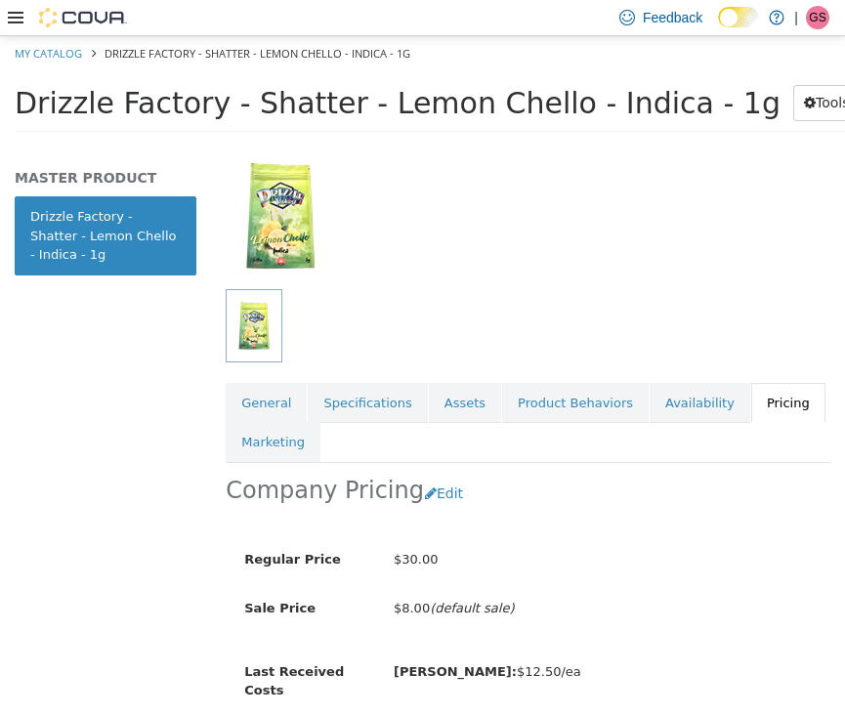
scroll to position [46, 0]
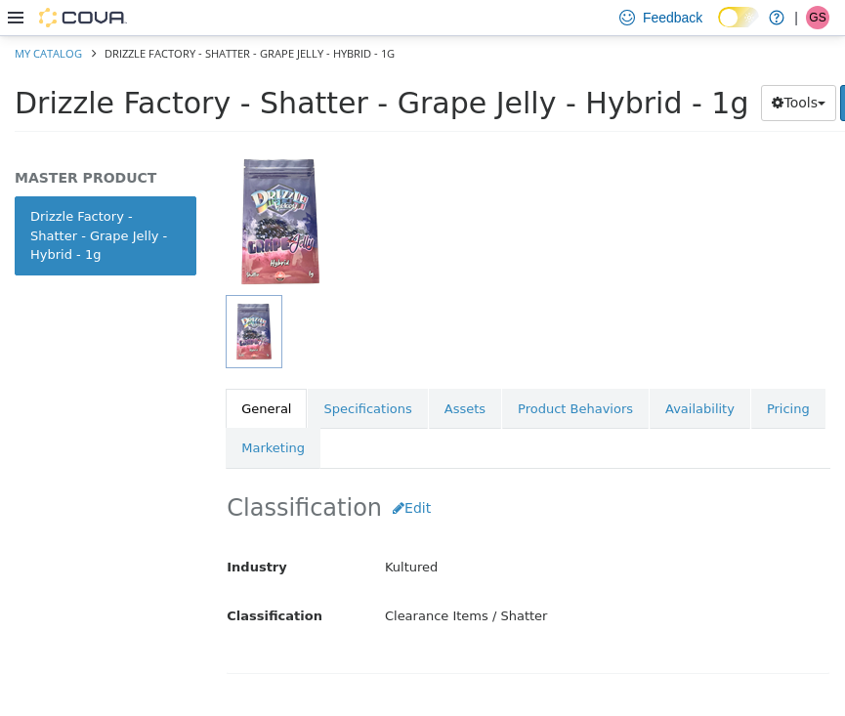
scroll to position [160, 0]
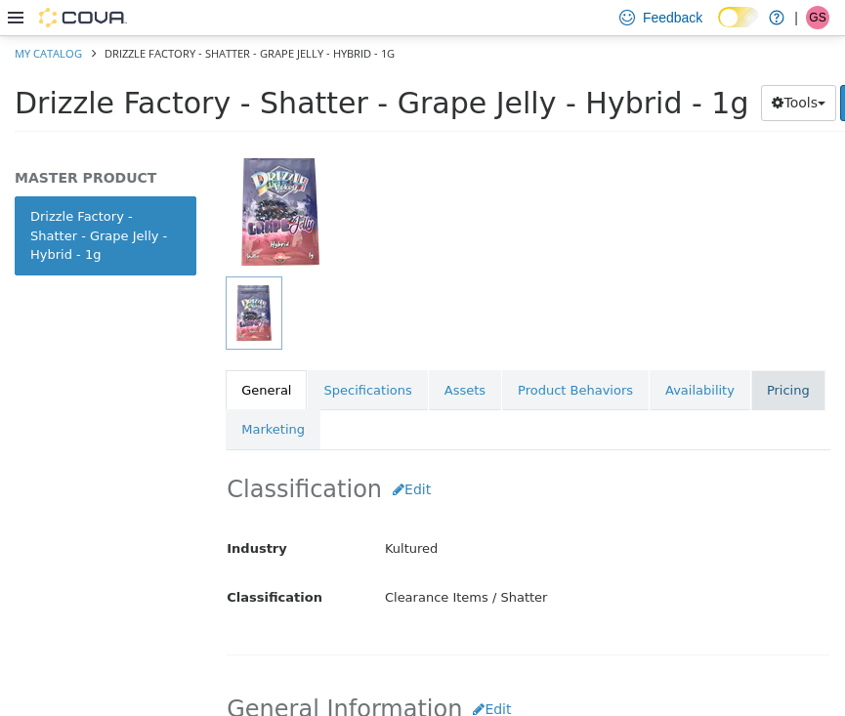
click at [772, 369] on link "Pricing" at bounding box center [788, 389] width 74 height 41
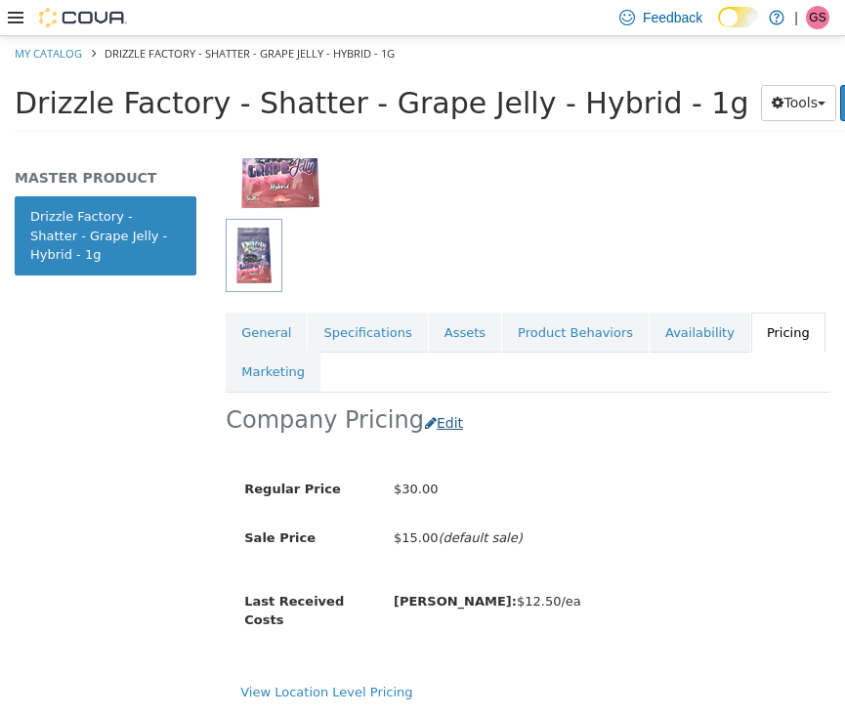
click at [445, 404] on button "Edit" at bounding box center [449, 422] width 50 height 36
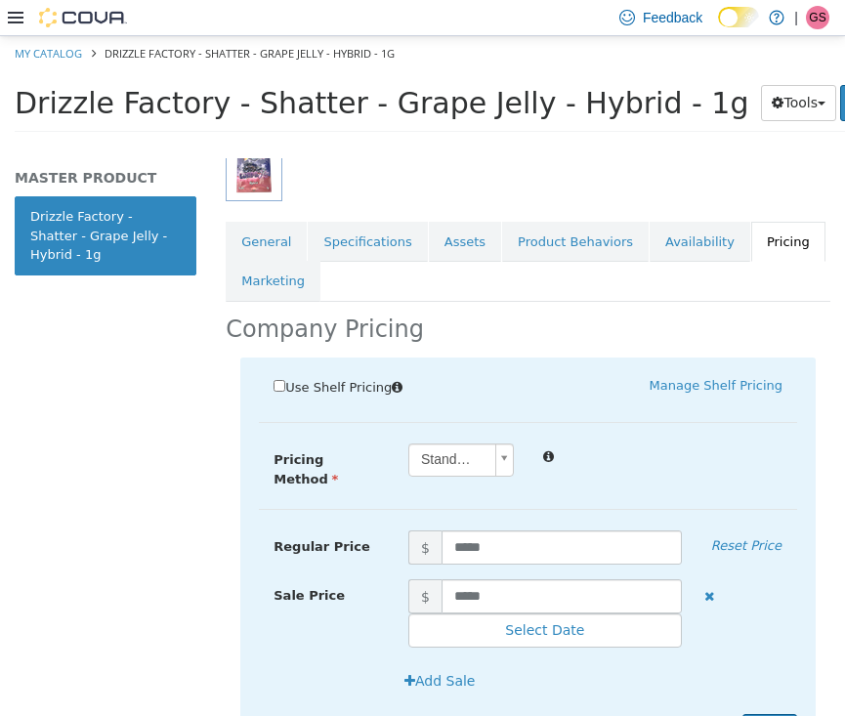
scroll to position [320, 0]
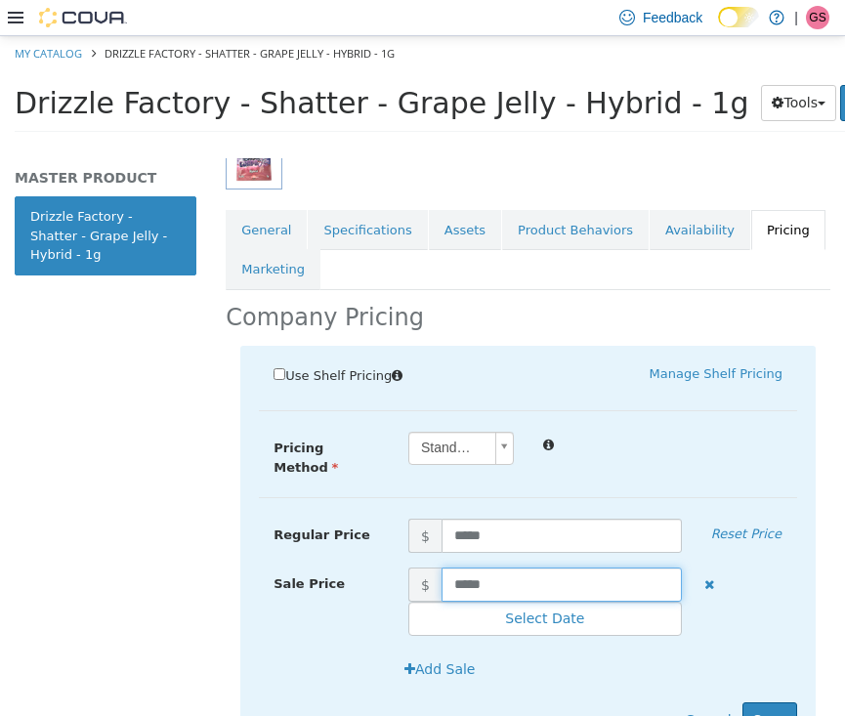
drag, startPoint x: 524, startPoint y: 565, endPoint x: 404, endPoint y: 563, distance: 120.1
click at [404, 566] on span "$ *****" at bounding box center [545, 583] width 303 height 34
type input "****"
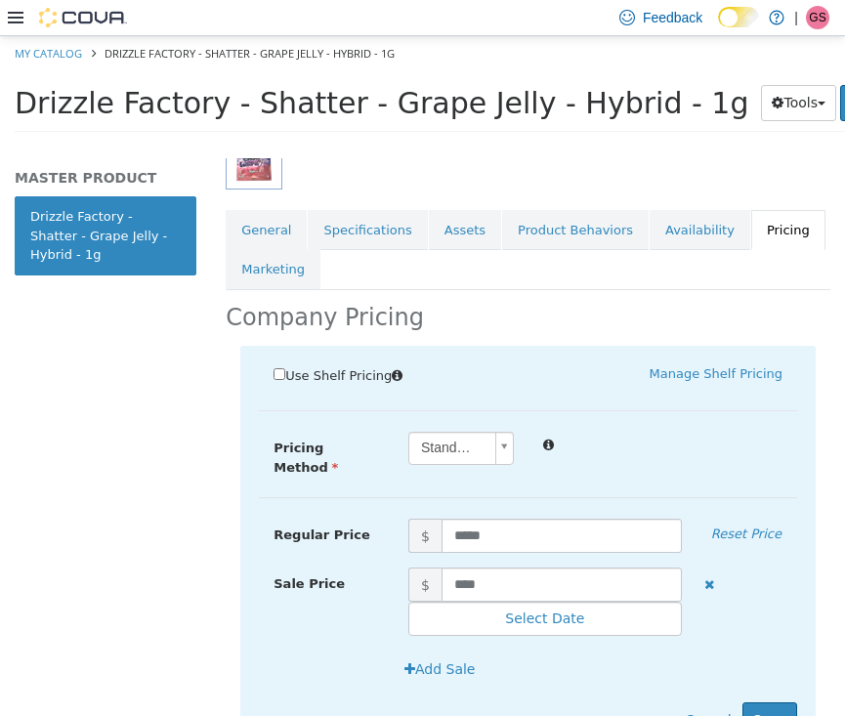
click at [770, 678] on div "Add Sale" at bounding box center [528, 675] width 538 height 51
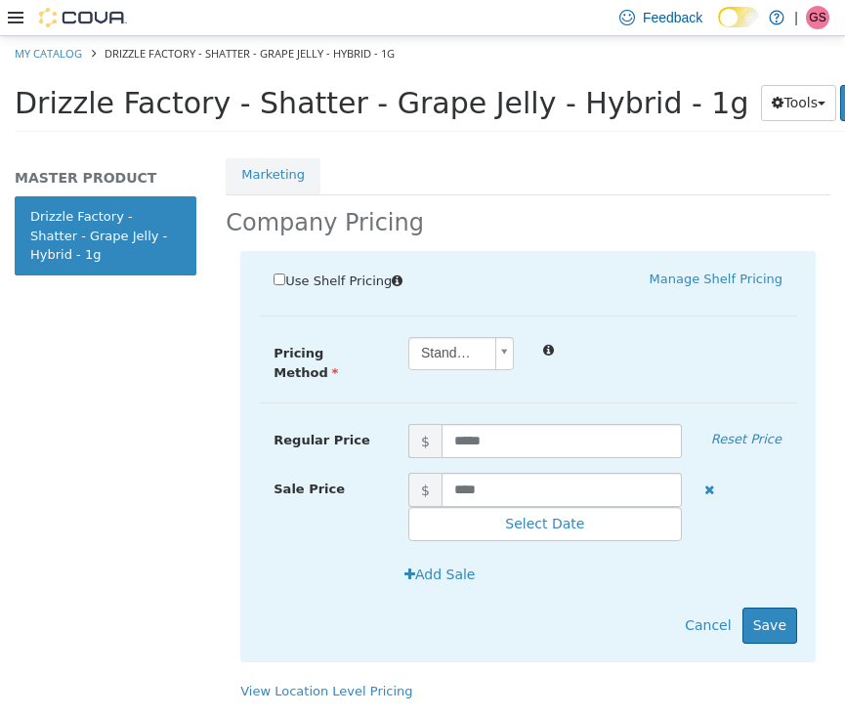
scroll to position [0, 0]
click at [782, 606] on button "Save" at bounding box center [769, 624] width 55 height 36
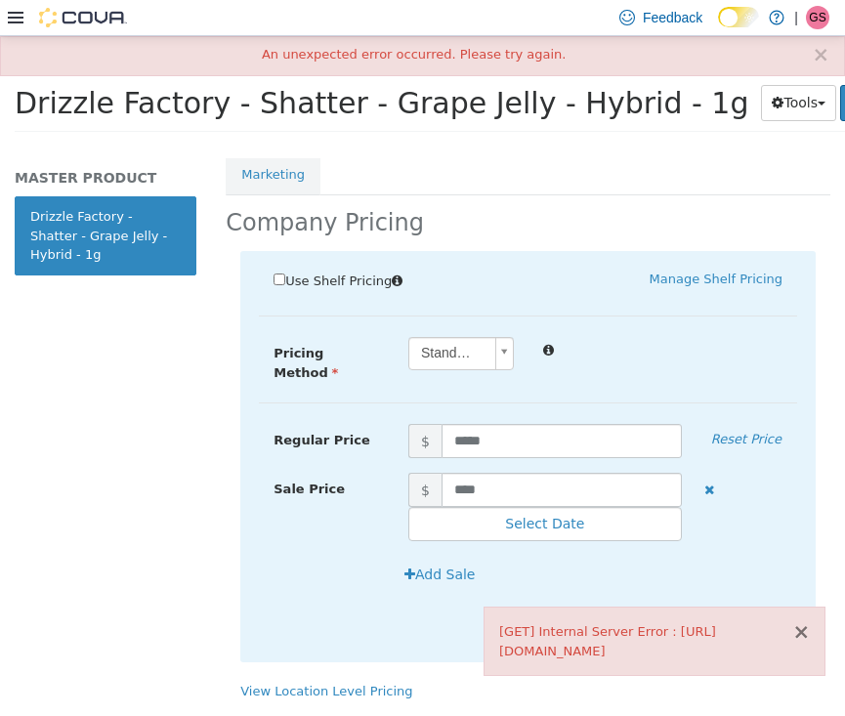
click at [803, 630] on button "×" at bounding box center [801, 631] width 18 height 21
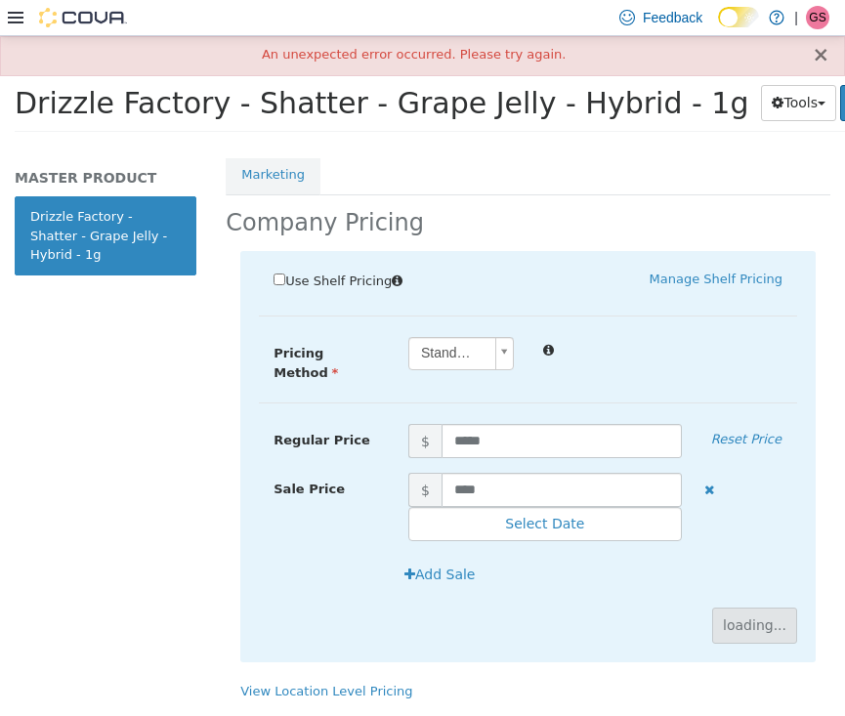
click at [822, 59] on button "×" at bounding box center [821, 54] width 18 height 21
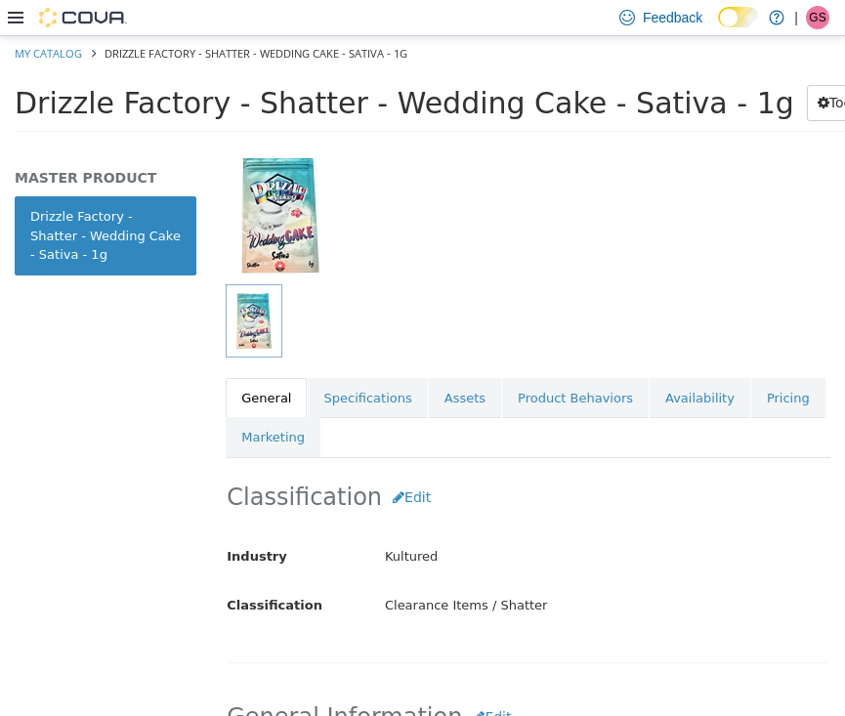
scroll to position [221, 0]
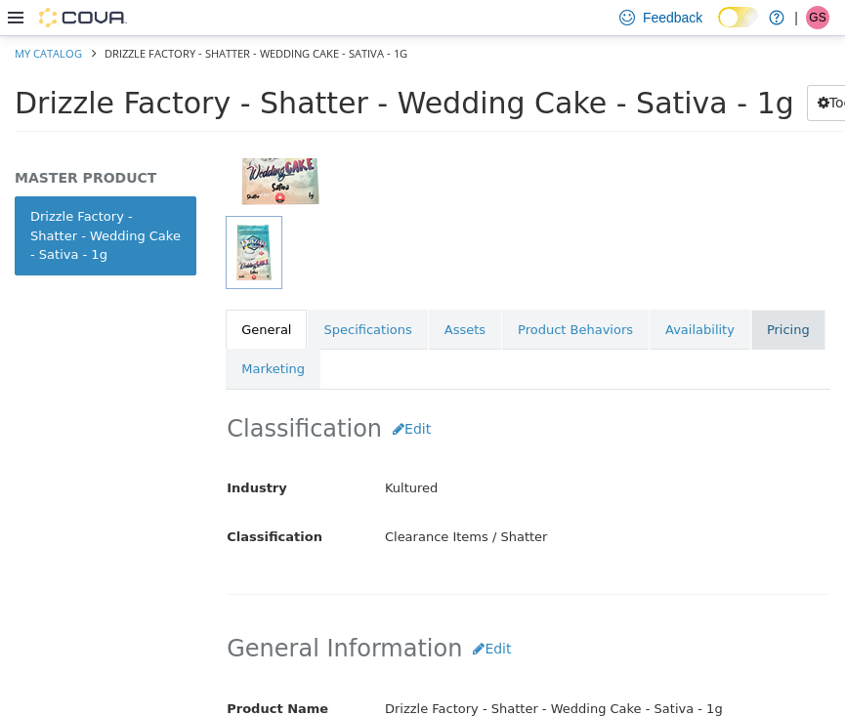
click at [759, 309] on link "Pricing" at bounding box center [788, 329] width 74 height 41
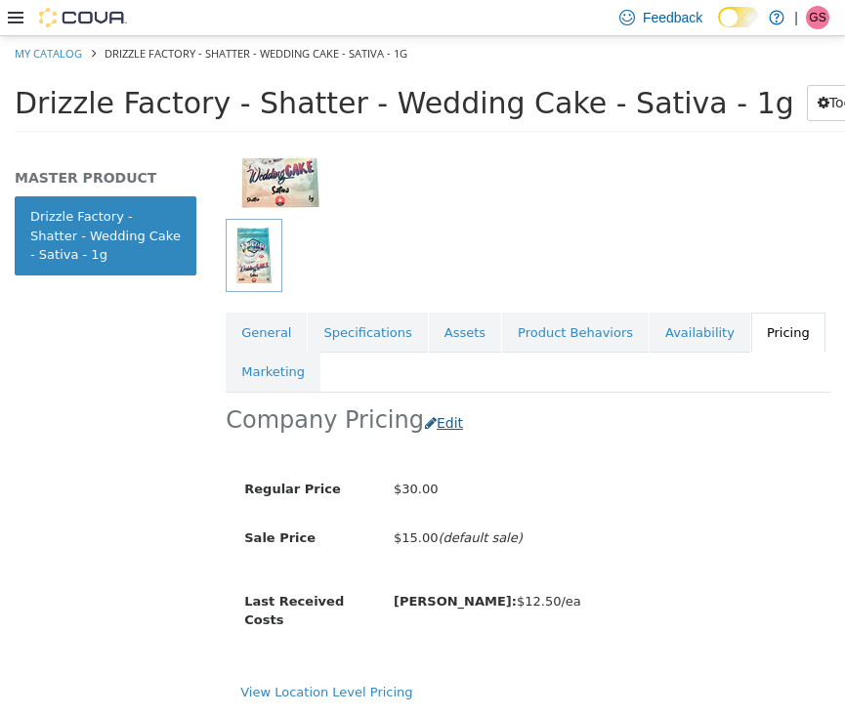
click at [431, 404] on button "Edit" at bounding box center [449, 422] width 50 height 36
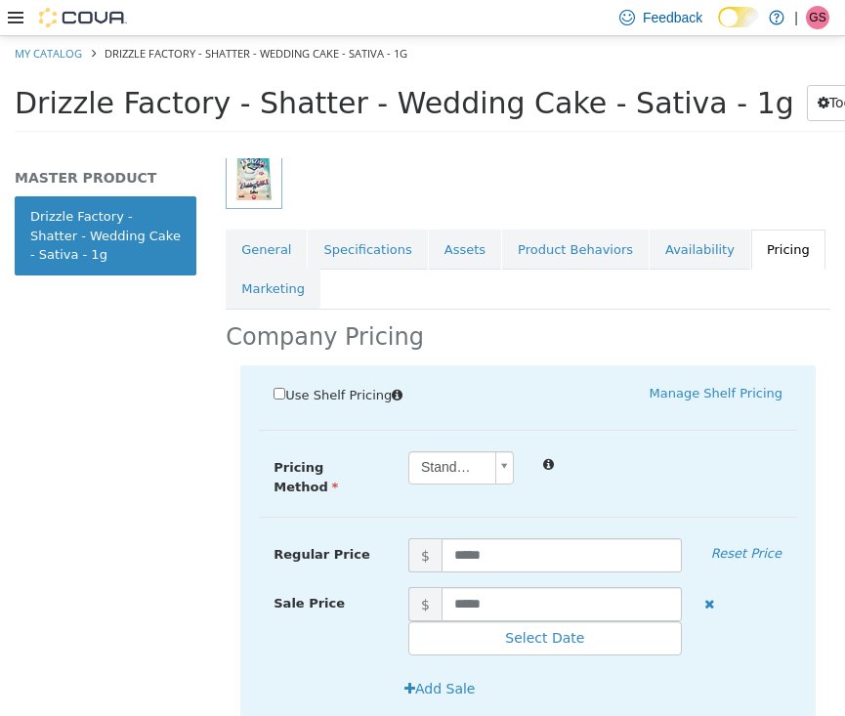
scroll to position [417, 0]
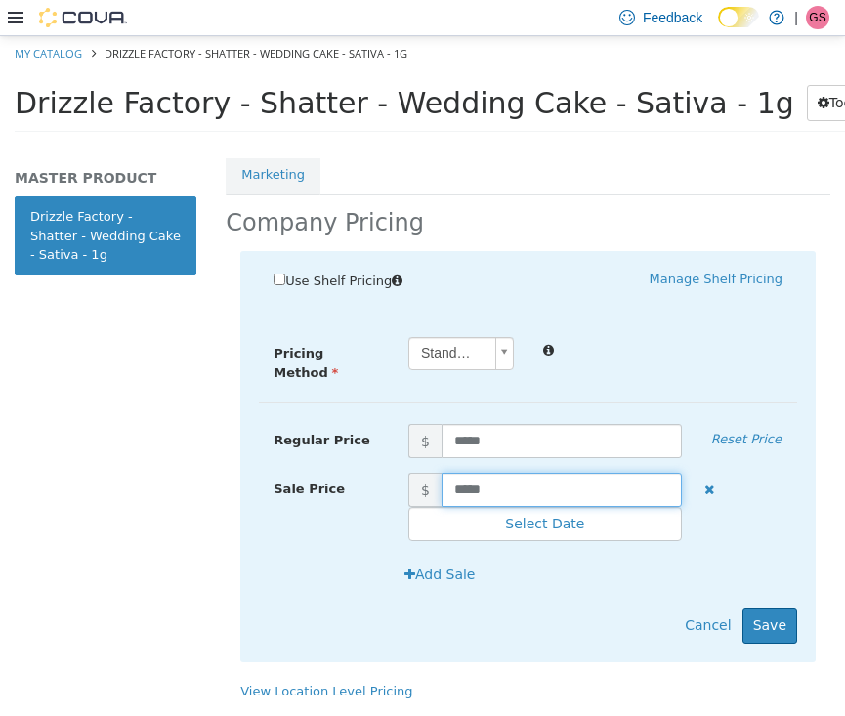
drag, startPoint x: 509, startPoint y: 470, endPoint x: 430, endPoint y: 470, distance: 79.1
click at [430, 472] on span "$ *****" at bounding box center [545, 489] width 303 height 34
type input "****"
click at [763, 606] on button "Save" at bounding box center [769, 624] width 55 height 36
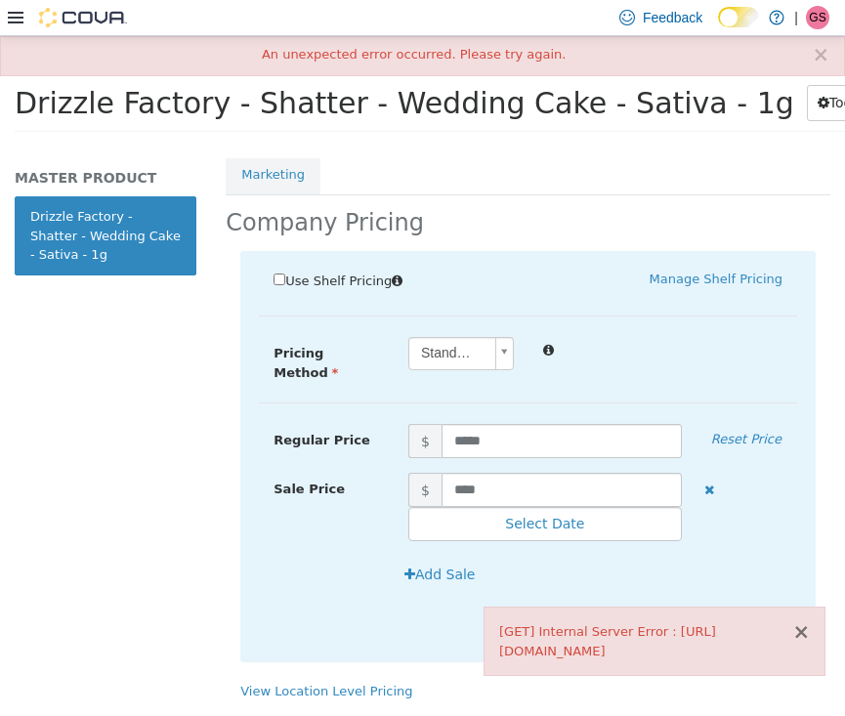
click at [807, 631] on button "×" at bounding box center [801, 631] width 18 height 21
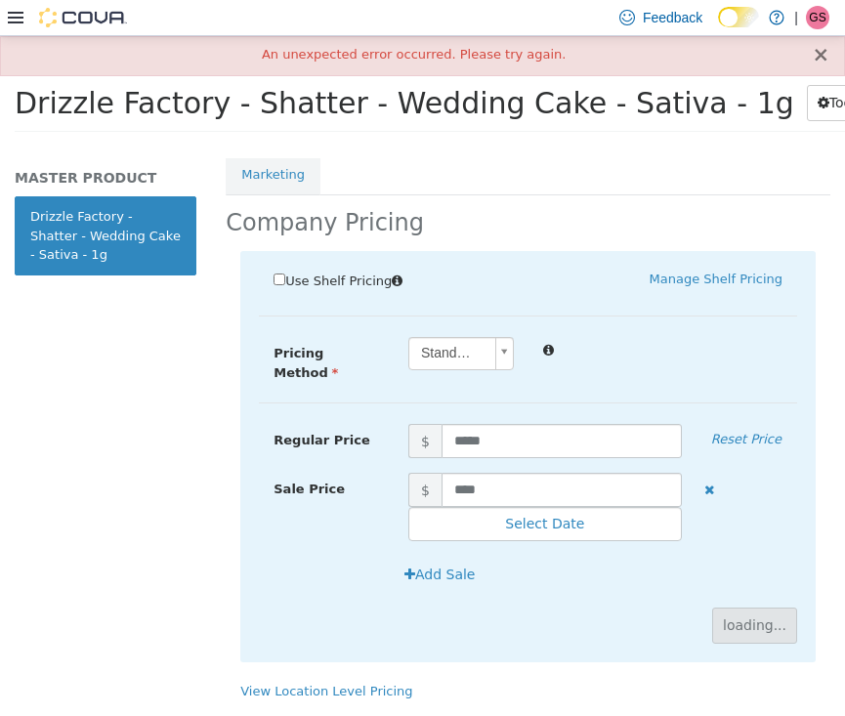
click at [818, 58] on button "×" at bounding box center [821, 54] width 18 height 21
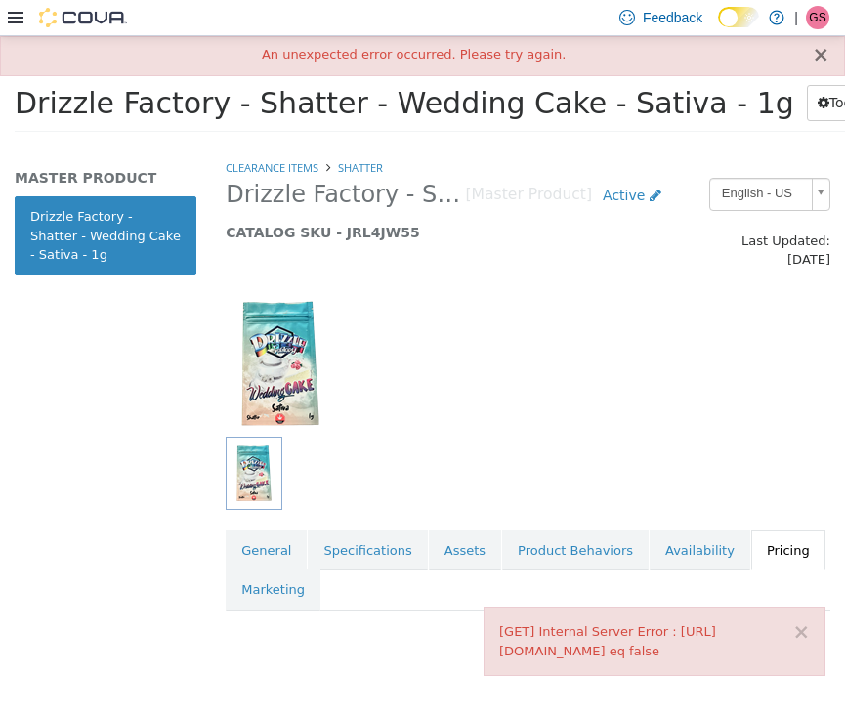
click at [816, 50] on button "×" at bounding box center [821, 54] width 18 height 21
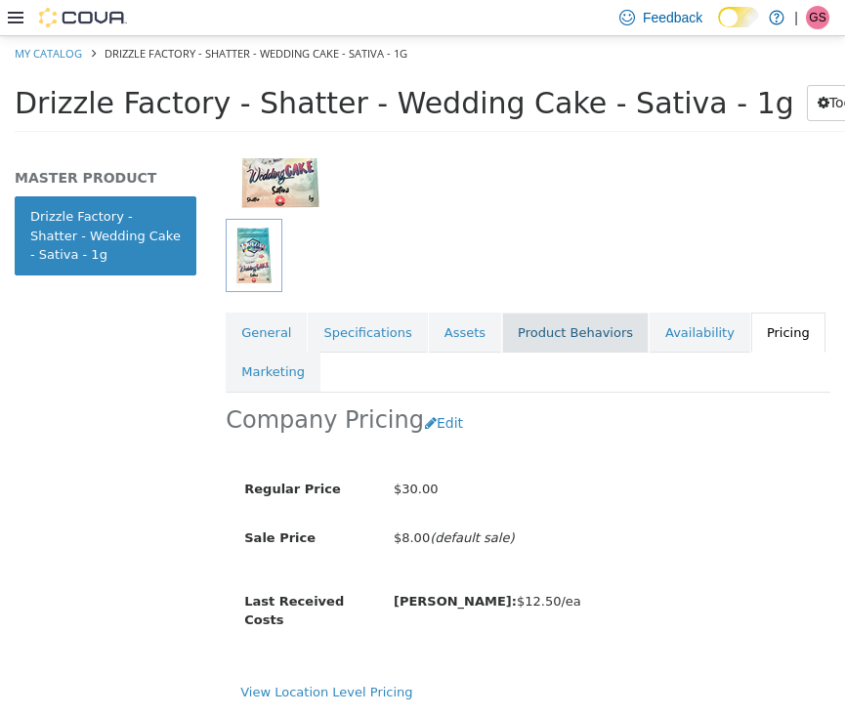
scroll to position [223, 0]
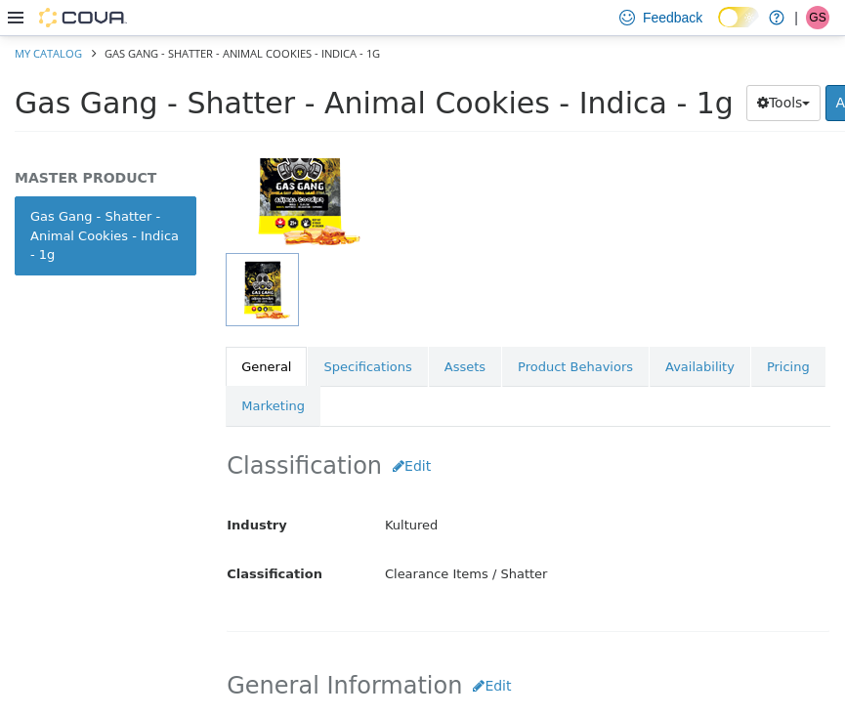
scroll to position [217, 0]
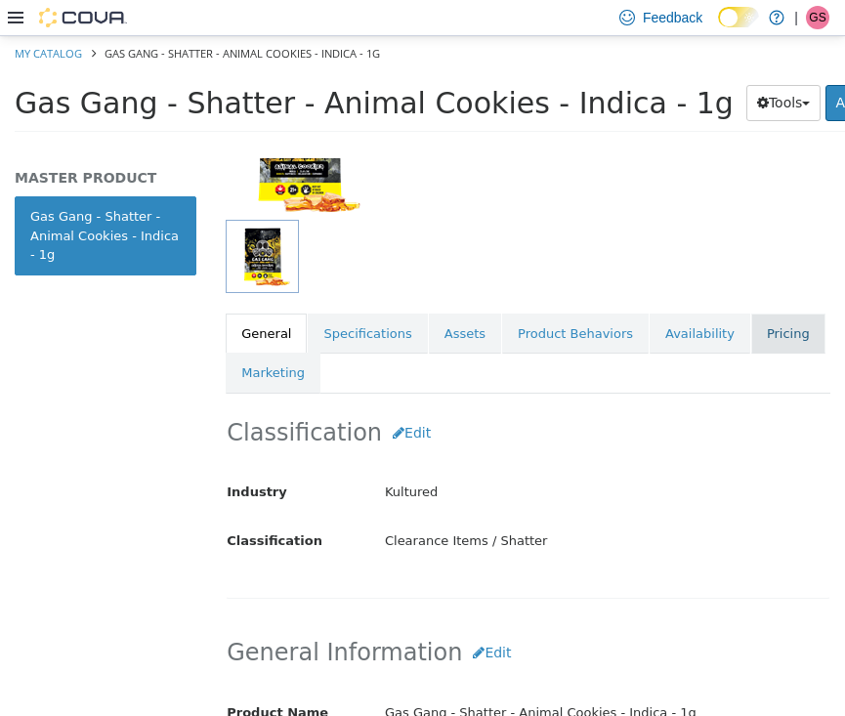
click at [751, 313] on link "Pricing" at bounding box center [788, 333] width 74 height 41
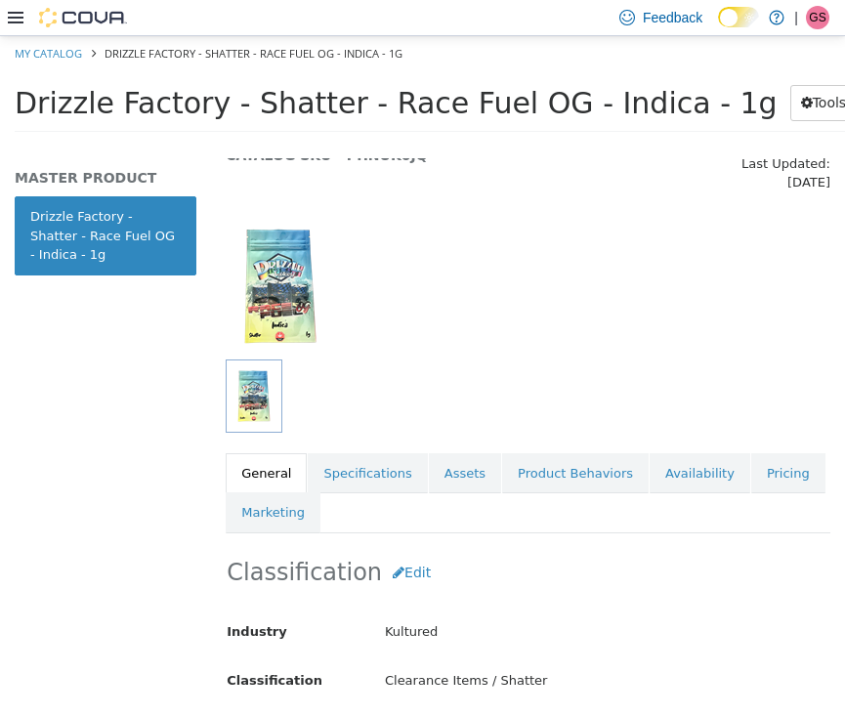
scroll to position [96, 0]
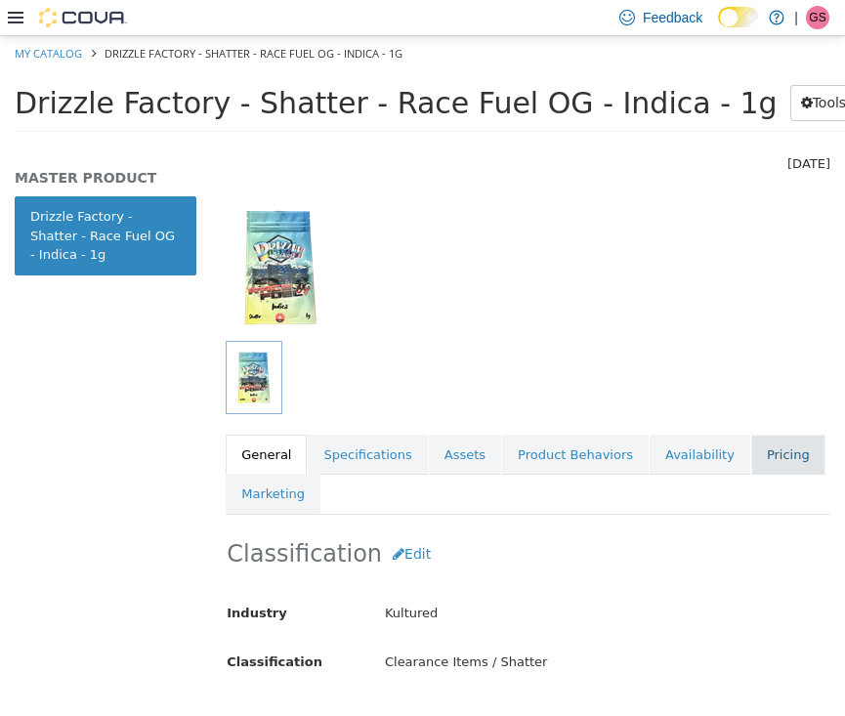
click at [751, 434] on link "Pricing" at bounding box center [788, 454] width 74 height 41
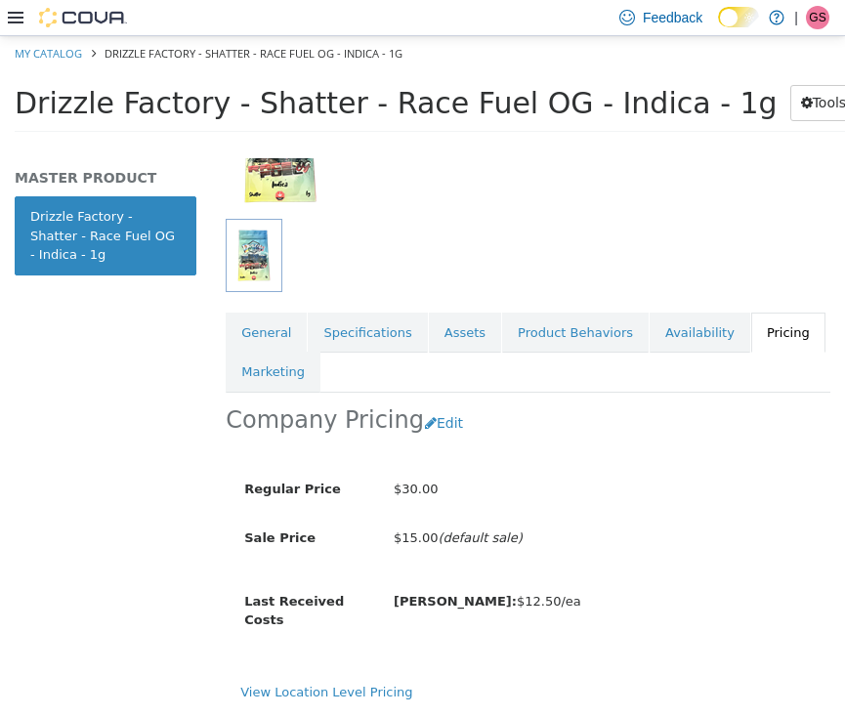
click at [435, 404] on button "Edit" at bounding box center [449, 422] width 50 height 36
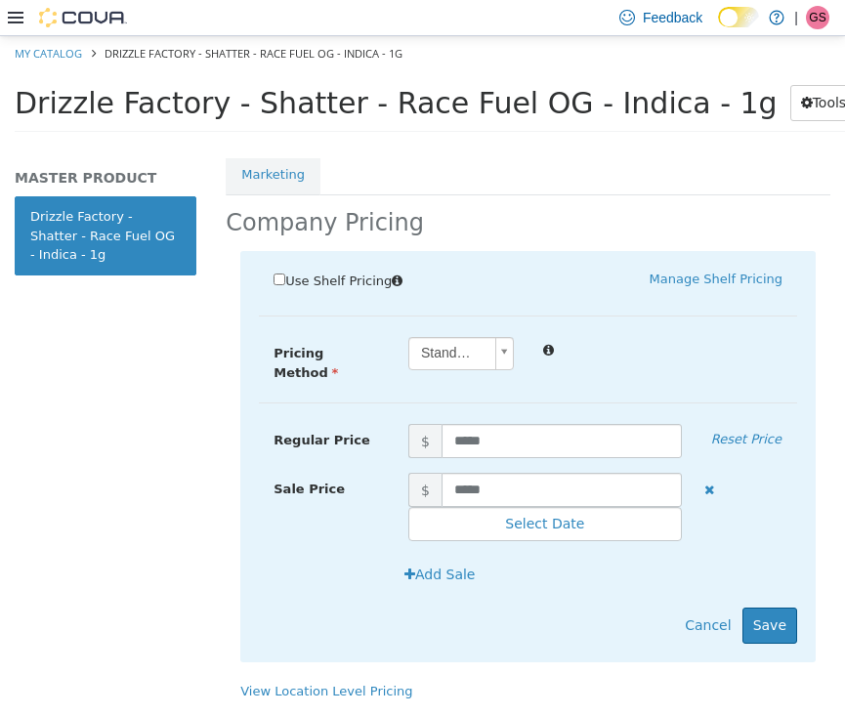
scroll to position [417, 0]
drag, startPoint x: 516, startPoint y: 463, endPoint x: 378, endPoint y: 462, distance: 137.7
click at [378, 472] on div "Sale Price $ ***** Select Date (UTC-4) [GEOGRAPHIC_DATA]" at bounding box center [528, 506] width 538 height 69
type input "****"
click at [768, 606] on button "Save" at bounding box center [769, 624] width 55 height 36
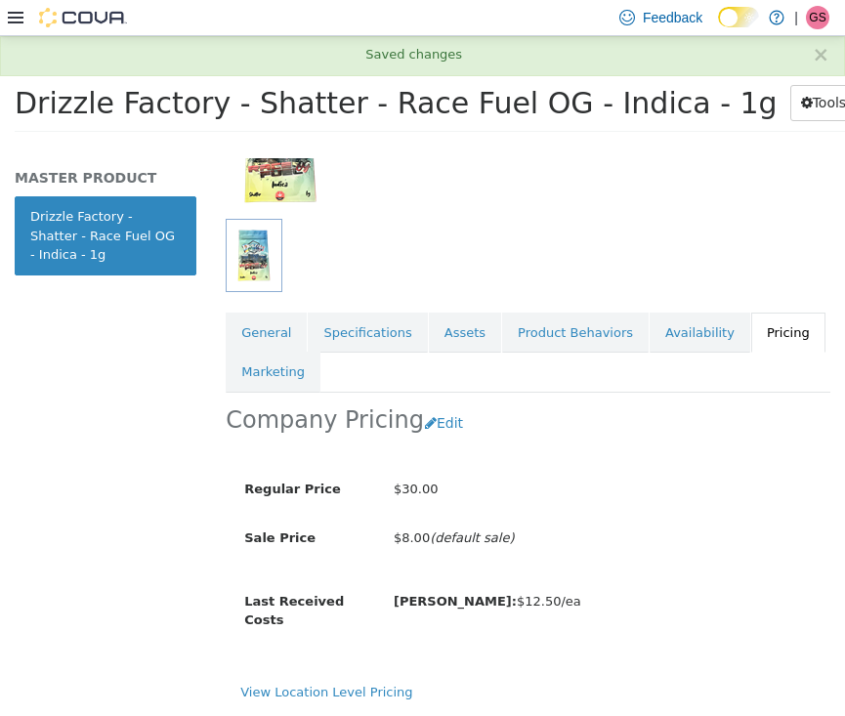
scroll to position [132, 0]
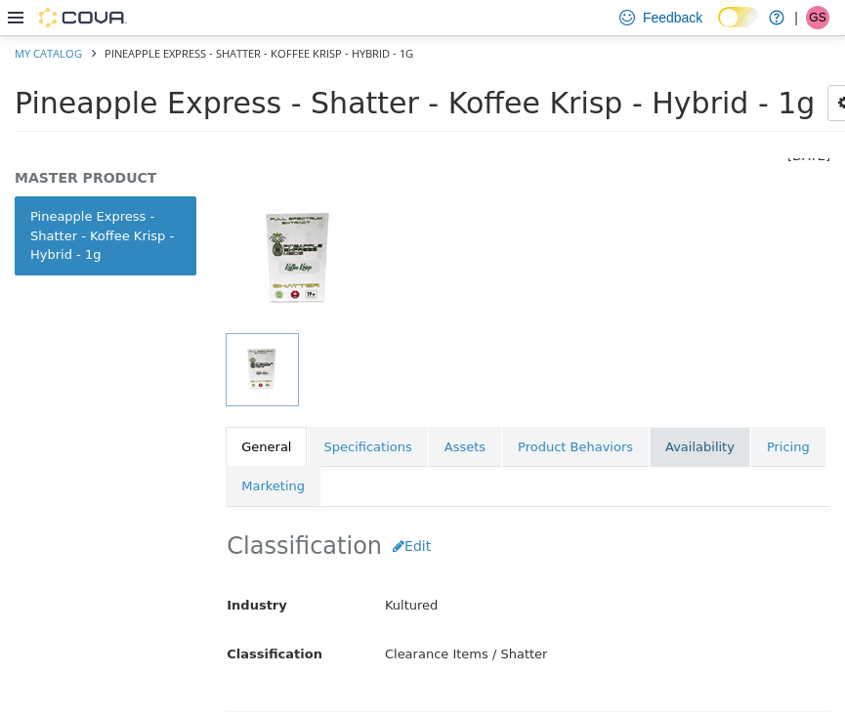
scroll to position [119, 0]
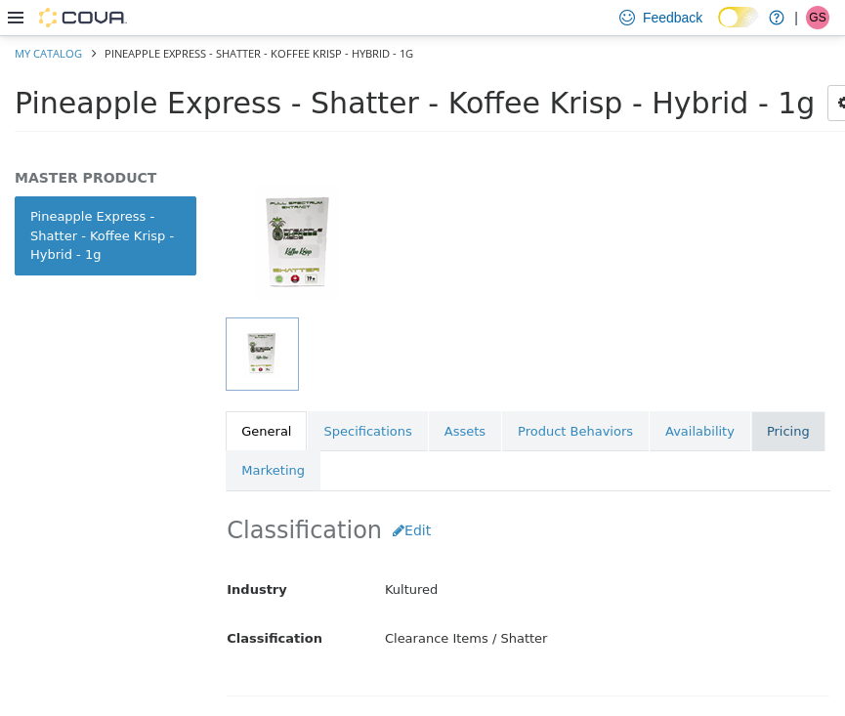
click at [751, 410] on link "Pricing" at bounding box center [788, 430] width 74 height 41
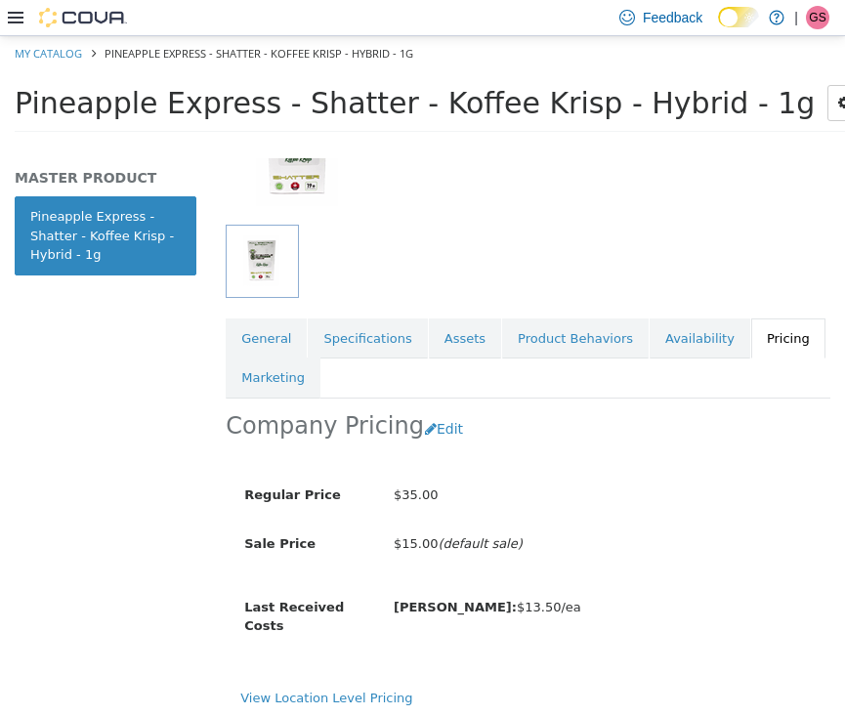
scroll to position [223, 0]
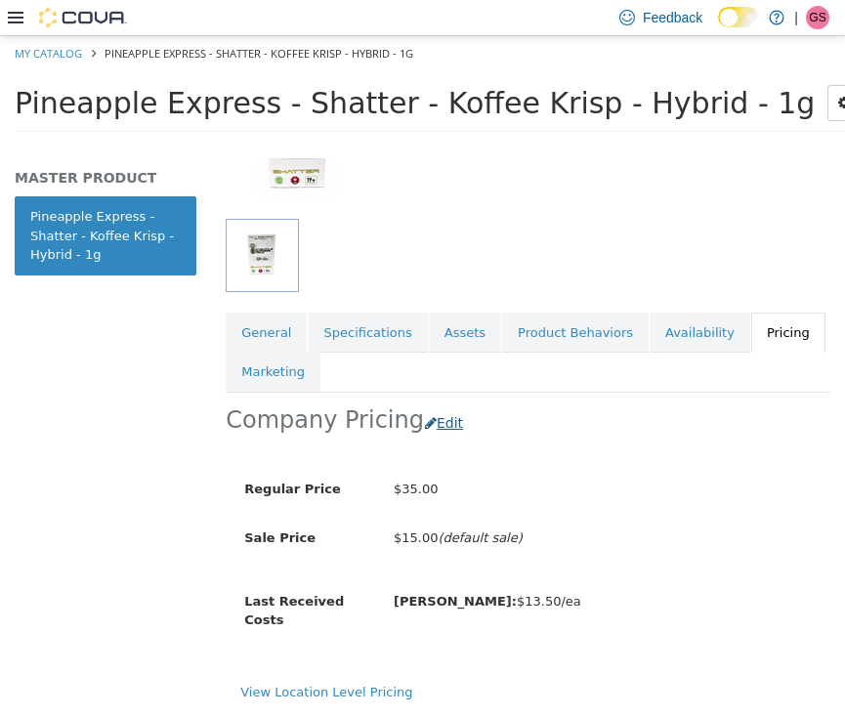
click at [431, 404] on button "Edit" at bounding box center [449, 422] width 50 height 36
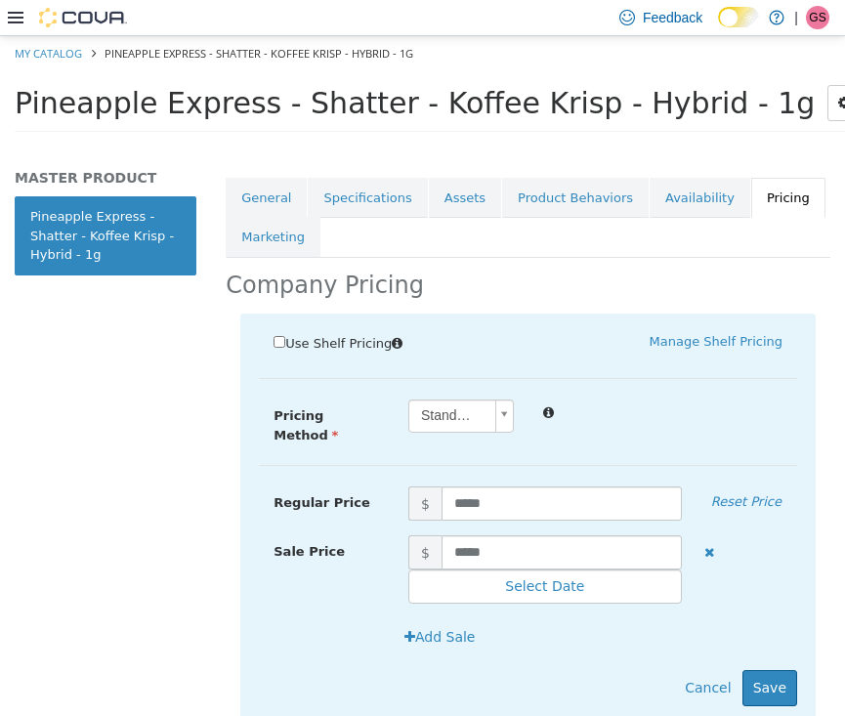
scroll to position [380, 0]
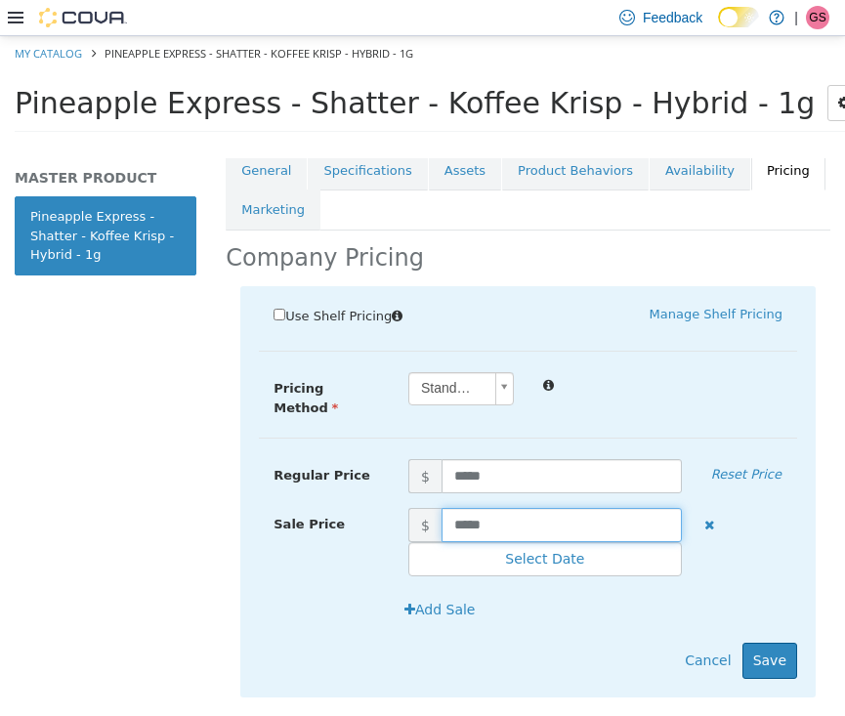
drag, startPoint x: 519, startPoint y: 512, endPoint x: 422, endPoint y: 507, distance: 96.8
click at [422, 507] on span "$ *****" at bounding box center [545, 524] width 303 height 34
type input "****"
click at [773, 644] on button "Save" at bounding box center [769, 660] width 55 height 36
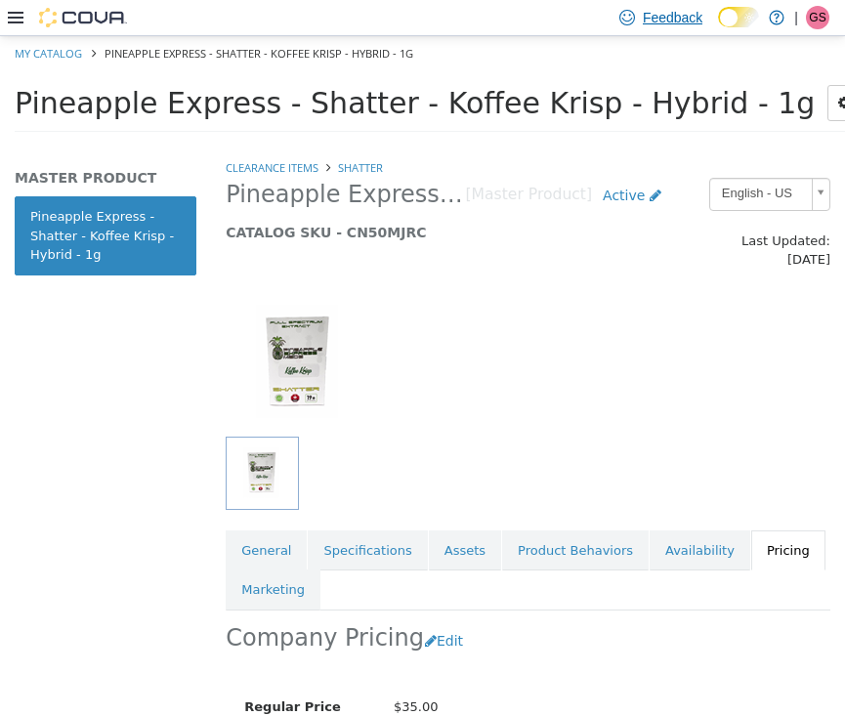
scroll to position [0, 0]
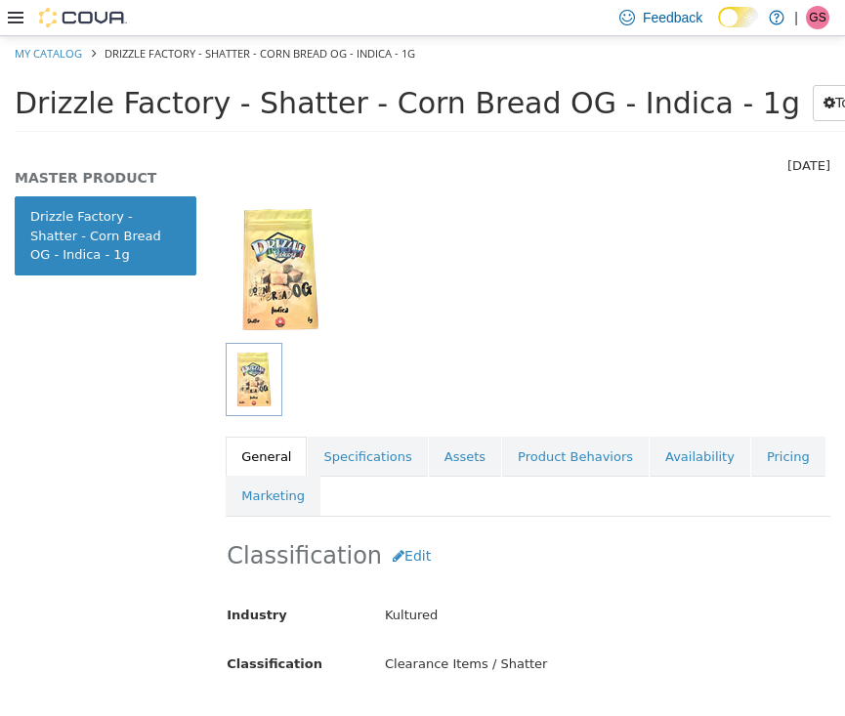
scroll to position [105, 0]
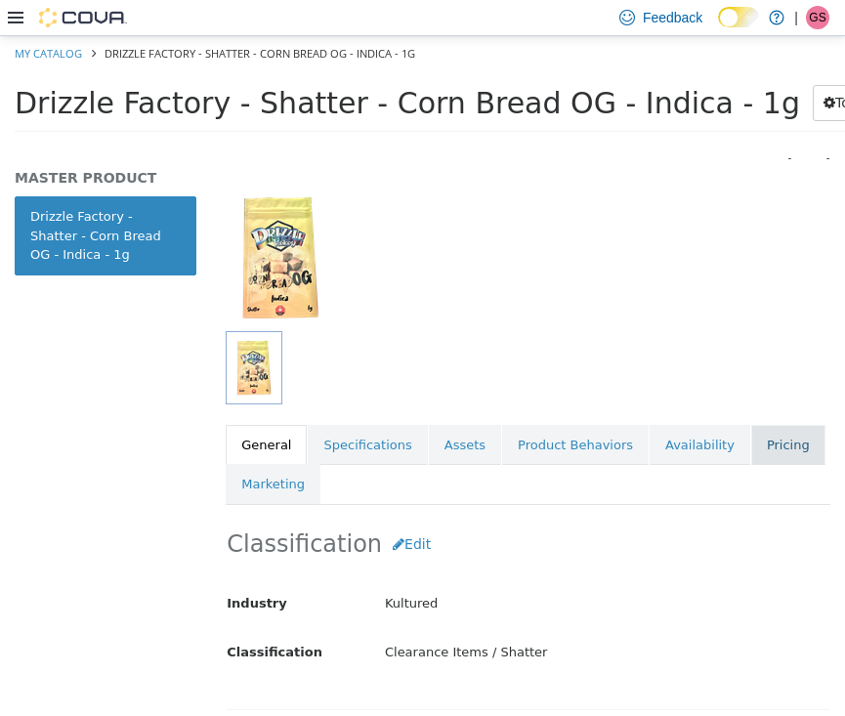
click at [751, 429] on link "Pricing" at bounding box center [788, 444] width 74 height 41
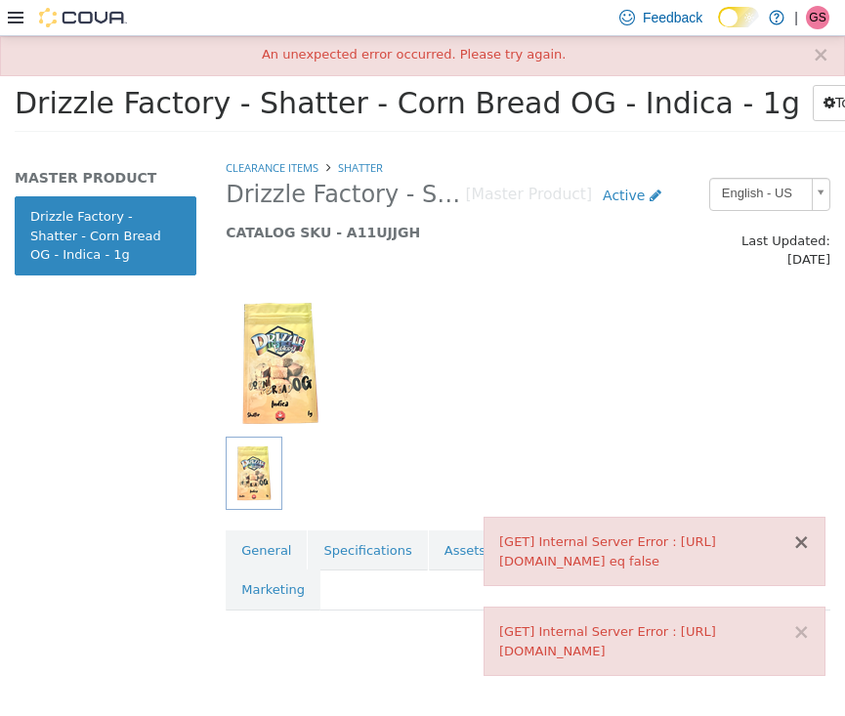
click at [807, 531] on button "×" at bounding box center [801, 541] width 18 height 21
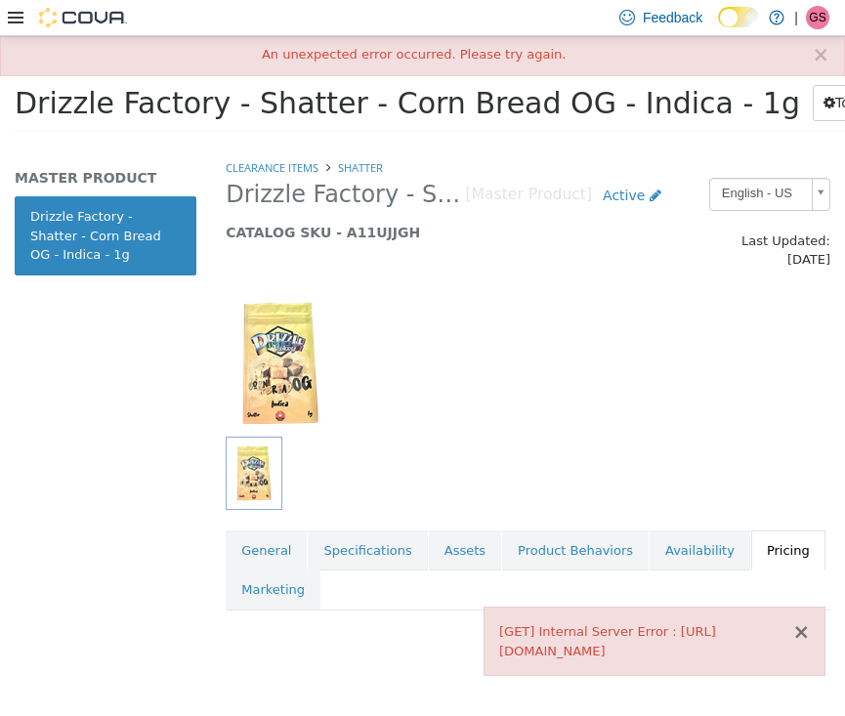
click at [800, 629] on button "×" at bounding box center [801, 631] width 18 height 21
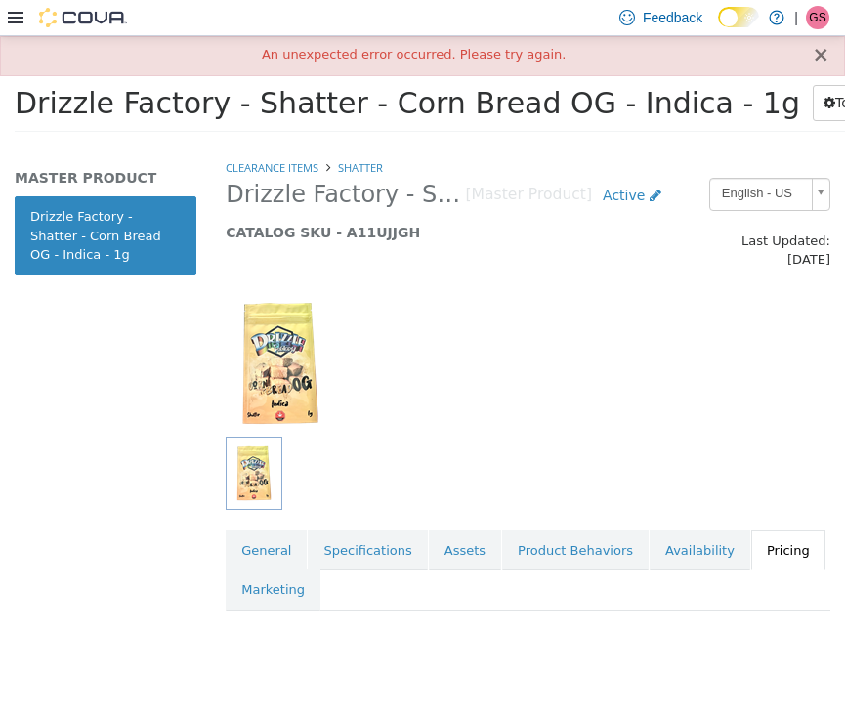
click at [821, 60] on button "×" at bounding box center [821, 54] width 18 height 21
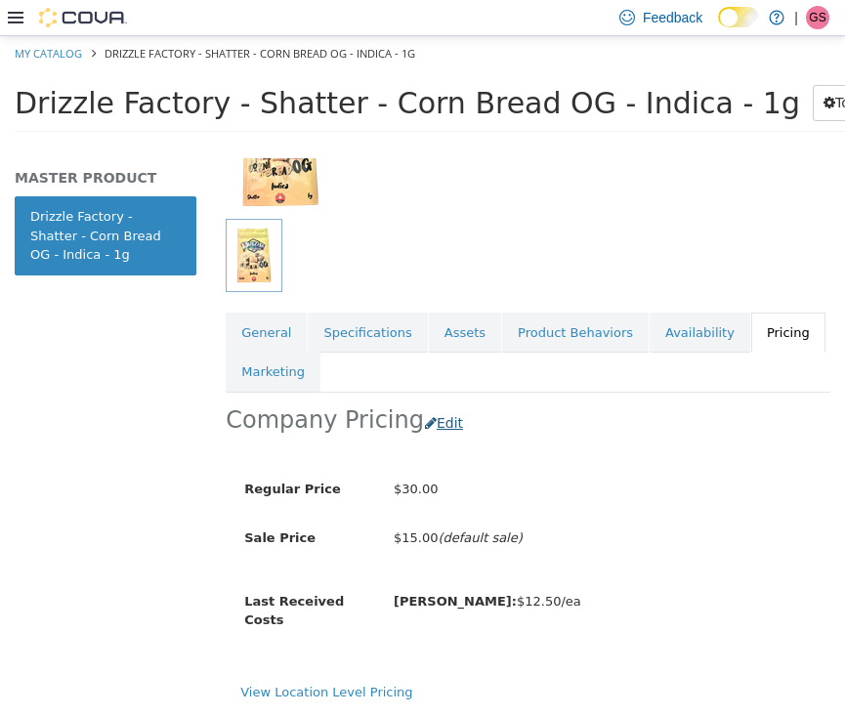
click at [443, 404] on button "Edit" at bounding box center [449, 422] width 50 height 36
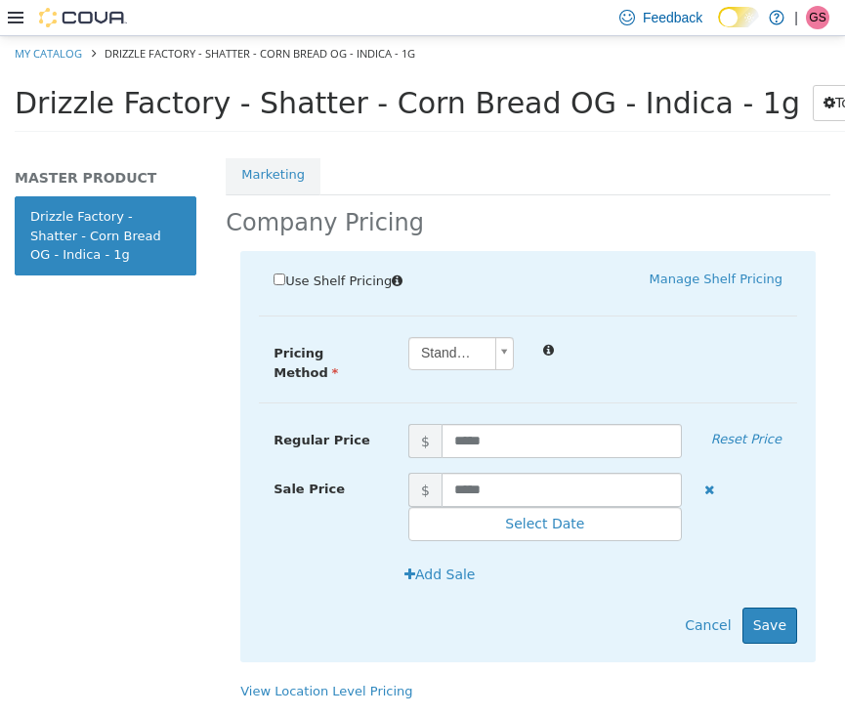
scroll to position [417, 0]
drag, startPoint x: 508, startPoint y: 460, endPoint x: 370, endPoint y: 460, distance: 137.7
click at [370, 472] on div "Sale Price $ ***** Select Date (UTC-4) [GEOGRAPHIC_DATA]" at bounding box center [528, 506] width 538 height 69
type input "****"
click at [752, 606] on button "Save" at bounding box center [769, 624] width 55 height 36
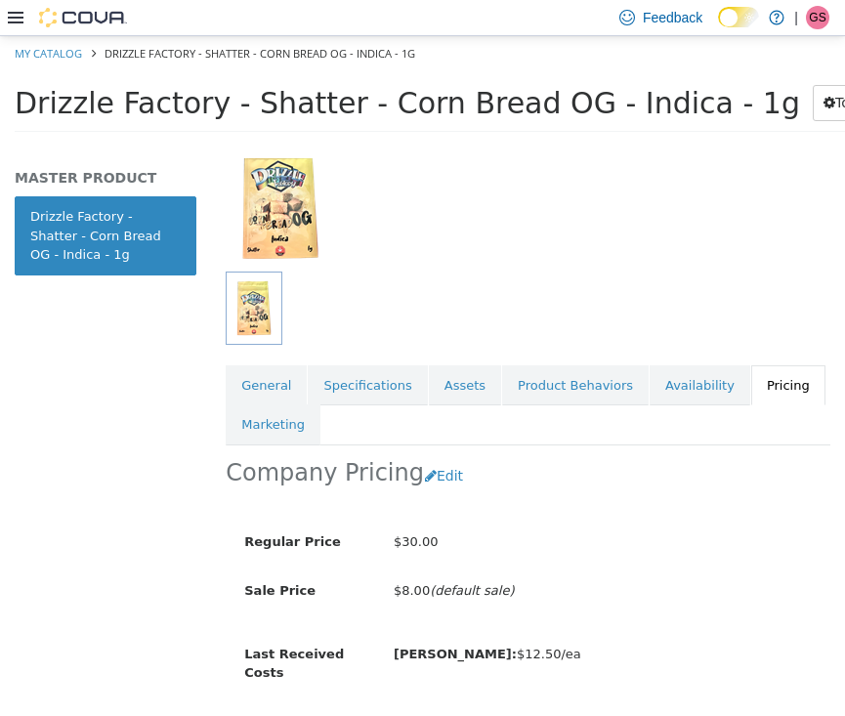
scroll to position [167, 1]
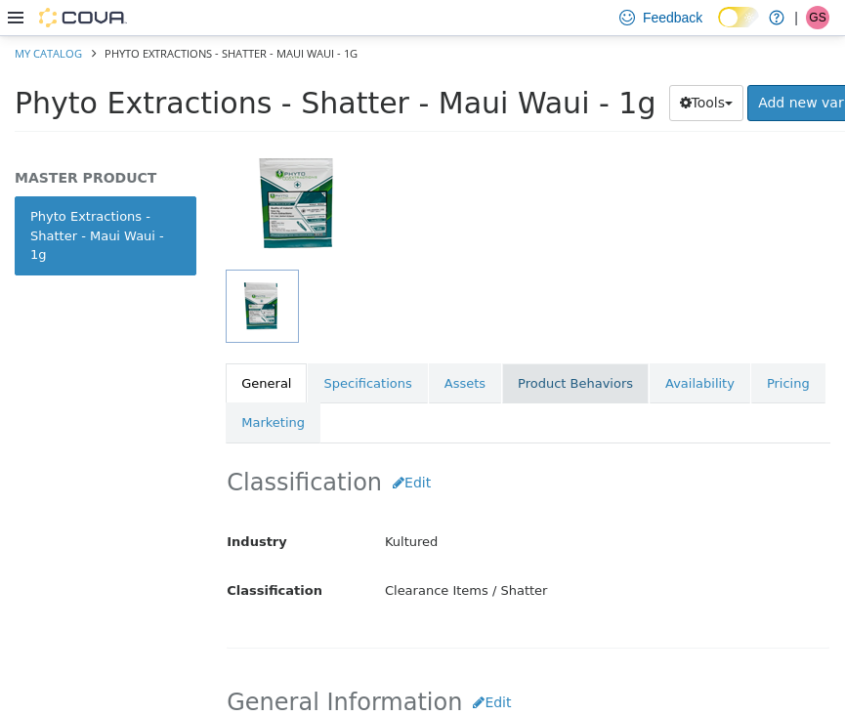
scroll to position [188, 0]
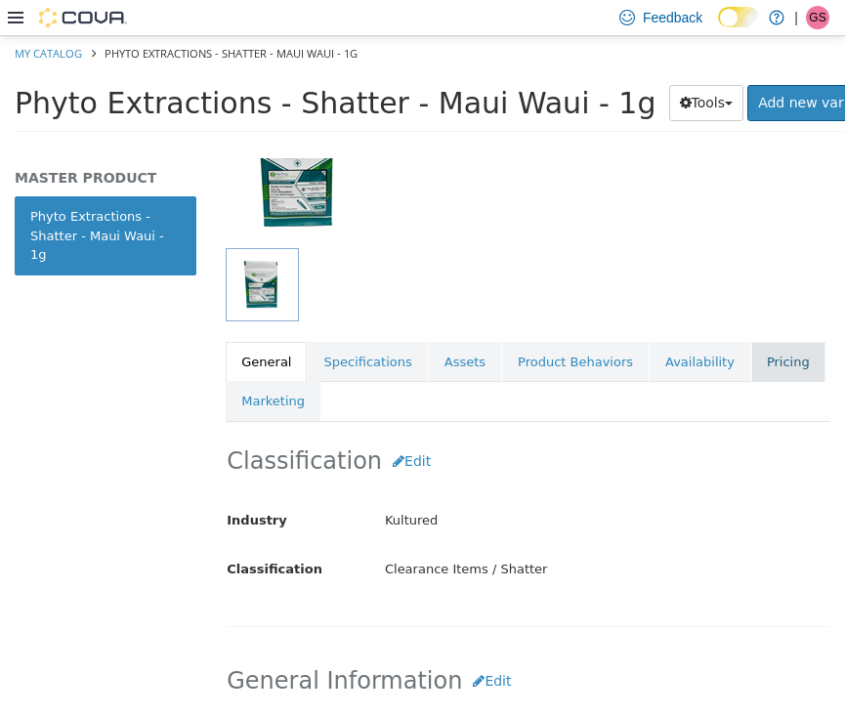
click at [776, 341] on link "Pricing" at bounding box center [788, 361] width 74 height 41
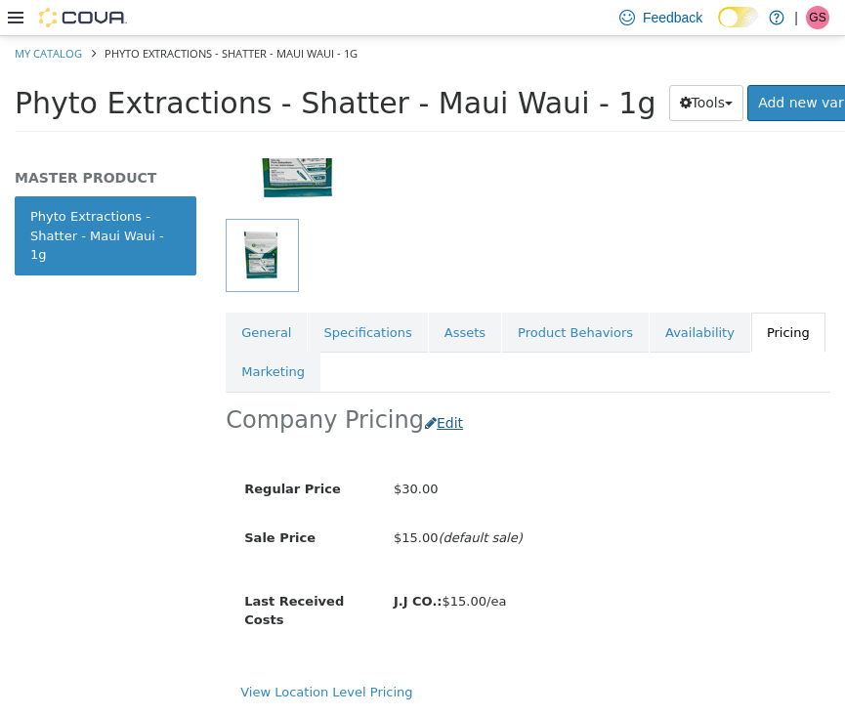
click at [432, 404] on button "Edit" at bounding box center [449, 422] width 50 height 36
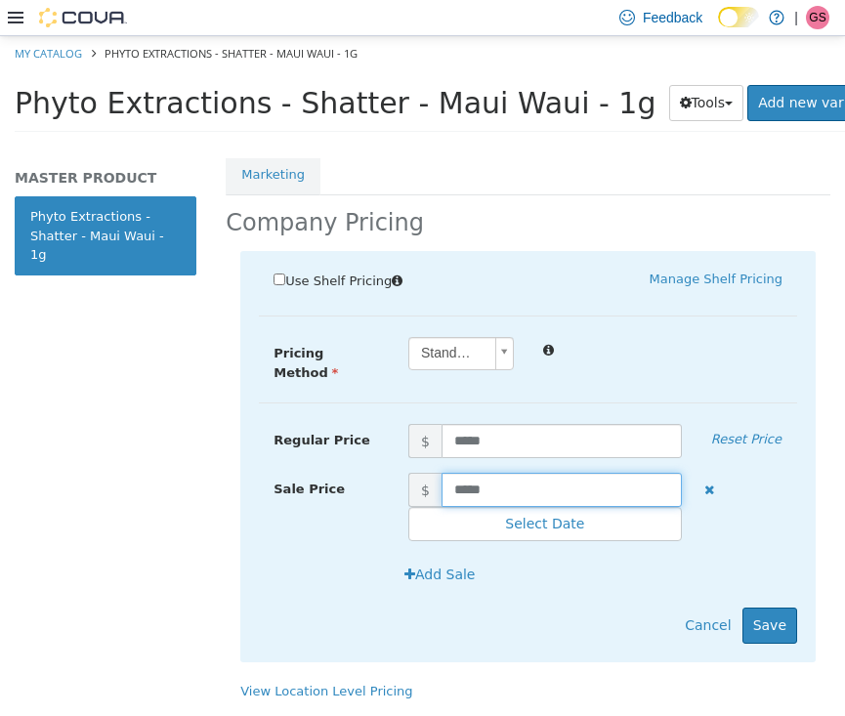
scroll to position [417, 0]
drag, startPoint x: 501, startPoint y: 466, endPoint x: 364, endPoint y: 466, distance: 136.7
click at [364, 472] on div "Sale Price $ ***** Select Date (UTC-4) [GEOGRAPHIC_DATA]" at bounding box center [528, 506] width 538 height 69
type input "*"
type input "****"
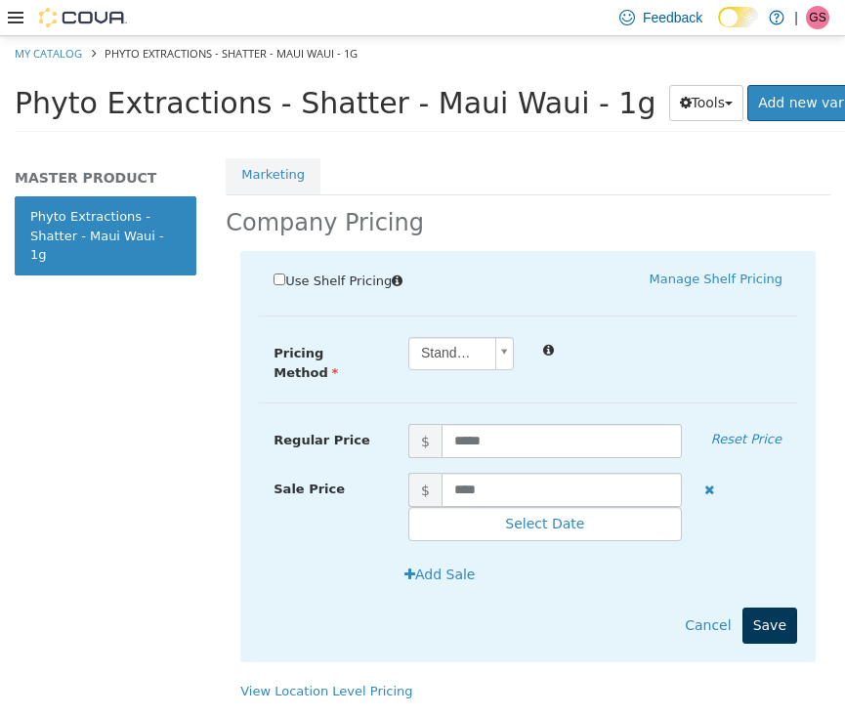
click at [754, 606] on button "Save" at bounding box center [769, 624] width 55 height 36
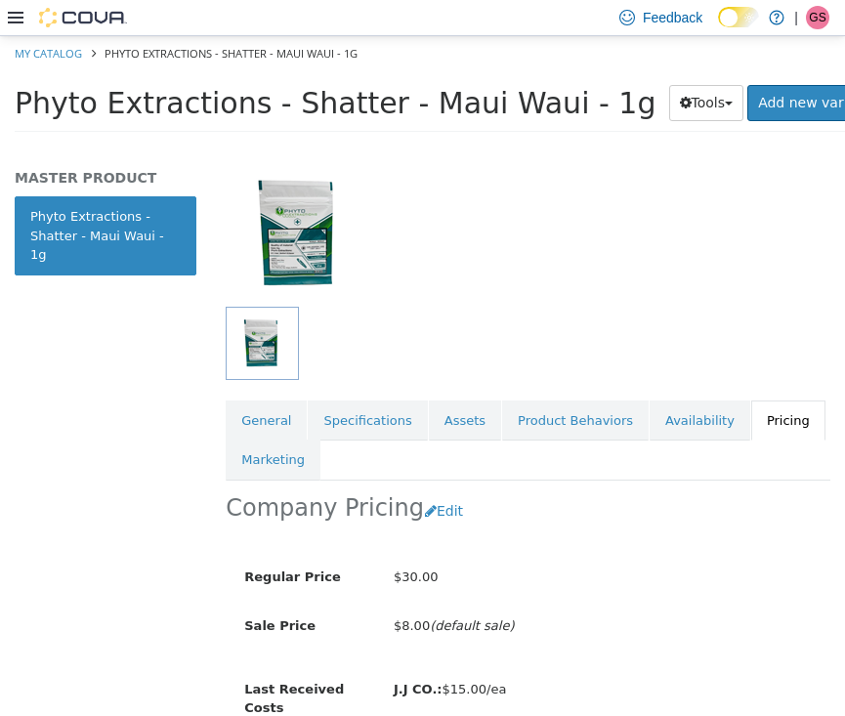
scroll to position [91, 0]
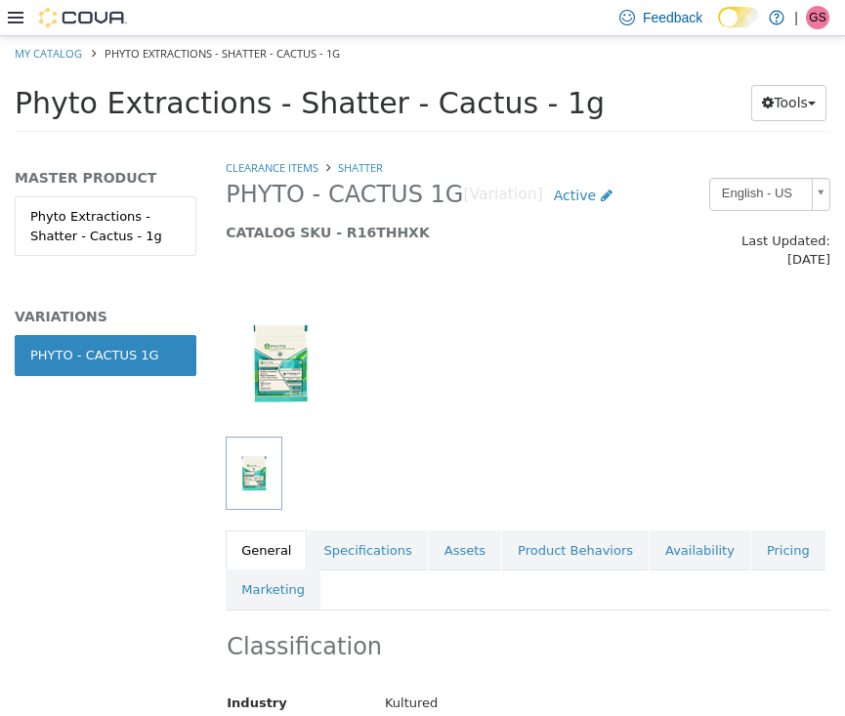
scroll to position [58, 0]
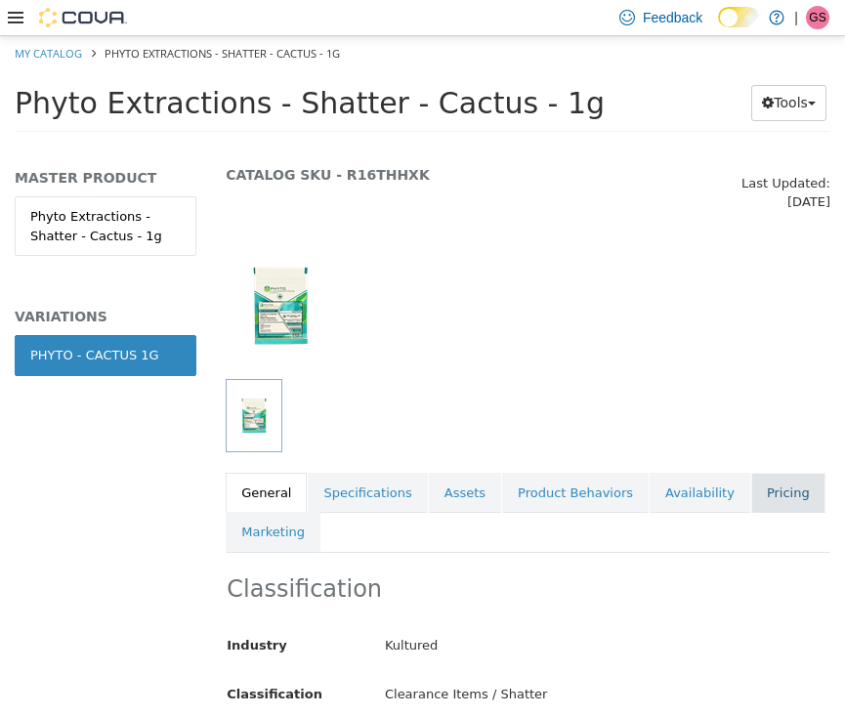
click at [755, 473] on link "Pricing" at bounding box center [788, 492] width 74 height 41
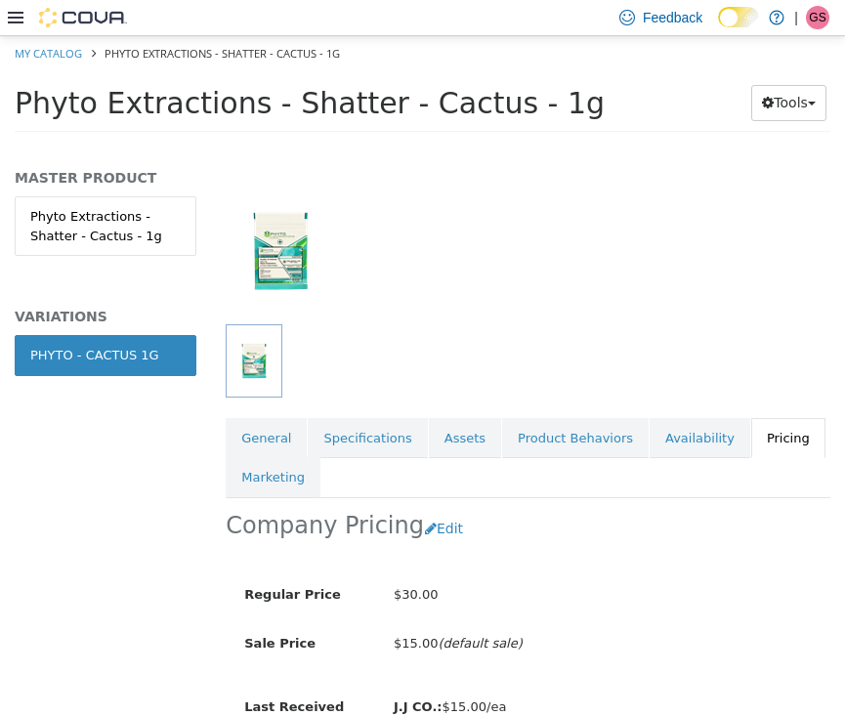
scroll to position [136, 0]
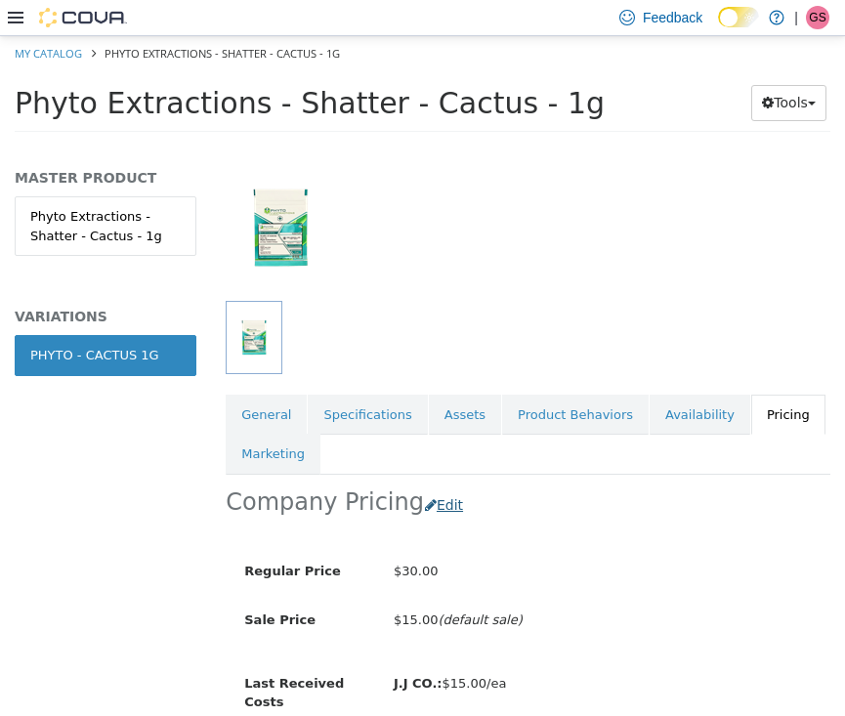
click at [436, 494] on button "Edit" at bounding box center [449, 504] width 50 height 36
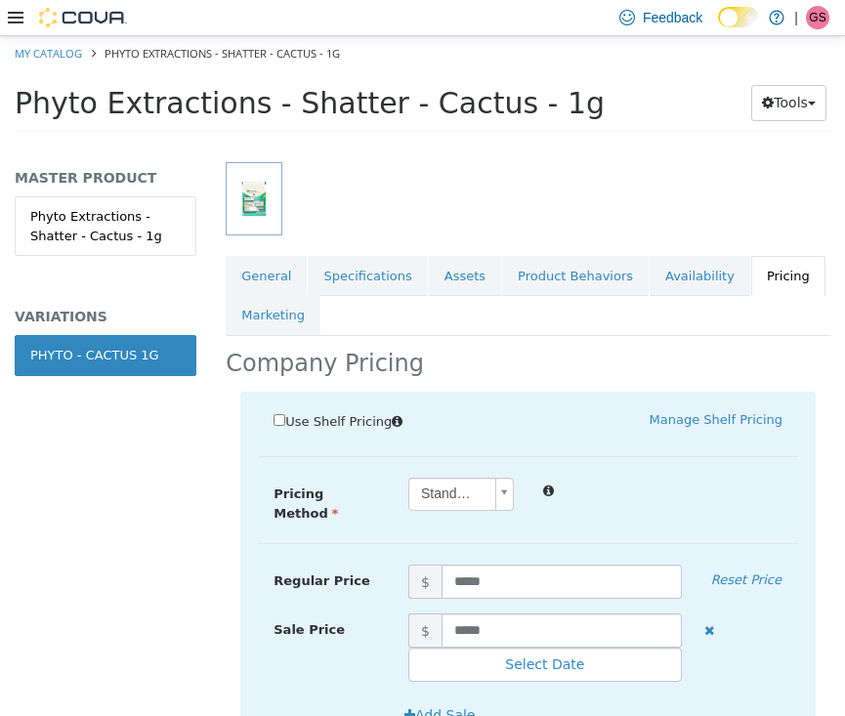
scroll to position [292, 0]
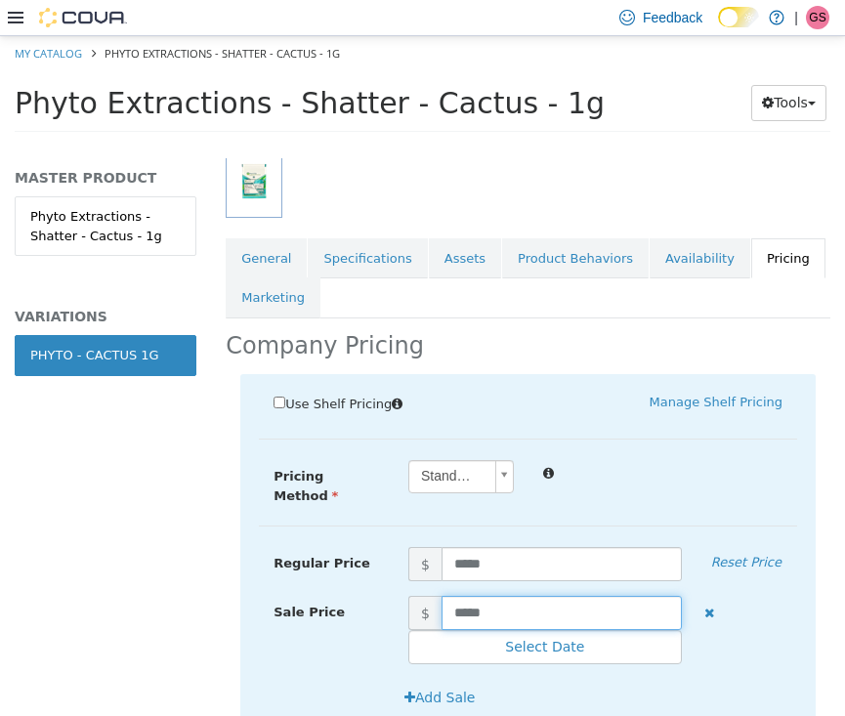
drag, startPoint x: 512, startPoint y: 597, endPoint x: 389, endPoint y: 589, distance: 123.3
click at [389, 595] on div "Sale Price $ ***** Select Date (UTC-4) [GEOGRAPHIC_DATA]" at bounding box center [528, 629] width 538 height 69
type input "****"
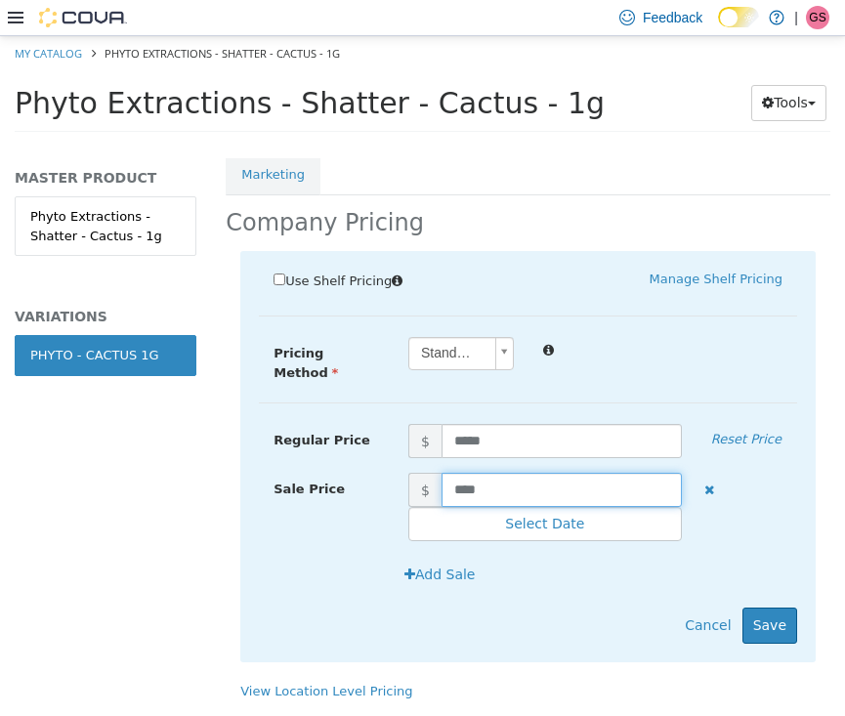
scroll to position [417, 0]
click at [782, 608] on button "Save" at bounding box center [769, 624] width 55 height 36
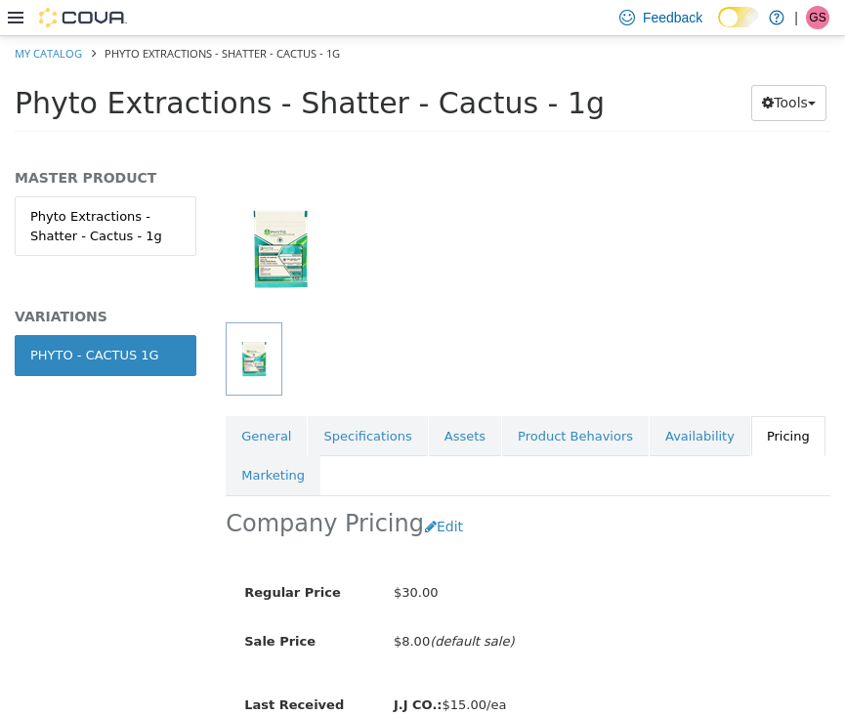
scroll to position [91, 0]
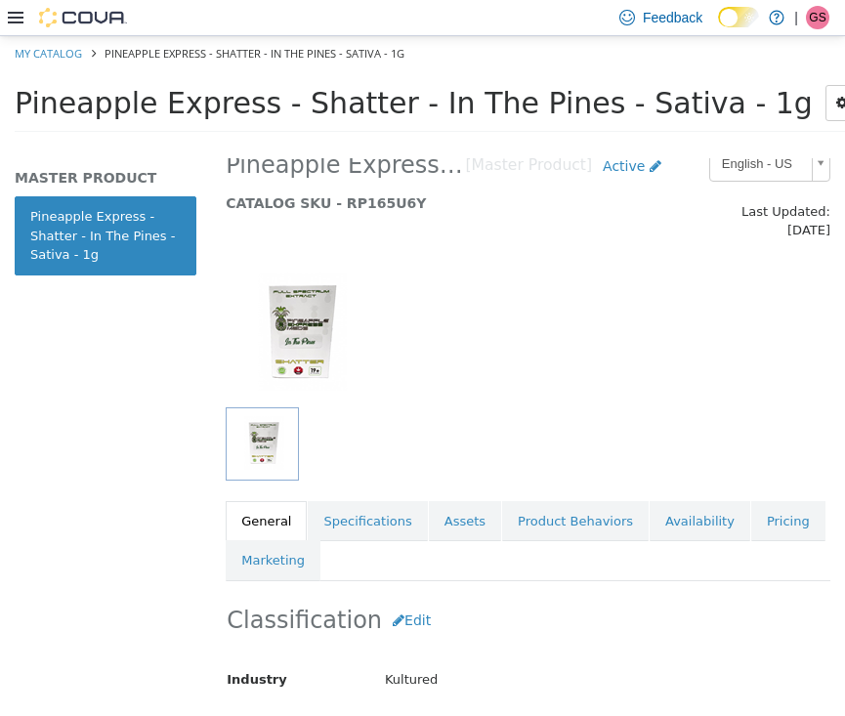
scroll to position [32, 0]
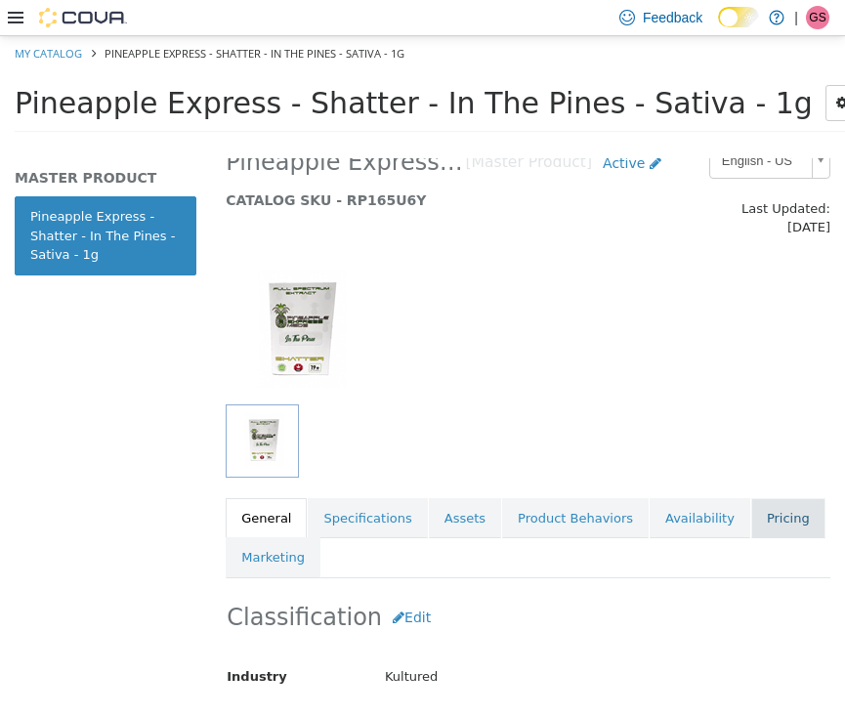
click at [754, 497] on link "Pricing" at bounding box center [788, 517] width 74 height 41
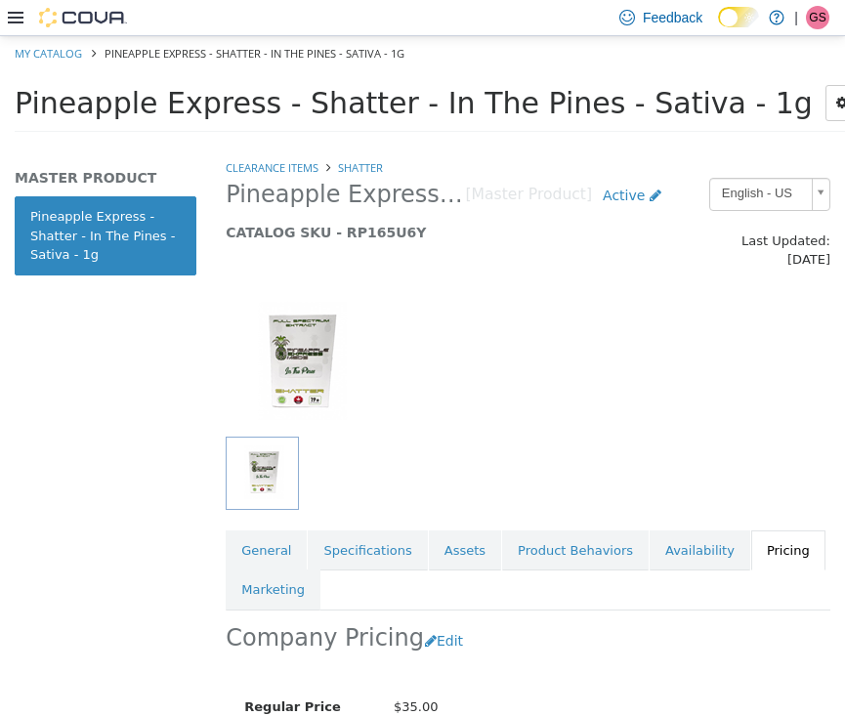
scroll to position [125, 0]
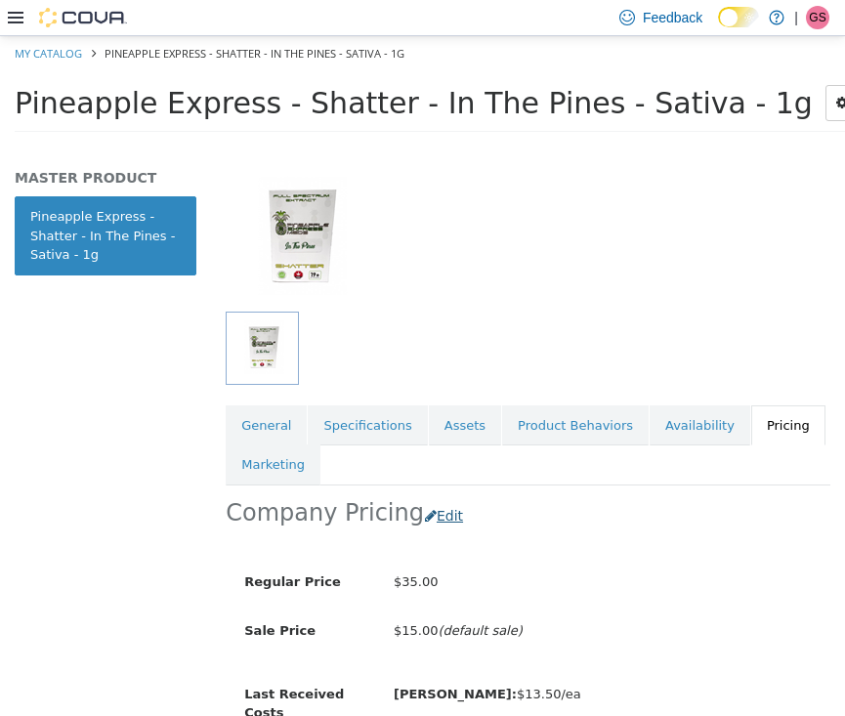
click at [424, 497] on button "Edit" at bounding box center [449, 515] width 50 height 36
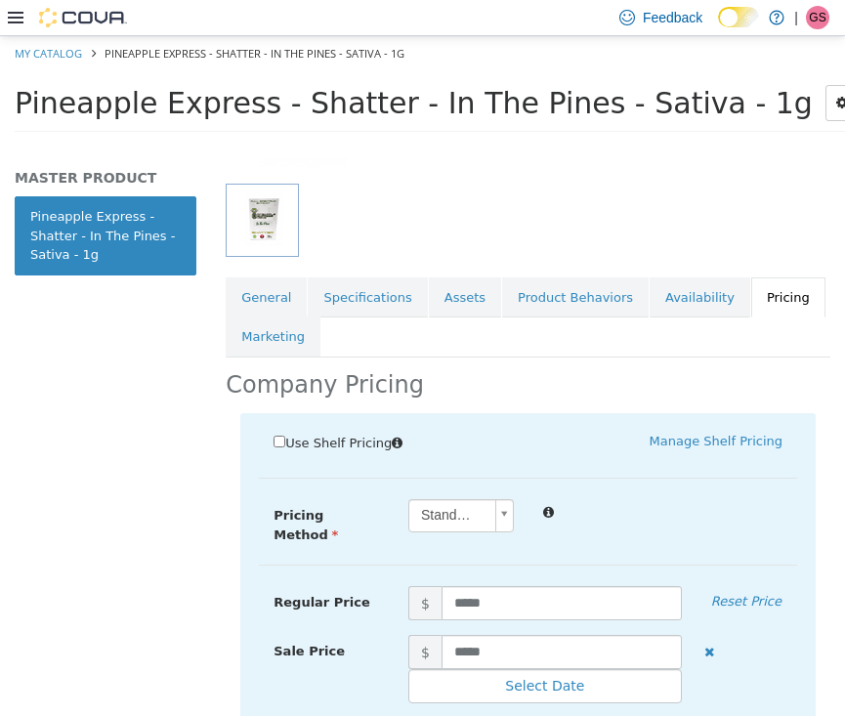
scroll to position [281, 0]
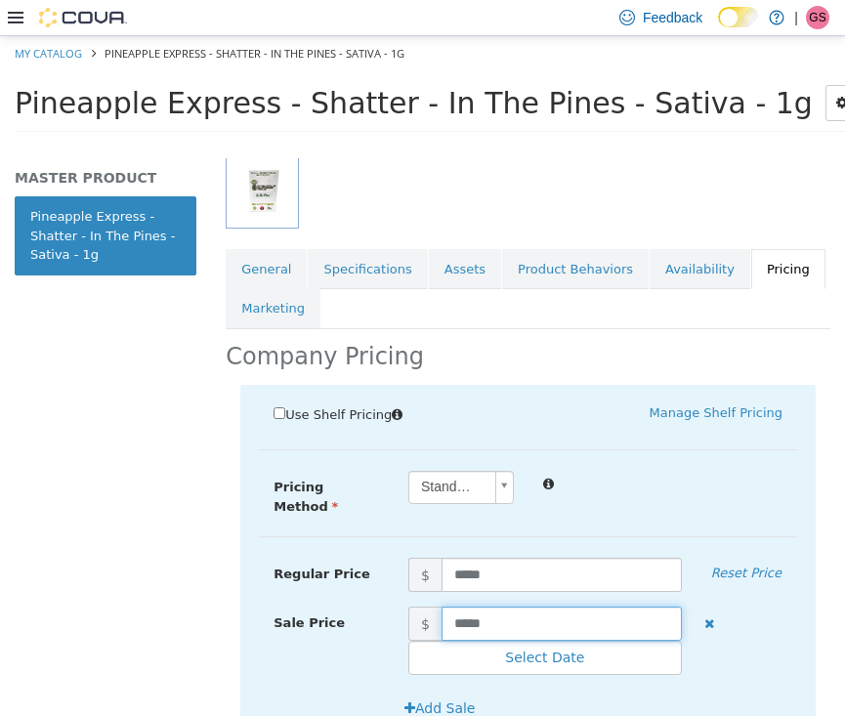
drag, startPoint x: 528, startPoint y: 598, endPoint x: 403, endPoint y: 594, distance: 125.1
click at [403, 605] on span "$ *****" at bounding box center [545, 622] width 303 height 34
type input "****"
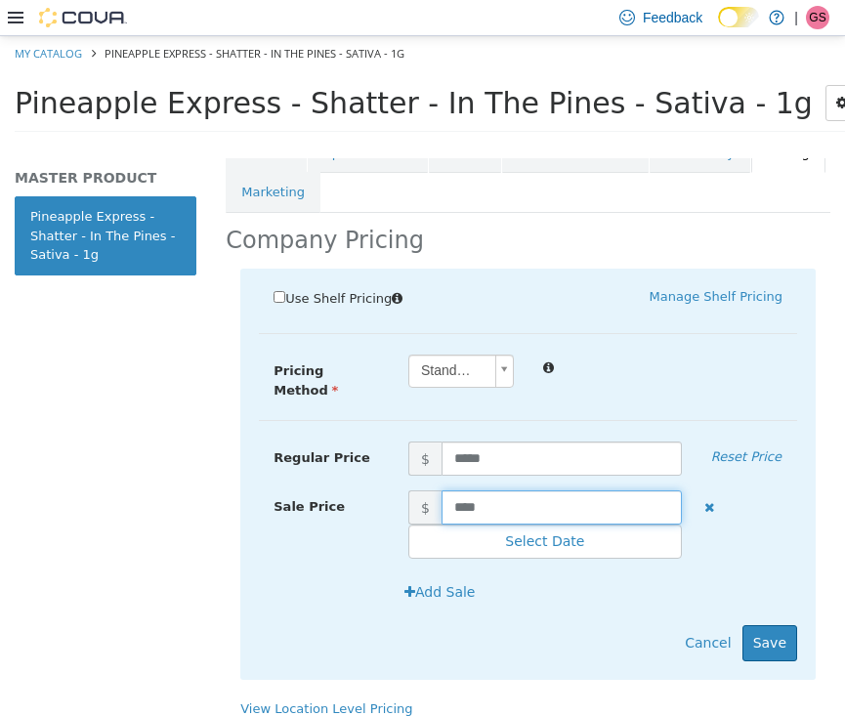
scroll to position [411, 0]
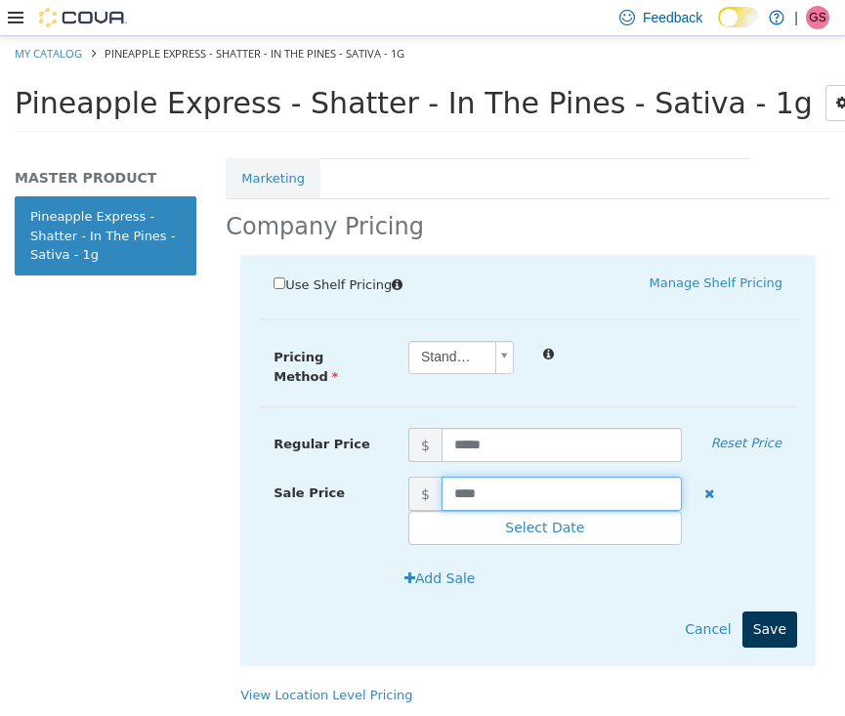
click at [779, 610] on button "Save" at bounding box center [769, 628] width 55 height 36
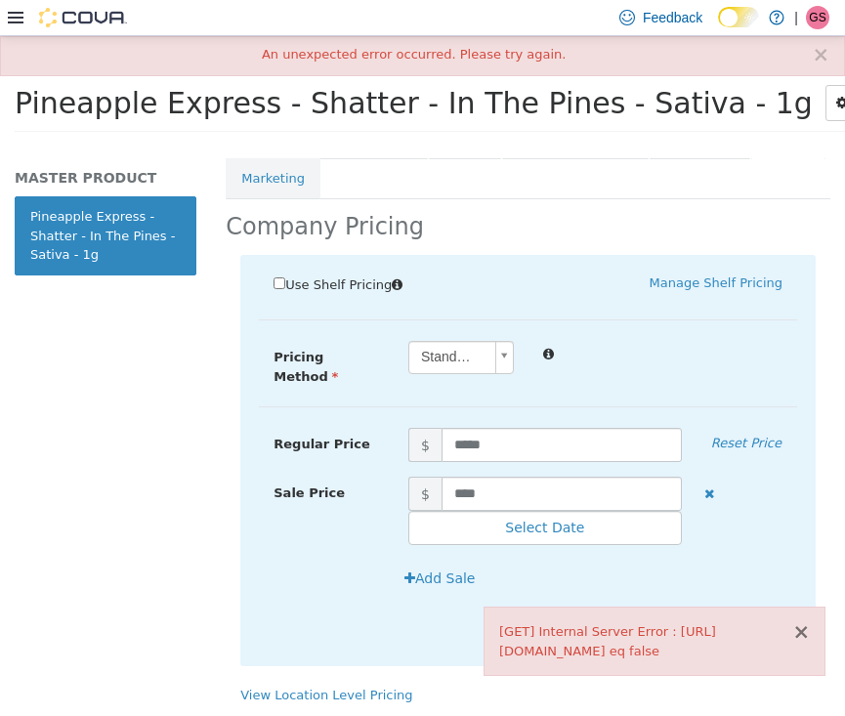
click at [807, 621] on button "×" at bounding box center [801, 631] width 18 height 21
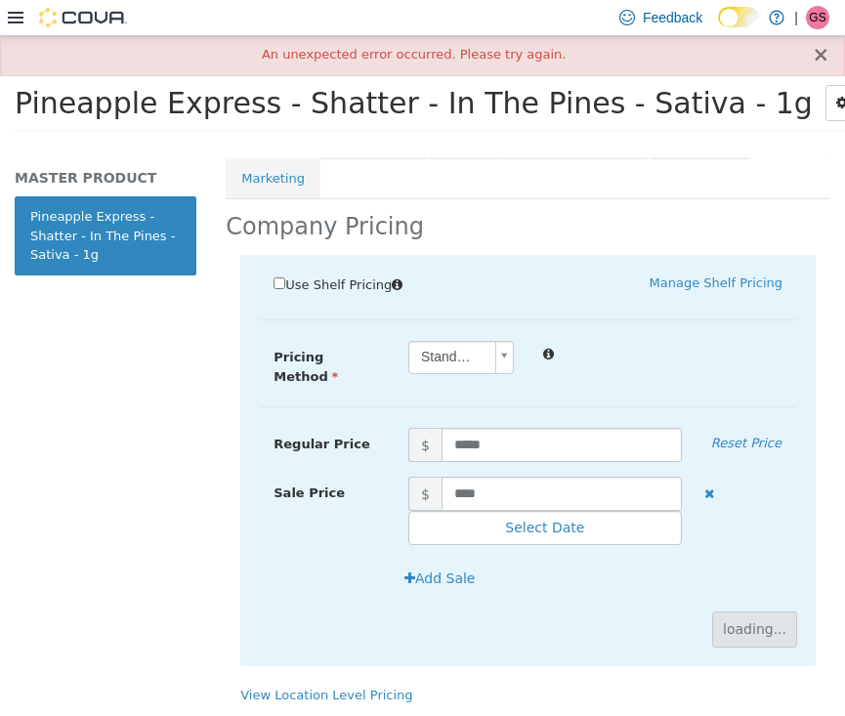
click at [823, 57] on button "×" at bounding box center [821, 54] width 18 height 21
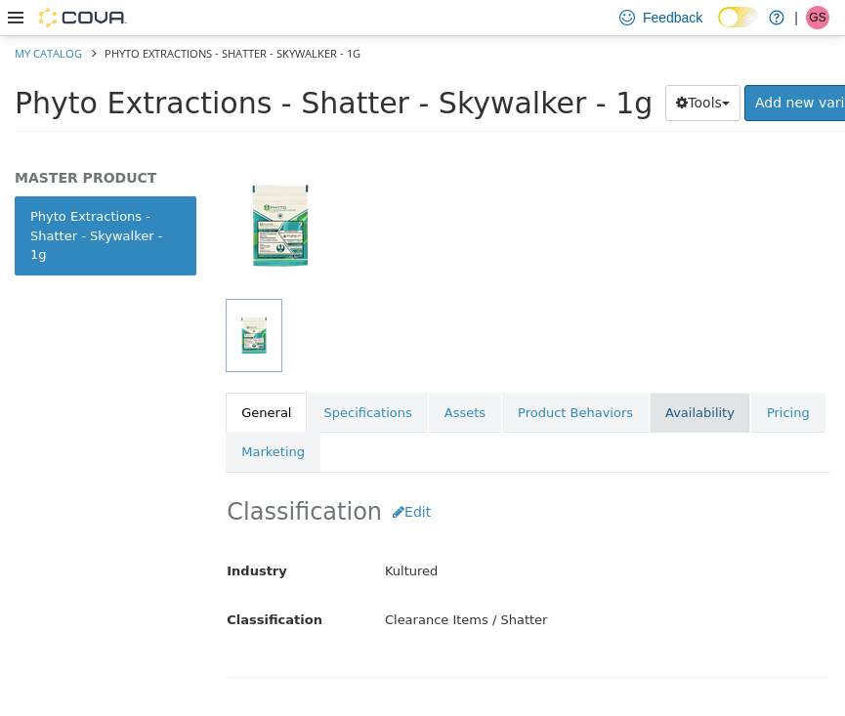
scroll to position [142, 0]
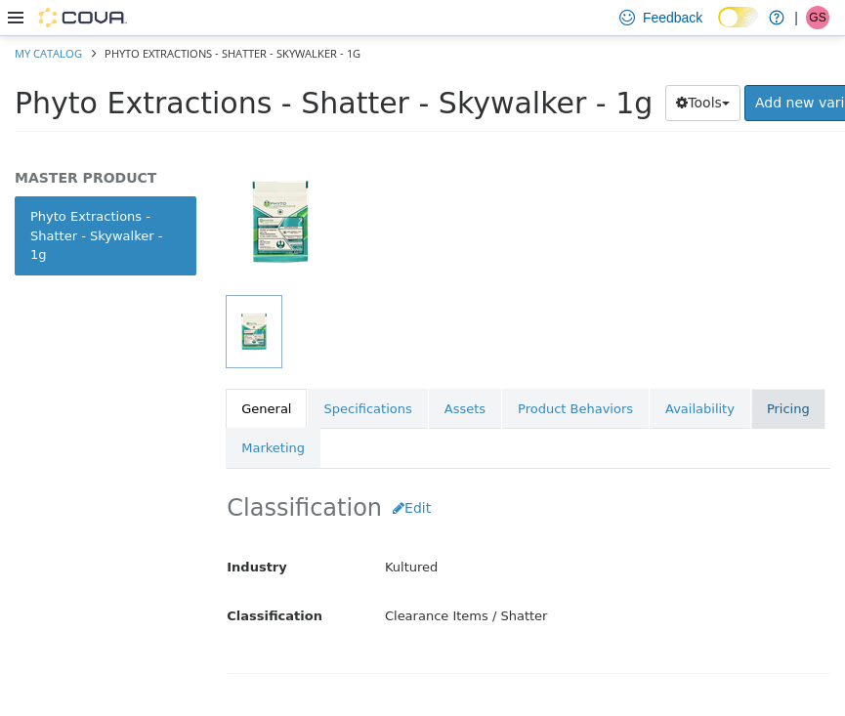
click at [770, 407] on link "Pricing" at bounding box center [788, 408] width 74 height 41
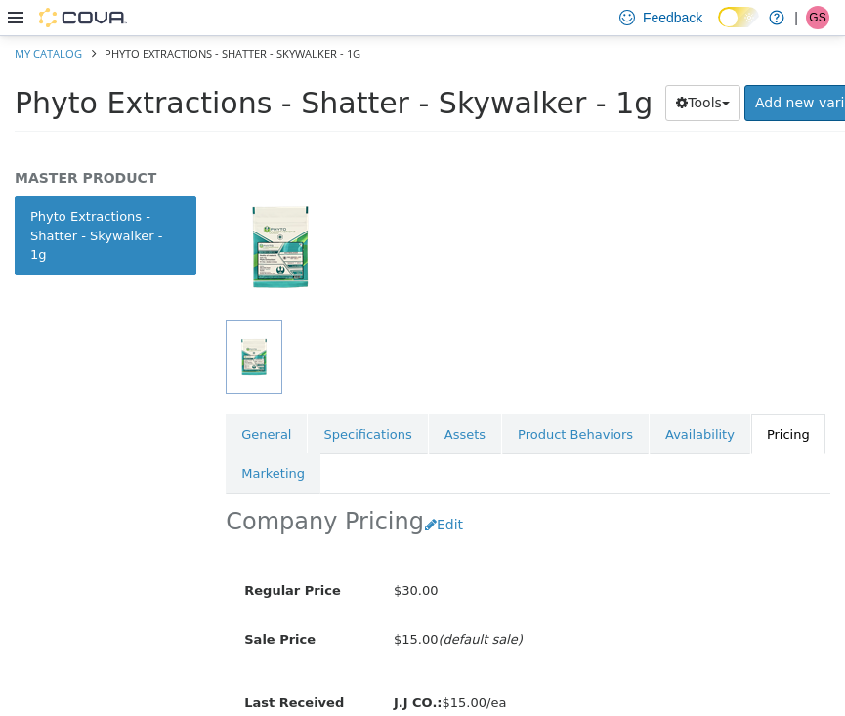
scroll to position [165, 0]
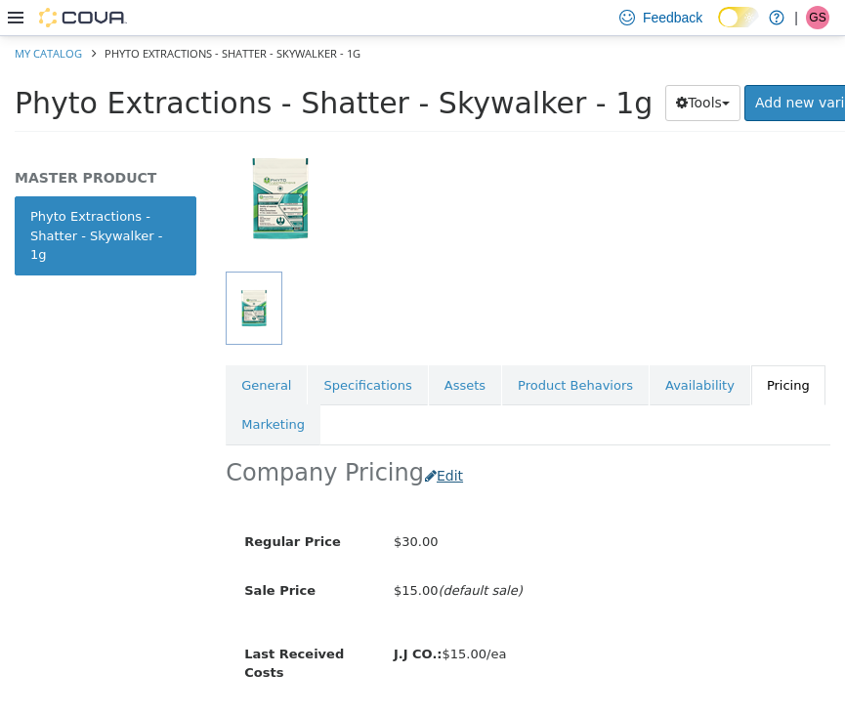
click at [434, 460] on button "Edit" at bounding box center [449, 475] width 50 height 36
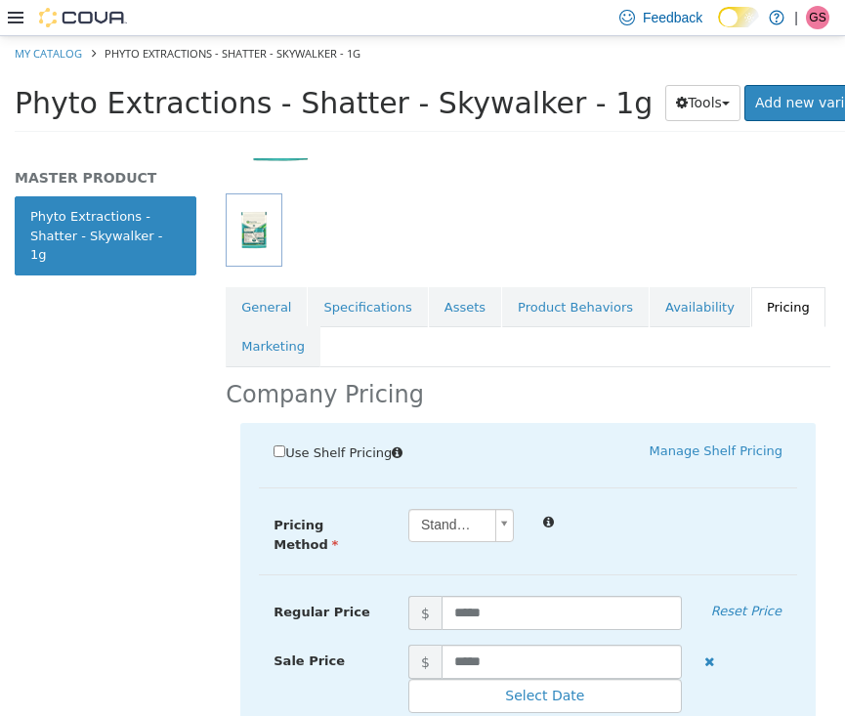
scroll to position [269, 0]
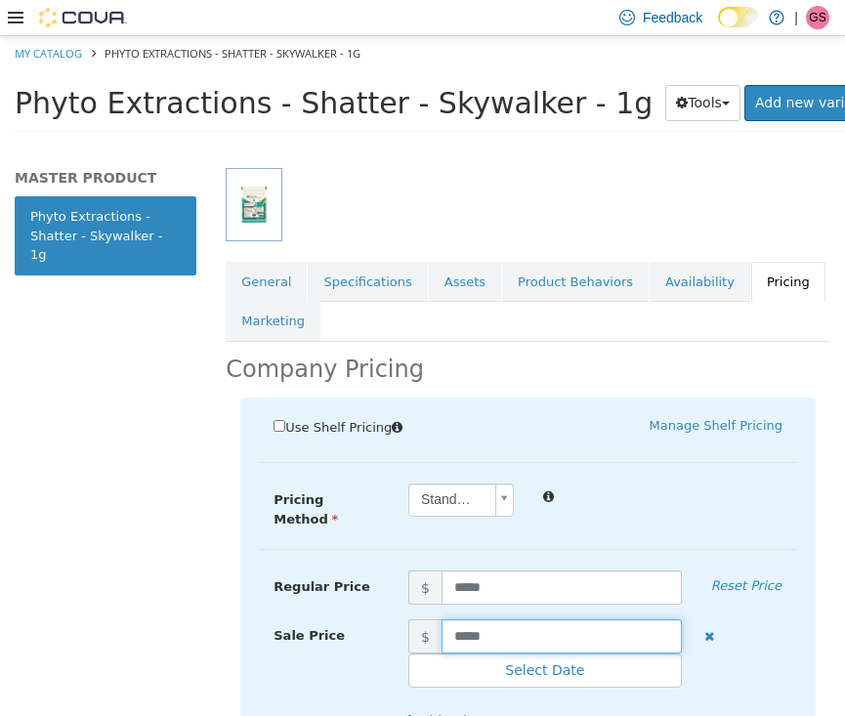
drag, startPoint x: 514, startPoint y: 617, endPoint x: 411, endPoint y: 611, distance: 102.7
click at [410, 618] on span "$ *****" at bounding box center [545, 635] width 303 height 34
type input "****"
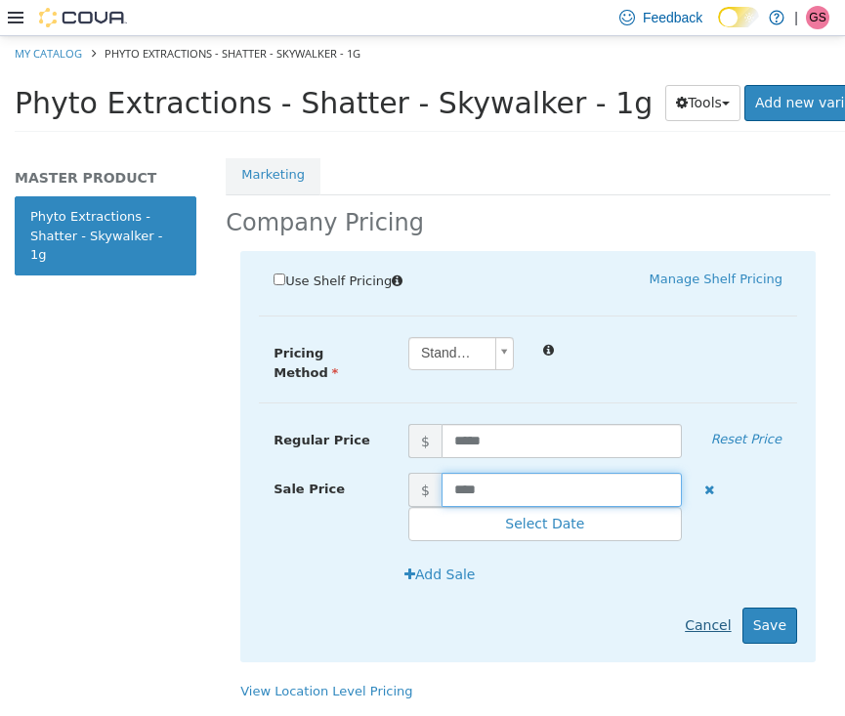
scroll to position [417, 0]
click at [780, 606] on button "Save" at bounding box center [769, 624] width 55 height 36
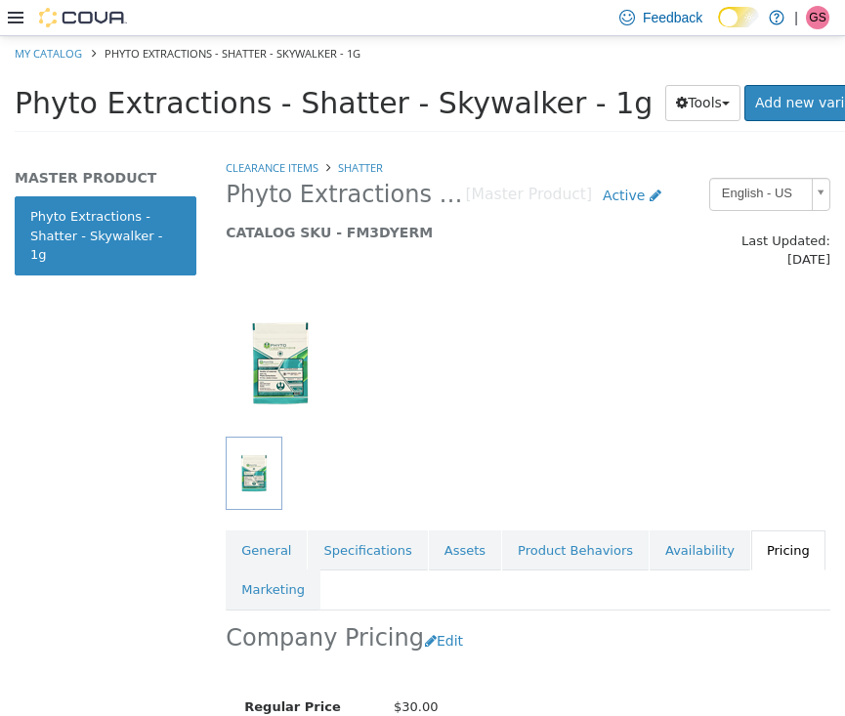
scroll to position [0, 0]
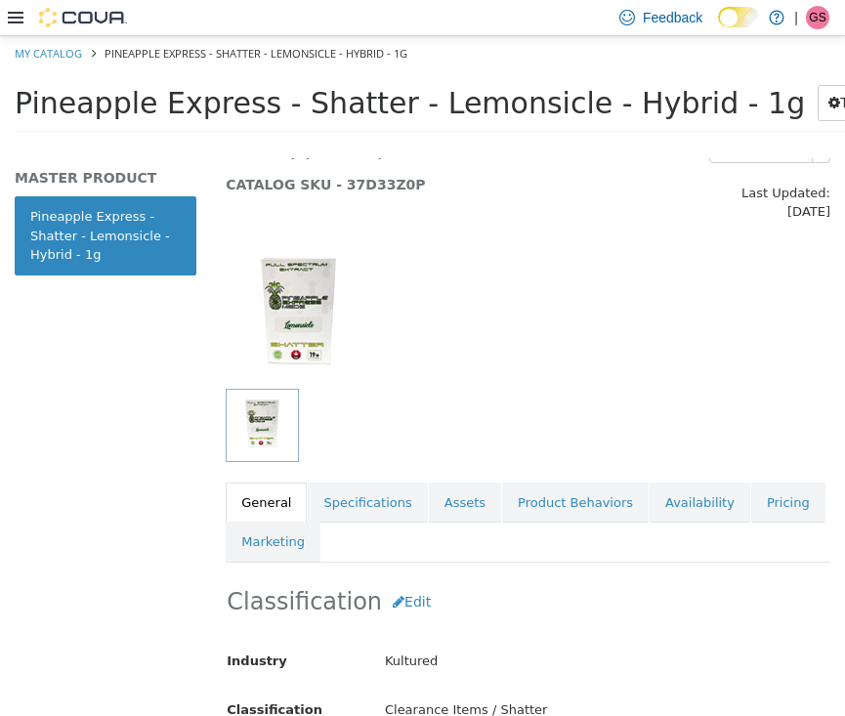
scroll to position [54, 0]
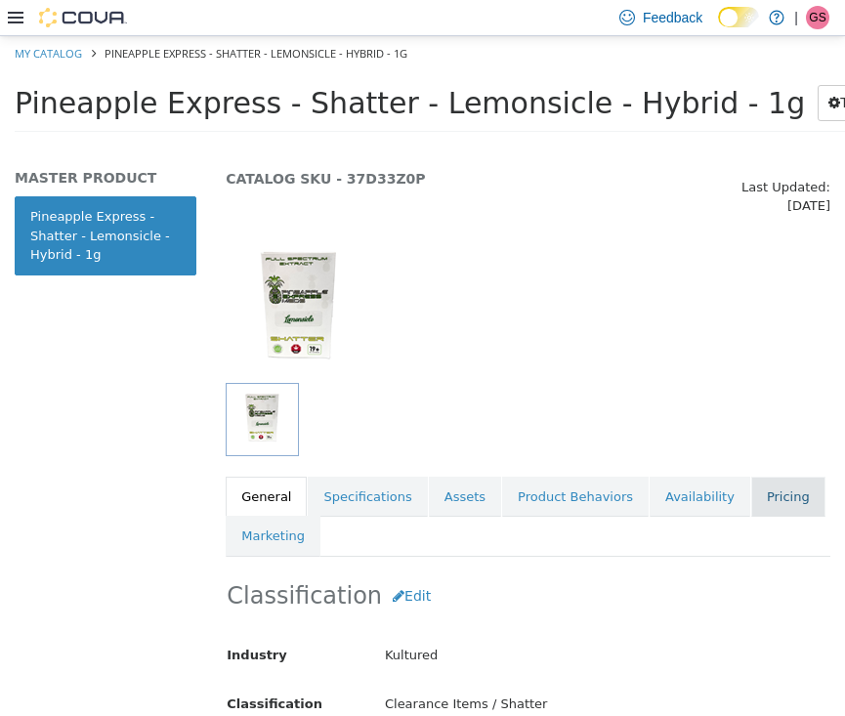
click at [761, 476] on link "Pricing" at bounding box center [788, 496] width 74 height 41
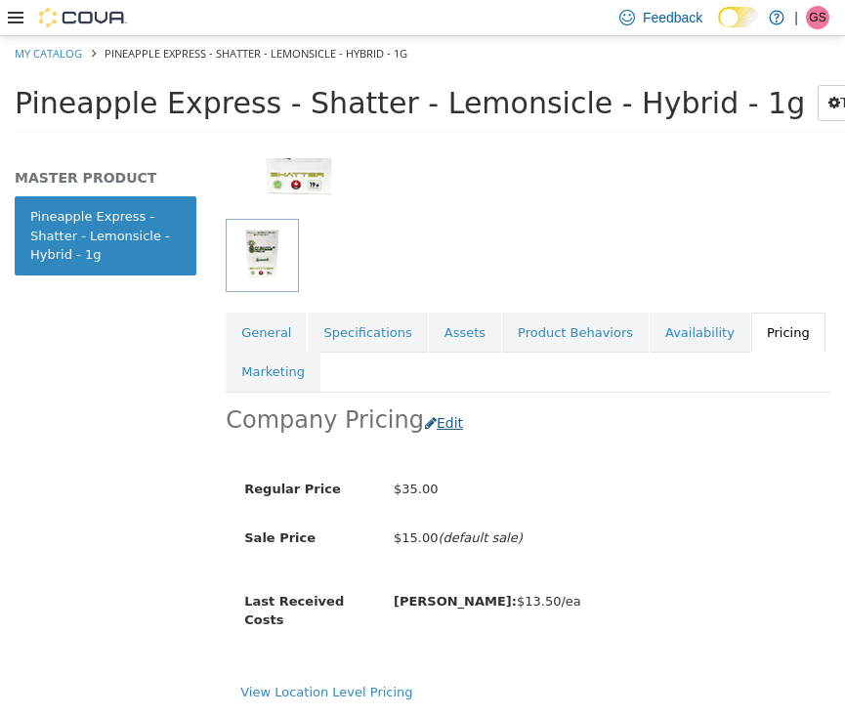
click at [437, 404] on button "Edit" at bounding box center [449, 422] width 50 height 36
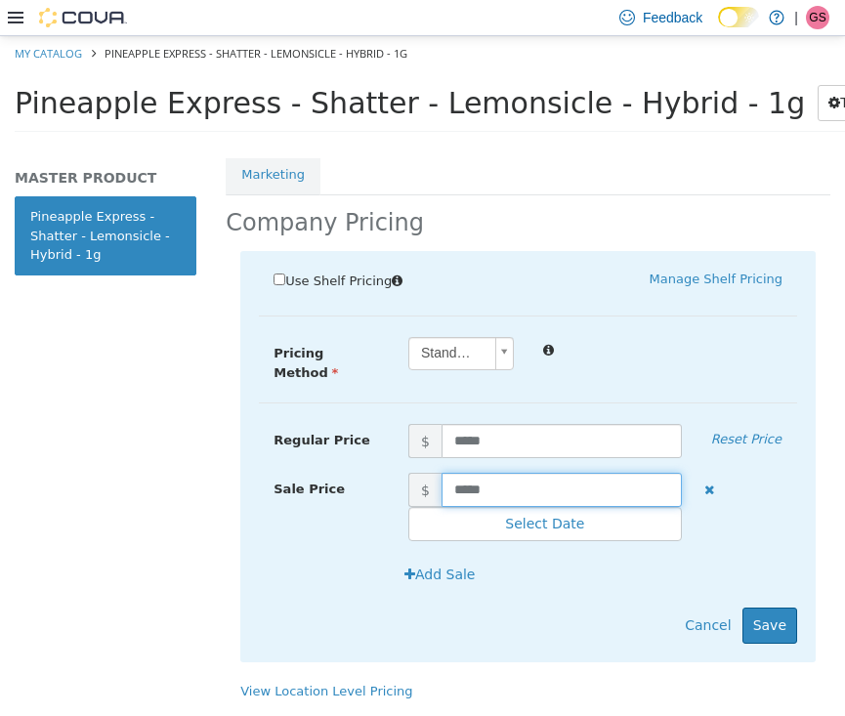
scroll to position [417, 0]
drag, startPoint x: 527, startPoint y: 464, endPoint x: 432, endPoint y: 464, distance: 95.7
click at [432, 472] on span "$ *****" at bounding box center [545, 489] width 303 height 34
type input "****"
click at [759, 606] on button "Save" at bounding box center [769, 624] width 55 height 36
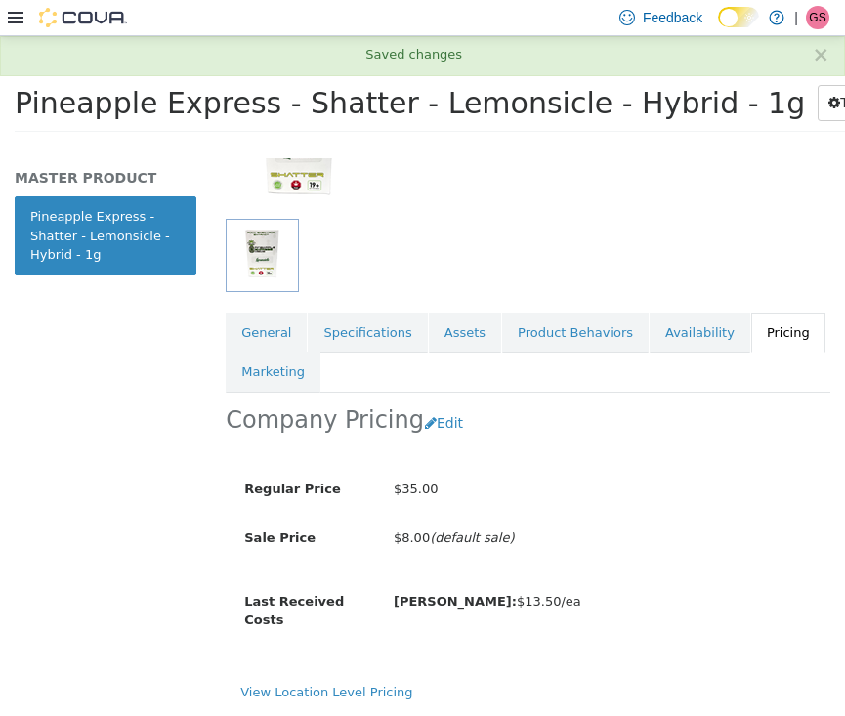
scroll to position [223, 0]
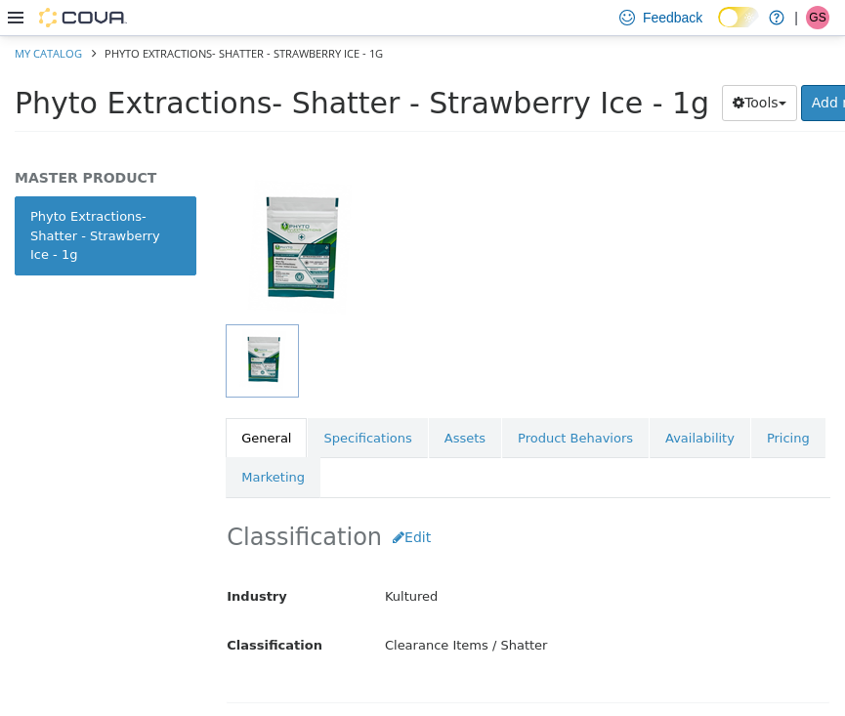
scroll to position [119, 0]
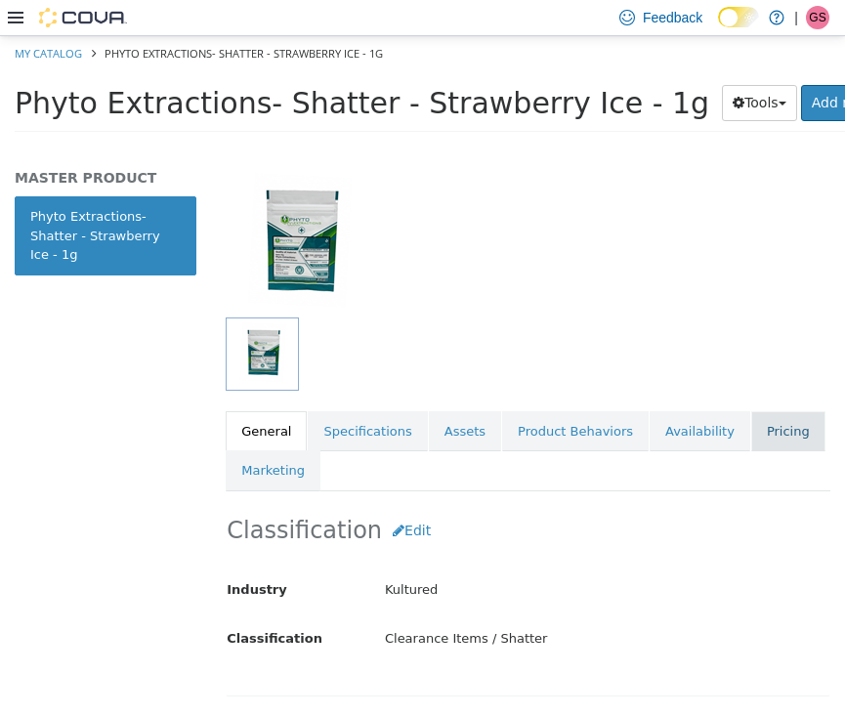
click at [776, 410] on link "Pricing" at bounding box center [788, 430] width 74 height 41
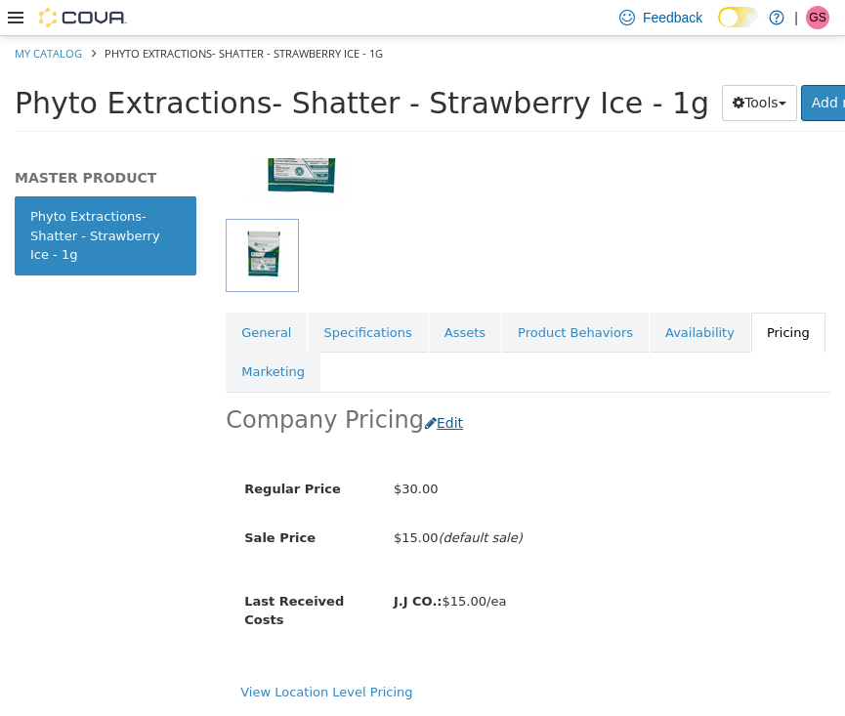
click at [441, 404] on button "Edit" at bounding box center [449, 422] width 50 height 36
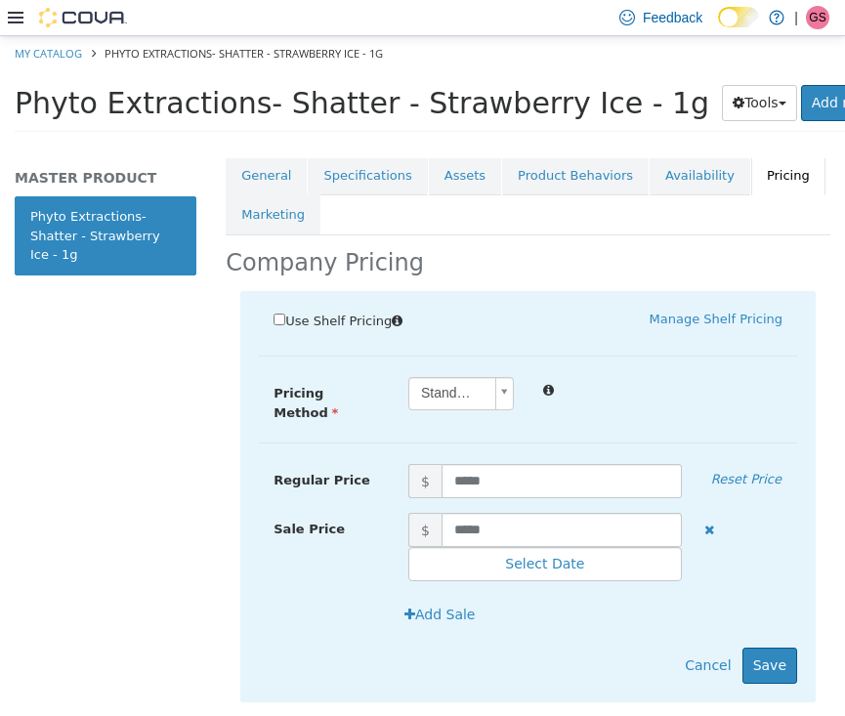
scroll to position [385, 0]
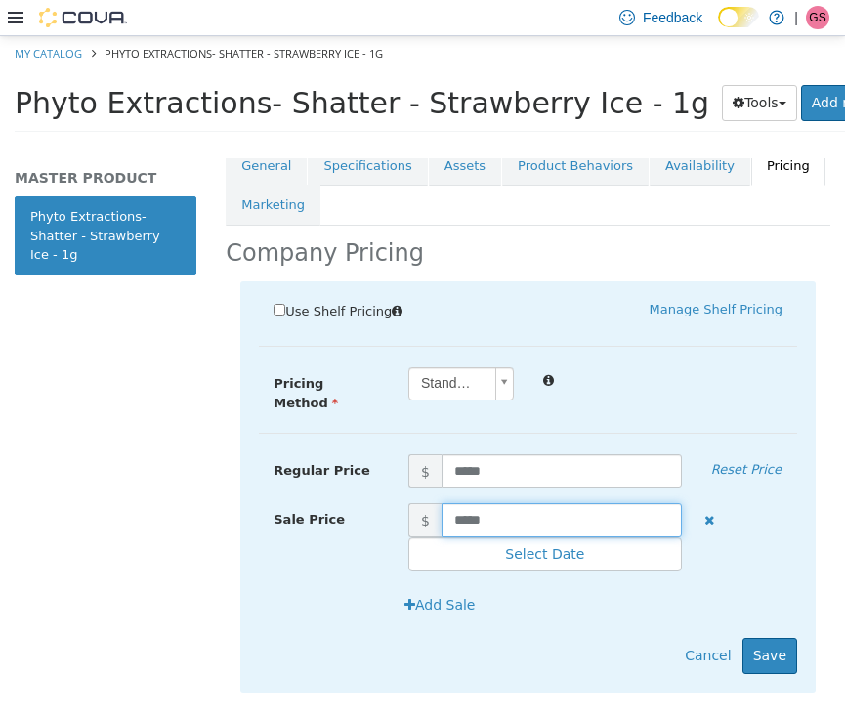
click at [522, 502] on input "*****" at bounding box center [561, 519] width 240 height 34
drag, startPoint x: 522, startPoint y: 489, endPoint x: 401, endPoint y: 489, distance: 121.1
click at [401, 502] on span "$ *****" at bounding box center [545, 519] width 303 height 34
type input "****"
click at [769, 612] on div "Add Sale" at bounding box center [528, 611] width 538 height 51
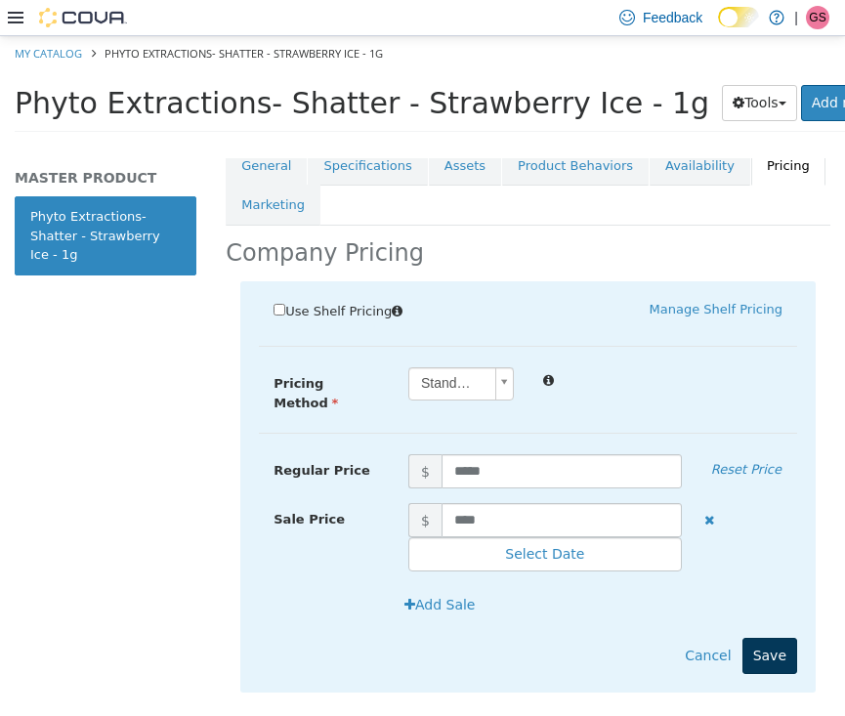
click at [769, 637] on button "Save" at bounding box center [769, 655] width 55 height 36
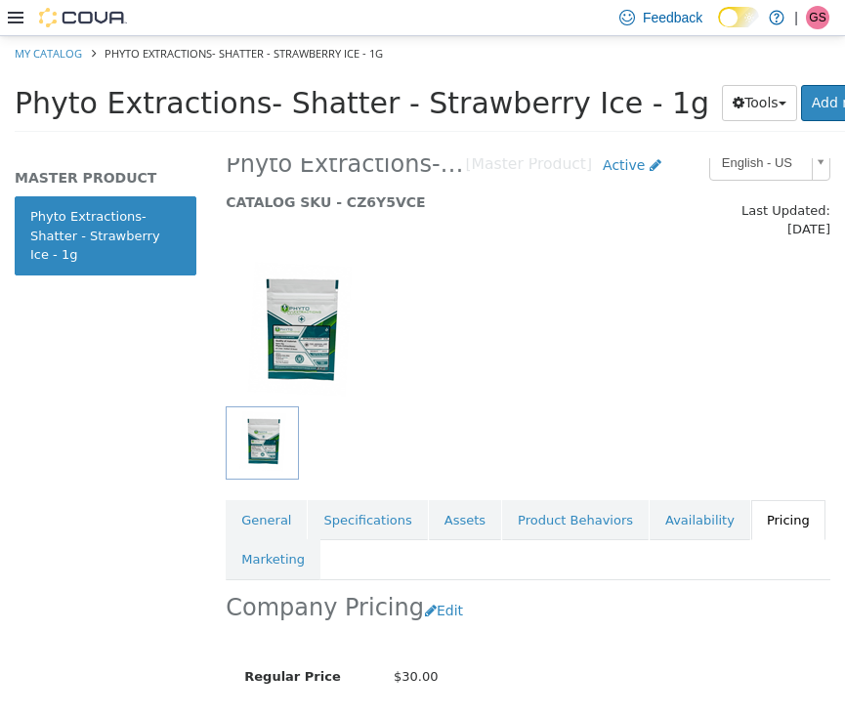
scroll to position [0, 0]
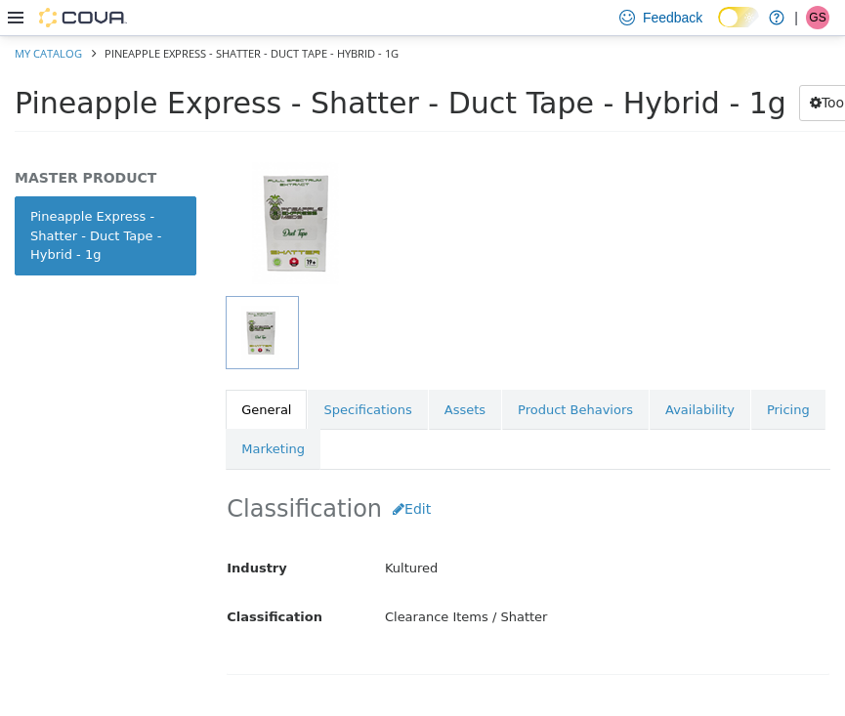
scroll to position [191, 0]
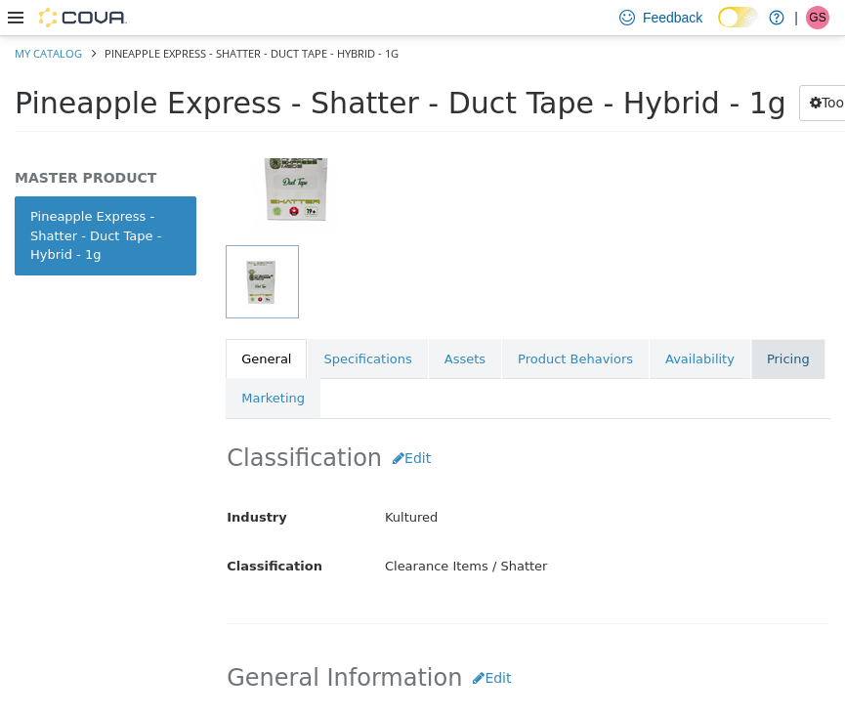
click at [779, 338] on link "Pricing" at bounding box center [788, 358] width 74 height 41
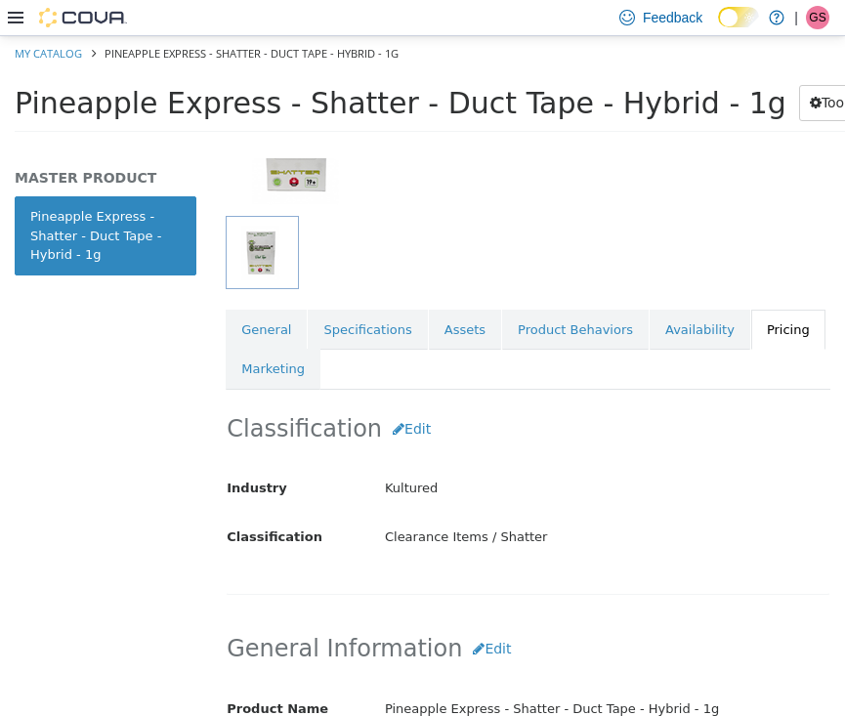
scroll to position [205, 0]
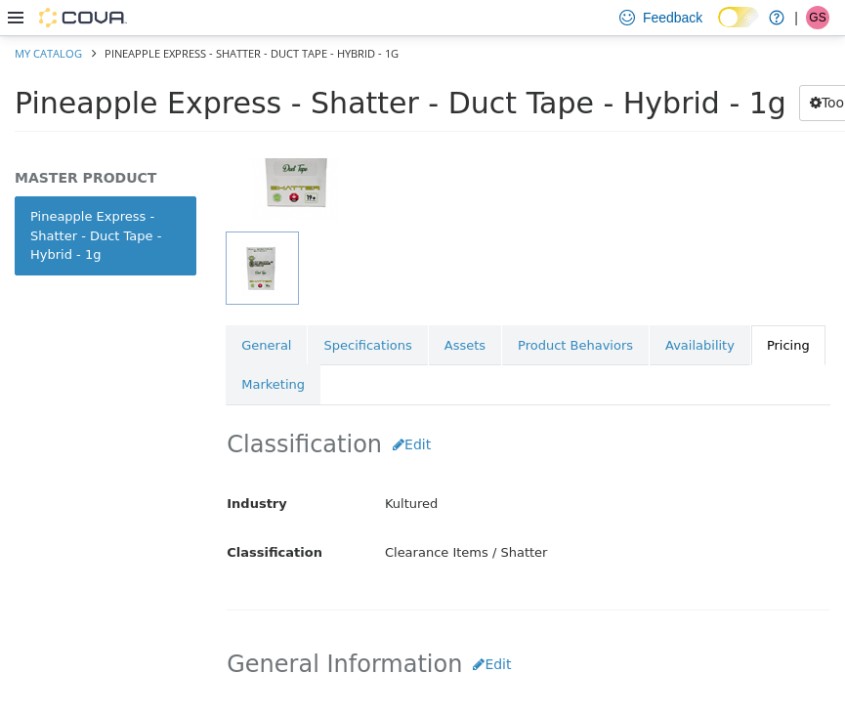
click at [762, 324] on link "Pricing" at bounding box center [788, 344] width 74 height 41
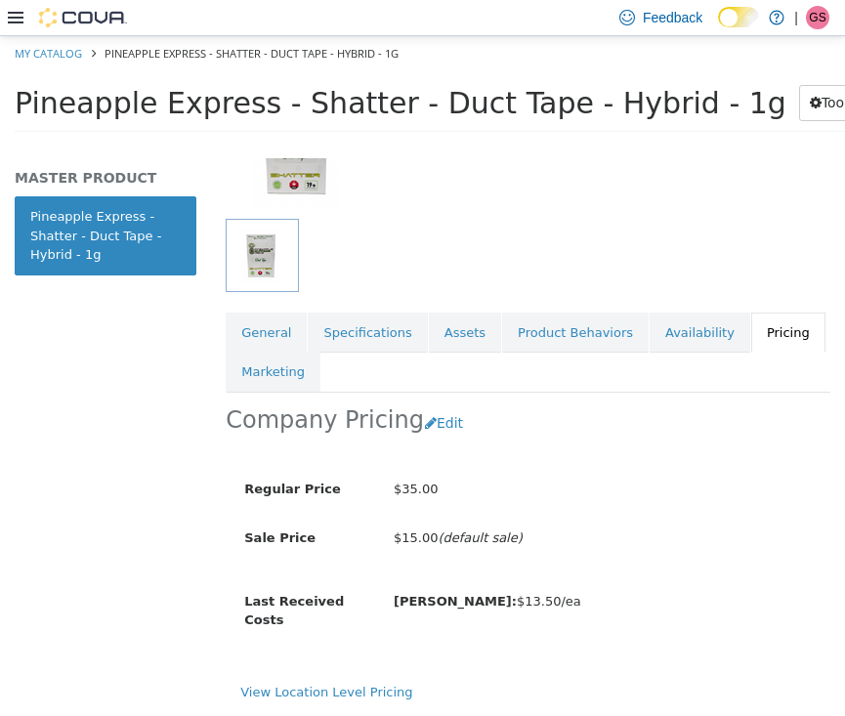
scroll to position [223, 0]
click at [433, 404] on button "Edit" at bounding box center [449, 422] width 50 height 36
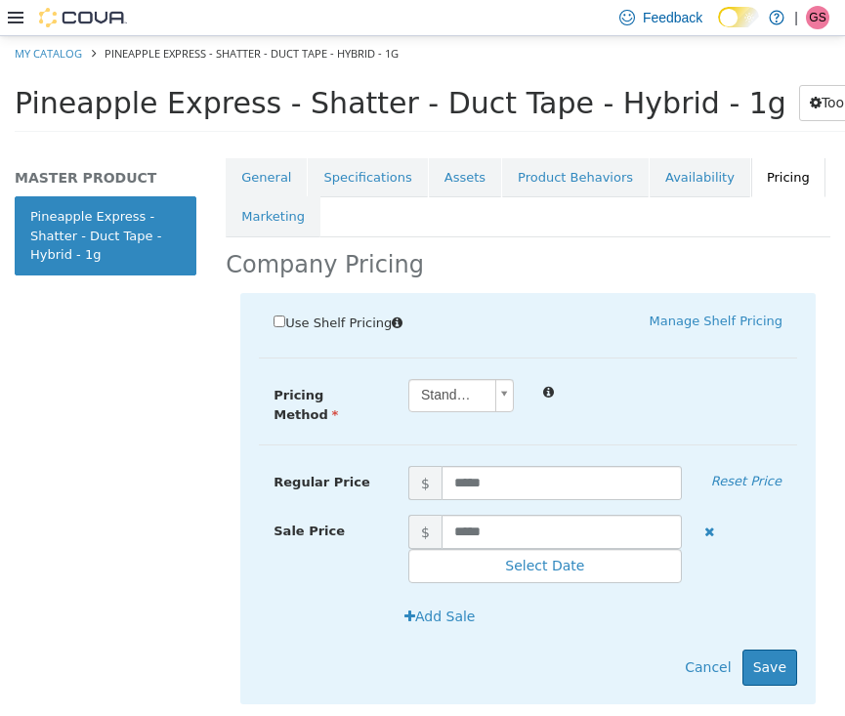
scroll to position [416, 0]
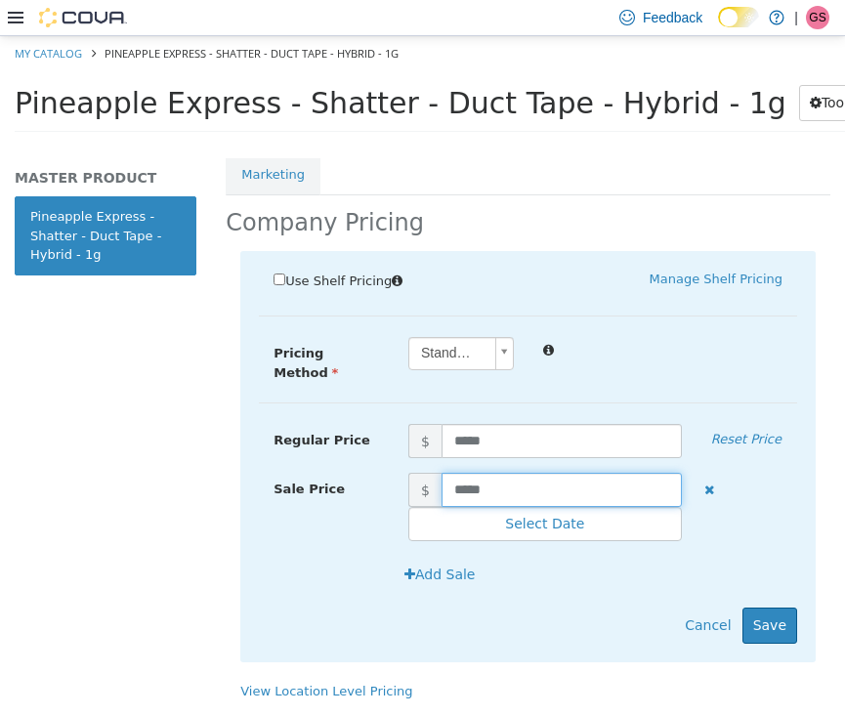
drag, startPoint x: 520, startPoint y: 468, endPoint x: 329, endPoint y: 445, distance: 191.8
click at [329, 423] on div "Regular Price $ ***** Reset Price Sale Price $ ***** Select Date (UTC-4) Toront…" at bounding box center [528, 423] width 538 height 0
type input "****"
click at [766, 606] on button "Save" at bounding box center [769, 624] width 55 height 36
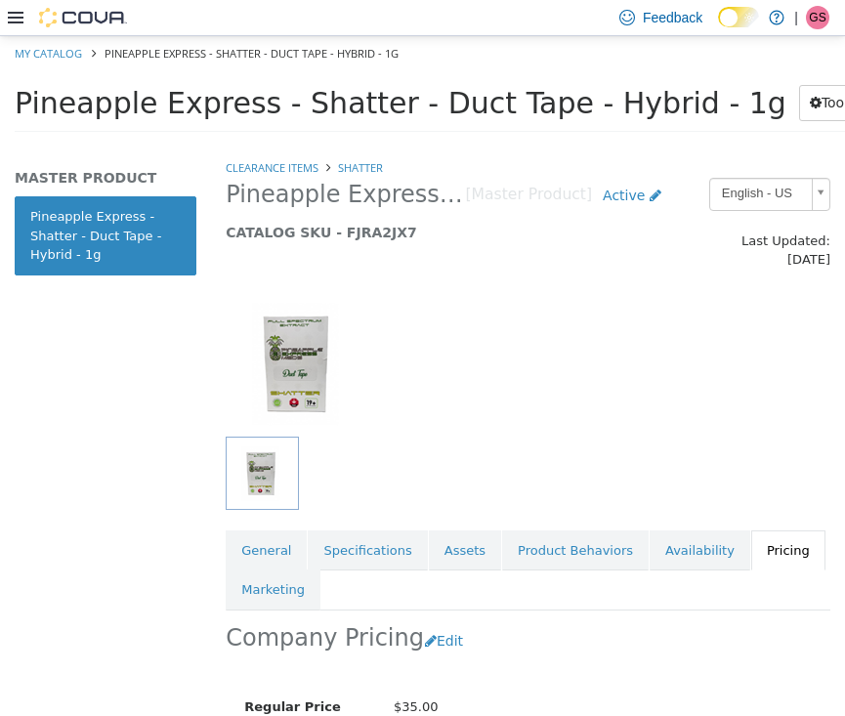
scroll to position [0, 0]
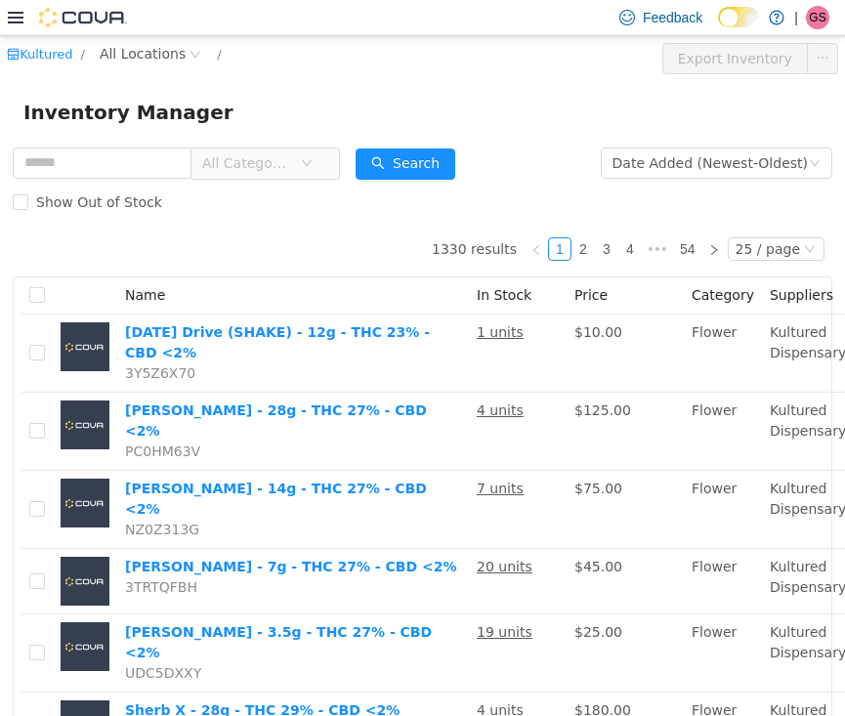
click at [300, 161] on span "All Categories" at bounding box center [251, 161] width 98 height 29
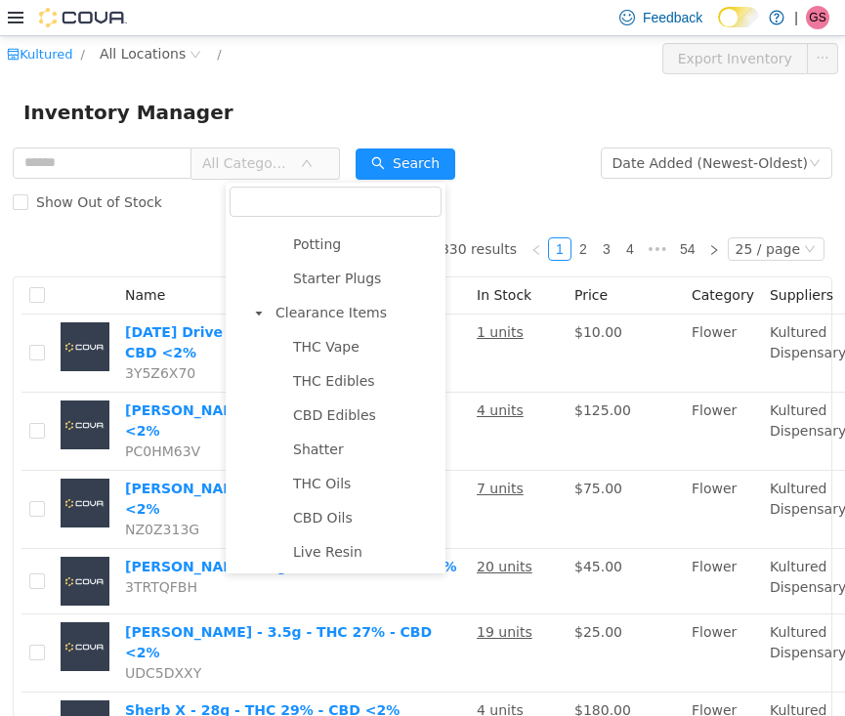
scroll to position [1824, 0]
click at [320, 448] on span "Shatter" at bounding box center [318, 448] width 51 height 16
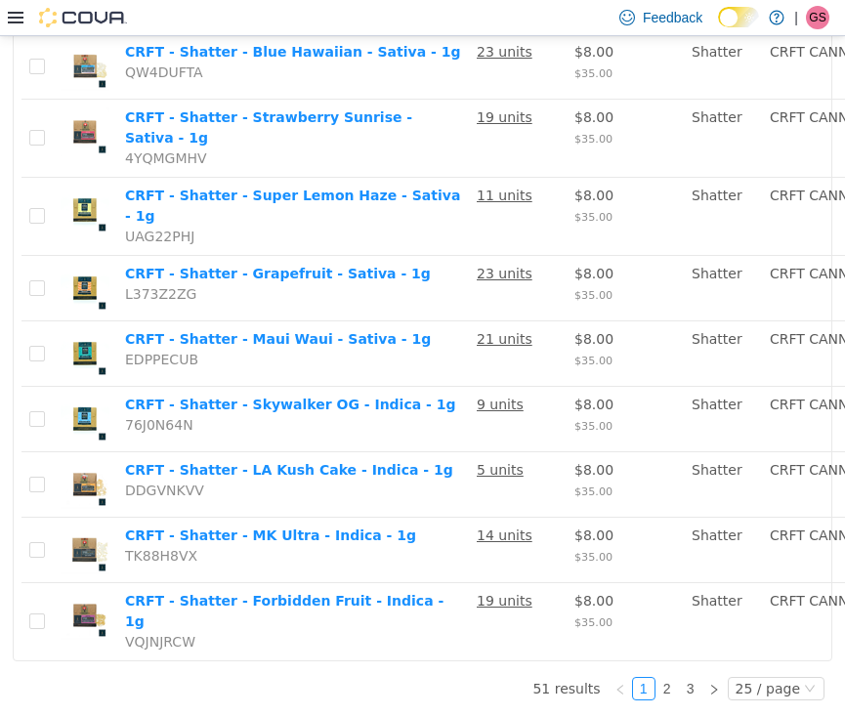
scroll to position [1895, 0]
click at [673, 687] on link "2" at bounding box center [666, 687] width 21 height 21
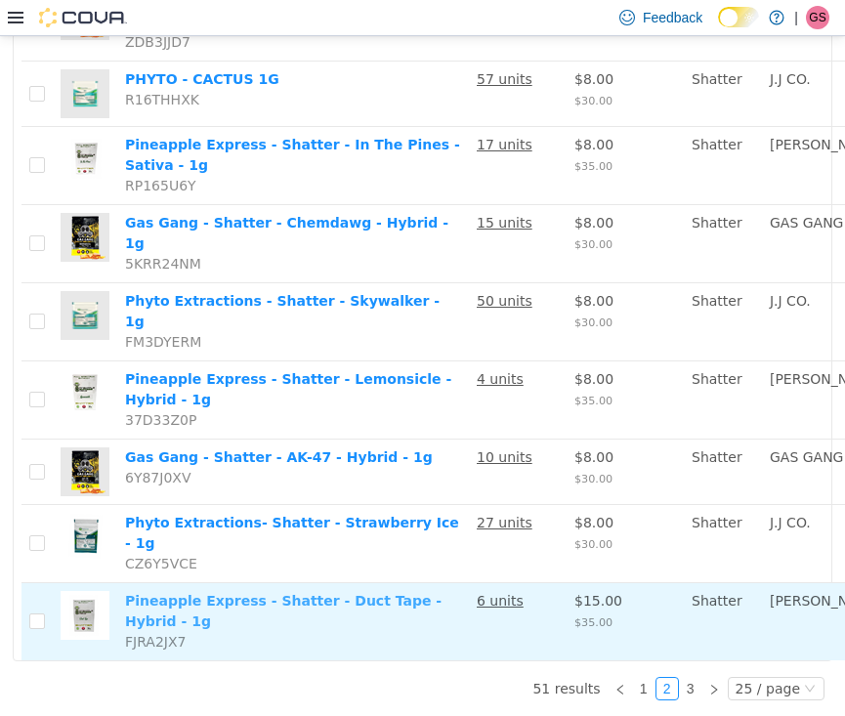
click at [215, 598] on link "Pineapple Express - Shatter - Duct Tape - Hybrid - 1g" at bounding box center [283, 610] width 316 height 36
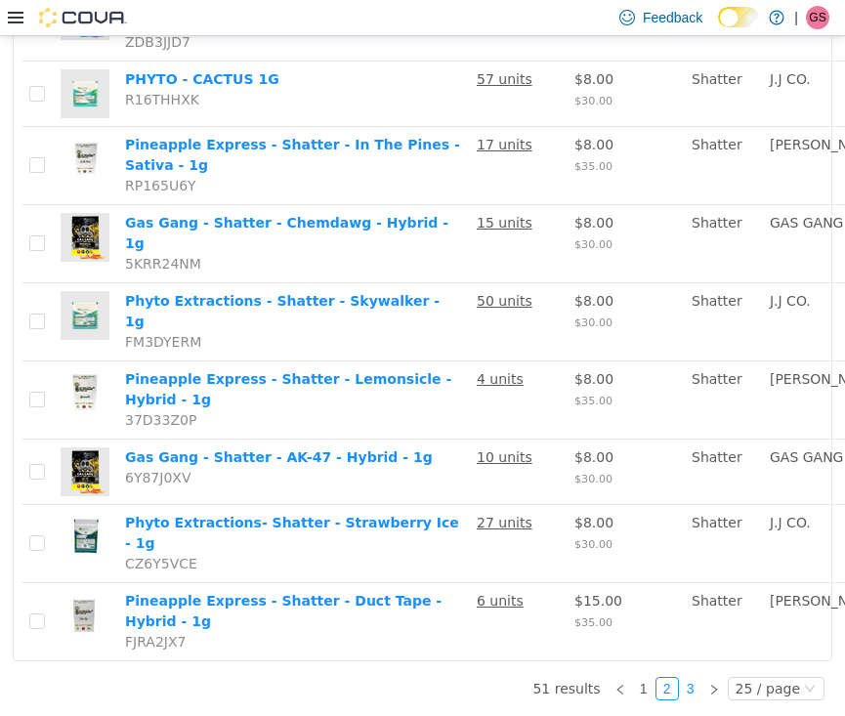
click at [695, 689] on link "3" at bounding box center [690, 687] width 21 height 21
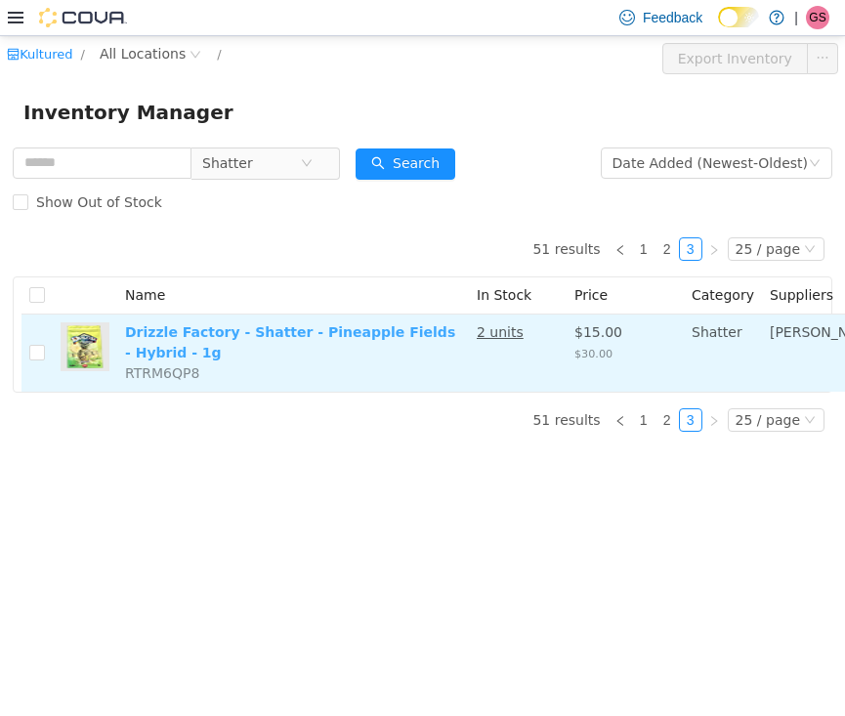
click at [204, 359] on link "Drizzle Factory - Shatter - Pineapple Fields - Hybrid - 1g" at bounding box center [290, 341] width 330 height 36
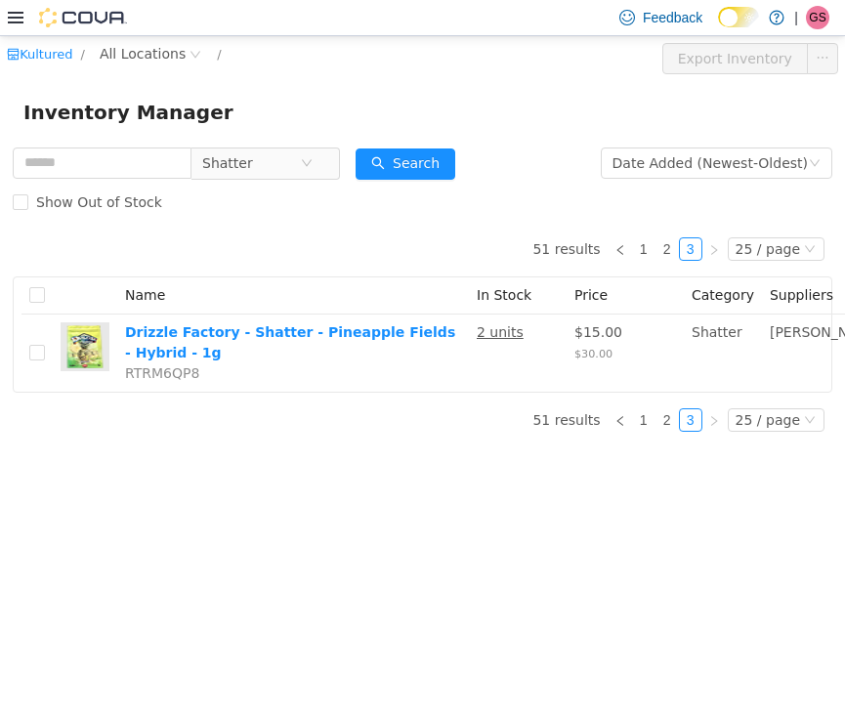
click at [420, 536] on div "Kultured / All Locations / Export Inventory Inventory Manager Shatter Date Adde…" at bounding box center [422, 375] width 845 height 680
click at [105, 167] on input "text" at bounding box center [102, 161] width 179 height 31
type input "**********"
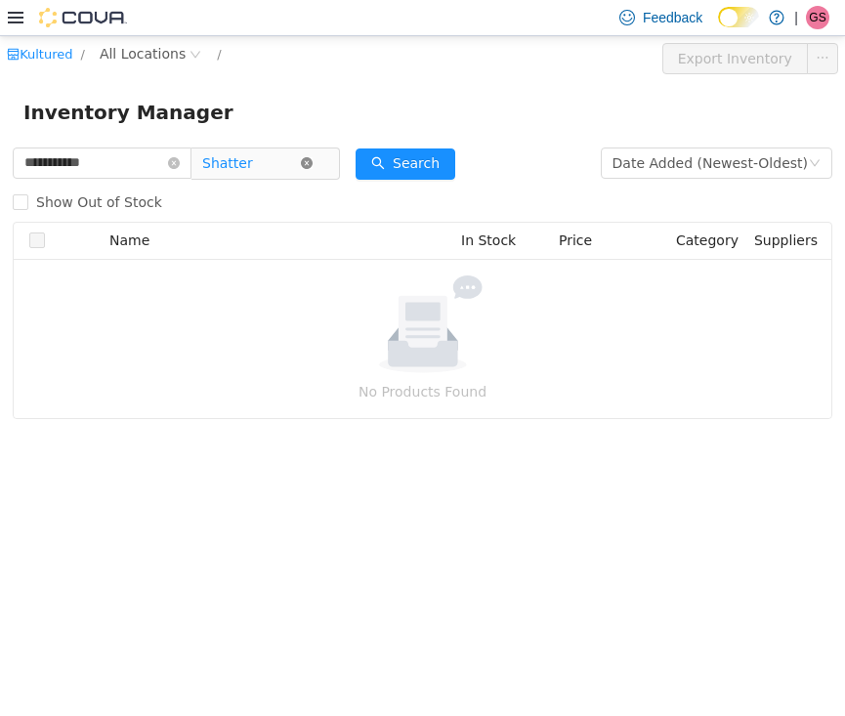
click at [313, 165] on icon "icon: close-circle" at bounding box center [307, 162] width 12 height 12
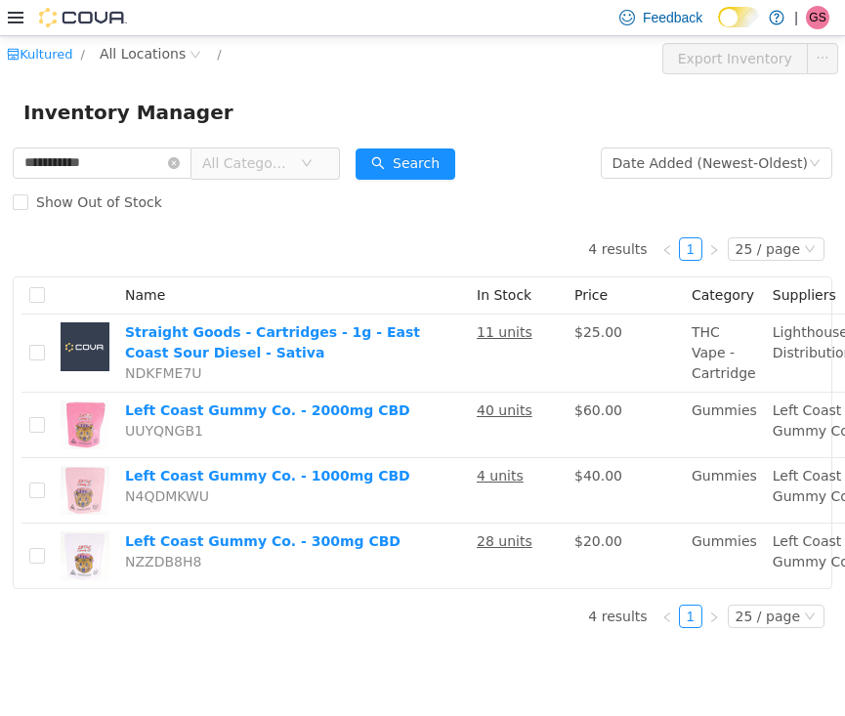
scroll to position [28, 0]
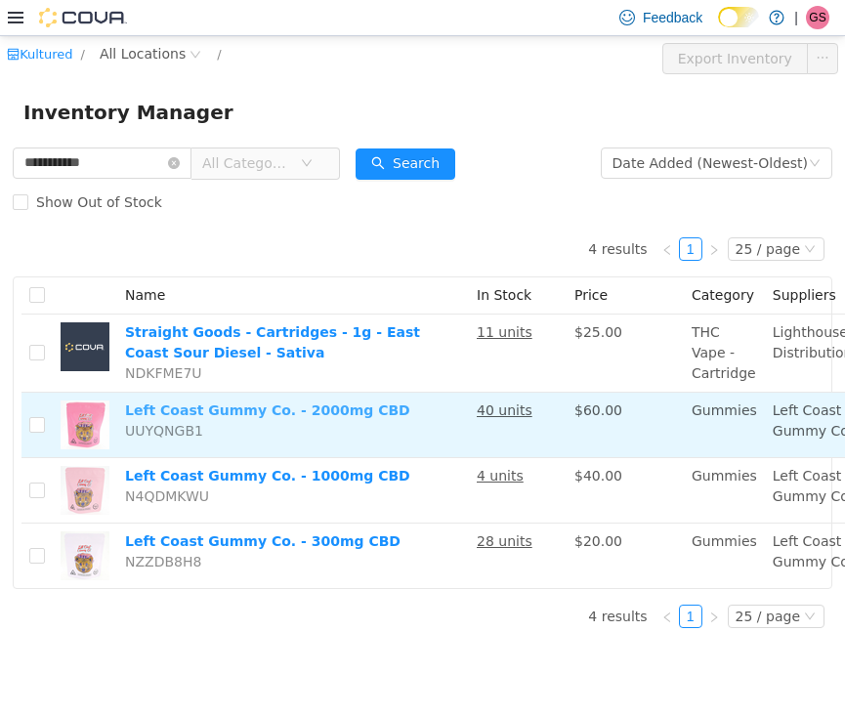
click at [201, 417] on link "Left Coast Gummy Co. - 2000mg CBD" at bounding box center [267, 409] width 285 height 16
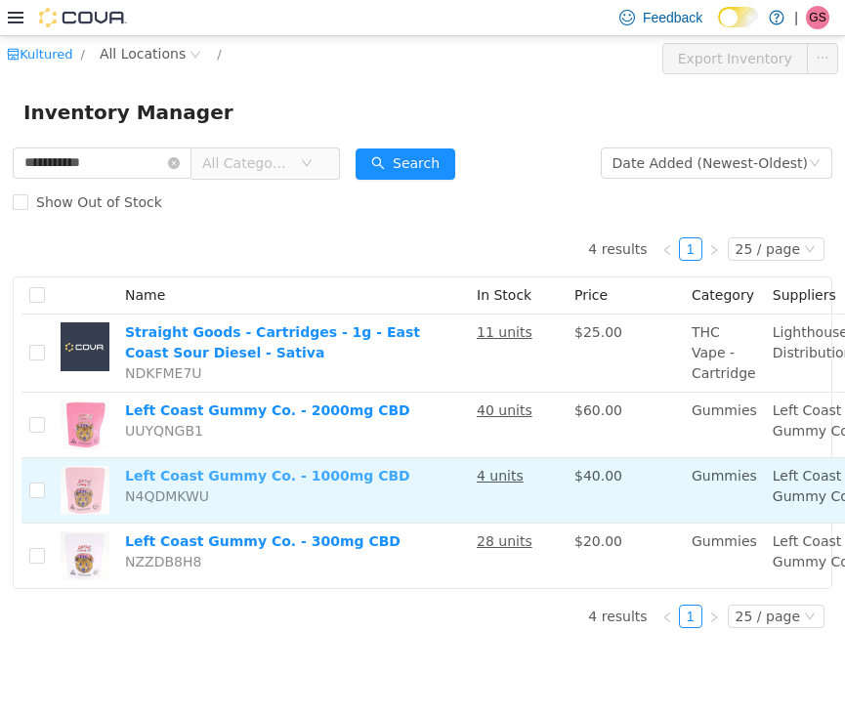
click at [218, 482] on link "Left Coast Gummy Co. - 1000mg CBD" at bounding box center [267, 475] width 285 height 16
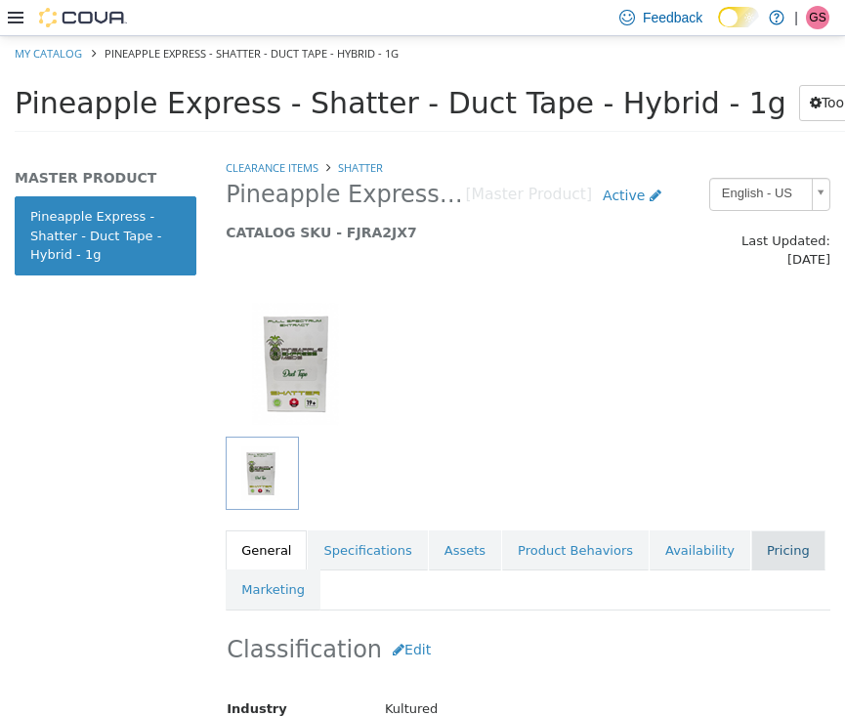
click at [771, 529] on link "Pricing" at bounding box center [788, 549] width 74 height 41
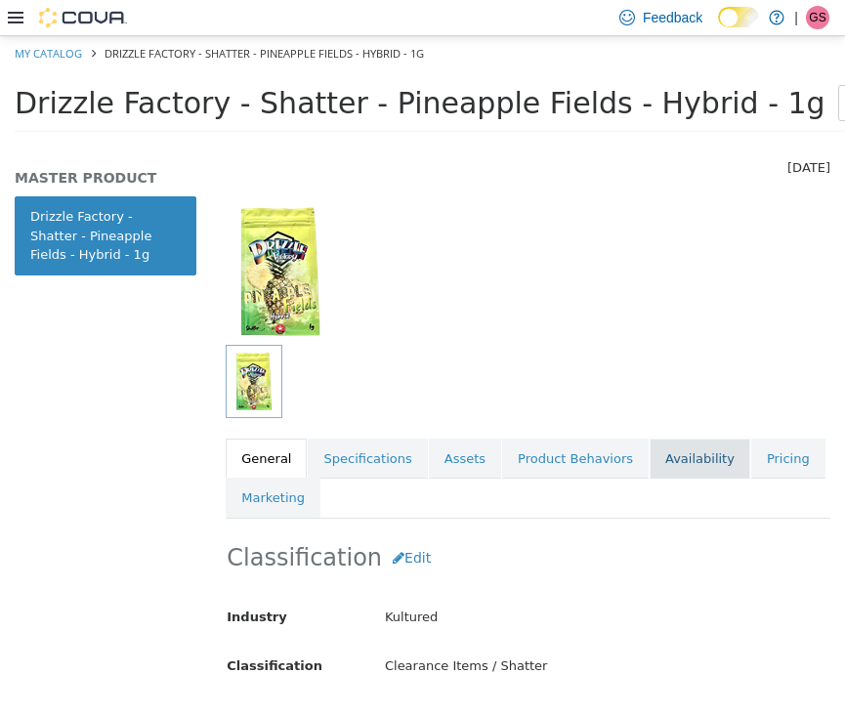
scroll to position [132, 0]
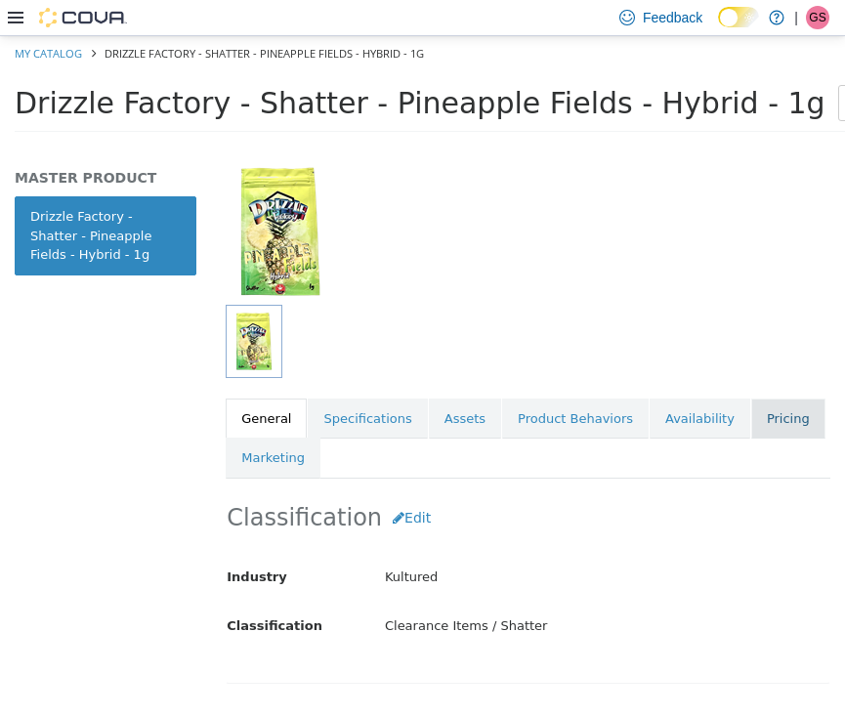
click at [778, 397] on link "Pricing" at bounding box center [788, 417] width 74 height 41
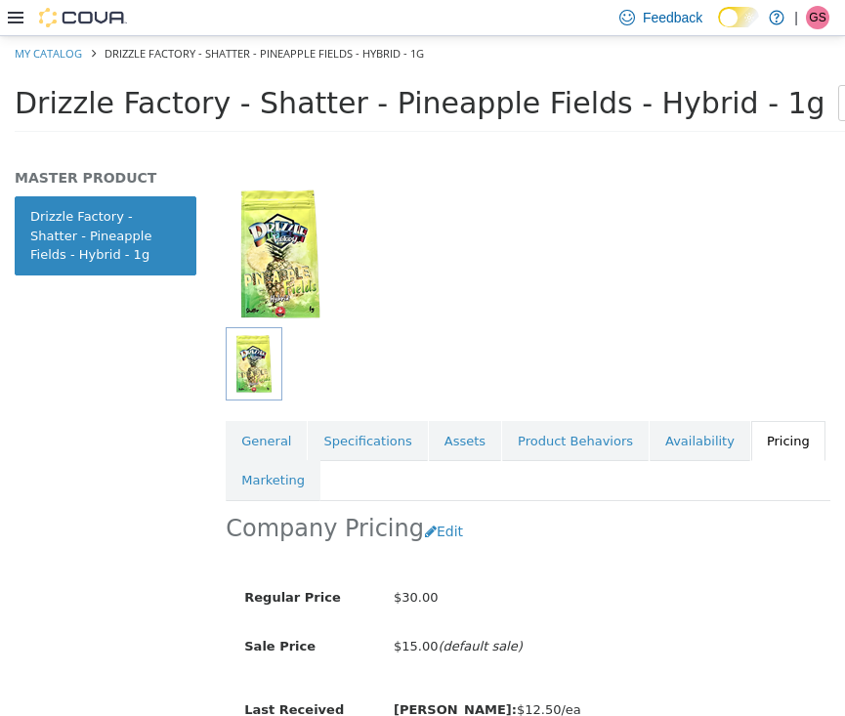
scroll to position [173, 0]
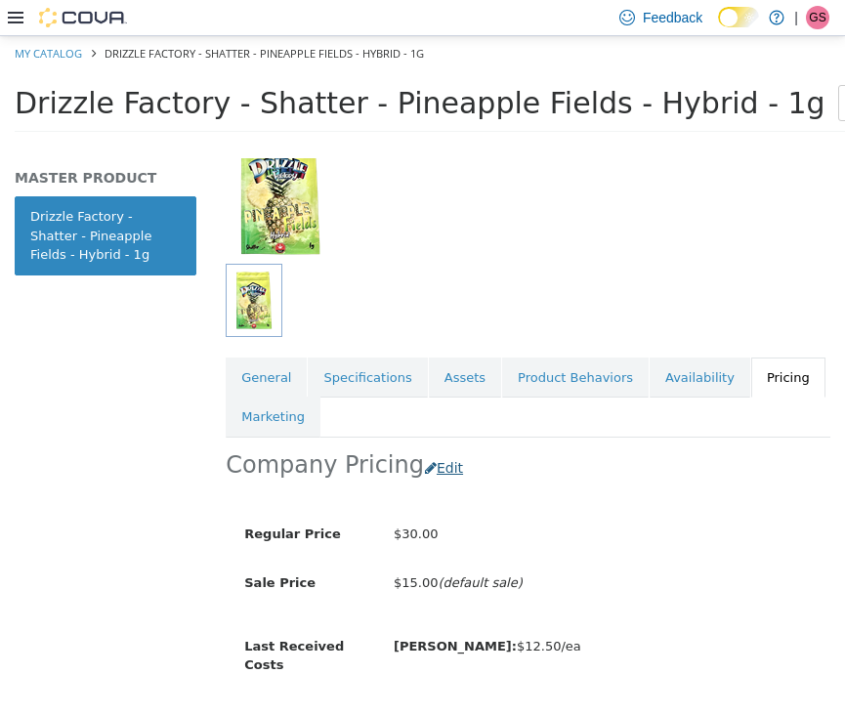
click at [428, 449] on button "Edit" at bounding box center [449, 467] width 50 height 36
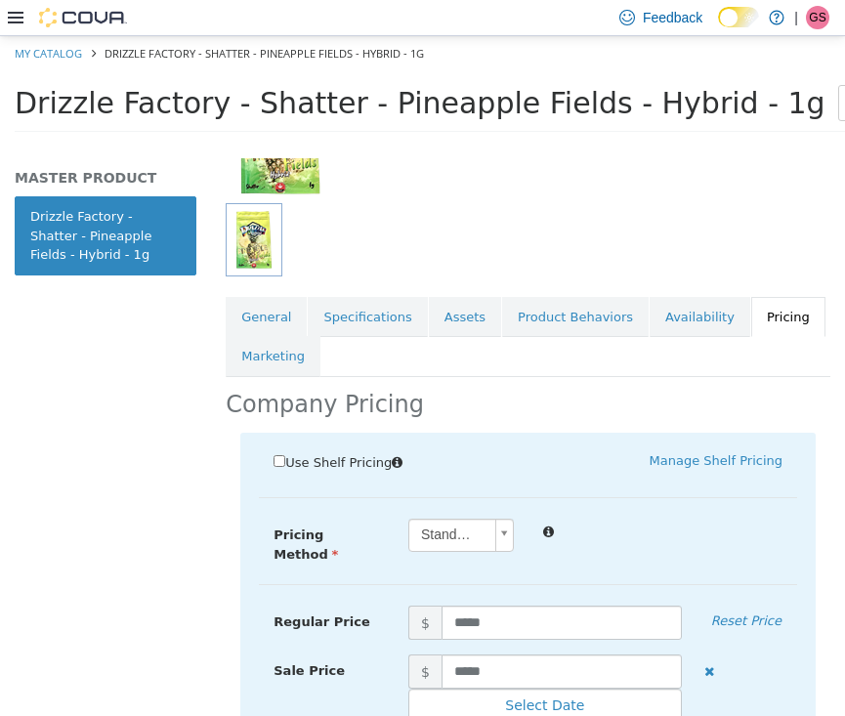
scroll to position [234, 0]
drag, startPoint x: 519, startPoint y: 644, endPoint x: 436, endPoint y: 644, distance: 83.0
click at [436, 652] on span "$ *****" at bounding box center [545, 669] width 303 height 34
type input "****"
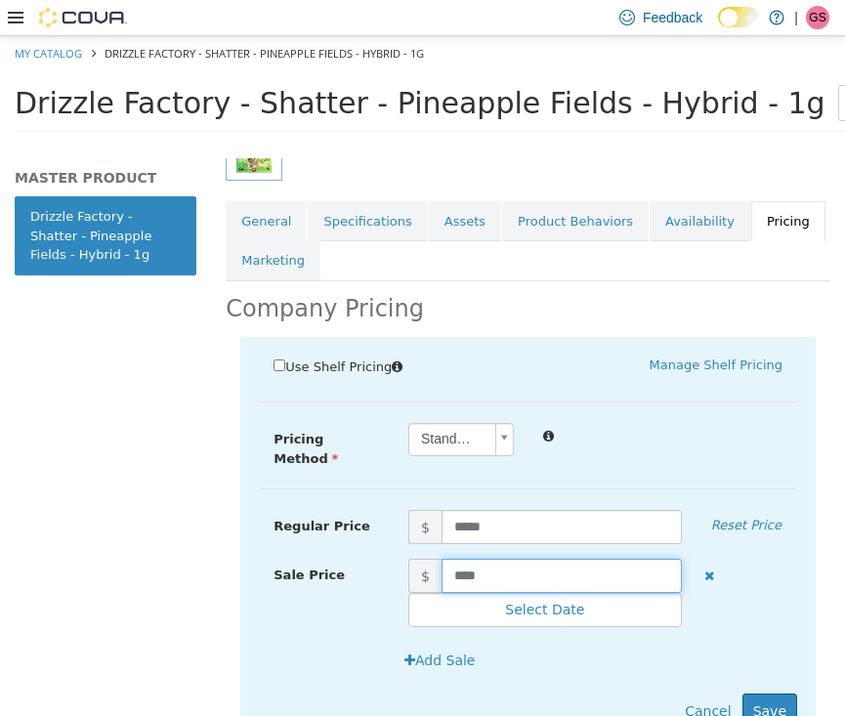
scroll to position [417, 0]
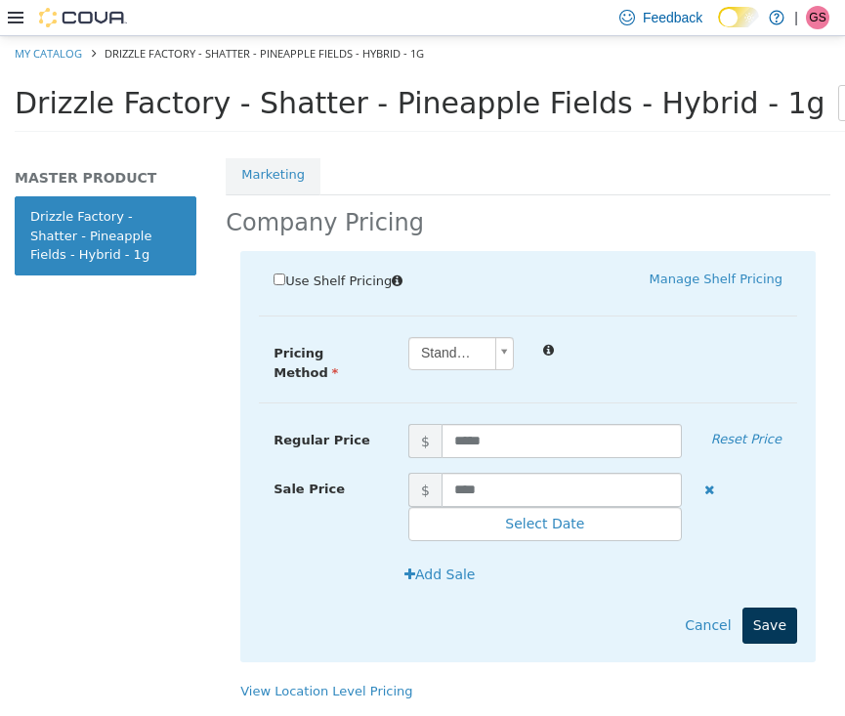
click at [770, 606] on button "Save" at bounding box center [769, 624] width 55 height 36
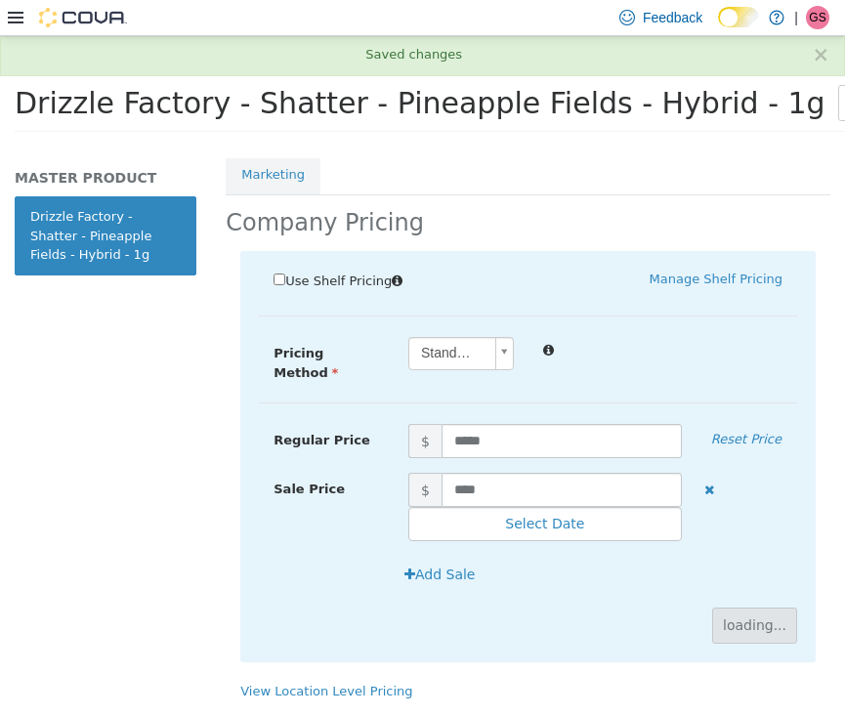
scroll to position [223, 0]
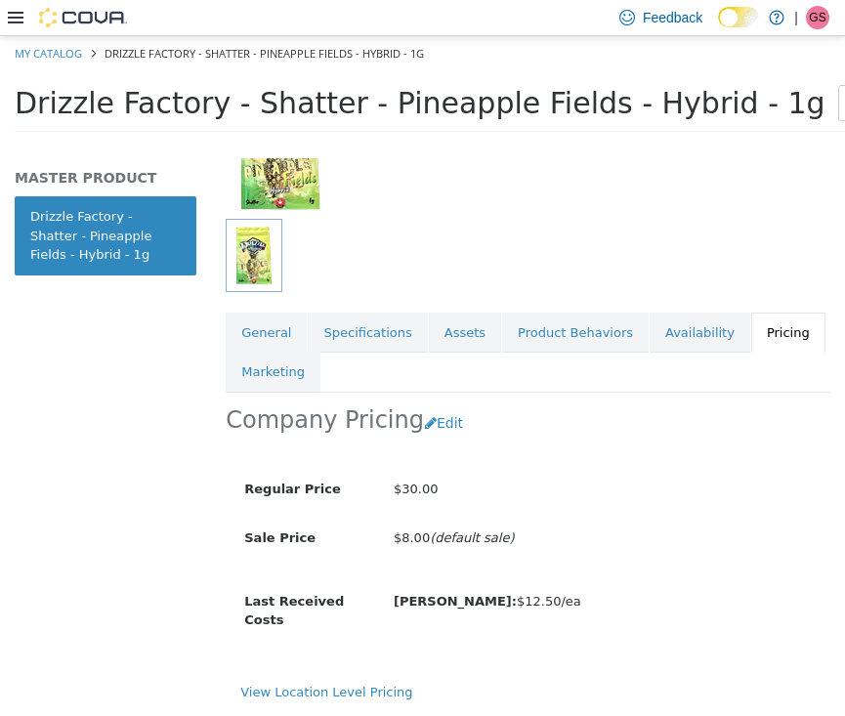
click at [731, 478] on div "$30.00" at bounding box center [602, 489] width 447 height 34
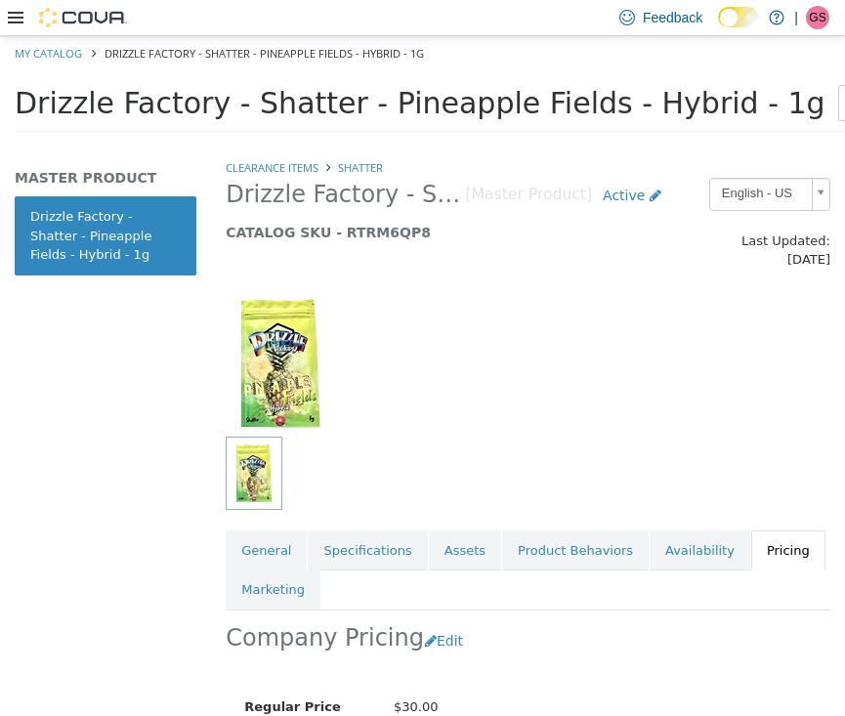
scroll to position [0, 0]
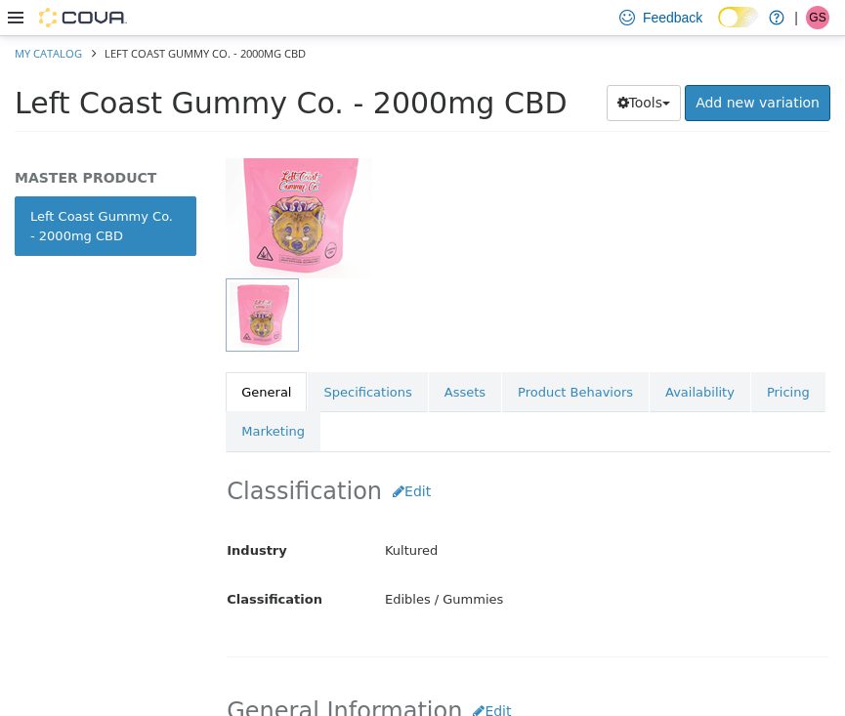
scroll to position [176, 0]
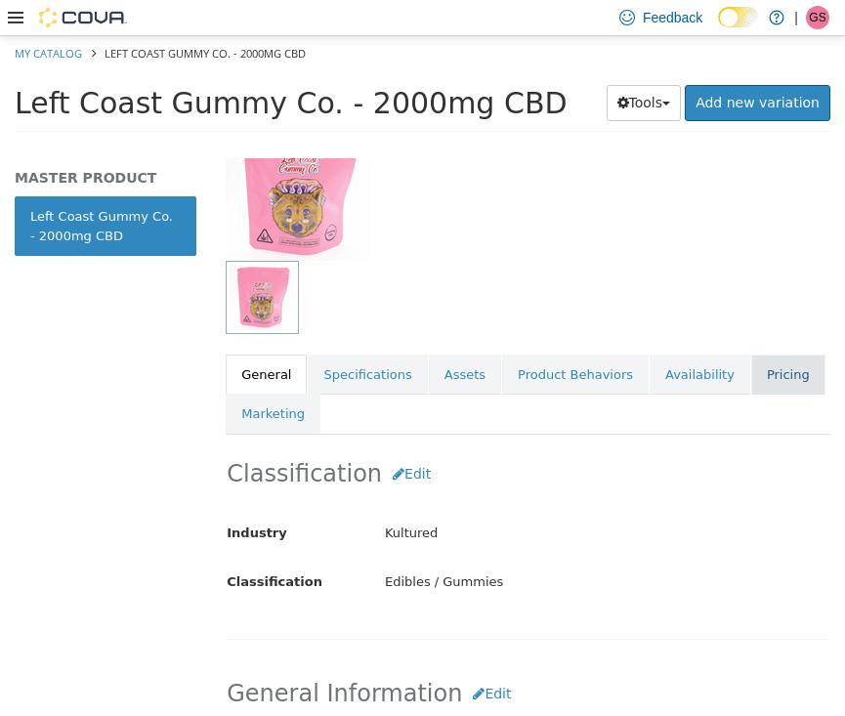
click at [787, 354] on link "Pricing" at bounding box center [788, 374] width 74 height 41
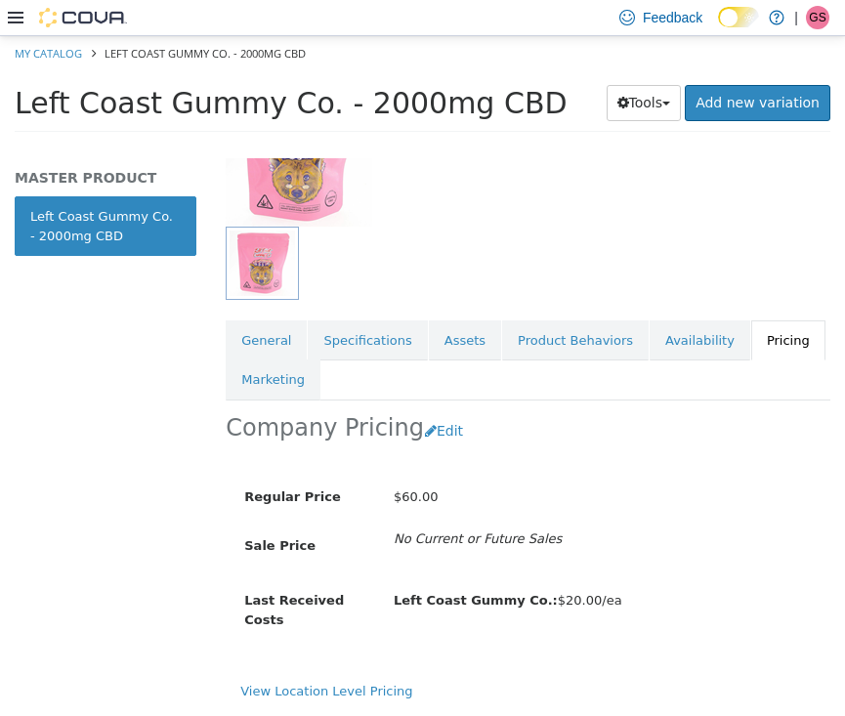
click at [658, 226] on div at bounding box center [528, 262] width 605 height 73
click at [436, 414] on button "Edit" at bounding box center [449, 430] width 50 height 36
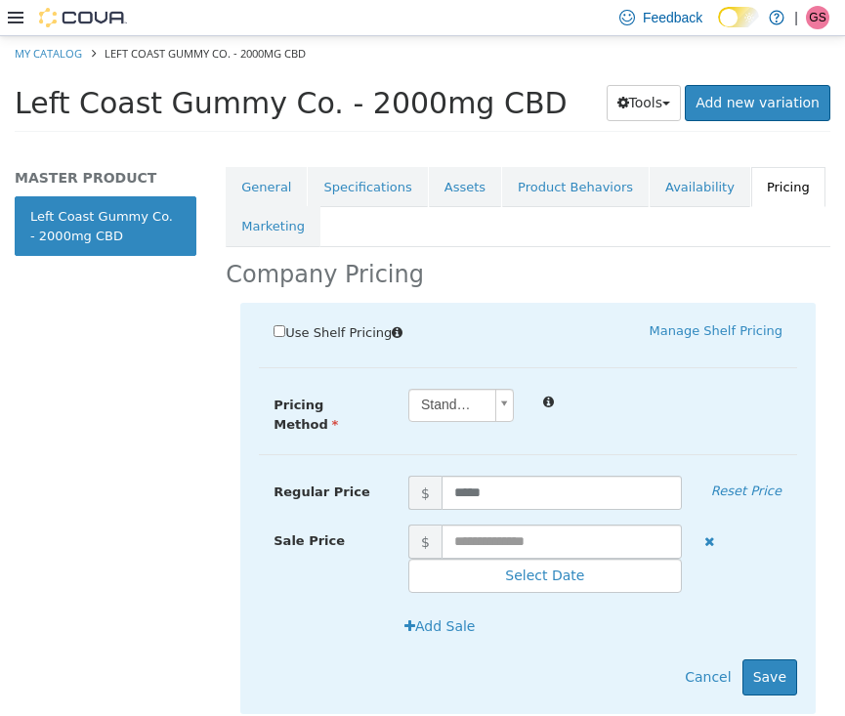
scroll to position [402, 0]
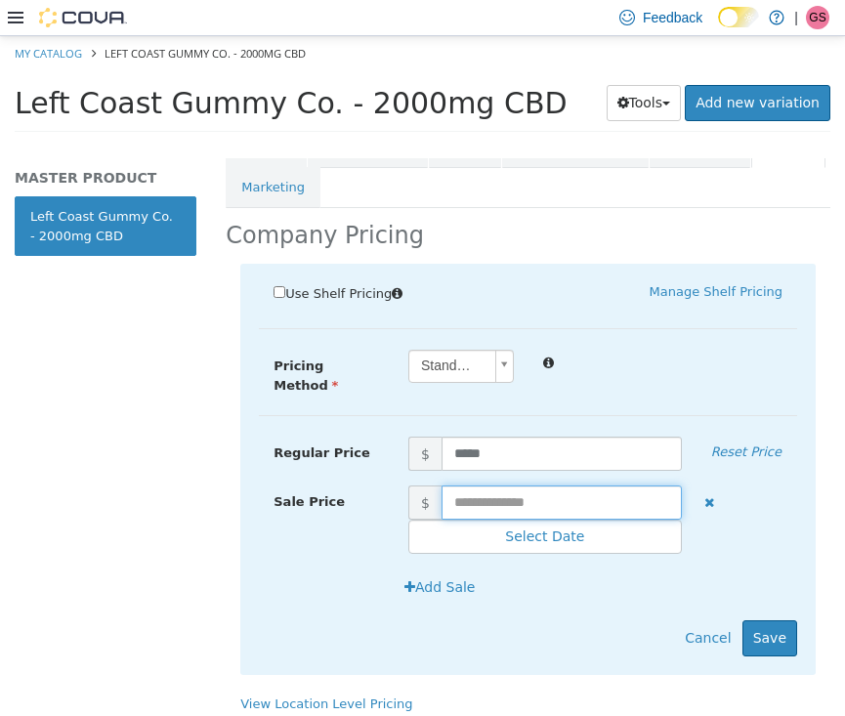
click at [522, 484] on input "text" at bounding box center [561, 501] width 240 height 34
type input "**"
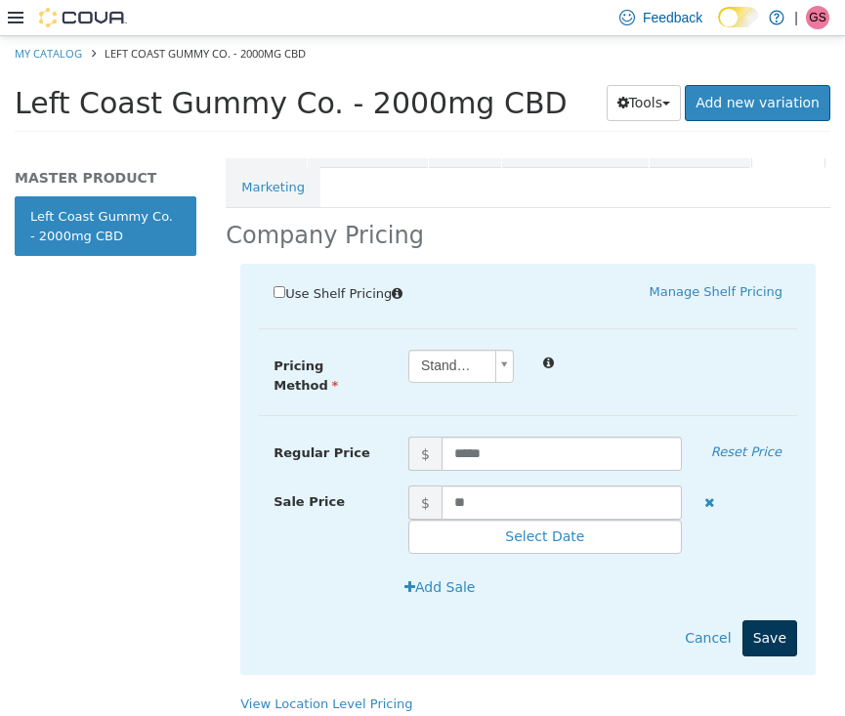
click at [768, 619] on button "Save" at bounding box center [769, 637] width 55 height 36
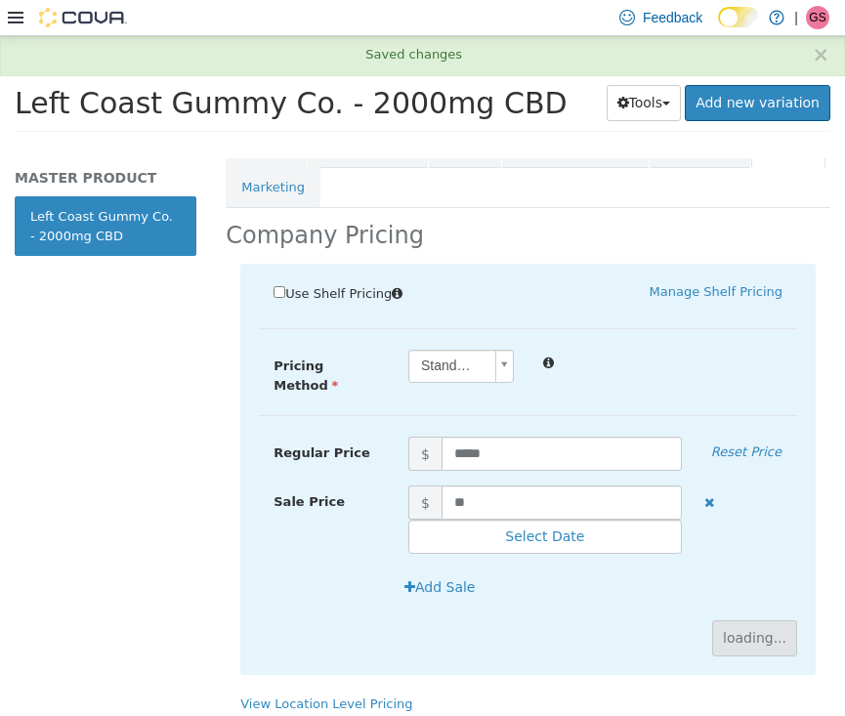
scroll to position [132, 0]
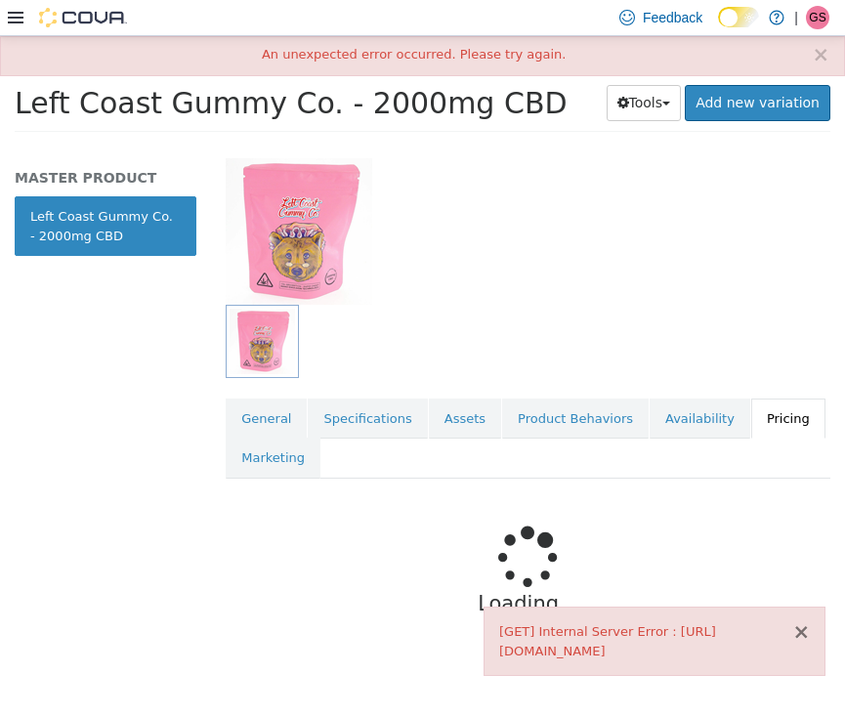
click at [803, 627] on button "×" at bounding box center [801, 631] width 18 height 21
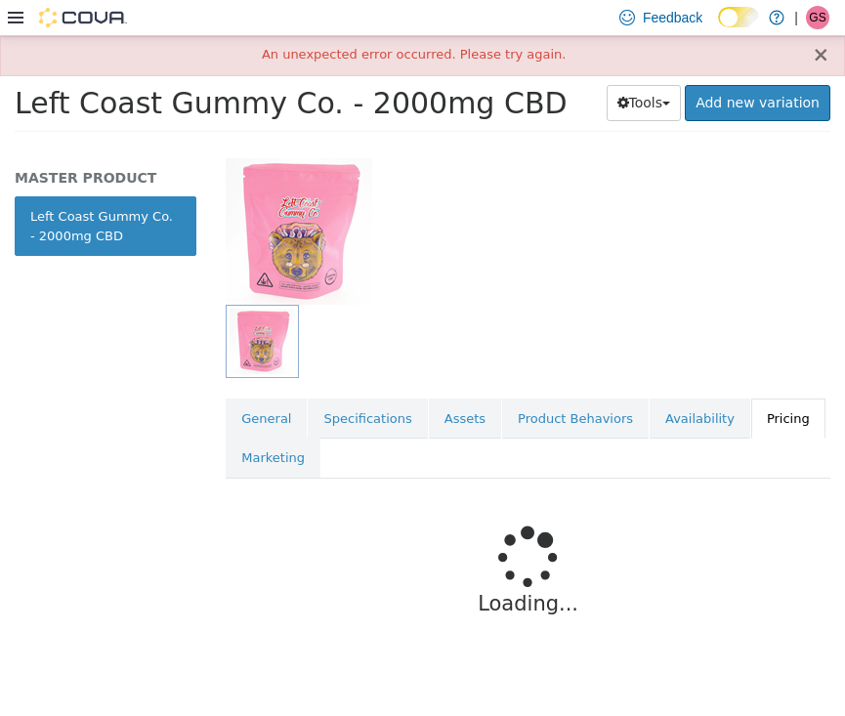
click at [820, 59] on button "×" at bounding box center [821, 54] width 18 height 21
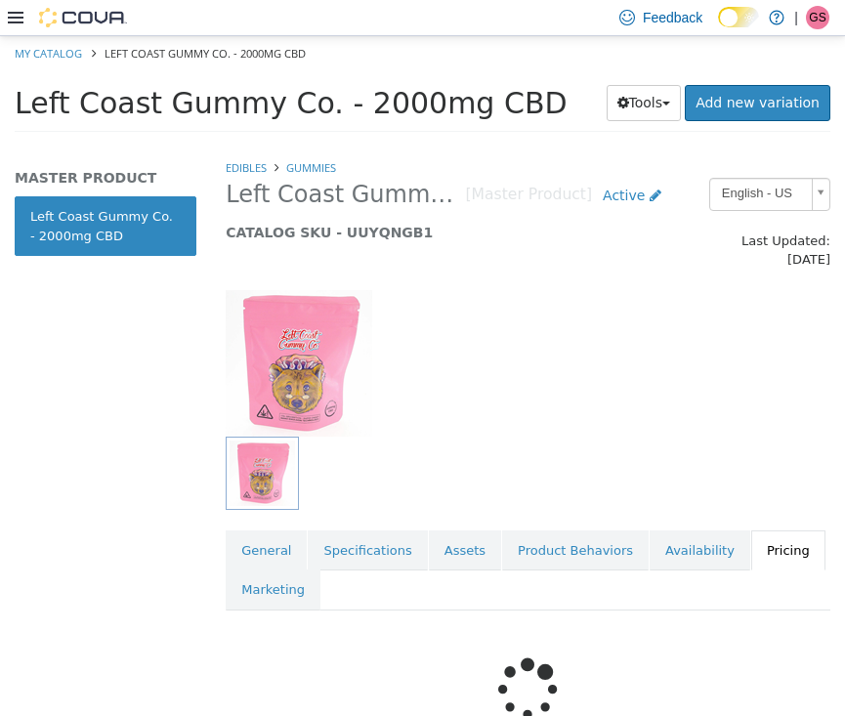
scroll to position [0, 0]
click at [274, 529] on link "General" at bounding box center [266, 549] width 81 height 41
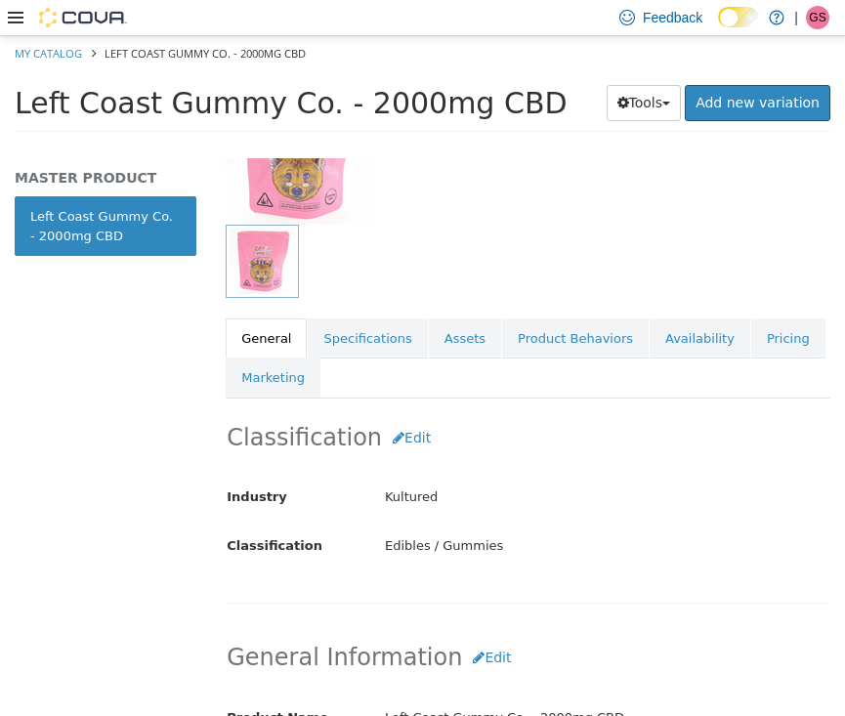
scroll to position [239, 0]
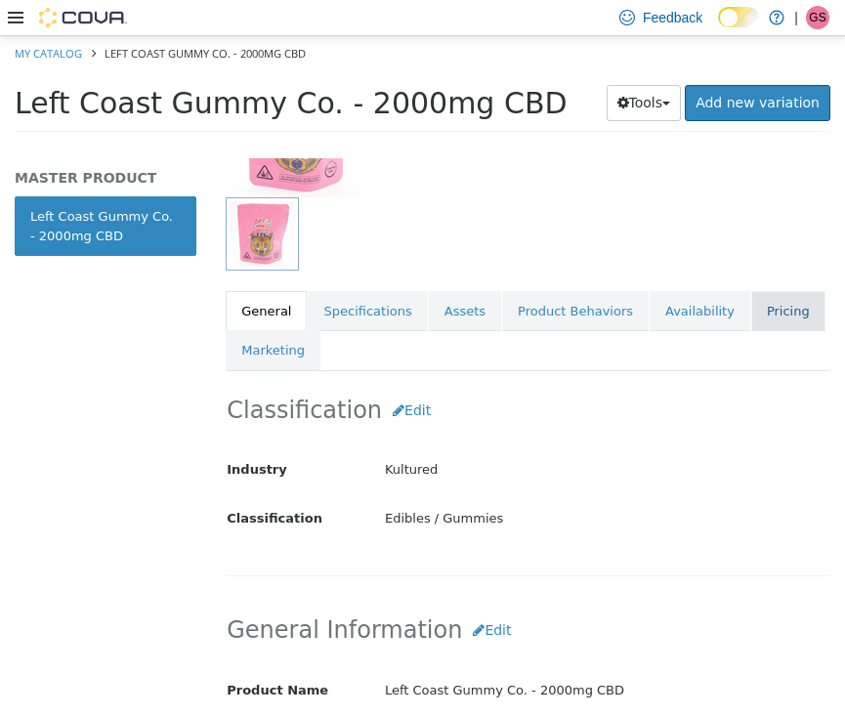
click at [758, 290] on link "Pricing" at bounding box center [788, 310] width 74 height 41
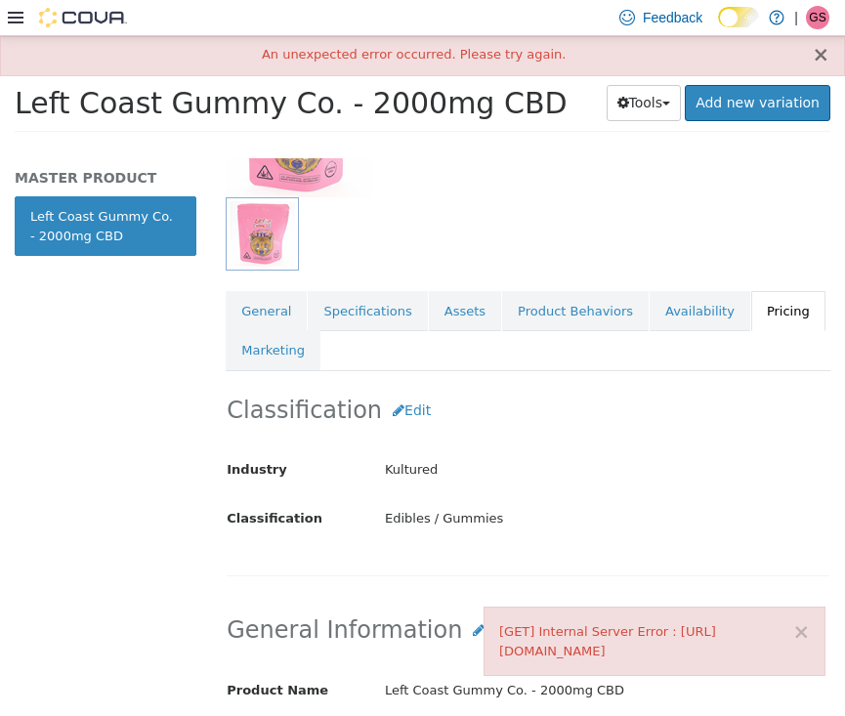
click at [822, 46] on button "×" at bounding box center [821, 54] width 18 height 21
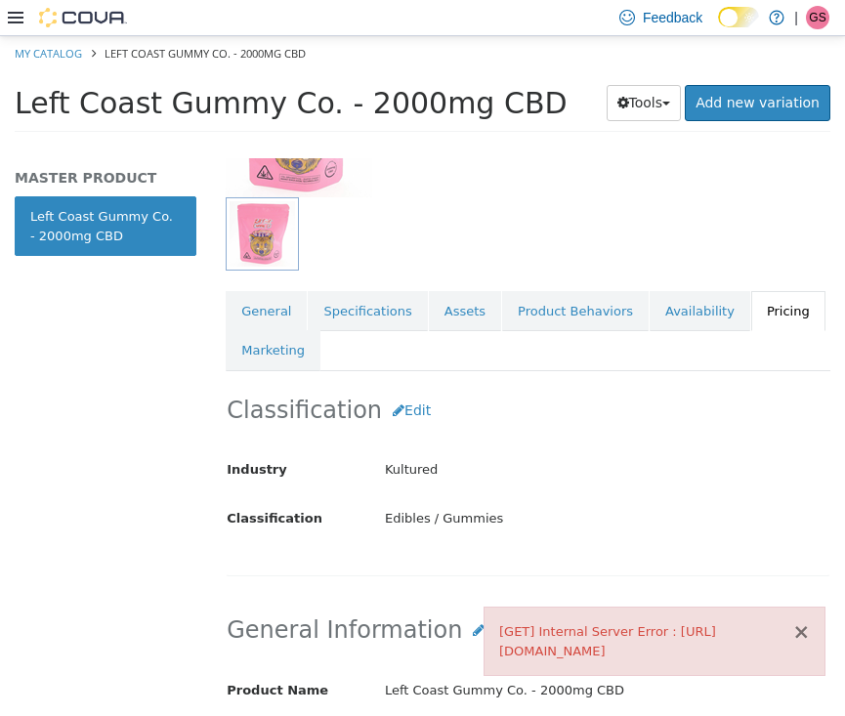
click at [805, 628] on button "×" at bounding box center [801, 631] width 18 height 21
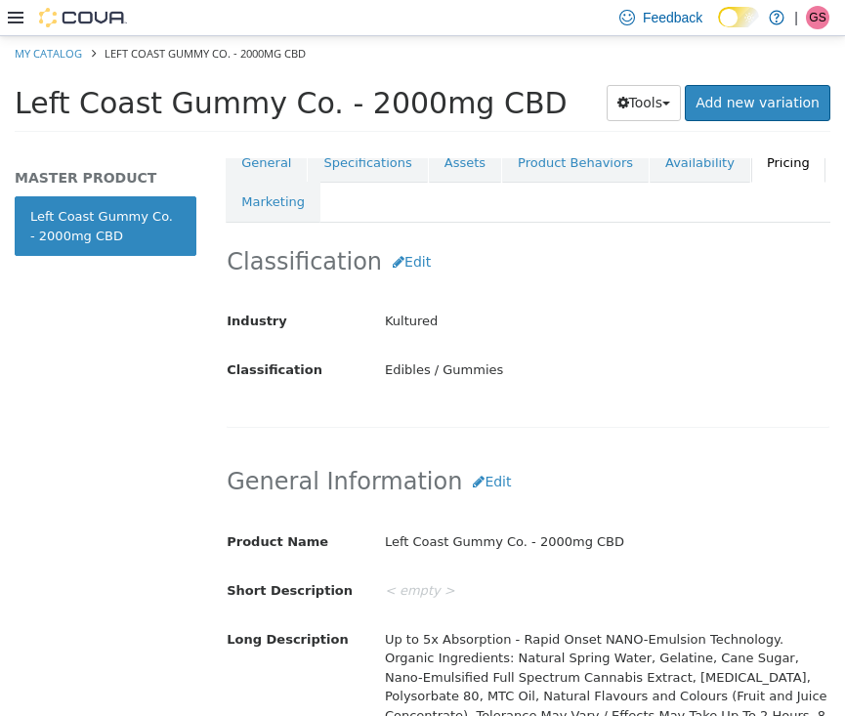
scroll to position [168, 0]
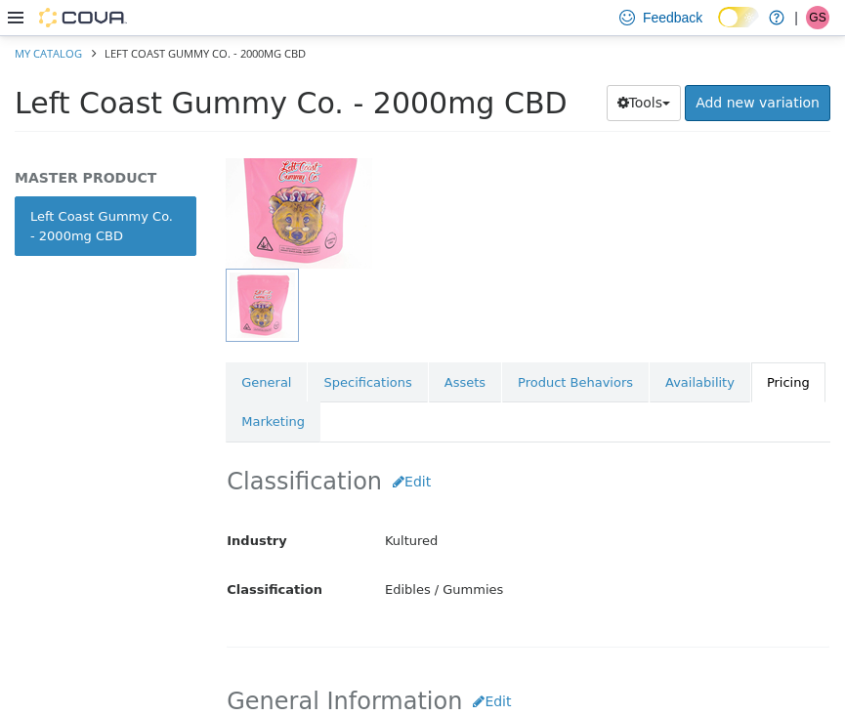
click at [761, 367] on link "Pricing" at bounding box center [788, 381] width 74 height 41
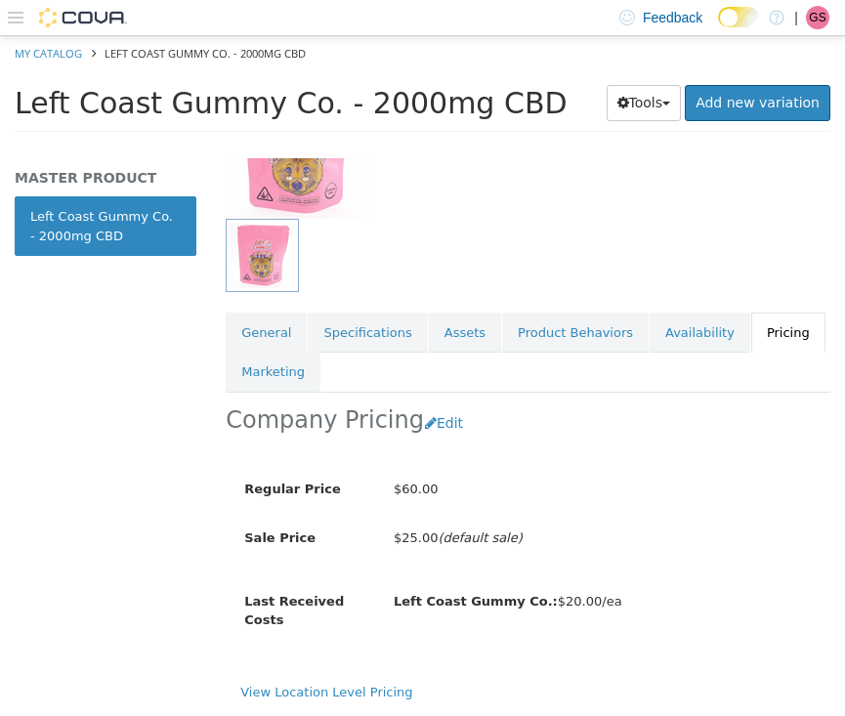
scroll to position [223, 0]
click at [579, 353] on ul "General Specifications Assets Product Behaviors Availability Pricing Marketing" at bounding box center [528, 352] width 605 height 80
click at [649, 224] on div at bounding box center [528, 254] width 605 height 73
click at [257, 312] on link "General" at bounding box center [266, 332] width 81 height 41
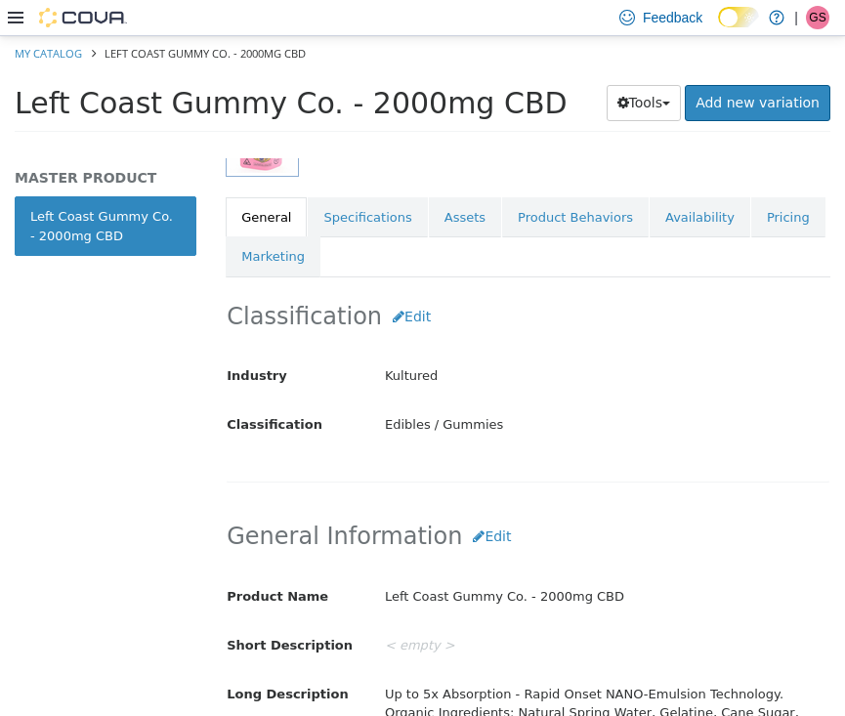
scroll to position [329, 0]
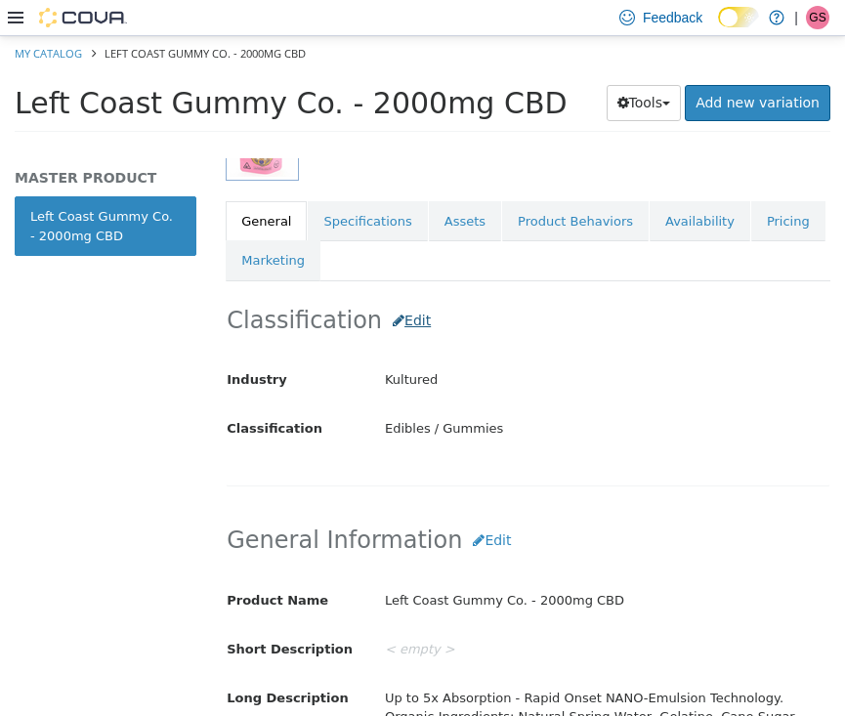
click at [391, 303] on button "Edit" at bounding box center [412, 320] width 60 height 36
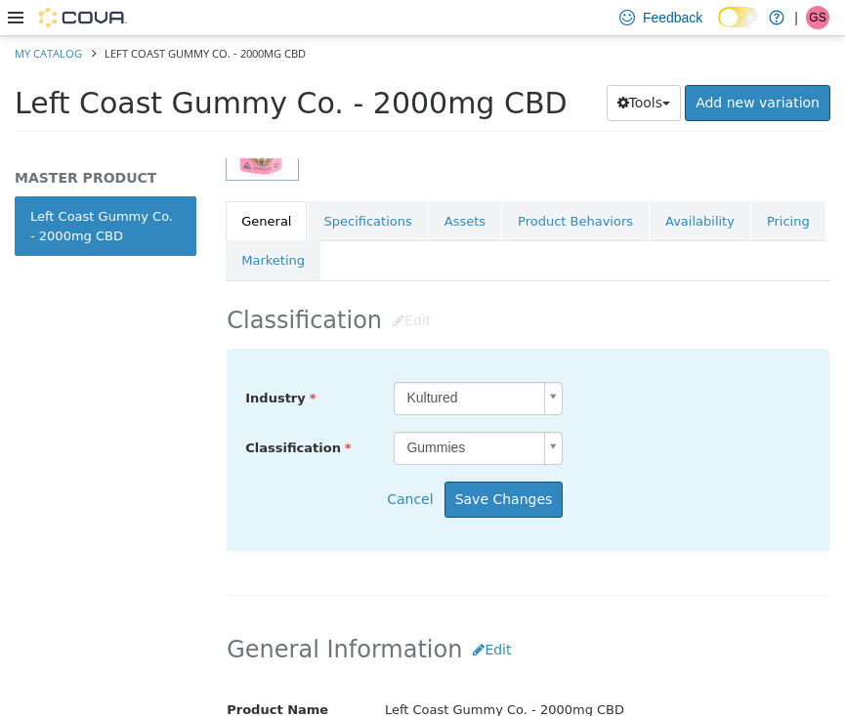
scroll to position [178, 0]
click at [542, 144] on body "Saving Bulk Changes... × My Catalog Left Coast Gummy Co. - 2000mg CBD Left Coas…" at bounding box center [422, 89] width 845 height 108
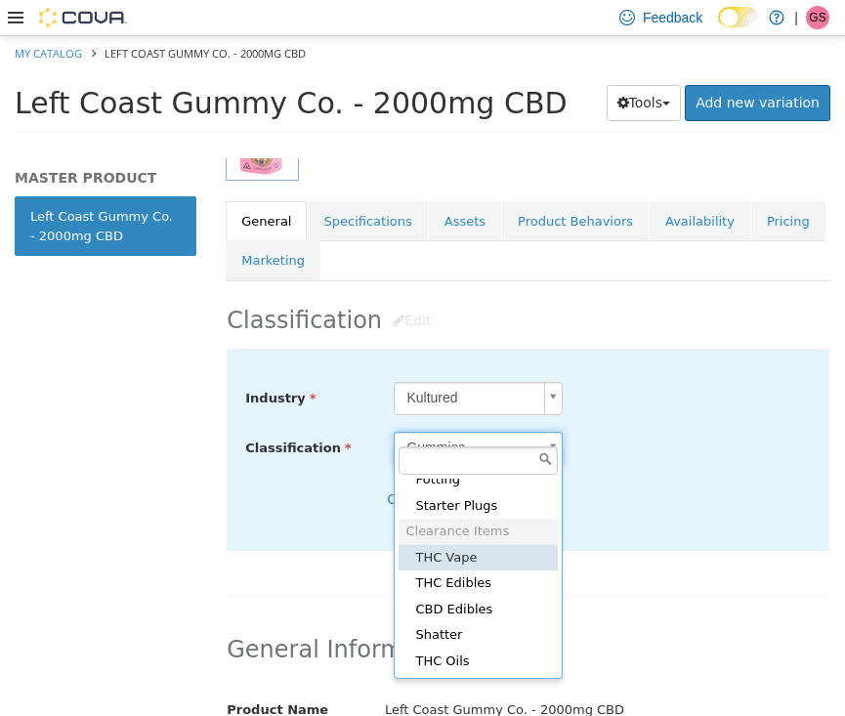
scroll to position [1361, 0]
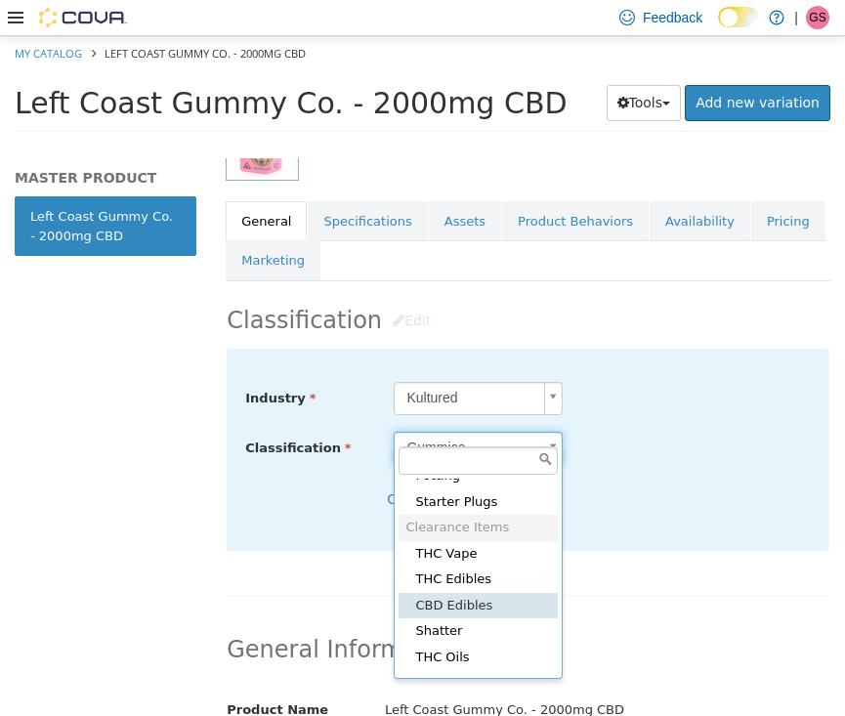
type input "*****"
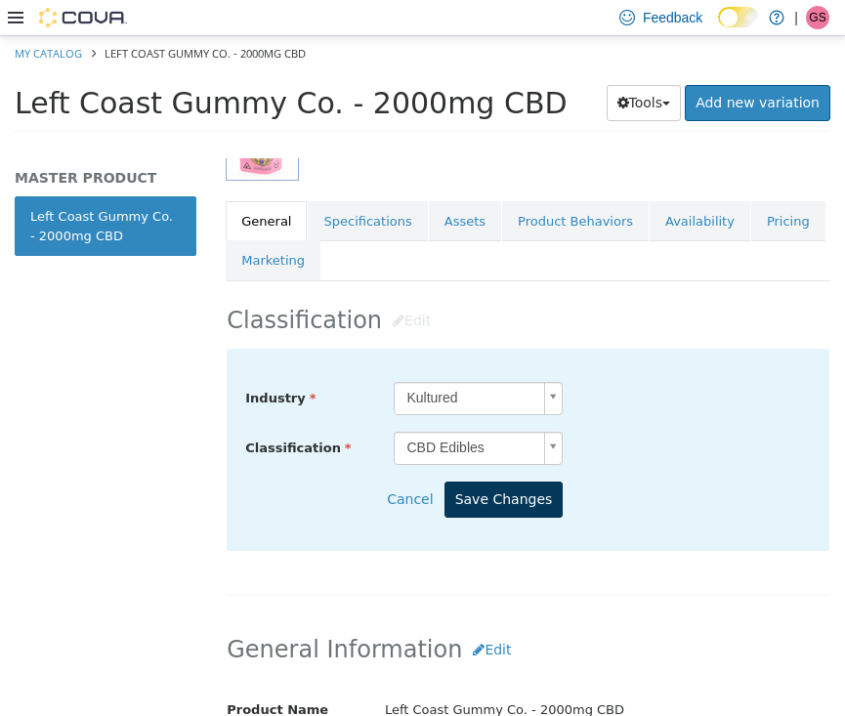
click at [500, 485] on button "Save Changes" at bounding box center [503, 498] width 119 height 36
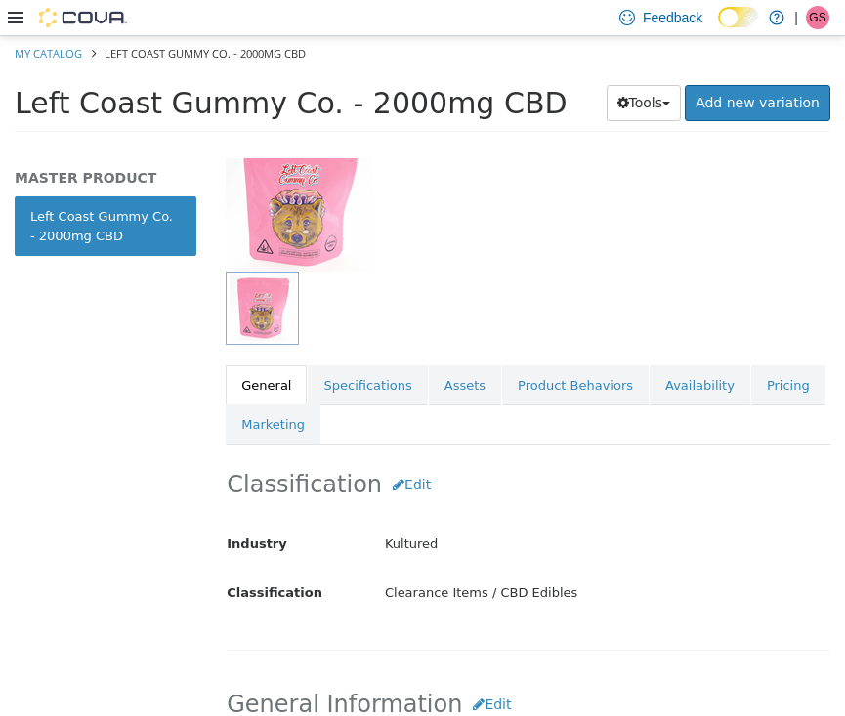
scroll to position [74, 0]
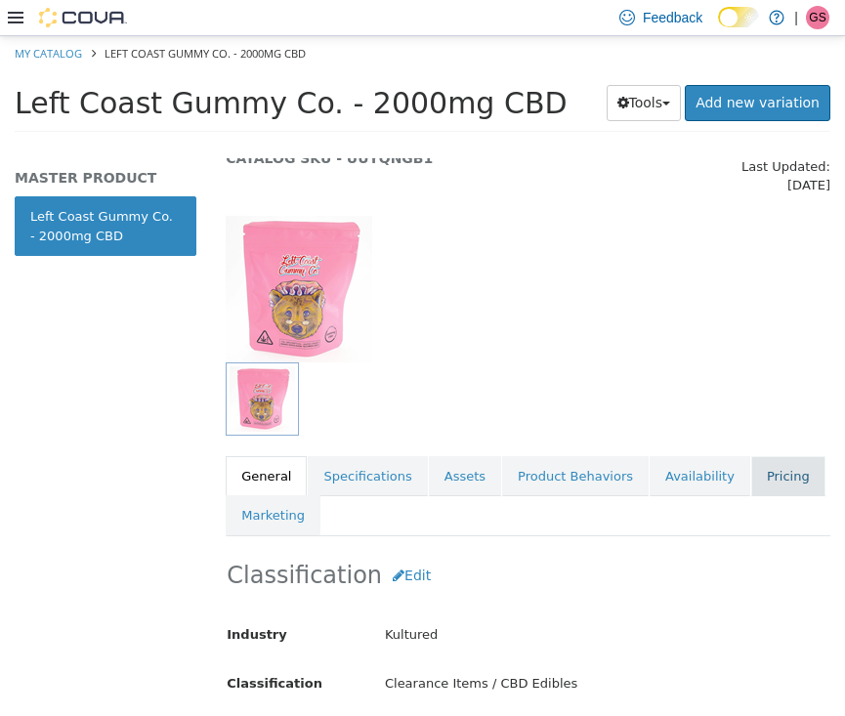
click at [763, 467] on link "Pricing" at bounding box center [788, 475] width 74 height 41
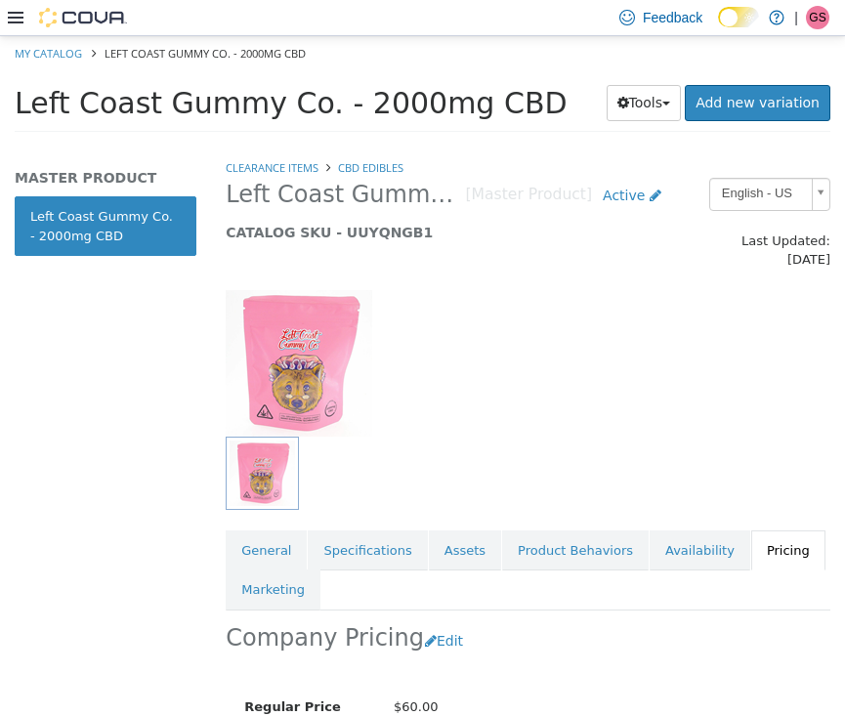
scroll to position [0, 1]
click at [47, 49] on link "My Catalog" at bounding box center [48, 52] width 67 height 15
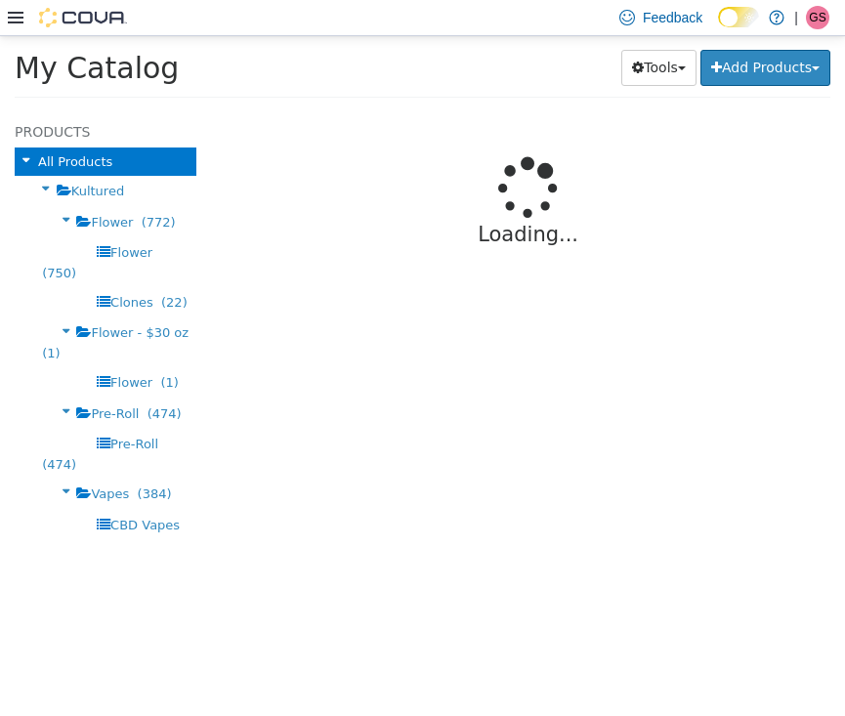
select select "**********"
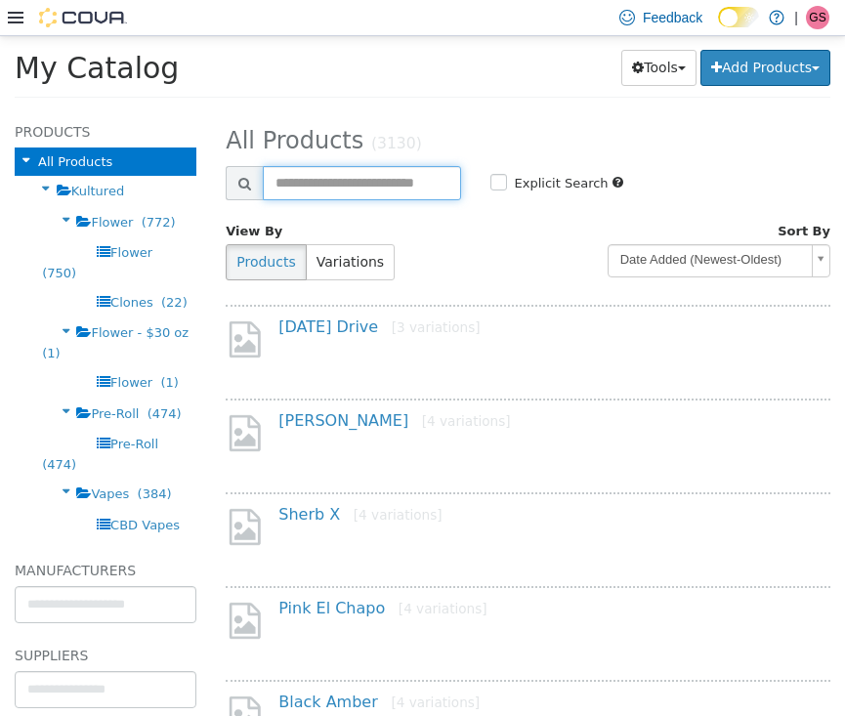
click at [370, 188] on input "text" at bounding box center [361, 182] width 197 height 34
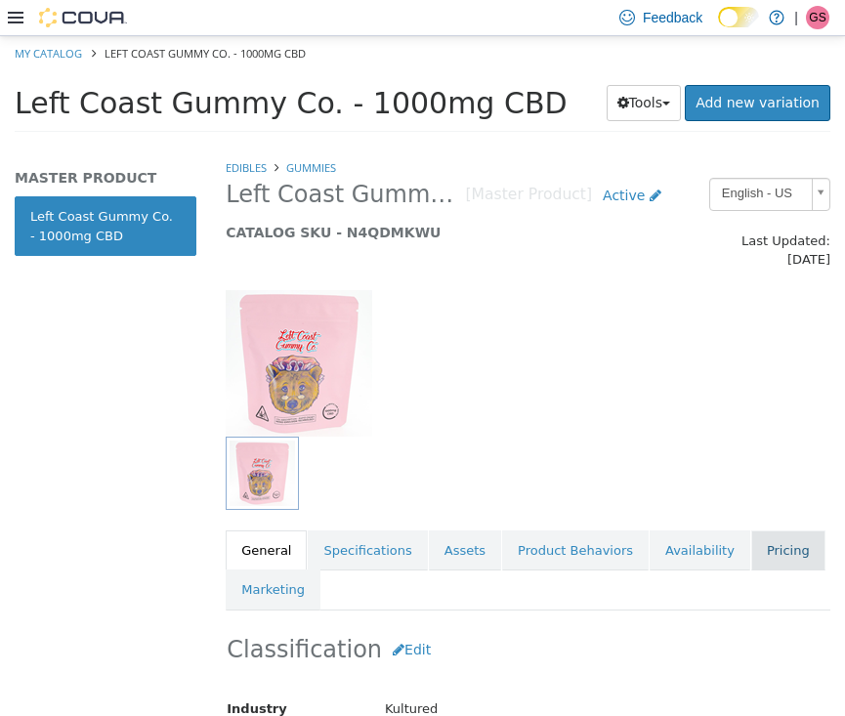
click at [772, 530] on link "Pricing" at bounding box center [788, 549] width 74 height 41
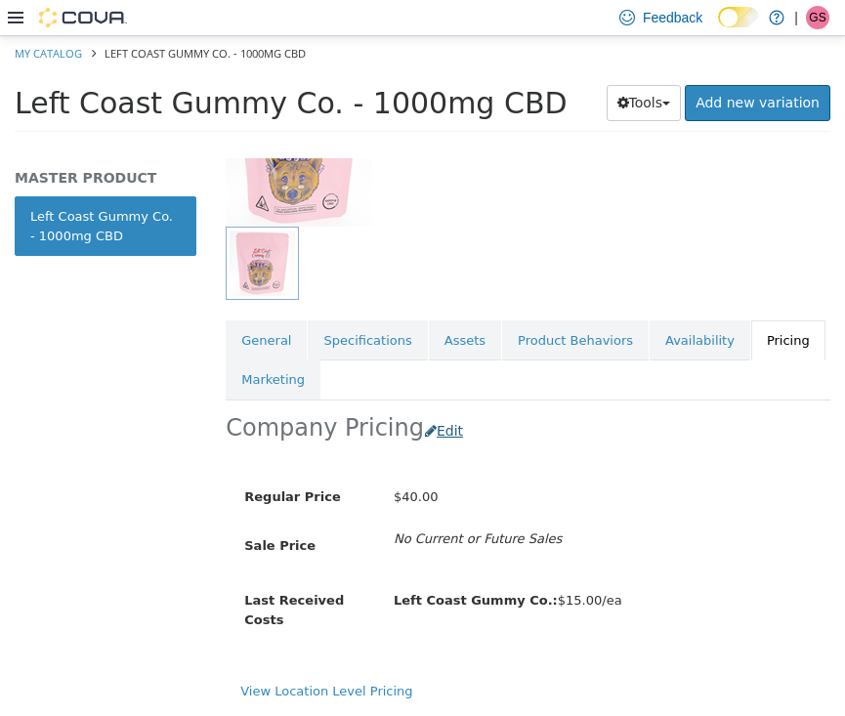
scroll to position [214, 0]
click at [427, 412] on button "Edit" at bounding box center [449, 430] width 50 height 36
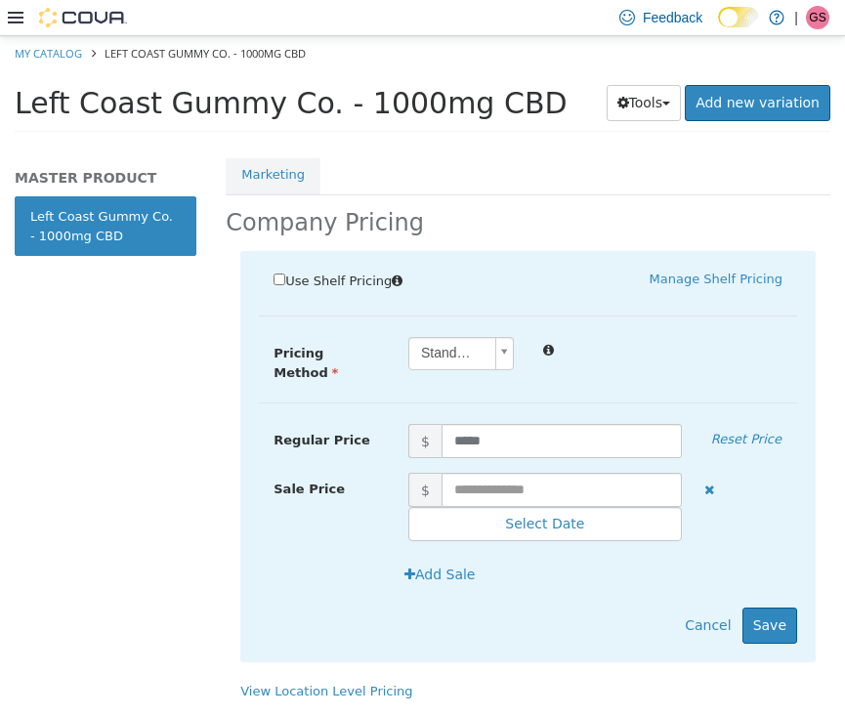
scroll to position [417, 0]
click at [506, 472] on input "text" at bounding box center [561, 489] width 240 height 34
type input "**"
click at [787, 606] on button "Save" at bounding box center [769, 624] width 55 height 36
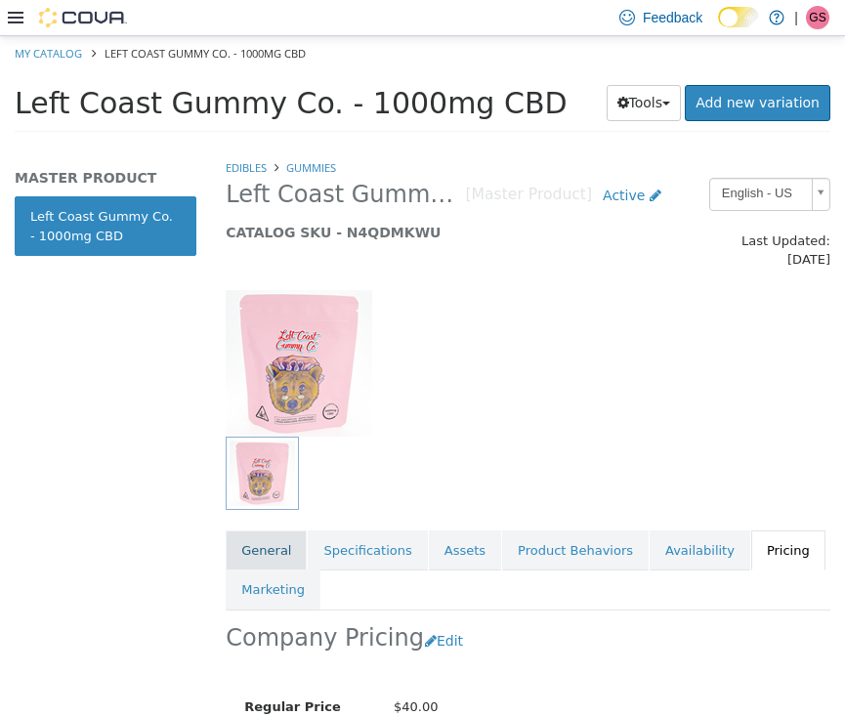
scroll to position [0, 0]
click at [259, 545] on link "General" at bounding box center [266, 549] width 81 height 41
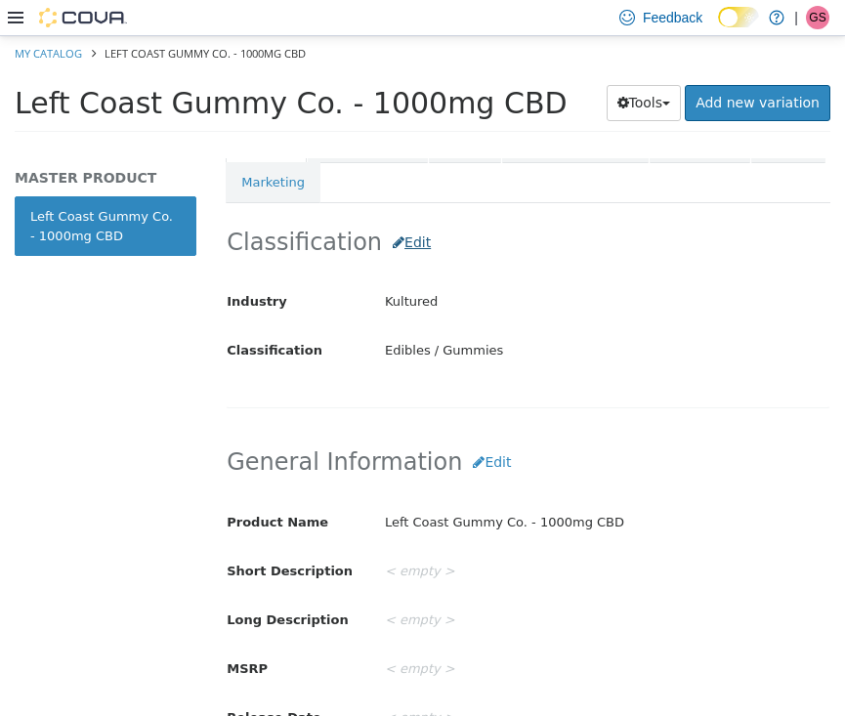
scroll to position [411, 0]
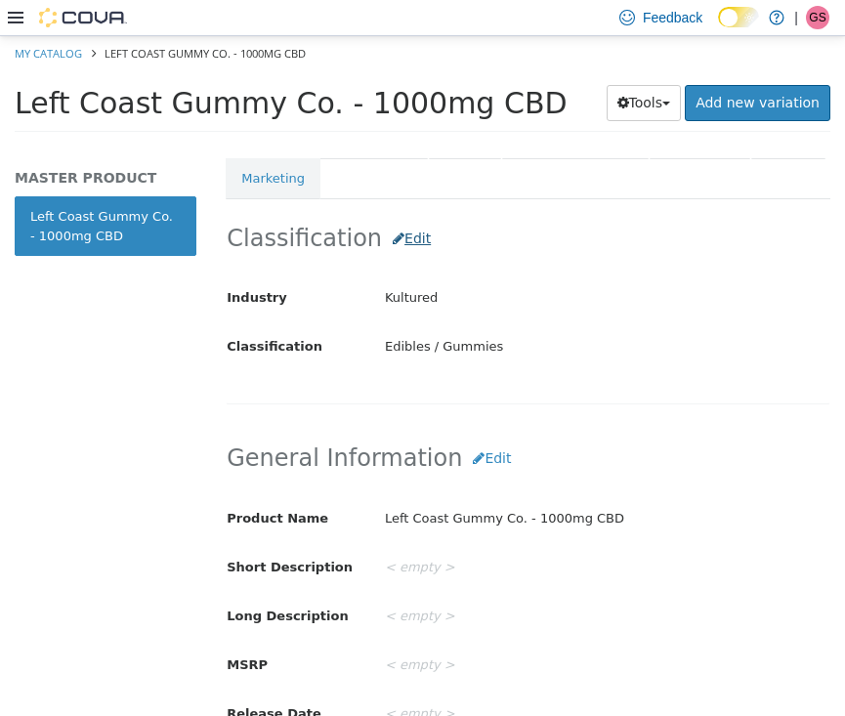
click at [398, 220] on button "Edit" at bounding box center [412, 238] width 60 height 36
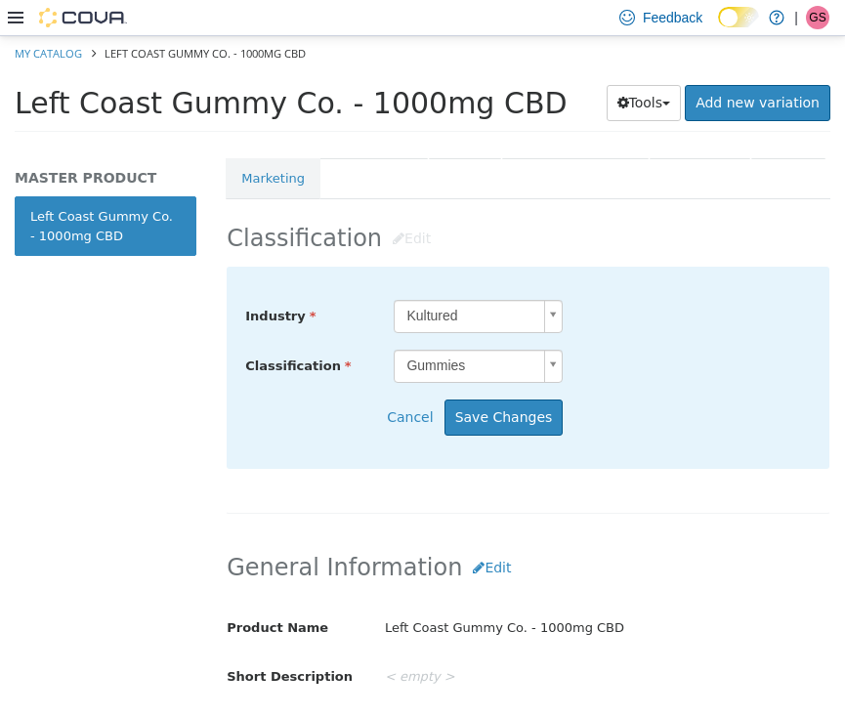
click at [527, 144] on body "Saving Bulk Changes... × Saved changes My Catalog Left Coast Gummy Co. - 1000mg…" at bounding box center [422, 89] width 845 height 108
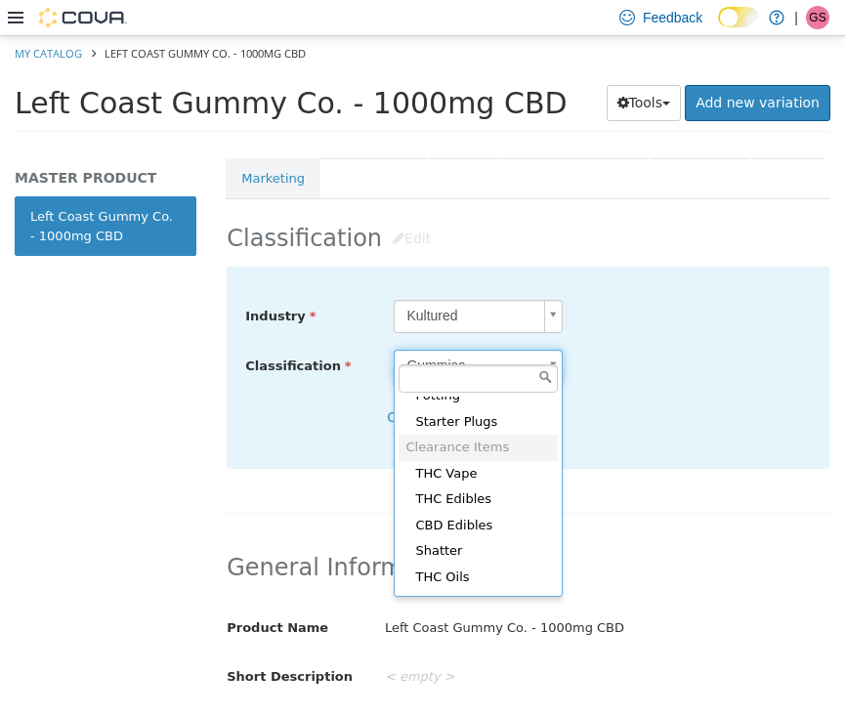
scroll to position [1351, 0]
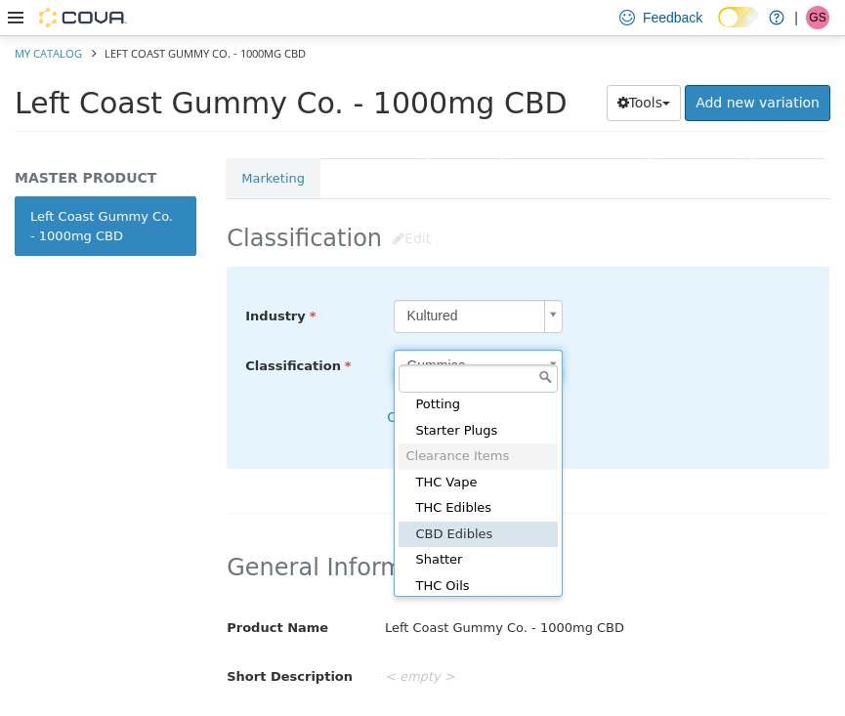
type input "*****"
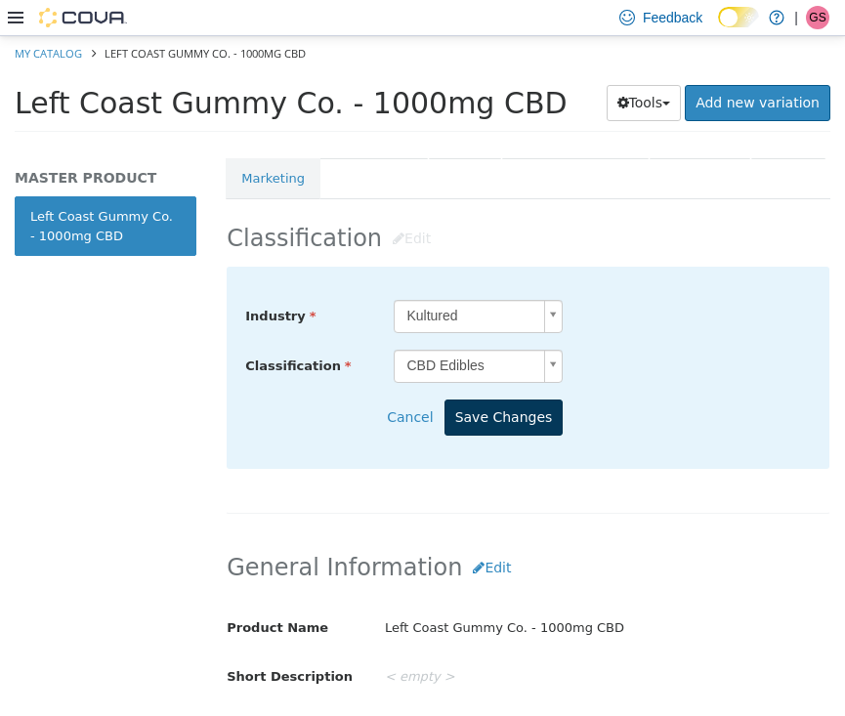
click at [535, 403] on button "Save Changes" at bounding box center [503, 416] width 119 height 36
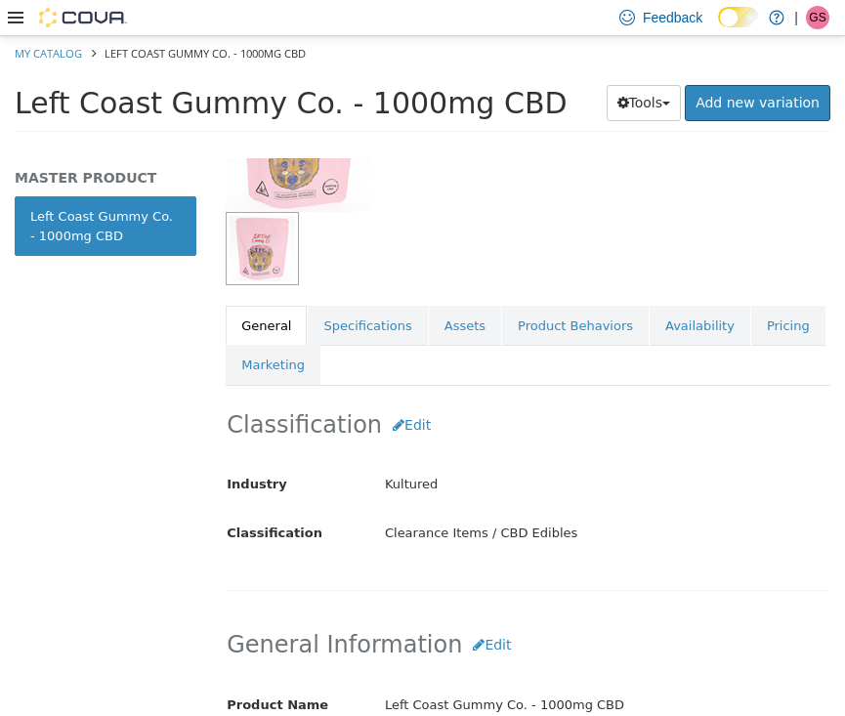
scroll to position [270, 0]
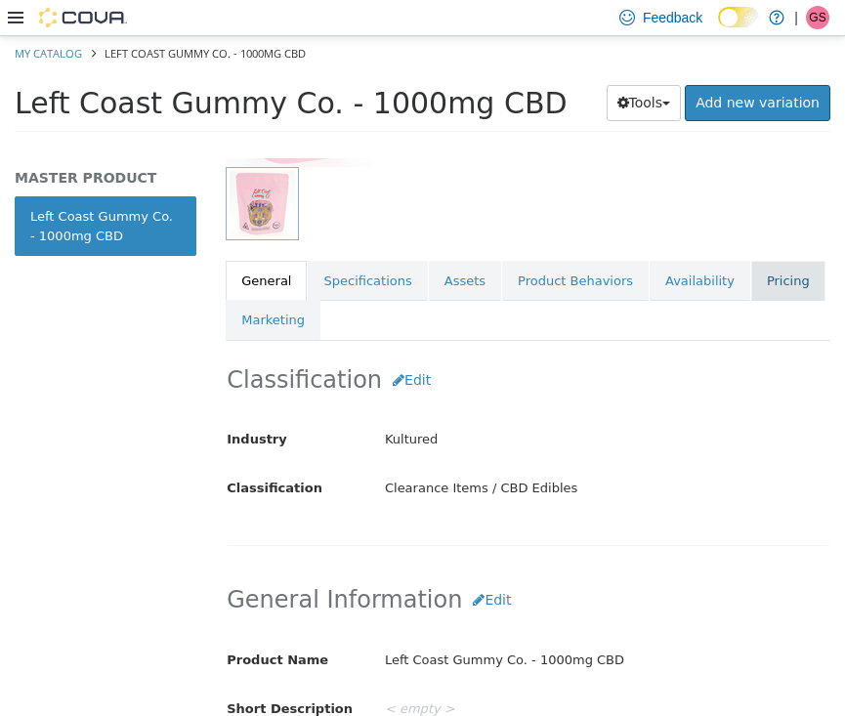
click at [770, 264] on link "Pricing" at bounding box center [788, 280] width 74 height 41
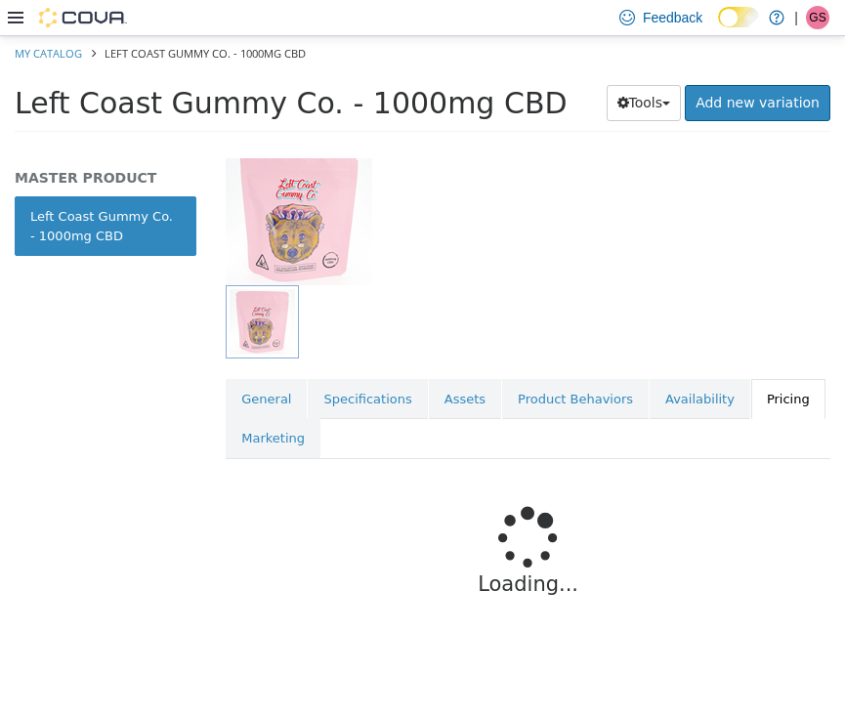
scroll to position [132, 0]
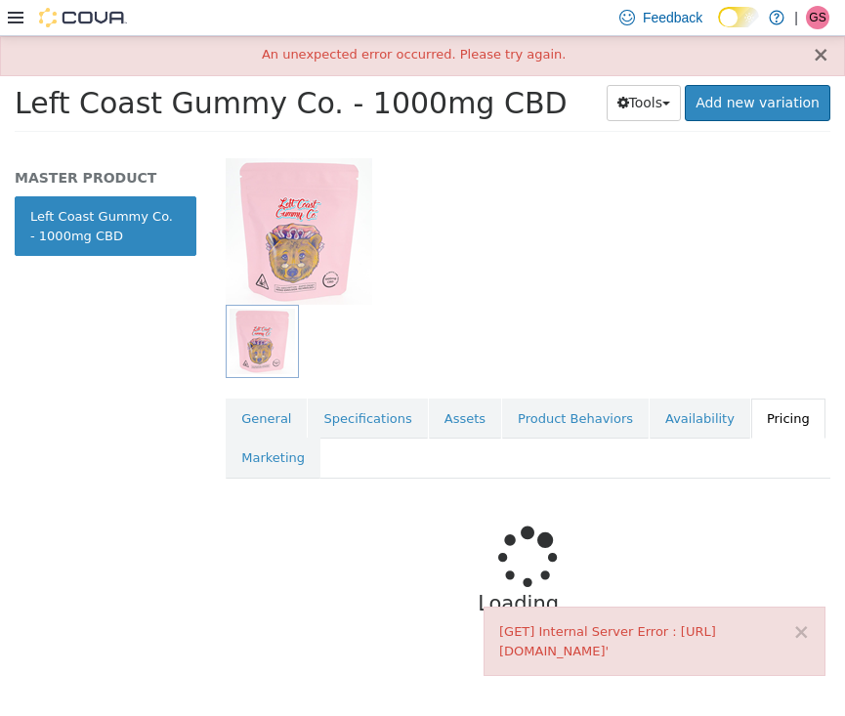
click at [820, 50] on button "×" at bounding box center [821, 54] width 18 height 21
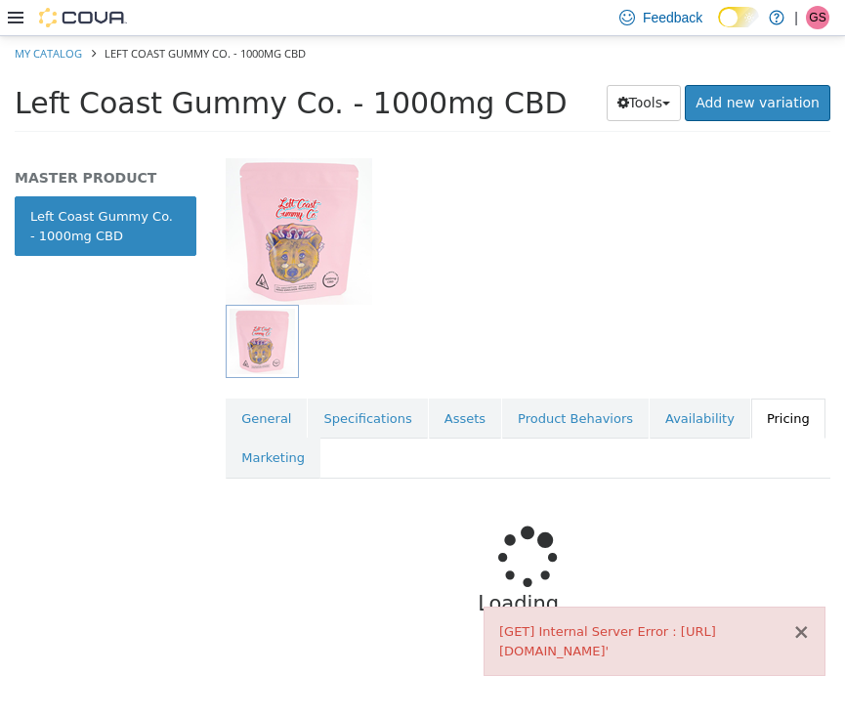
click at [808, 621] on button "×" at bounding box center [801, 631] width 18 height 21
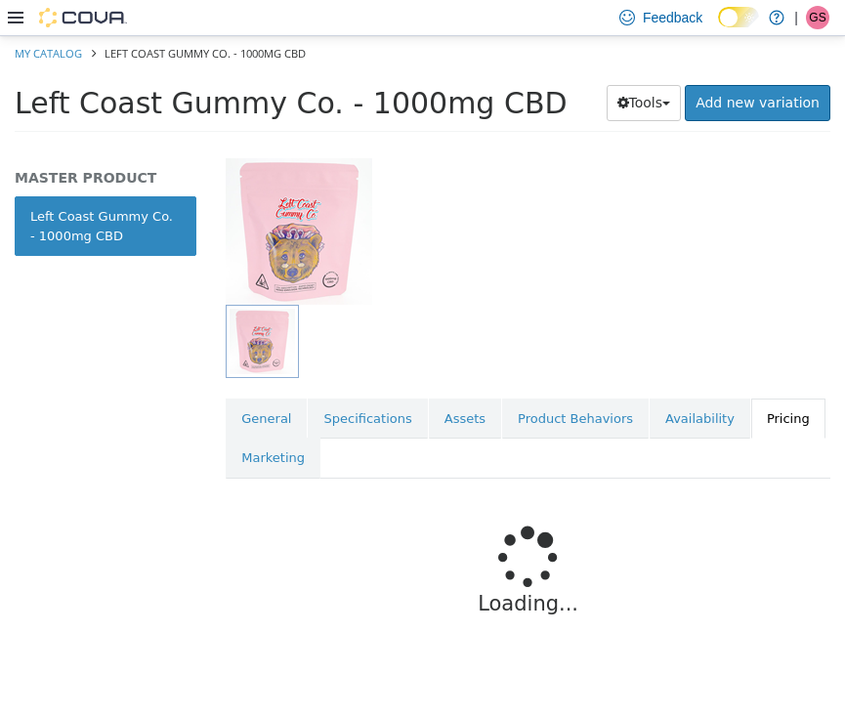
scroll to position [0, 0]
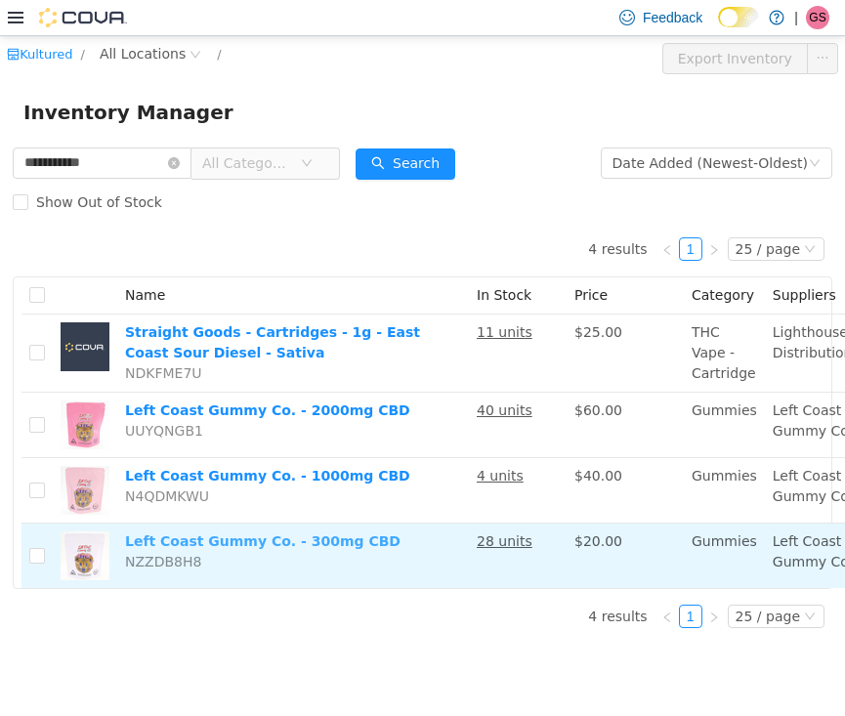
scroll to position [28, 0]
click at [202, 548] on link "Left Coast Gummy Co. - 300mg CBD" at bounding box center [262, 540] width 275 height 16
click at [215, 548] on link "Left Coast Gummy Co. - 300mg CBD" at bounding box center [262, 540] width 275 height 16
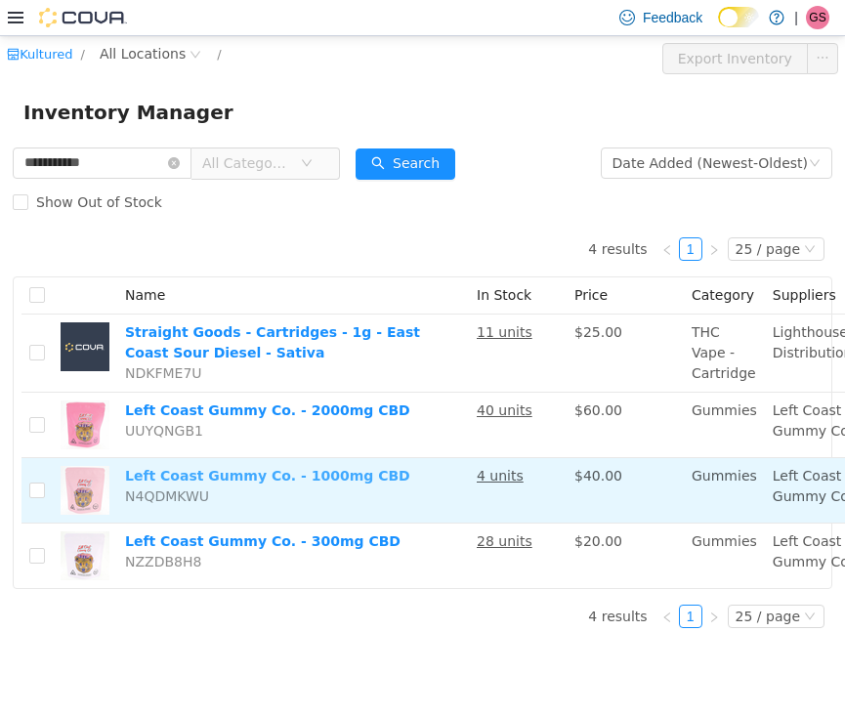
click at [205, 482] on link "Left Coast Gummy Co. - 1000mg CBD" at bounding box center [267, 475] width 285 height 16
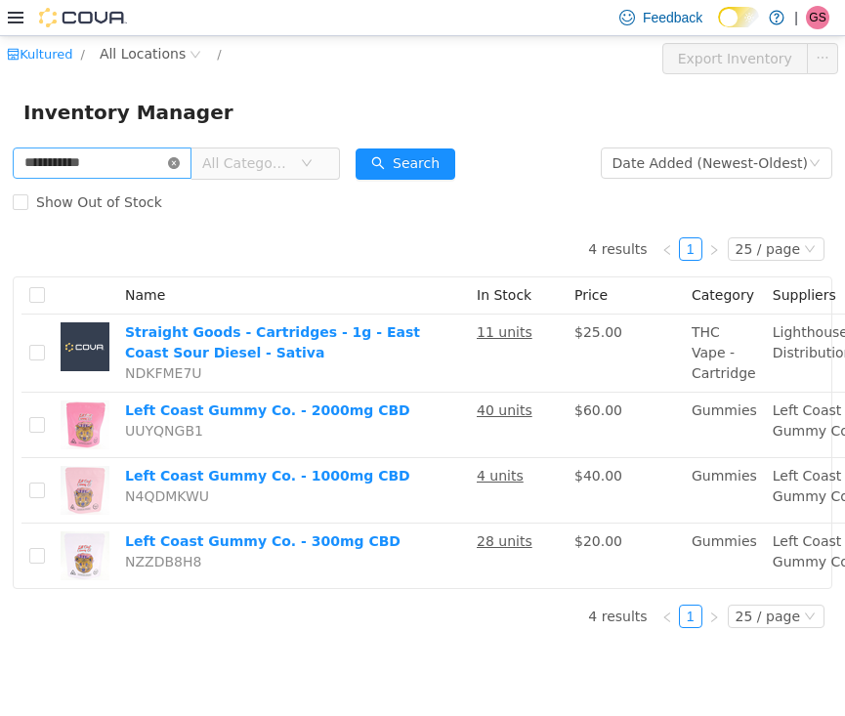
click at [180, 156] on icon "icon: close-circle" at bounding box center [174, 162] width 12 height 12
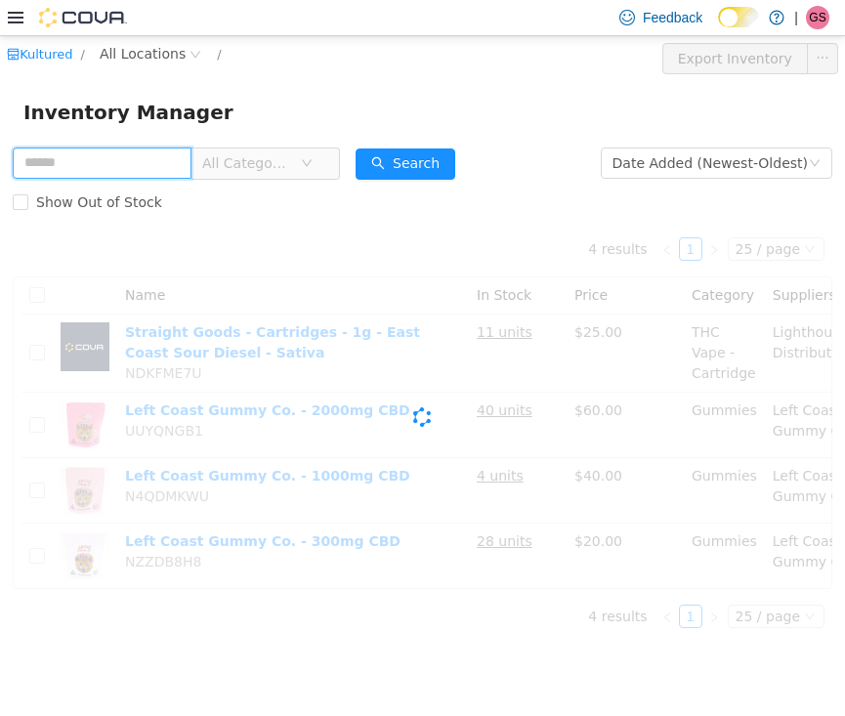
click at [157, 147] on input "text" at bounding box center [102, 161] width 179 height 31
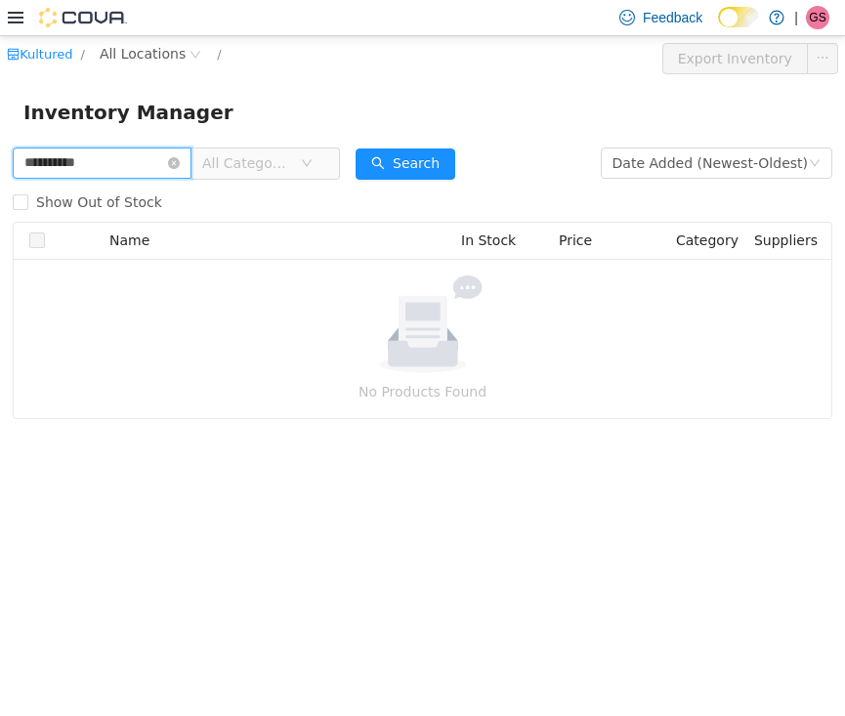
type input "**********"
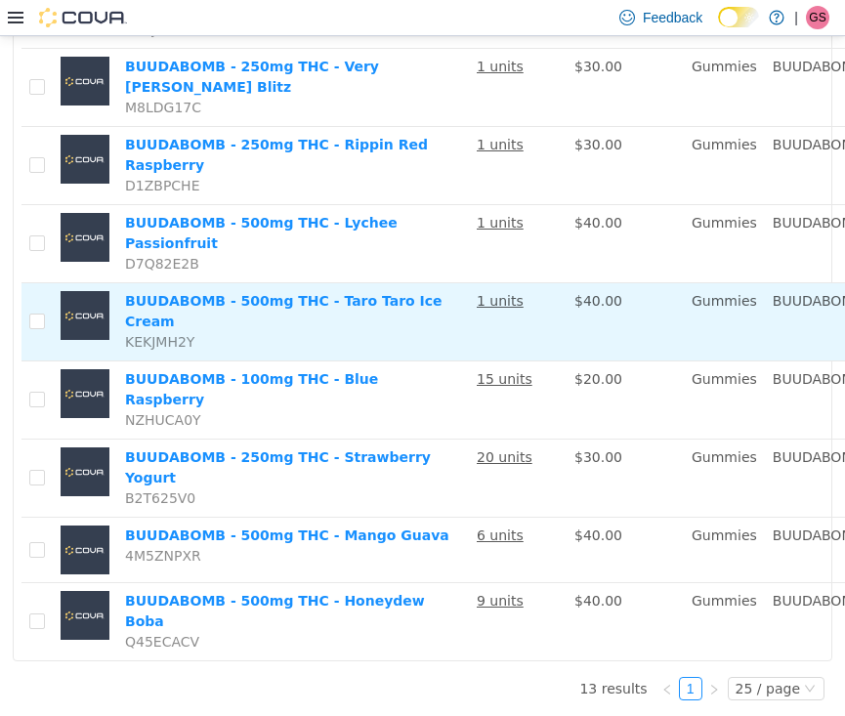
scroll to position [793, 0]
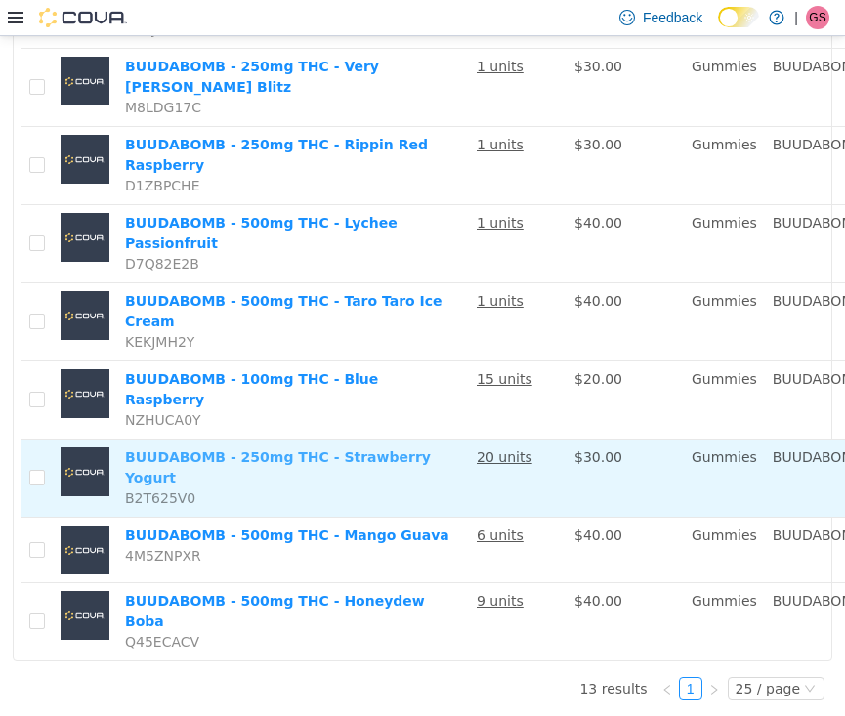
click at [214, 448] on link "BUUDABOMB - 250mg THC - Strawberry Yogurt" at bounding box center [278, 466] width 306 height 36
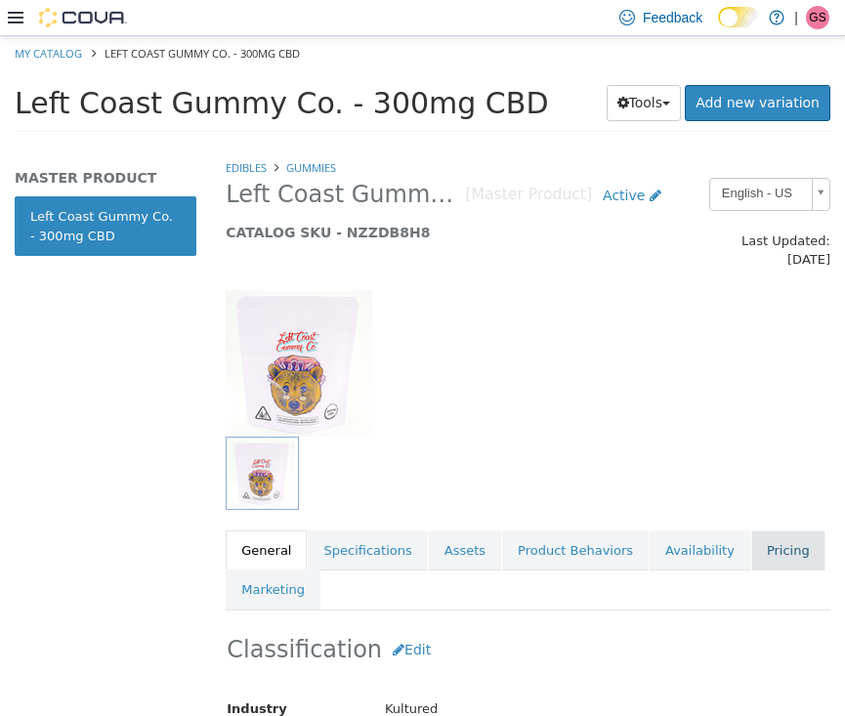
click at [770, 529] on link "Pricing" at bounding box center [788, 549] width 74 height 41
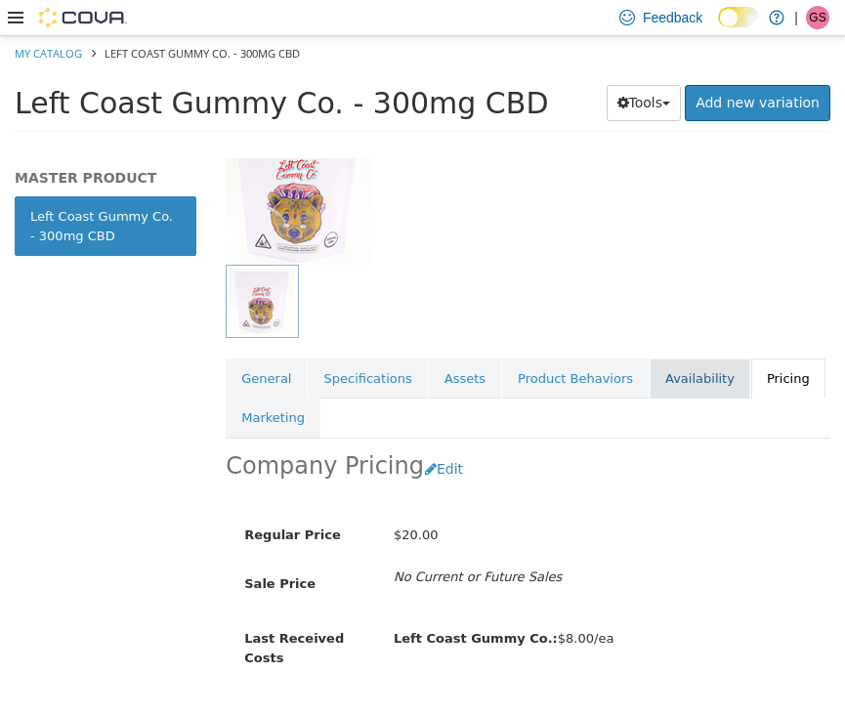
scroll to position [174, 0]
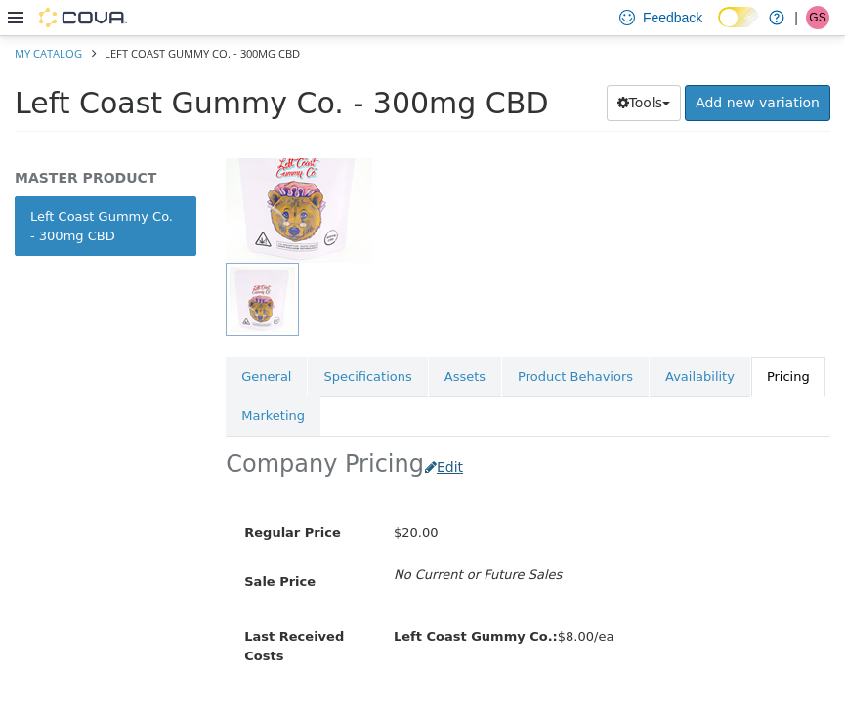
click at [434, 448] on button "Edit" at bounding box center [449, 466] width 50 height 36
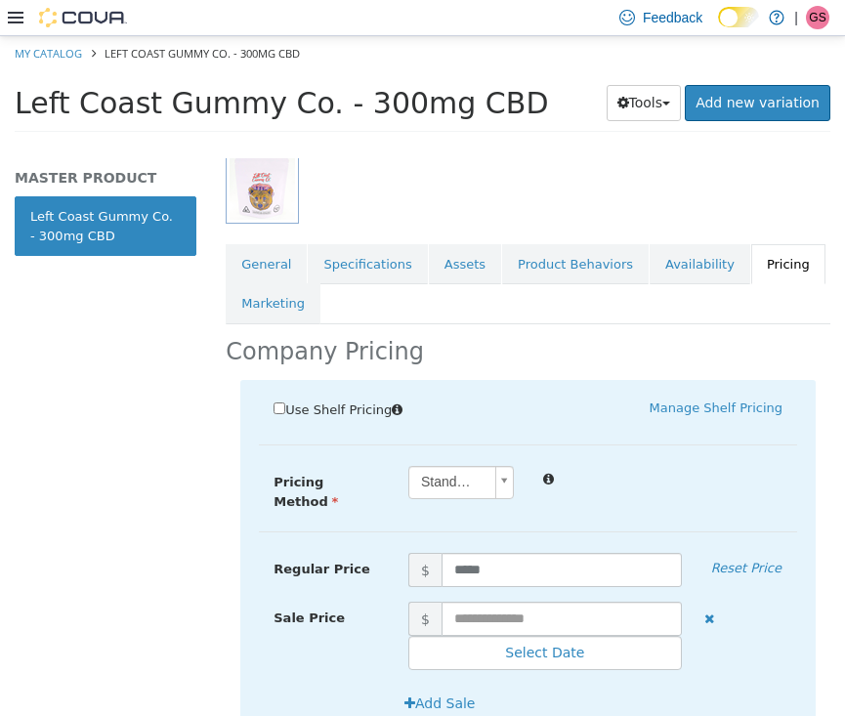
scroll to position [355, 0]
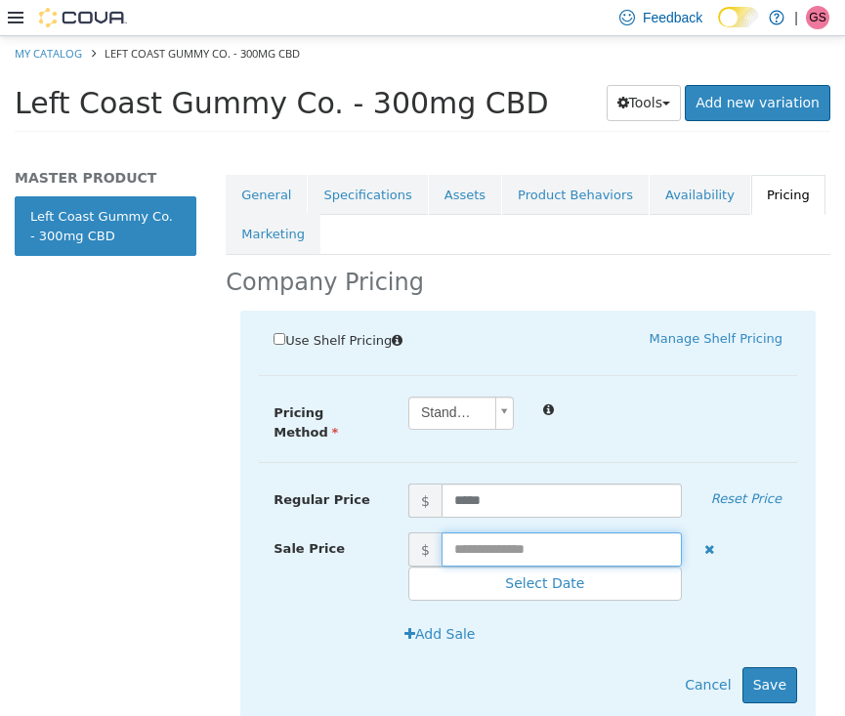
click at [511, 534] on input "text" at bounding box center [561, 548] width 240 height 34
type input "**"
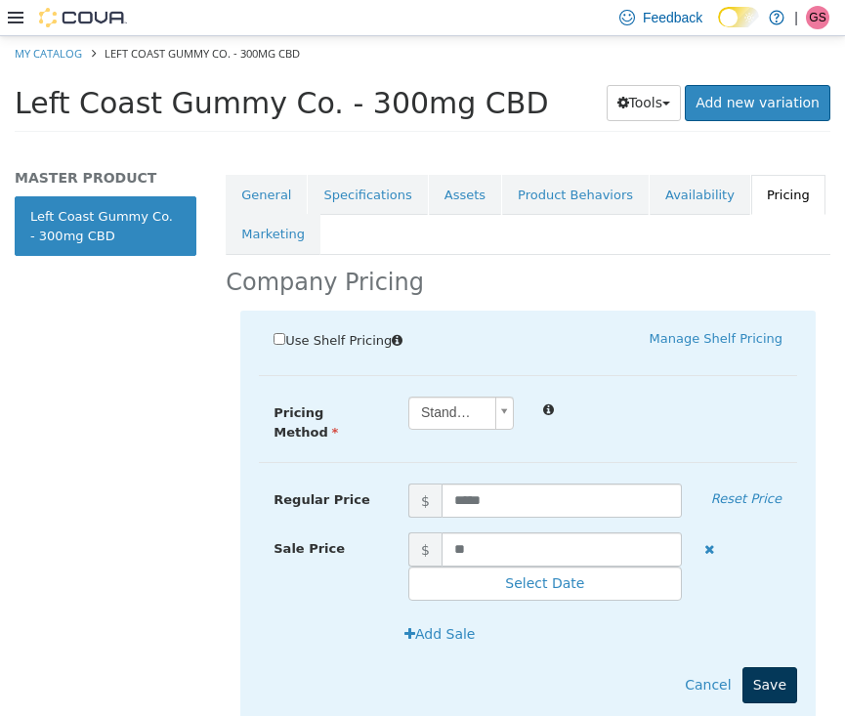
click at [778, 666] on button "Save" at bounding box center [769, 684] width 55 height 36
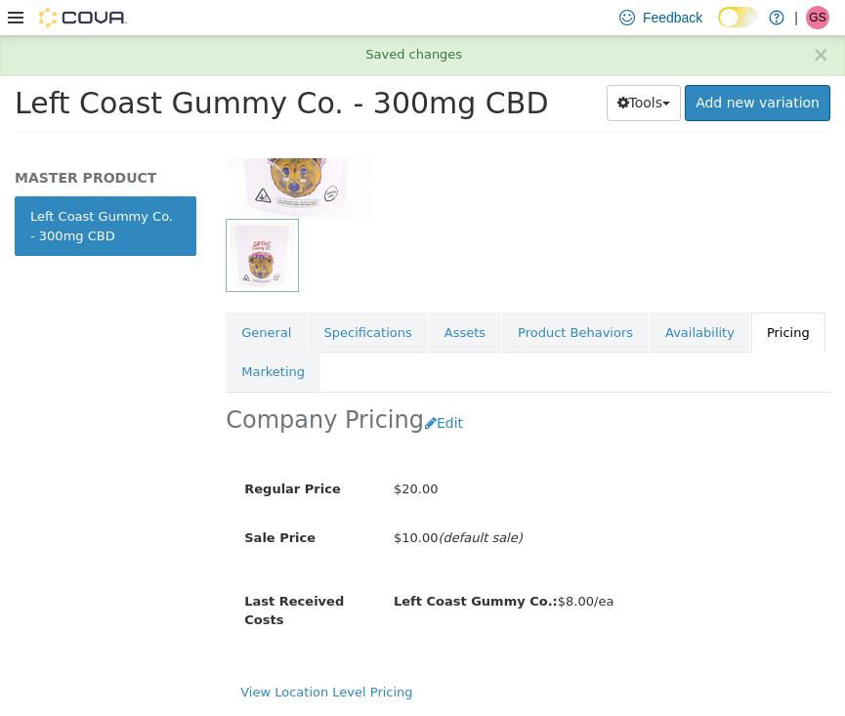
scroll to position [132, 0]
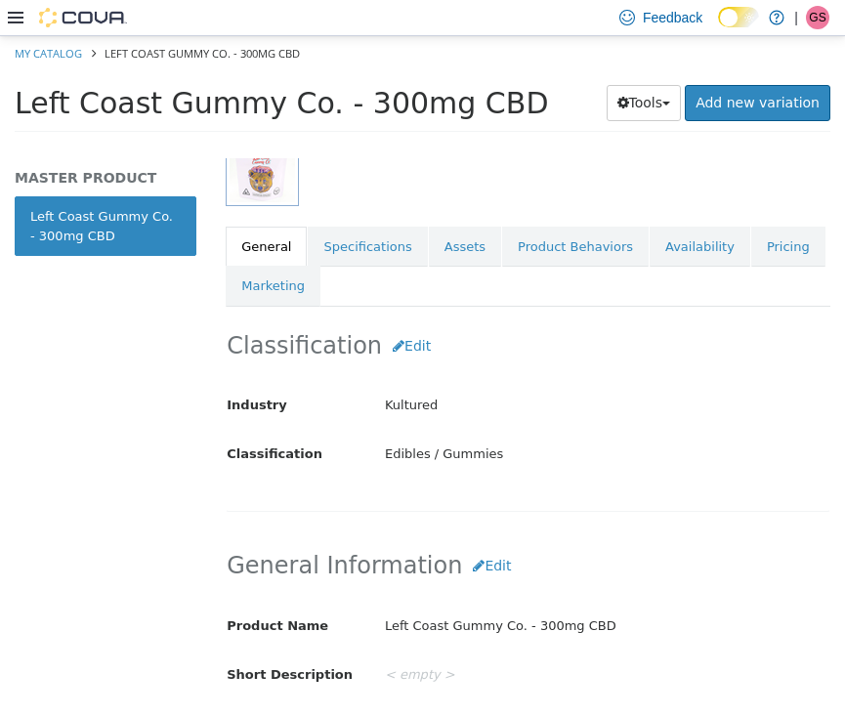
scroll to position [297, 0]
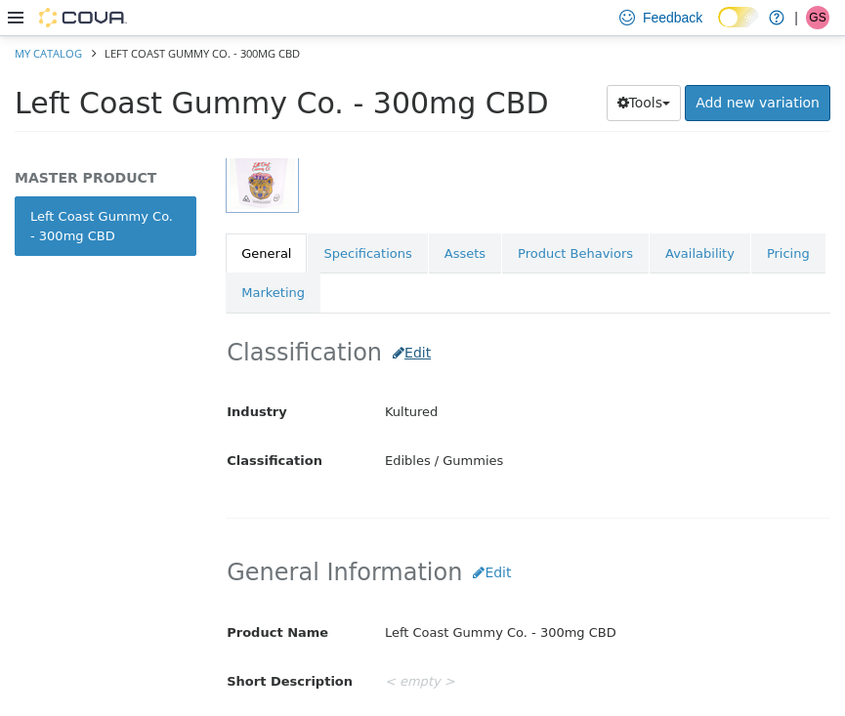
click at [402, 334] on button "Edit" at bounding box center [412, 352] width 60 height 36
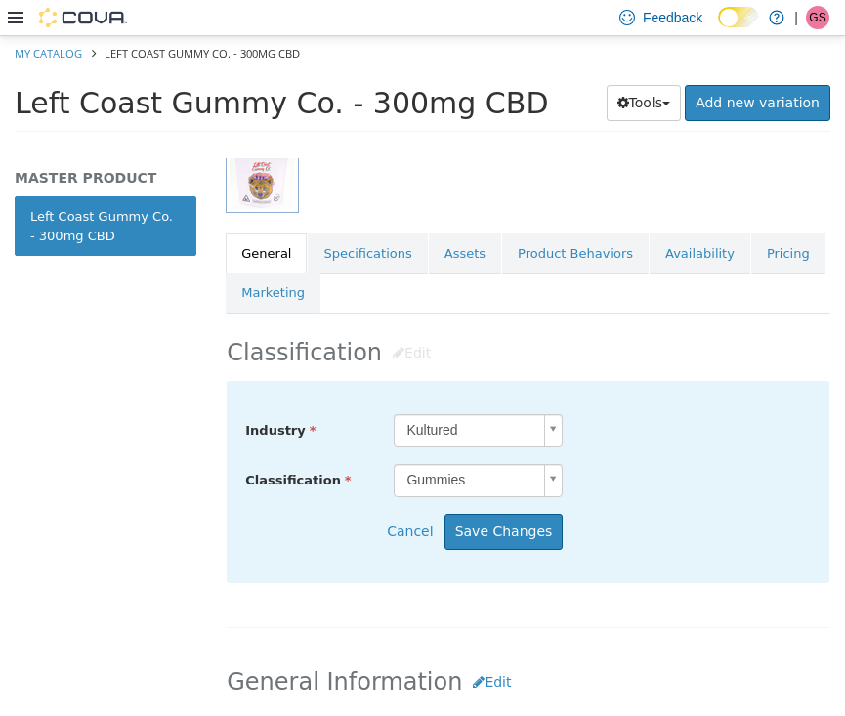
click at [548, 144] on body "Saving Bulk Changes... × My Catalog Left Coast Gummy Co. - 300mg CBD Left Coast…" at bounding box center [422, 89] width 845 height 108
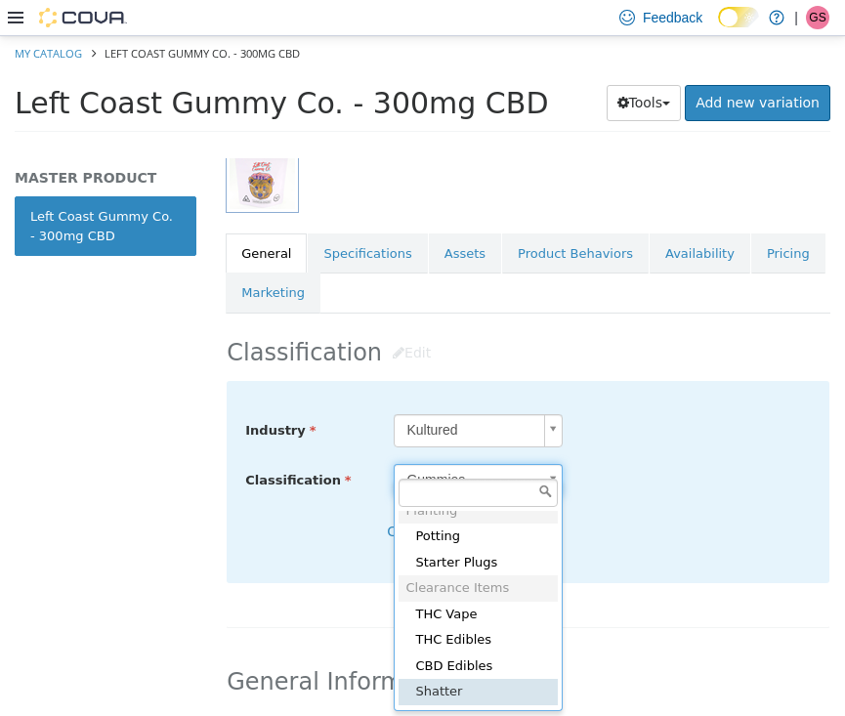
scroll to position [1334, 0]
type input "*****"
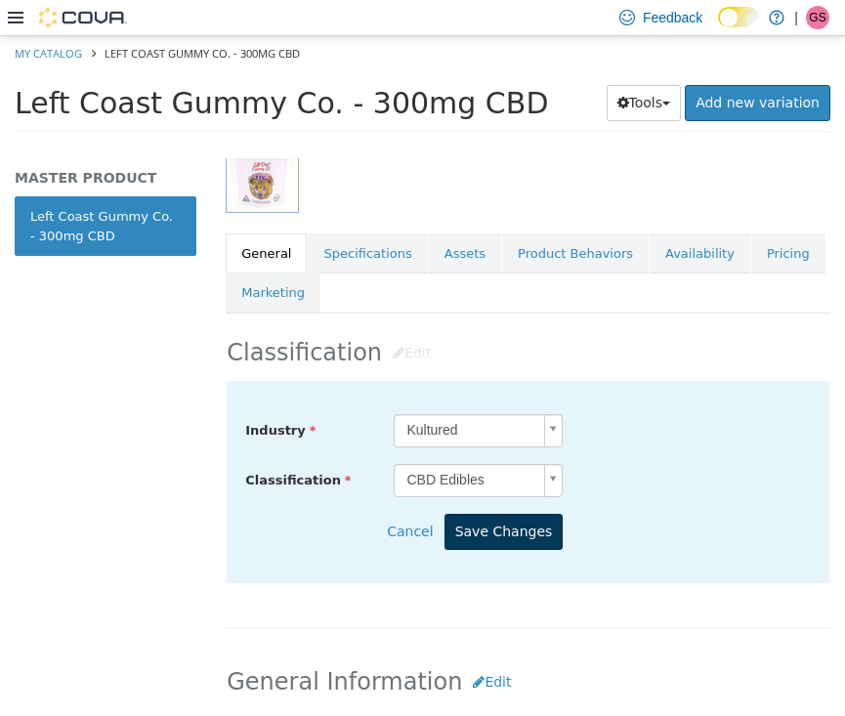
click at [510, 513] on button "Save Changes" at bounding box center [503, 531] width 119 height 36
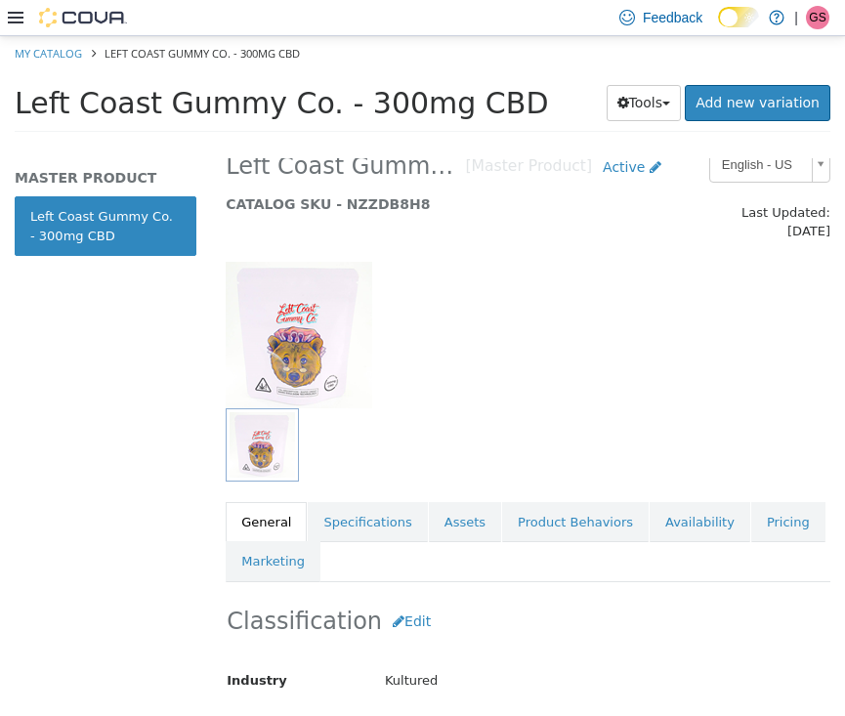
scroll to position [0, 0]
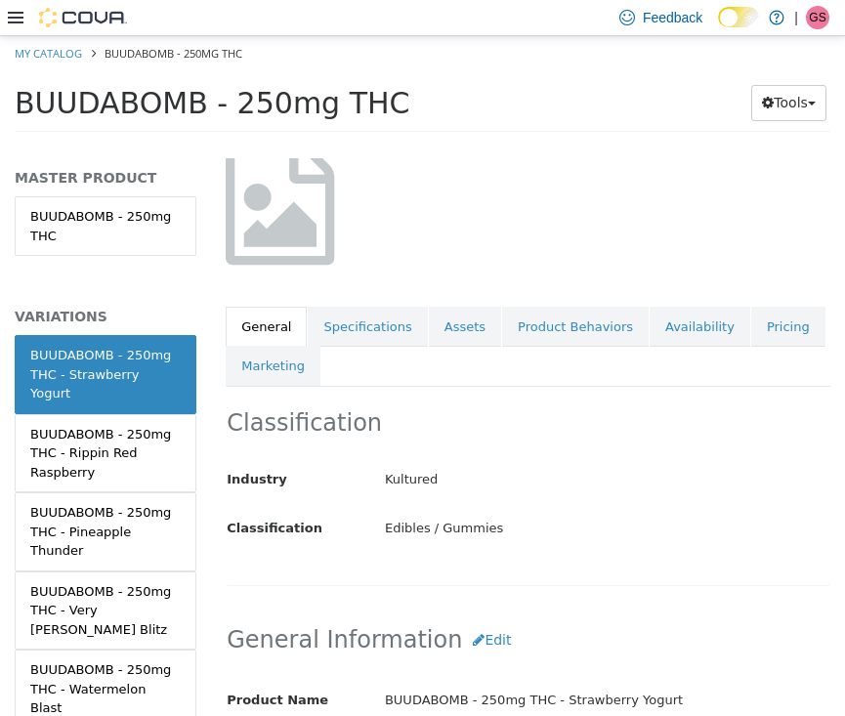
scroll to position [154, 0]
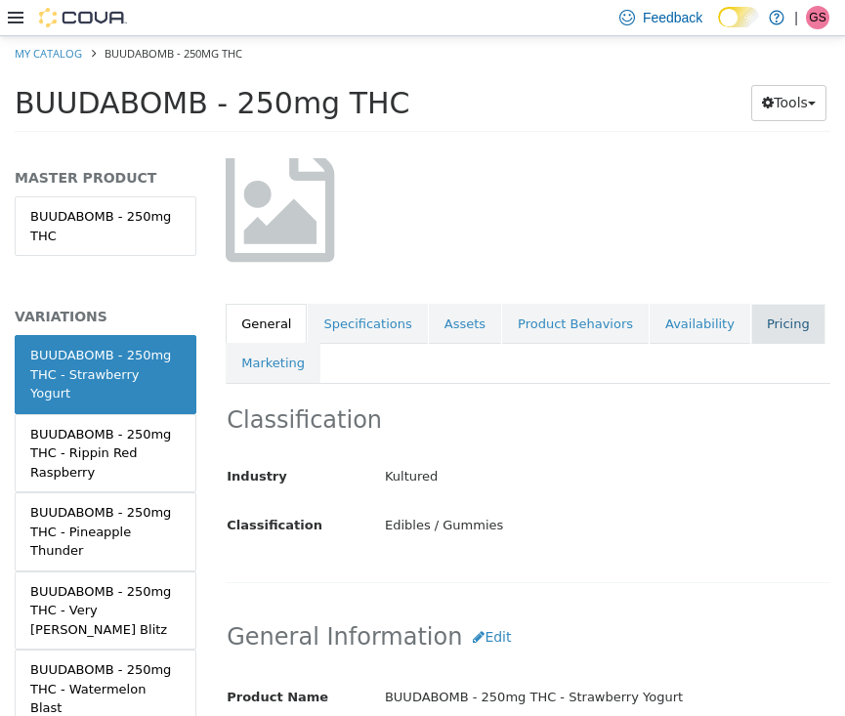
click at [755, 312] on link "Pricing" at bounding box center [788, 323] width 74 height 41
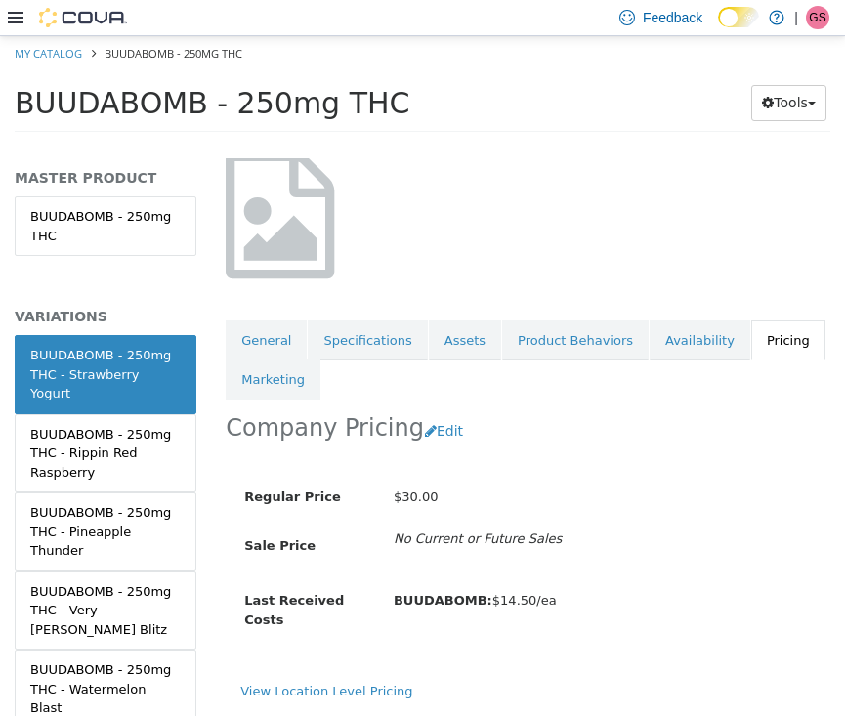
scroll to position [142, 0]
click at [431, 412] on button "Edit" at bounding box center [449, 430] width 50 height 36
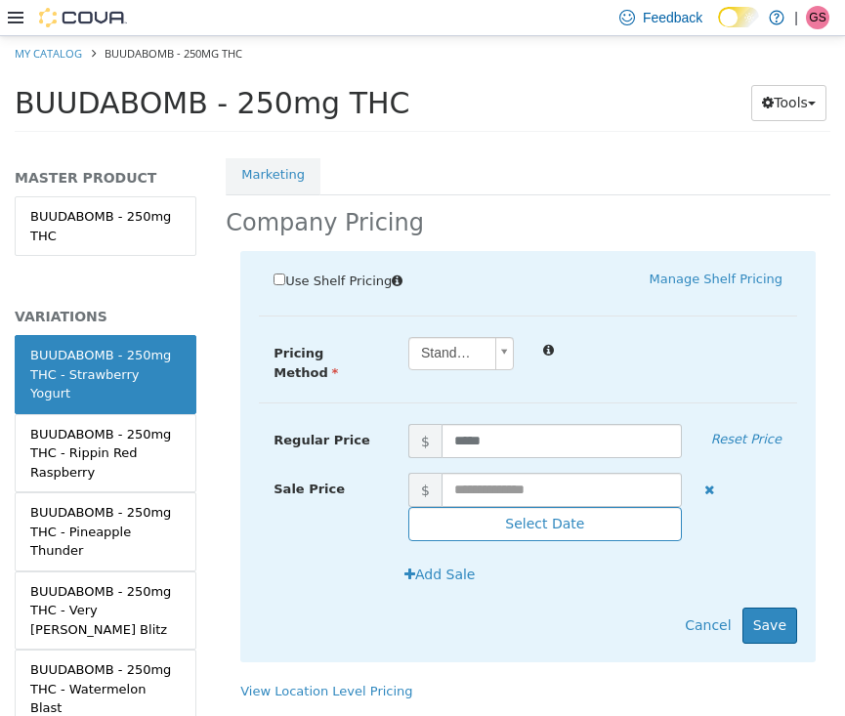
scroll to position [345, 0]
click at [537, 472] on input "text" at bounding box center [561, 489] width 240 height 34
type input "*****"
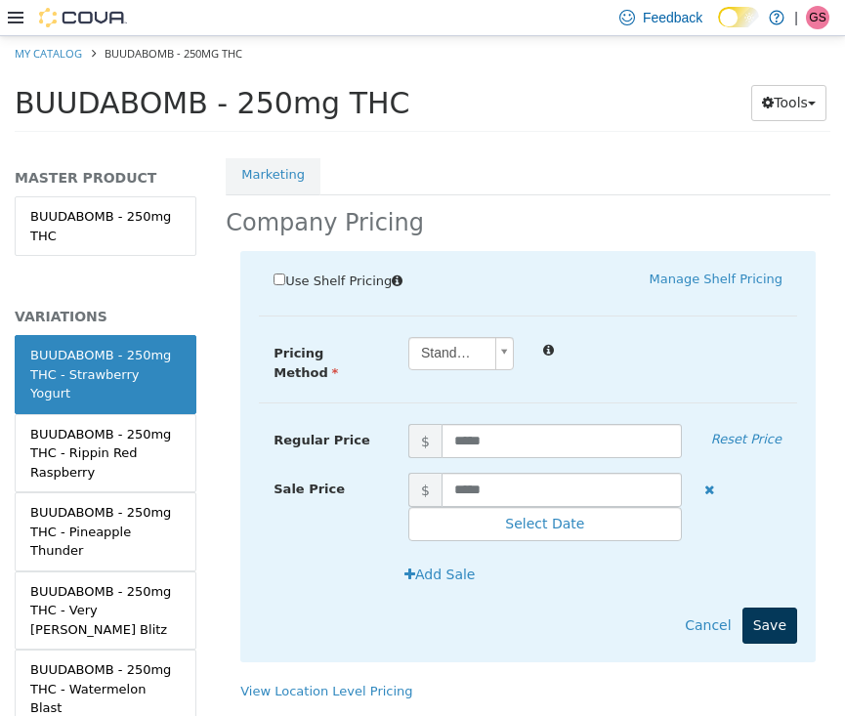
click at [768, 606] on button "Save" at bounding box center [769, 624] width 55 height 36
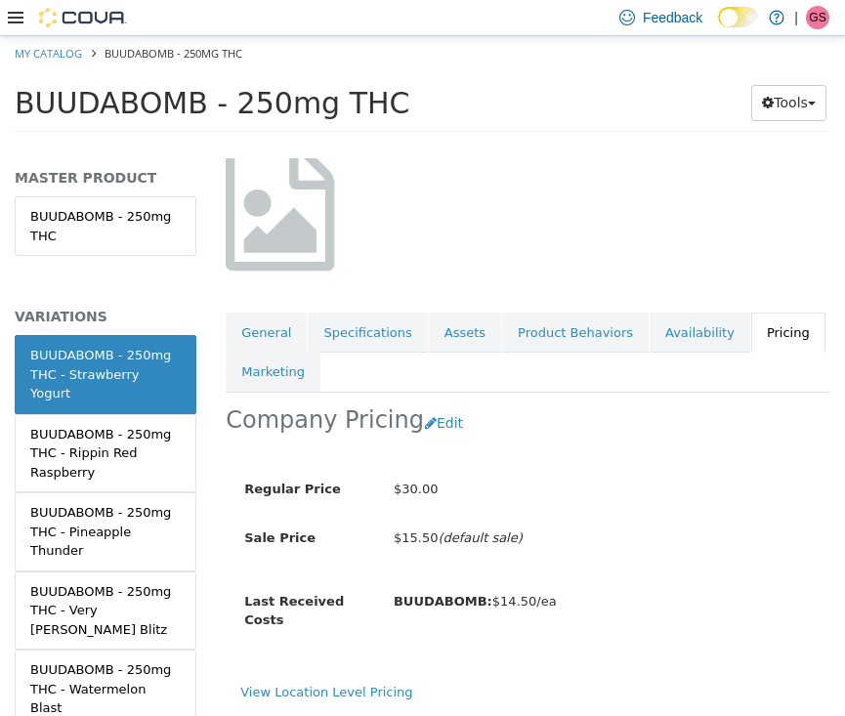
scroll to position [0, 0]
click at [276, 313] on link "General" at bounding box center [266, 332] width 81 height 41
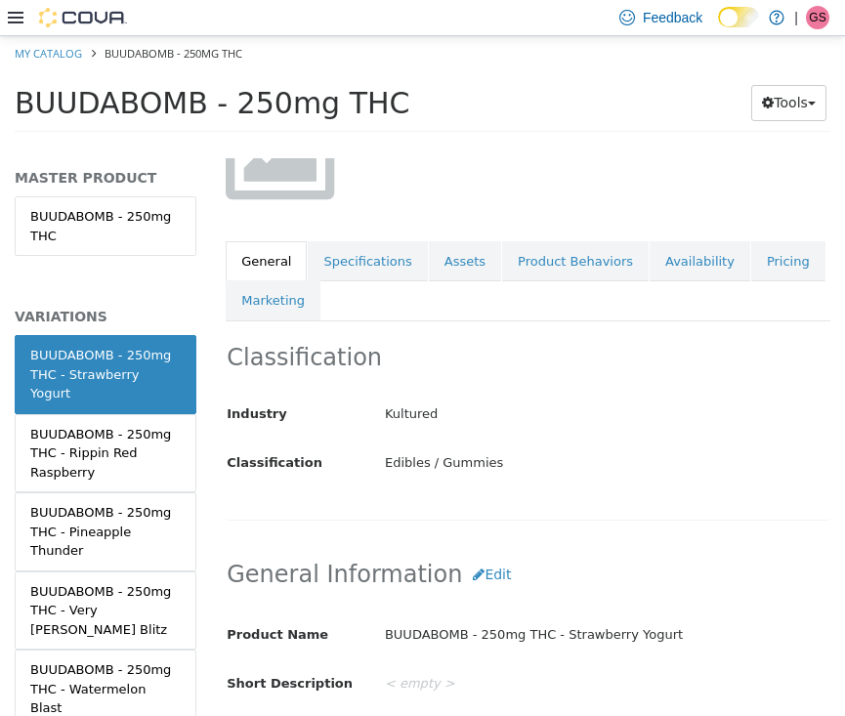
scroll to position [181, 0]
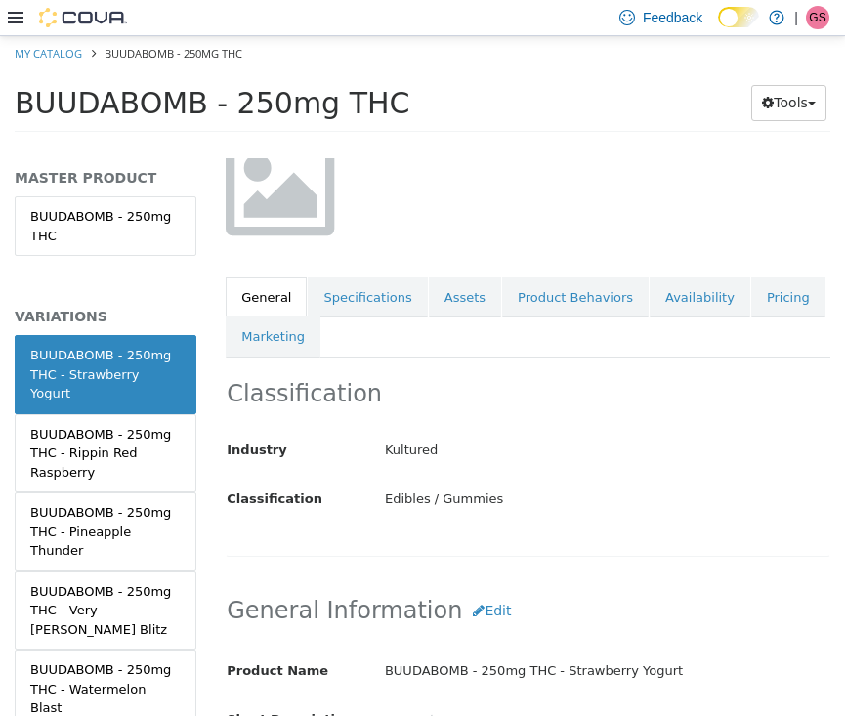
click at [457, 378] on h2 "Classification" at bounding box center [528, 393] width 603 height 30
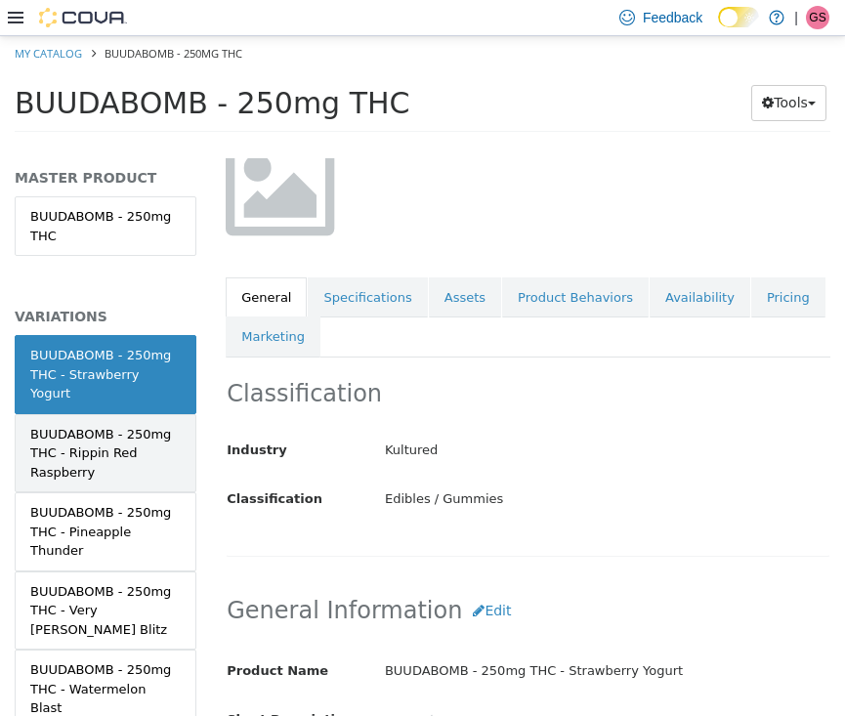
click at [137, 424] on div "BUUDABOMB - 250mg THC - Rippin Red Raspberry" at bounding box center [105, 453] width 150 height 58
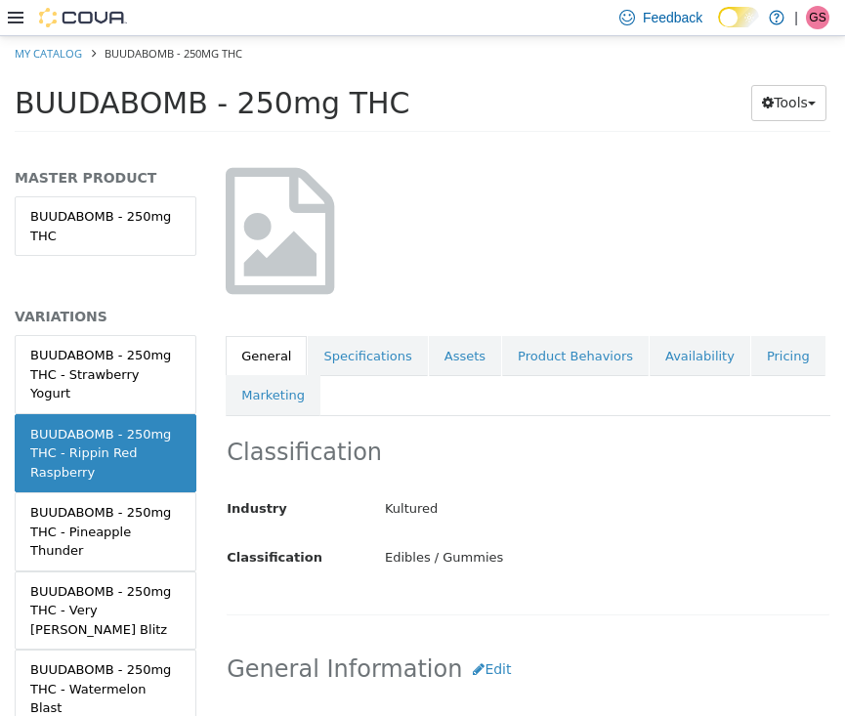
scroll to position [103, 0]
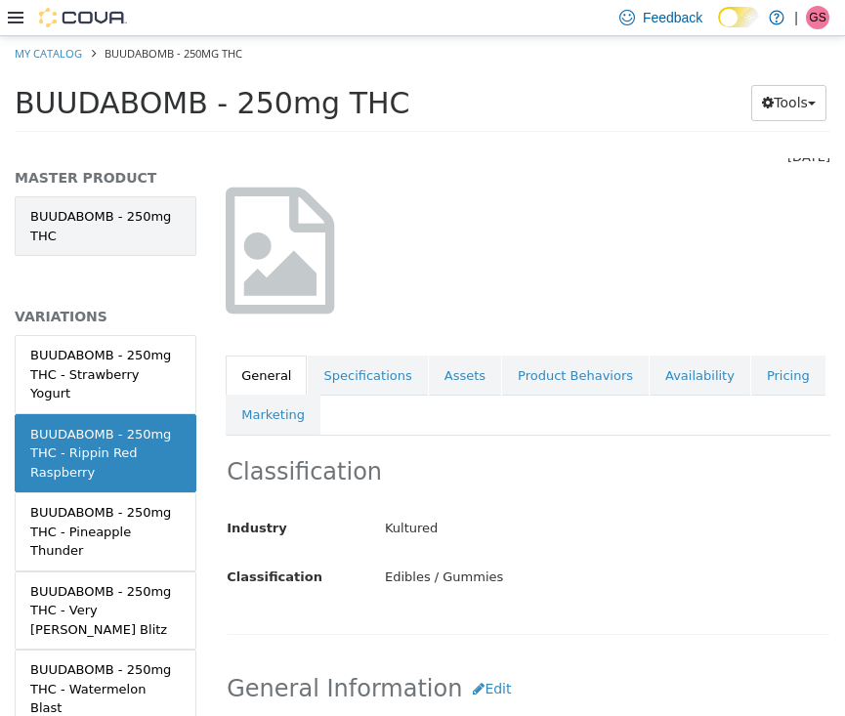
click at [86, 219] on link "BUUDABOMB - 250mg THC" at bounding box center [106, 225] width 182 height 60
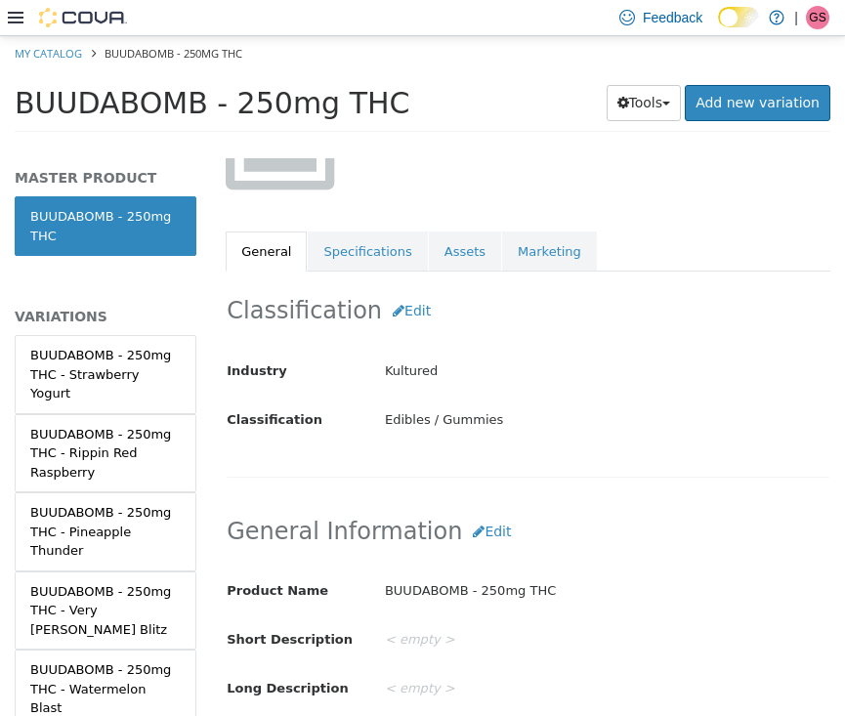
scroll to position [255, 0]
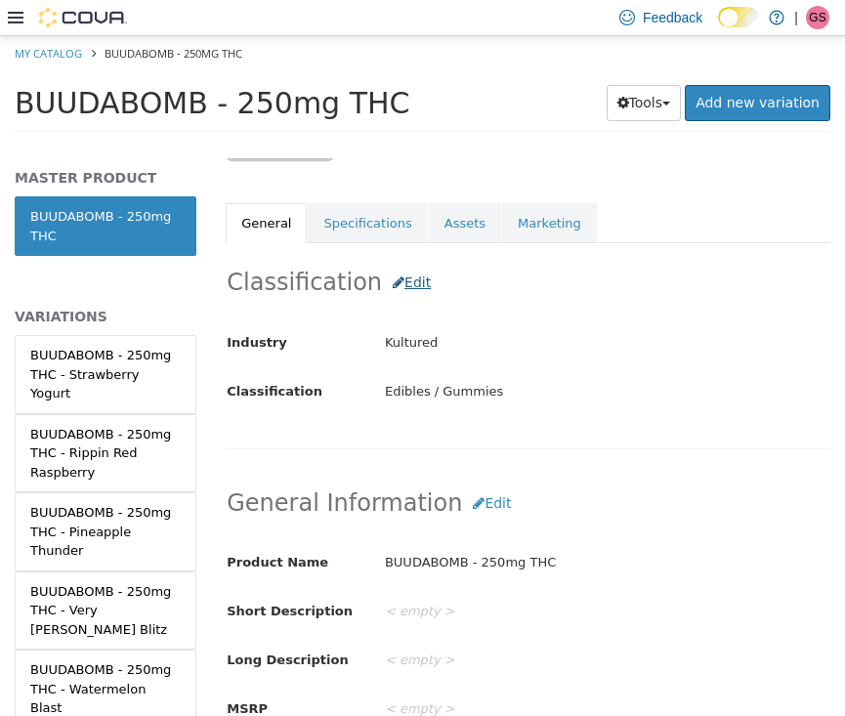
click at [397, 264] on button "Edit" at bounding box center [412, 282] width 60 height 36
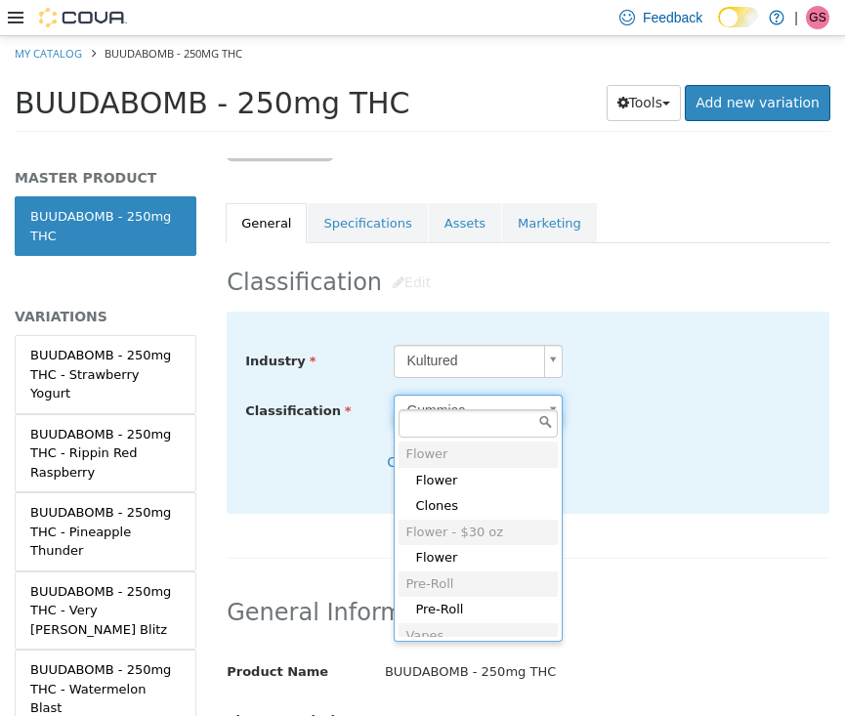
click at [556, 144] on body "Saving Bulk Changes... × Saved changes My Catalog BUUDABOMB - 250mg THC BUUDABO…" at bounding box center [422, 89] width 845 height 108
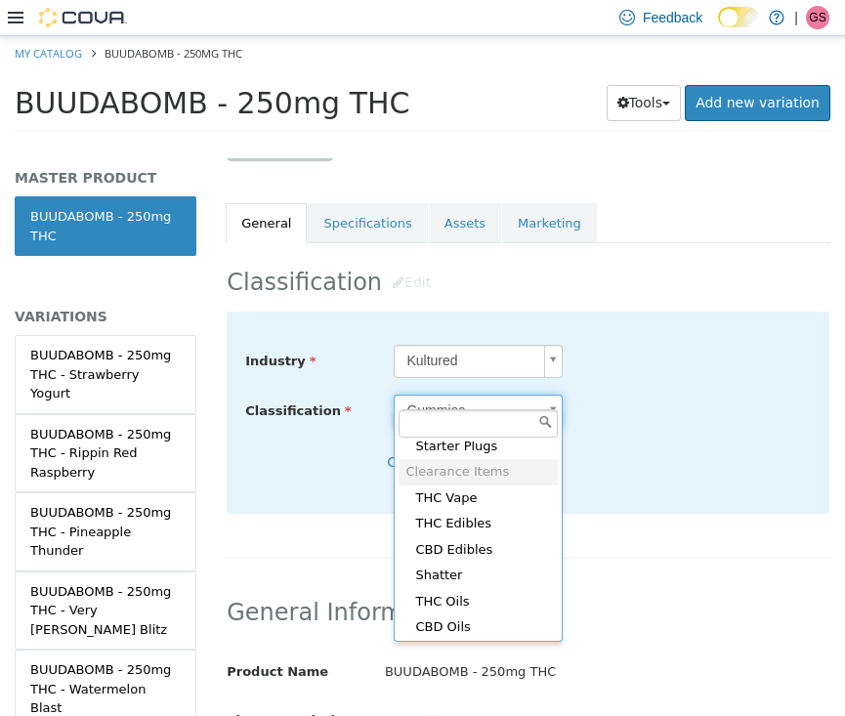
scroll to position [1379, 0]
type input "*****"
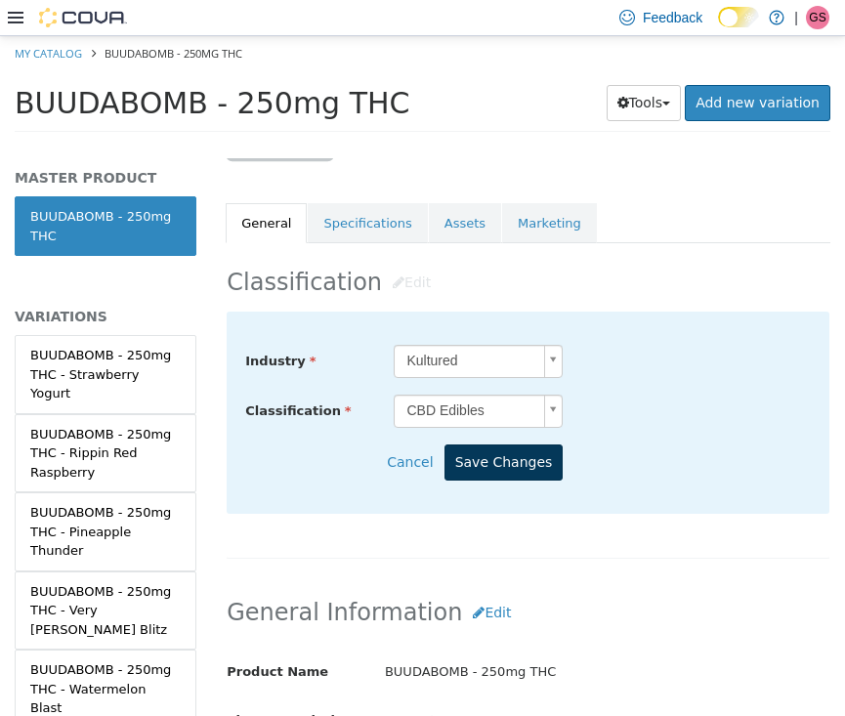
click at [539, 443] on button "Save Changes" at bounding box center [503, 461] width 119 height 36
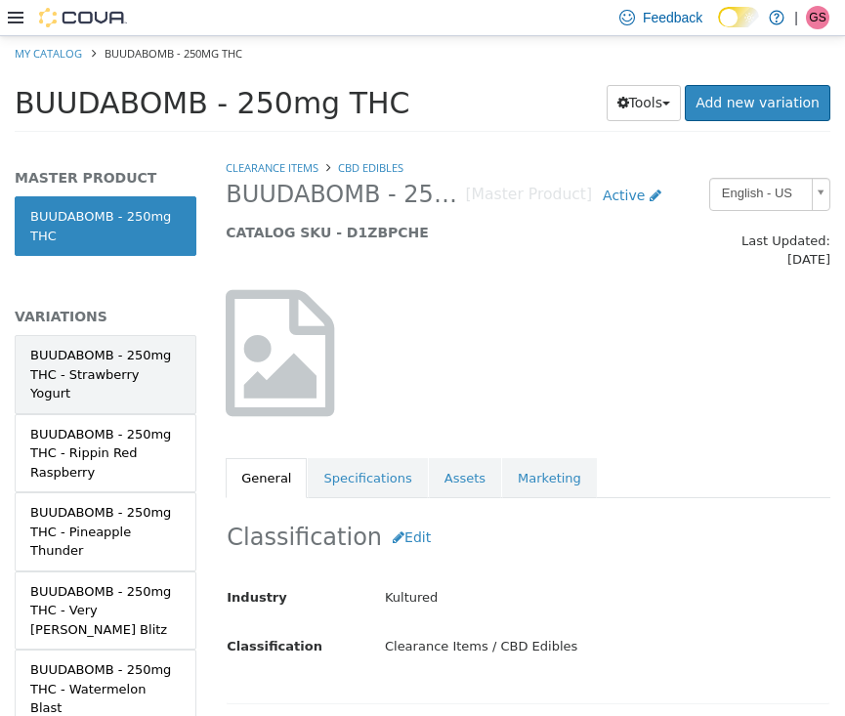
click at [86, 353] on div "BUUDABOMB - 250mg THC - Strawberry Yogurt" at bounding box center [105, 374] width 150 height 58
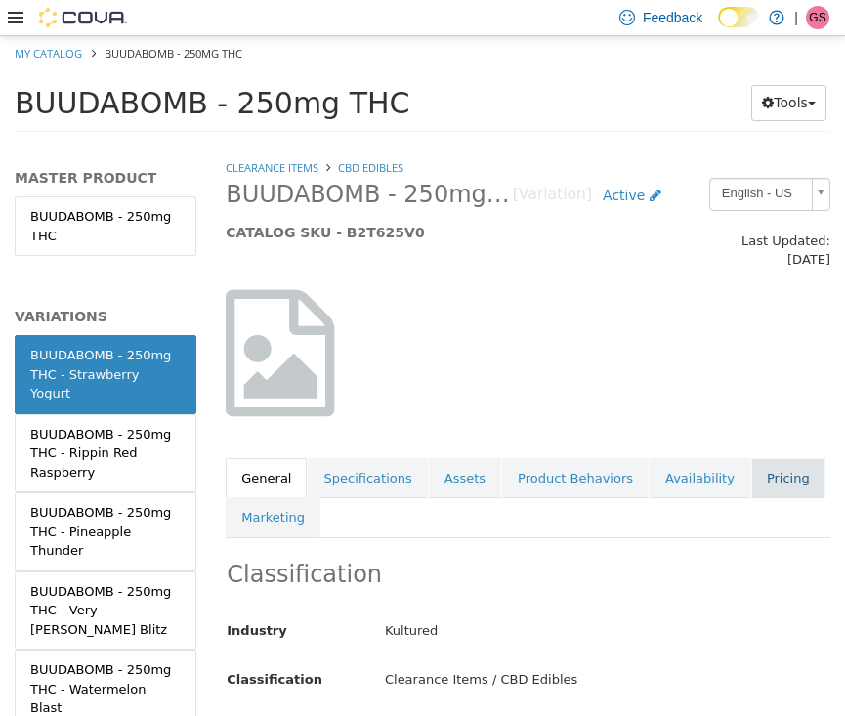
click at [755, 459] on link "Pricing" at bounding box center [788, 477] width 74 height 41
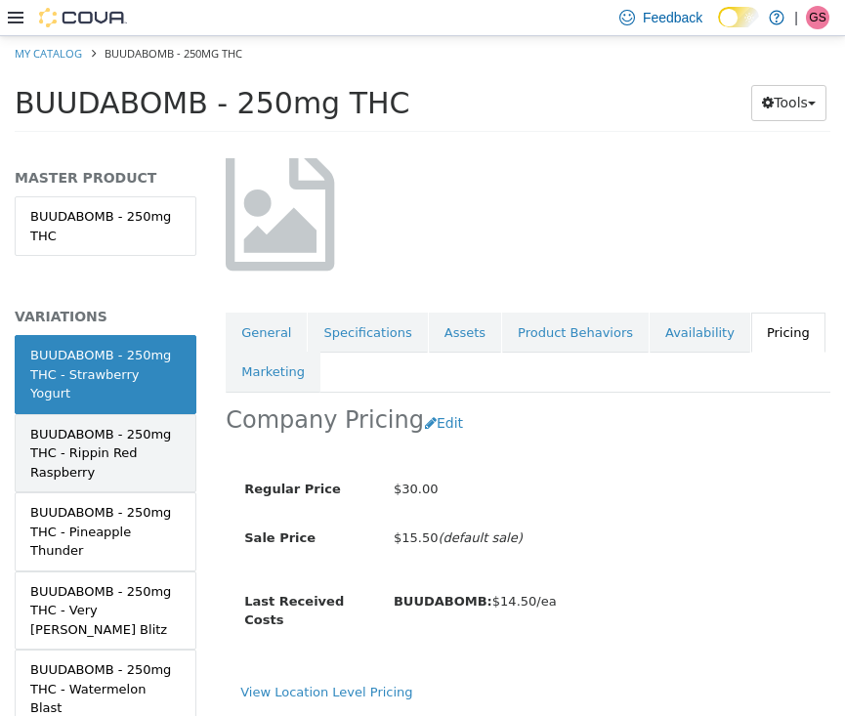
click at [114, 432] on div "BUUDABOMB - 250mg THC - Rippin Red Raspberry" at bounding box center [105, 453] width 150 height 58
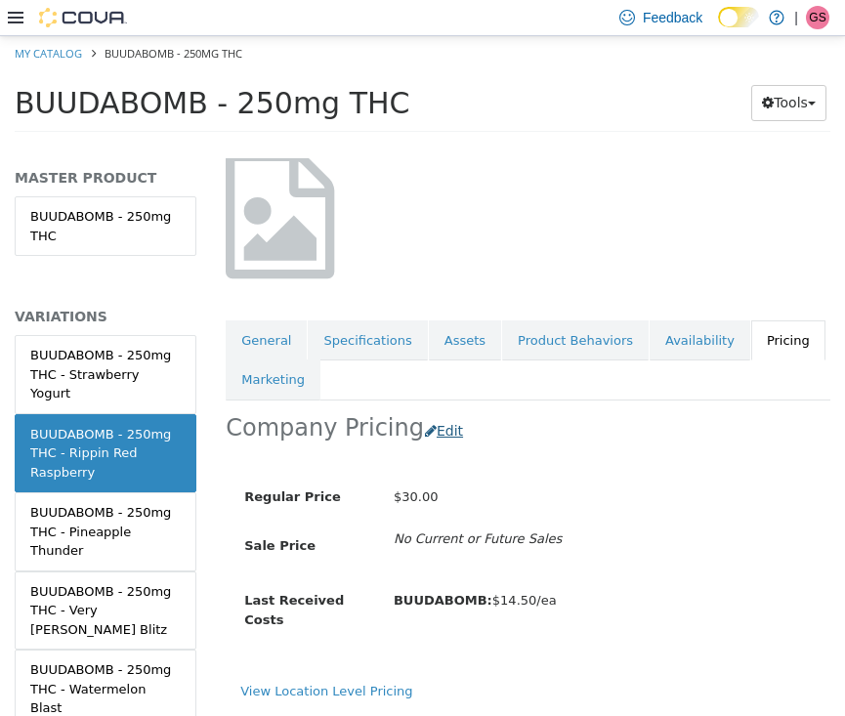
scroll to position [142, 0]
click at [432, 412] on button "Edit" at bounding box center [449, 430] width 50 height 36
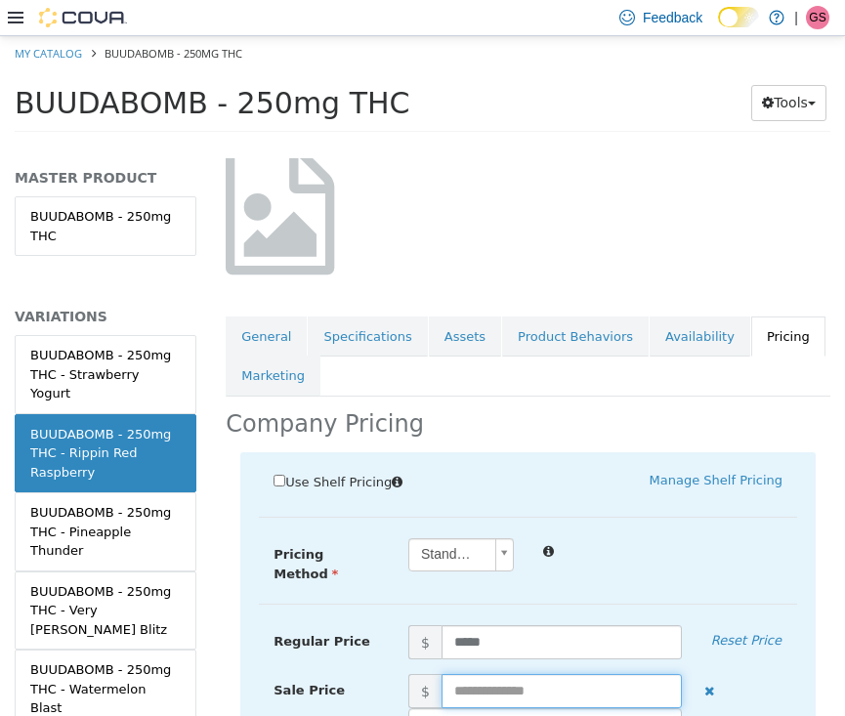
click at [497, 674] on input "text" at bounding box center [561, 690] width 240 height 34
type input "*****"
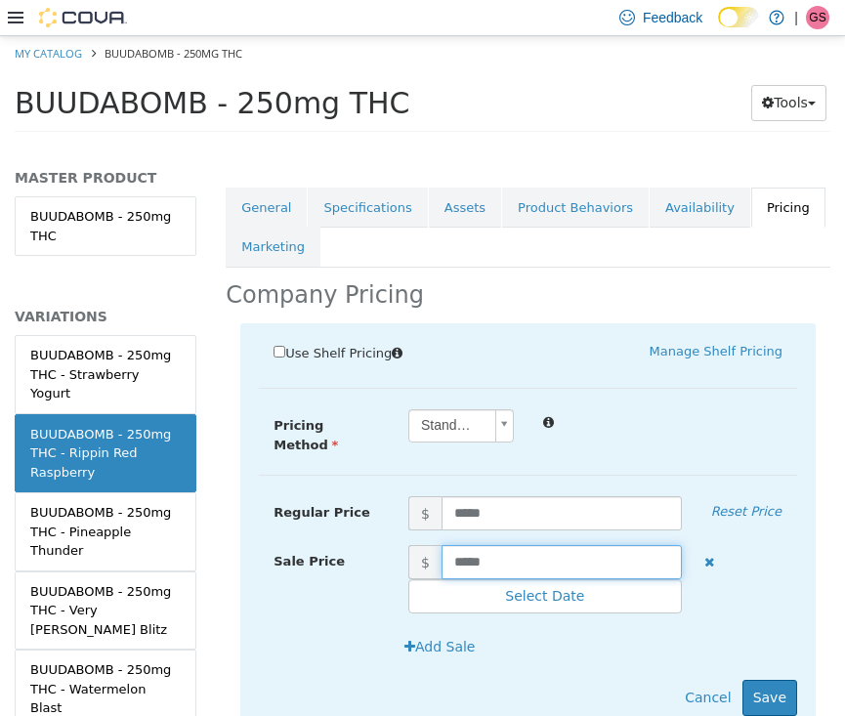
scroll to position [319, 0]
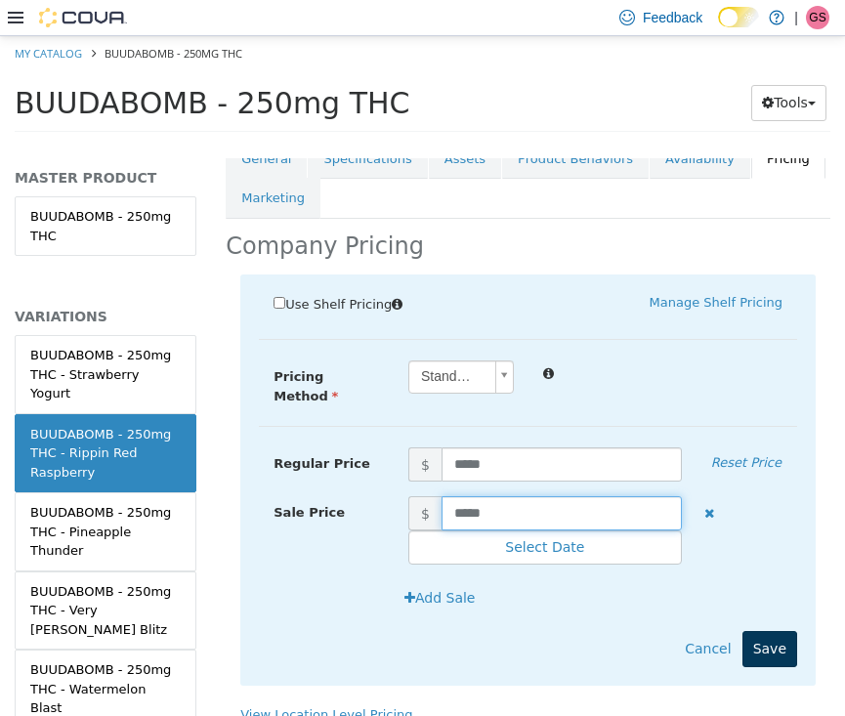
click at [766, 630] on button "Save" at bounding box center [769, 648] width 55 height 36
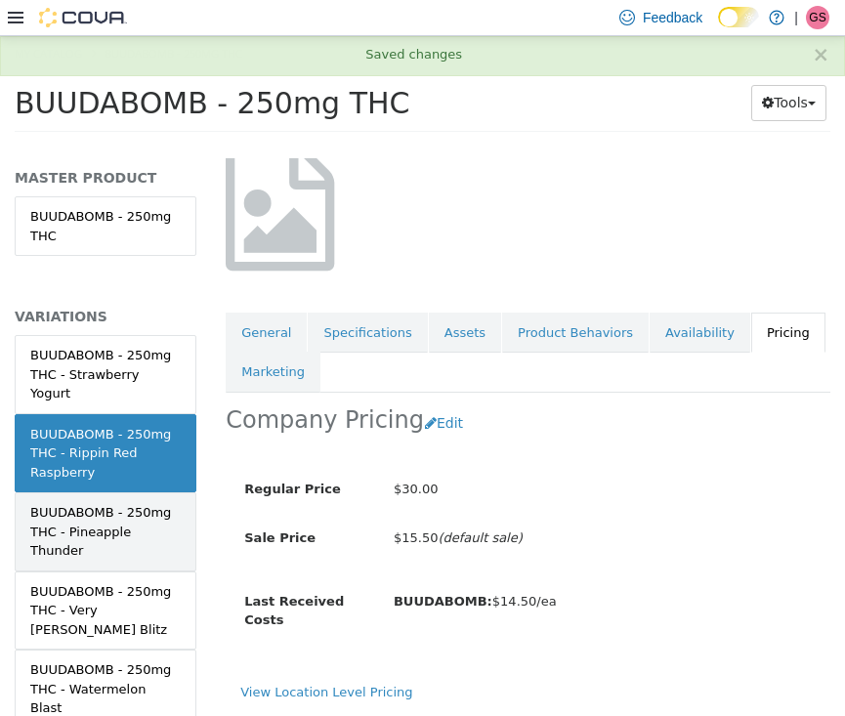
click at [175, 491] on link "BUUDABOMB - 250mg THC - Pineapple Thunder" at bounding box center [106, 530] width 182 height 79
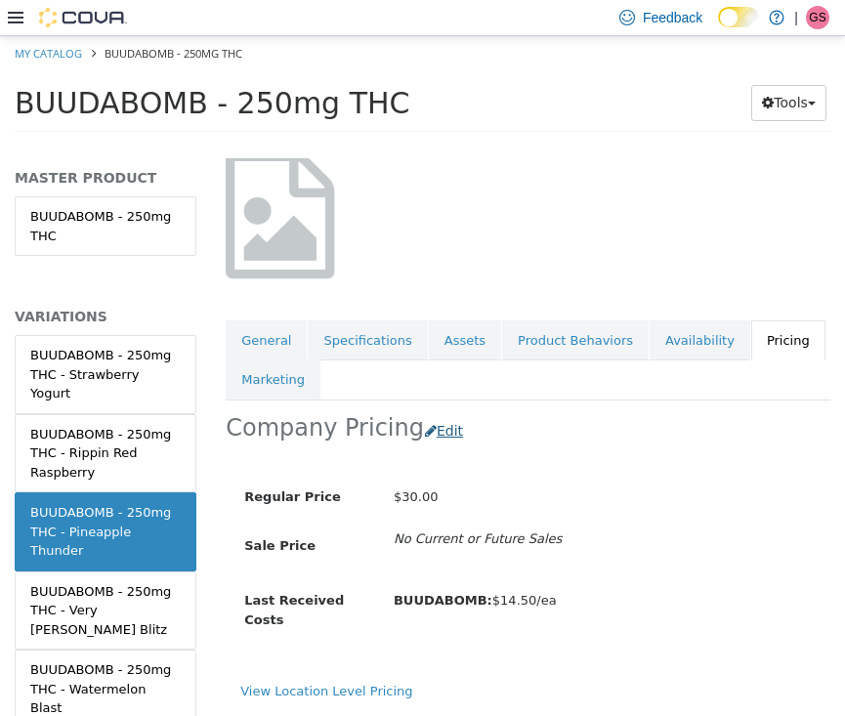
click at [447, 412] on button "Edit" at bounding box center [449, 430] width 50 height 36
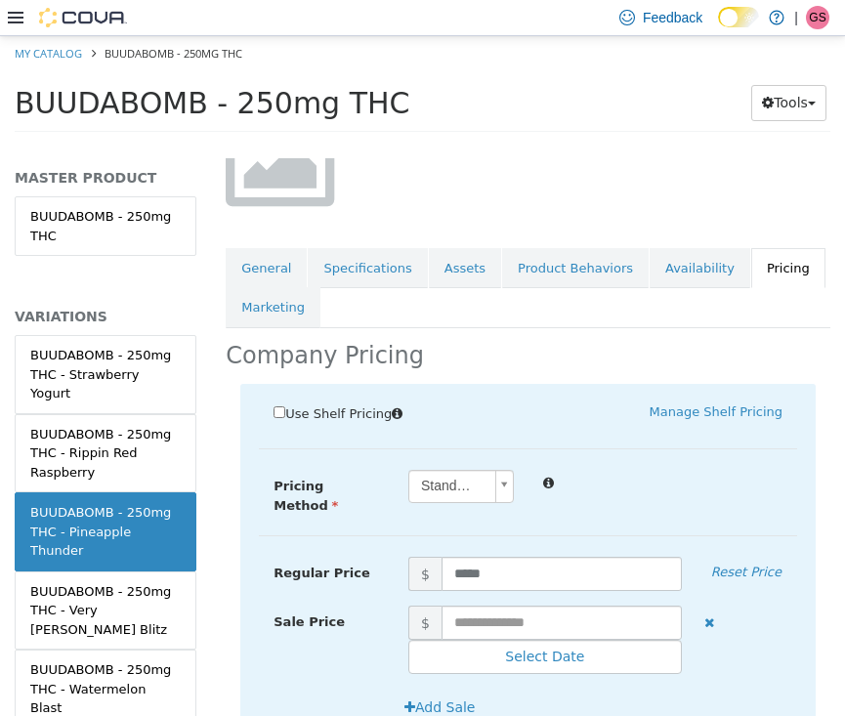
scroll to position [221, 0]
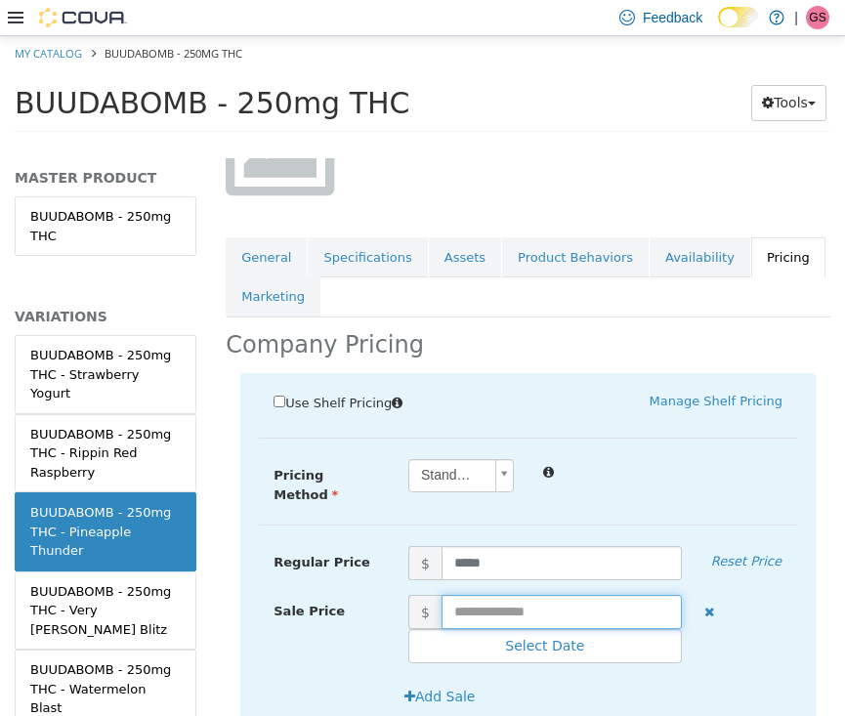
click at [501, 594] on input "text" at bounding box center [561, 611] width 240 height 34
type input "*****"
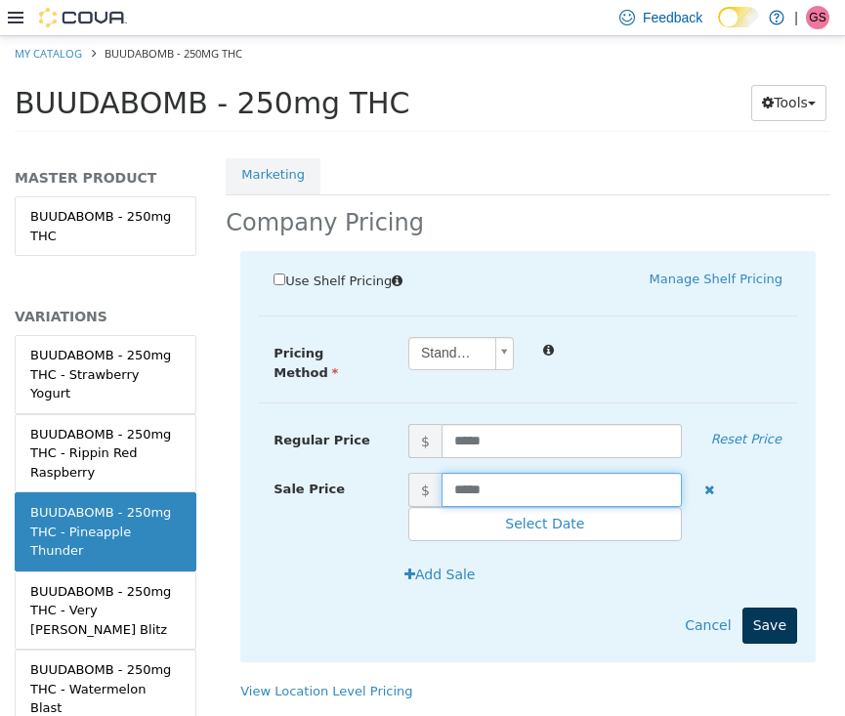
scroll to position [345, 0]
click at [744, 606] on button "Save" at bounding box center [769, 624] width 55 height 36
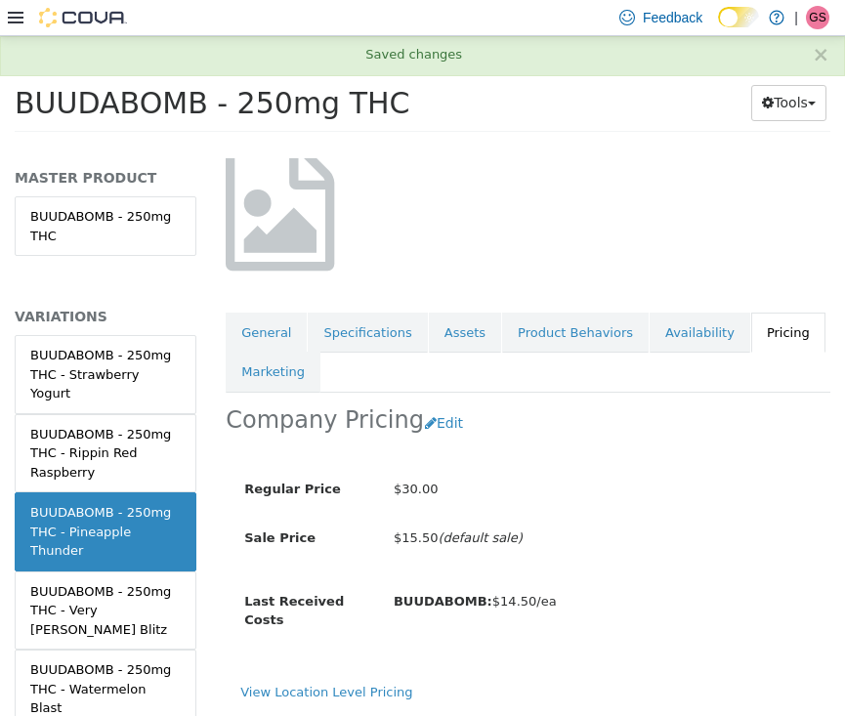
scroll to position [150, 0]
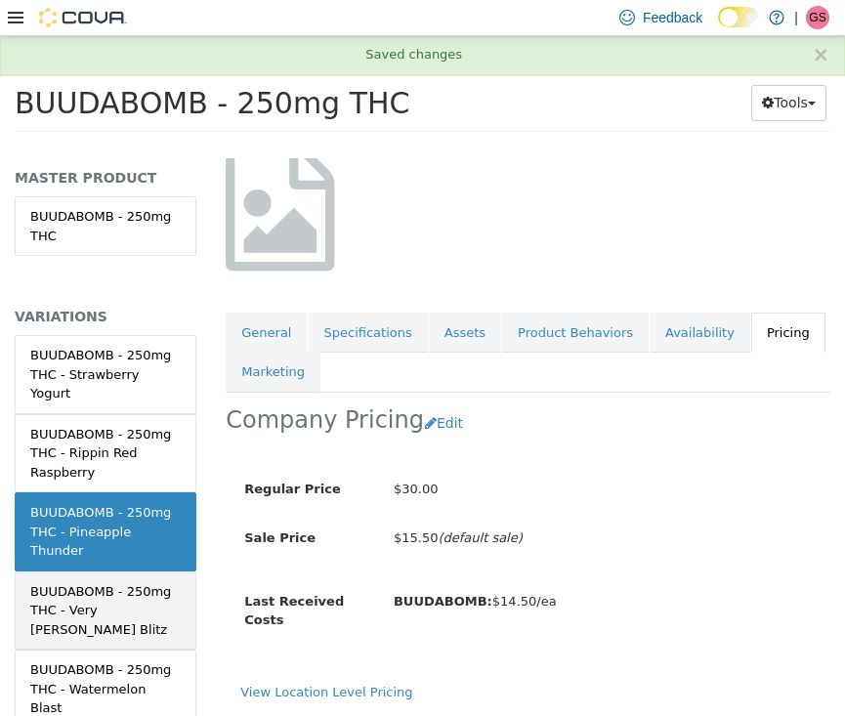
click at [153, 581] on div "BUUDABOMB - 250mg THC - Very [PERSON_NAME] Blitz" at bounding box center [105, 610] width 150 height 58
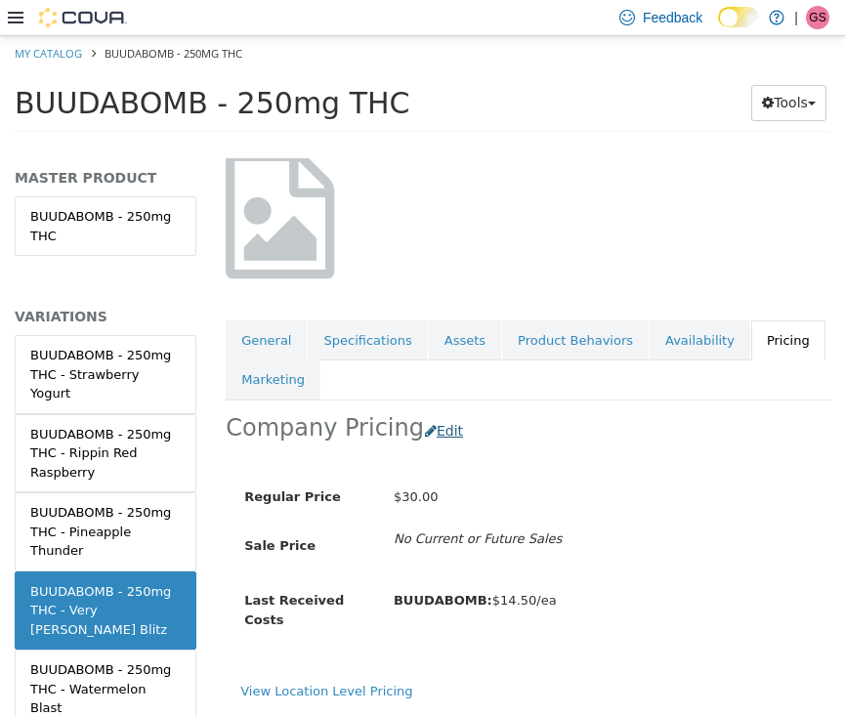
click at [424, 413] on button "Edit" at bounding box center [449, 430] width 50 height 36
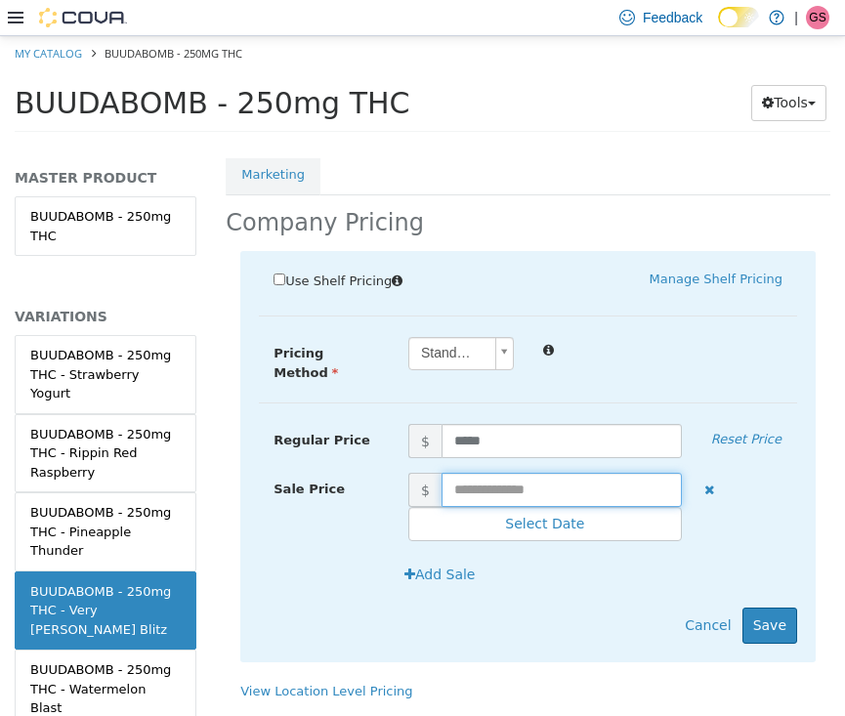
scroll to position [345, 0]
click at [518, 423] on div "Regular Price $ ***** Reset Price Sale Price $ Select Date (UTC-4) [GEOGRAPHIC_…" at bounding box center [528, 423] width 538 height 0
type input "*****"
click at [773, 606] on button "Save" at bounding box center [769, 624] width 55 height 36
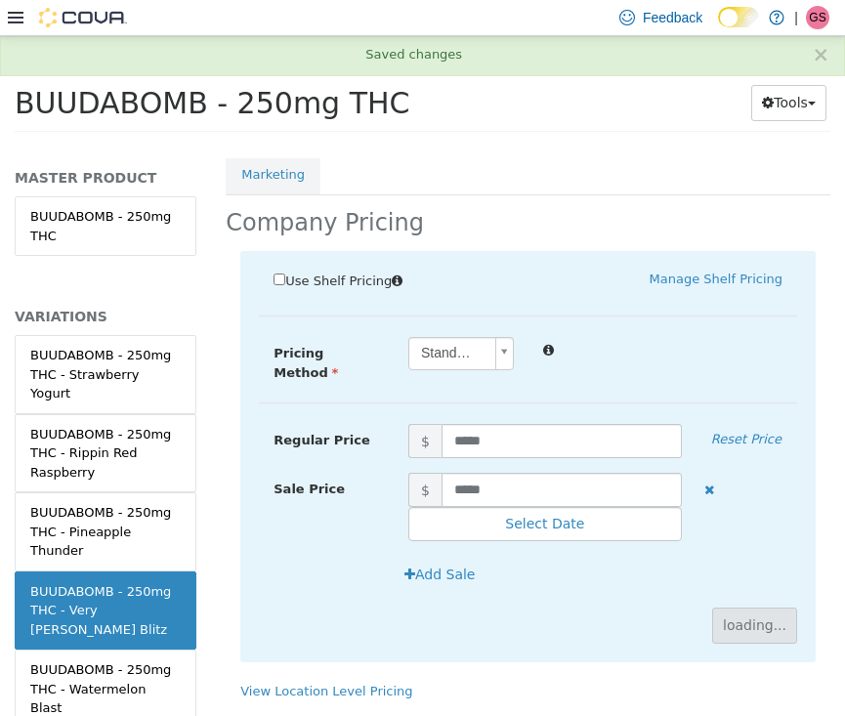
scroll to position [150, 0]
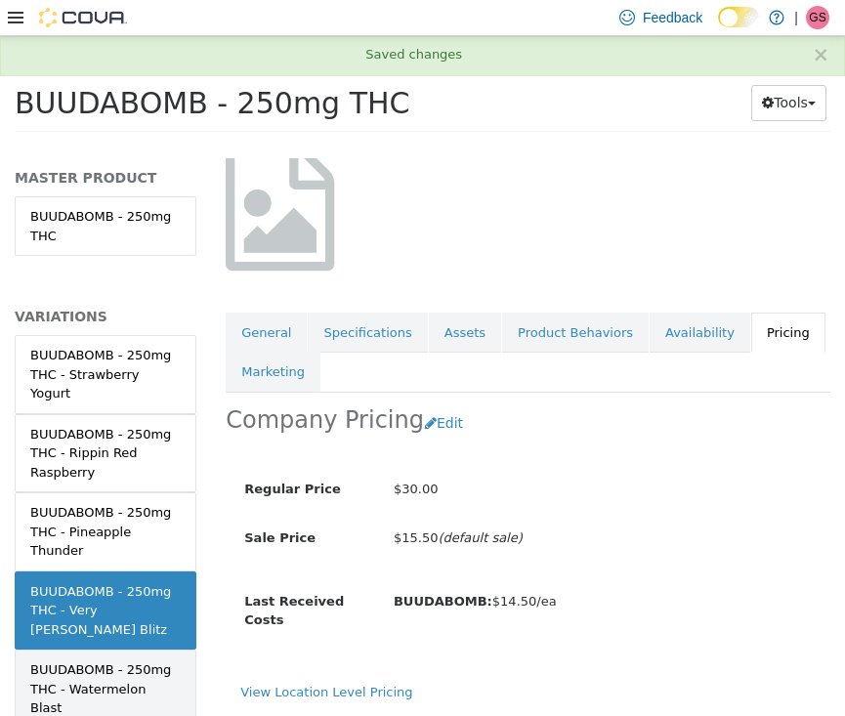
click at [145, 659] on div "BUUDABOMB - 250mg THC - Watermelon Blast" at bounding box center [105, 688] width 150 height 58
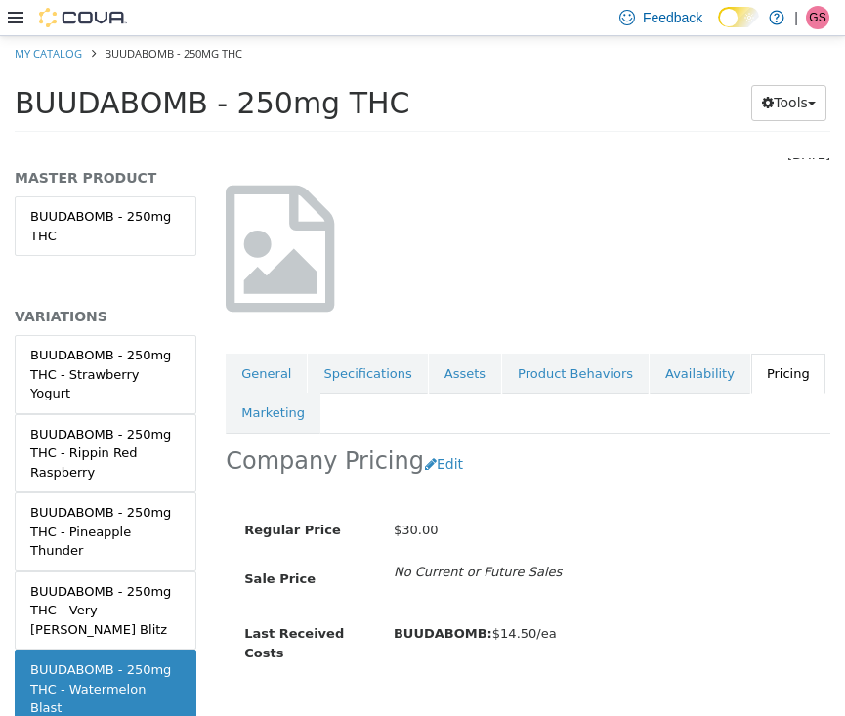
scroll to position [140, 0]
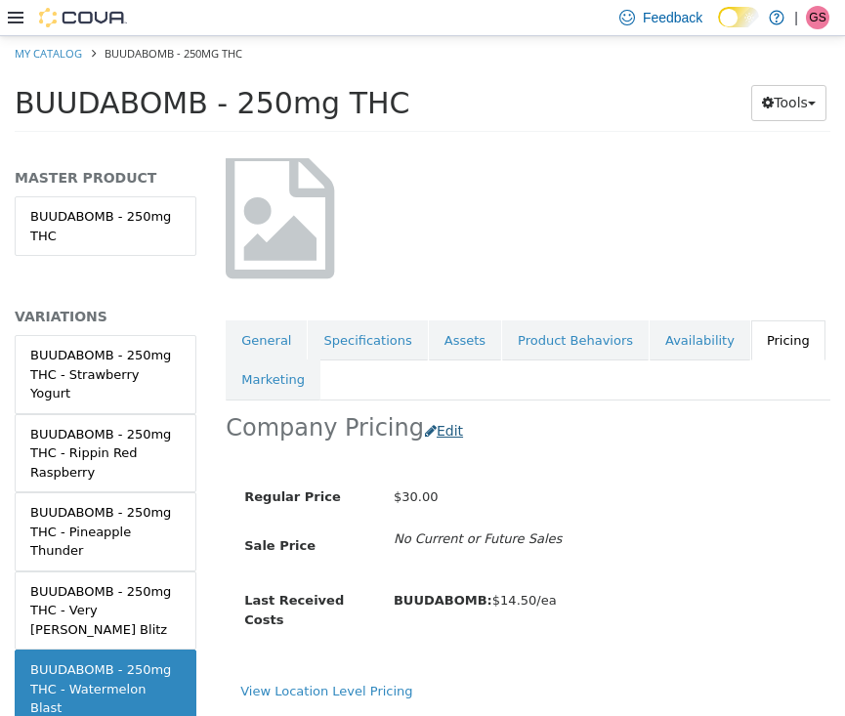
click at [437, 412] on button "Edit" at bounding box center [449, 430] width 50 height 36
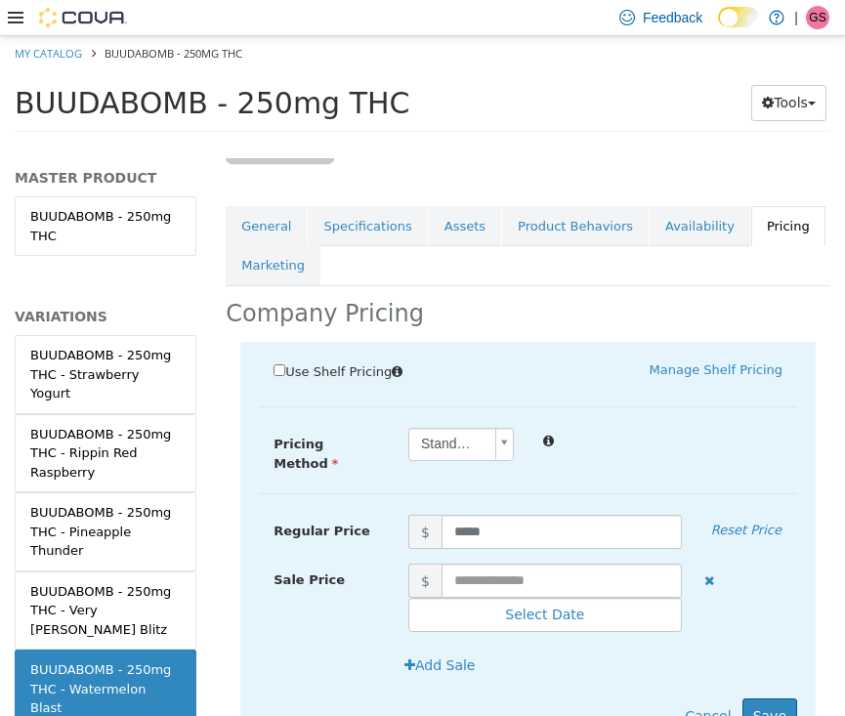
scroll to position [262, 0]
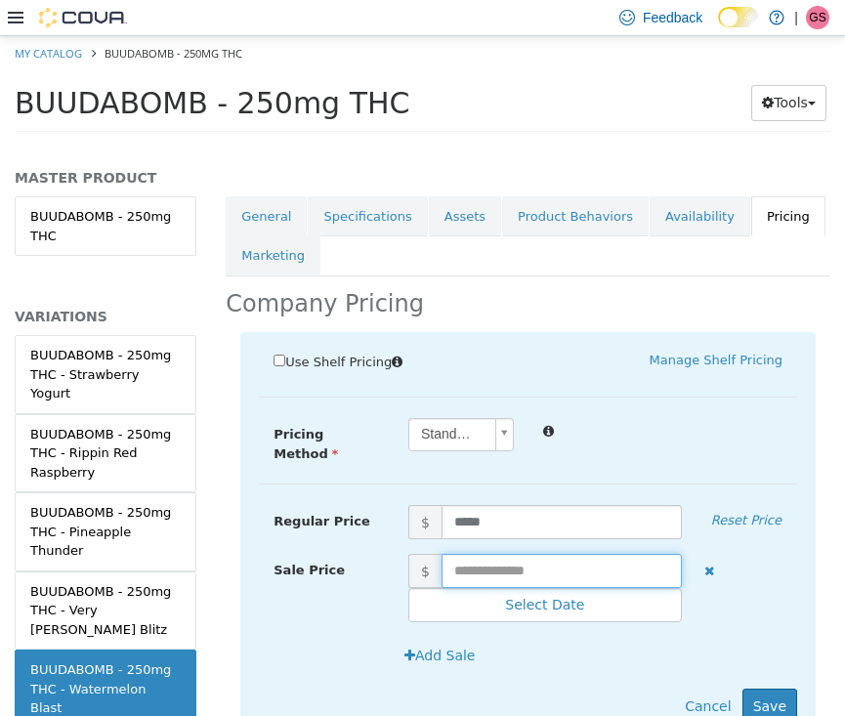
click at [546, 554] on input "text" at bounding box center [561, 570] width 240 height 34
type input "*****"
click at [773, 688] on button "Save" at bounding box center [769, 706] width 55 height 36
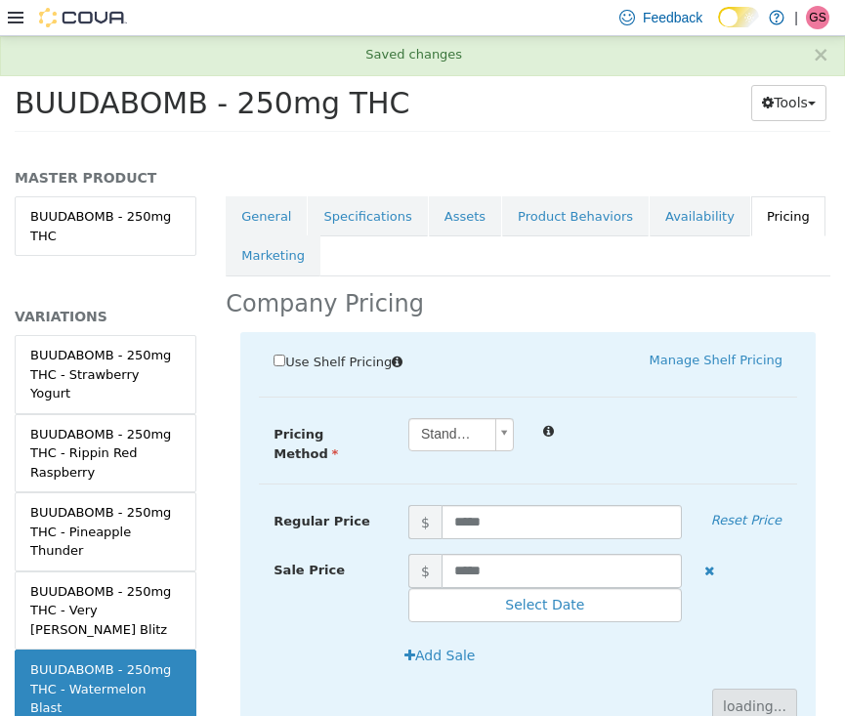
scroll to position [150, 0]
